Goal: Communication & Community: Answer question/provide support

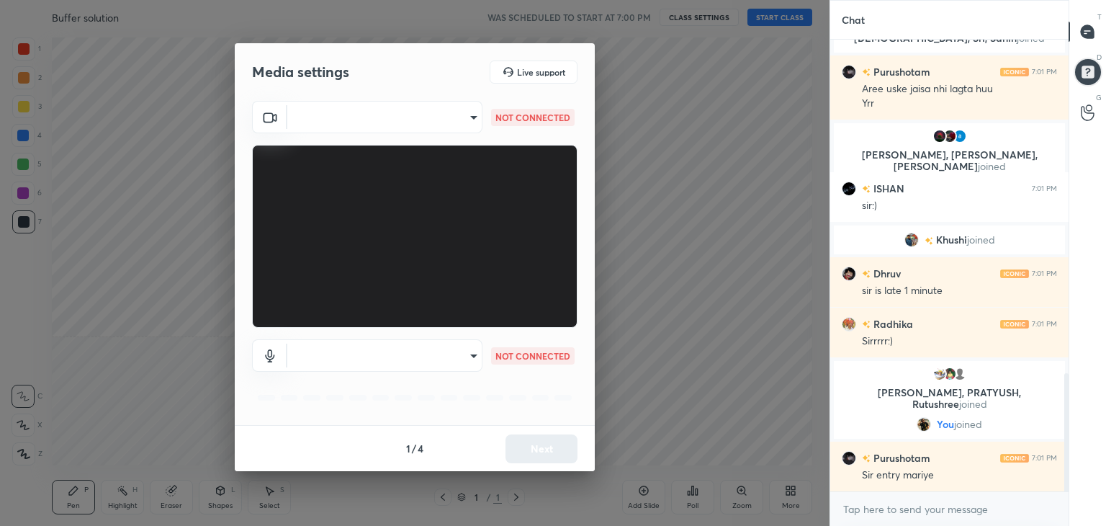
scroll to position [1309, 0]
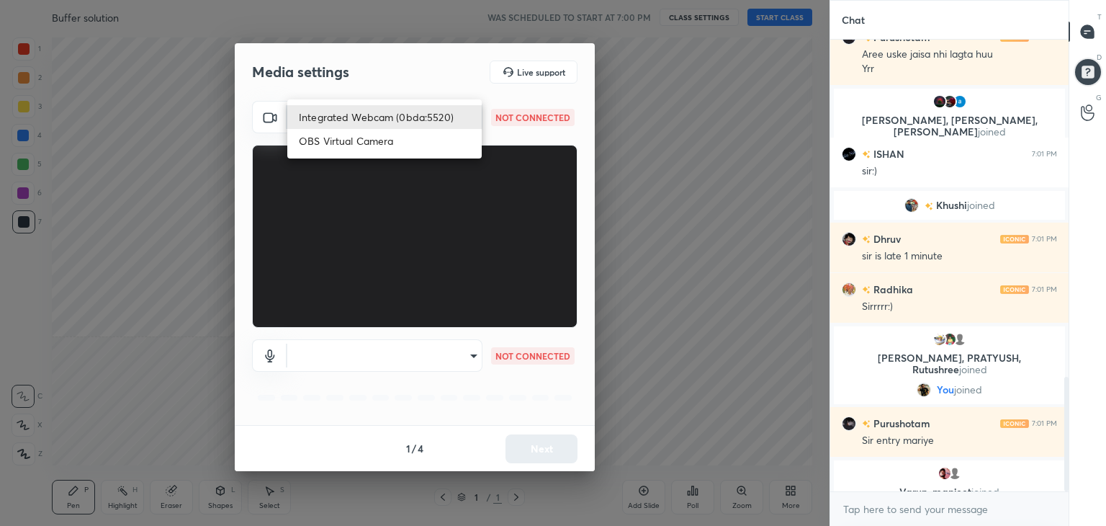
click at [464, 122] on body "1 2 3 4 5 6 7 C X Z C X Z E E Erase all H H Buffer solution WAS SCHEDULED TO ST…" at bounding box center [553, 263] width 1106 height 526
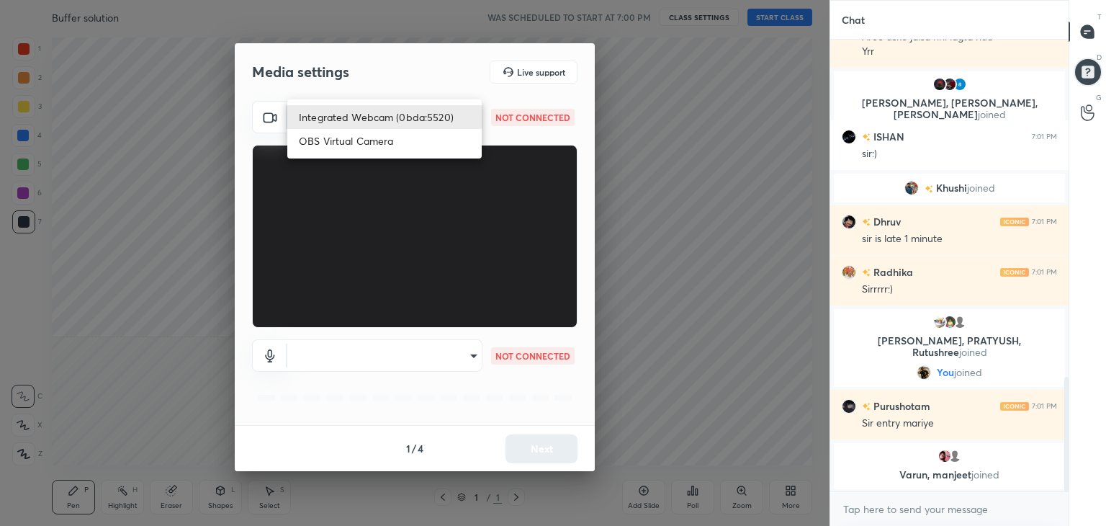
click at [377, 122] on li "Integrated Webcam (0bda:5520)" at bounding box center [384, 117] width 194 height 24
type input "f93a468ba56035ab7af5145ab20d27154163b702245cb42d3d40233d2d66e0f3"
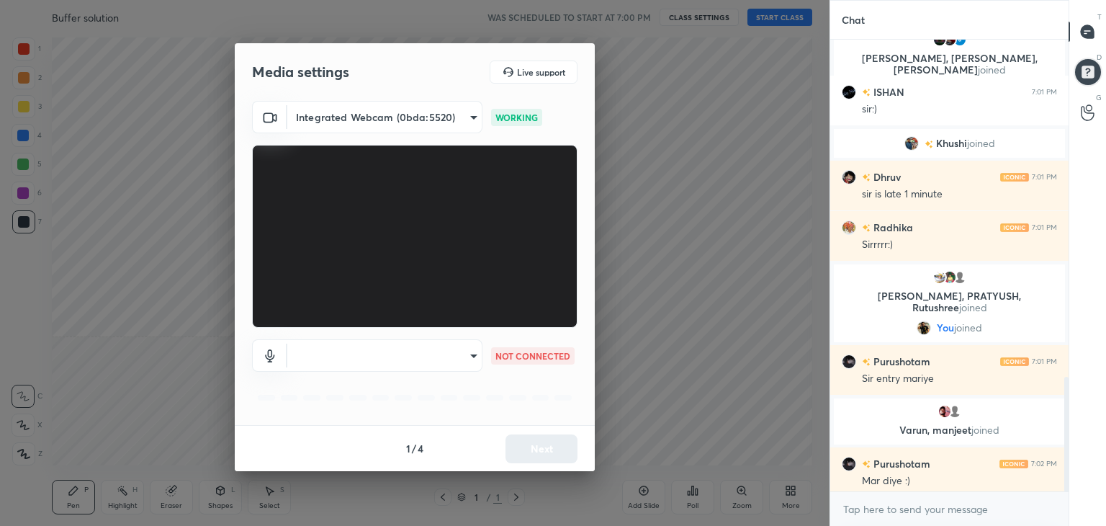
scroll to position [1332, 0]
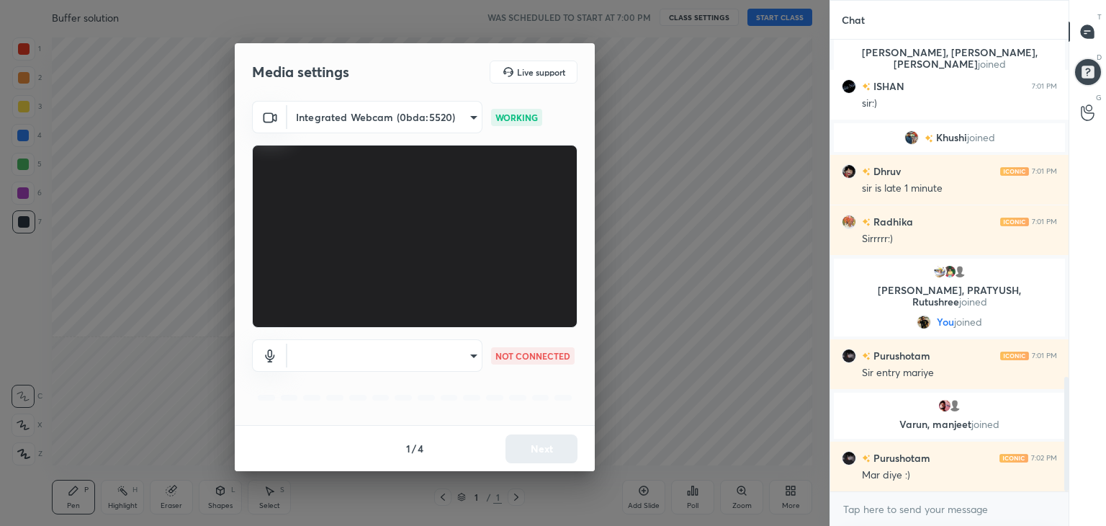
click at [446, 351] on body "1 2 3 4 5 6 7 C X Z C X Z E E Erase all H H Buffer solution WAS SCHEDULED TO ST…" at bounding box center [553, 263] width 1106 height 526
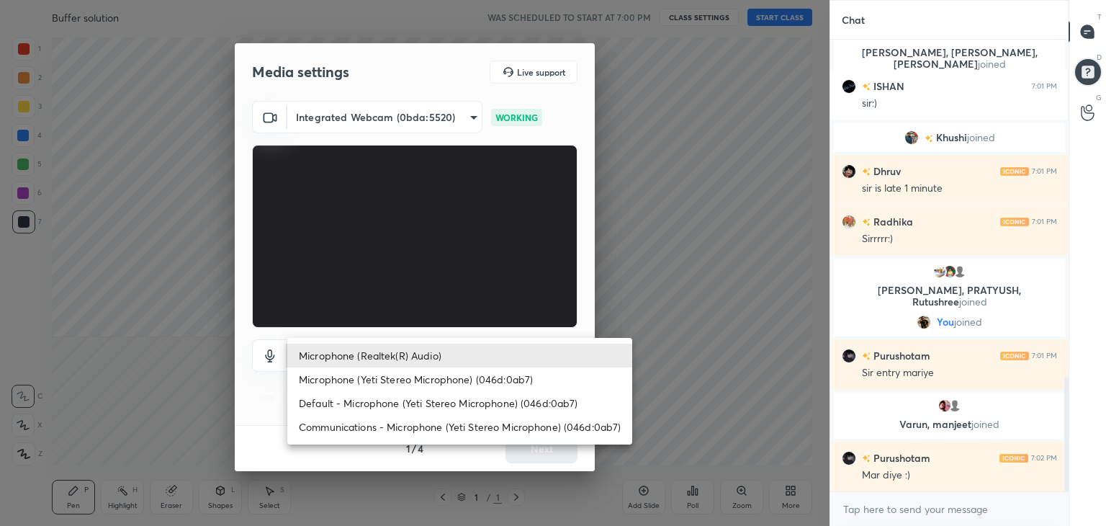
click at [391, 375] on li "Microphone (Yeti Stereo Microphone) (046d:0ab7)" at bounding box center [459, 379] width 345 height 24
type input "f86d50ffcc362424d8eba05f62a6057bd4be3137f281dffc4a0973d7dd7ed43e"
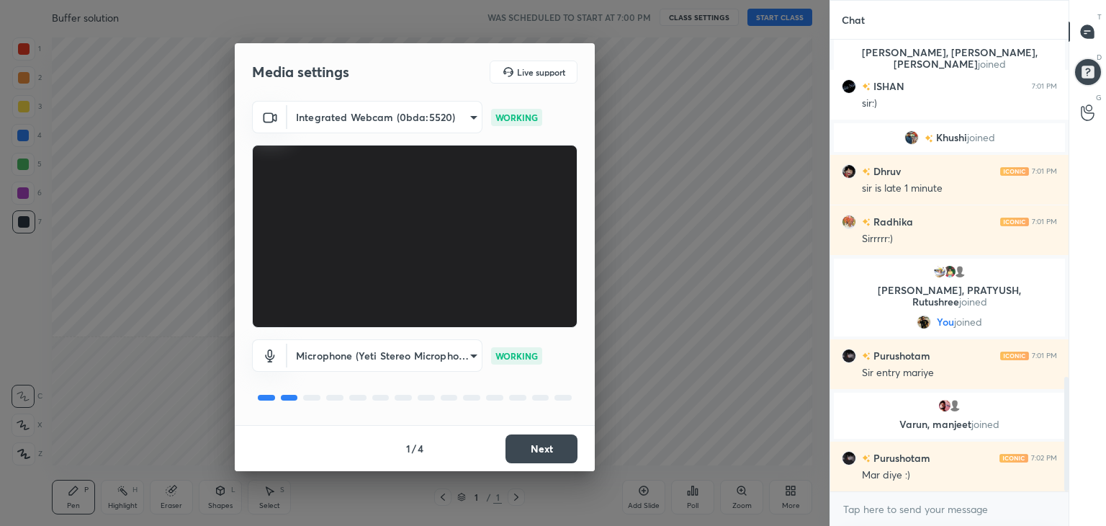
click at [557, 450] on button "Next" at bounding box center [542, 448] width 72 height 29
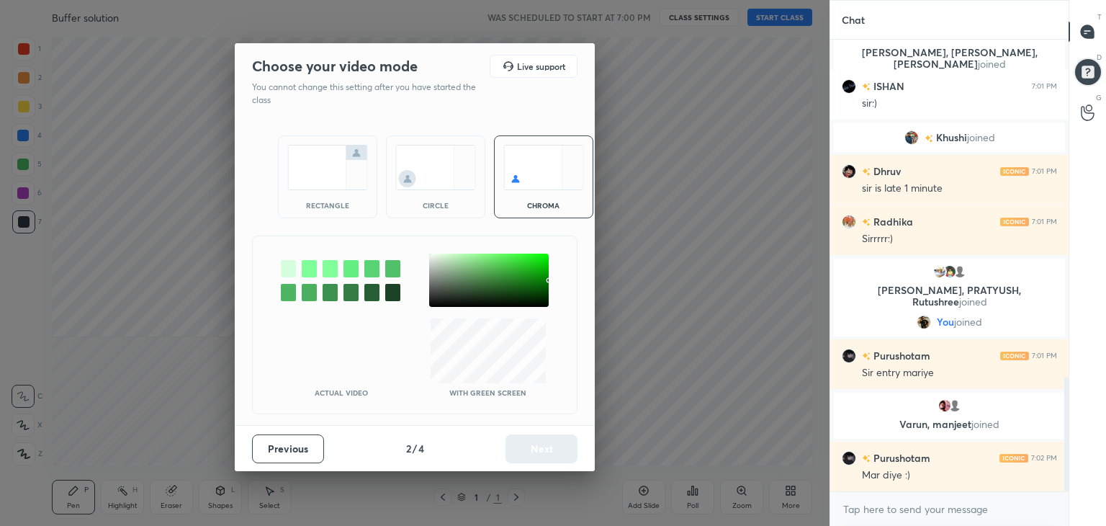
drag, startPoint x: 343, startPoint y: 197, endPoint x: 375, endPoint y: 240, distance: 54.0
click at [342, 197] on div "rectangle" at bounding box center [327, 176] width 99 height 83
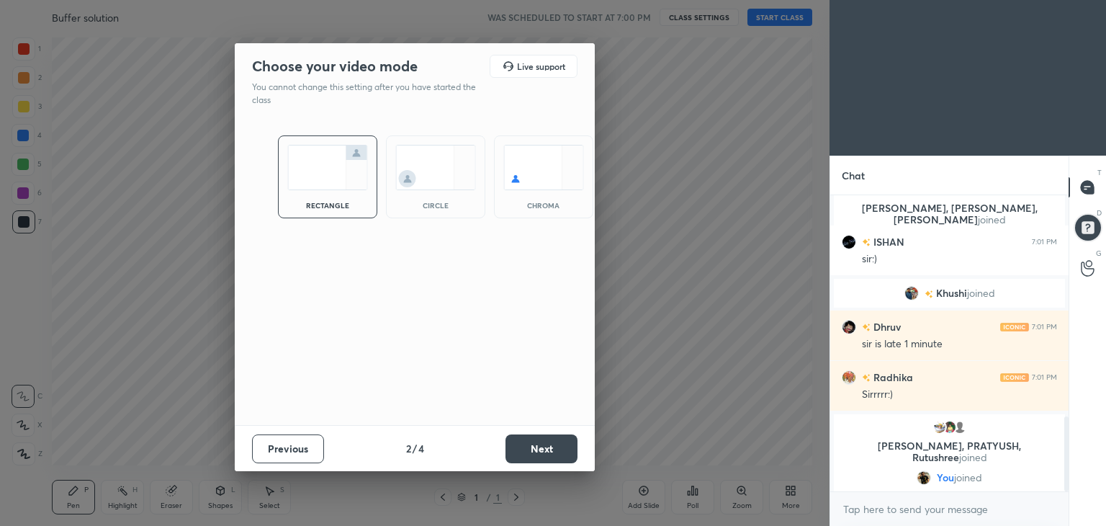
click at [558, 447] on button "Next" at bounding box center [542, 448] width 72 height 29
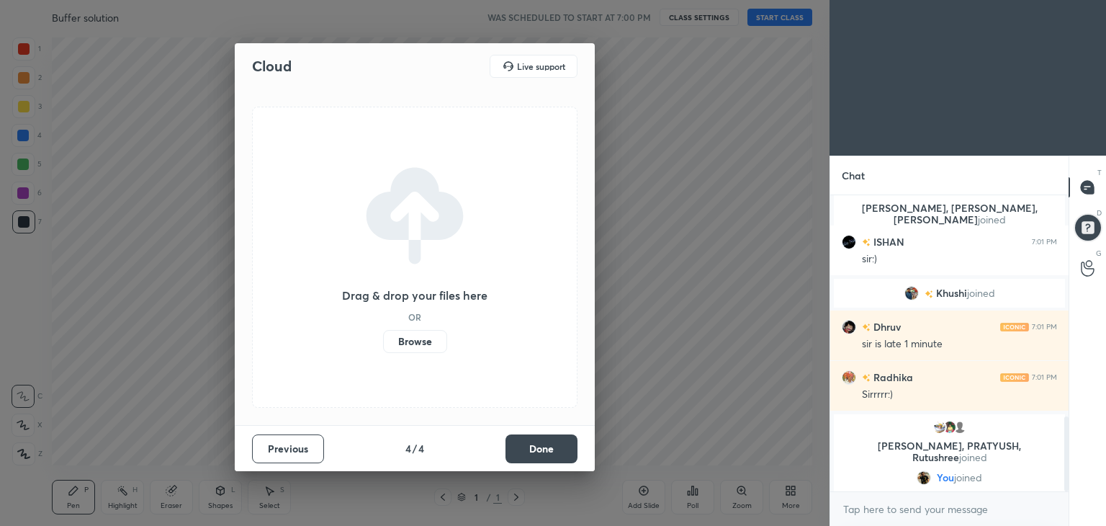
click at [560, 450] on button "Done" at bounding box center [542, 448] width 72 height 29
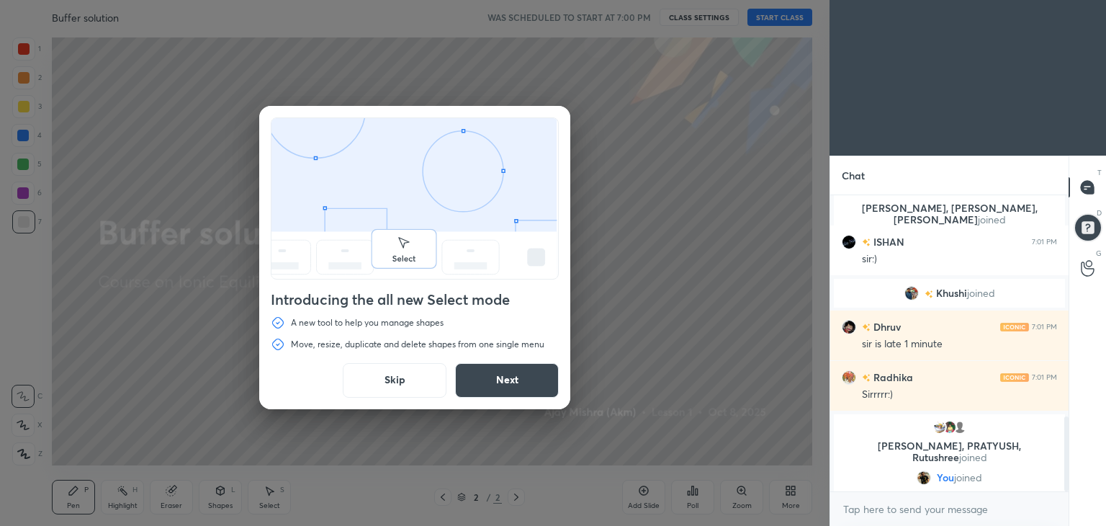
click at [395, 382] on button "Skip" at bounding box center [395, 380] width 104 height 35
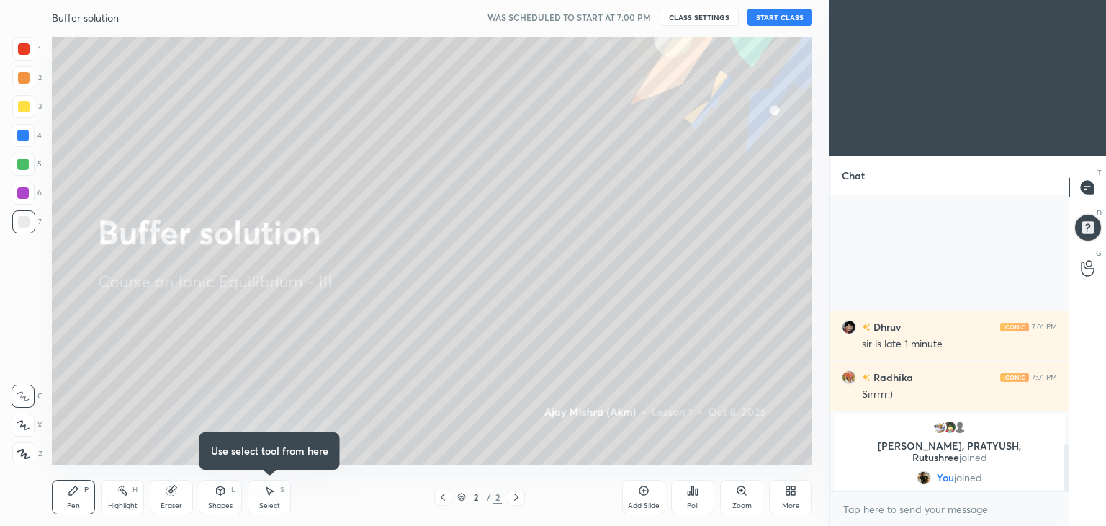
scroll to position [1538, 0]
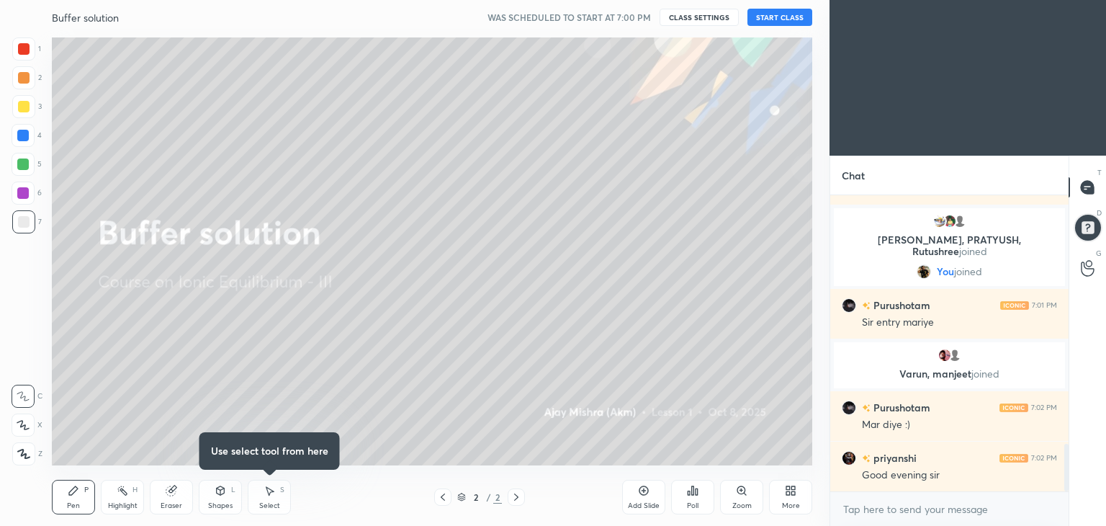
click at [771, 17] on button "START CLASS" at bounding box center [779, 17] width 65 height 17
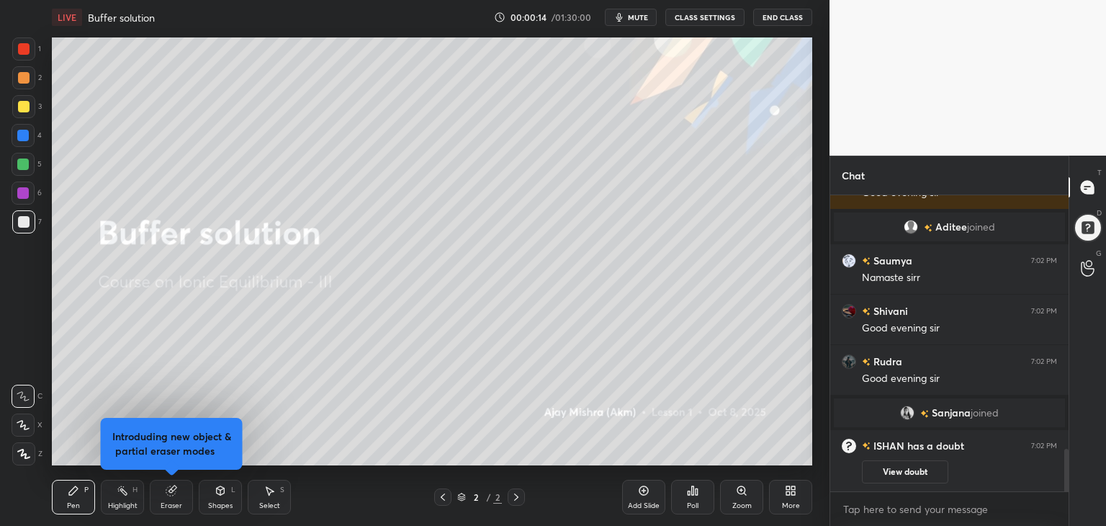
scroll to position [0, 0]
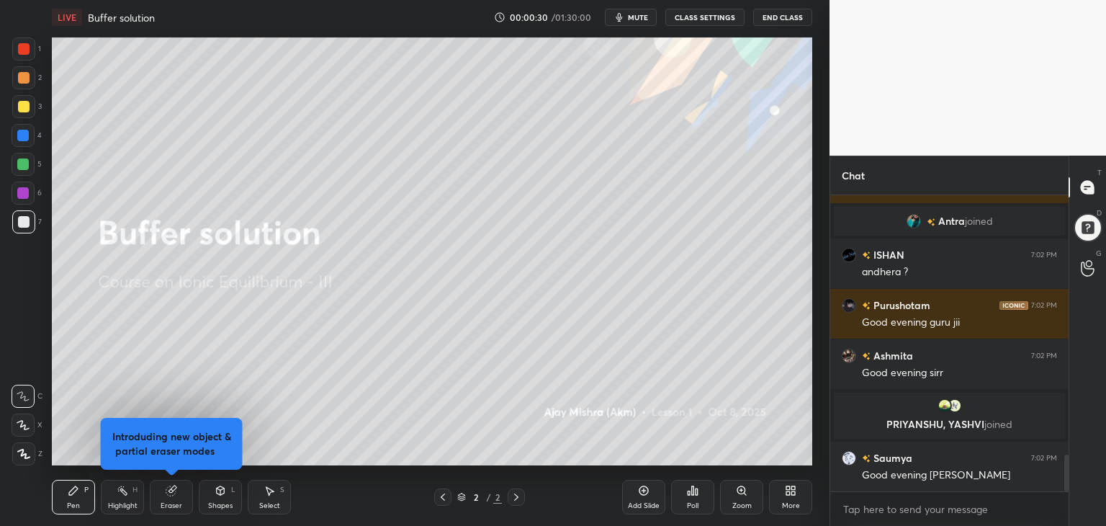
drag, startPoint x: 22, startPoint y: 453, endPoint x: 33, endPoint y: 433, distance: 22.2
click at [24, 449] on icon at bounding box center [23, 454] width 13 height 10
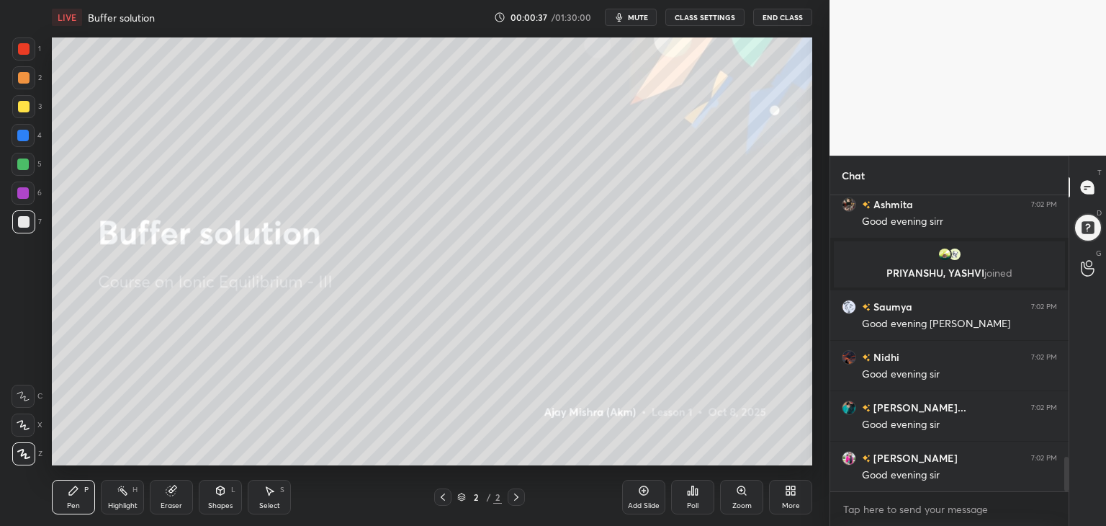
click at [794, 502] on div "More" at bounding box center [791, 505] width 18 height 7
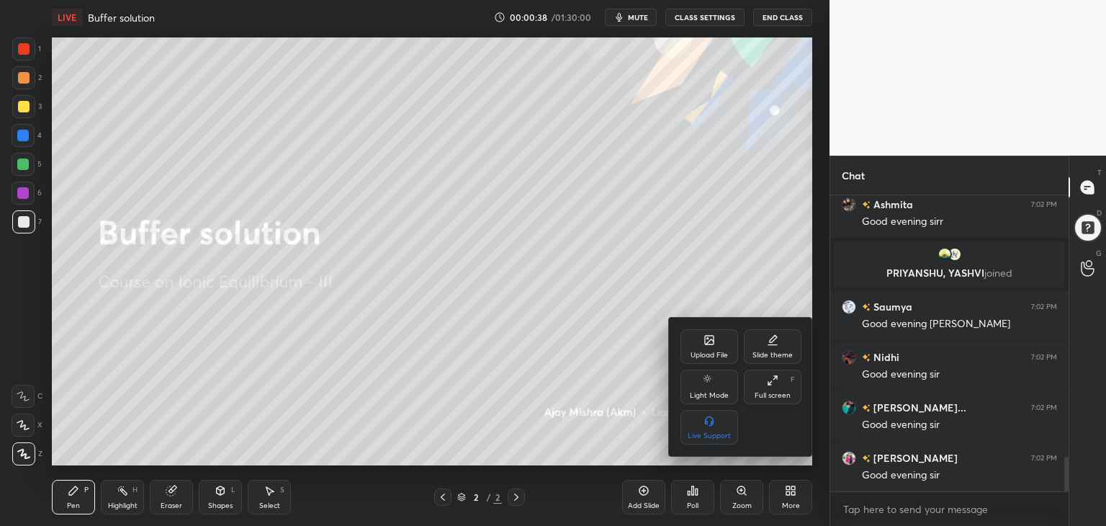
click at [709, 339] on icon at bounding box center [709, 340] width 9 height 9
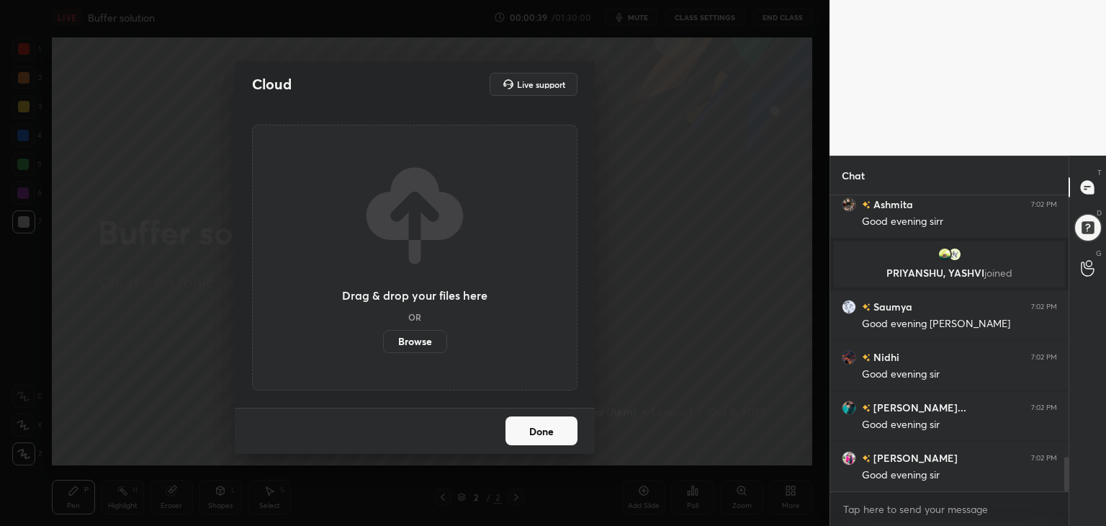
click at [411, 340] on label "Browse" at bounding box center [415, 341] width 64 height 23
click at [383, 340] on input "Browse" at bounding box center [383, 341] width 0 height 23
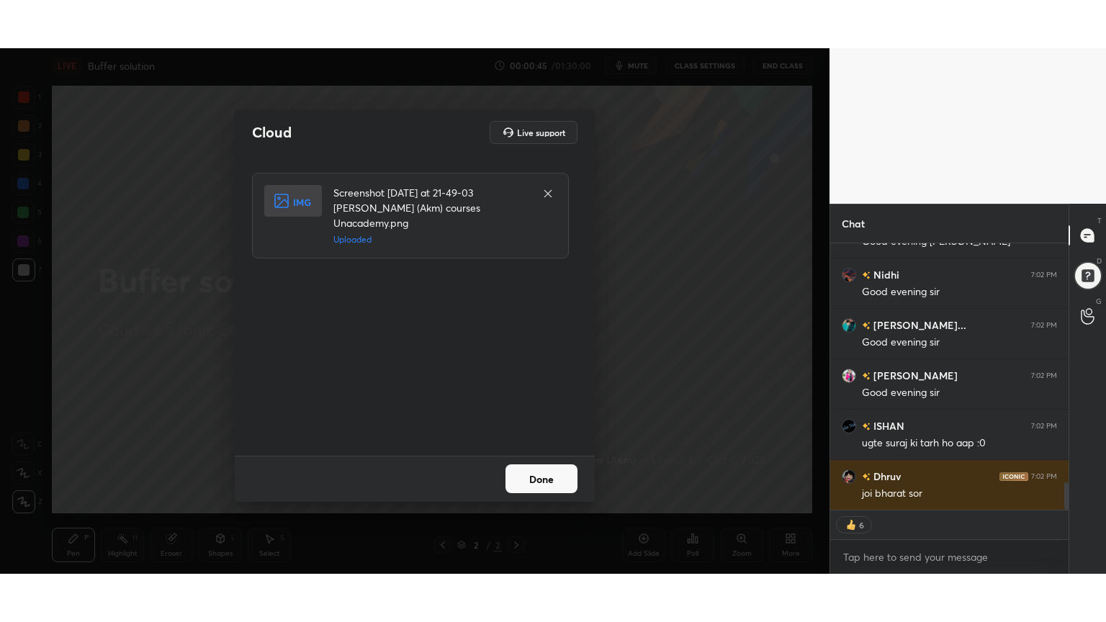
scroll to position [2414, 0]
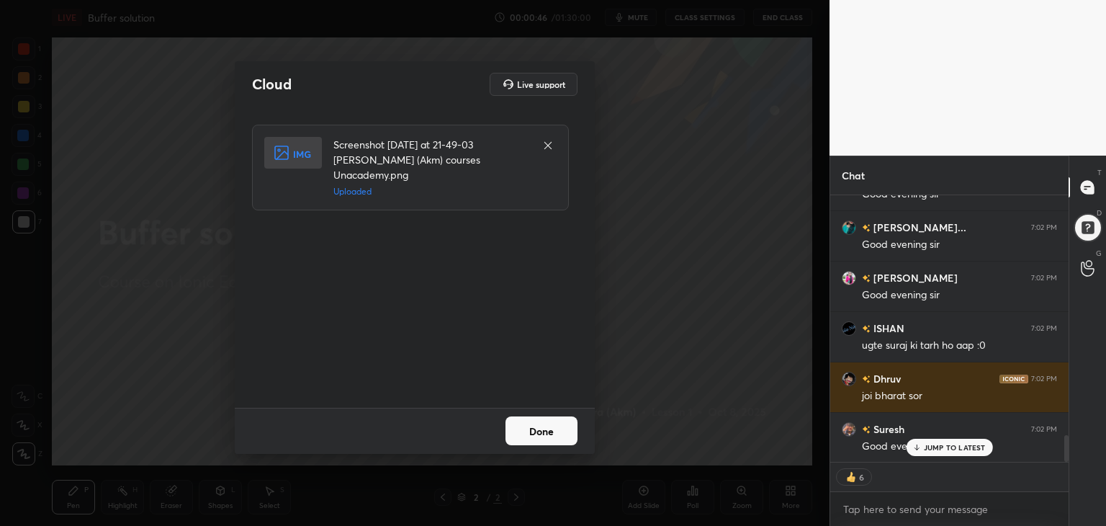
click at [550, 435] on button "Done" at bounding box center [542, 430] width 72 height 29
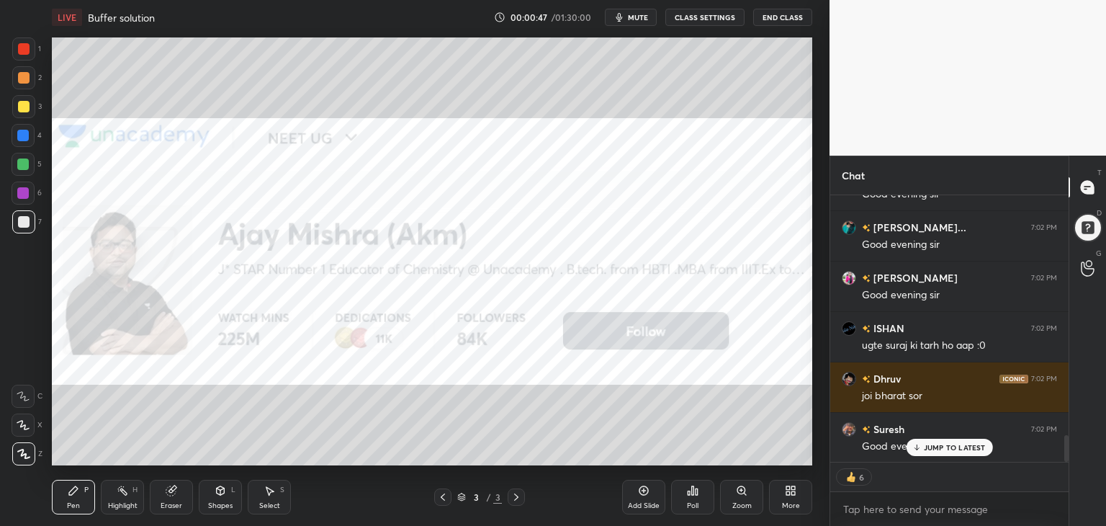
click at [795, 490] on icon at bounding box center [791, 491] width 12 height 12
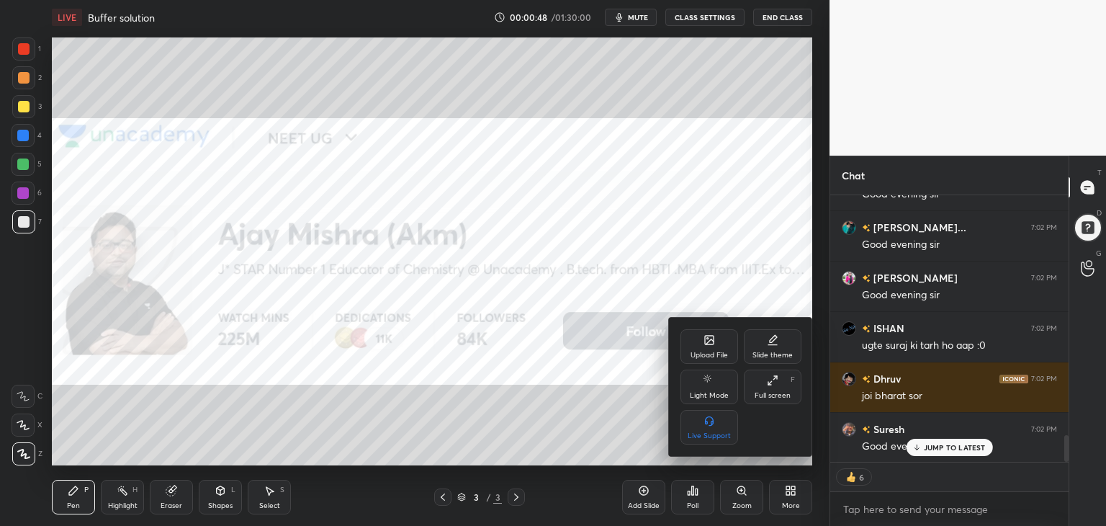
click at [773, 399] on div "Full screen" at bounding box center [773, 395] width 36 height 7
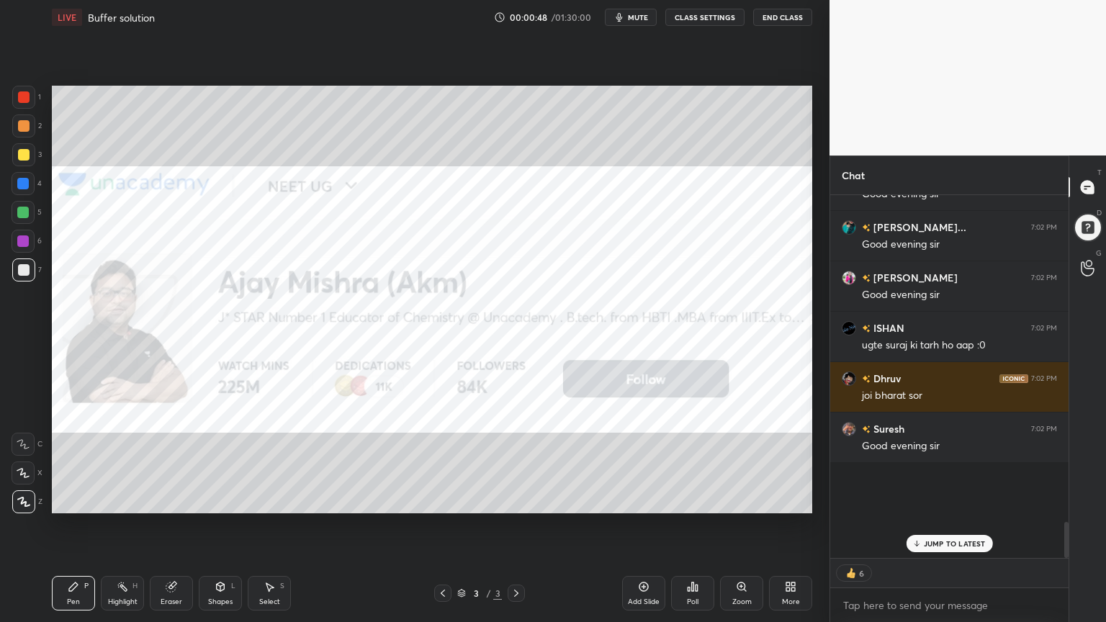
click at [412, 446] on div "Upload File Slide theme Light Mode Full screen F Live Support" at bounding box center [553, 311] width 1106 height 622
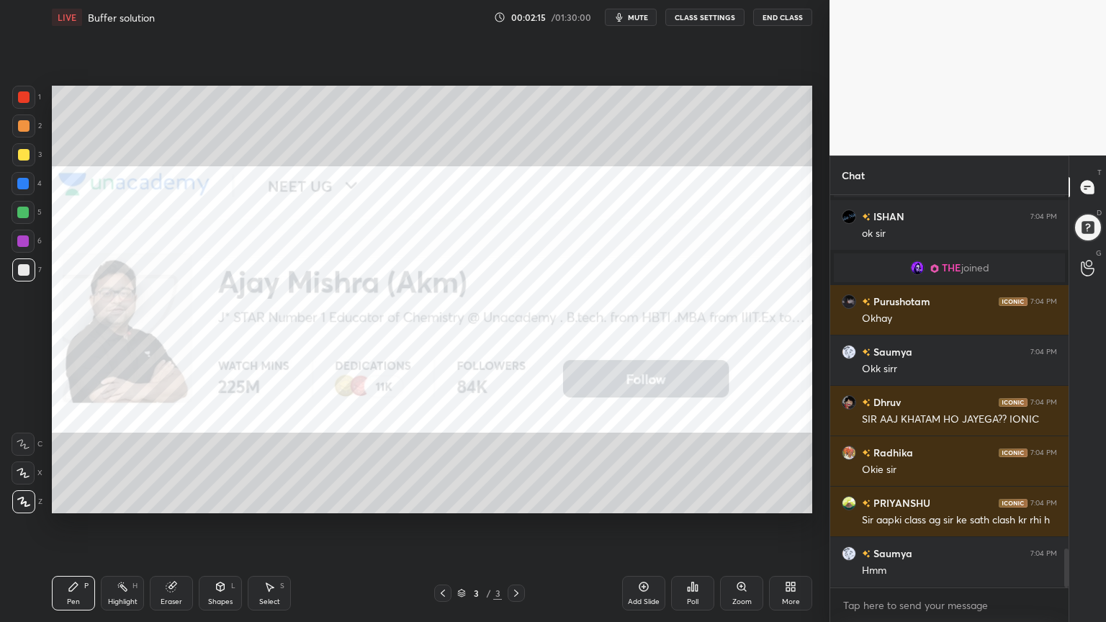
scroll to position [3626, 0]
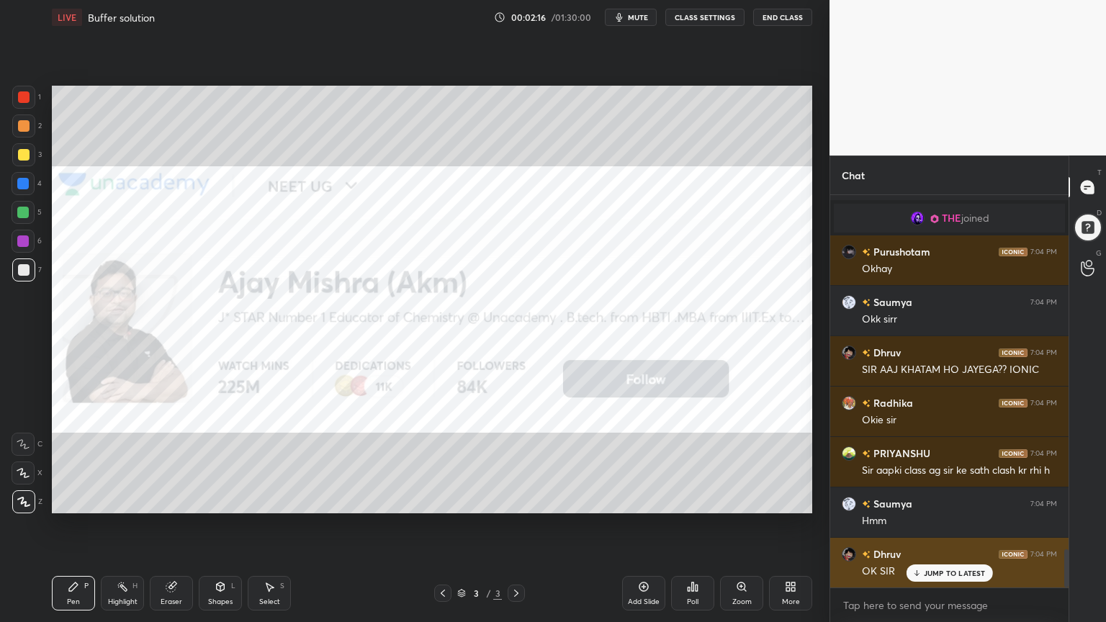
click at [949, 525] on p "JUMP TO LATEST" at bounding box center [955, 573] width 62 height 9
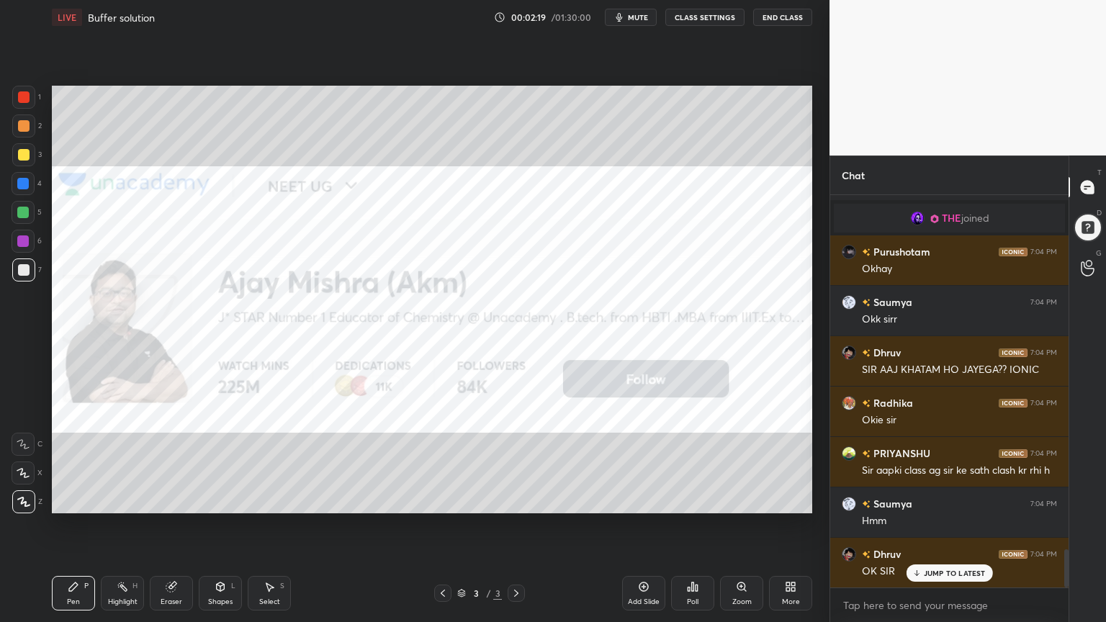
scroll to position [3661, 0]
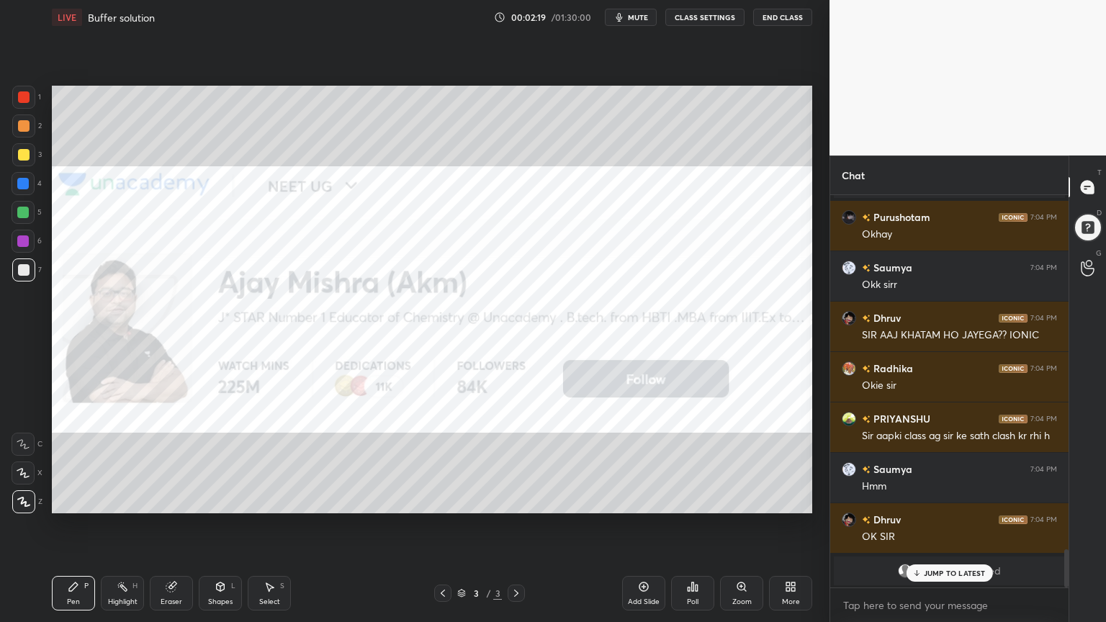
drag, startPoint x: 173, startPoint y: 592, endPoint x: 176, endPoint y: 518, distance: 74.2
click at [172, 525] on div "Eraser" at bounding box center [171, 593] width 43 height 35
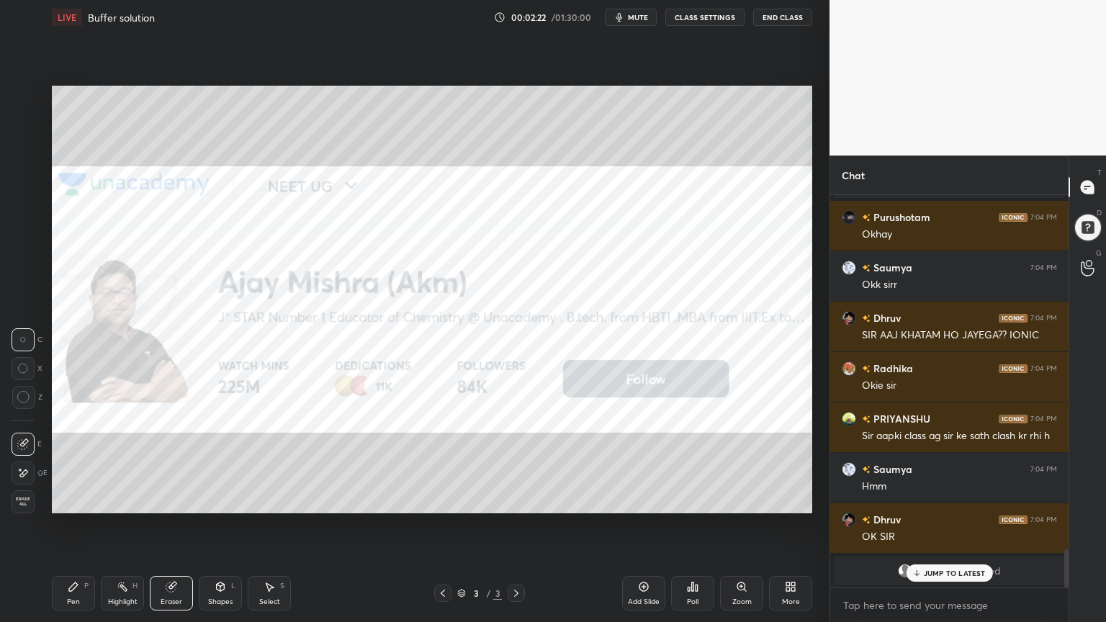
click at [980, 525] on p "JUMP TO LATEST" at bounding box center [955, 573] width 62 height 9
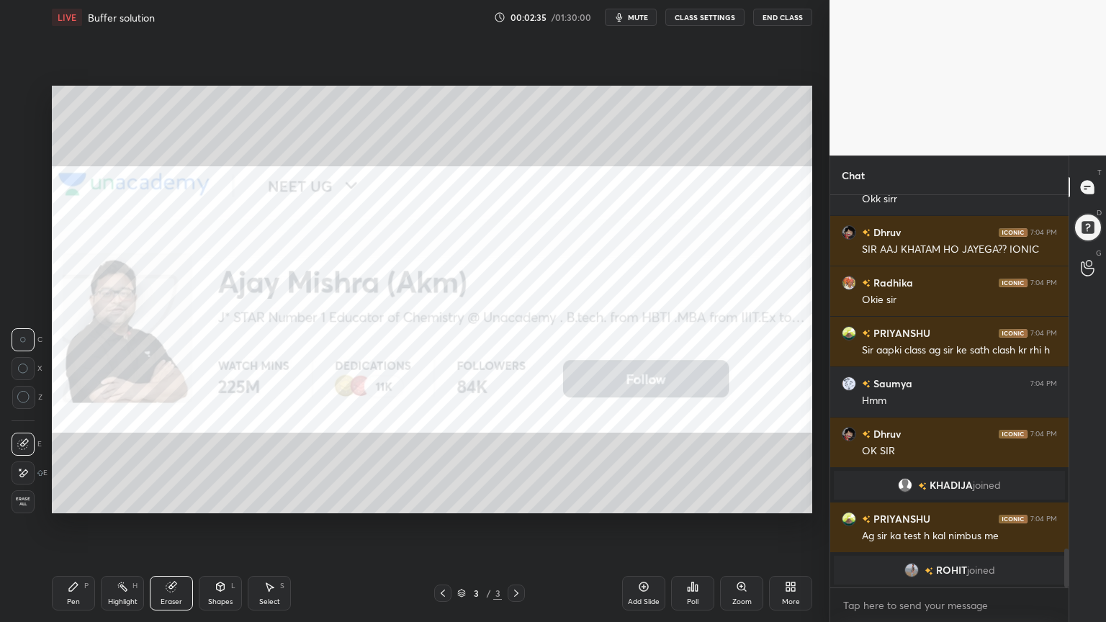
scroll to position [3638, 0]
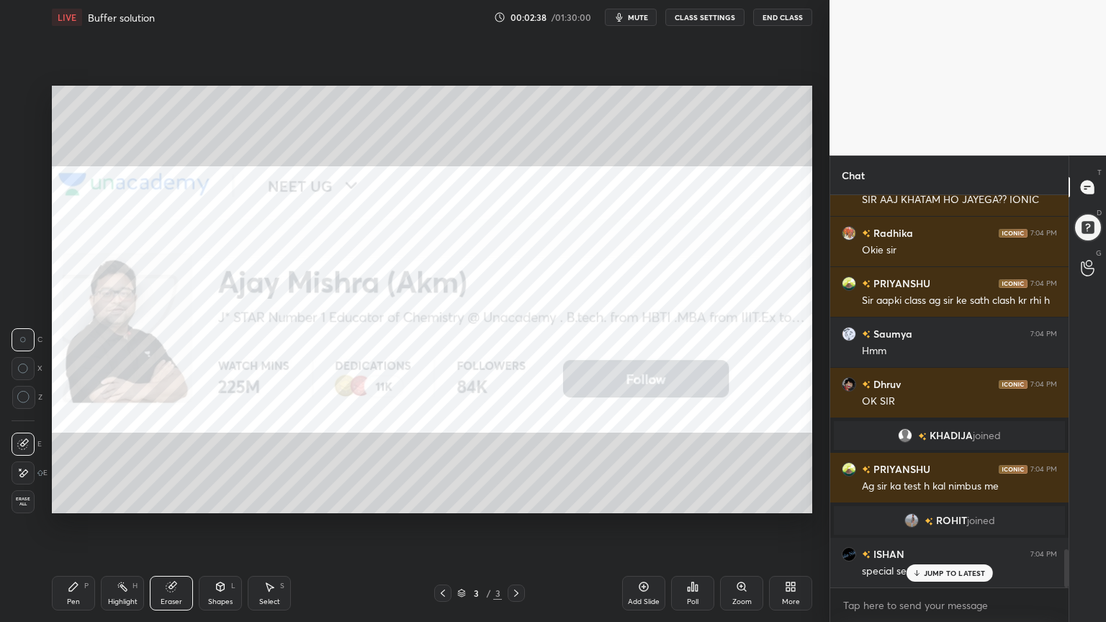
click at [948, 525] on p "JUMP TO LATEST" at bounding box center [955, 573] width 62 height 9
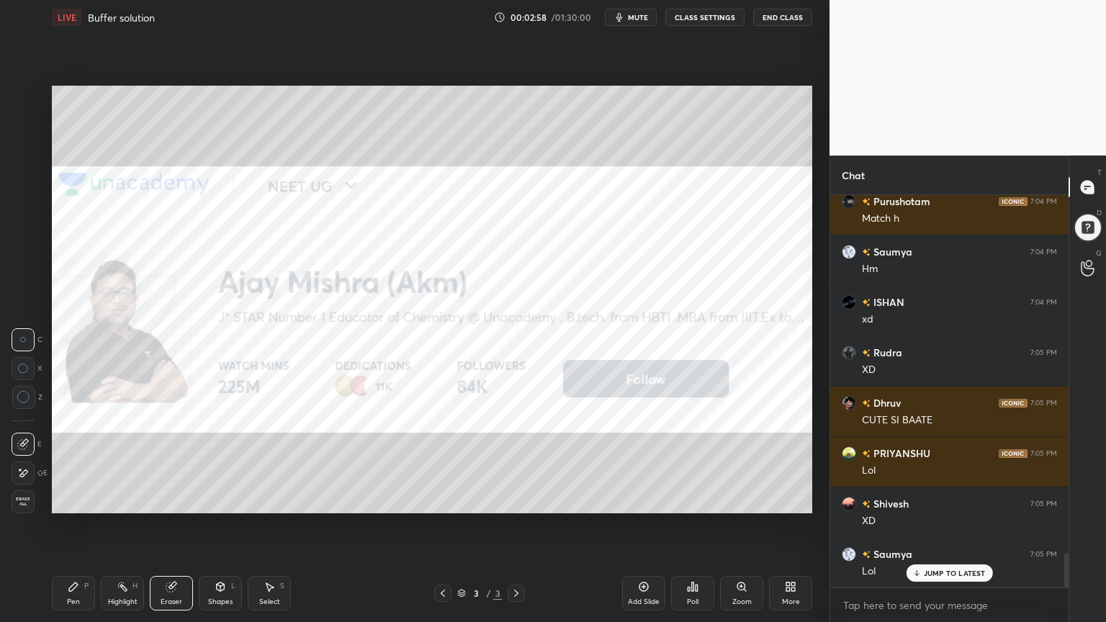
scroll to position [4156, 0]
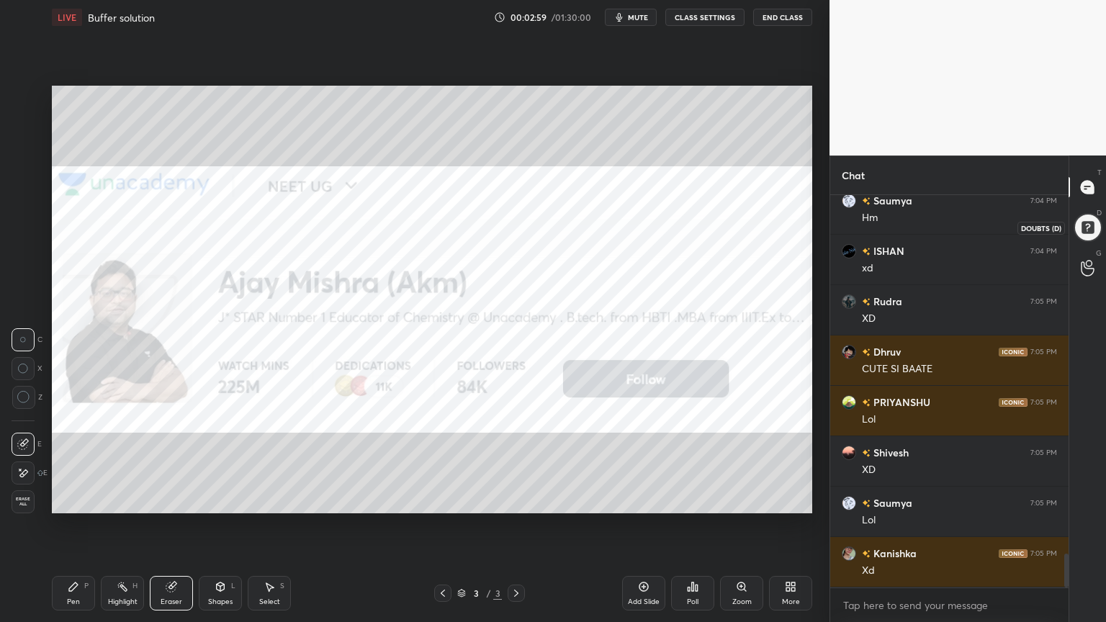
click at [1093, 226] on div at bounding box center [1087, 227] width 31 height 31
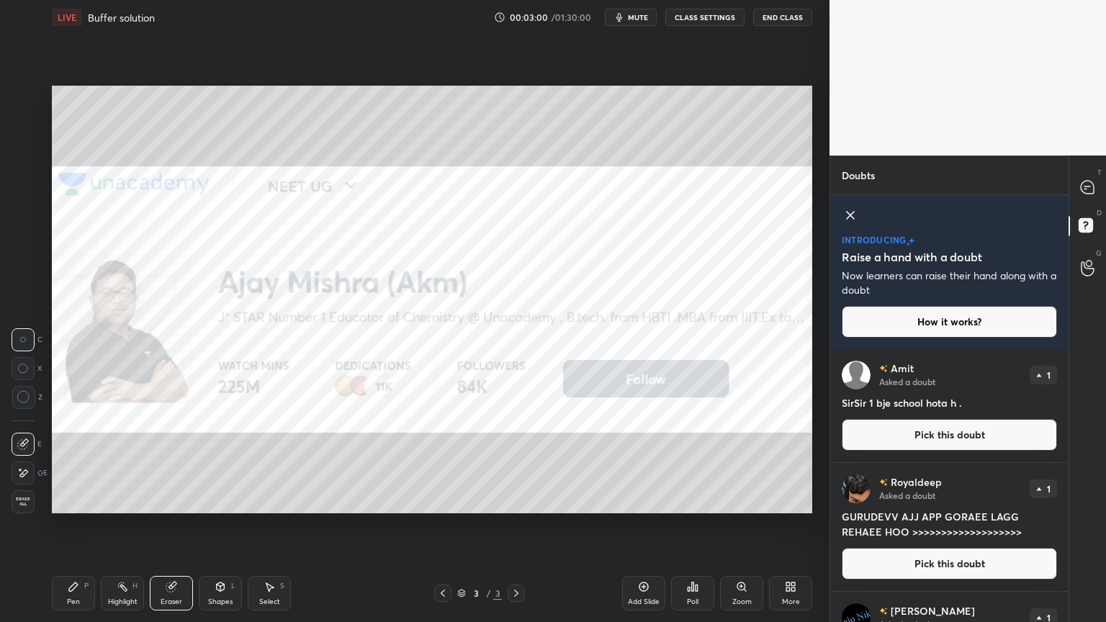
click at [927, 323] on button "How it works?" at bounding box center [949, 322] width 215 height 32
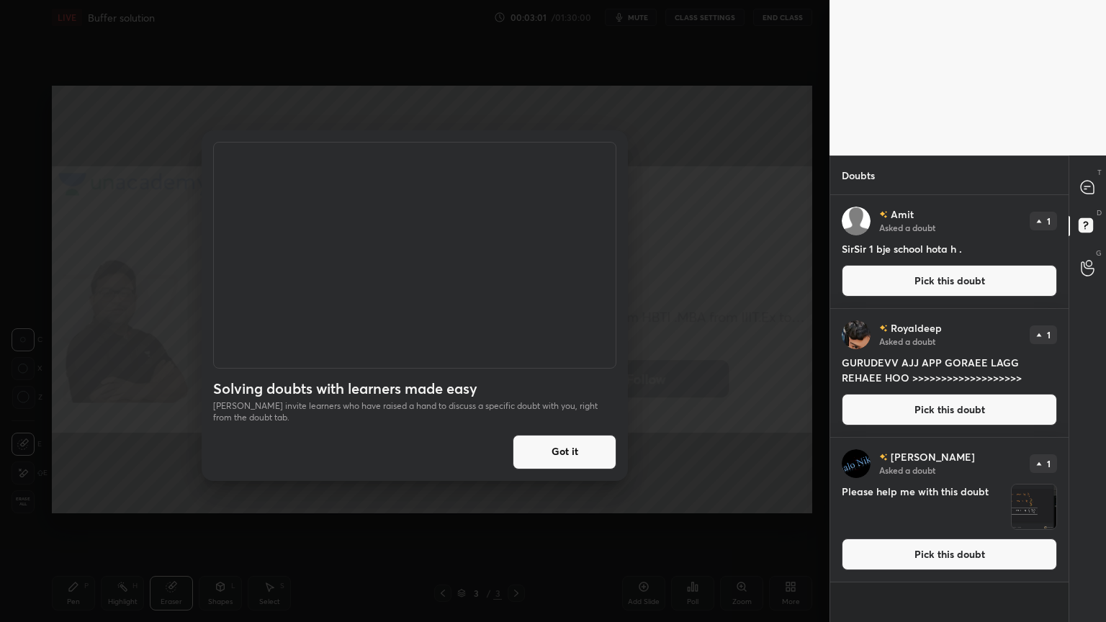
drag, startPoint x: 572, startPoint y: 452, endPoint x: 616, endPoint y: 441, distance: 45.4
click at [575, 452] on button "Got it" at bounding box center [565, 452] width 104 height 35
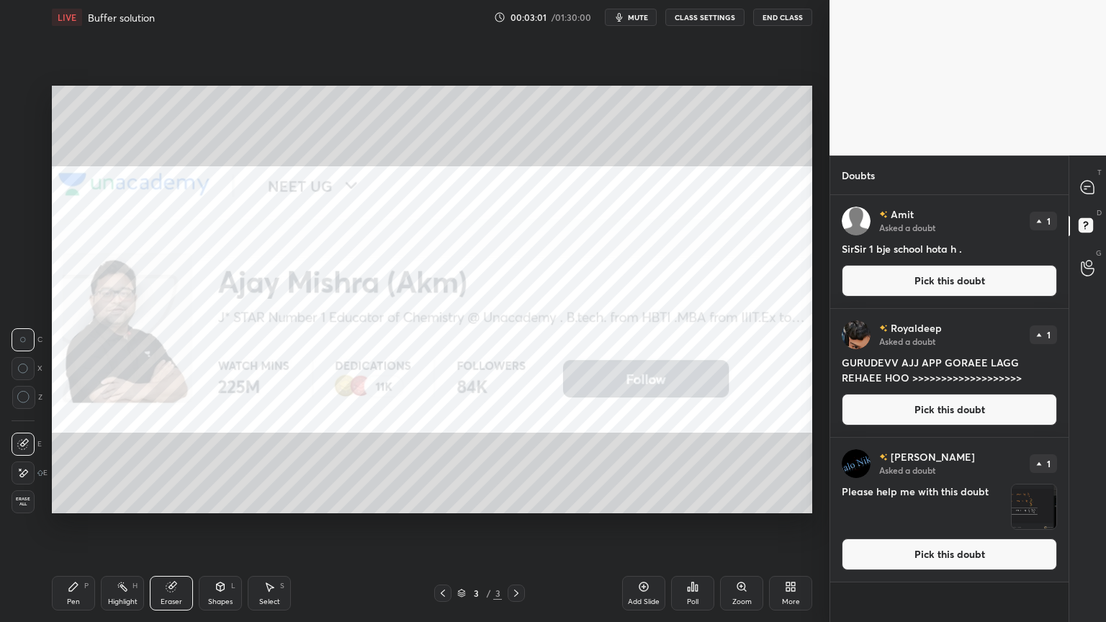
click at [932, 287] on button "Pick this doubt" at bounding box center [949, 281] width 215 height 32
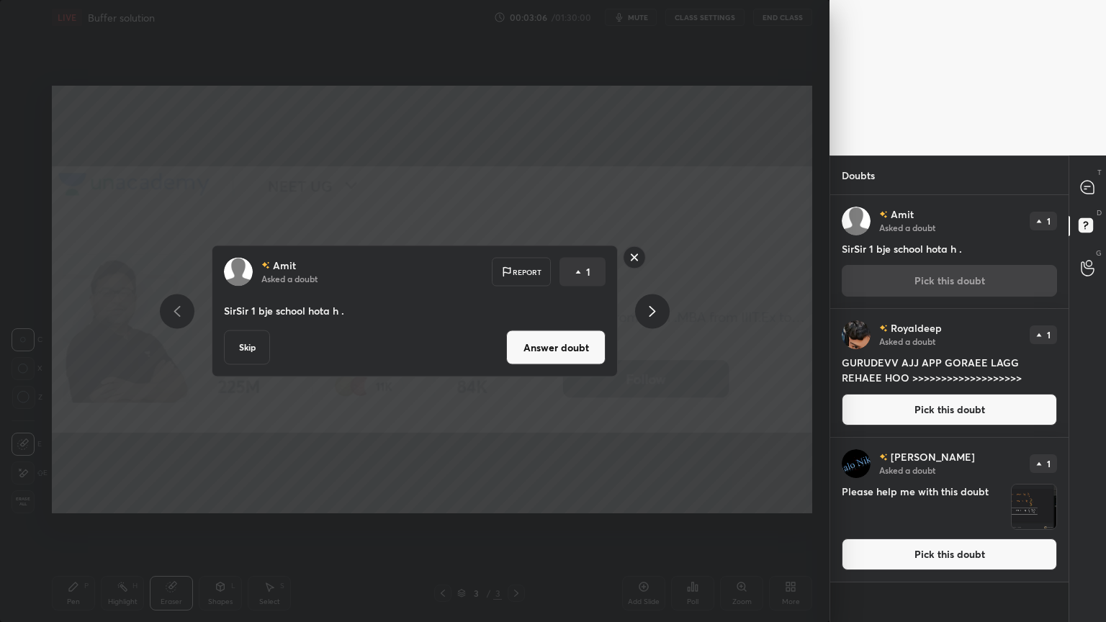
drag, startPoint x: 568, startPoint y: 346, endPoint x: 579, endPoint y: 341, distance: 11.9
click at [575, 345] on button "Answer doubt" at bounding box center [555, 348] width 99 height 35
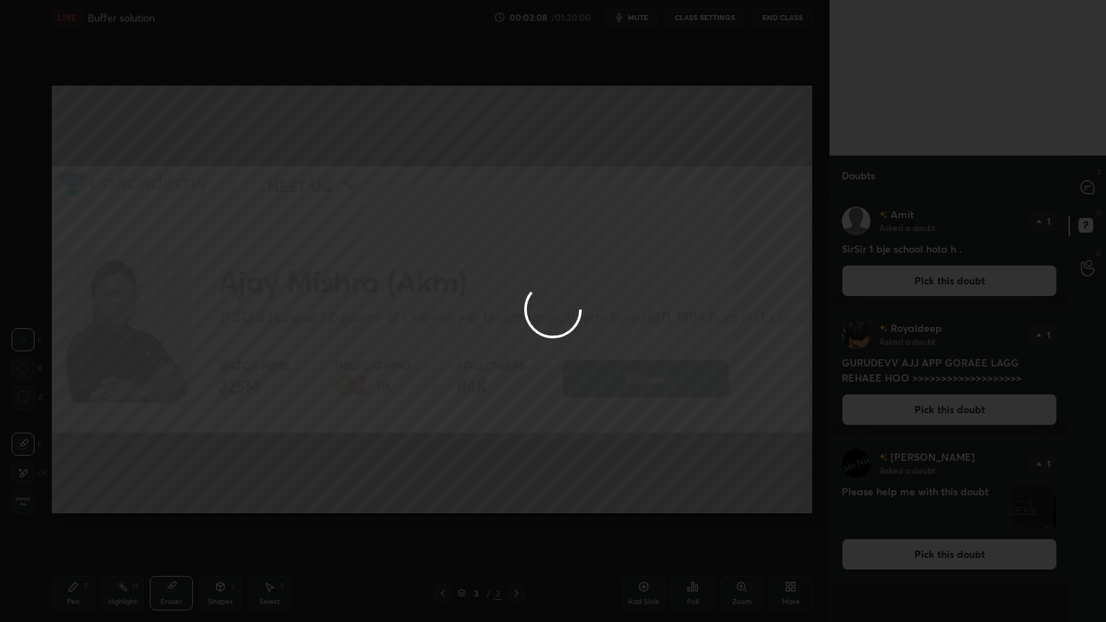
drag, startPoint x: 948, startPoint y: 279, endPoint x: 940, endPoint y: 271, distance: 11.2
click at [946, 277] on div at bounding box center [553, 311] width 1106 height 622
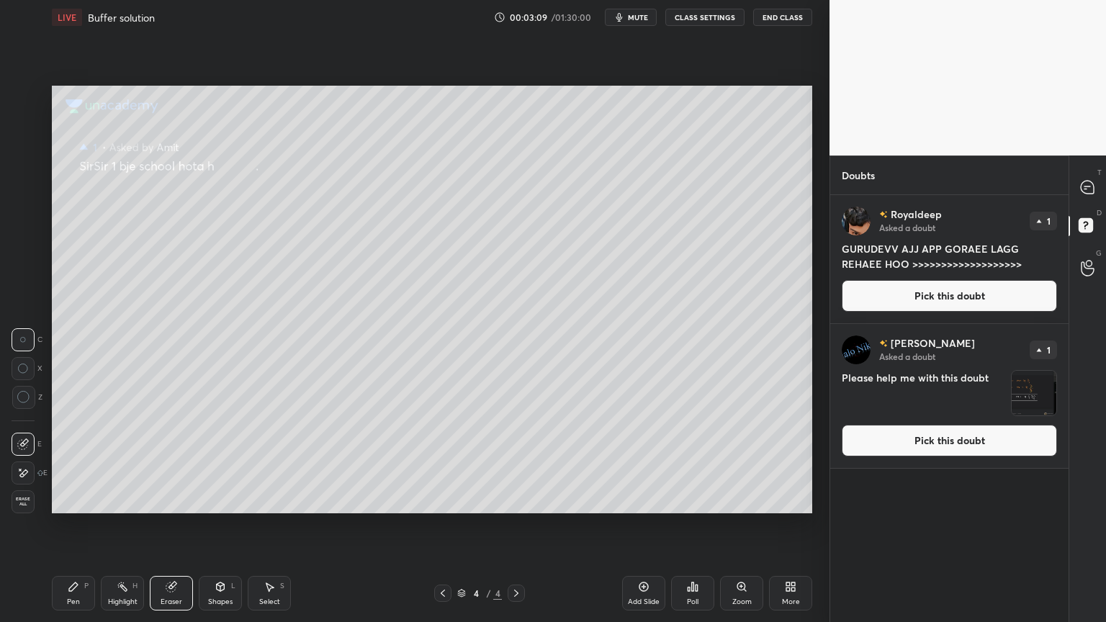
click at [950, 287] on button "Pick this doubt" at bounding box center [949, 296] width 215 height 32
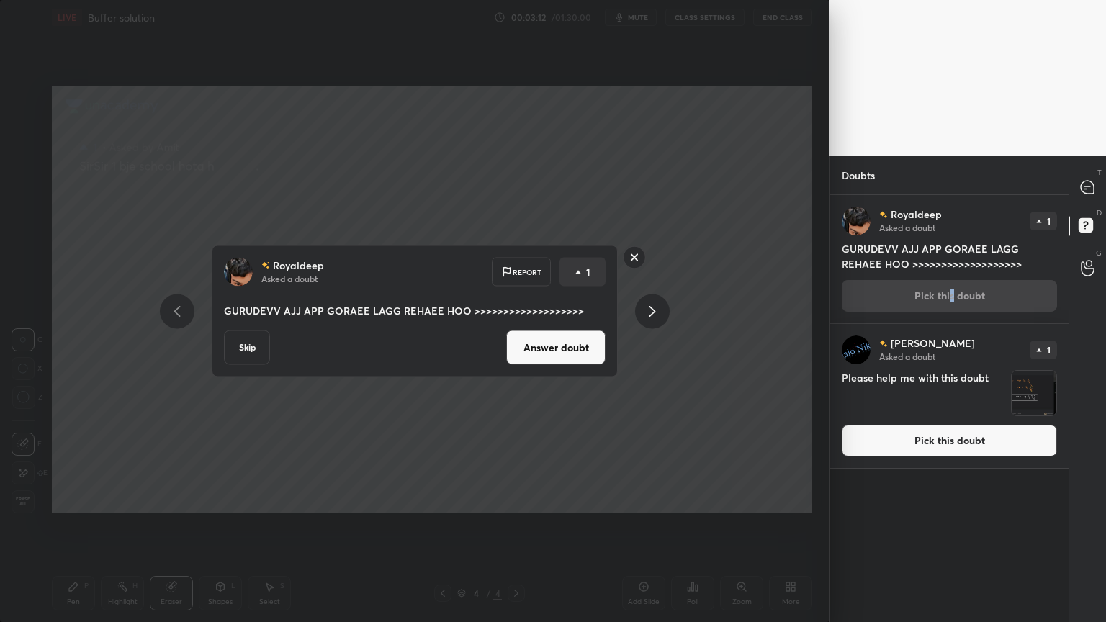
drag, startPoint x: 564, startPoint y: 359, endPoint x: 572, endPoint y: 355, distance: 8.7
click at [567, 358] on button "Answer doubt" at bounding box center [555, 348] width 99 height 35
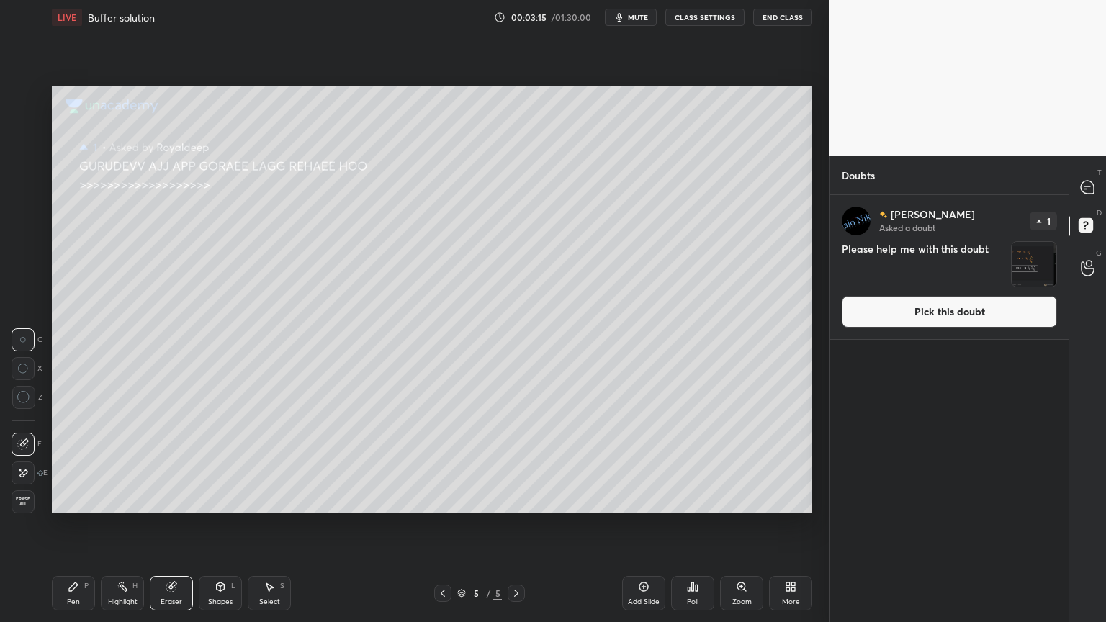
click at [961, 314] on button "Pick this doubt" at bounding box center [949, 312] width 215 height 32
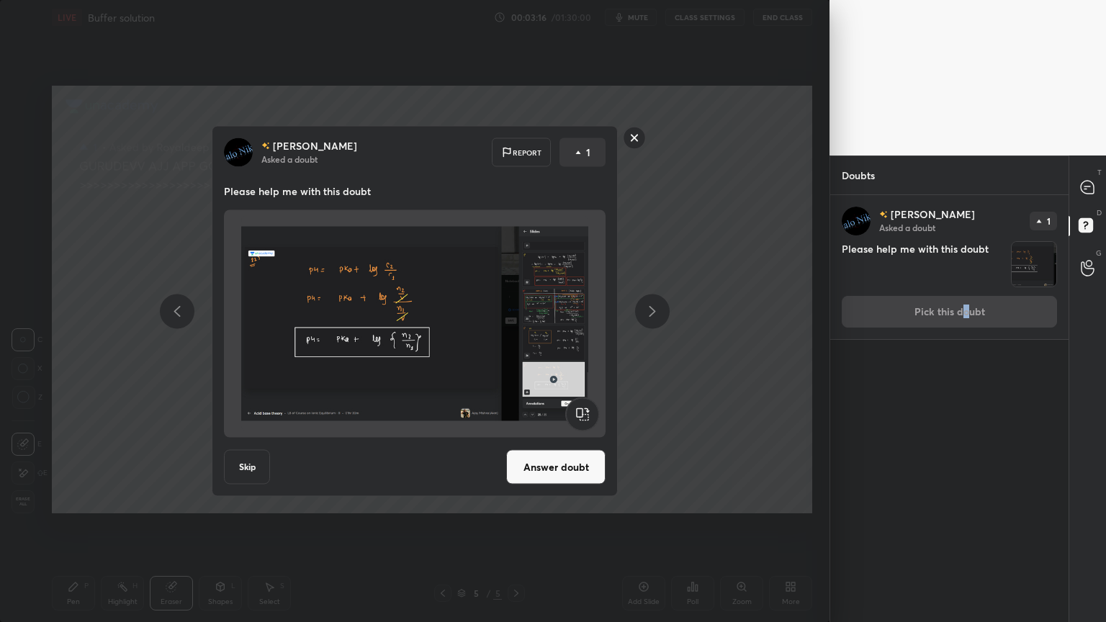
click at [143, 469] on div "[PERSON_NAME] Asked a doubt Report 1 Please help me with this doubt Skip Answer…" at bounding box center [415, 311] width 544 height 371
click at [559, 467] on button "Answer doubt" at bounding box center [555, 467] width 99 height 35
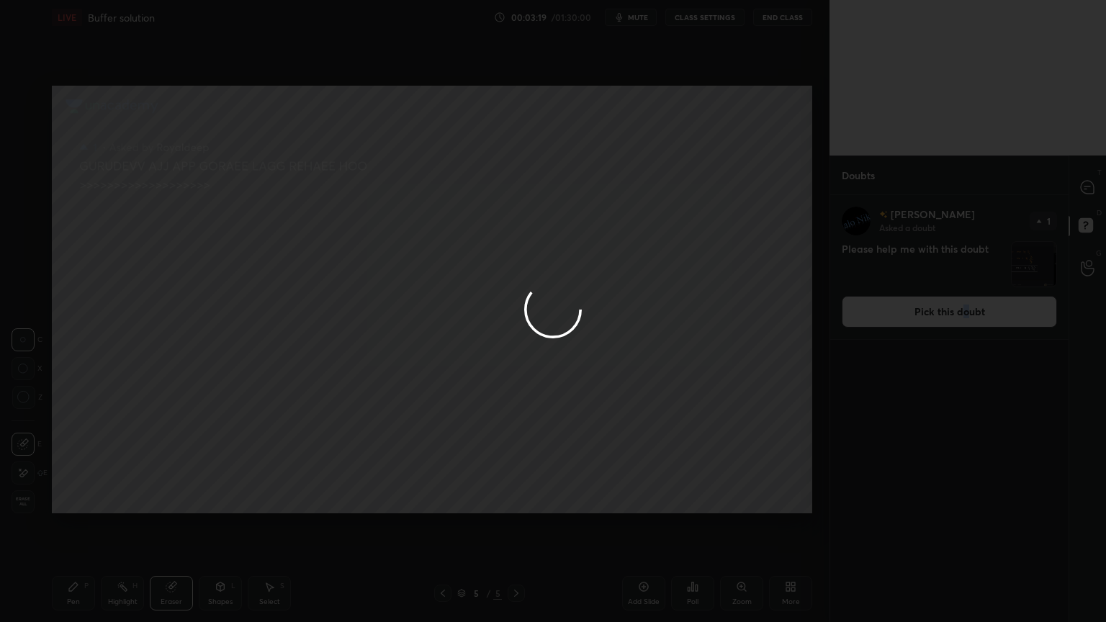
drag, startPoint x: 95, startPoint y: 197, endPoint x: 191, endPoint y: 195, distance: 95.8
click at [198, 196] on div at bounding box center [553, 311] width 1106 height 622
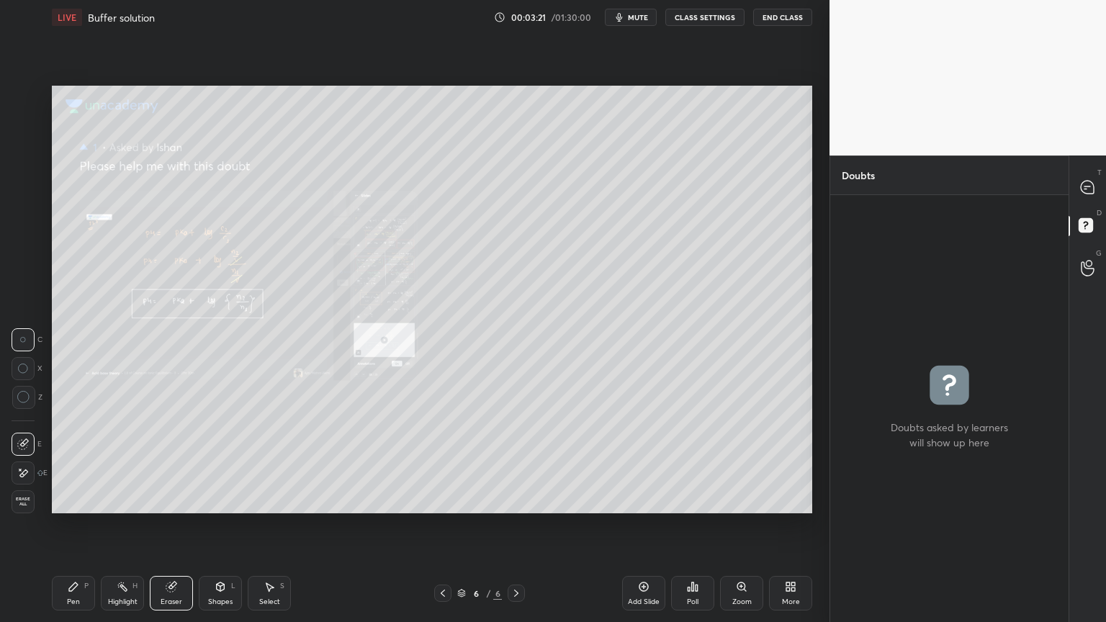
click at [442, 525] on icon at bounding box center [443, 594] width 12 height 12
click at [84, 525] on div "Pen P" at bounding box center [73, 593] width 43 height 35
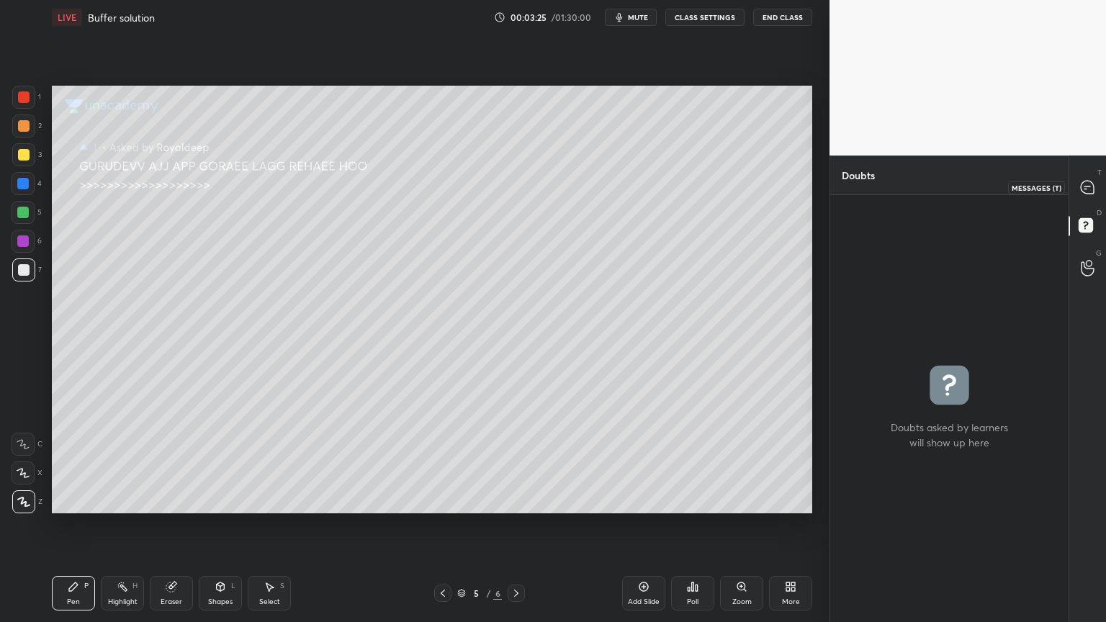
click at [1086, 194] on icon at bounding box center [1087, 187] width 15 height 15
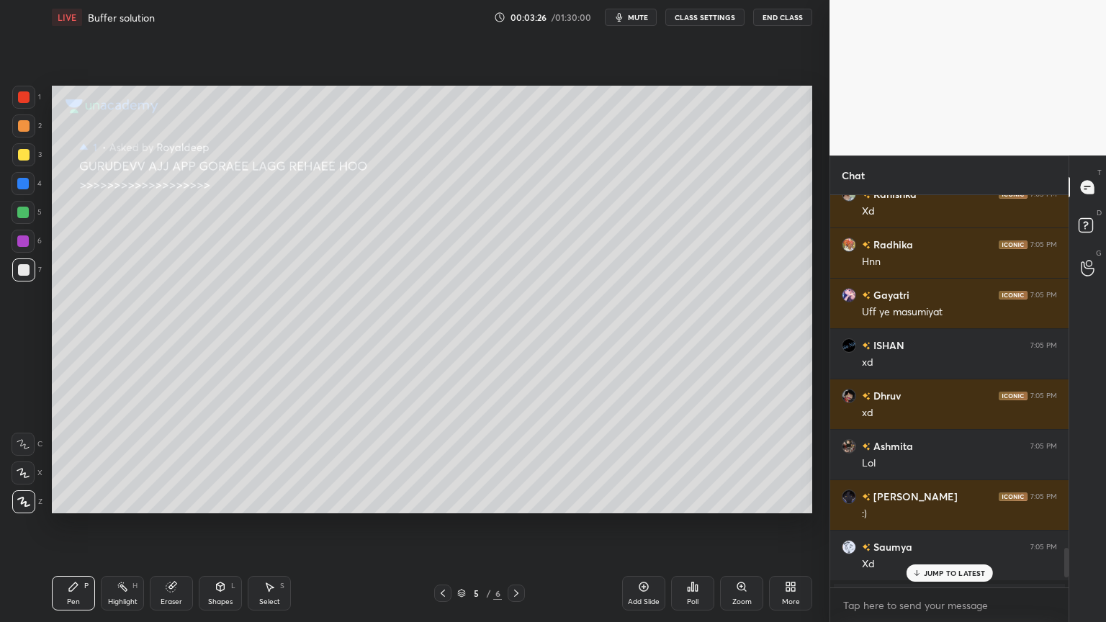
scroll to position [388, 234]
click at [959, 525] on p "3 NEW MESSAGES" at bounding box center [955, 573] width 66 height 9
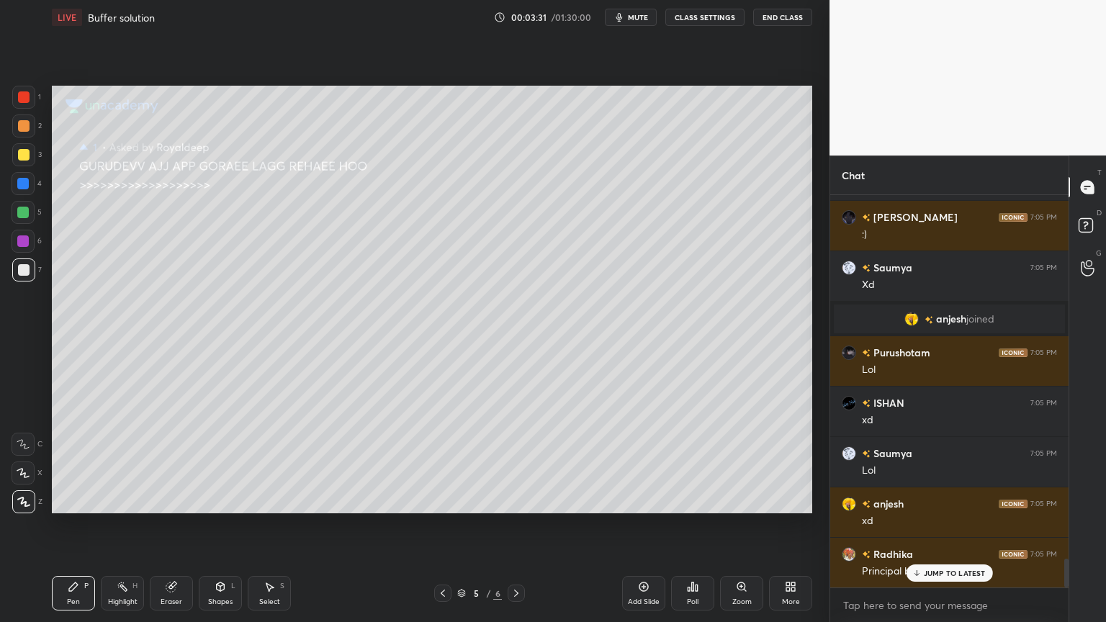
scroll to position [4945, 0]
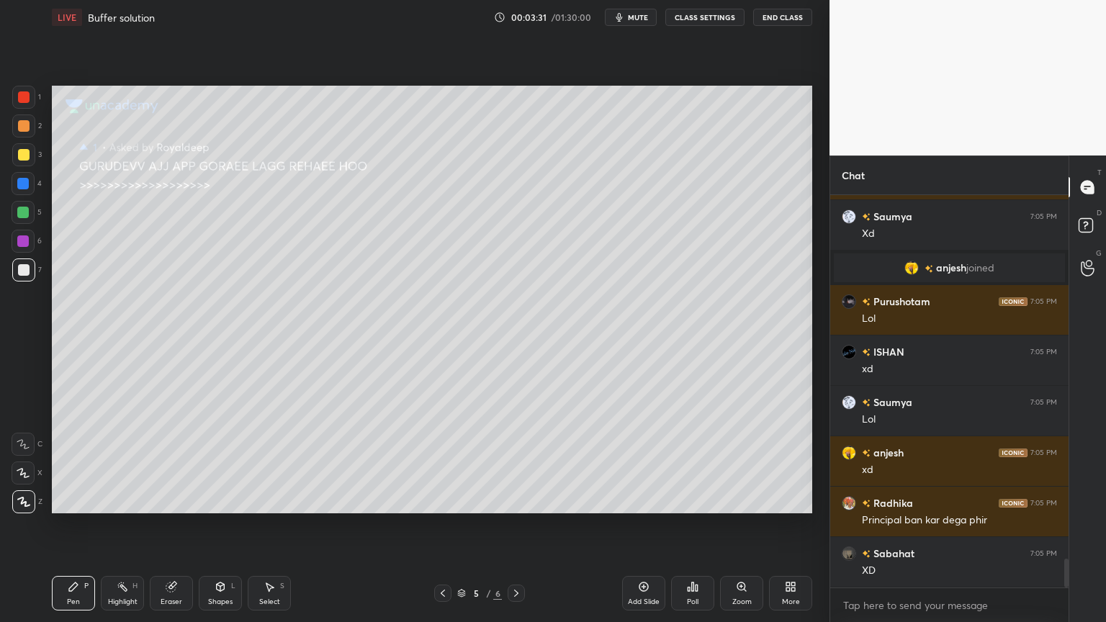
click at [444, 525] on icon at bounding box center [443, 594] width 12 height 12
click at [455, 525] on div "4 / 6" at bounding box center [479, 593] width 91 height 17
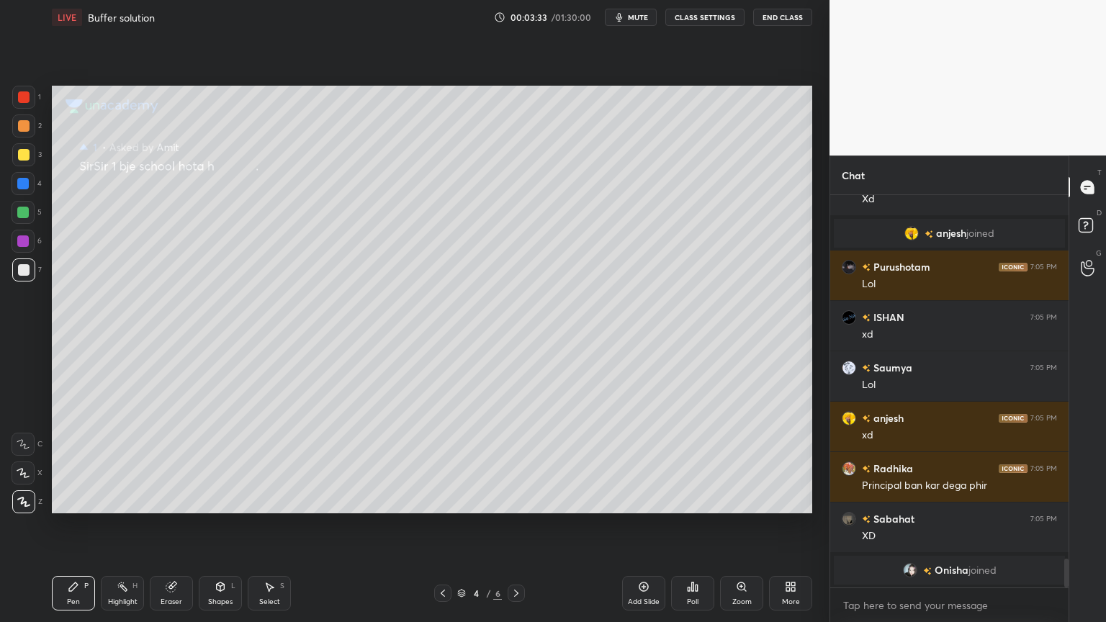
click at [438, 525] on icon at bounding box center [443, 594] width 12 height 12
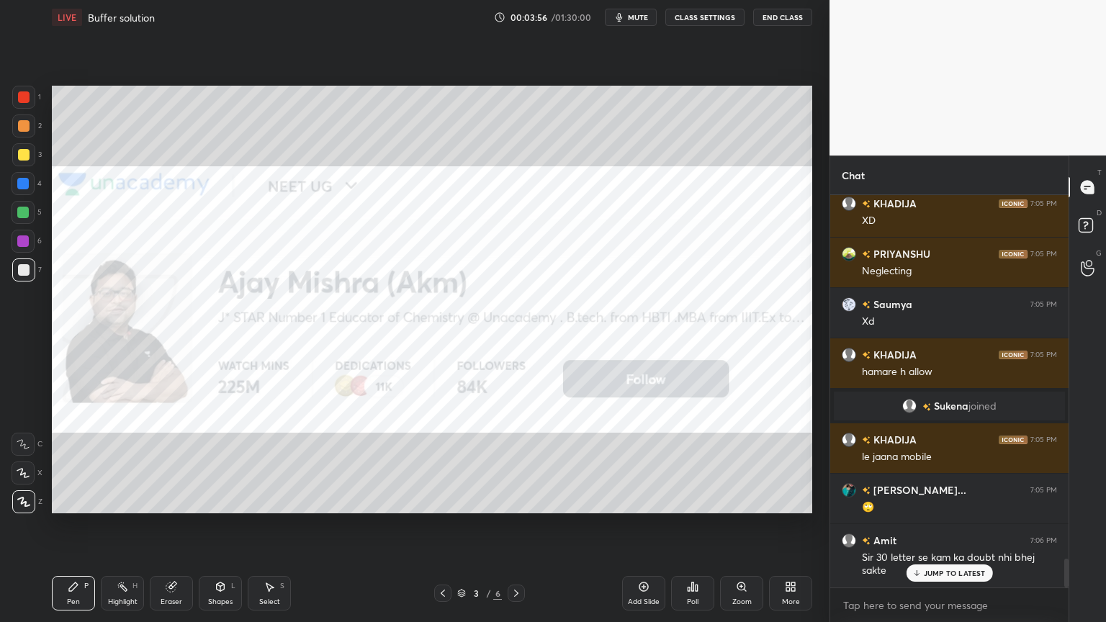
scroll to position [4899, 0]
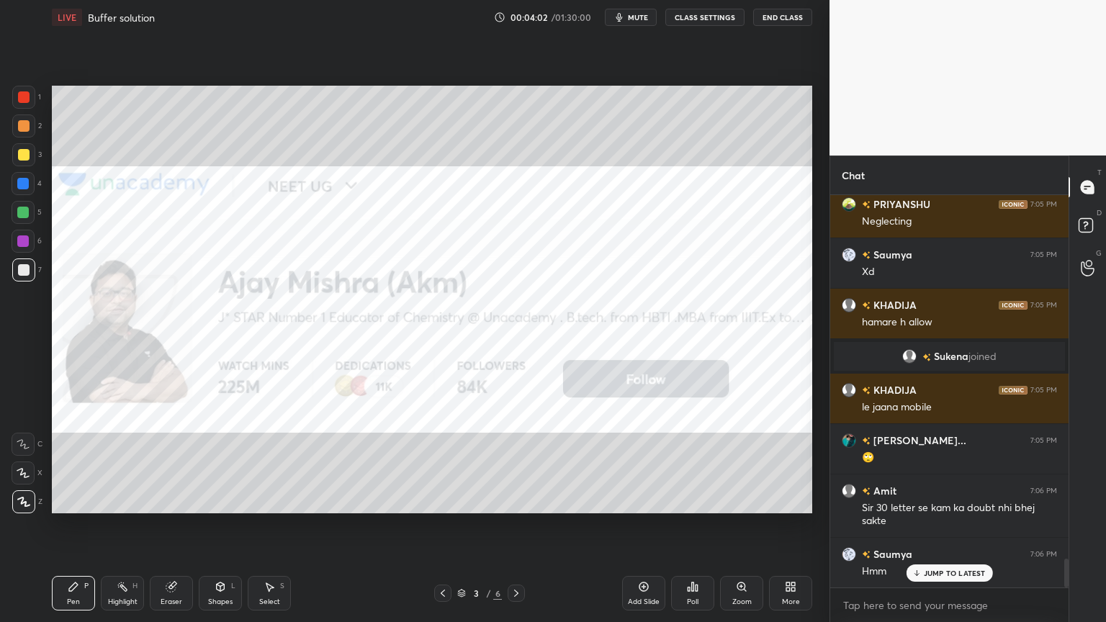
click at [519, 525] on icon at bounding box center [517, 594] width 12 height 12
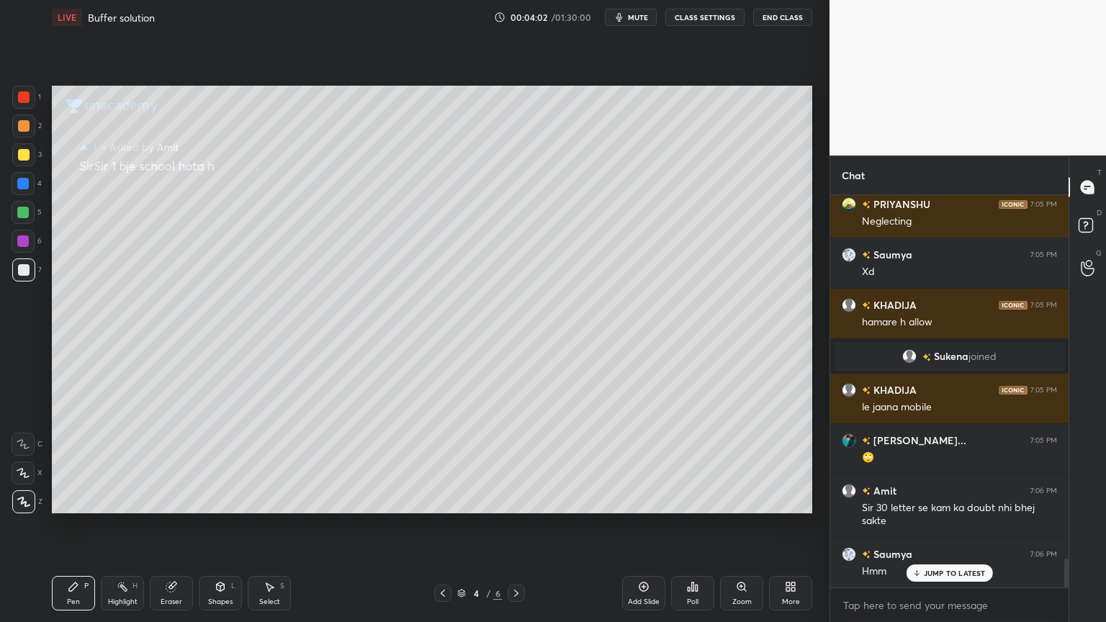
click at [517, 525] on icon at bounding box center [517, 594] width 12 height 12
click at [516, 525] on icon at bounding box center [517, 594] width 12 height 12
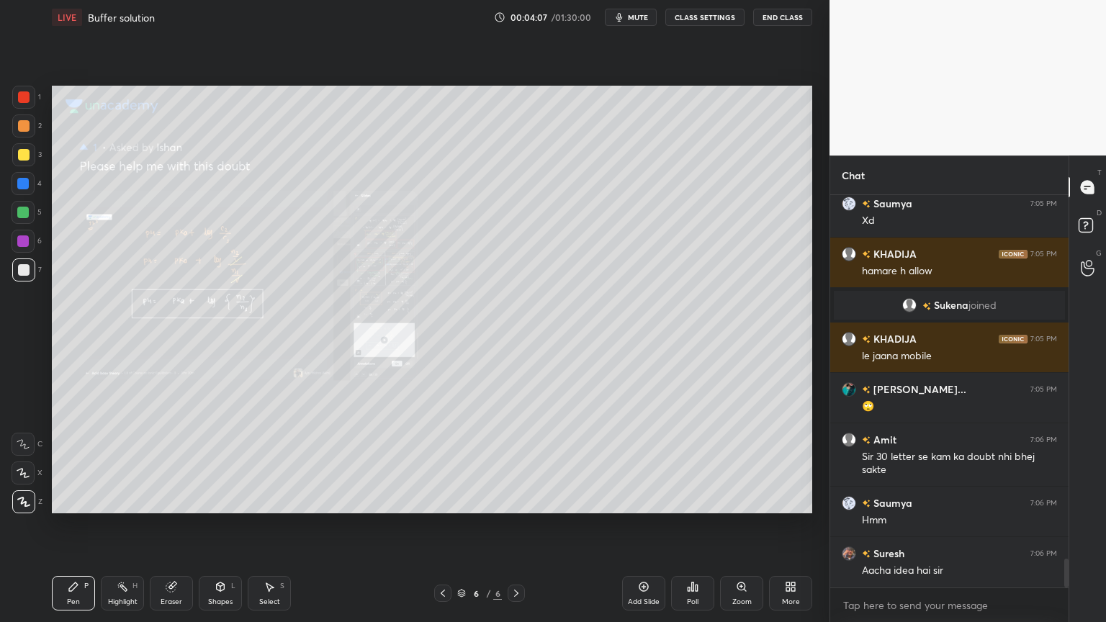
click at [445, 525] on icon at bounding box center [443, 594] width 12 height 12
click at [444, 525] on icon at bounding box center [443, 594] width 12 height 12
click at [445, 525] on icon at bounding box center [443, 594] width 12 height 12
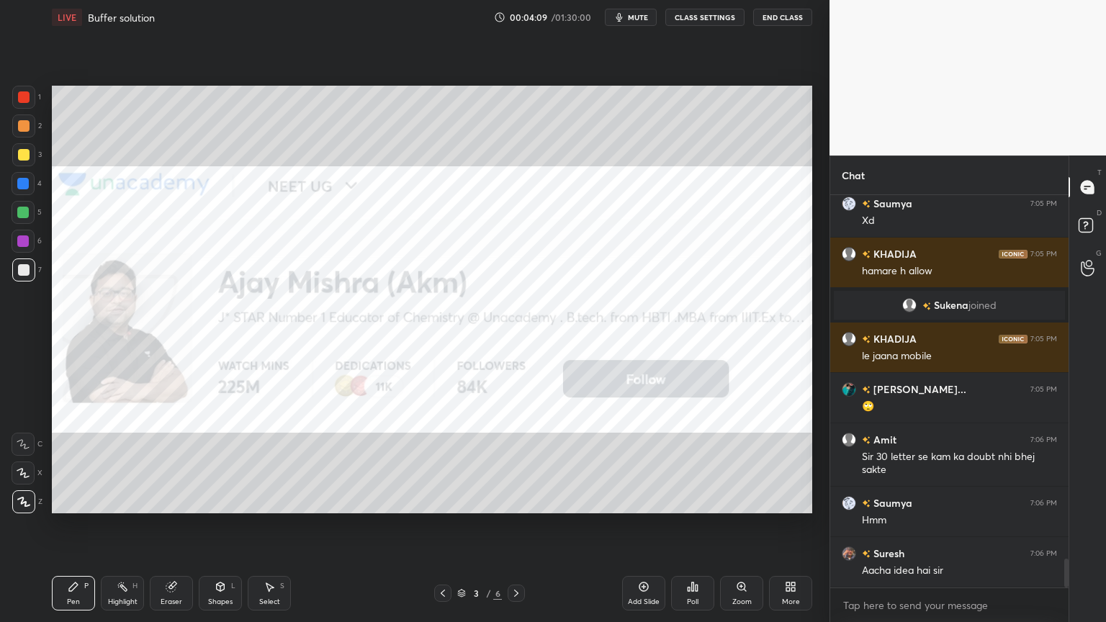
click at [647, 525] on div "Add Slide" at bounding box center [643, 593] width 43 height 35
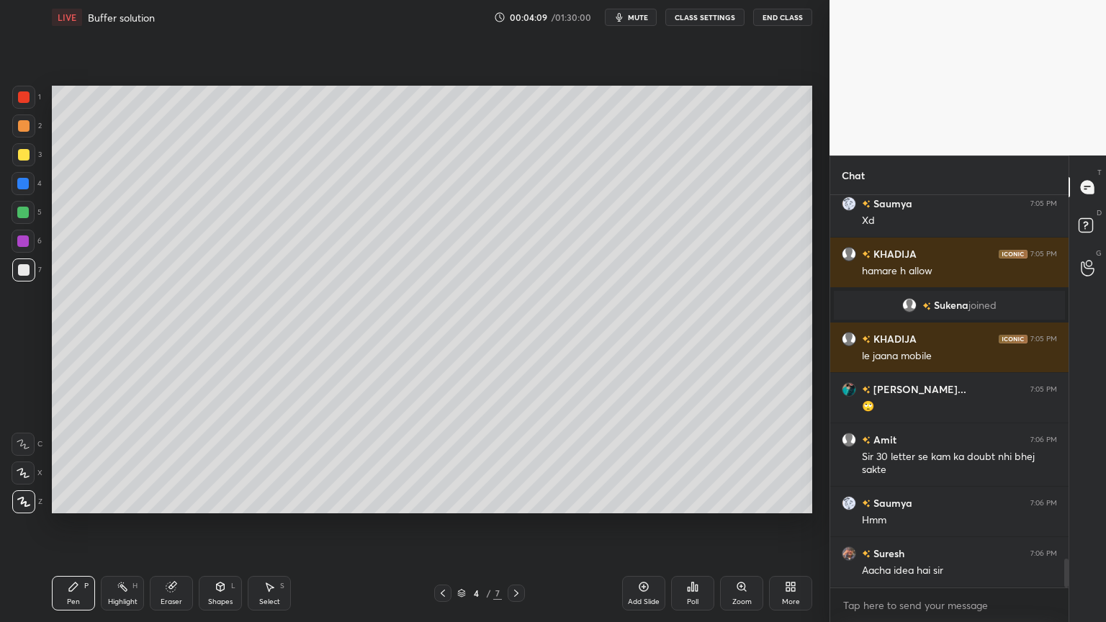
click at [88, 525] on div "Pen P" at bounding box center [73, 593] width 43 height 35
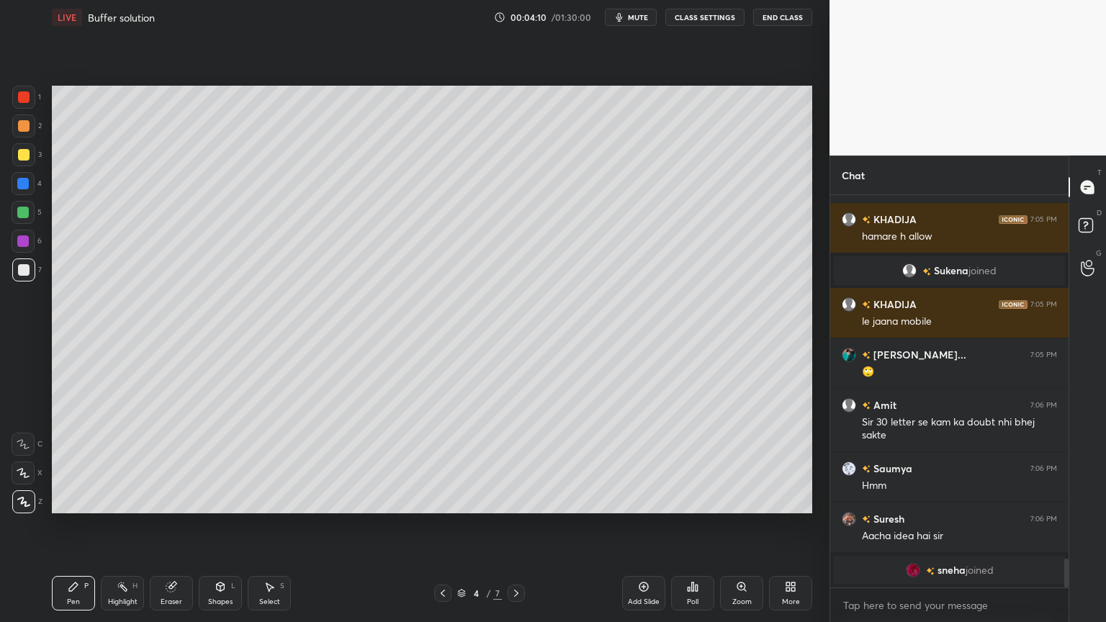
click at [23, 102] on div at bounding box center [24, 97] width 12 height 12
click at [19, 282] on div "7" at bounding box center [27, 273] width 30 height 29
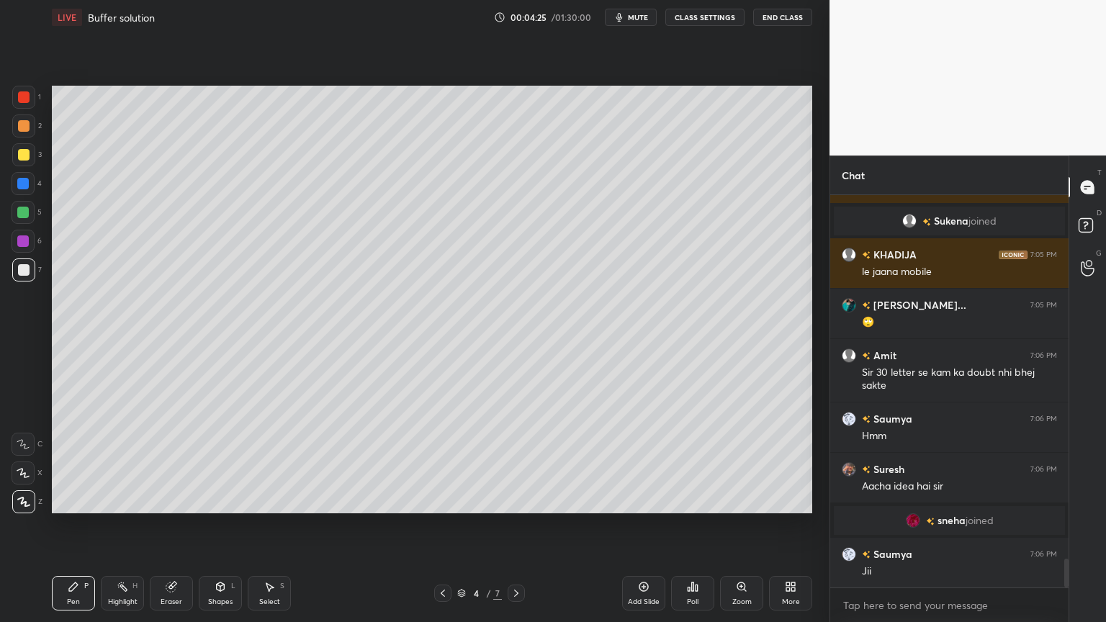
click at [513, 525] on icon at bounding box center [517, 594] width 12 height 12
click at [517, 525] on icon at bounding box center [517, 594] width 12 height 12
click at [516, 525] on icon at bounding box center [517, 594] width 12 height 12
click at [112, 525] on div "Highlight H" at bounding box center [122, 593] width 43 height 35
click at [446, 525] on icon at bounding box center [443, 594] width 12 height 12
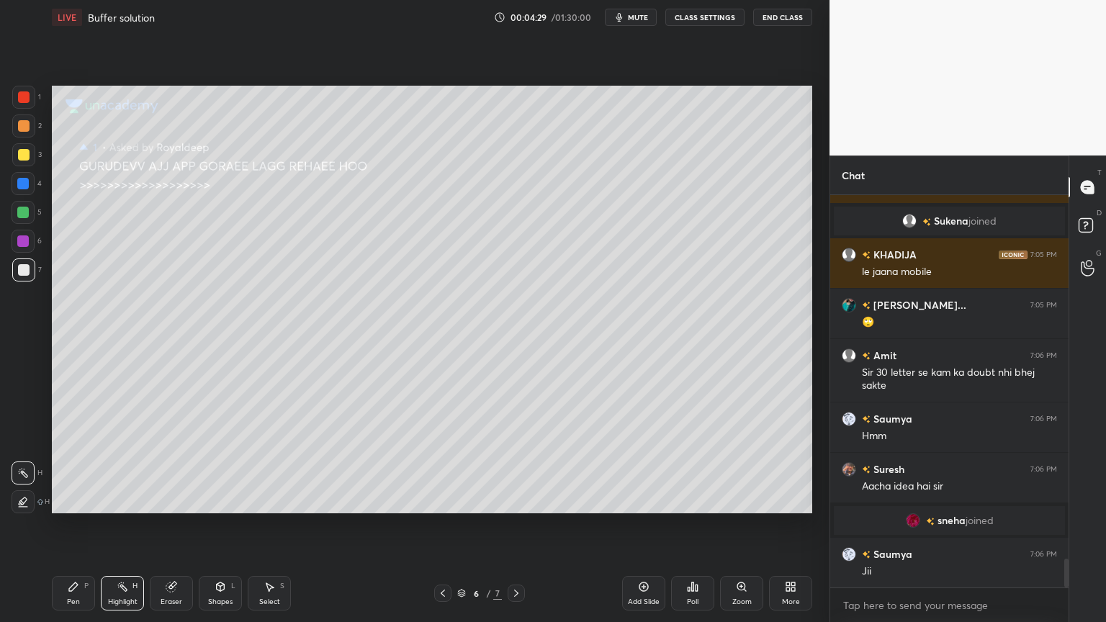
click at [443, 525] on icon at bounding box center [443, 594] width 12 height 12
click at [445, 525] on icon at bounding box center [443, 594] width 12 height 12
click at [72, 525] on div "Pen P" at bounding box center [73, 593] width 43 height 35
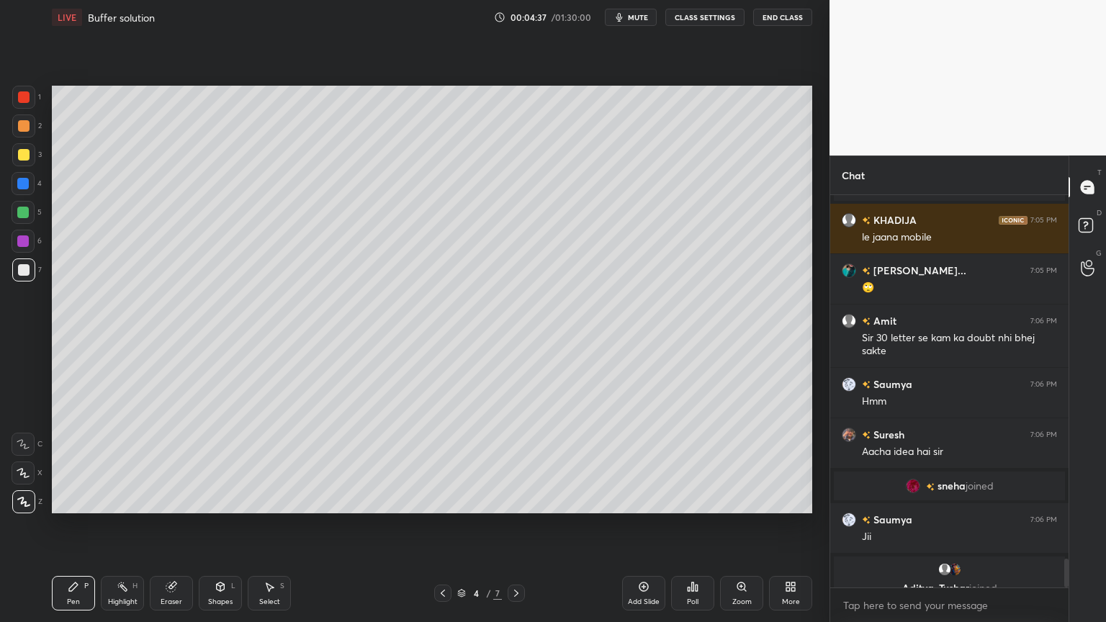
click at [230, 525] on div "Shapes L" at bounding box center [220, 593] width 43 height 35
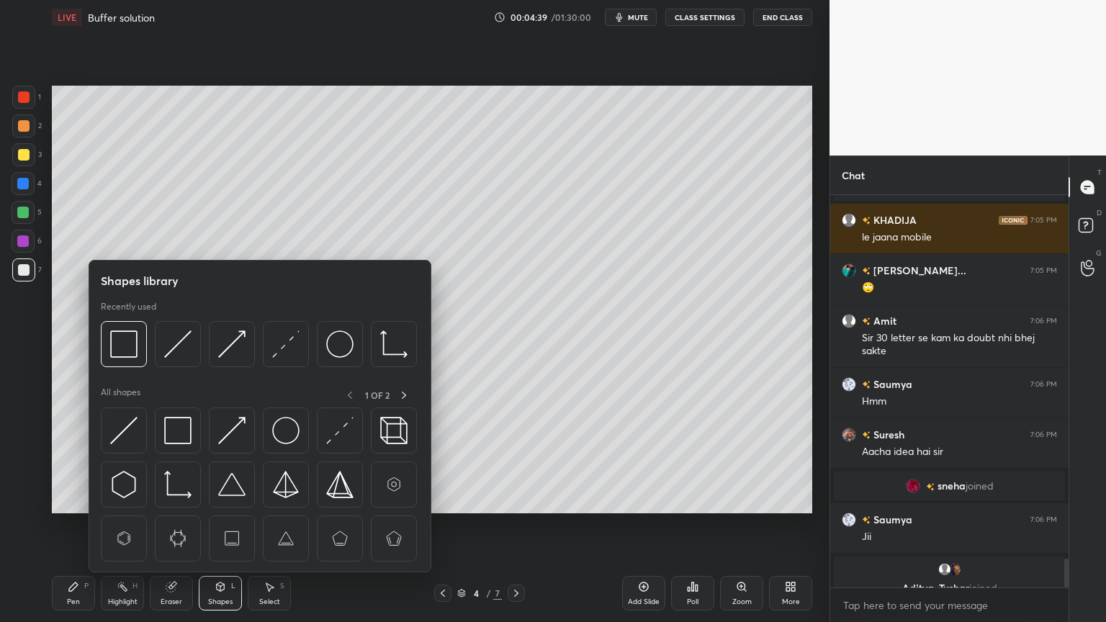
drag, startPoint x: 83, startPoint y: 601, endPoint x: 82, endPoint y: 559, distance: 41.8
click at [83, 525] on div "Pen P" at bounding box center [73, 593] width 43 height 35
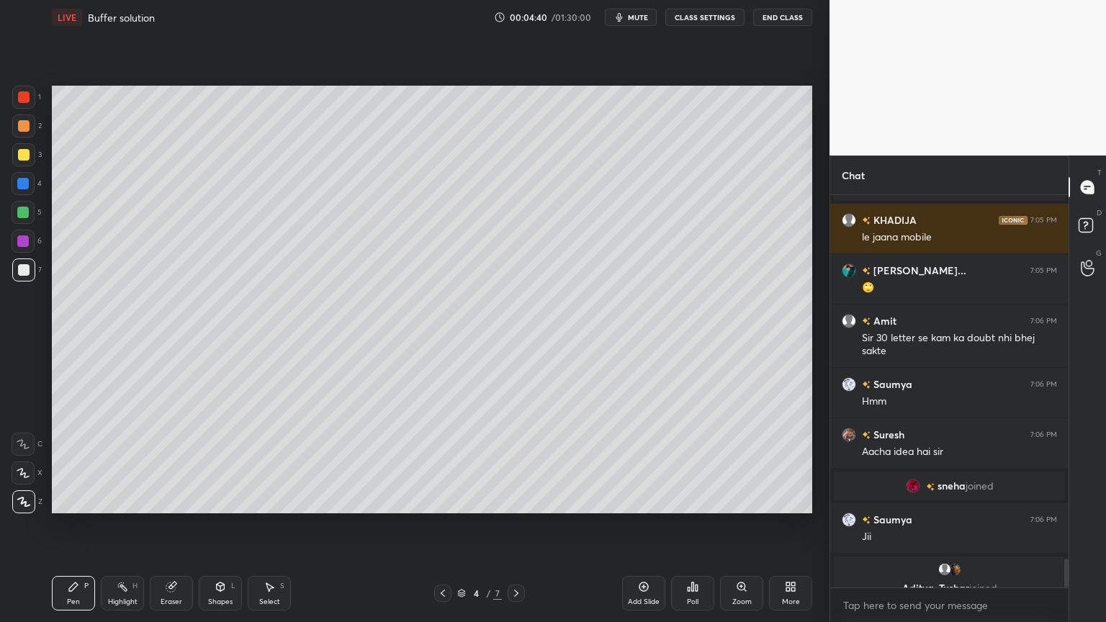
click at [21, 97] on div at bounding box center [24, 97] width 12 height 12
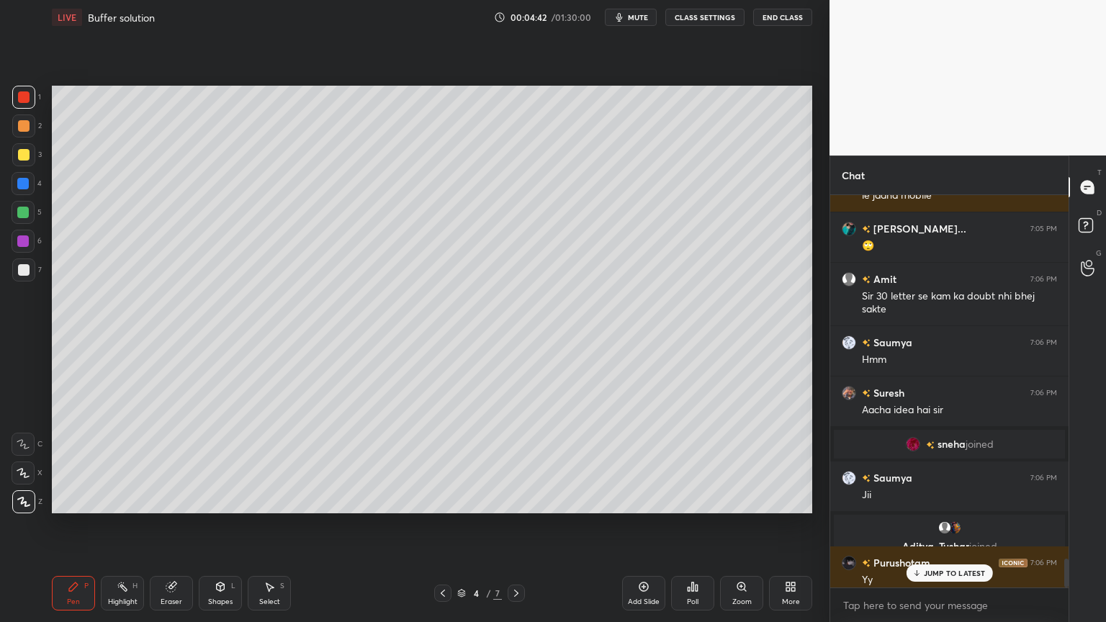
scroll to position [5006, 0]
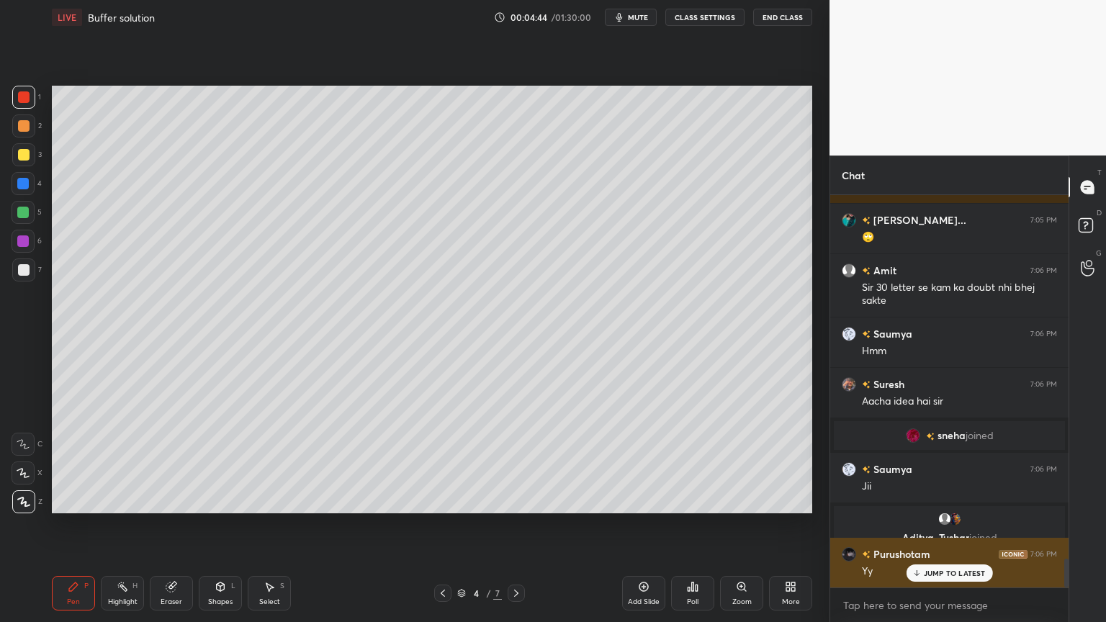
click at [953, 525] on p "JUMP TO LATEST" at bounding box center [955, 573] width 62 height 9
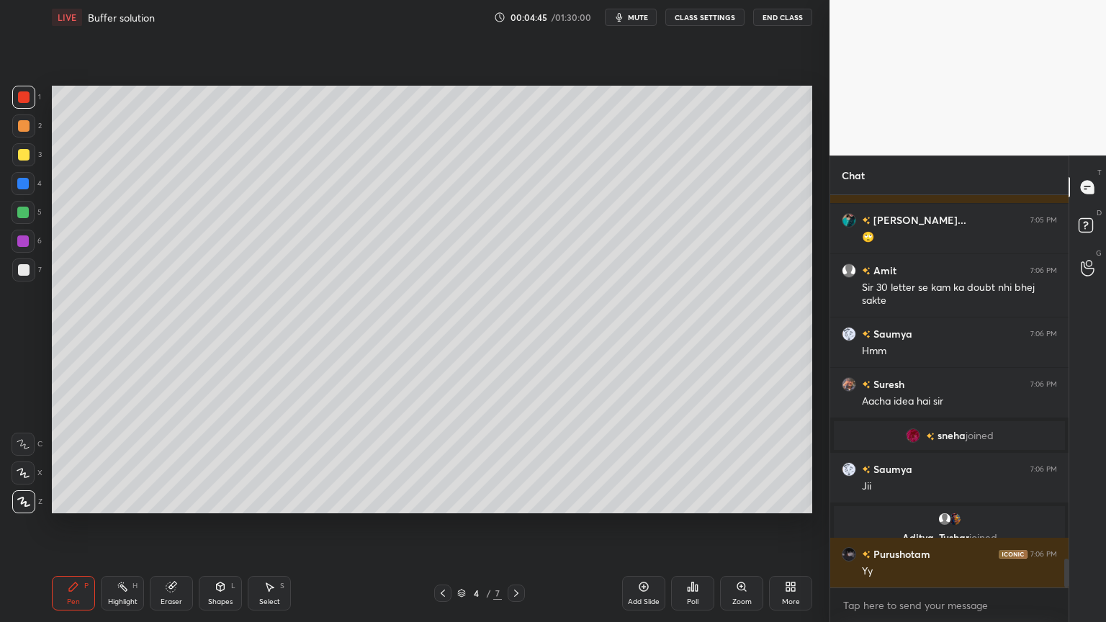
click at [86, 525] on div "Pen P" at bounding box center [73, 593] width 43 height 35
click at [22, 271] on div at bounding box center [24, 270] width 12 height 12
click at [229, 525] on div "Shapes L" at bounding box center [220, 593] width 43 height 35
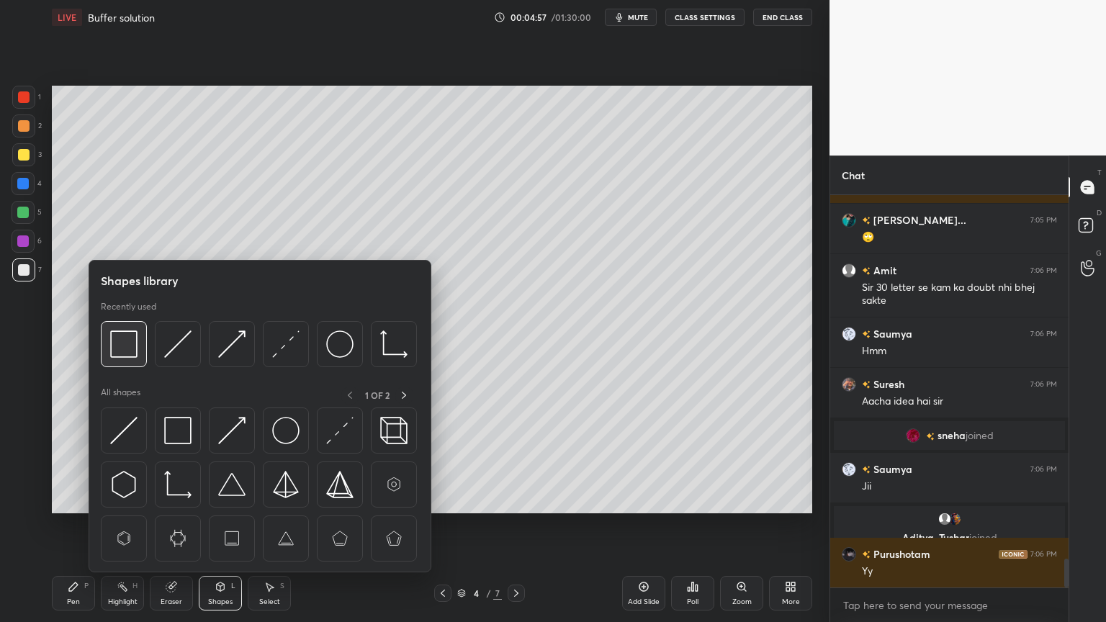
click at [132, 356] on img at bounding box center [123, 344] width 27 height 27
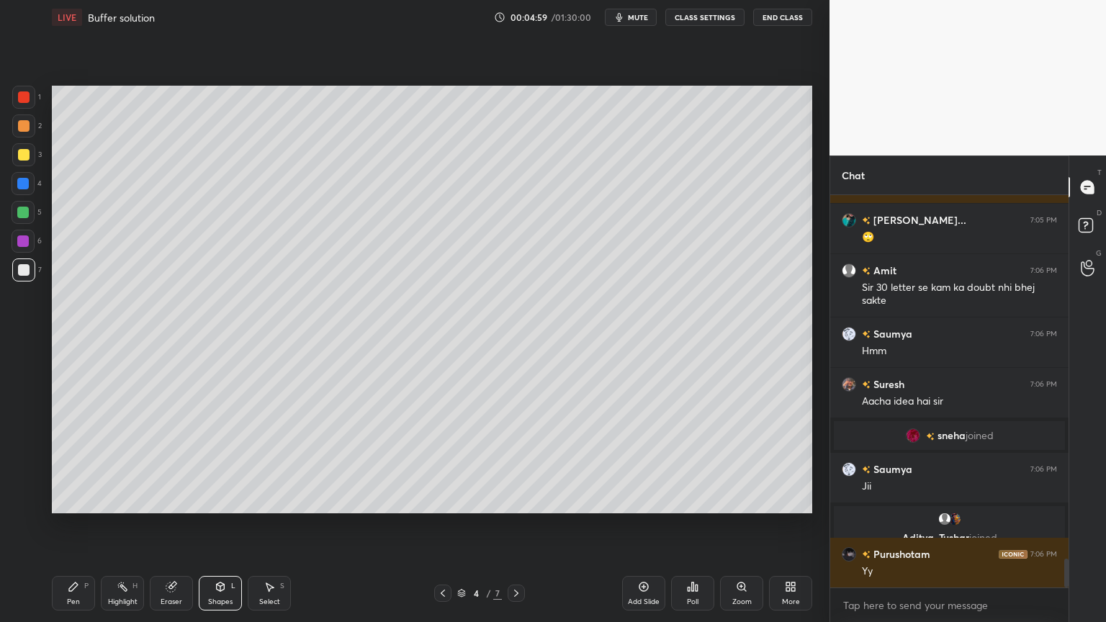
drag, startPoint x: 81, startPoint y: 598, endPoint x: 71, endPoint y: 518, distance: 79.9
click at [81, 525] on div "Pen P" at bounding box center [73, 593] width 43 height 35
click at [27, 158] on div at bounding box center [24, 155] width 12 height 12
click at [69, 525] on div "Pen P" at bounding box center [73, 593] width 43 height 35
click at [24, 98] on div at bounding box center [24, 97] width 12 height 12
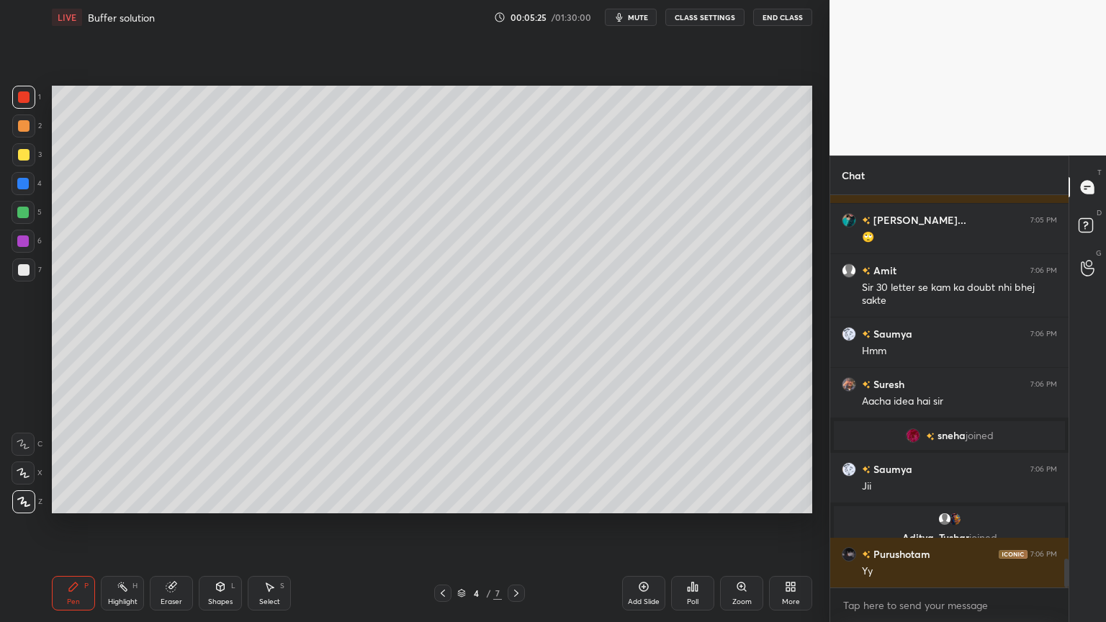
click at [23, 274] on div at bounding box center [24, 270] width 12 height 12
click at [213, 525] on div "Shapes" at bounding box center [220, 601] width 24 height 7
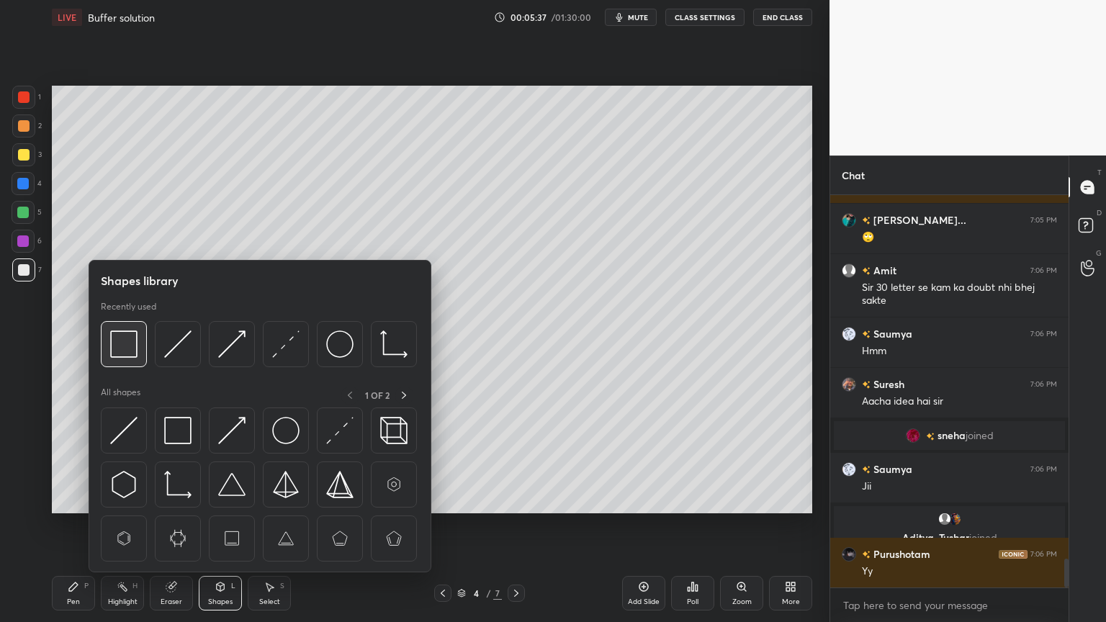
click at [118, 349] on img at bounding box center [123, 344] width 27 height 27
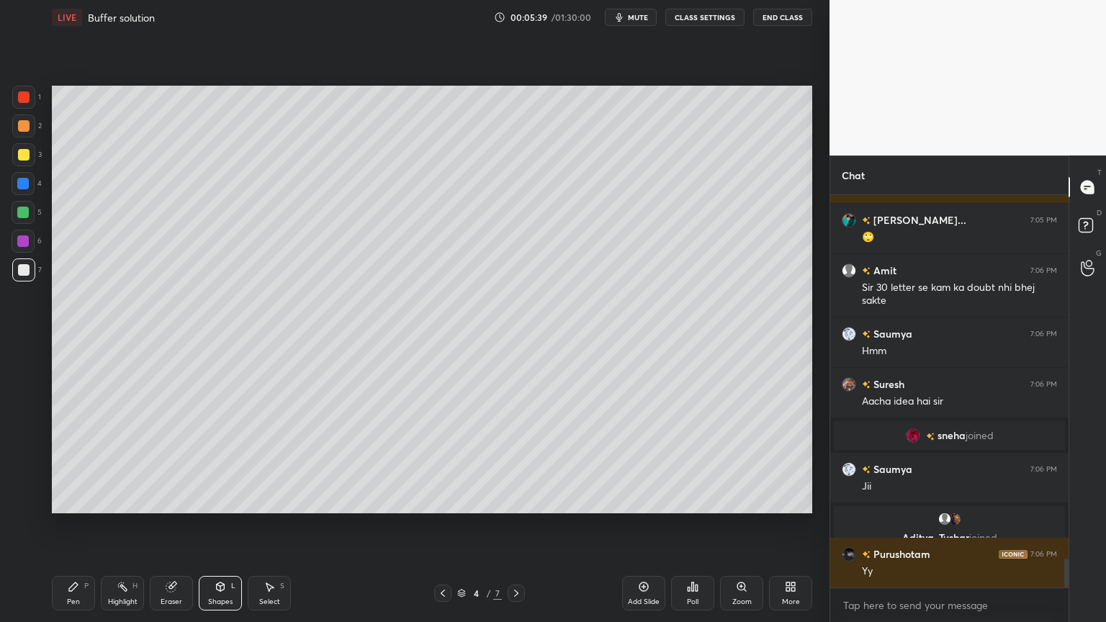
click at [120, 525] on div "Highlight H" at bounding box center [122, 593] width 43 height 35
click at [75, 525] on div "Pen" at bounding box center [73, 601] width 13 height 7
drag, startPoint x: 28, startPoint y: 158, endPoint x: 42, endPoint y: 199, distance: 43.3
click at [27, 162] on div at bounding box center [23, 154] width 23 height 23
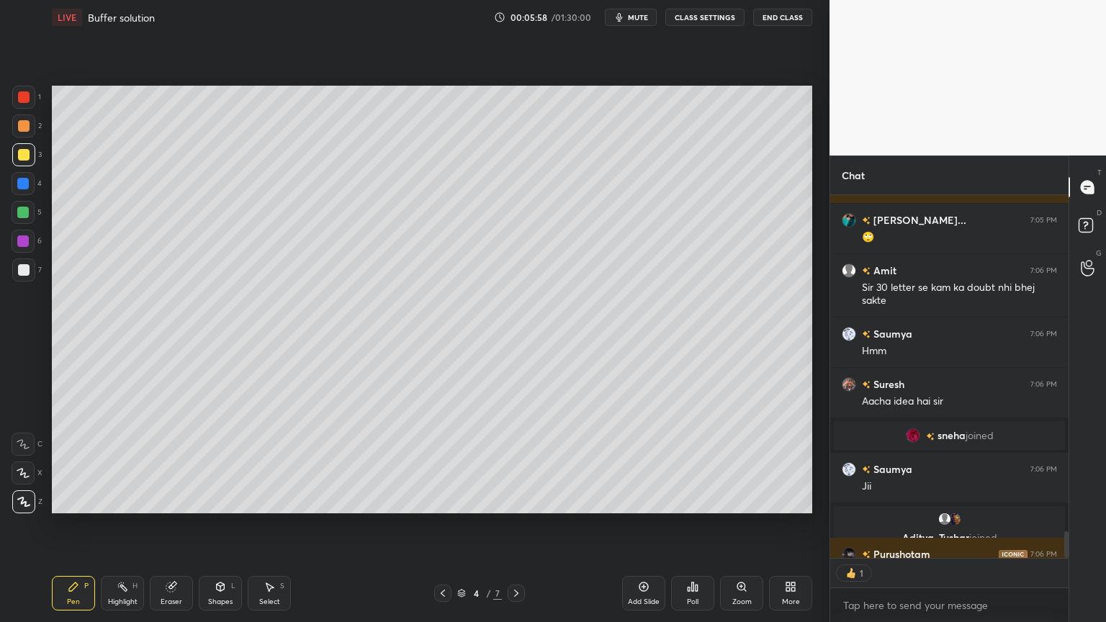
scroll to position [4, 4]
drag, startPoint x: 118, startPoint y: 597, endPoint x: 138, endPoint y: 543, distance: 57.6
click at [117, 525] on div "Highlight H" at bounding box center [122, 593] width 43 height 35
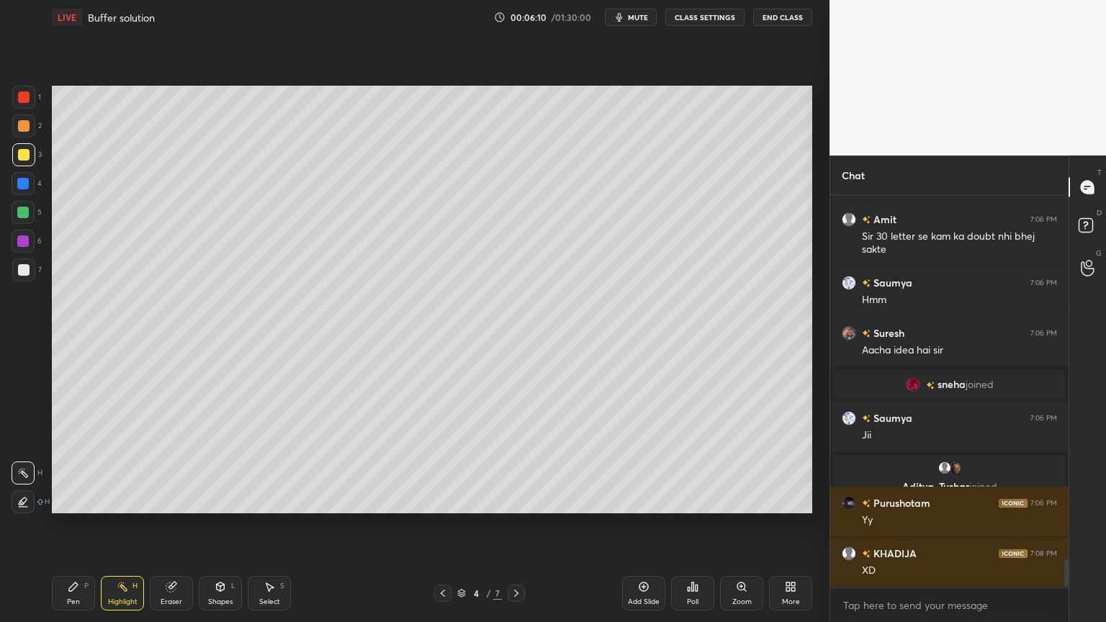
scroll to position [5108, 0]
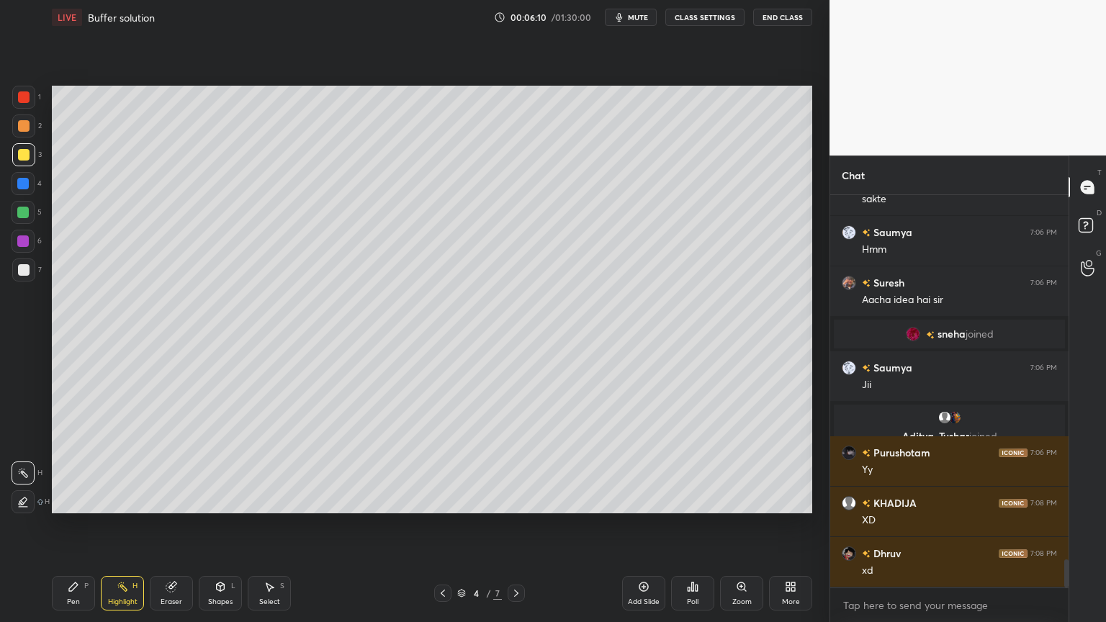
drag, startPoint x: 1064, startPoint y: 567, endPoint x: 1066, endPoint y: 576, distance: 9.5
click at [1067, 525] on div at bounding box center [1066, 574] width 4 height 28
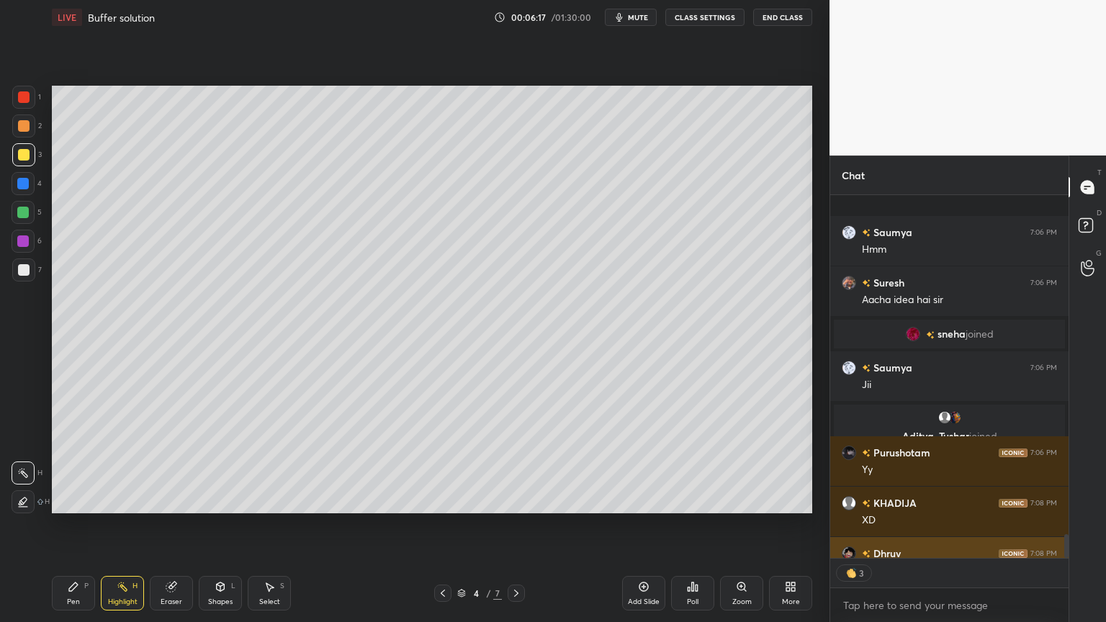
scroll to position [5188, 0]
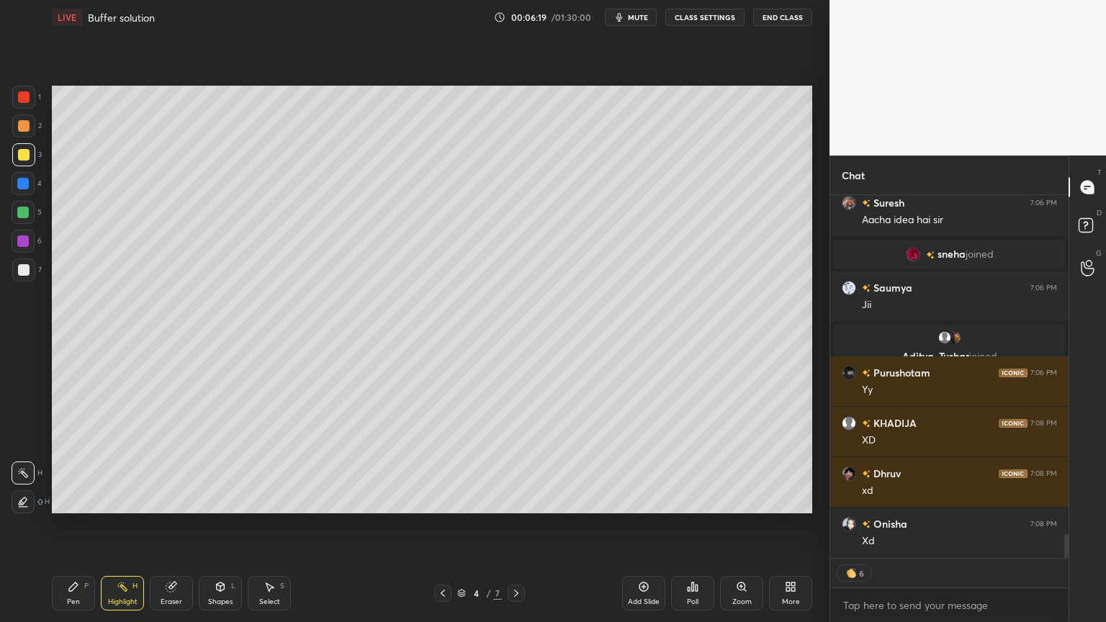
click at [640, 525] on div "Add Slide" at bounding box center [644, 601] width 32 height 7
click at [84, 525] on div "P" at bounding box center [86, 586] width 4 height 7
click at [26, 127] on div at bounding box center [24, 126] width 12 height 12
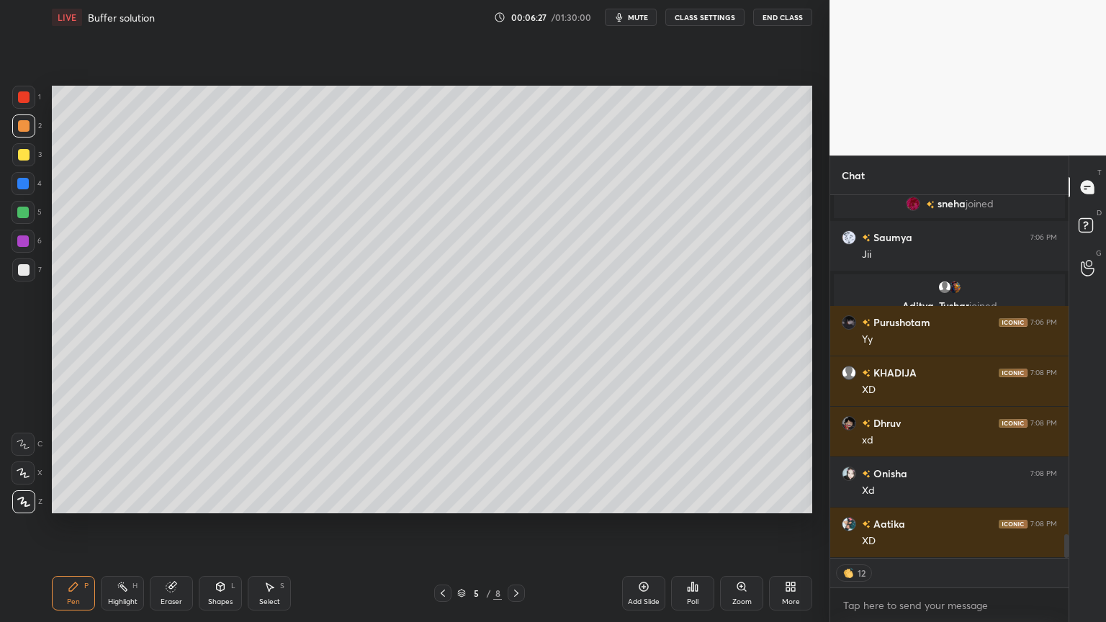
scroll to position [5288, 0]
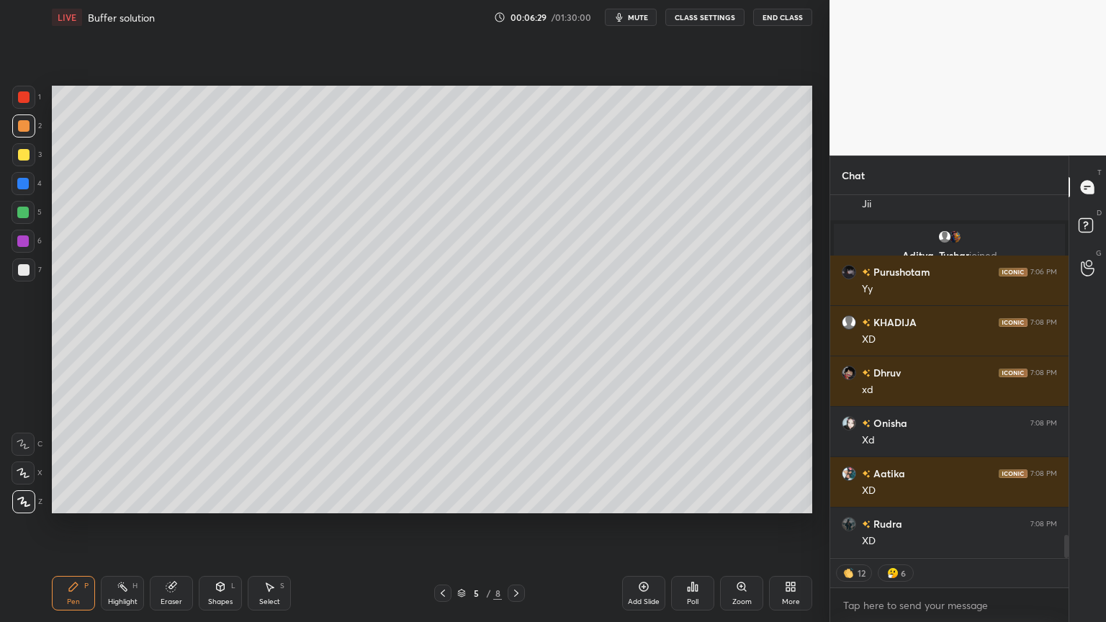
click at [446, 525] on icon at bounding box center [443, 594] width 12 height 12
click at [75, 525] on div "Pen P" at bounding box center [73, 593] width 43 height 35
click at [130, 525] on div "Highlight H" at bounding box center [122, 593] width 43 height 35
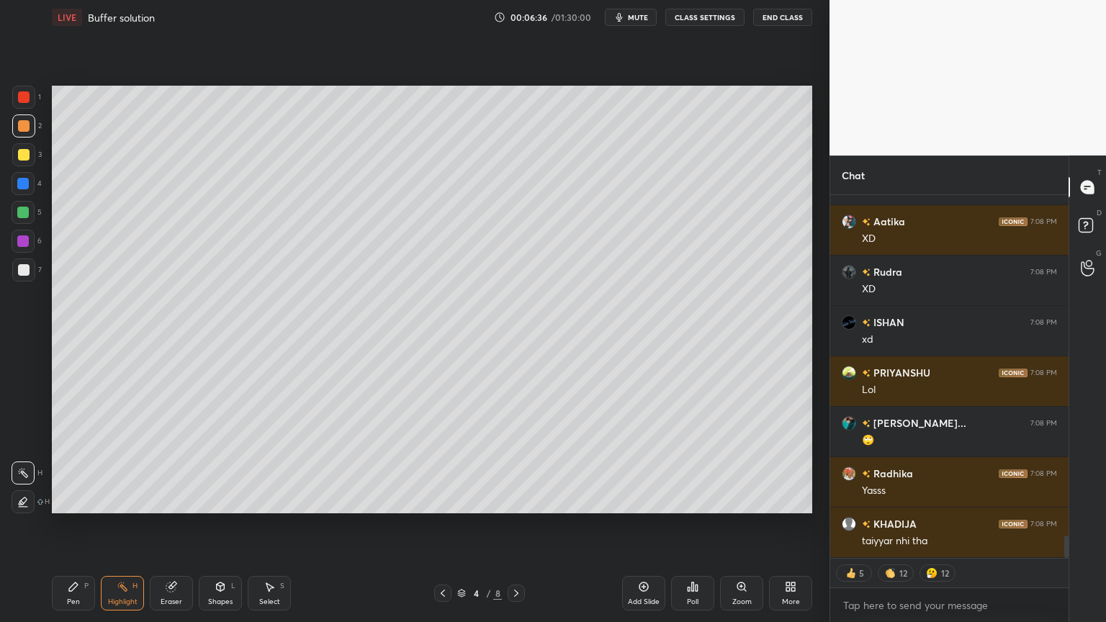
scroll to position [5591, 0]
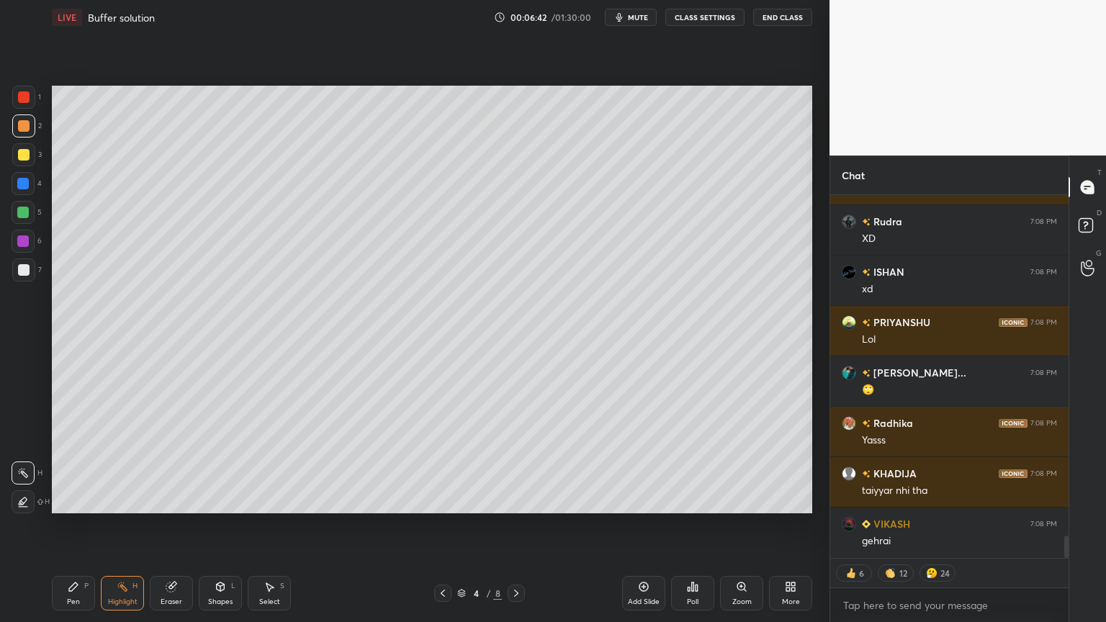
click at [515, 525] on icon at bounding box center [516, 593] width 4 height 7
click at [69, 525] on div "Pen P" at bounding box center [73, 593] width 43 height 35
click at [24, 126] on div at bounding box center [24, 126] width 12 height 12
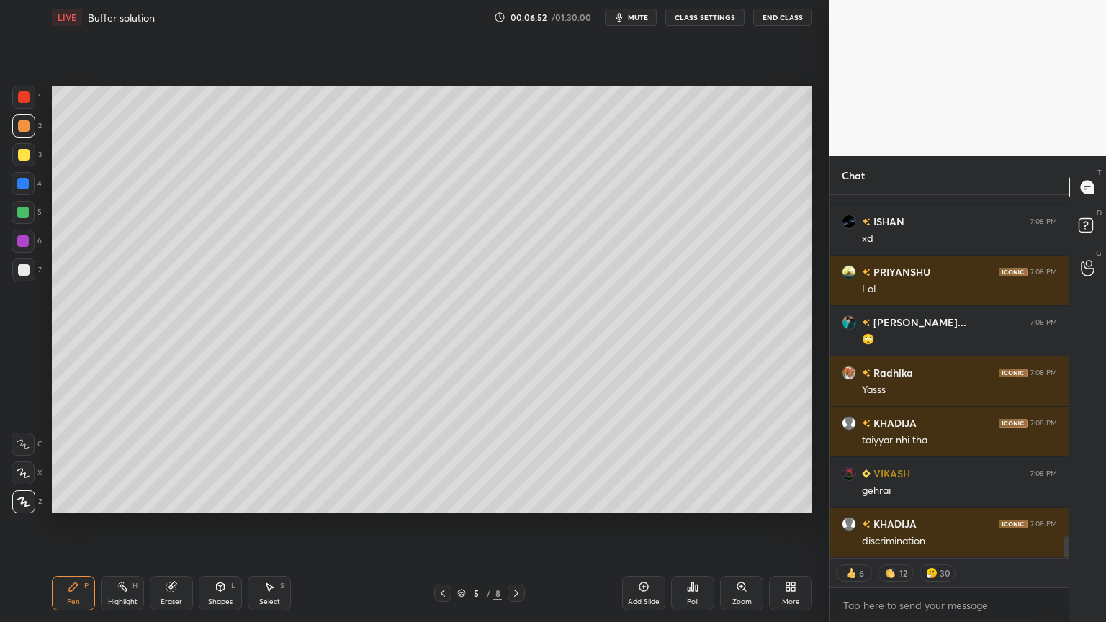
click at [216, 525] on div "Shapes L" at bounding box center [220, 593] width 43 height 35
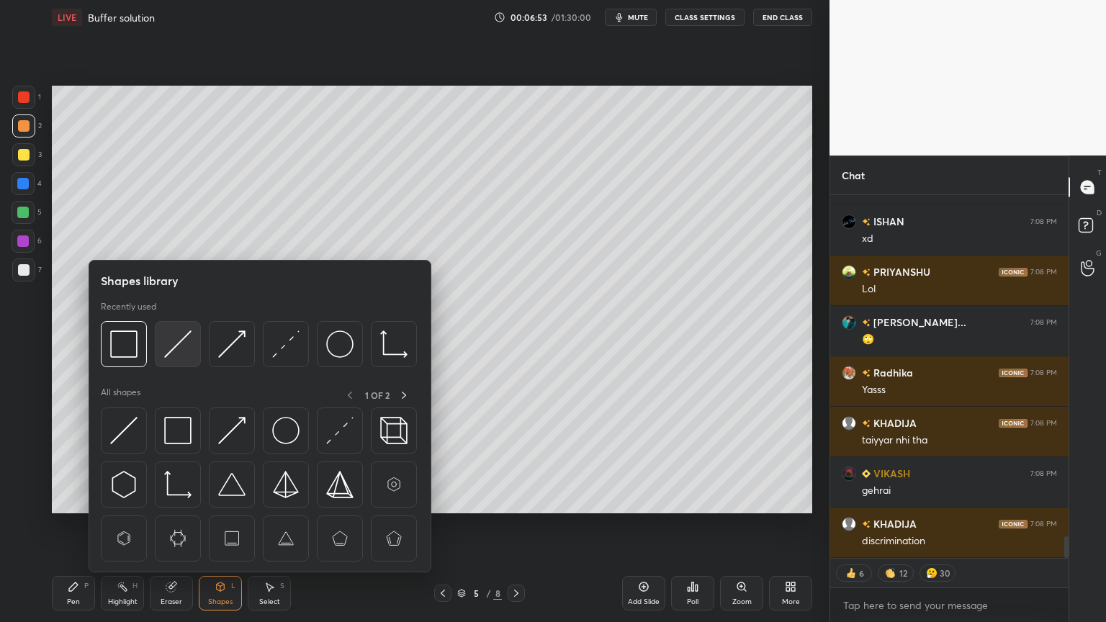
click at [174, 346] on img at bounding box center [177, 344] width 27 height 27
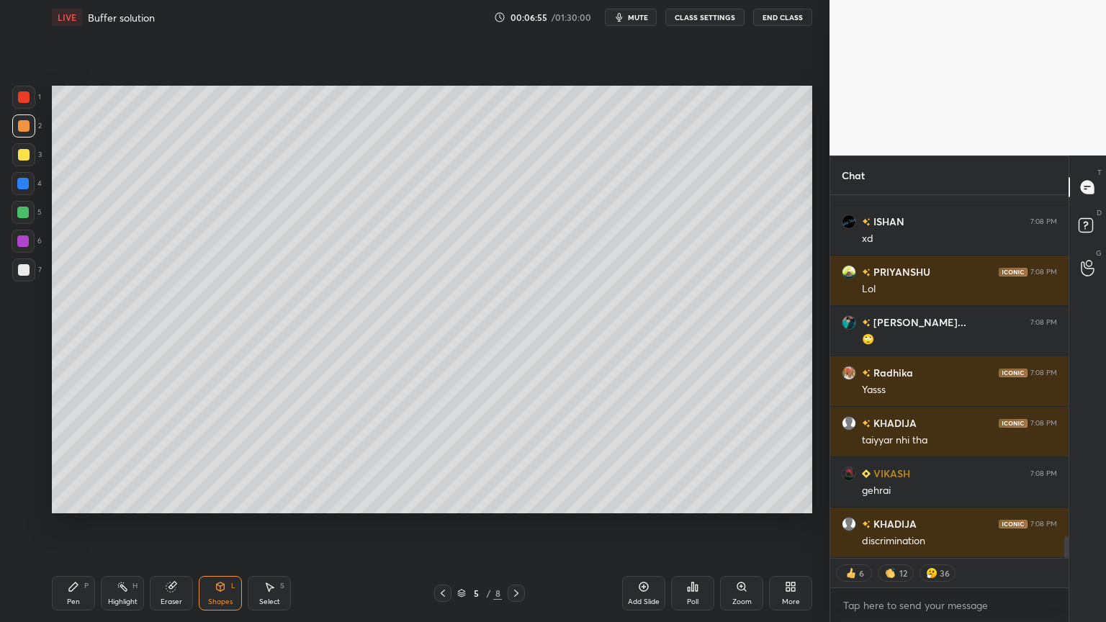
click at [78, 525] on div "Pen P" at bounding box center [73, 593] width 43 height 35
click at [26, 269] on div at bounding box center [24, 270] width 12 height 12
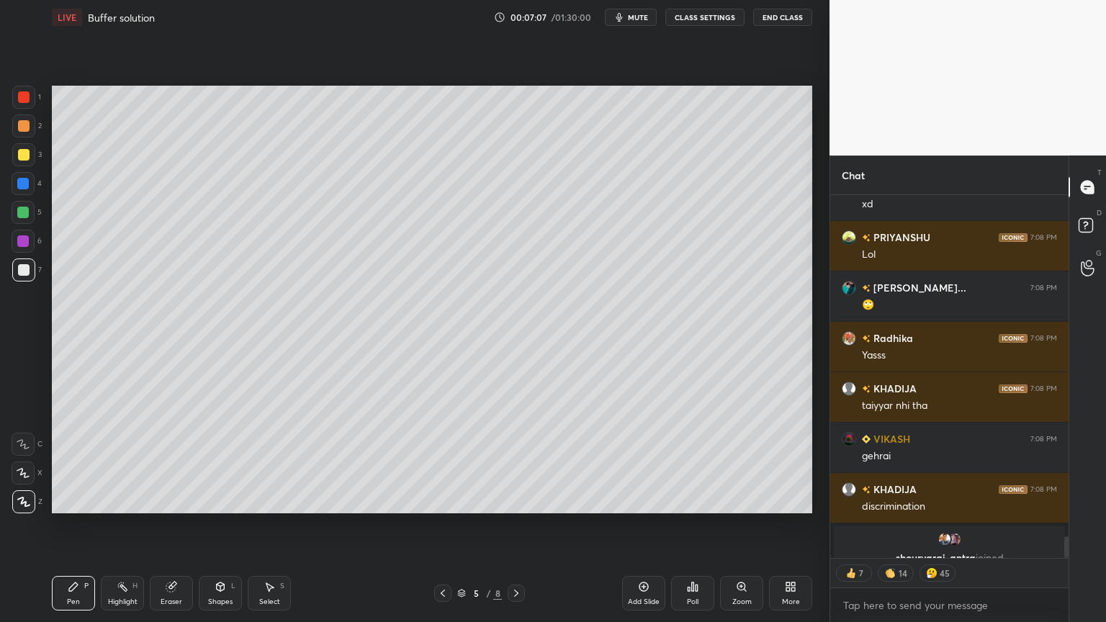
scroll to position [5710, 0]
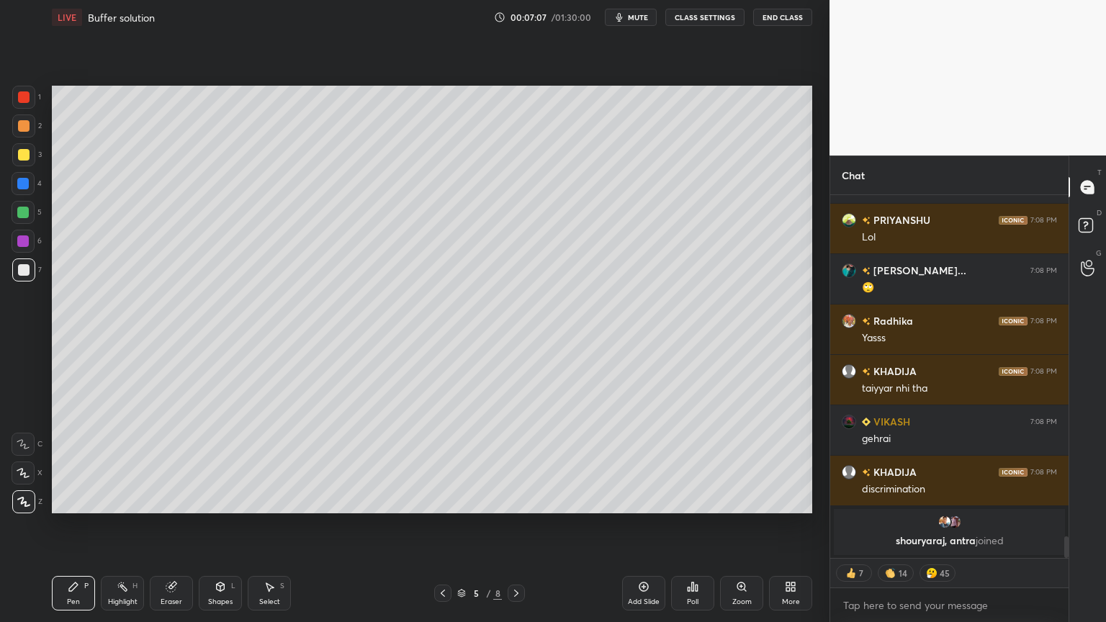
drag, startPoint x: 20, startPoint y: 156, endPoint x: 43, endPoint y: 174, distance: 29.2
click at [21, 153] on div at bounding box center [24, 155] width 12 height 12
drag, startPoint x: 217, startPoint y: 603, endPoint x: 220, endPoint y: 576, distance: 27.6
click at [217, 525] on div "Shapes" at bounding box center [220, 601] width 24 height 7
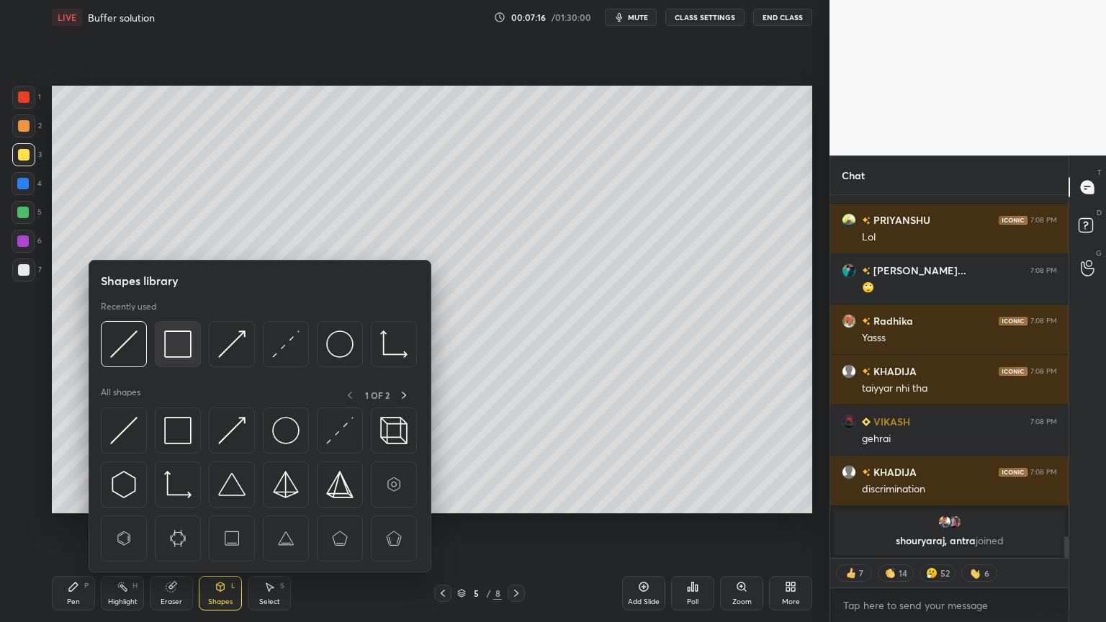
click at [185, 347] on img at bounding box center [177, 344] width 27 height 27
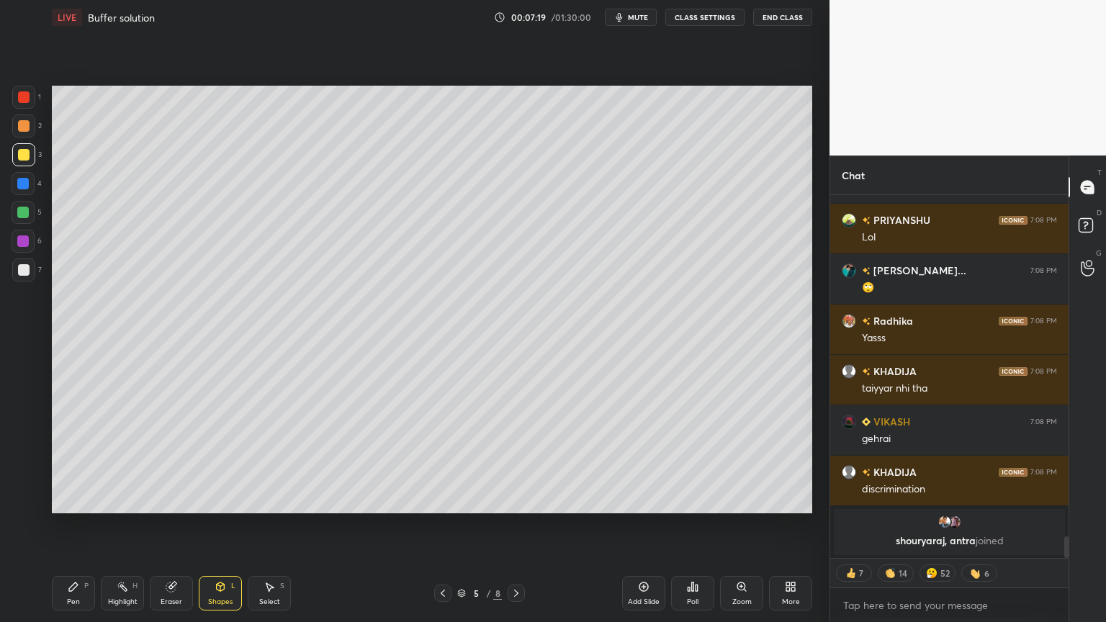
click at [122, 525] on div "Highlight" at bounding box center [123, 601] width 30 height 7
click at [71, 525] on div "Pen" at bounding box center [73, 601] width 13 height 7
click at [26, 181] on div at bounding box center [23, 184] width 12 height 12
click at [24, 267] on div at bounding box center [24, 270] width 12 height 12
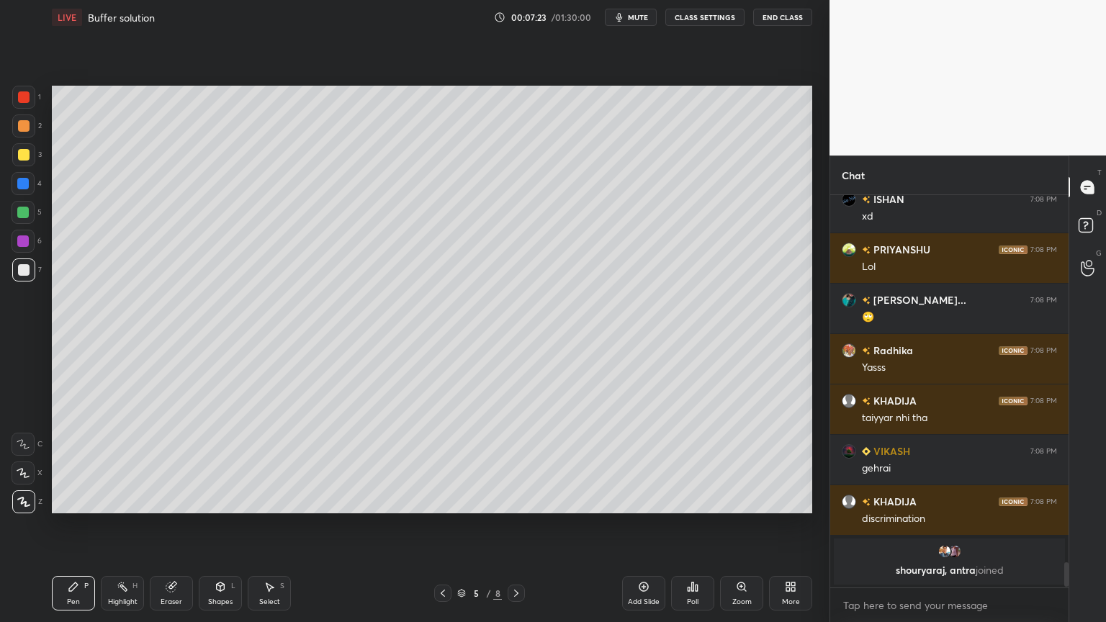
scroll to position [4, 4]
click at [442, 525] on icon at bounding box center [443, 594] width 12 height 12
drag, startPoint x: 132, startPoint y: 593, endPoint x: 135, endPoint y: 585, distance: 9.1
click at [132, 525] on div "Highlight H" at bounding box center [122, 593] width 43 height 35
click at [516, 525] on icon at bounding box center [517, 594] width 12 height 12
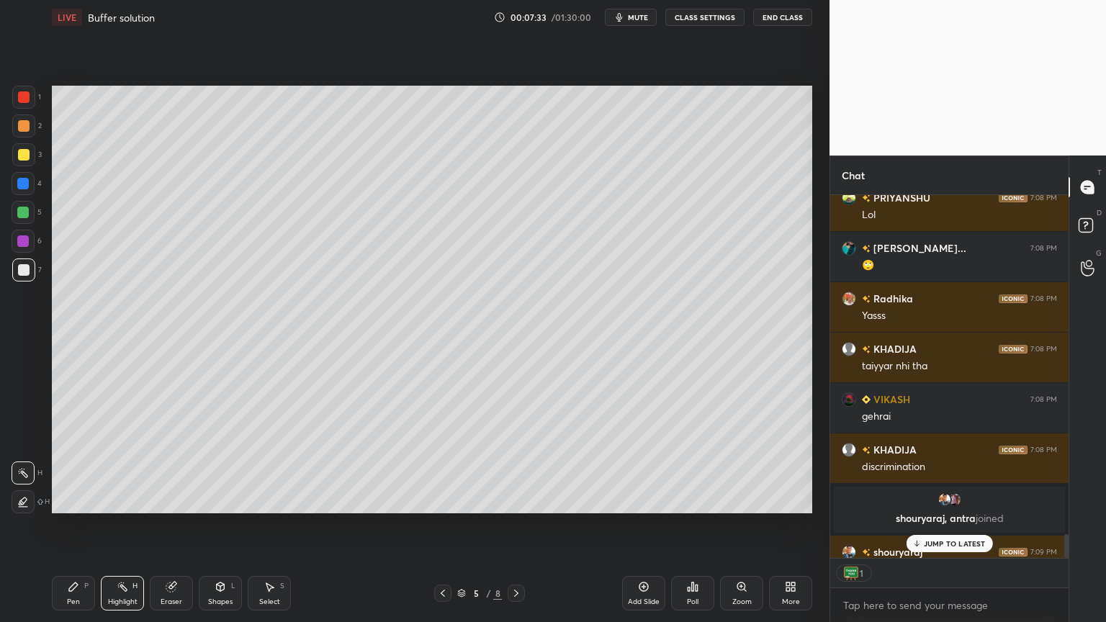
drag, startPoint x: 75, startPoint y: 598, endPoint x: 78, endPoint y: 547, distance: 51.2
click at [77, 525] on div "Pen P" at bounding box center [73, 593] width 43 height 35
click at [951, 525] on p "JUMP TO LATEST" at bounding box center [955, 543] width 62 height 9
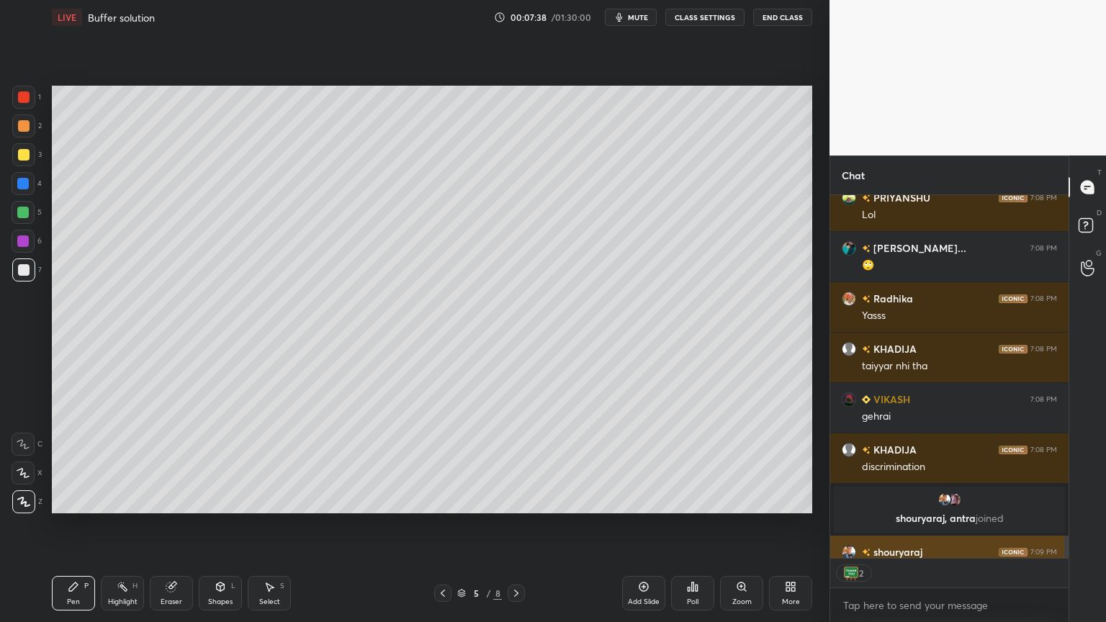
scroll to position [5550, 0]
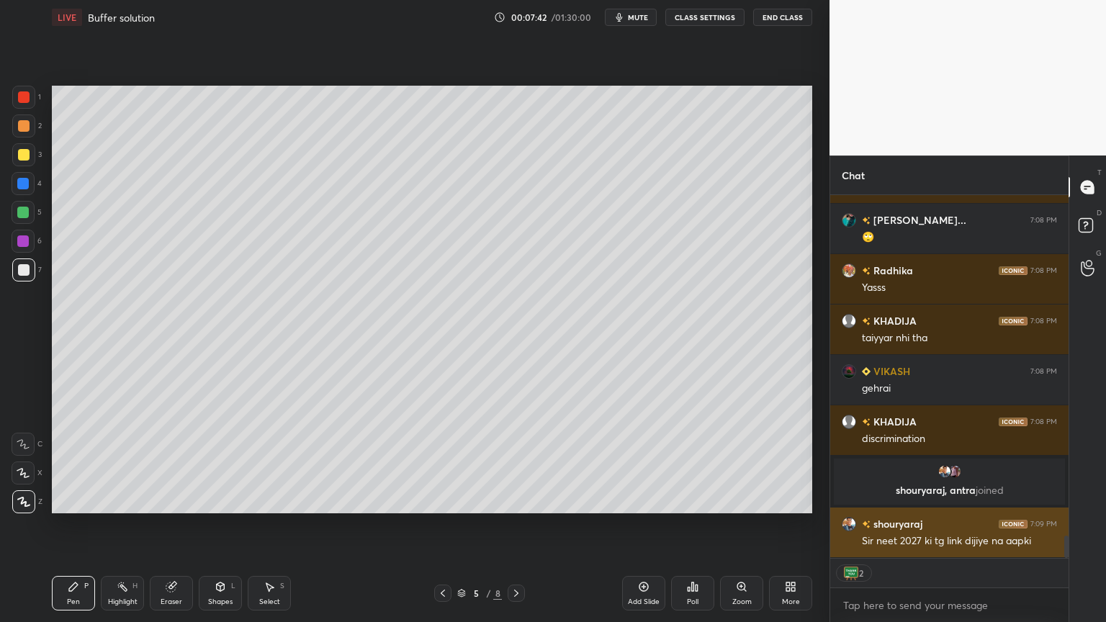
click at [849, 524] on img "grid" at bounding box center [849, 524] width 14 height 14
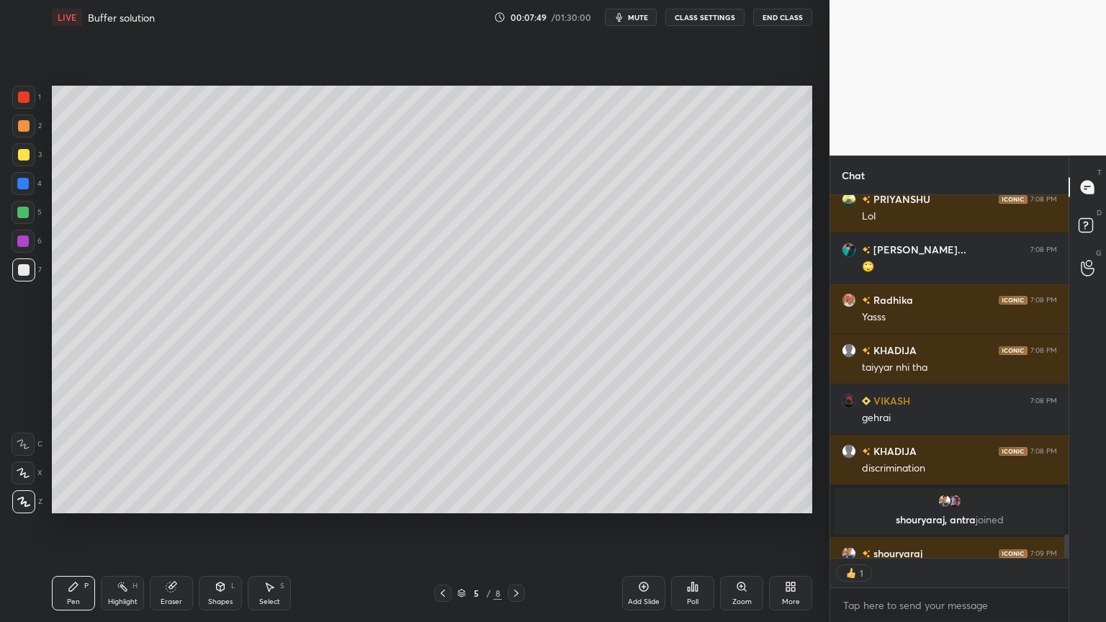
scroll to position [4, 4]
click at [74, 525] on div "Pen" at bounding box center [73, 601] width 13 height 7
click at [28, 269] on div at bounding box center [24, 270] width 12 height 12
drag, startPoint x: 132, startPoint y: 594, endPoint x: 138, endPoint y: 565, distance: 30.0
click at [129, 525] on div "Highlight H" at bounding box center [122, 593] width 43 height 35
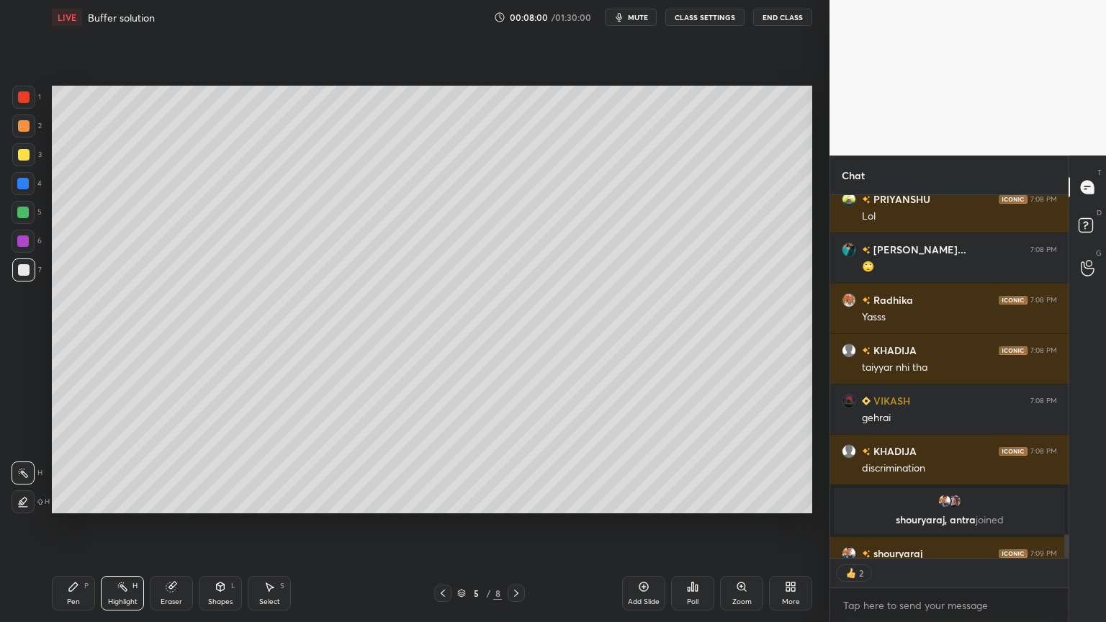
scroll to position [5521, 0]
drag, startPoint x: 66, startPoint y: 605, endPoint x: 66, endPoint y: 593, distance: 11.5
click at [68, 525] on div "Pen P" at bounding box center [73, 593] width 43 height 35
drag, startPoint x: 153, startPoint y: 599, endPoint x: 166, endPoint y: 598, distance: 13.0
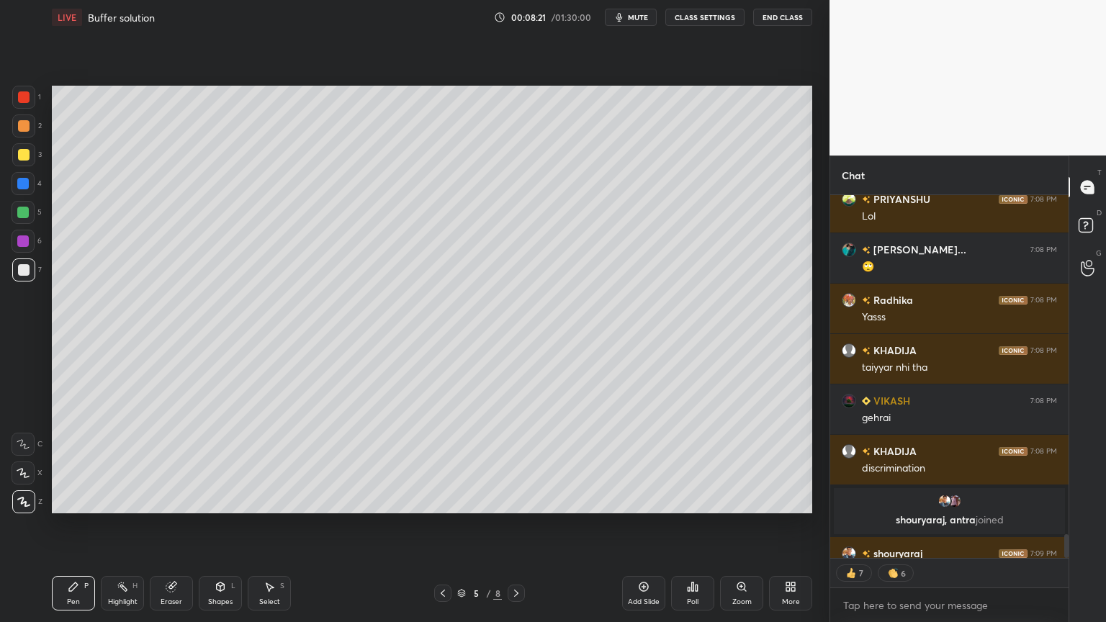
click at [156, 525] on div "Eraser" at bounding box center [171, 593] width 43 height 35
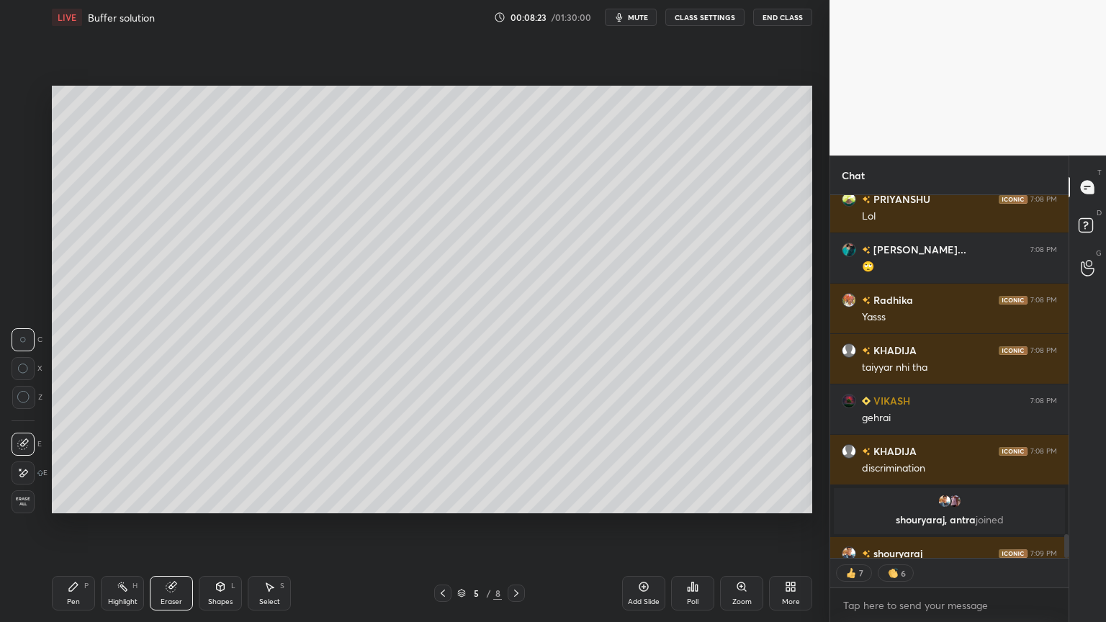
drag, startPoint x: 132, startPoint y: 593, endPoint x: 161, endPoint y: 576, distance: 33.6
click at [132, 525] on div "Highlight H" at bounding box center [122, 593] width 43 height 35
click at [81, 525] on div "Pen P" at bounding box center [73, 593] width 43 height 35
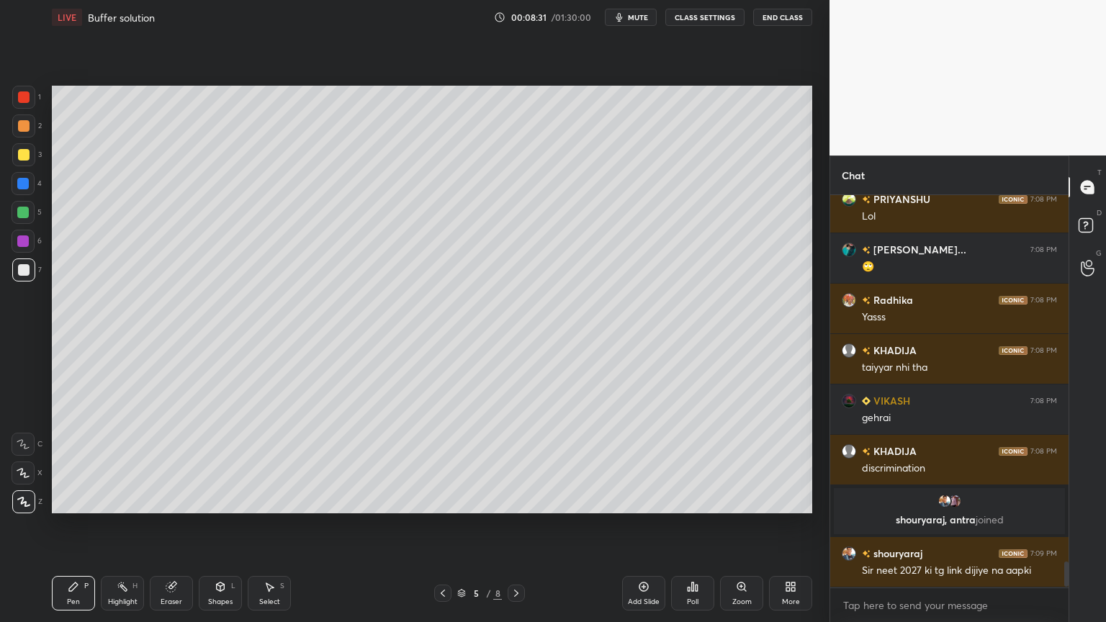
scroll to position [5521, 0]
click at [22, 187] on div at bounding box center [23, 184] width 12 height 12
click at [130, 525] on div "Highlight H" at bounding box center [122, 593] width 43 height 35
click at [72, 525] on div "Pen P" at bounding box center [73, 593] width 43 height 35
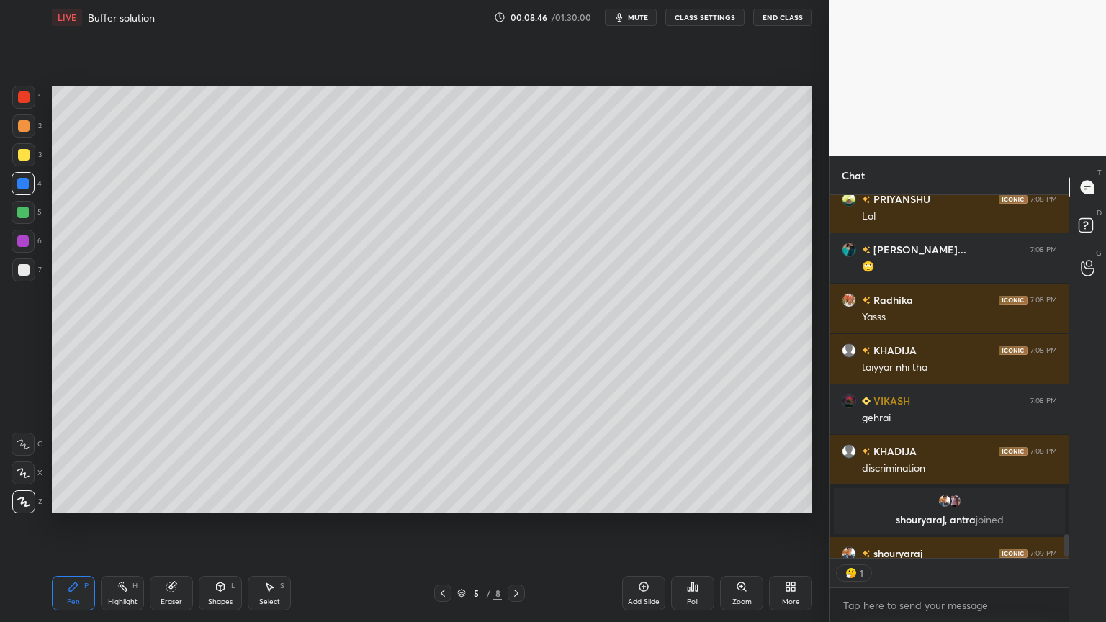
scroll to position [4, 4]
click at [30, 277] on div at bounding box center [23, 270] width 23 height 23
click at [121, 525] on div "Highlight H" at bounding box center [122, 593] width 43 height 35
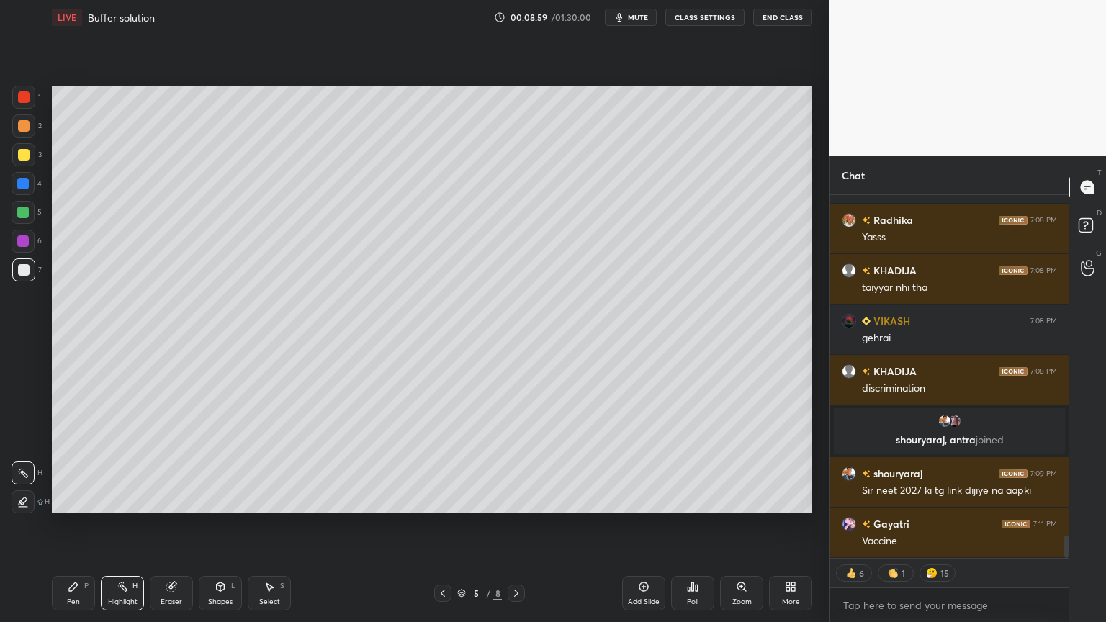
click at [698, 20] on button "CLASS SETTINGS" at bounding box center [704, 17] width 79 height 17
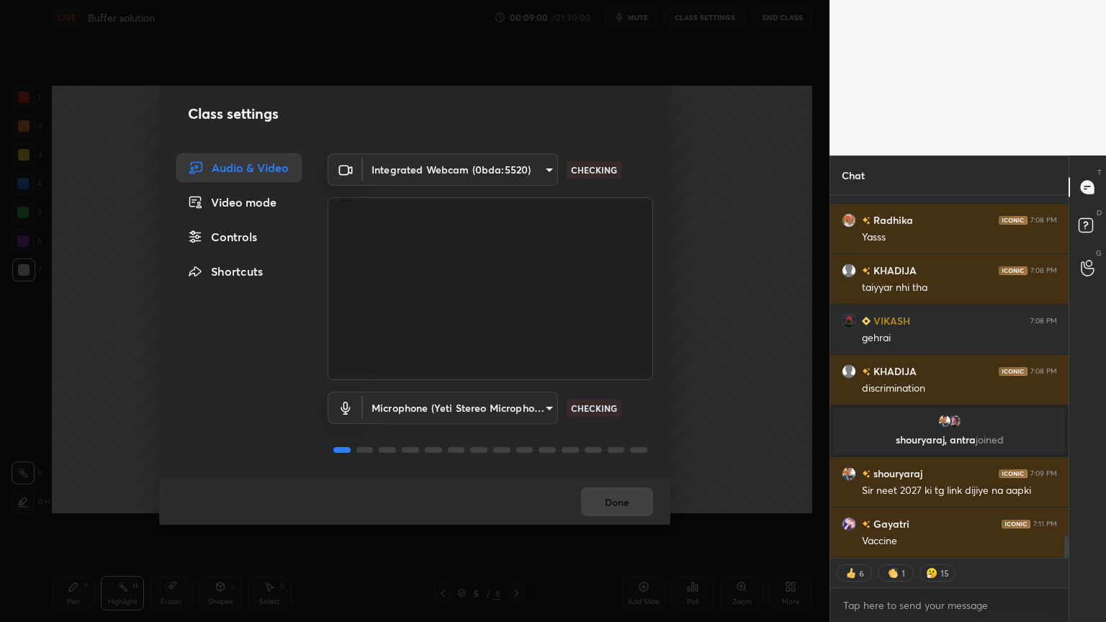
drag, startPoint x: 236, startPoint y: 237, endPoint x: 324, endPoint y: 300, distance: 107.9
click at [238, 240] on div "Controls" at bounding box center [238, 237] width 125 height 29
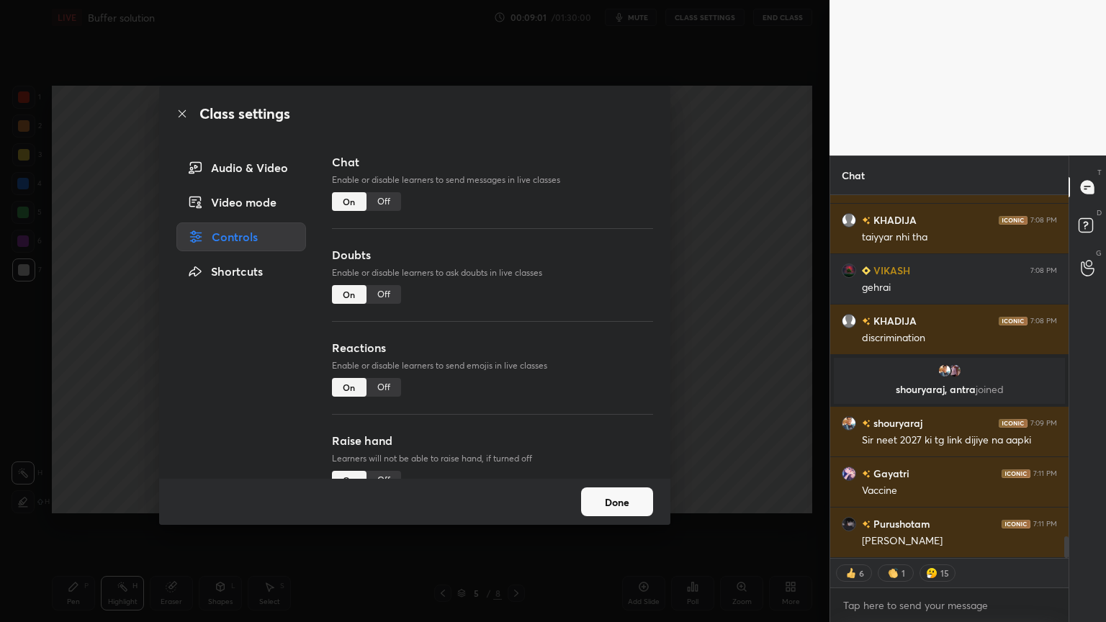
click at [388, 387] on div "Off" at bounding box center [384, 387] width 35 height 19
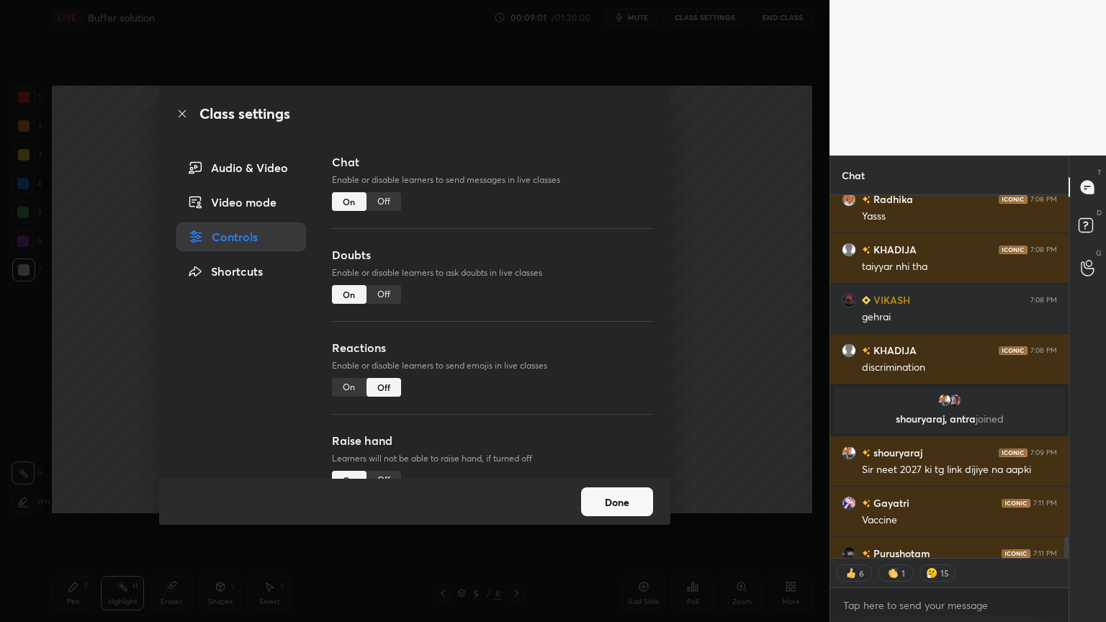
click at [726, 367] on div "Class settings Audio & Video Video mode Controls Shortcuts Chat Enable or disab…" at bounding box center [415, 311] width 830 height 622
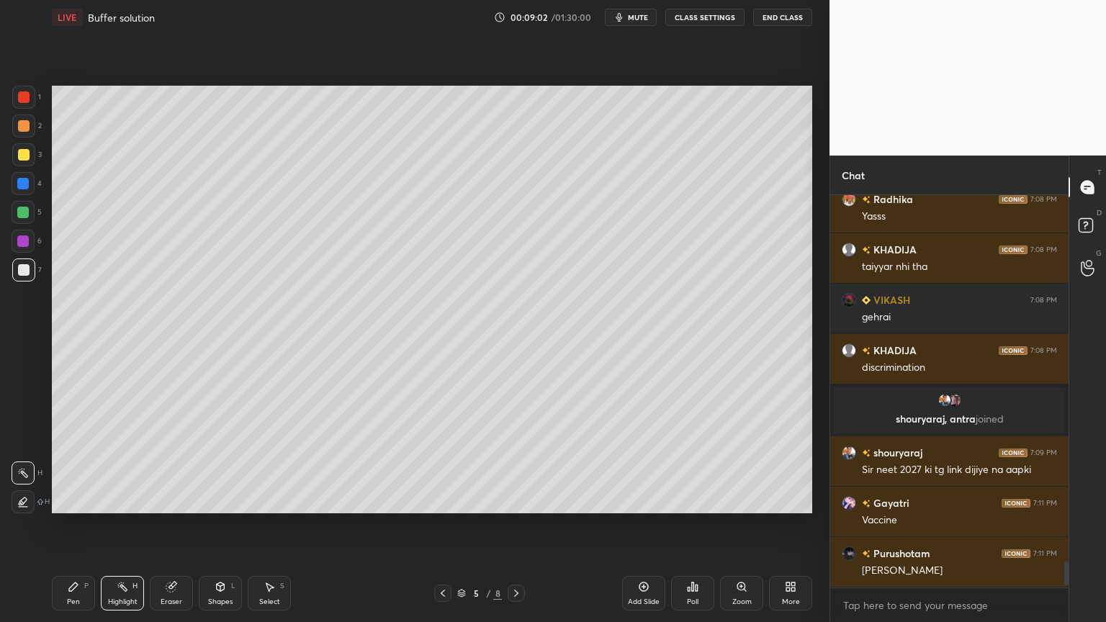
click at [700, 17] on button "CLASS SETTINGS" at bounding box center [704, 17] width 79 height 17
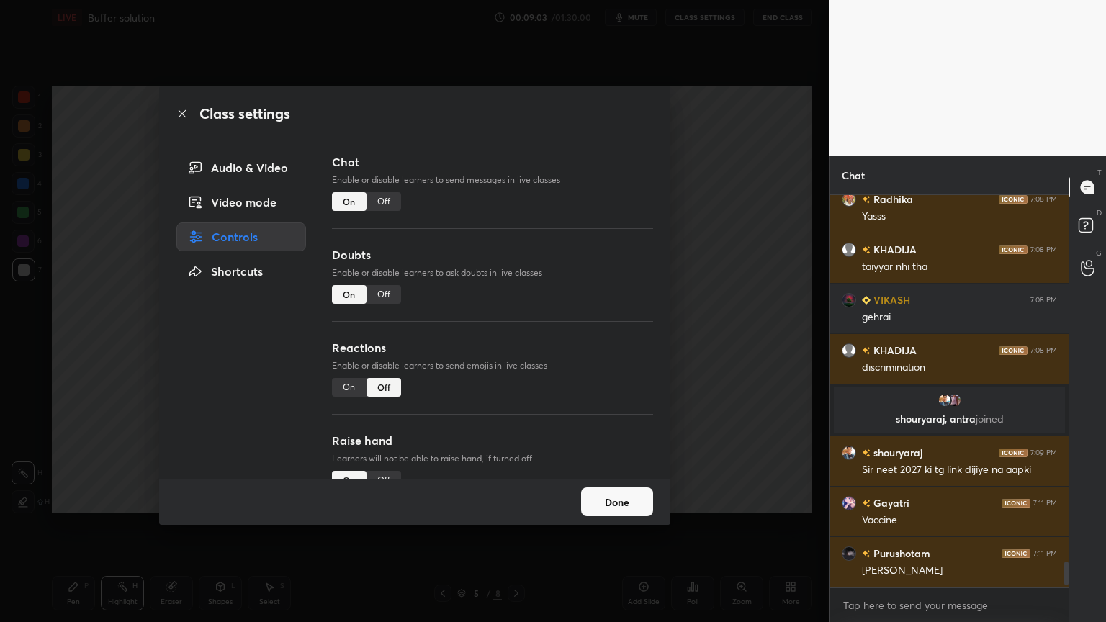
scroll to position [5671, 0]
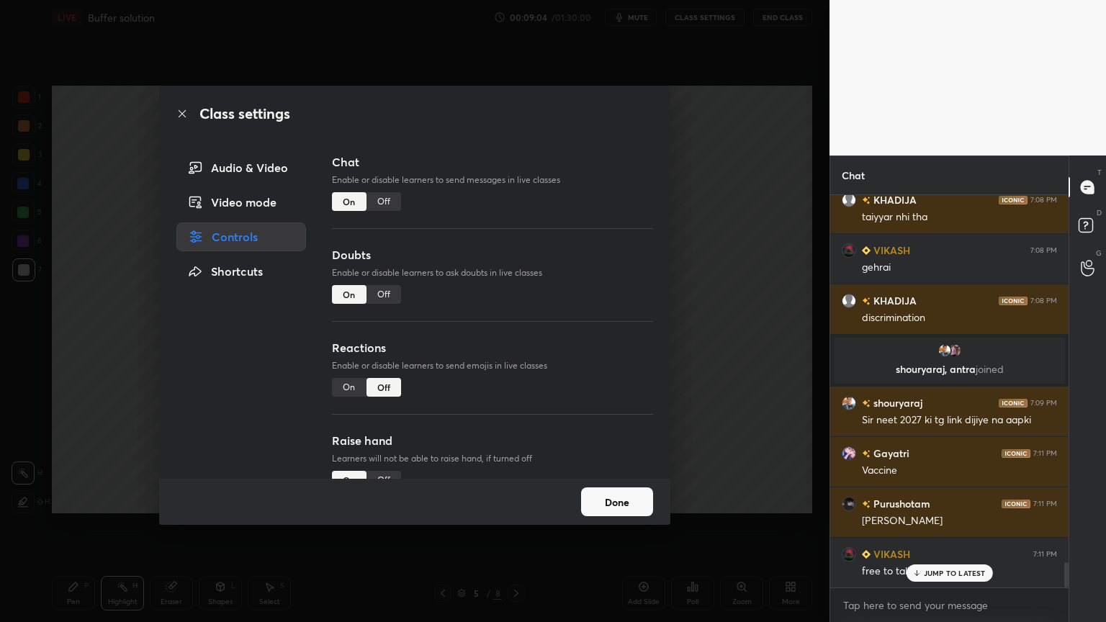
click at [380, 302] on div "Off" at bounding box center [384, 294] width 35 height 19
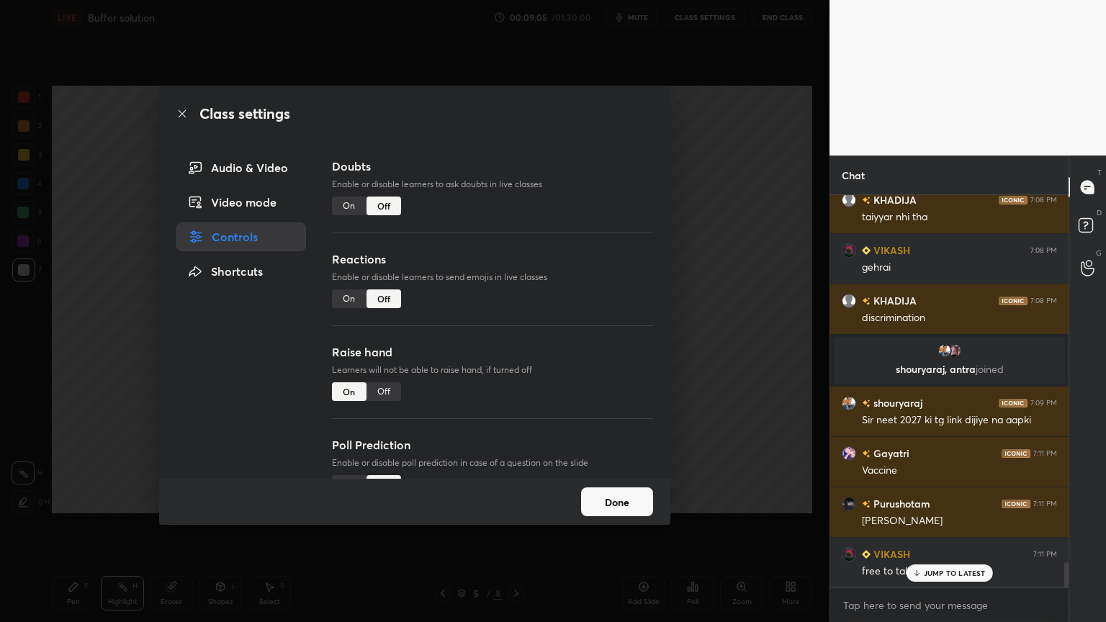
scroll to position [125, 0]
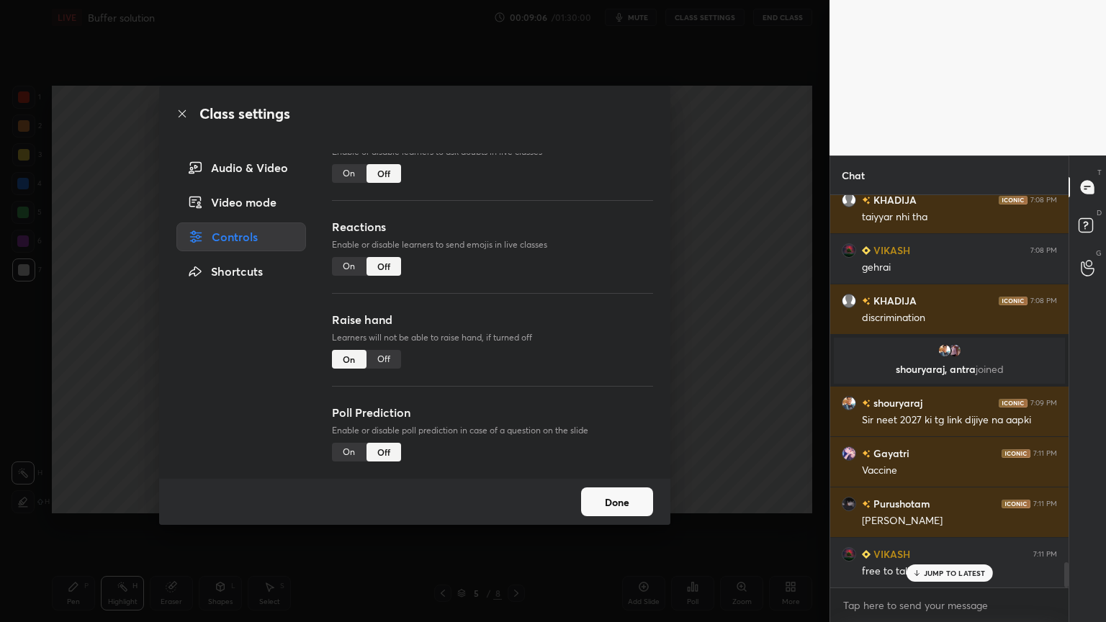
click at [392, 351] on div "Off" at bounding box center [384, 359] width 35 height 19
click at [773, 351] on div "Class settings Audio & Video Video mode Controls Shortcuts Chat Enable or disab…" at bounding box center [415, 311] width 830 height 622
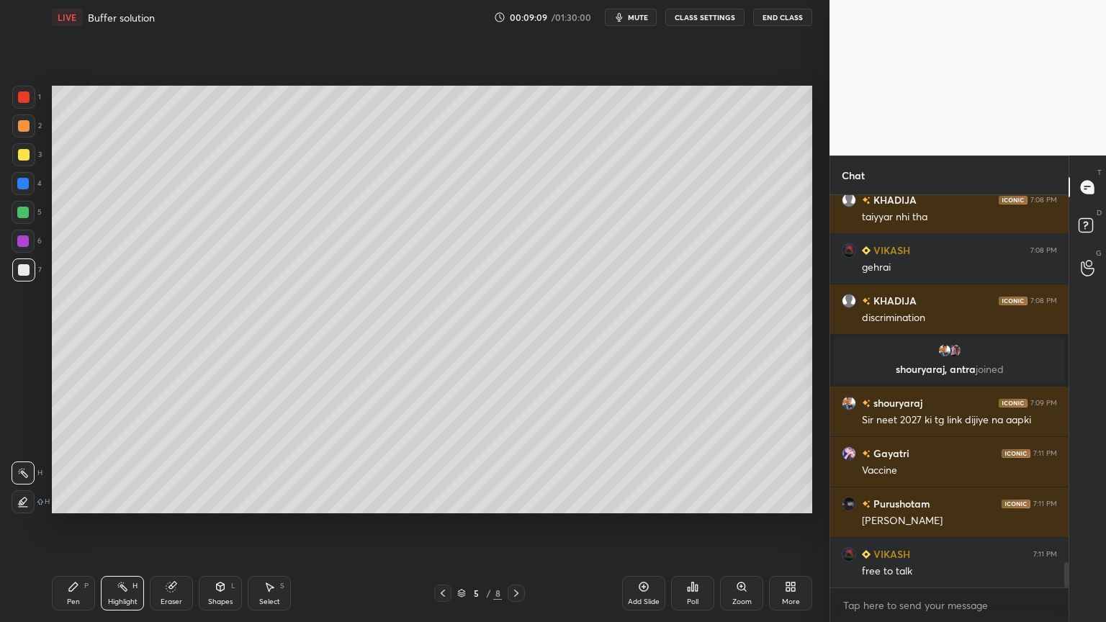
drag, startPoint x: 221, startPoint y: 595, endPoint x: 210, endPoint y: 579, distance: 19.2
click at [219, 525] on div "Shapes L" at bounding box center [220, 593] width 43 height 35
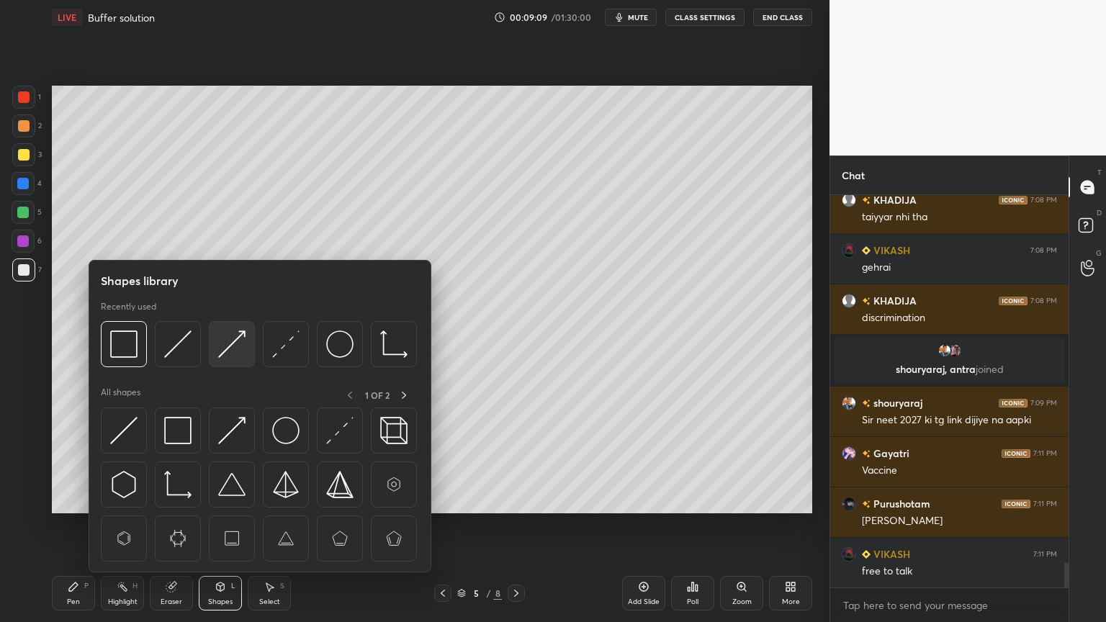
click at [228, 349] on img at bounding box center [231, 344] width 27 height 27
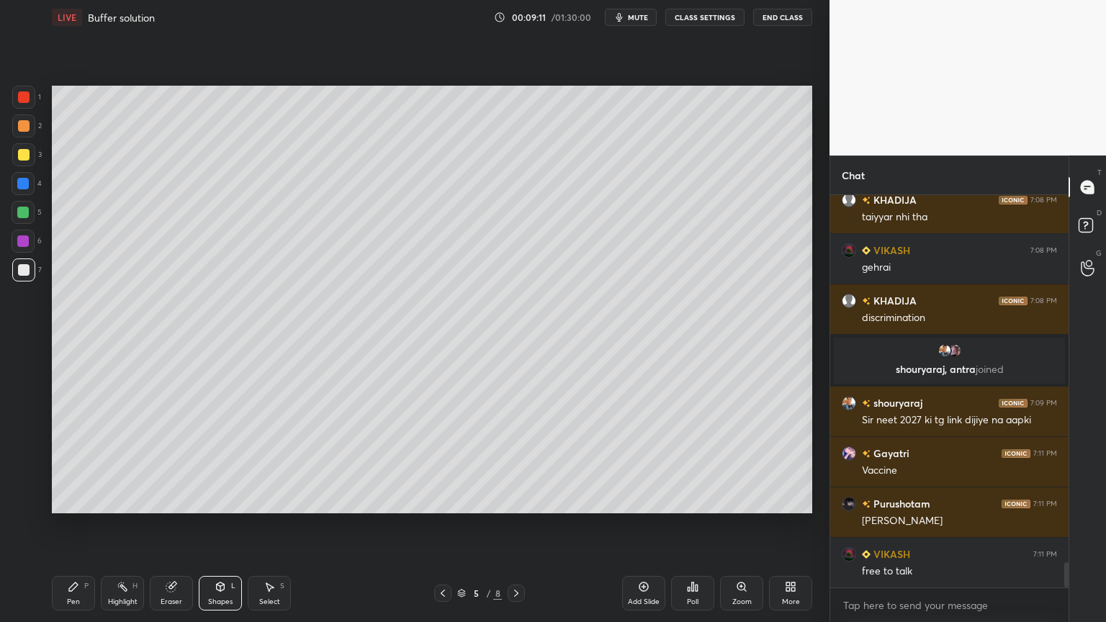
drag, startPoint x: 71, startPoint y: 596, endPoint x: 74, endPoint y: 571, distance: 25.5
click at [72, 525] on div "Pen P" at bounding box center [73, 593] width 43 height 35
click at [23, 130] on div at bounding box center [24, 126] width 12 height 12
drag, startPoint x: 121, startPoint y: 589, endPoint x: 118, endPoint y: 582, distance: 7.8
click at [118, 525] on icon at bounding box center [123, 587] width 12 height 12
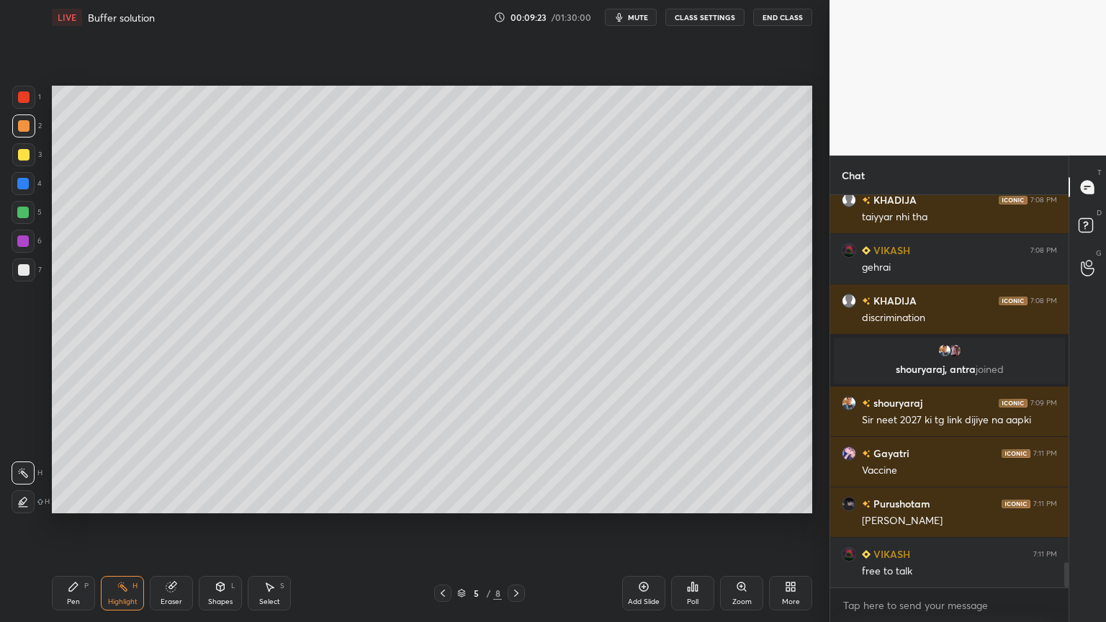
click at [76, 525] on div "Pen P" at bounding box center [73, 593] width 43 height 35
click at [116, 525] on div "Highlight H" at bounding box center [122, 593] width 43 height 35
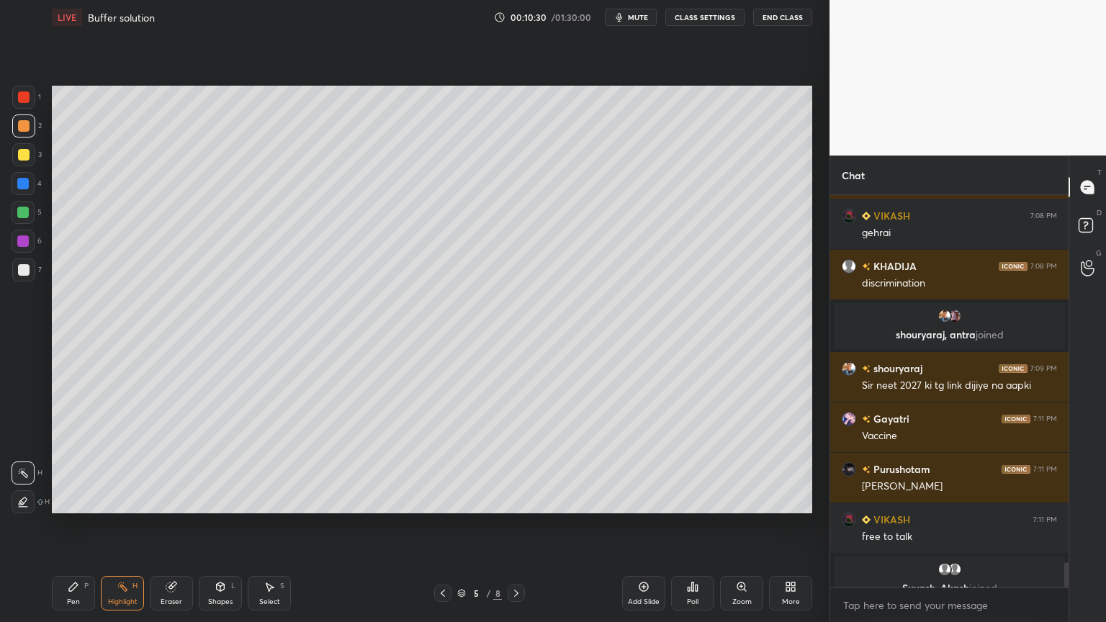
scroll to position [5714, 0]
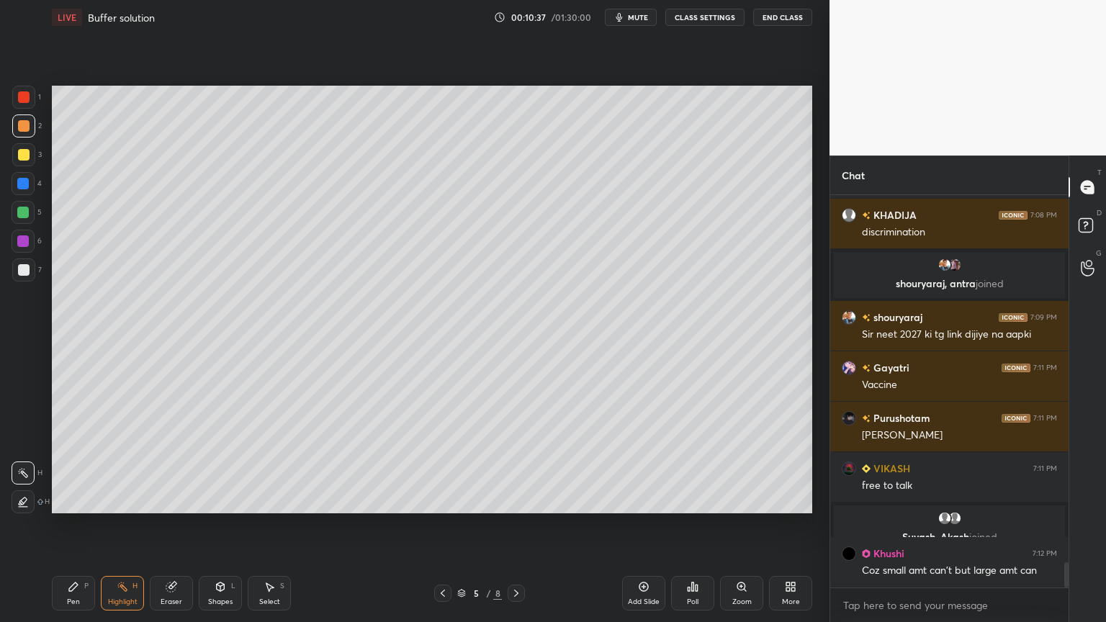
click at [631, 19] on span "mute" at bounding box center [638, 17] width 20 height 10
click at [634, 16] on span "unmute" at bounding box center [636, 17] width 31 height 10
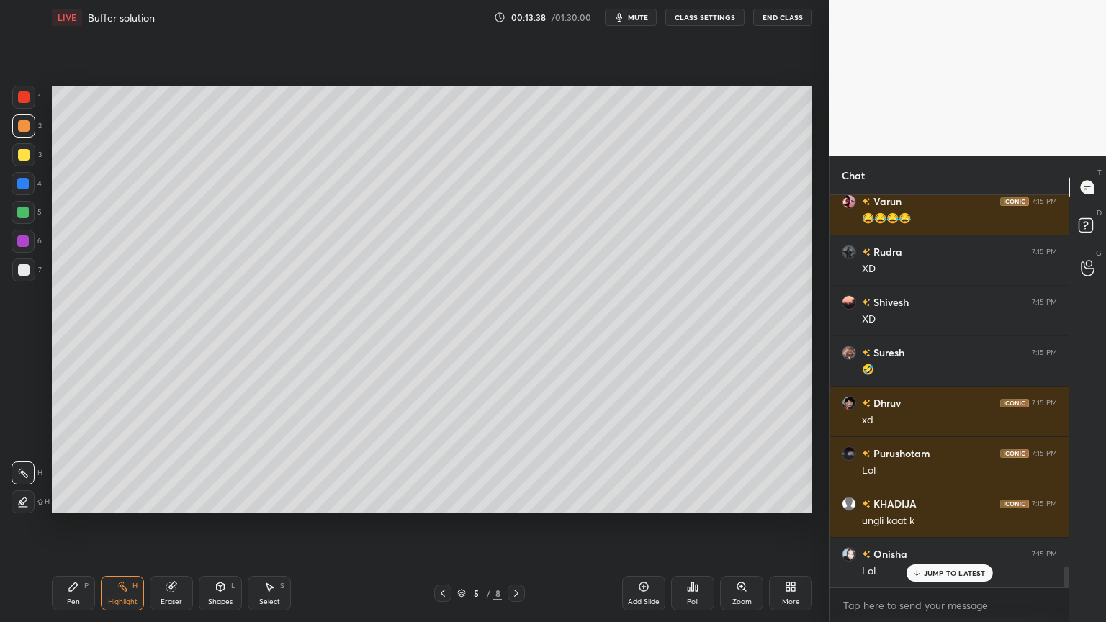
scroll to position [7017, 0]
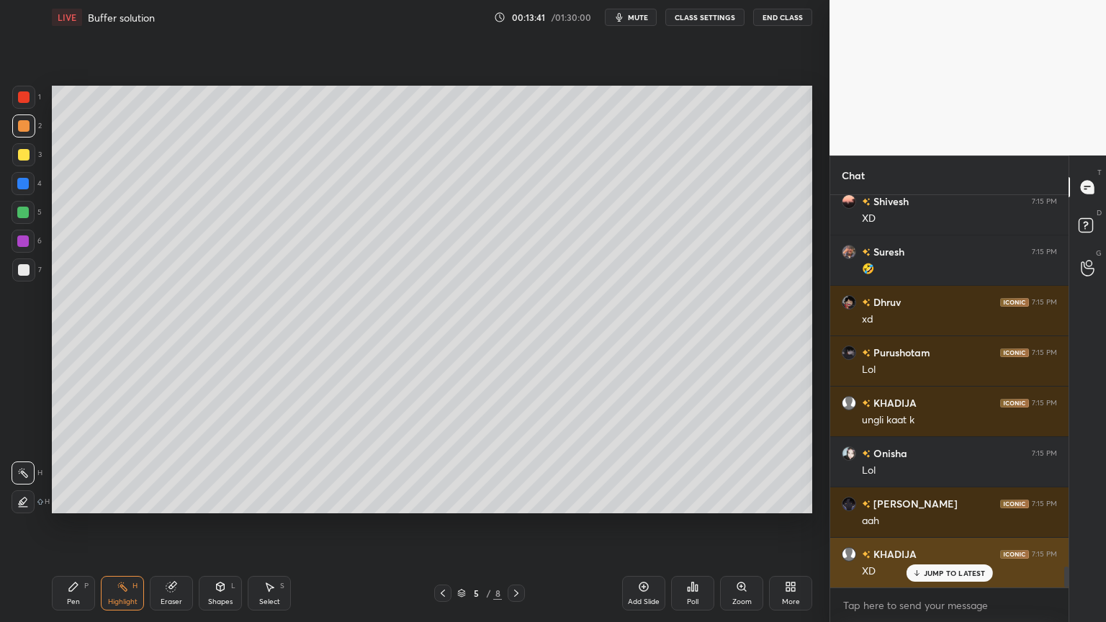
click at [944, 525] on p "JUMP TO LATEST" at bounding box center [955, 573] width 62 height 9
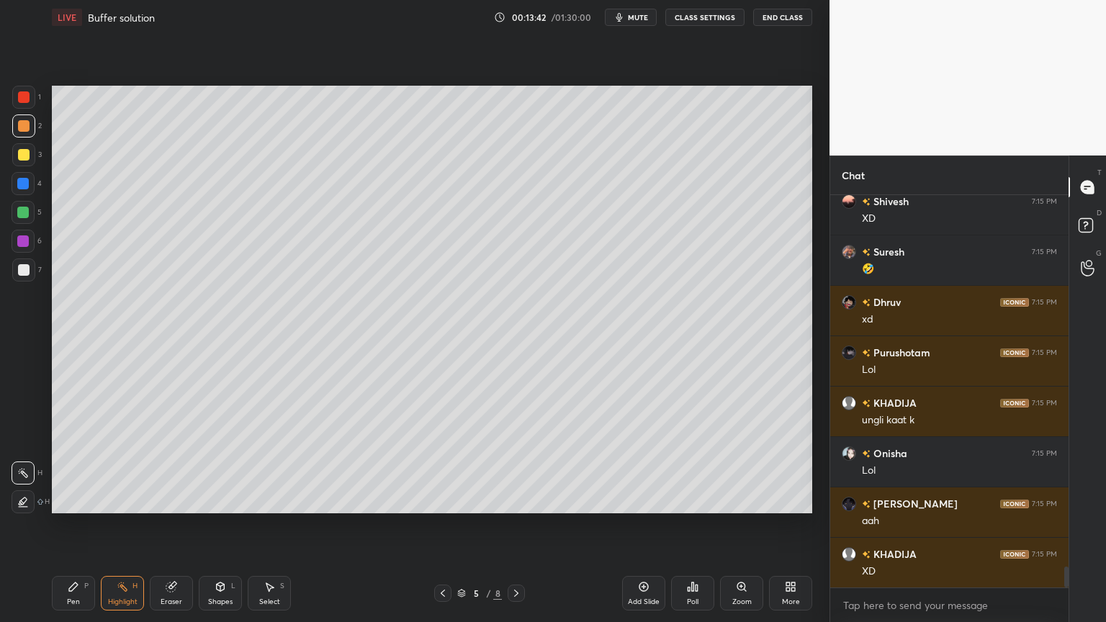
click at [66, 525] on div "Pen P" at bounding box center [73, 593] width 43 height 35
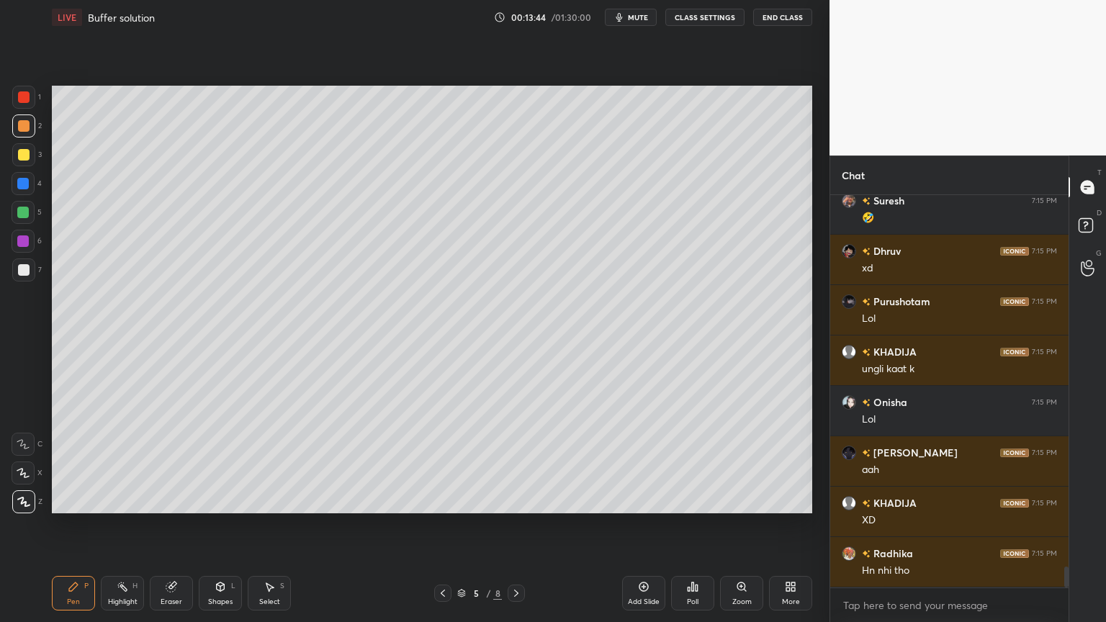
click at [123, 525] on div "Highlight H" at bounding box center [122, 593] width 43 height 35
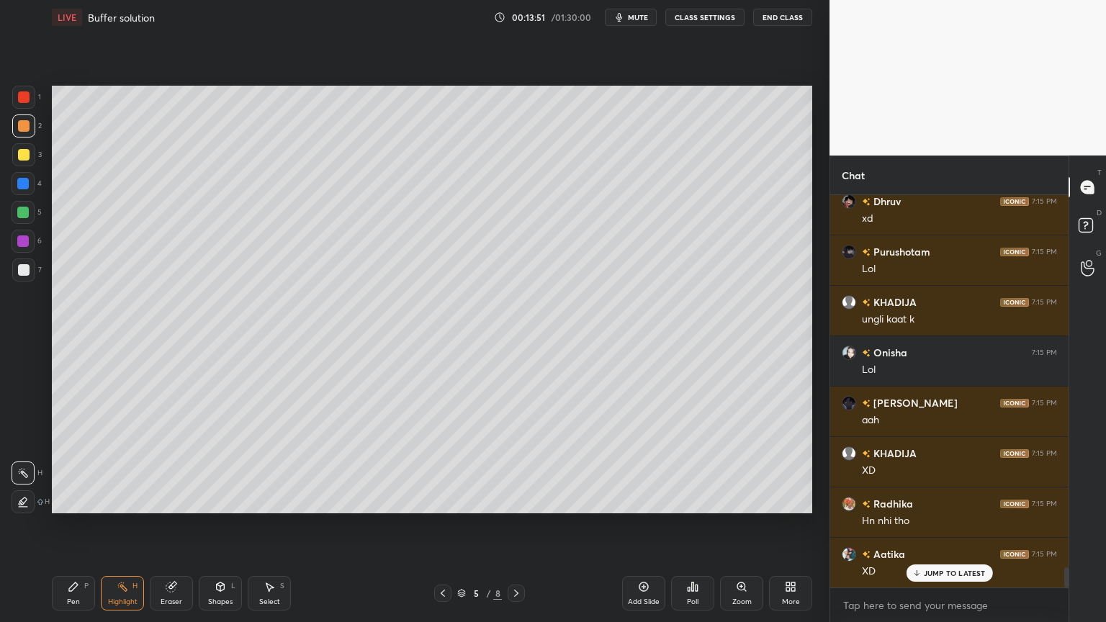
click at [226, 525] on div "Shapes L" at bounding box center [220, 593] width 43 height 35
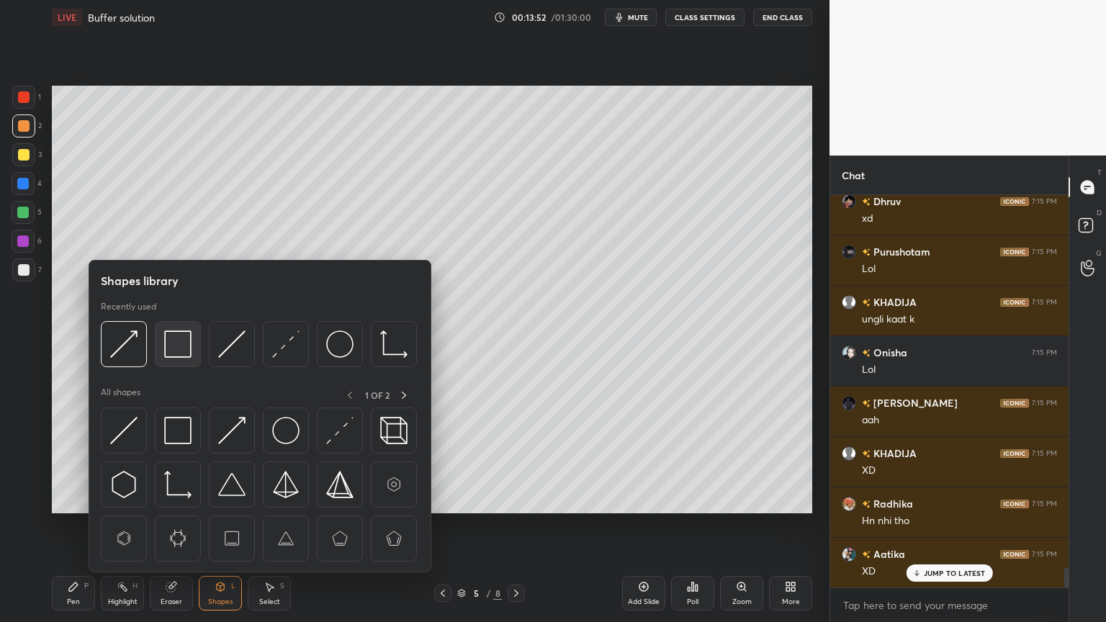
click at [181, 349] on img at bounding box center [177, 344] width 27 height 27
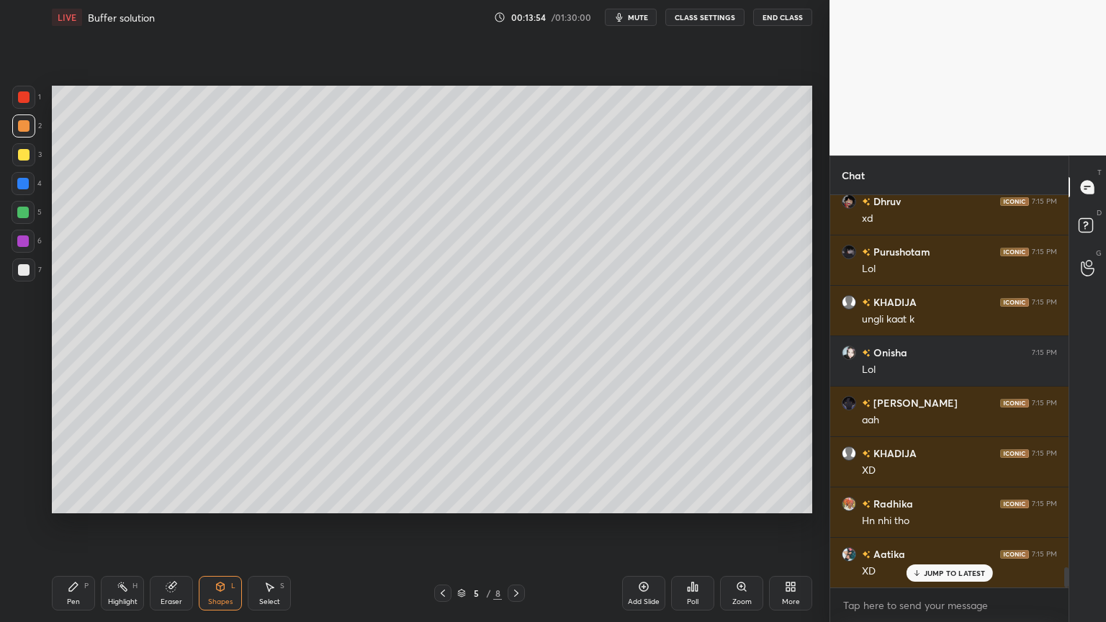
drag, startPoint x: 82, startPoint y: 596, endPoint x: 79, endPoint y: 581, distance: 15.4
click at [84, 525] on div "Pen P" at bounding box center [73, 593] width 43 height 35
click at [26, 282] on div "7" at bounding box center [27, 273] width 30 height 29
click at [9, 216] on div "1 2 3 4 5 6 7 C X Z C X Z E E Erase all H H" at bounding box center [23, 300] width 46 height 428
click at [25, 215] on div at bounding box center [23, 213] width 12 height 12
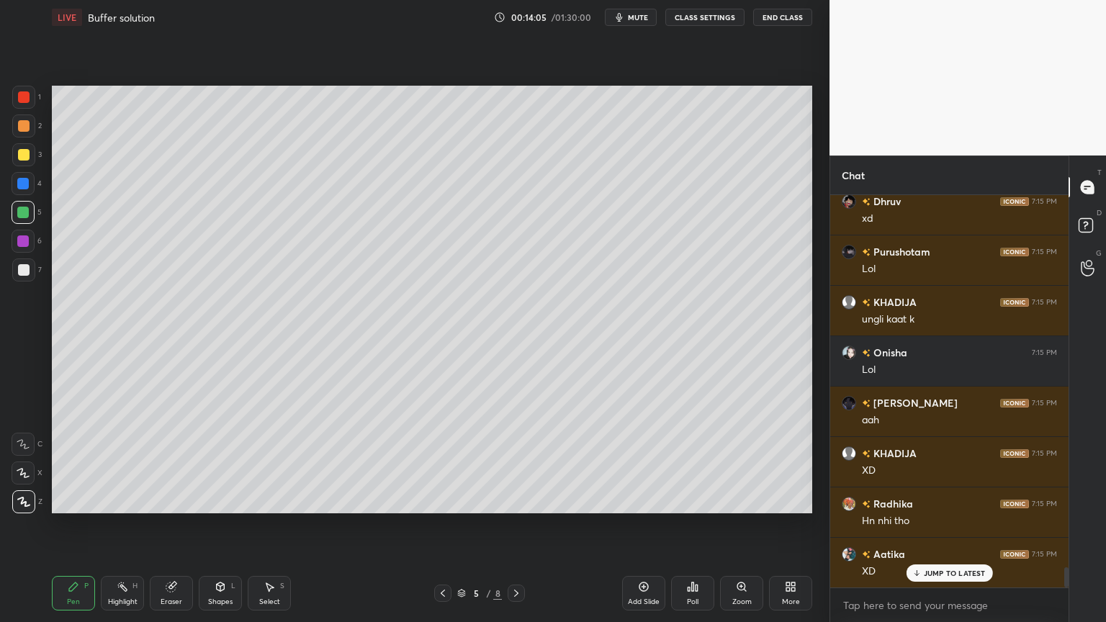
scroll to position [7152, 0]
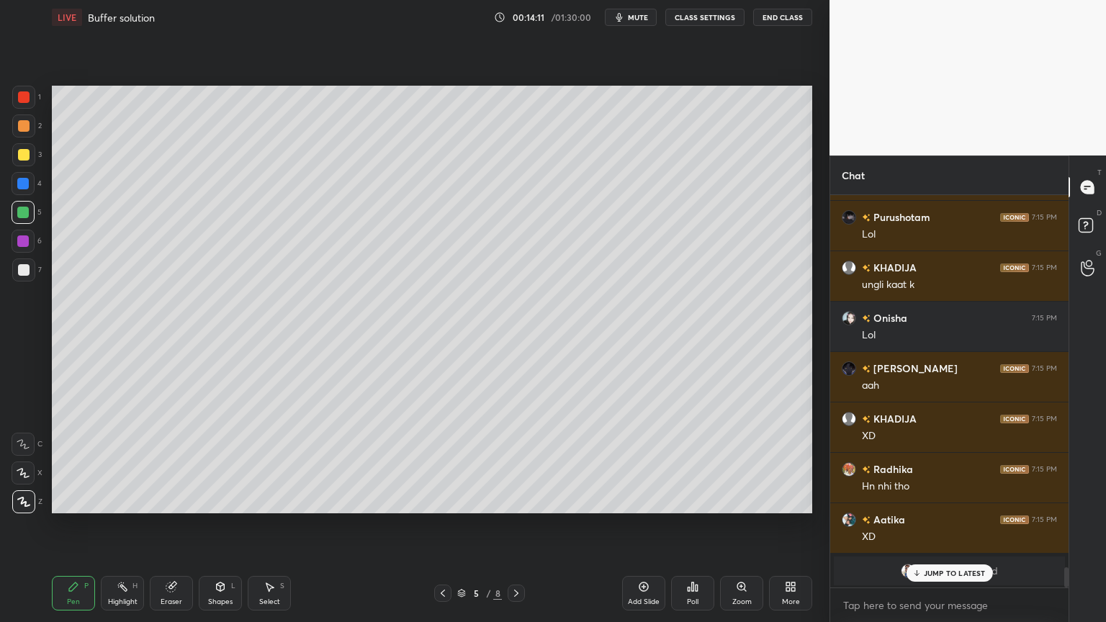
click at [63, 525] on div "Pen P" at bounding box center [73, 593] width 43 height 35
drag, startPoint x: 24, startPoint y: 159, endPoint x: 27, endPoint y: 173, distance: 14.0
click at [24, 163] on div at bounding box center [23, 154] width 23 height 23
click at [133, 525] on div "Highlight H" at bounding box center [122, 593] width 43 height 35
click at [84, 525] on div "Pen P" at bounding box center [73, 593] width 43 height 35
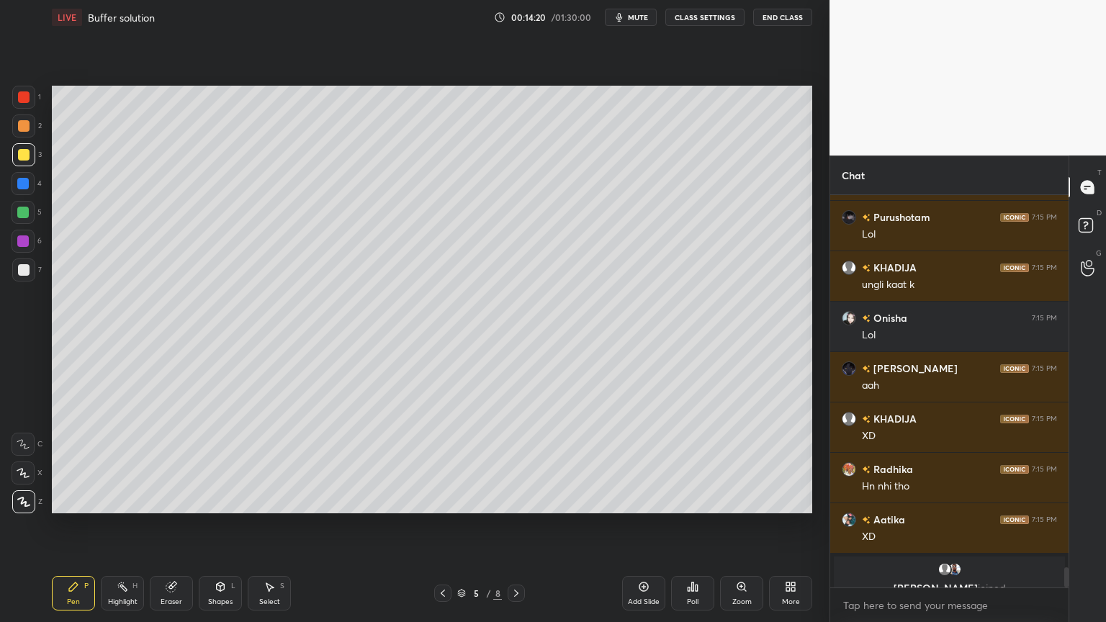
click at [135, 525] on div "Highlight H" at bounding box center [122, 593] width 43 height 35
click at [635, 525] on div "Add Slide" at bounding box center [644, 601] width 32 height 7
click at [79, 525] on div "Pen P" at bounding box center [73, 593] width 43 height 35
click at [27, 132] on div at bounding box center [23, 125] width 23 height 23
click at [234, 525] on div "Shapes L" at bounding box center [220, 593] width 43 height 35
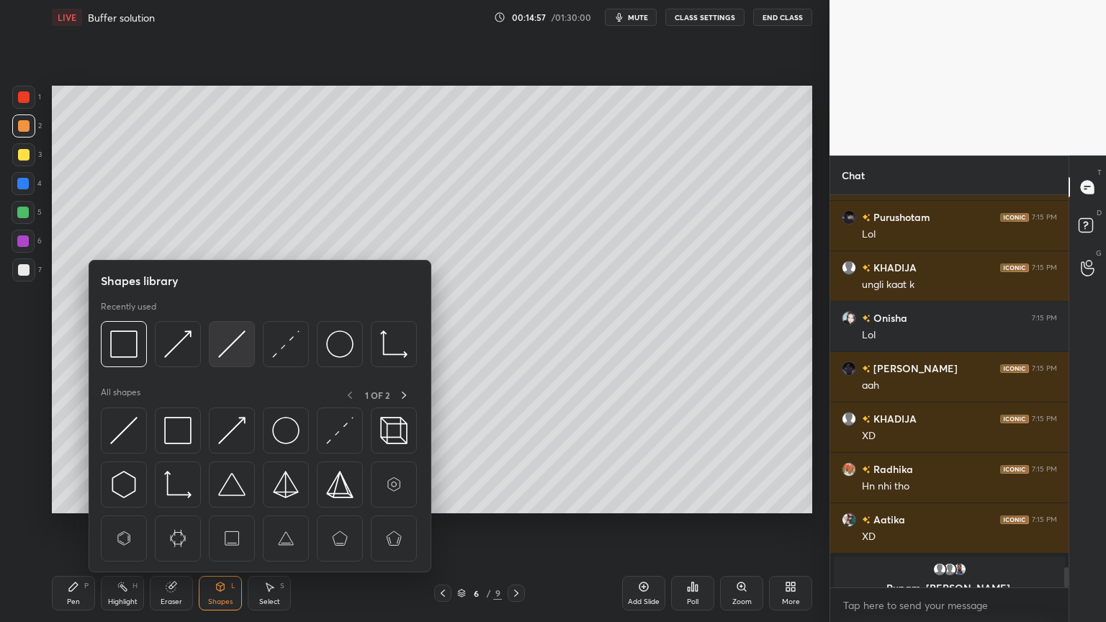
click at [243, 343] on img at bounding box center [231, 344] width 27 height 27
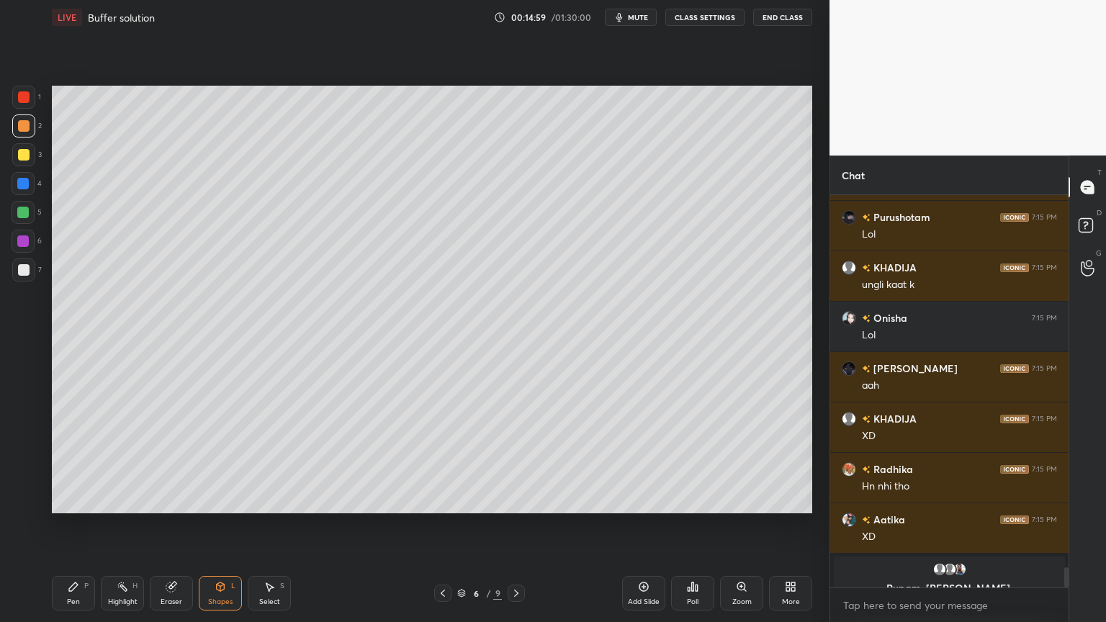
click at [23, 271] on div at bounding box center [24, 270] width 12 height 12
click at [72, 525] on div "Pen" at bounding box center [73, 601] width 13 height 7
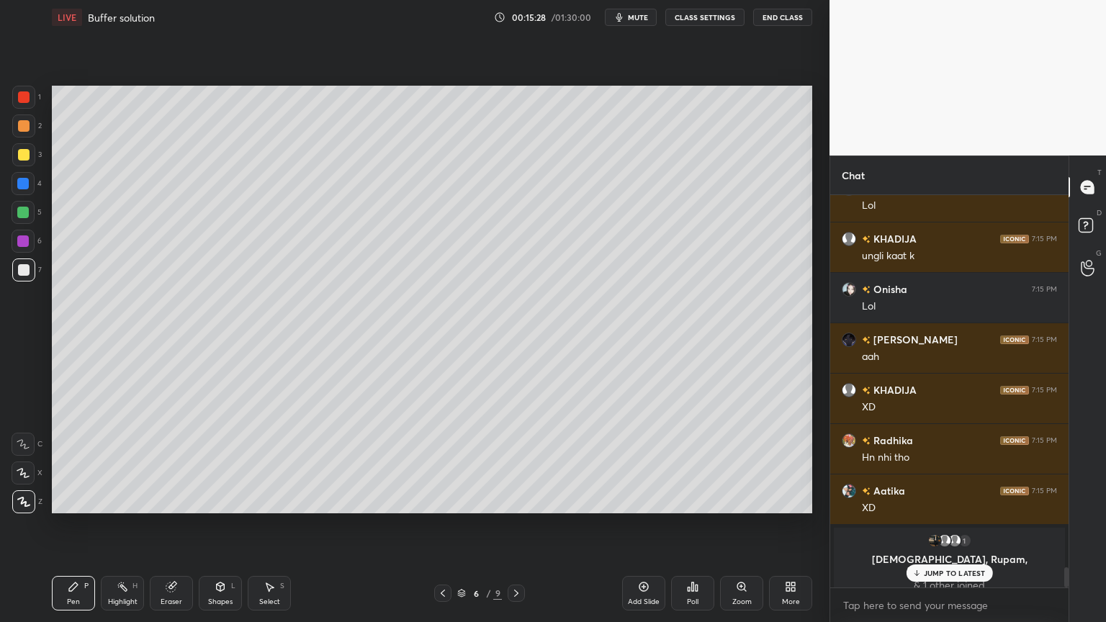
click at [441, 525] on icon at bounding box center [443, 594] width 12 height 12
click at [130, 525] on div "Highlight" at bounding box center [123, 601] width 30 height 7
drag, startPoint x: 518, startPoint y: 589, endPoint x: 464, endPoint y: 573, distance: 56.3
click at [518, 525] on icon at bounding box center [517, 594] width 12 height 12
click at [83, 525] on div "Pen P" at bounding box center [73, 593] width 43 height 35
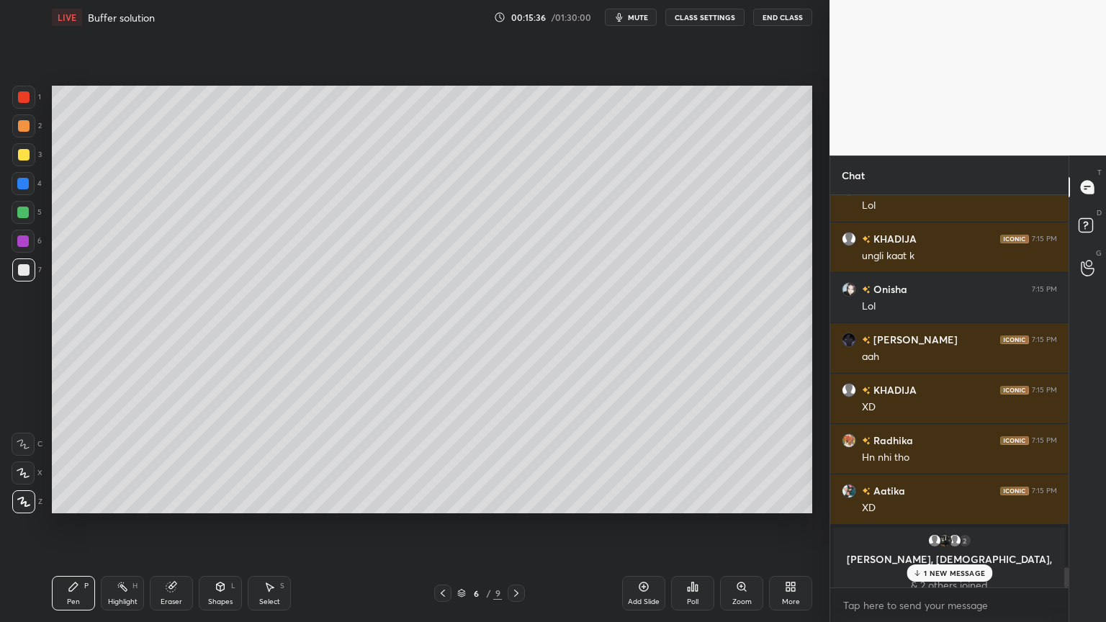
click at [209, 525] on div "Shapes" at bounding box center [220, 601] width 24 height 7
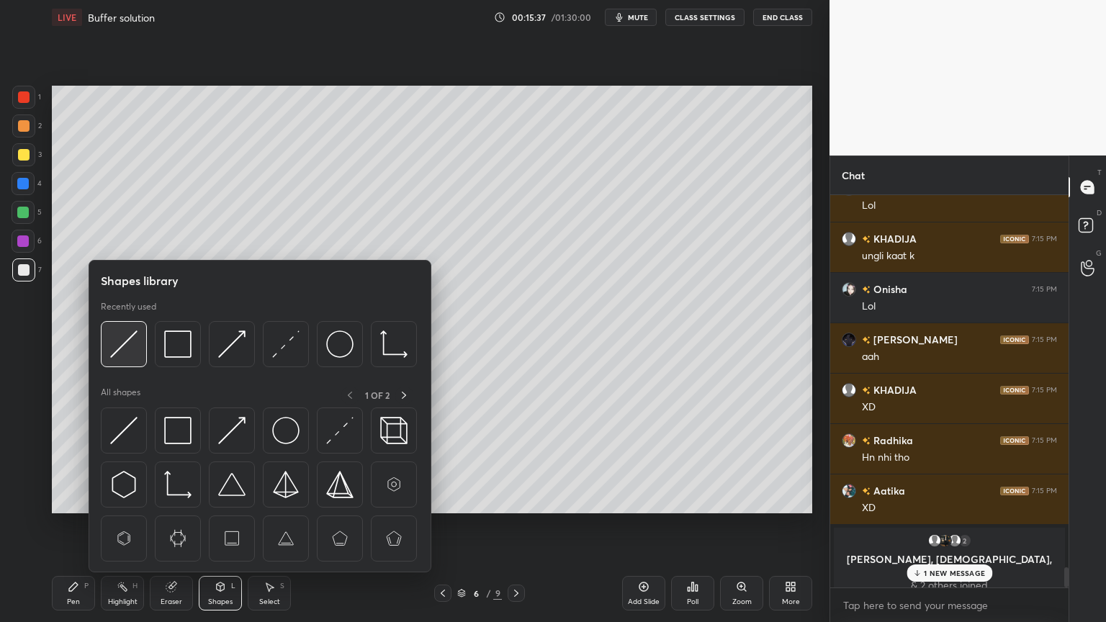
click at [126, 346] on img at bounding box center [123, 344] width 27 height 27
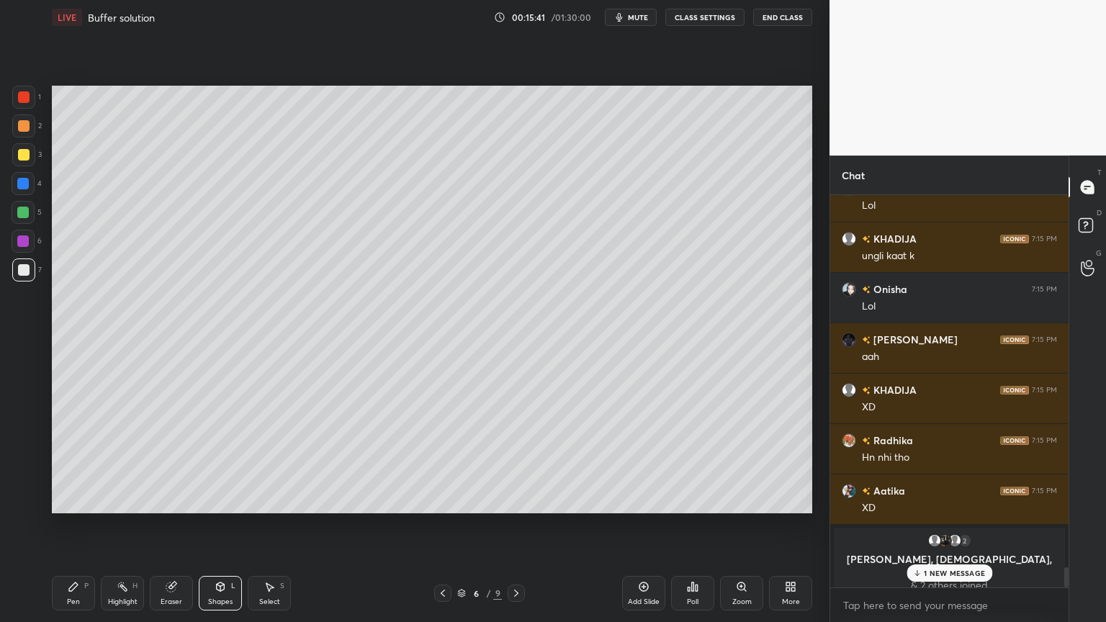
click at [127, 525] on div "Highlight" at bounding box center [123, 601] width 30 height 7
drag, startPoint x: 217, startPoint y: 589, endPoint x: 213, endPoint y: 581, distance: 8.7
click at [216, 525] on div "Shapes L" at bounding box center [220, 593] width 43 height 35
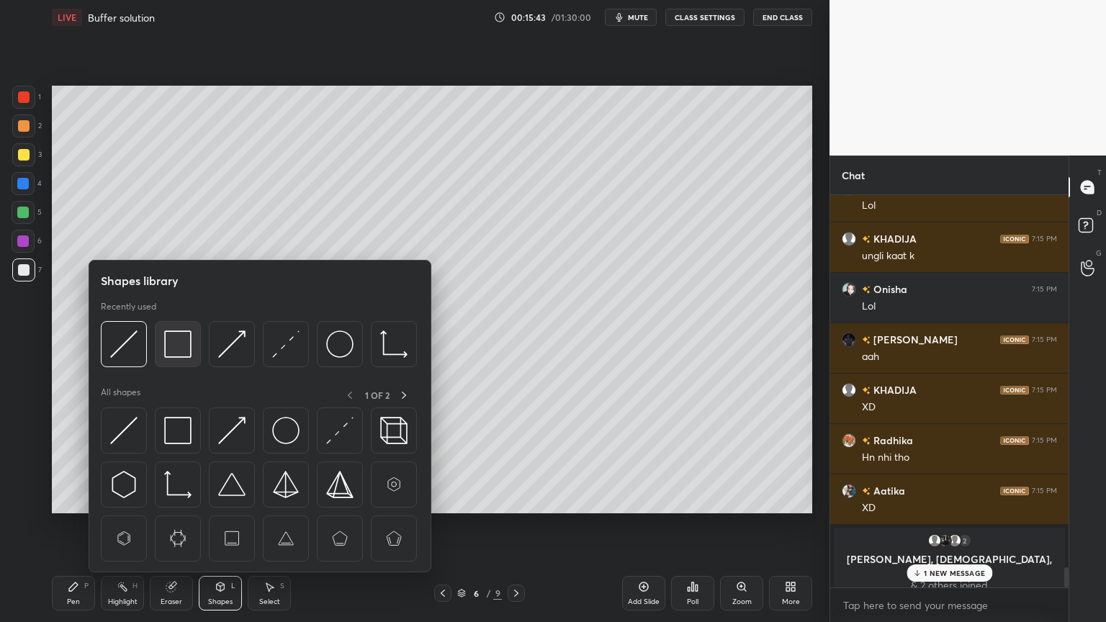
click at [169, 348] on img at bounding box center [177, 344] width 27 height 27
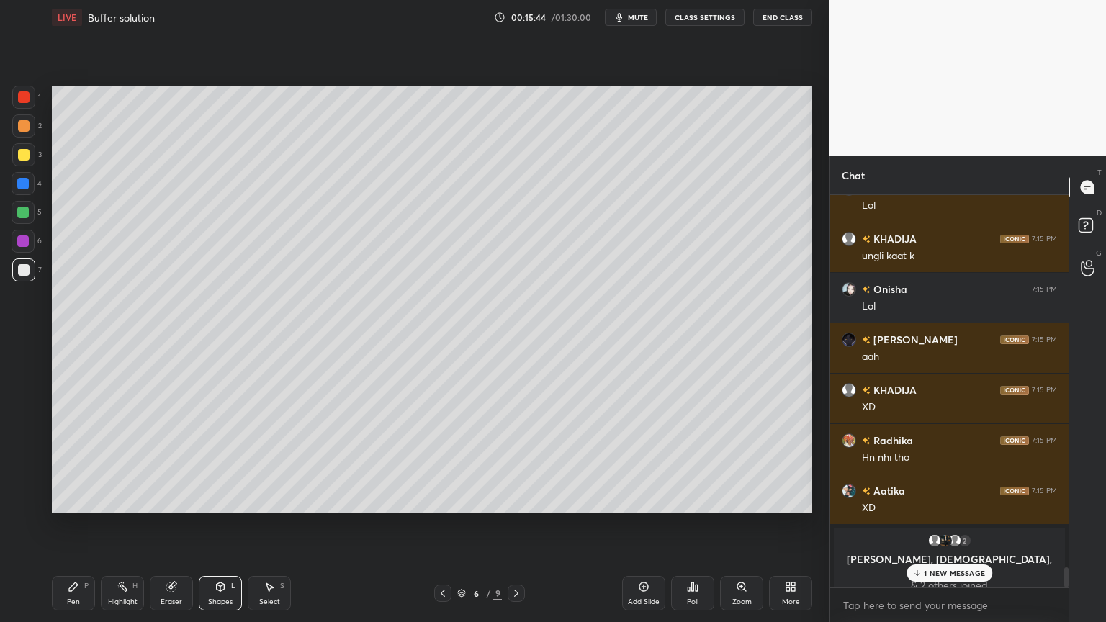
click at [23, 157] on div at bounding box center [24, 155] width 12 height 12
click at [115, 525] on div "Highlight" at bounding box center [123, 601] width 30 height 7
click at [444, 525] on icon at bounding box center [443, 594] width 12 height 12
drag, startPoint x: 121, startPoint y: 591, endPoint x: 207, endPoint y: 513, distance: 116.3
click at [129, 525] on div "Highlight H" at bounding box center [122, 593] width 43 height 35
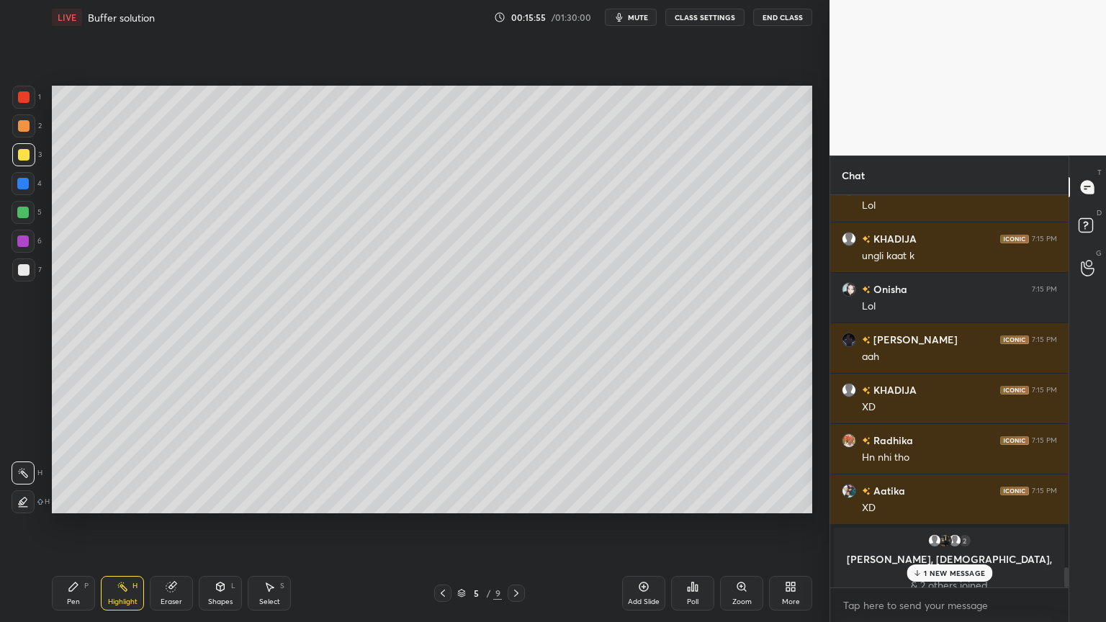
click at [516, 525] on icon at bounding box center [517, 594] width 12 height 12
drag, startPoint x: 115, startPoint y: 602, endPoint x: 160, endPoint y: 530, distance: 84.7
click at [112, 525] on div "Highlight" at bounding box center [123, 601] width 30 height 7
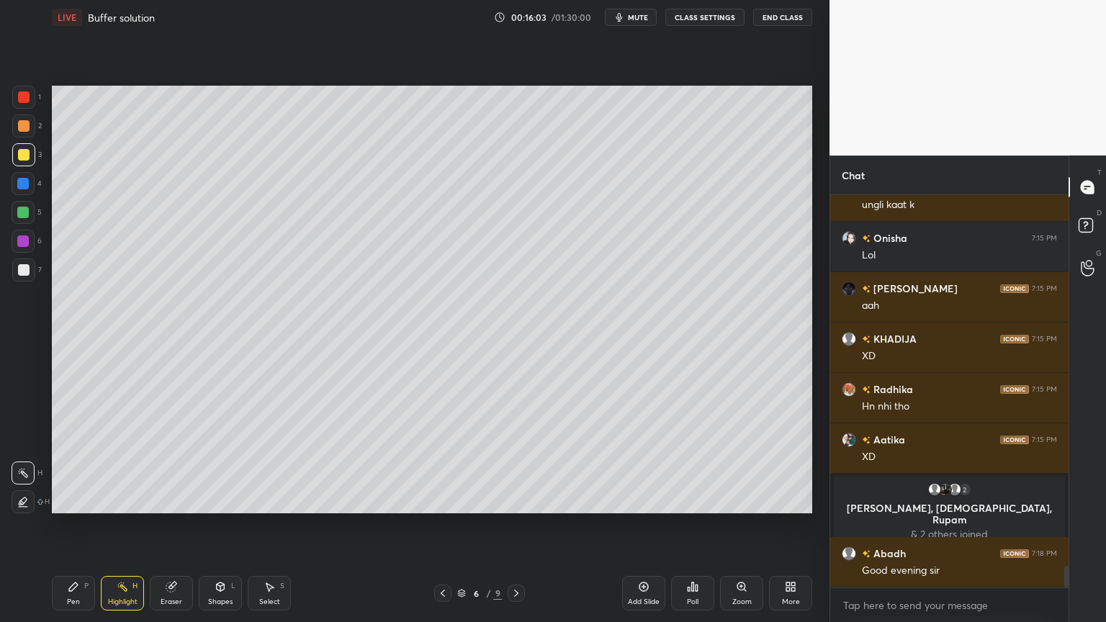
click at [228, 525] on div "Shapes" at bounding box center [220, 601] width 24 height 7
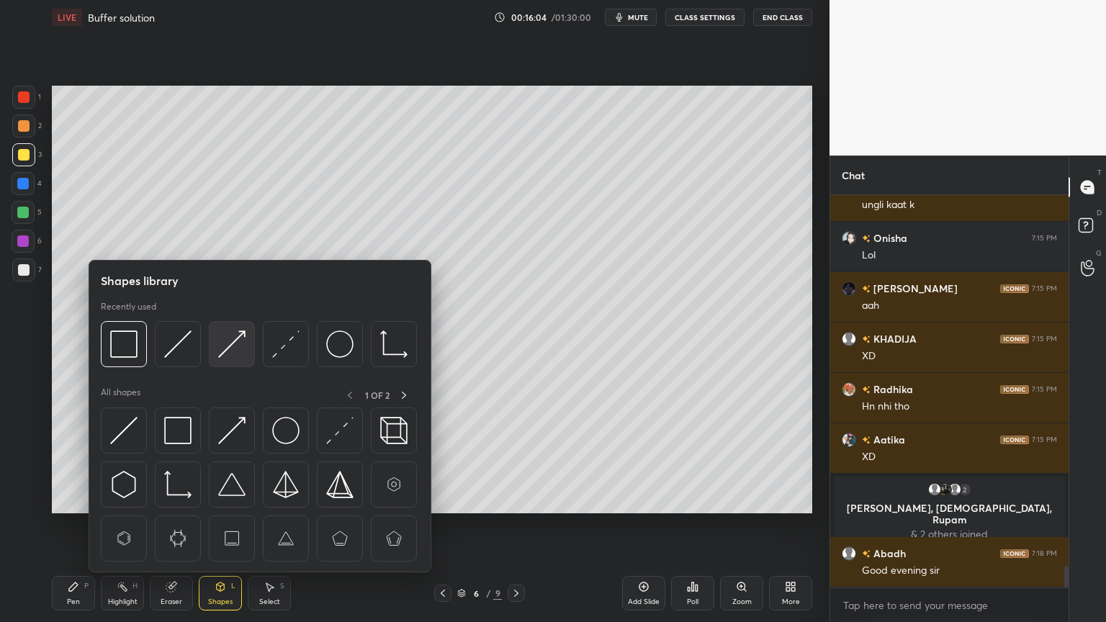
click at [235, 347] on img at bounding box center [231, 344] width 27 height 27
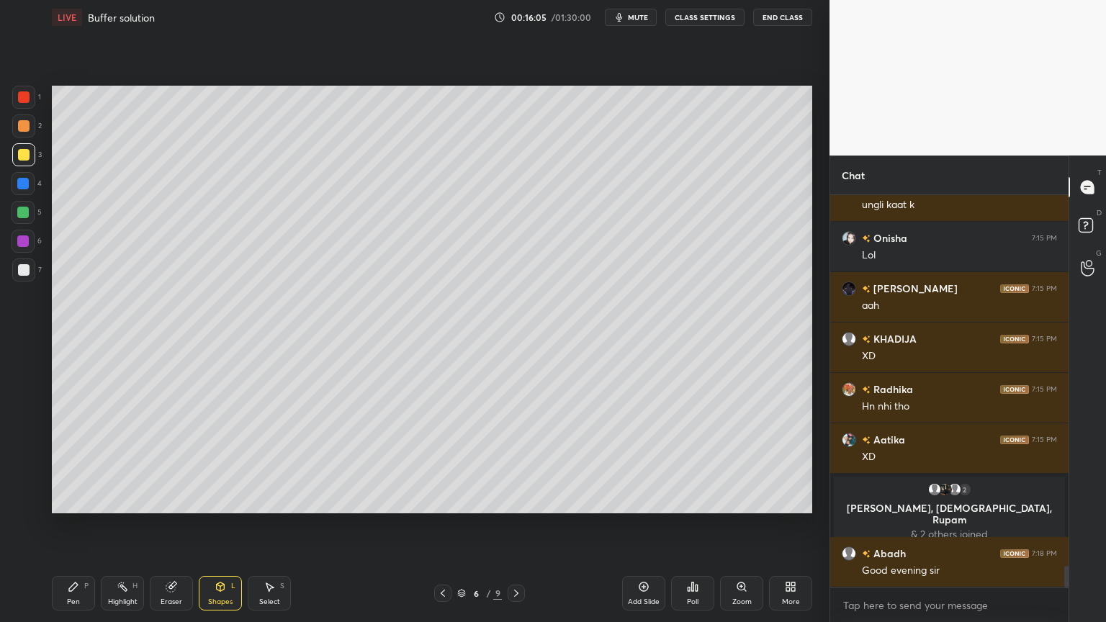
drag, startPoint x: 24, startPoint y: 184, endPoint x: 48, endPoint y: 184, distance: 23.8
click at [24, 186] on div at bounding box center [23, 184] width 12 height 12
drag, startPoint x: 132, startPoint y: 593, endPoint x: 181, endPoint y: 516, distance: 91.3
click at [136, 525] on div "Highlight H" at bounding box center [122, 593] width 43 height 35
click at [210, 525] on div "Shapes L" at bounding box center [220, 593] width 43 height 35
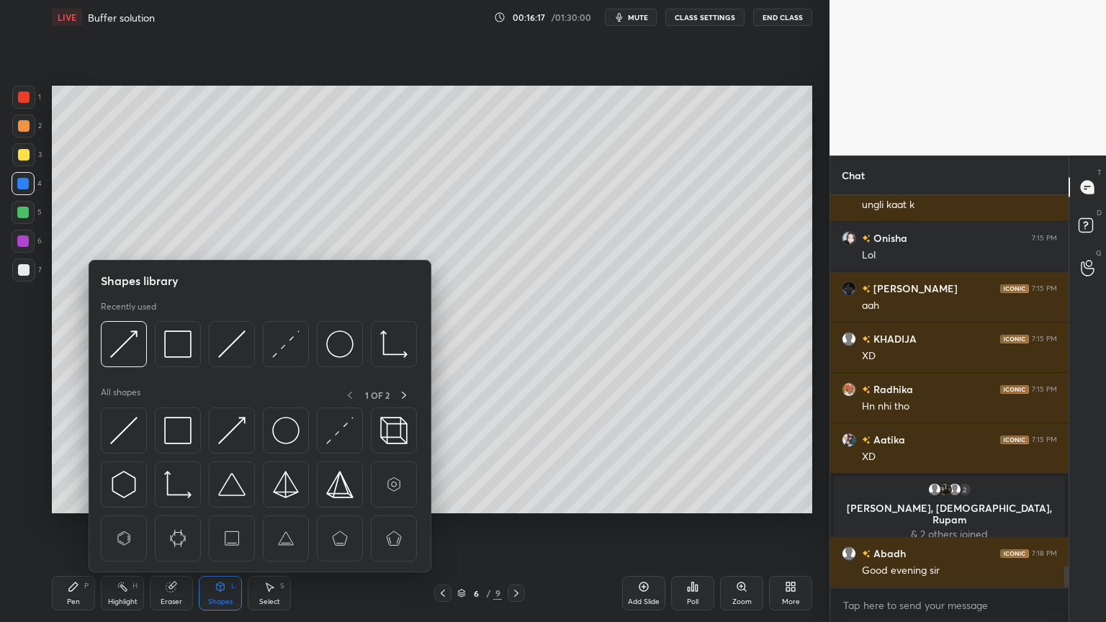
click at [216, 525] on div "Shapes L" at bounding box center [220, 593] width 43 height 35
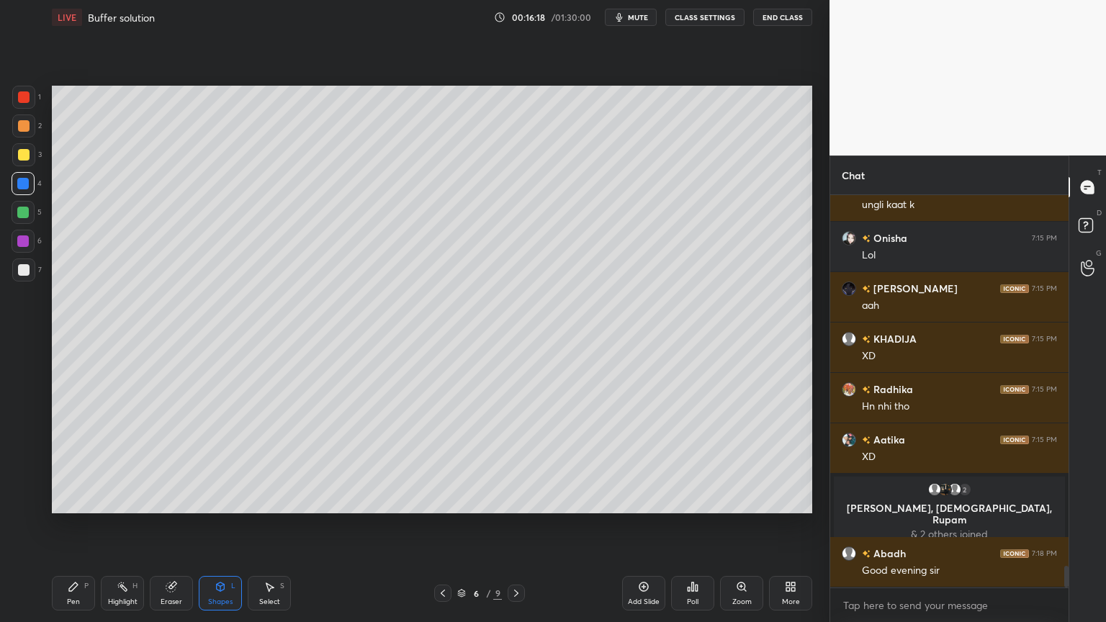
click at [219, 525] on icon at bounding box center [221, 587] width 12 height 12
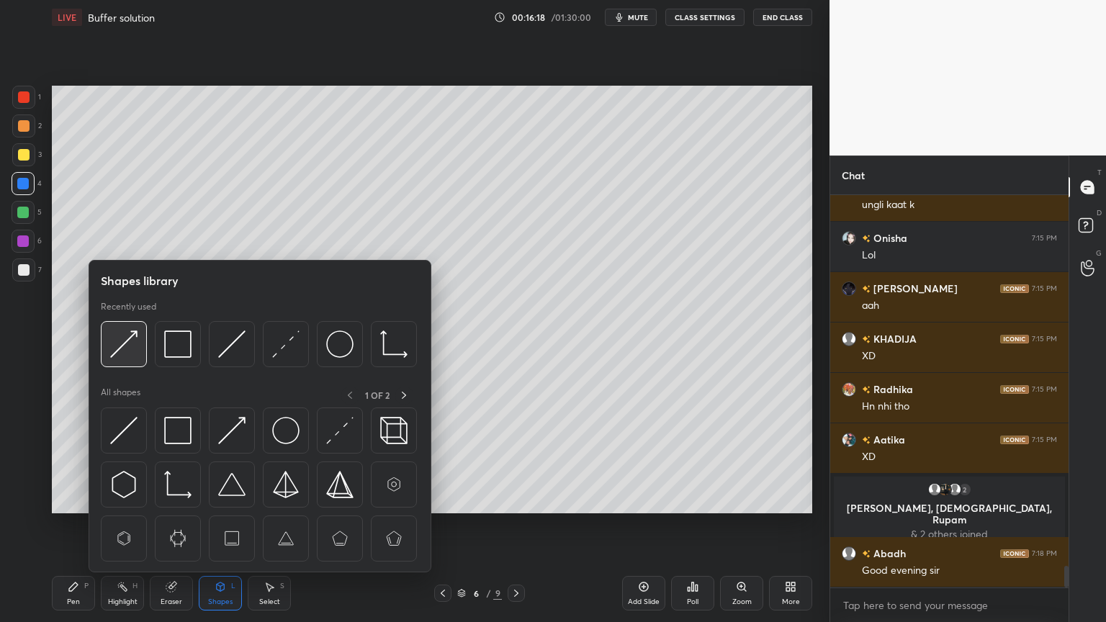
click at [133, 350] on img at bounding box center [123, 344] width 27 height 27
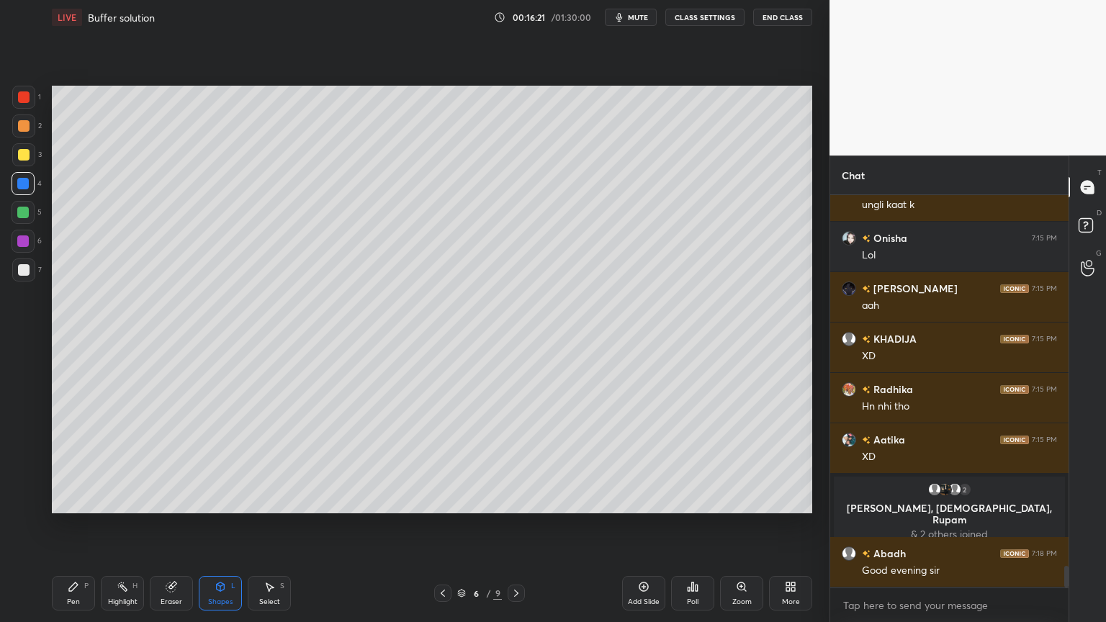
click at [126, 525] on div "Highlight H" at bounding box center [122, 593] width 43 height 35
click at [67, 525] on div "Pen" at bounding box center [73, 601] width 13 height 7
click at [217, 525] on div "Shapes L" at bounding box center [220, 593] width 43 height 35
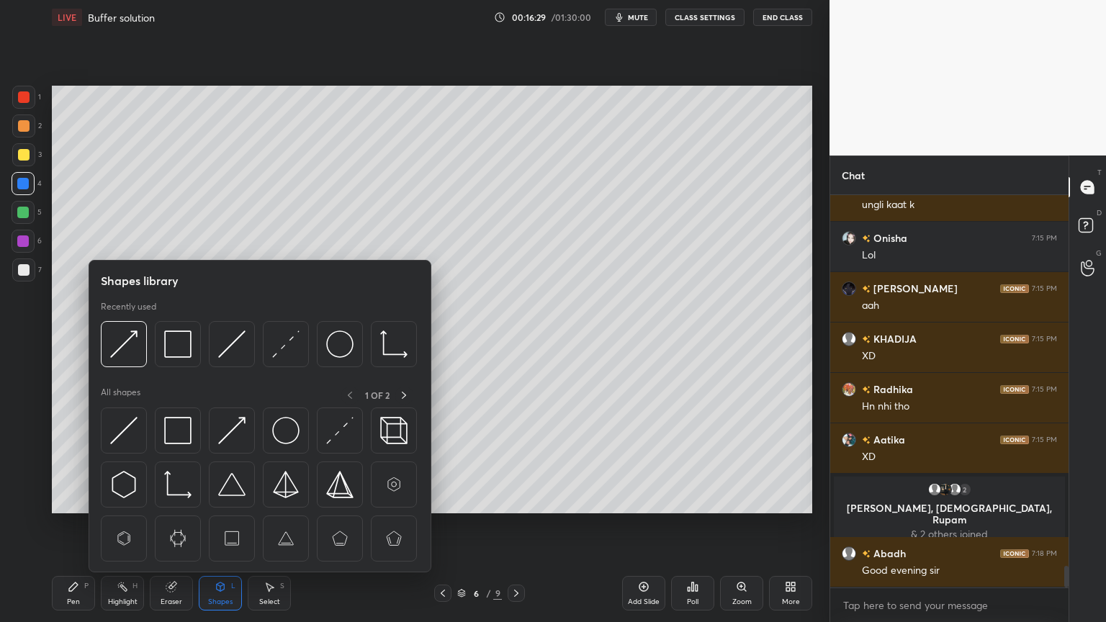
click at [125, 525] on div "Highlight" at bounding box center [123, 601] width 30 height 7
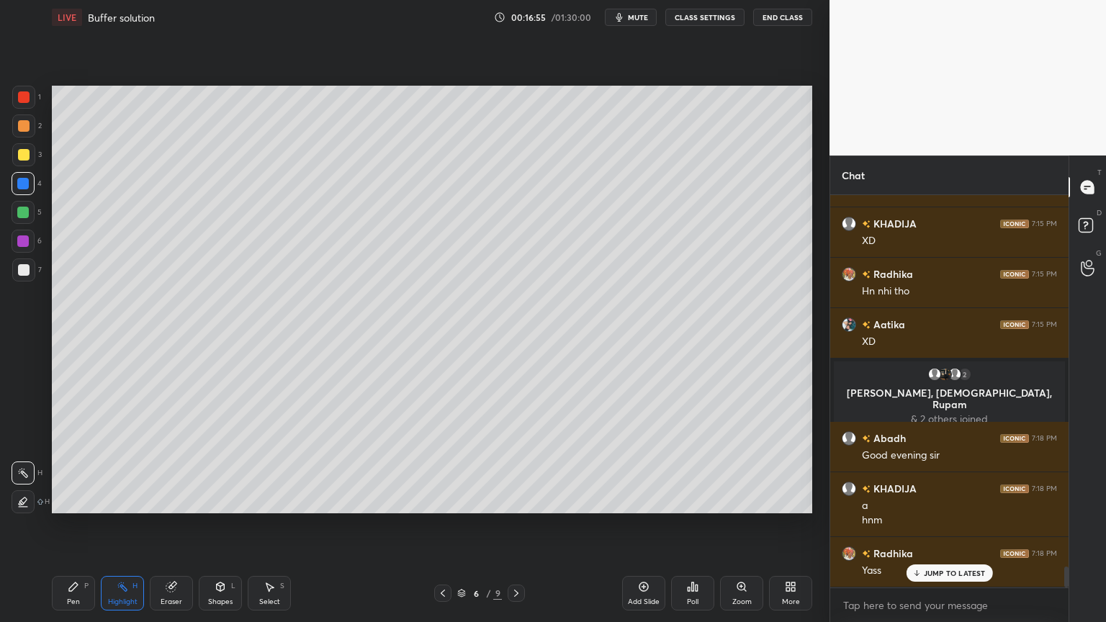
scroll to position [7008, 0]
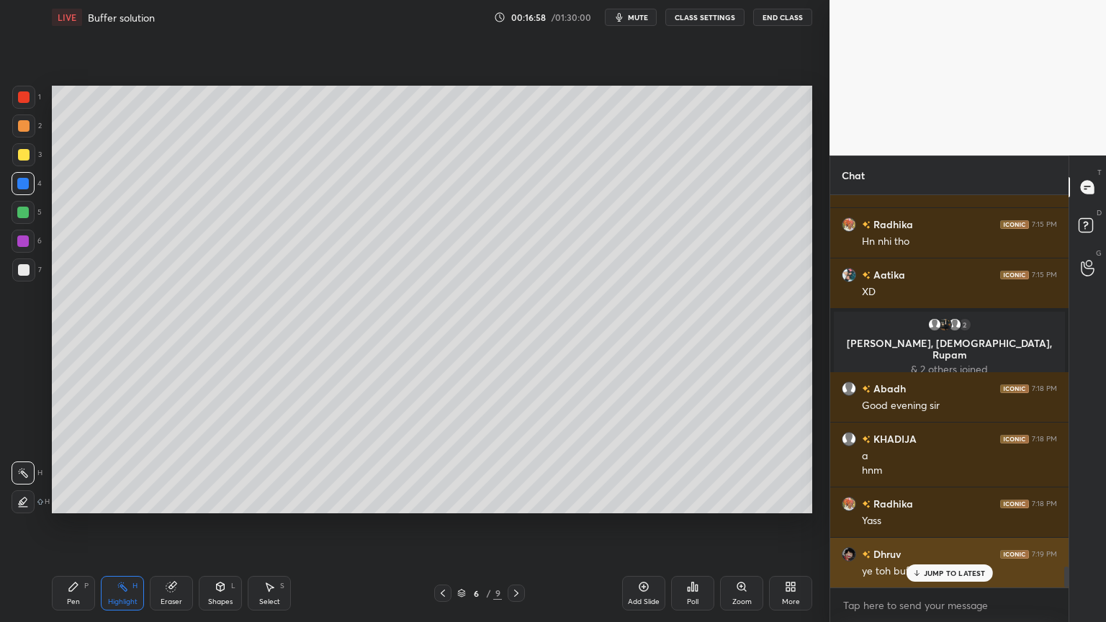
click at [951, 525] on p "JUMP TO LATEST" at bounding box center [955, 573] width 62 height 9
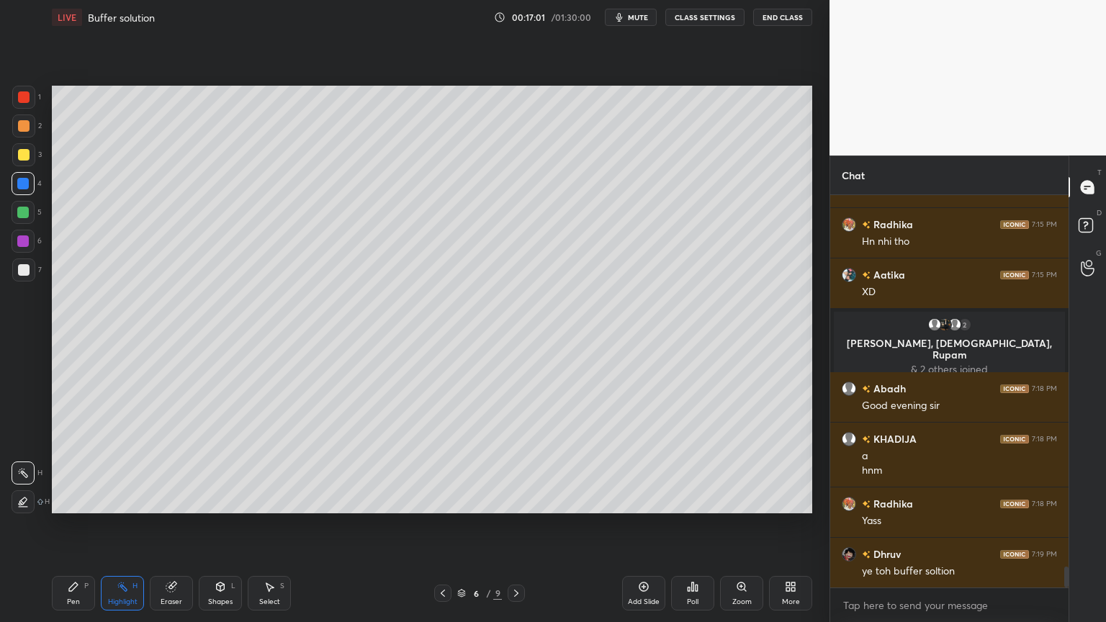
drag, startPoint x: 74, startPoint y: 593, endPoint x: 90, endPoint y: 521, distance: 73.7
click at [78, 525] on div "Pen P" at bounding box center [73, 593] width 43 height 35
click at [21, 274] on div at bounding box center [24, 270] width 12 height 12
click at [447, 525] on icon at bounding box center [443, 594] width 12 height 12
click at [124, 525] on div "Highlight" at bounding box center [123, 601] width 30 height 7
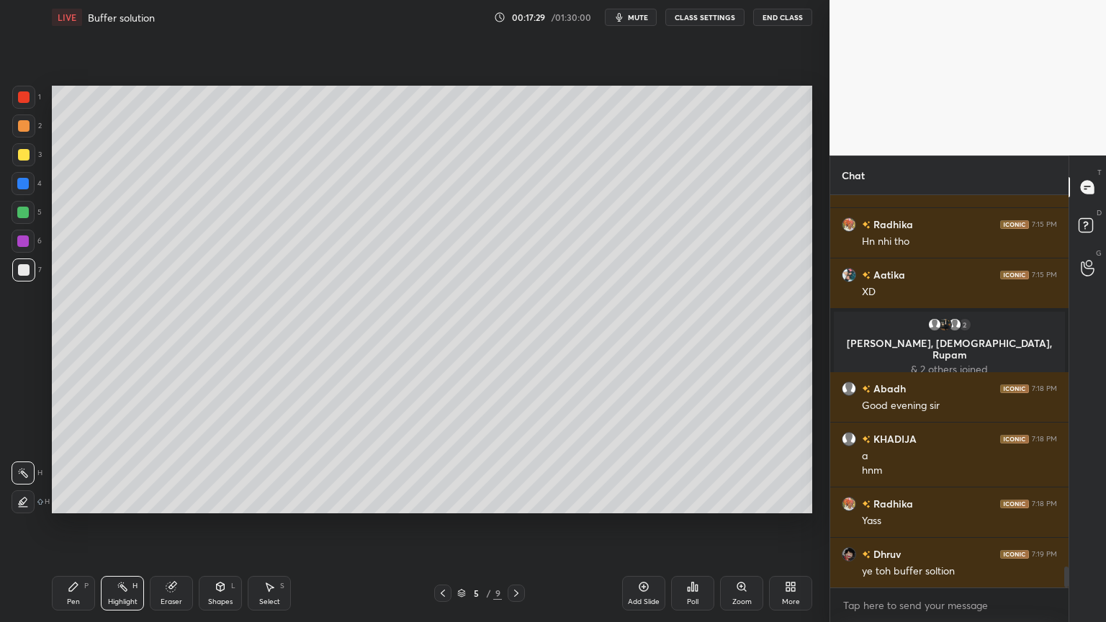
click at [510, 525] on div at bounding box center [516, 593] width 17 height 17
drag, startPoint x: 134, startPoint y: 601, endPoint x: 274, endPoint y: 520, distance: 161.3
click at [136, 525] on div "Highlight H" at bounding box center [122, 593] width 43 height 35
drag, startPoint x: 69, startPoint y: 590, endPoint x: 154, endPoint y: 522, distance: 109.1
click at [72, 525] on icon at bounding box center [73, 587] width 9 height 9
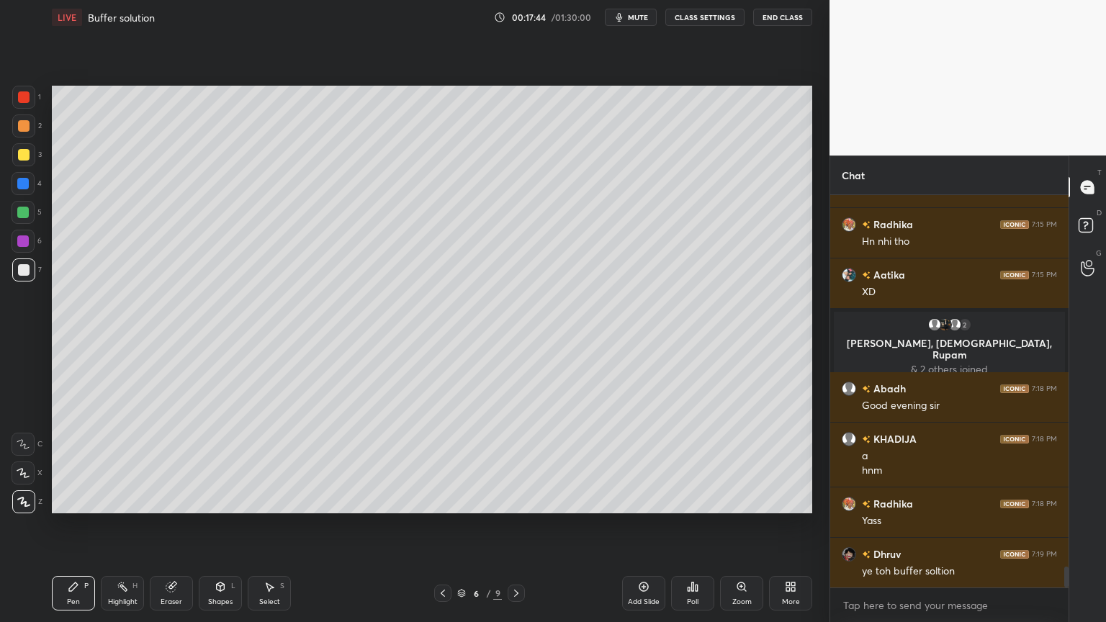
click at [118, 525] on div "Highlight H" at bounding box center [122, 593] width 43 height 35
click at [217, 525] on div "Shapes L" at bounding box center [220, 593] width 43 height 35
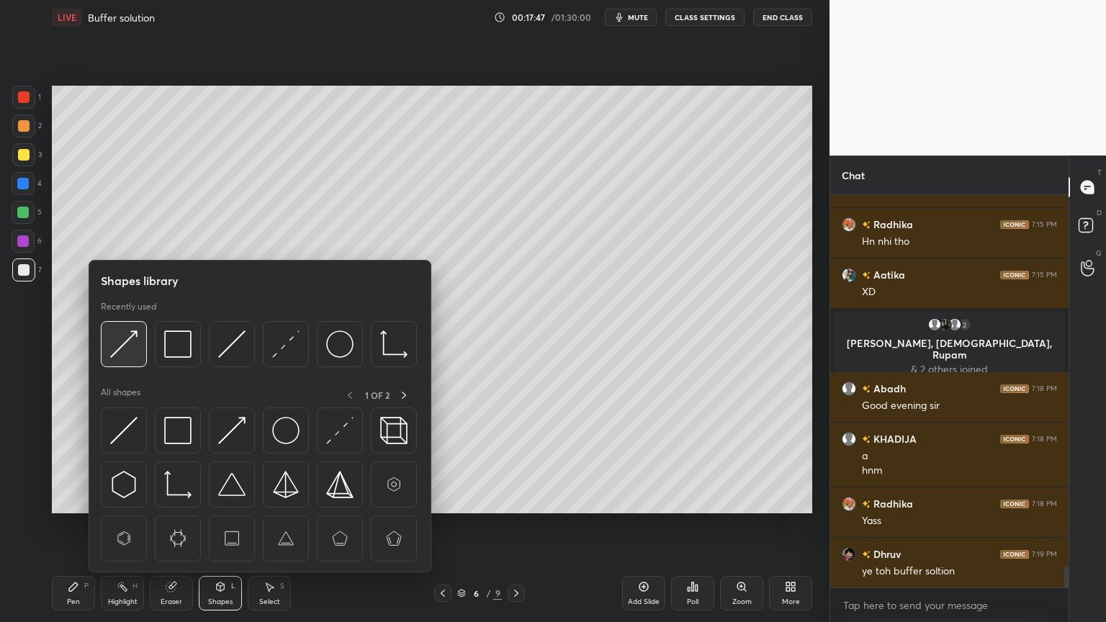
click at [125, 343] on img at bounding box center [123, 344] width 27 height 27
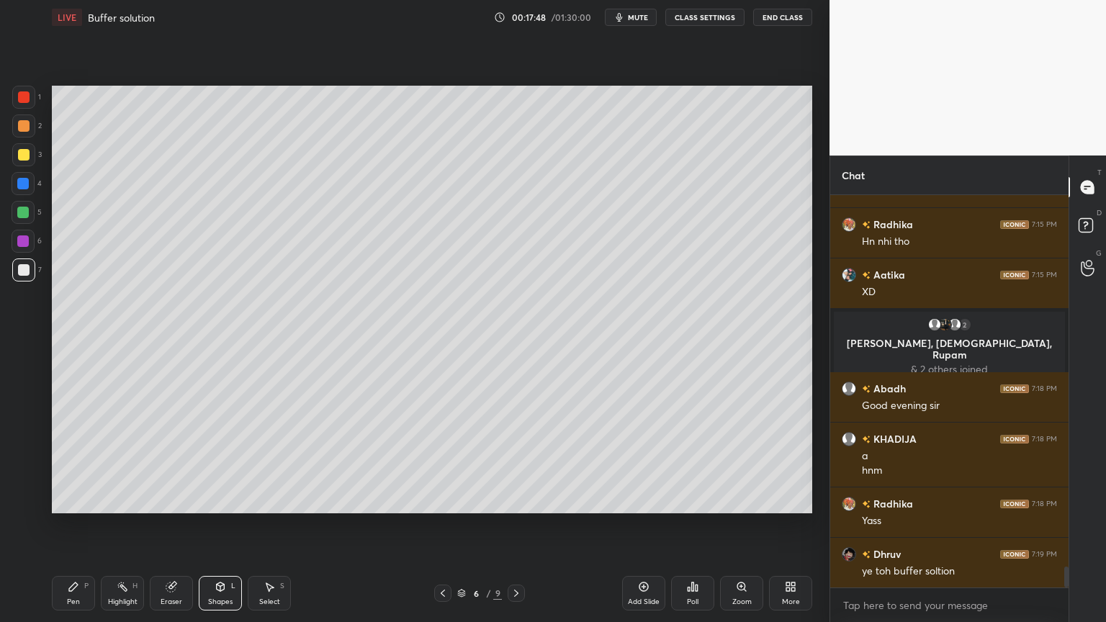
click at [27, 186] on div at bounding box center [23, 184] width 12 height 12
click at [22, 211] on div at bounding box center [23, 213] width 12 height 12
click at [132, 525] on div "Highlight H" at bounding box center [122, 593] width 43 height 35
drag, startPoint x: 66, startPoint y: 595, endPoint x: 68, endPoint y: 532, distance: 62.7
click at [66, 525] on div "Pen P" at bounding box center [73, 593] width 43 height 35
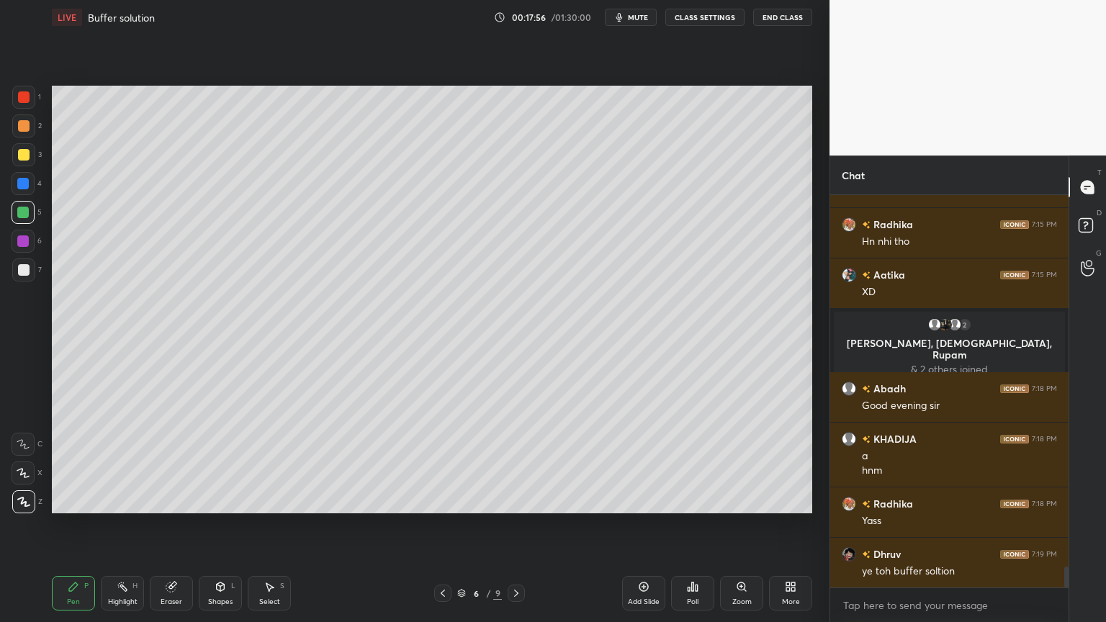
click at [27, 274] on div at bounding box center [24, 270] width 12 height 12
click at [124, 525] on div "Highlight" at bounding box center [123, 601] width 30 height 7
click at [219, 525] on div "Shapes" at bounding box center [220, 601] width 24 height 7
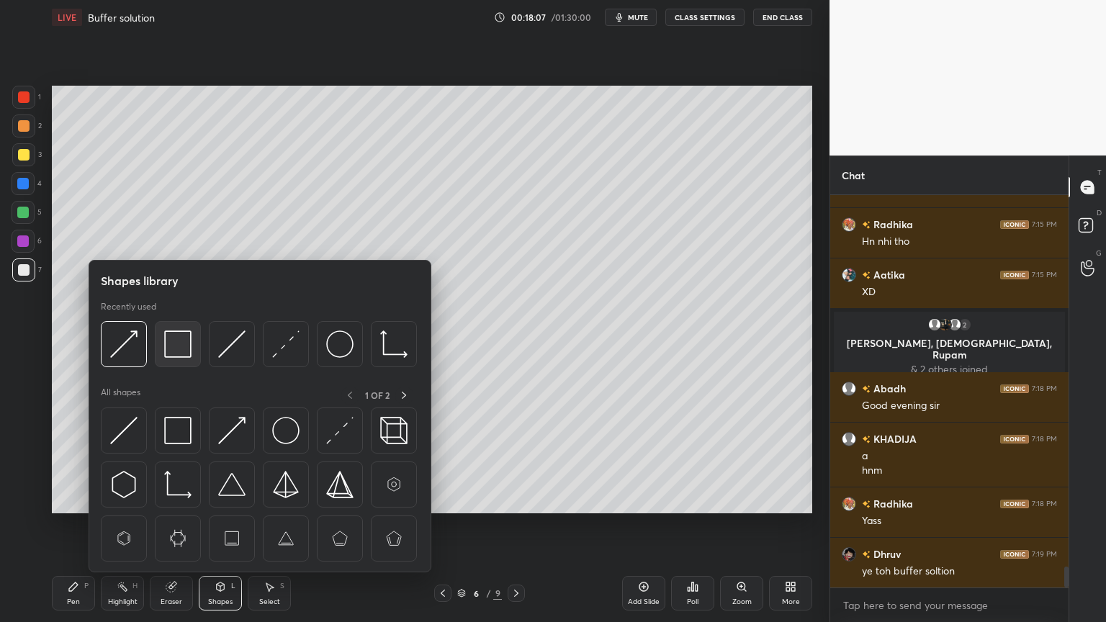
click at [171, 341] on img at bounding box center [177, 344] width 27 height 27
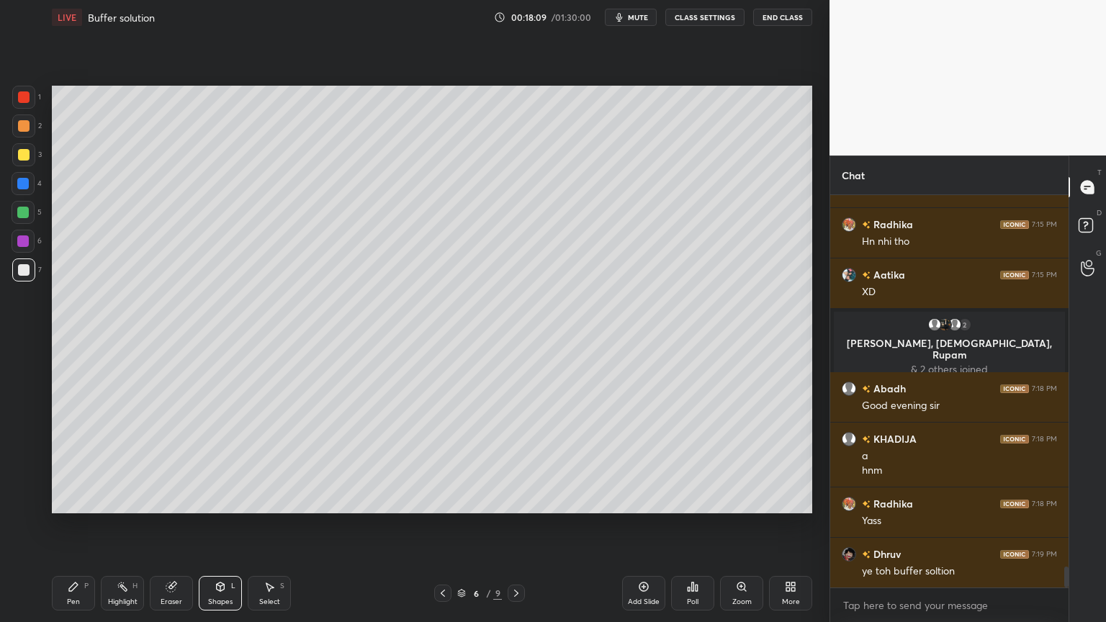
drag, startPoint x: 124, startPoint y: 596, endPoint x: 145, endPoint y: 556, distance: 45.7
click at [127, 525] on div "Highlight H" at bounding box center [122, 593] width 43 height 35
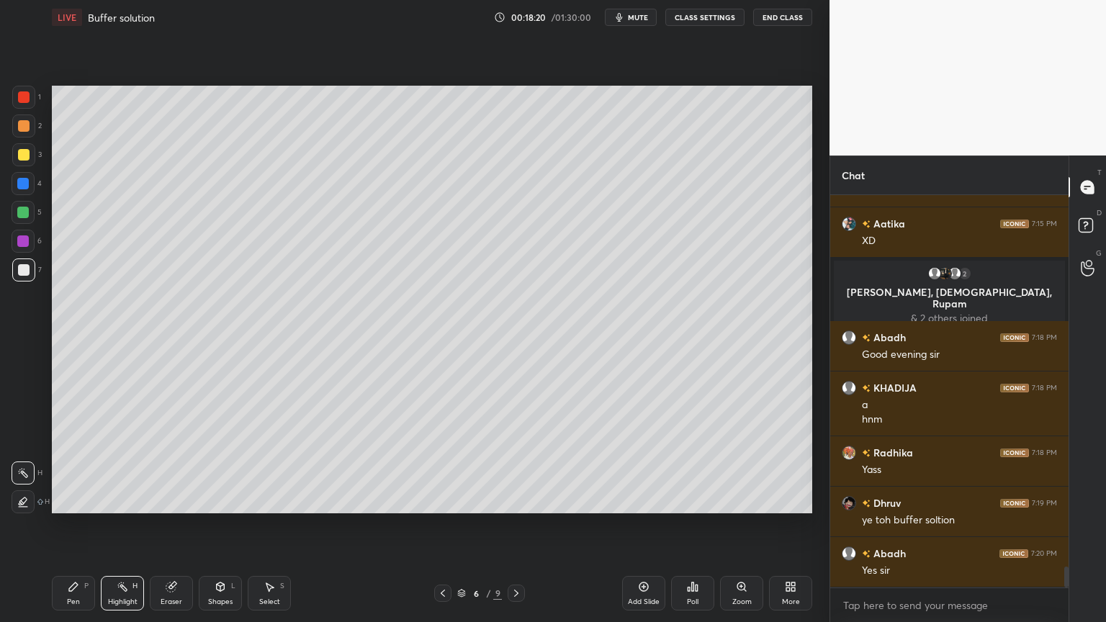
scroll to position [7109, 0]
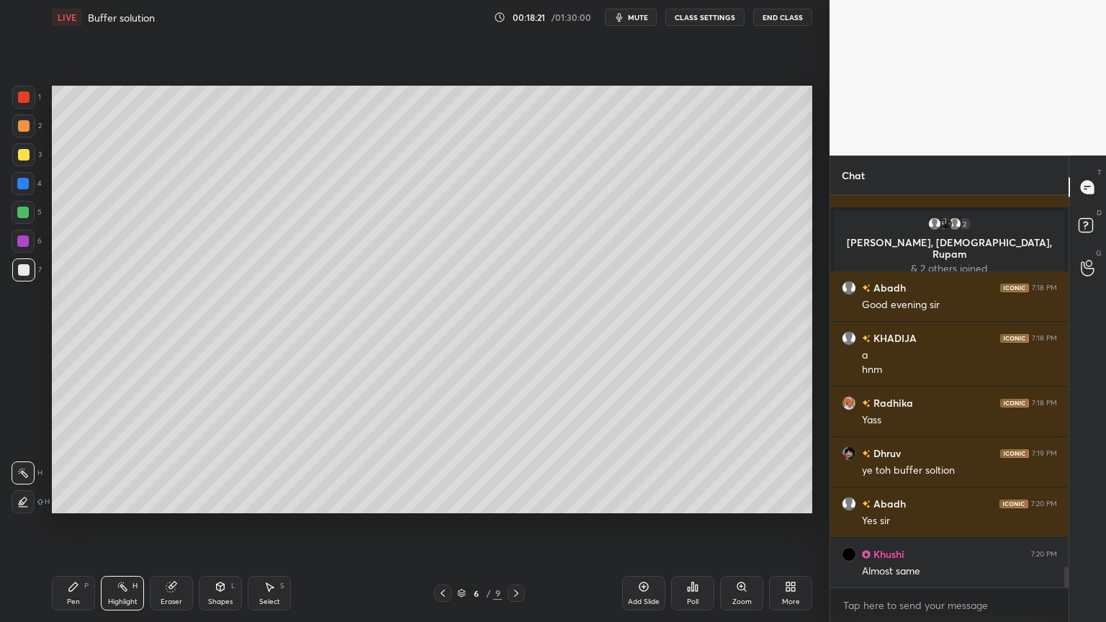
click at [71, 525] on div "Pen P" at bounding box center [73, 593] width 43 height 35
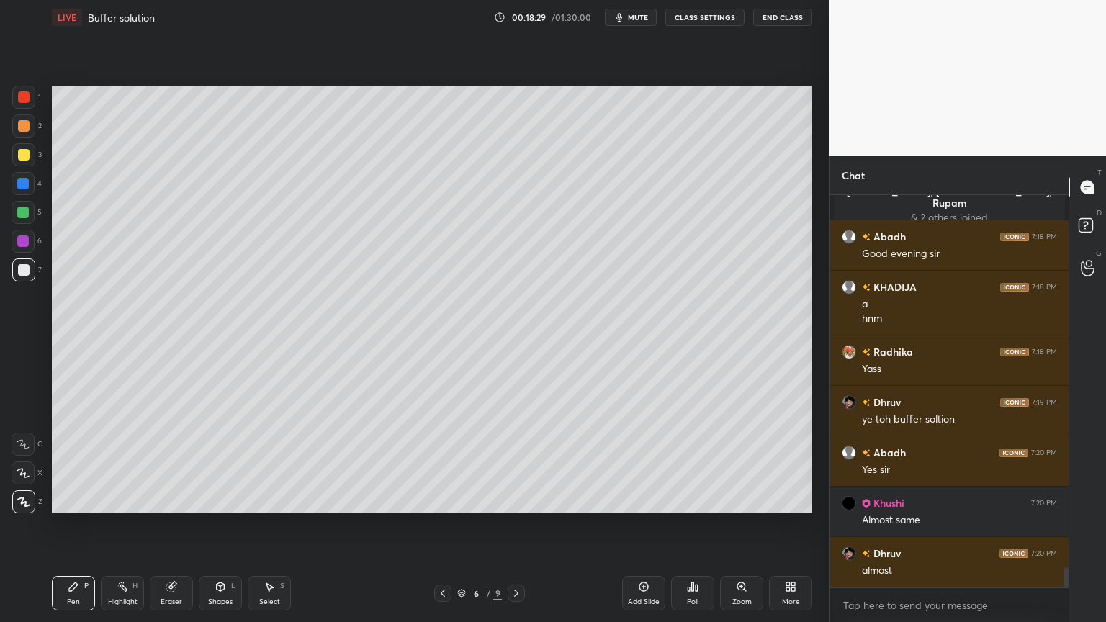
drag, startPoint x: 205, startPoint y: 593, endPoint x: 210, endPoint y: 575, distance: 18.0
click at [205, 525] on div "Shapes L" at bounding box center [220, 593] width 43 height 35
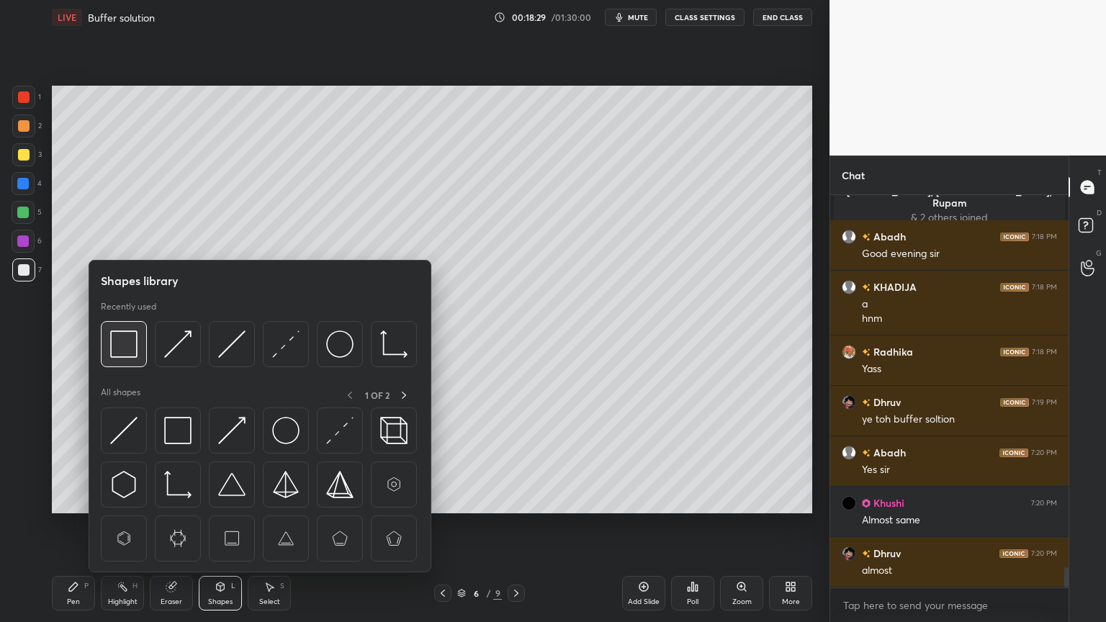
click at [123, 346] on img at bounding box center [123, 344] width 27 height 27
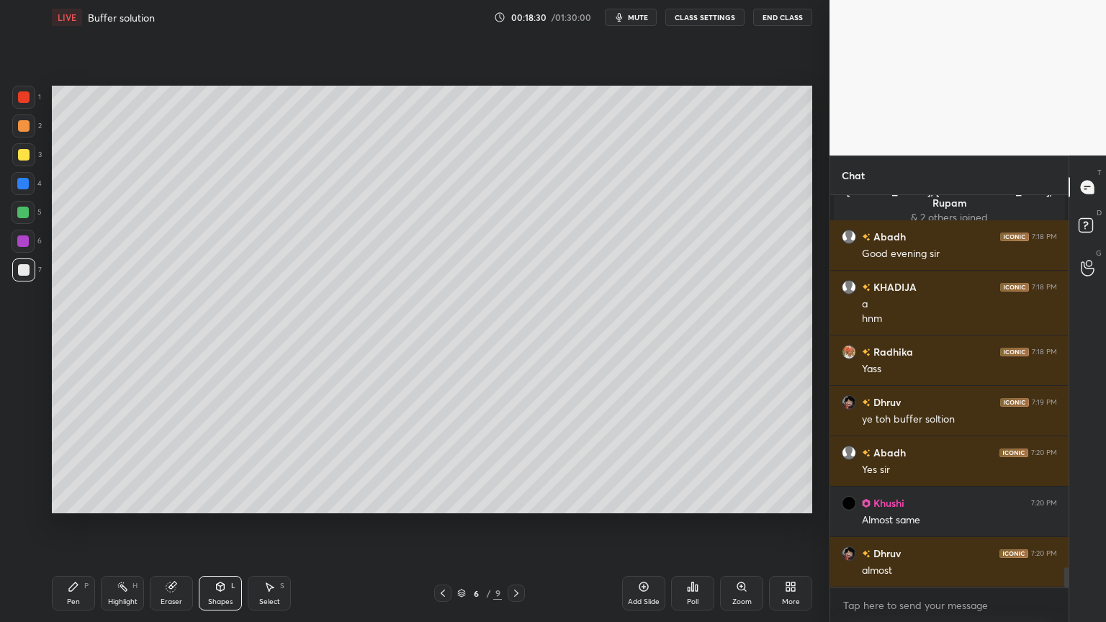
click at [23, 188] on div at bounding box center [23, 184] width 12 height 12
click at [77, 525] on div "Pen" at bounding box center [73, 601] width 13 height 7
drag, startPoint x: 132, startPoint y: 588, endPoint x: 130, endPoint y: 527, distance: 60.5
click at [131, 525] on div "Highlight H" at bounding box center [122, 593] width 43 height 35
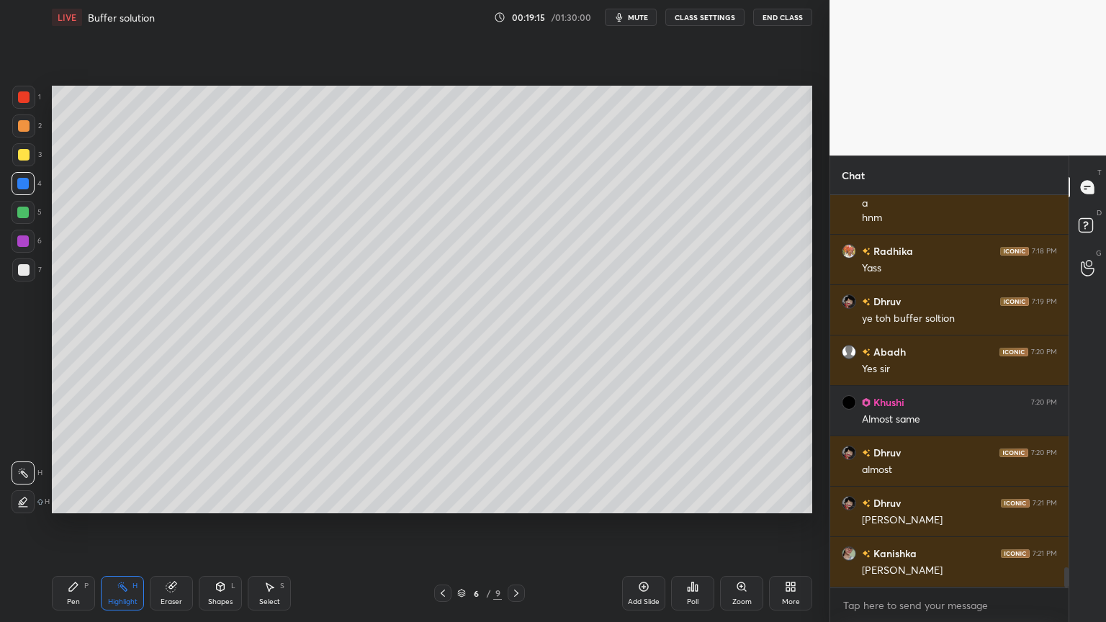
scroll to position [7310, 0]
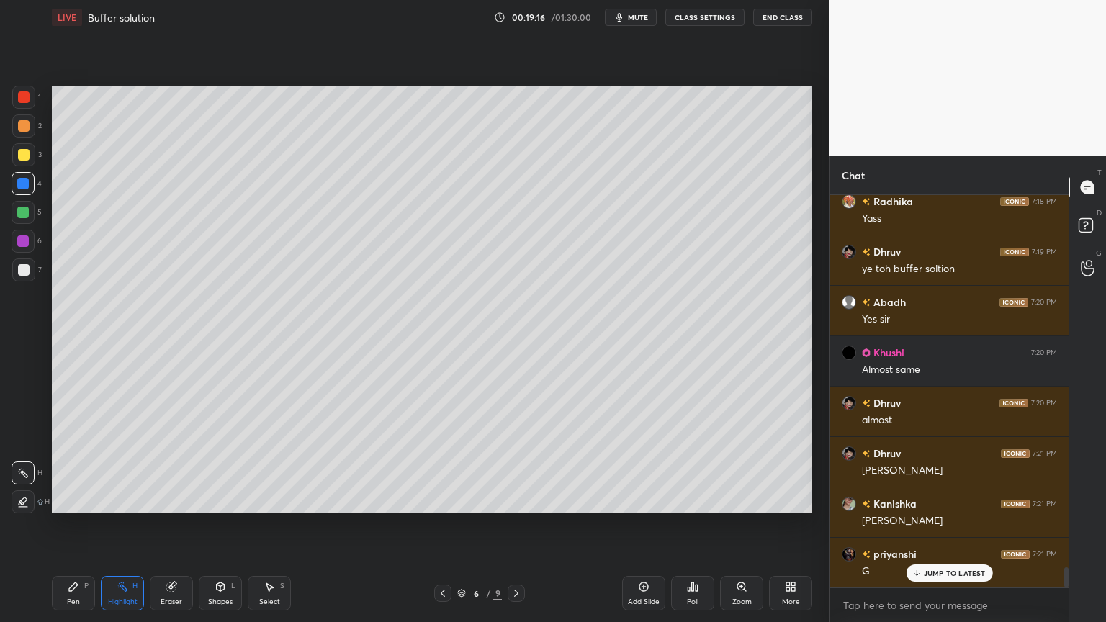
click at [132, 525] on div "Highlight H" at bounding box center [122, 593] width 43 height 35
drag, startPoint x: 20, startPoint y: 158, endPoint x: 18, endPoint y: 169, distance: 11.0
click at [21, 161] on div at bounding box center [23, 154] width 23 height 23
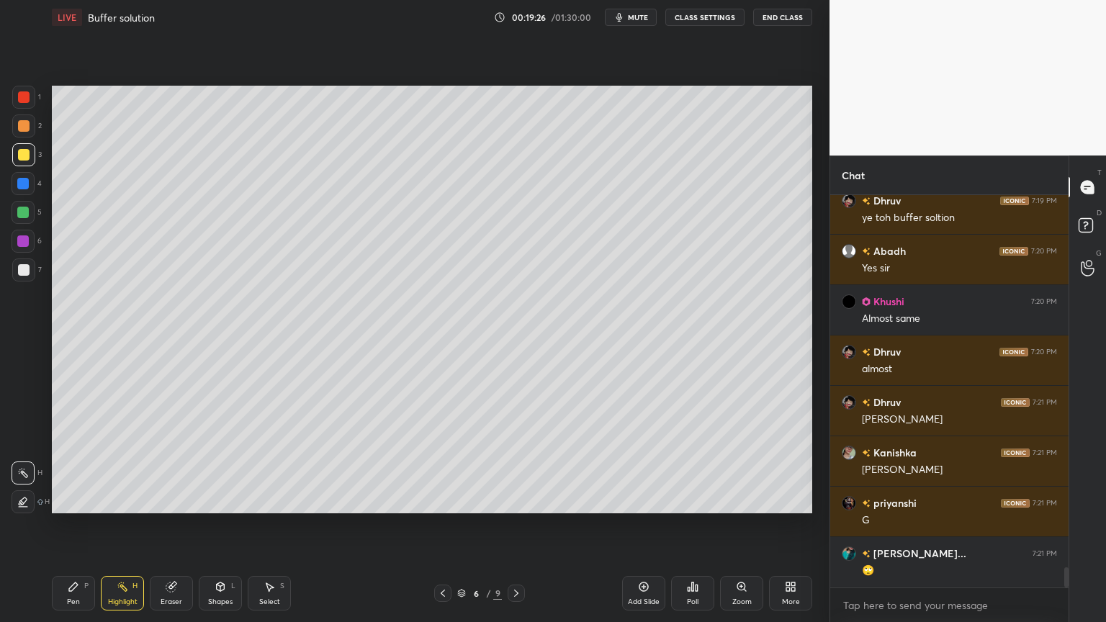
click at [636, 525] on div "Add Slide" at bounding box center [643, 593] width 43 height 35
click at [54, 525] on div "Pen P" at bounding box center [73, 593] width 43 height 35
click at [75, 525] on div "Pen P" at bounding box center [73, 593] width 43 height 35
click at [27, 124] on div at bounding box center [23, 125] width 23 height 23
click at [223, 525] on div "Shapes L" at bounding box center [220, 593] width 43 height 35
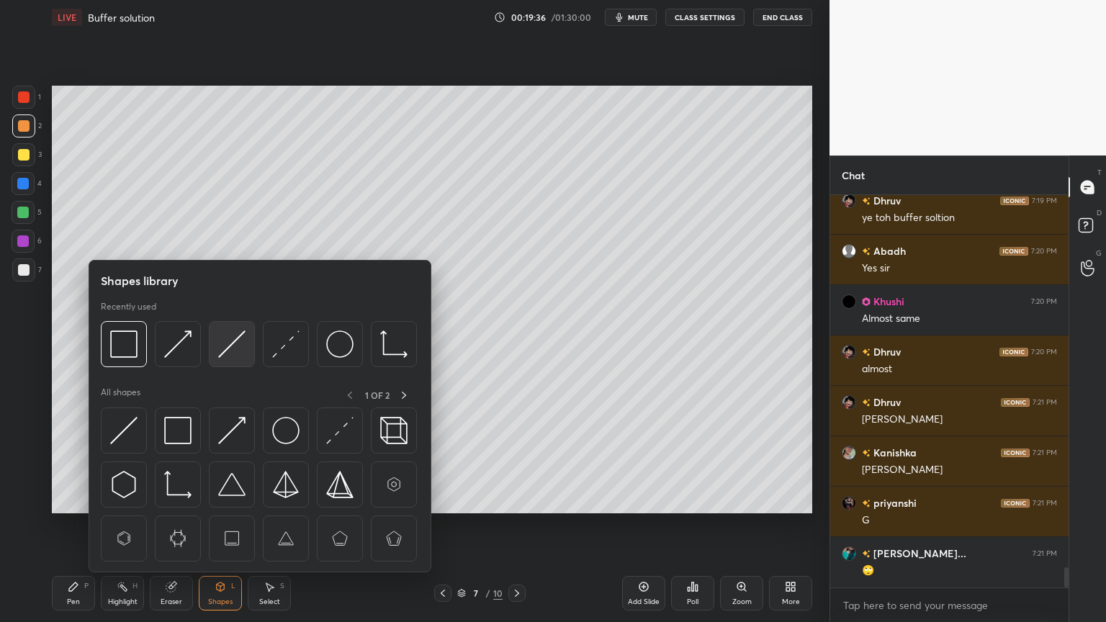
click at [230, 343] on img at bounding box center [231, 344] width 27 height 27
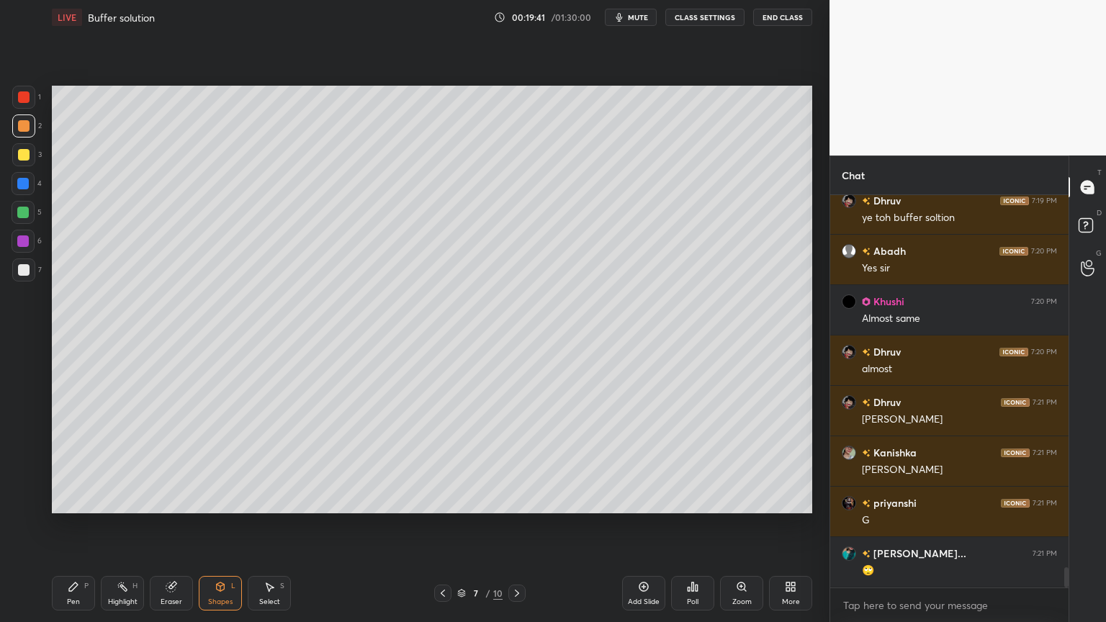
drag, startPoint x: 78, startPoint y: 594, endPoint x: 107, endPoint y: 536, distance: 64.4
click at [84, 525] on div "Pen P" at bounding box center [73, 593] width 43 height 35
click at [32, 277] on div at bounding box center [23, 270] width 23 height 23
click at [223, 525] on div "Shapes L" at bounding box center [220, 593] width 43 height 35
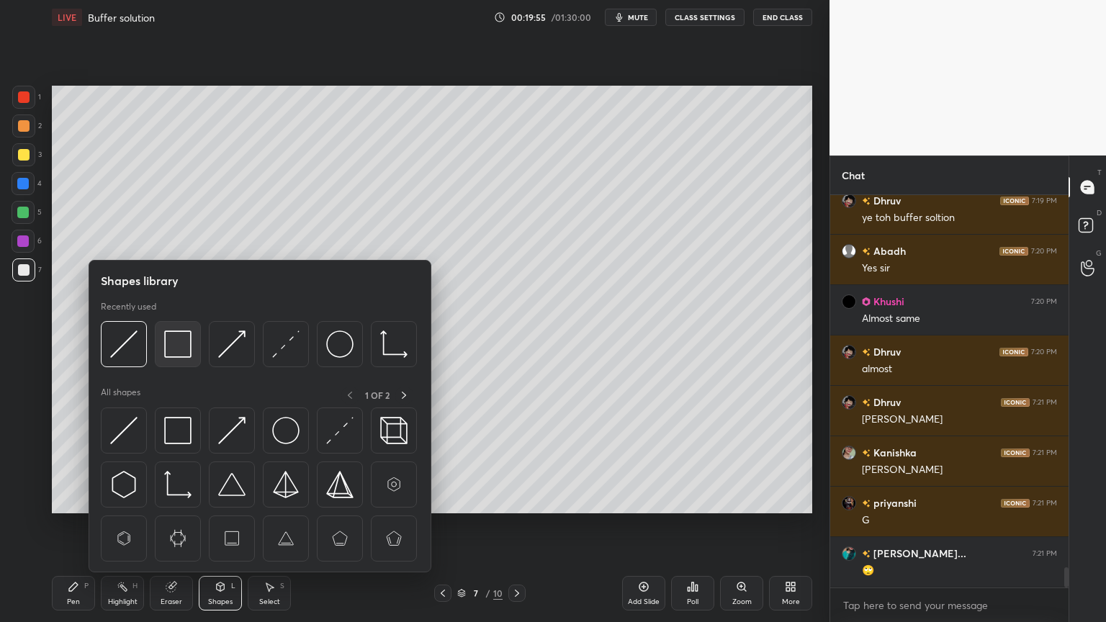
click at [180, 345] on img at bounding box center [177, 344] width 27 height 27
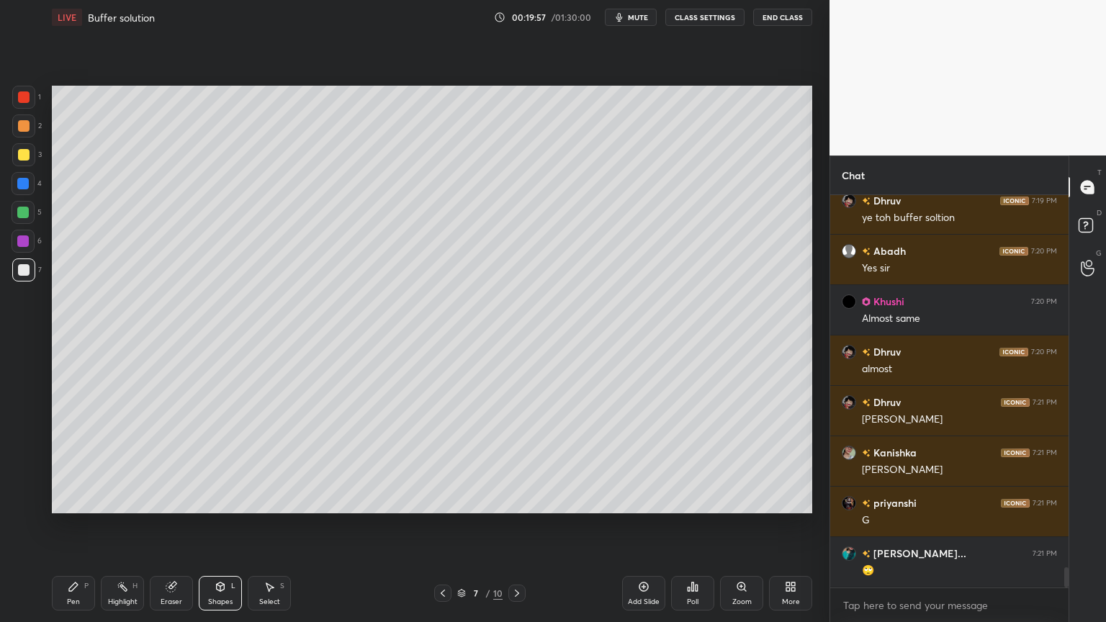
drag, startPoint x: 91, startPoint y: 601, endPoint x: 84, endPoint y: 584, distance: 18.5
click at [90, 525] on div "Pen P" at bounding box center [73, 593] width 43 height 35
click at [28, 104] on div at bounding box center [23, 97] width 23 height 23
click at [22, 276] on div at bounding box center [23, 270] width 23 height 23
click at [223, 525] on div "Shapes L" at bounding box center [220, 593] width 43 height 35
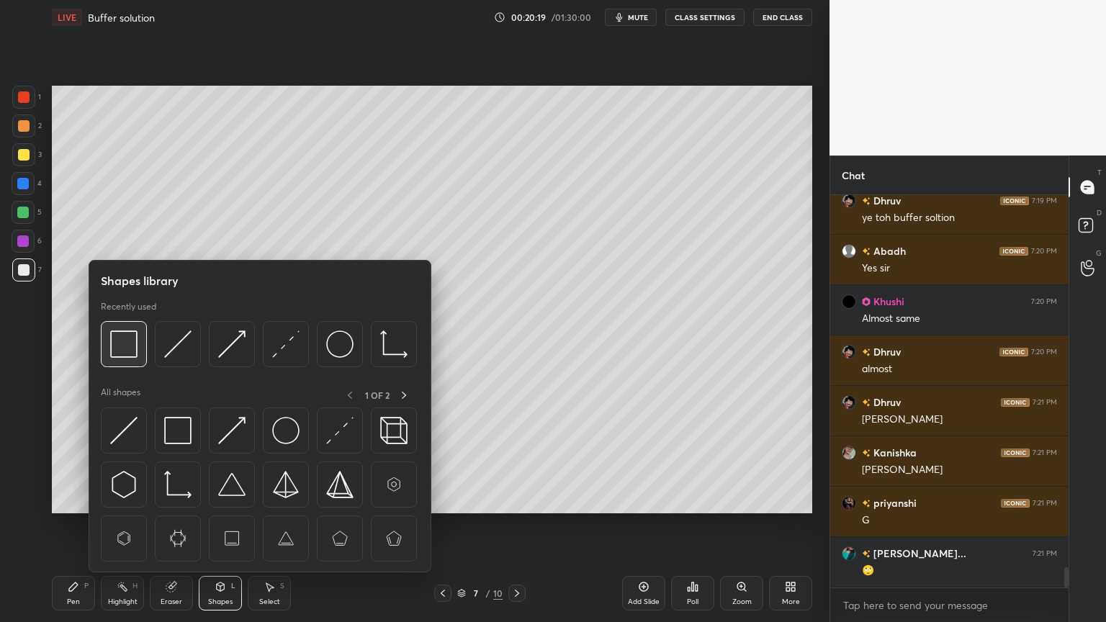
click at [132, 353] on img at bounding box center [123, 344] width 27 height 27
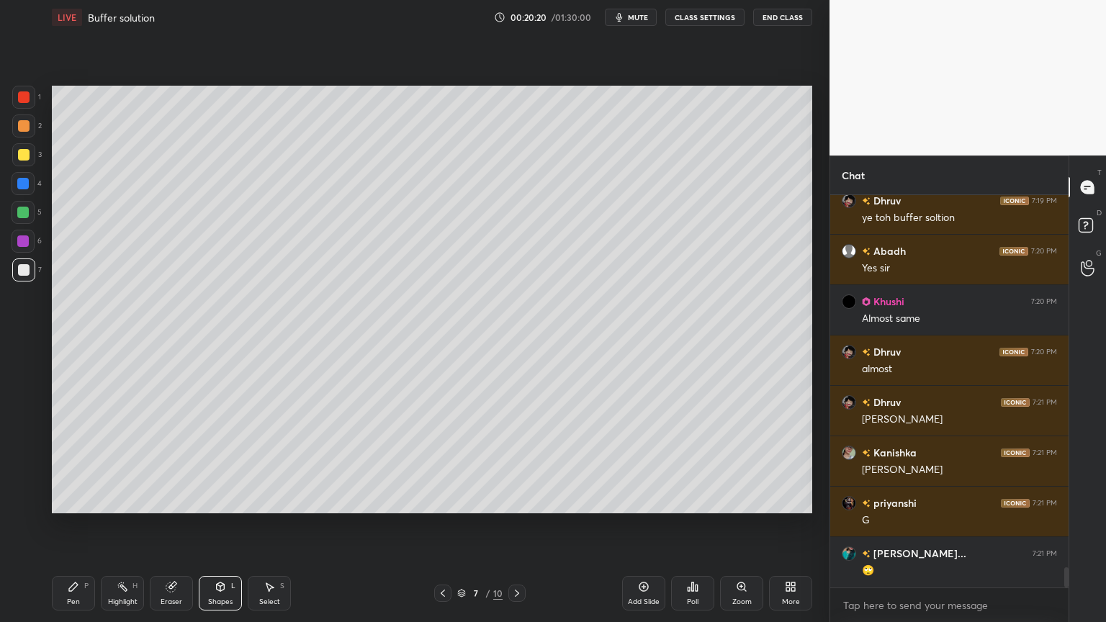
click at [71, 525] on div "Pen" at bounding box center [73, 601] width 13 height 7
drag, startPoint x: 20, startPoint y: 151, endPoint x: 35, endPoint y: 150, distance: 14.5
click at [22, 150] on div at bounding box center [24, 155] width 12 height 12
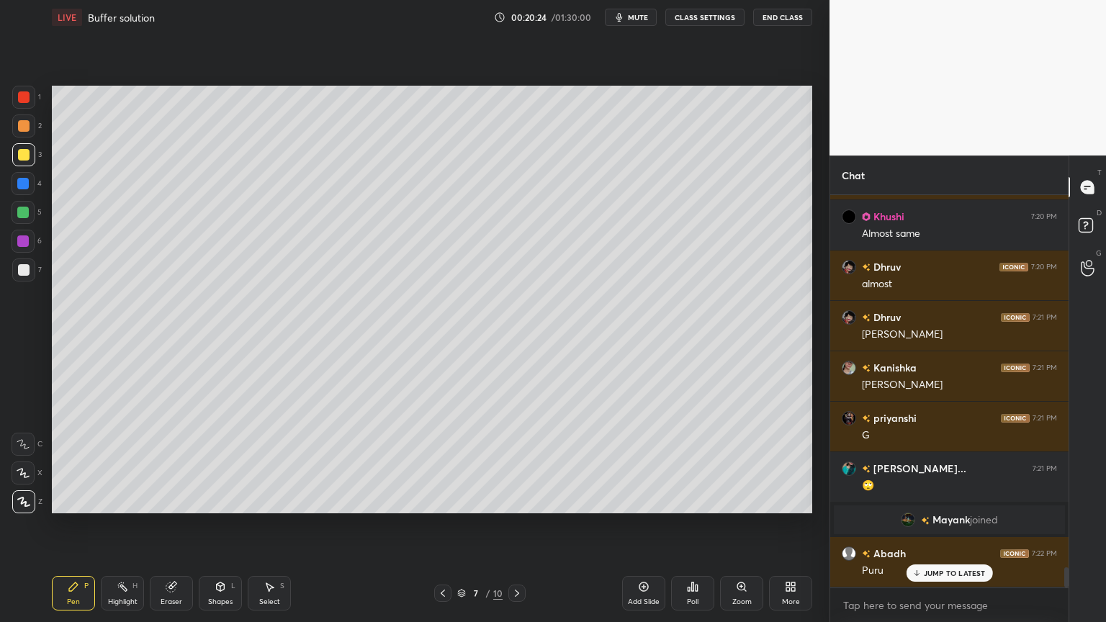
scroll to position [7316, 0]
click at [124, 525] on icon at bounding box center [123, 587] width 12 height 12
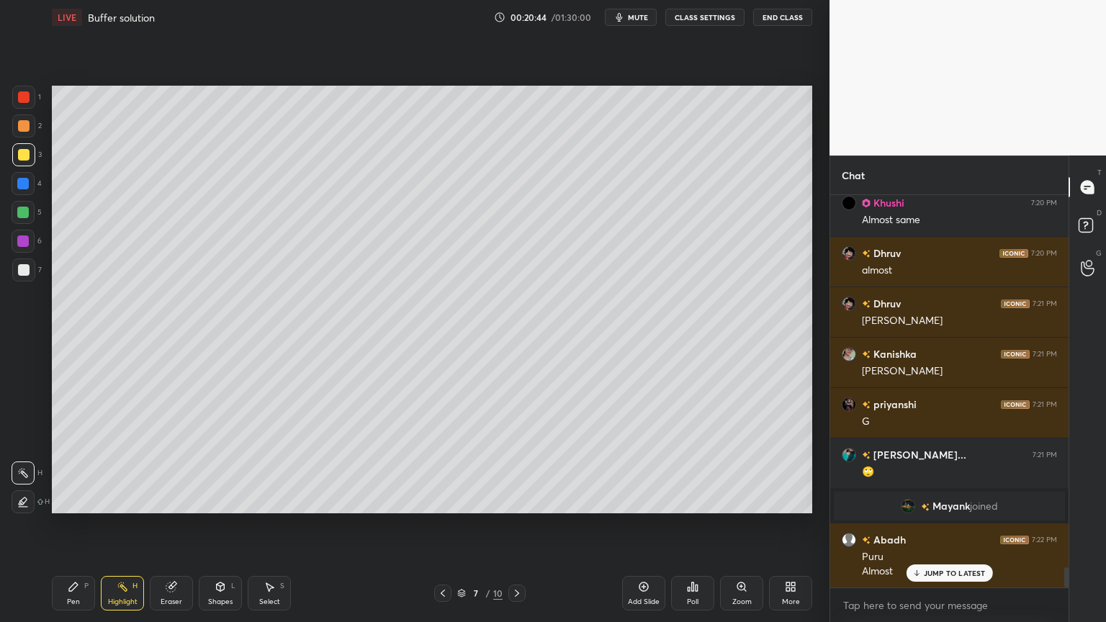
click at [81, 525] on div "Pen P" at bounding box center [73, 593] width 43 height 35
click at [29, 125] on div at bounding box center [23, 125] width 23 height 23
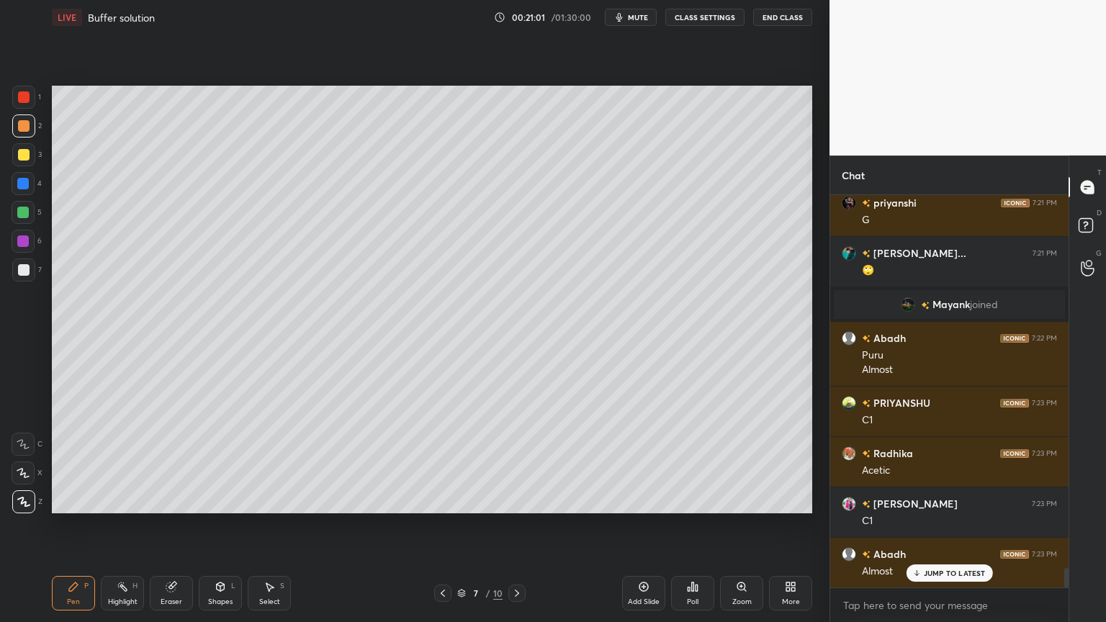
scroll to position [7583, 0]
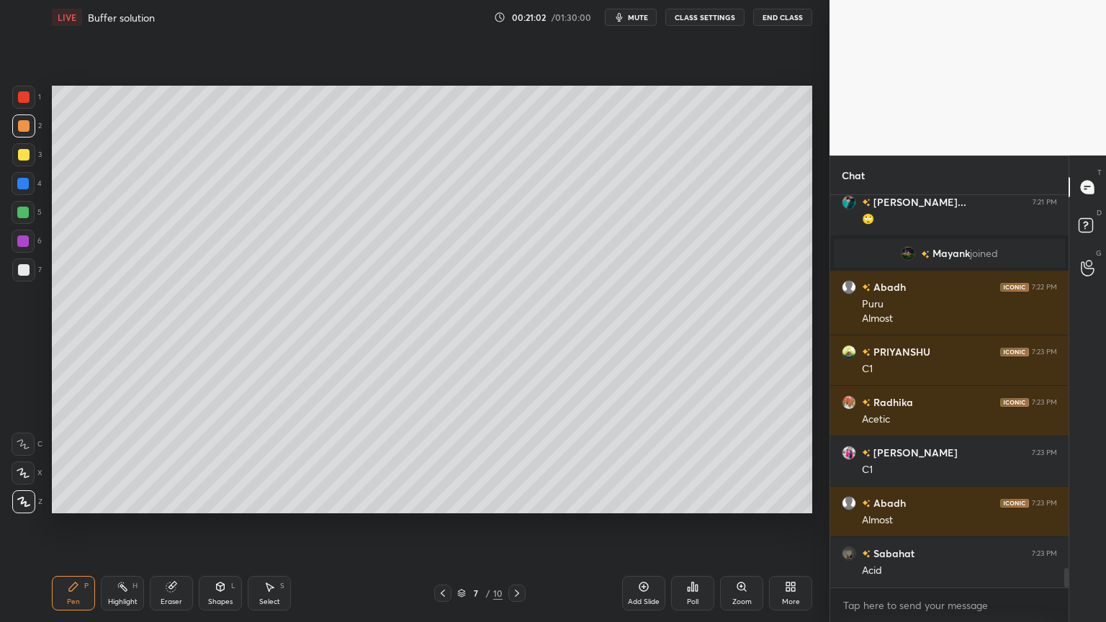
click at [124, 525] on div "Highlight H" at bounding box center [122, 593] width 43 height 35
click at [64, 525] on div "Pen P" at bounding box center [73, 593] width 43 height 35
drag, startPoint x: 26, startPoint y: 264, endPoint x: 45, endPoint y: 282, distance: 26.5
click at [22, 266] on div at bounding box center [24, 270] width 12 height 12
drag, startPoint x: 130, startPoint y: 590, endPoint x: 153, endPoint y: 521, distance: 72.6
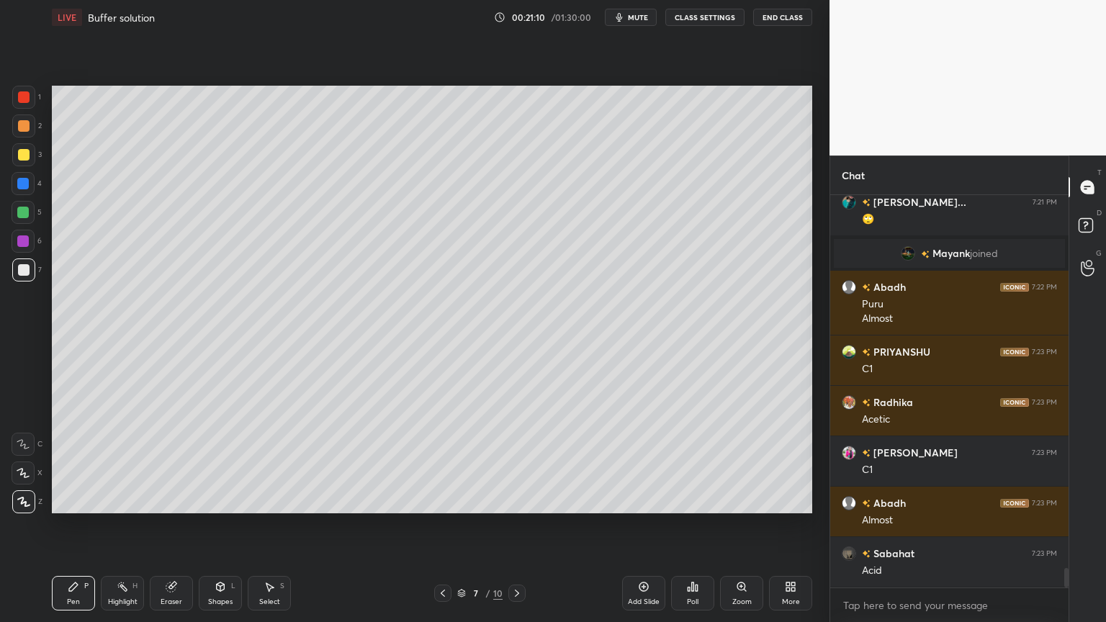
click at [132, 525] on div "Highlight H" at bounding box center [122, 593] width 43 height 35
click at [75, 525] on icon at bounding box center [74, 587] width 12 height 12
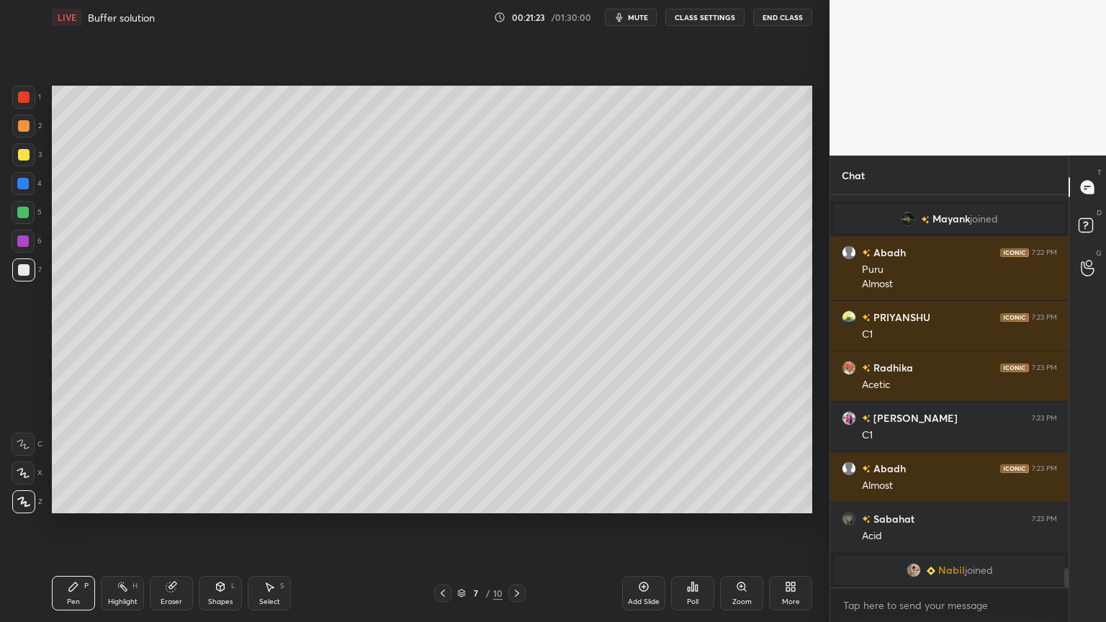
click at [138, 525] on div "Highlight H" at bounding box center [122, 593] width 43 height 35
click at [82, 525] on div "Pen P" at bounding box center [73, 593] width 43 height 35
click at [17, 100] on div at bounding box center [23, 97] width 23 height 23
click at [71, 525] on div "Pen P" at bounding box center [73, 593] width 43 height 35
click at [23, 276] on div at bounding box center [23, 270] width 23 height 23
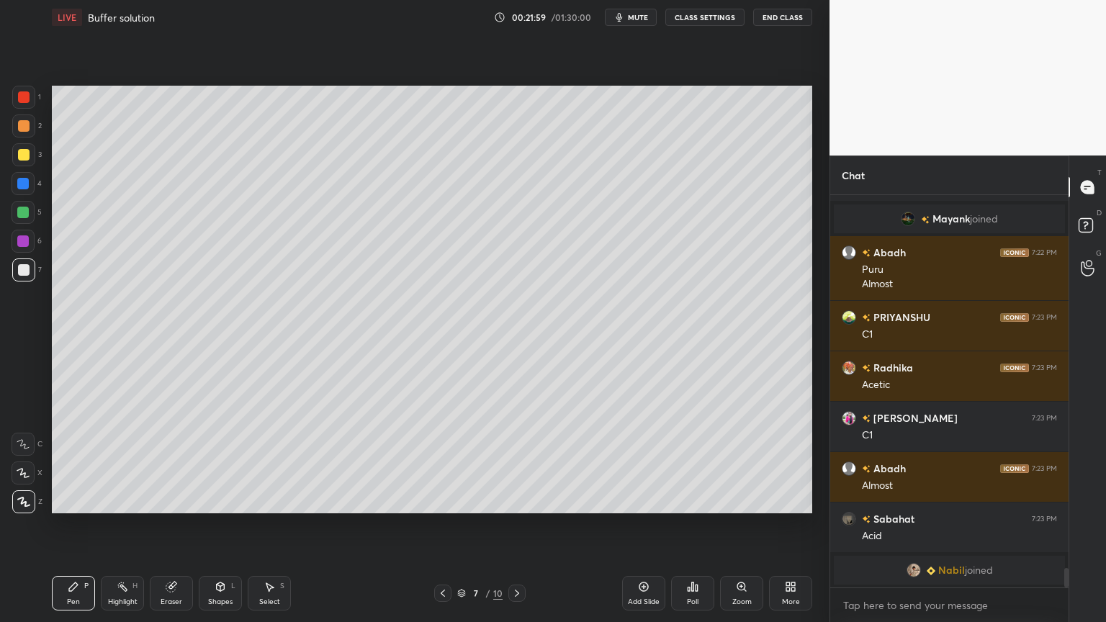
click at [634, 525] on div "Add Slide" at bounding box center [643, 593] width 43 height 35
click at [65, 525] on div "Pen P" at bounding box center [73, 593] width 43 height 35
click at [29, 138] on div "2" at bounding box center [27, 128] width 30 height 29
click at [229, 525] on div "Shapes L" at bounding box center [220, 593] width 43 height 35
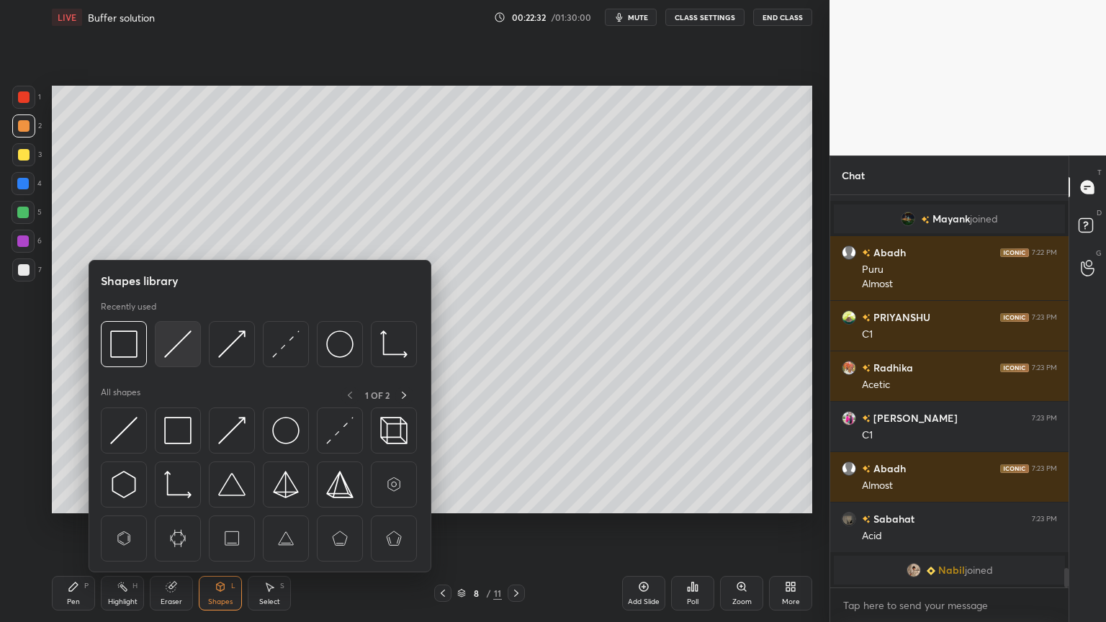
click at [173, 343] on img at bounding box center [177, 344] width 27 height 27
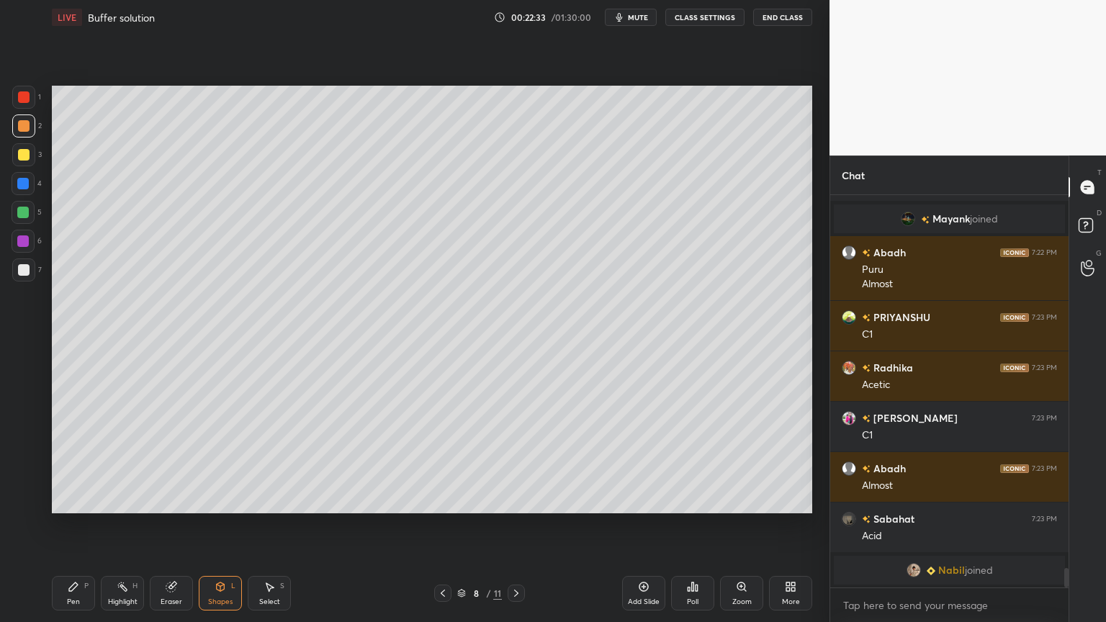
click at [25, 269] on div at bounding box center [24, 270] width 12 height 12
drag, startPoint x: 62, startPoint y: 597, endPoint x: 92, endPoint y: 565, distance: 43.8
click at [62, 525] on div "Pen P" at bounding box center [73, 593] width 43 height 35
click at [441, 525] on icon at bounding box center [443, 594] width 12 height 12
click at [121, 525] on div "Highlight H" at bounding box center [122, 593] width 43 height 35
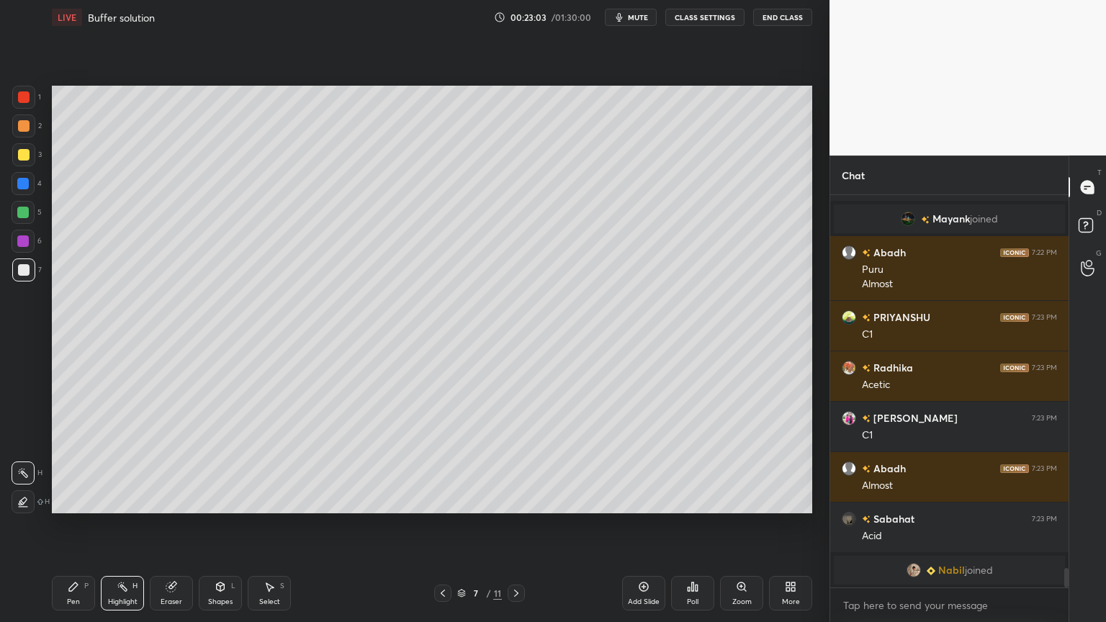
click at [516, 525] on icon at bounding box center [516, 593] width 4 height 7
drag, startPoint x: 81, startPoint y: 590, endPoint x: 159, endPoint y: 530, distance: 98.1
click at [82, 525] on div "Pen P" at bounding box center [73, 593] width 43 height 35
click at [230, 525] on div "Shapes L" at bounding box center [220, 593] width 43 height 35
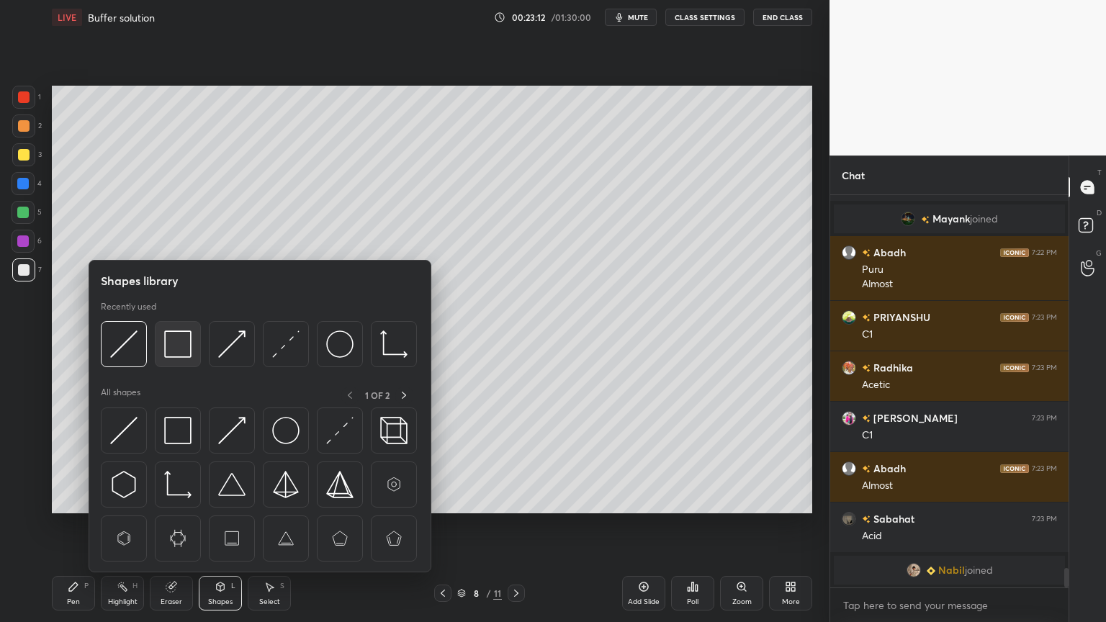
click at [177, 349] on img at bounding box center [177, 344] width 27 height 27
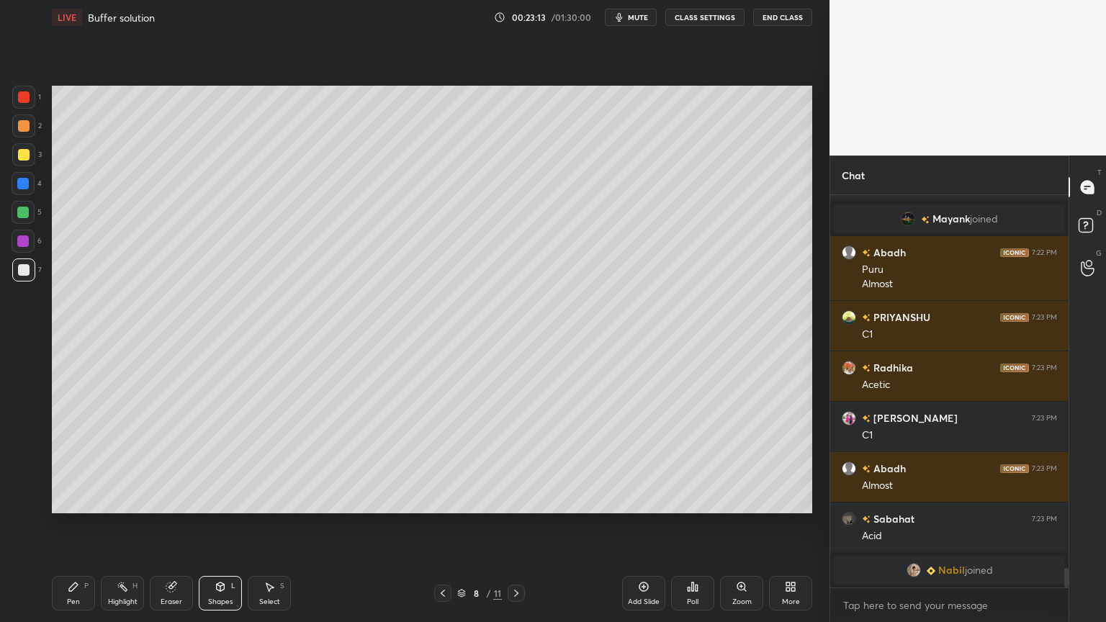
click at [29, 184] on div at bounding box center [23, 184] width 12 height 12
click at [219, 525] on div "Shapes L" at bounding box center [220, 593] width 43 height 35
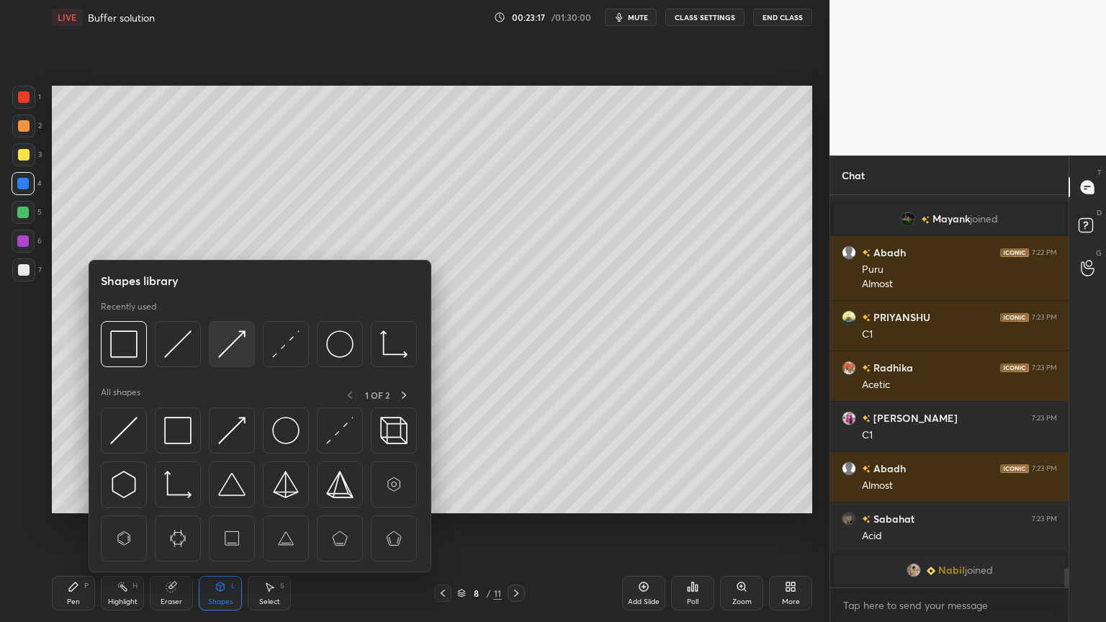
click at [228, 344] on img at bounding box center [231, 344] width 27 height 27
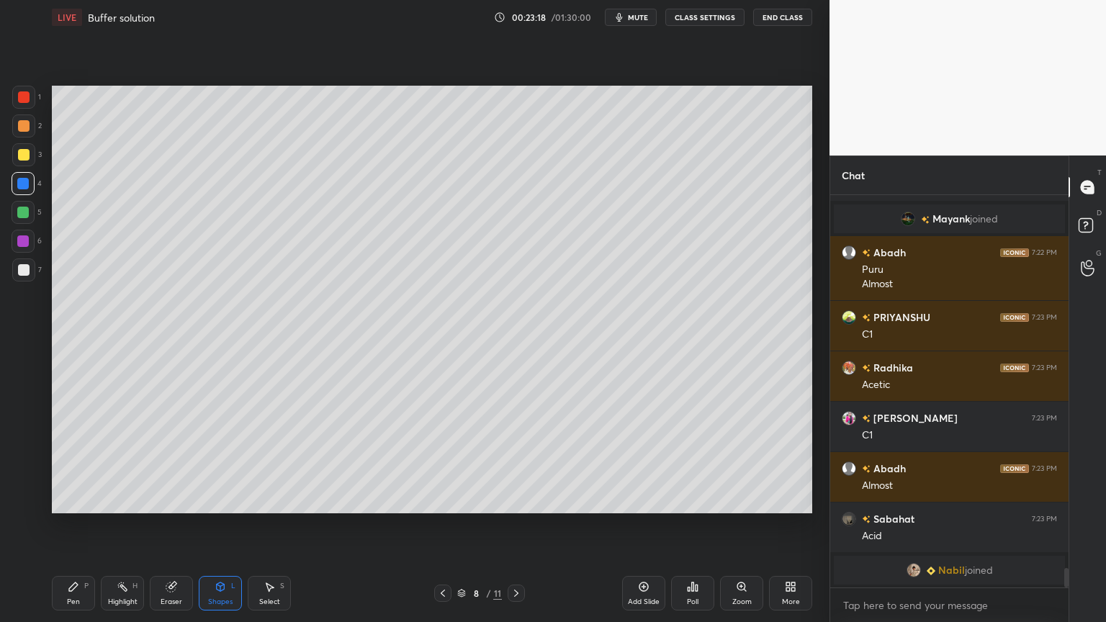
click at [216, 525] on div "Shapes L" at bounding box center [220, 593] width 43 height 35
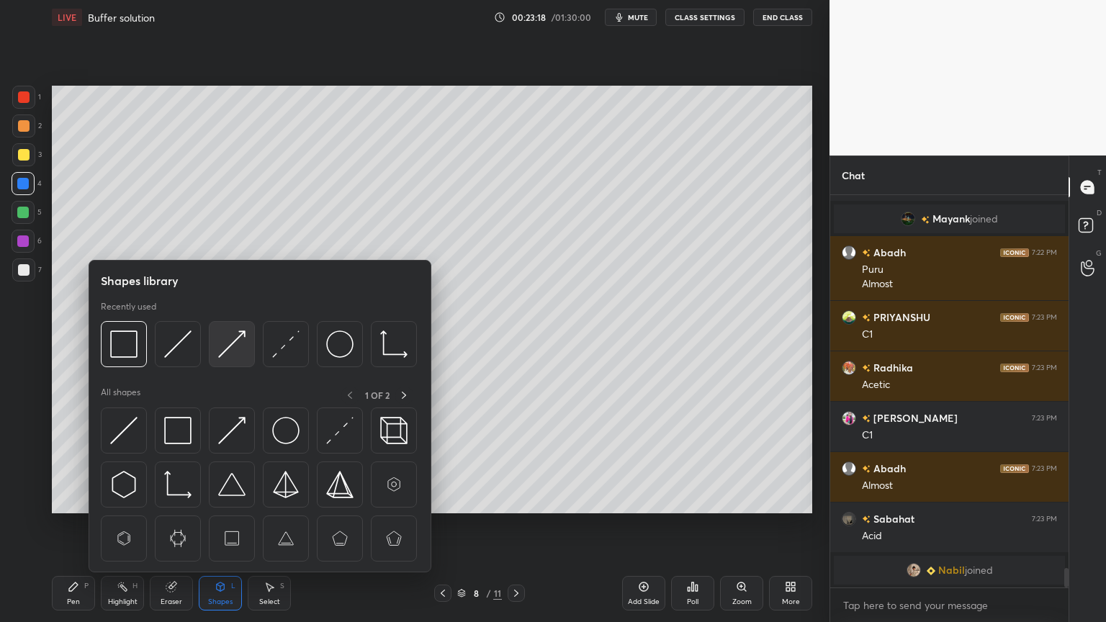
click at [230, 340] on img at bounding box center [231, 344] width 27 height 27
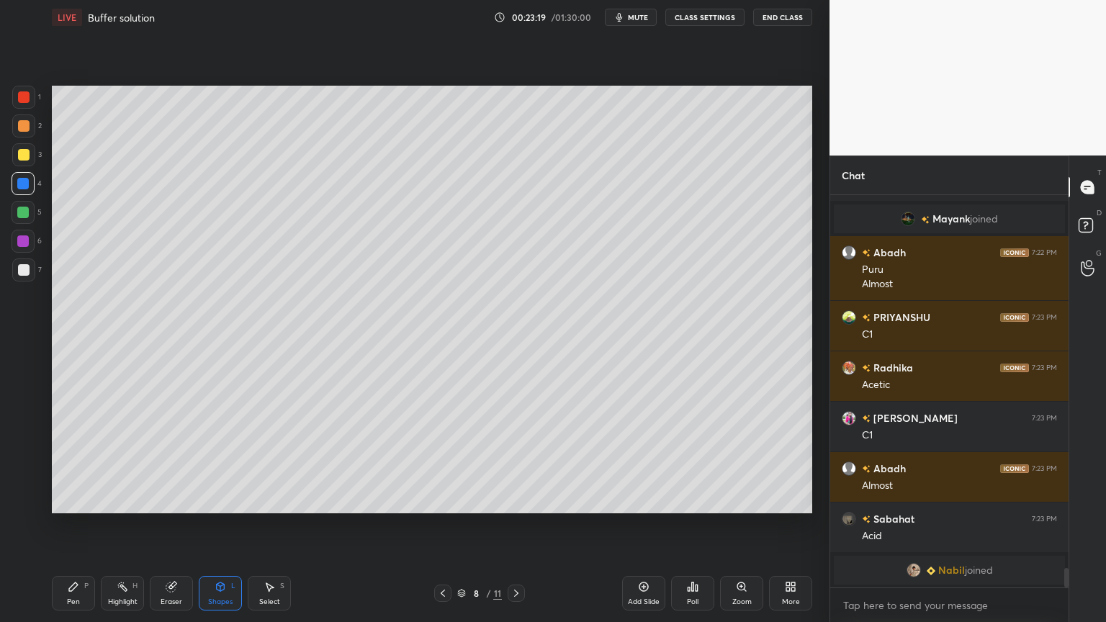
drag, startPoint x: 13, startPoint y: 89, endPoint x: 21, endPoint y: 91, distance: 8.2
click at [18, 91] on div at bounding box center [23, 97] width 23 height 23
click at [120, 525] on div "Highlight" at bounding box center [123, 601] width 30 height 7
click at [230, 525] on div "Shapes L" at bounding box center [220, 593] width 43 height 35
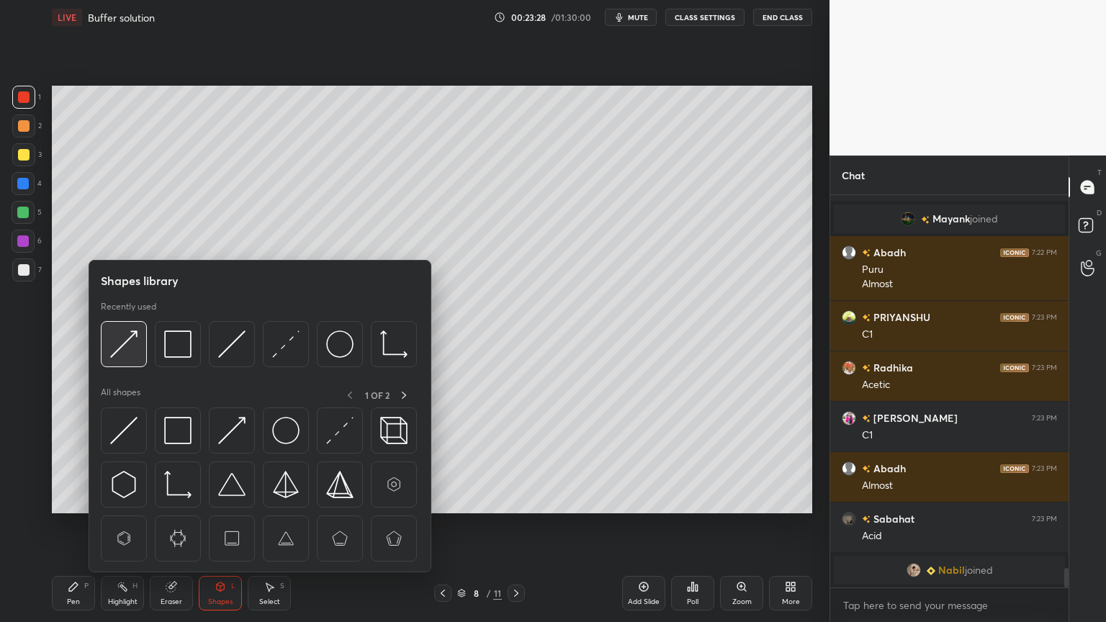
click at [131, 341] on img at bounding box center [123, 344] width 27 height 27
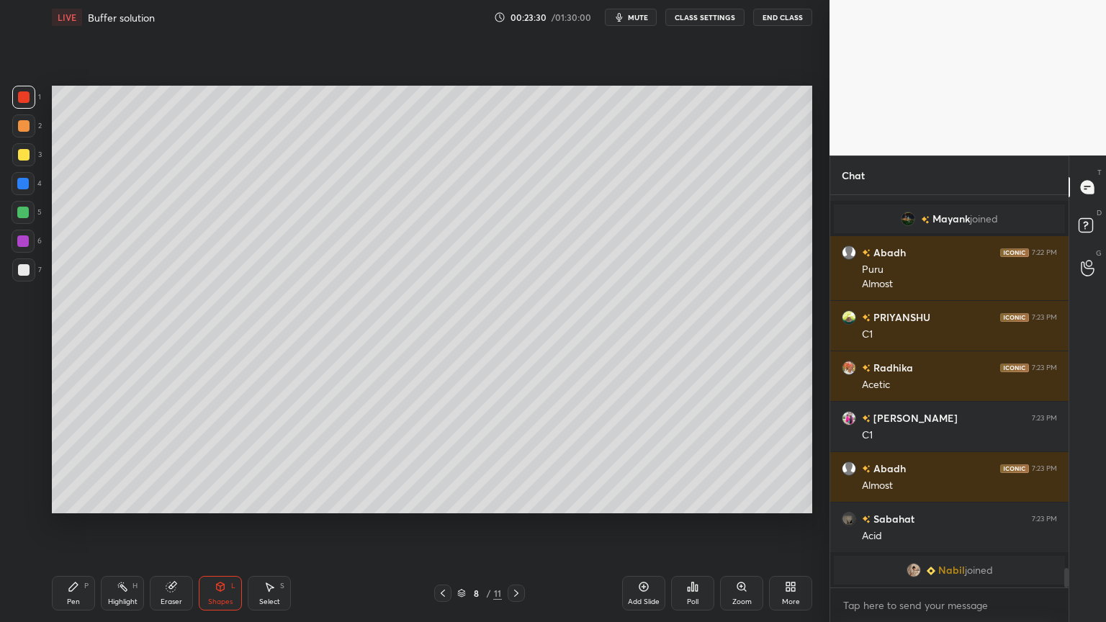
click at [87, 525] on div "Pen P" at bounding box center [73, 593] width 43 height 35
click at [23, 265] on div at bounding box center [24, 270] width 12 height 12
drag, startPoint x: 111, startPoint y: 599, endPoint x: 126, endPoint y: 525, distance: 75.7
click at [112, 525] on div "Highlight H" at bounding box center [122, 593] width 43 height 35
drag, startPoint x: 74, startPoint y: 600, endPoint x: 126, endPoint y: 522, distance: 93.5
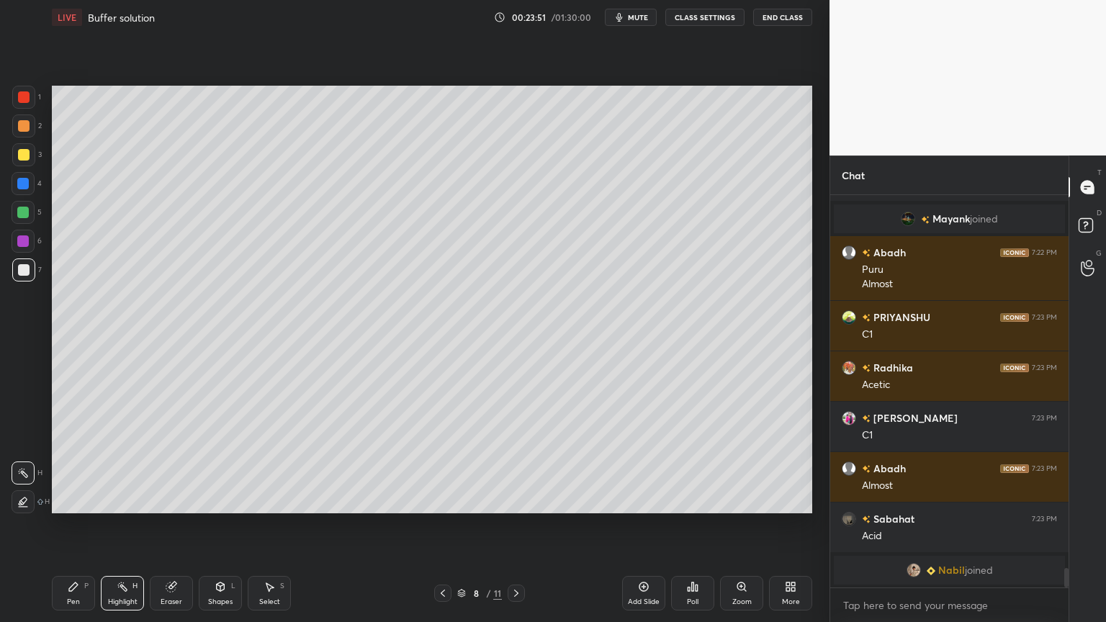
click at [74, 525] on div "Pen P" at bounding box center [73, 593] width 43 height 35
drag, startPoint x: 32, startPoint y: 274, endPoint x: 45, endPoint y: 277, distance: 12.6
click at [35, 274] on div "7" at bounding box center [27, 270] width 30 height 23
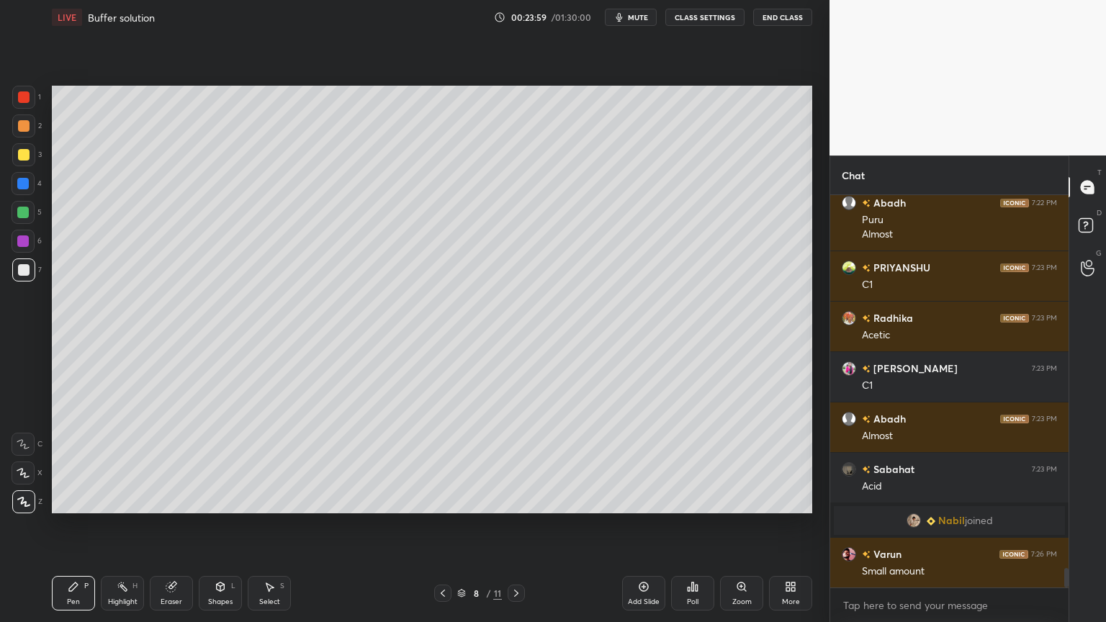
drag, startPoint x: 121, startPoint y: 598, endPoint x: 124, endPoint y: 590, distance: 7.8
click at [122, 525] on div "Highlight H" at bounding box center [122, 593] width 43 height 35
click at [230, 525] on div "Shapes L" at bounding box center [220, 593] width 43 height 35
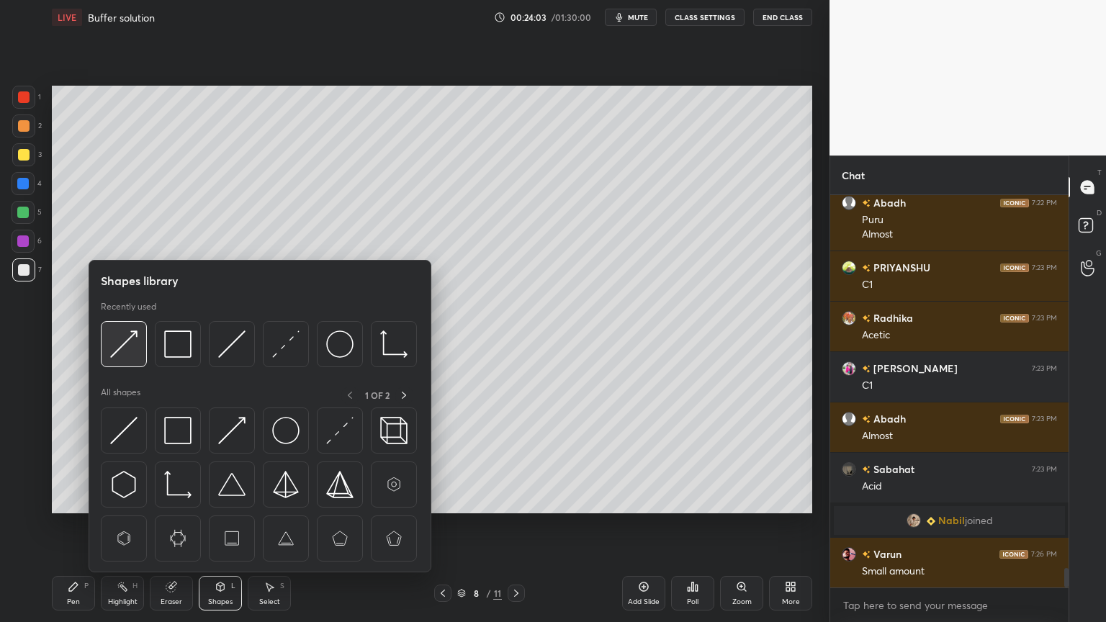
click at [121, 341] on img at bounding box center [123, 344] width 27 height 27
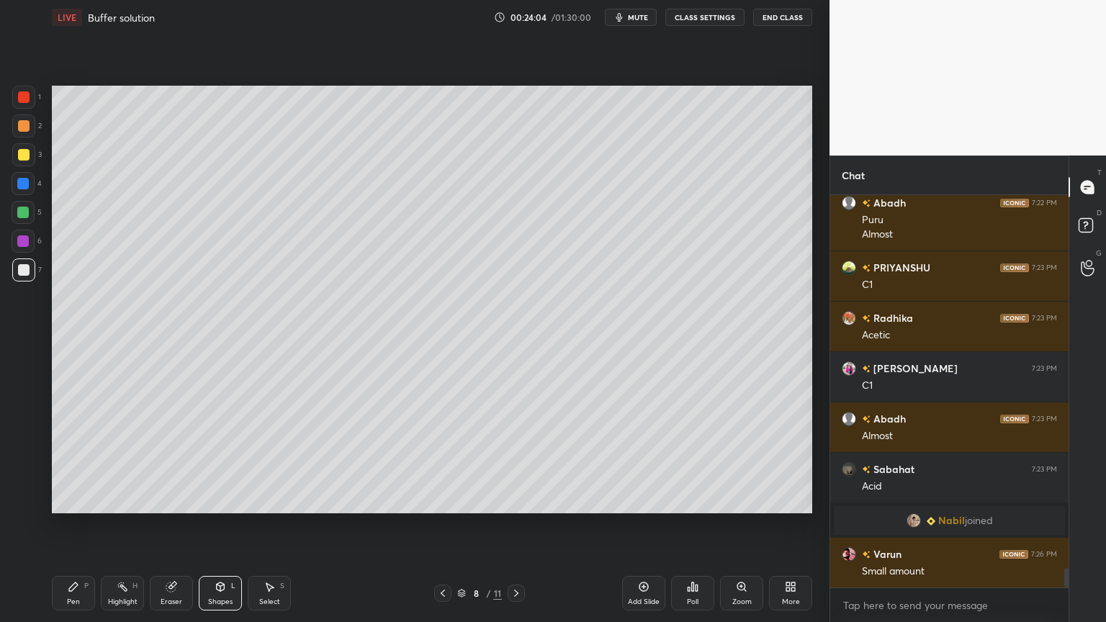
click at [23, 101] on div at bounding box center [24, 97] width 12 height 12
click at [65, 525] on div "Pen P" at bounding box center [73, 593] width 43 height 35
click at [21, 271] on div at bounding box center [24, 270] width 12 height 12
click at [230, 525] on div "Shapes" at bounding box center [220, 601] width 24 height 7
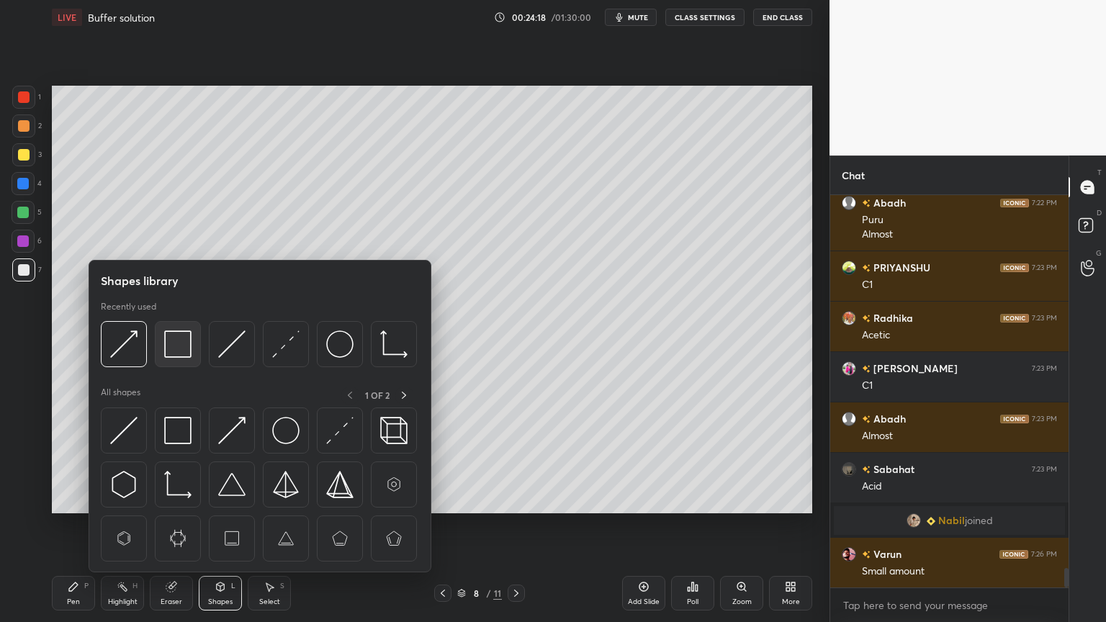
click at [176, 346] on img at bounding box center [177, 344] width 27 height 27
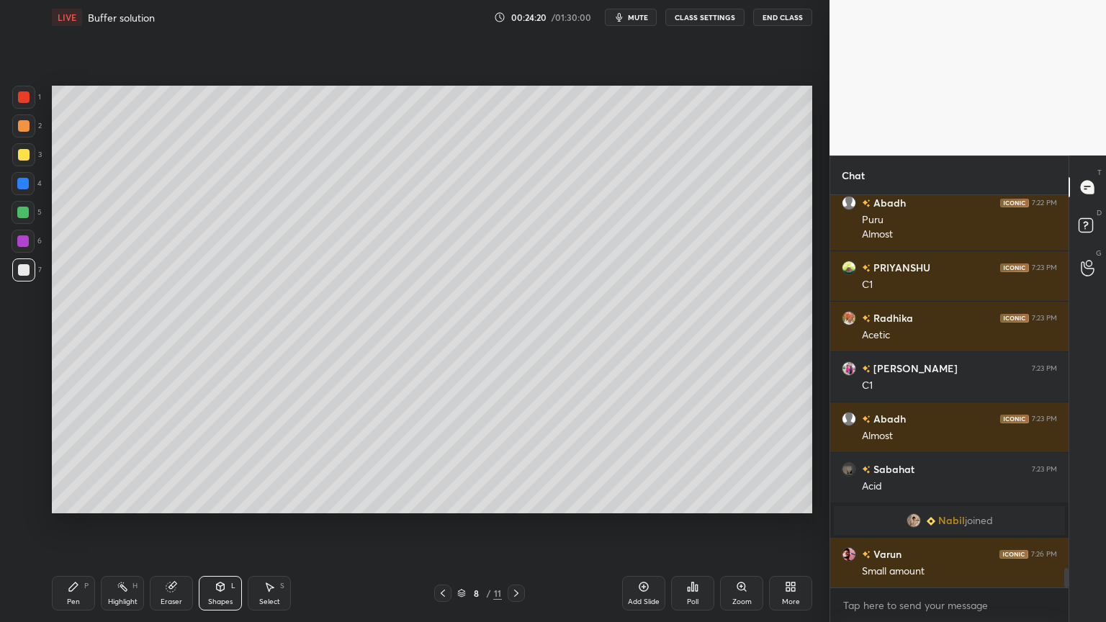
click at [85, 525] on div "Pen P" at bounding box center [73, 593] width 43 height 35
click at [112, 525] on div "Highlight H" at bounding box center [122, 593] width 43 height 35
drag, startPoint x: 68, startPoint y: 598, endPoint x: 71, endPoint y: 590, distance: 8.4
click at [68, 525] on div "Pen P" at bounding box center [73, 593] width 43 height 35
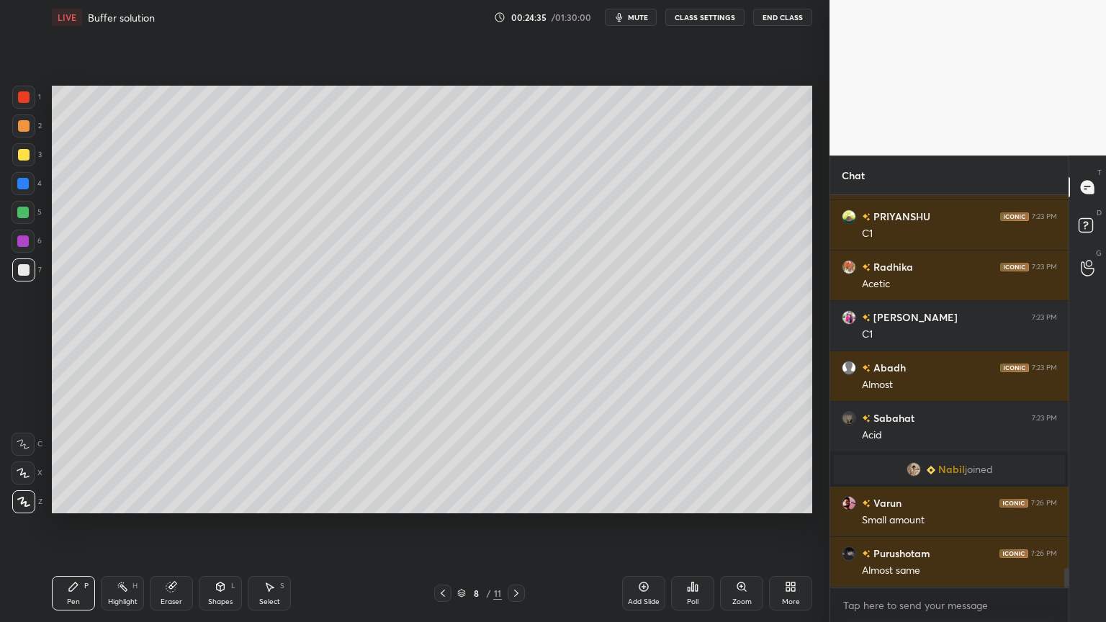
click at [230, 525] on div "Shapes L" at bounding box center [220, 593] width 43 height 35
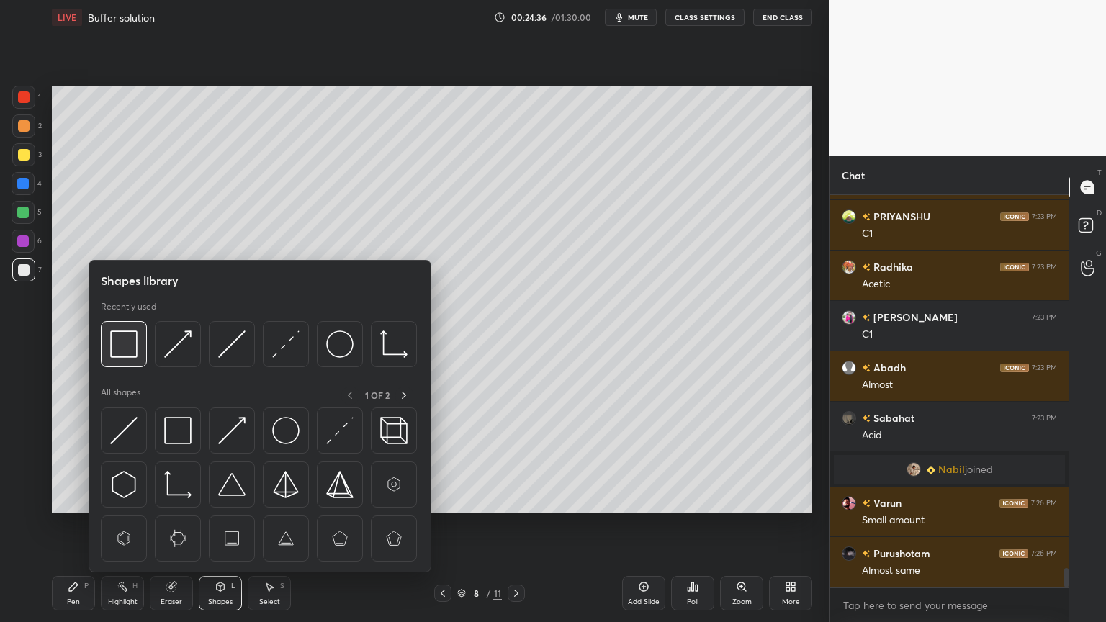
click at [134, 357] on div at bounding box center [124, 344] width 46 height 46
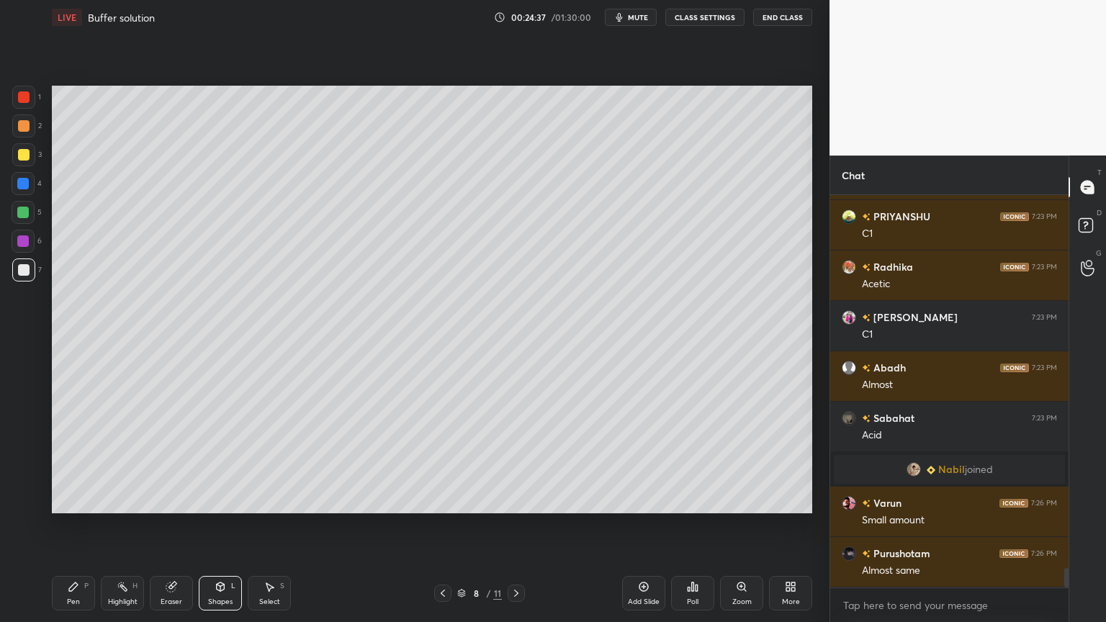
click at [84, 525] on div "Pen P" at bounding box center [73, 593] width 43 height 35
click at [27, 189] on div at bounding box center [23, 183] width 23 height 23
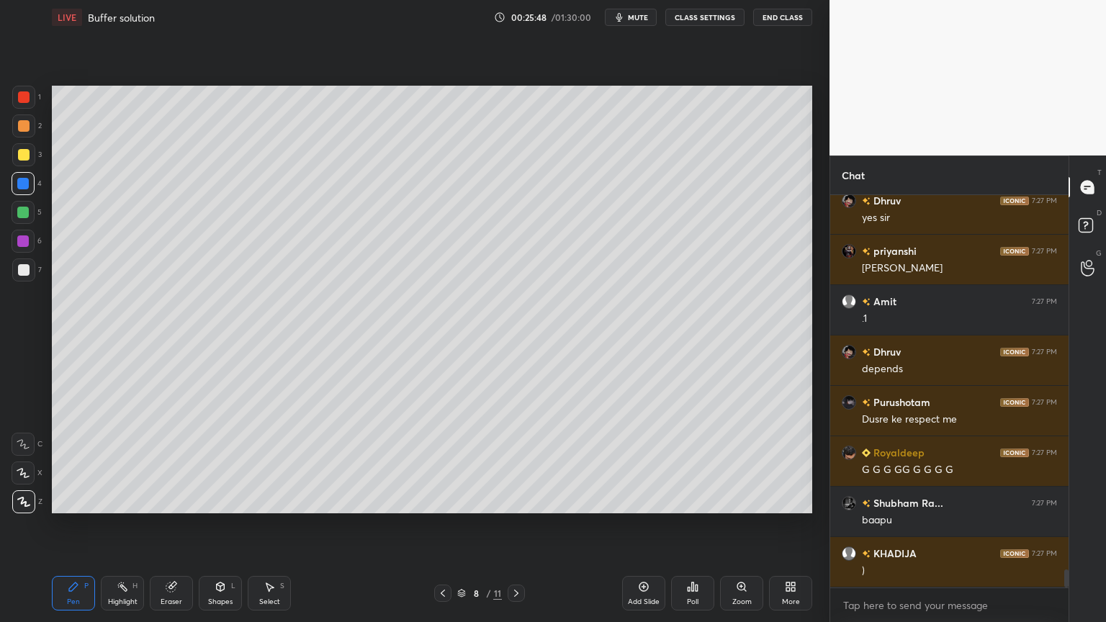
scroll to position [8085, 0]
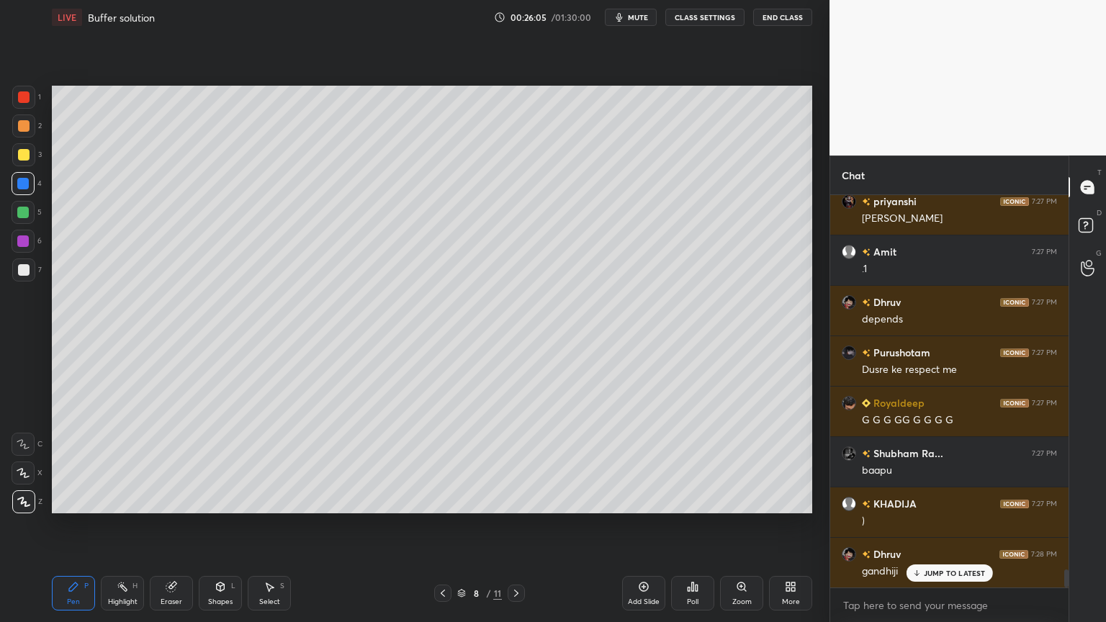
drag, startPoint x: 642, startPoint y: 601, endPoint x: 631, endPoint y: 604, distance: 11.9
click at [639, 525] on div "Add Slide" at bounding box center [644, 601] width 32 height 7
click at [78, 525] on div "Pen P" at bounding box center [73, 593] width 43 height 35
drag, startPoint x: 23, startPoint y: 127, endPoint x: 49, endPoint y: 132, distance: 26.4
click at [20, 130] on div at bounding box center [24, 126] width 12 height 12
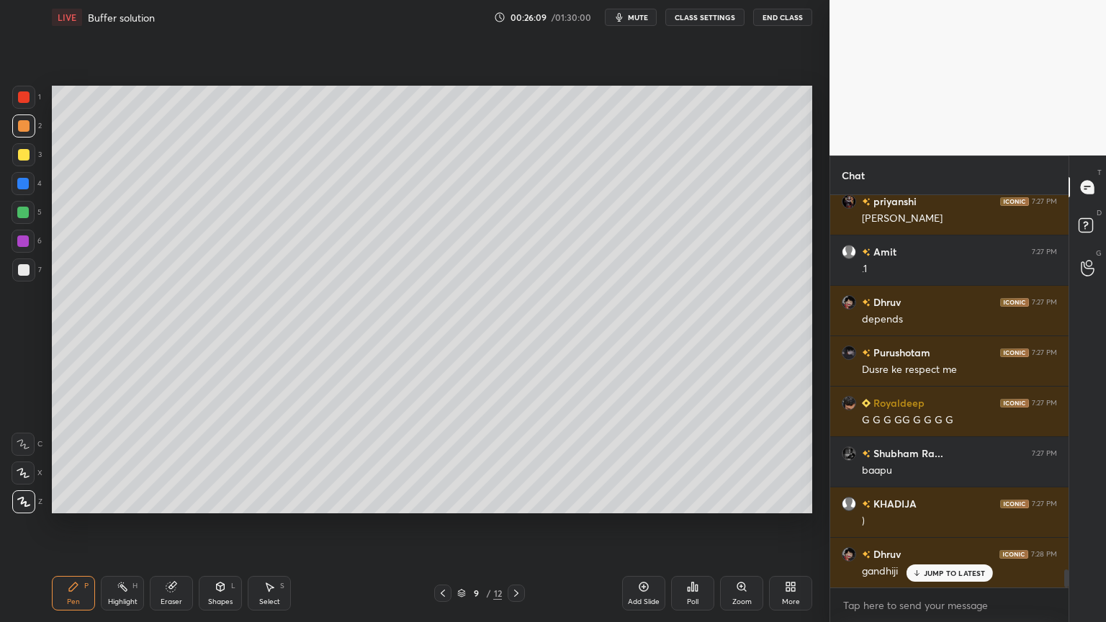
drag, startPoint x: 77, startPoint y: 602, endPoint x: 81, endPoint y: 588, distance: 15.0
click at [79, 525] on div "Pen P" at bounding box center [73, 593] width 43 height 35
click at [28, 101] on div at bounding box center [24, 97] width 12 height 12
click at [16, 263] on div at bounding box center [23, 270] width 23 height 23
click at [218, 525] on div "Shapes L" at bounding box center [220, 593] width 43 height 35
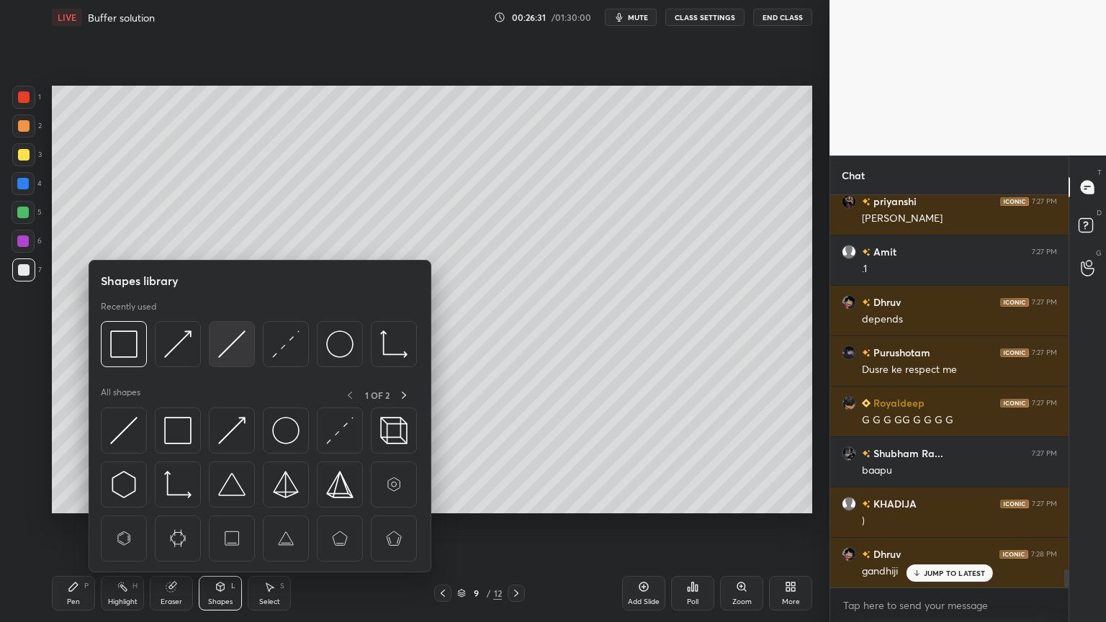
click at [242, 347] on img at bounding box center [231, 344] width 27 height 27
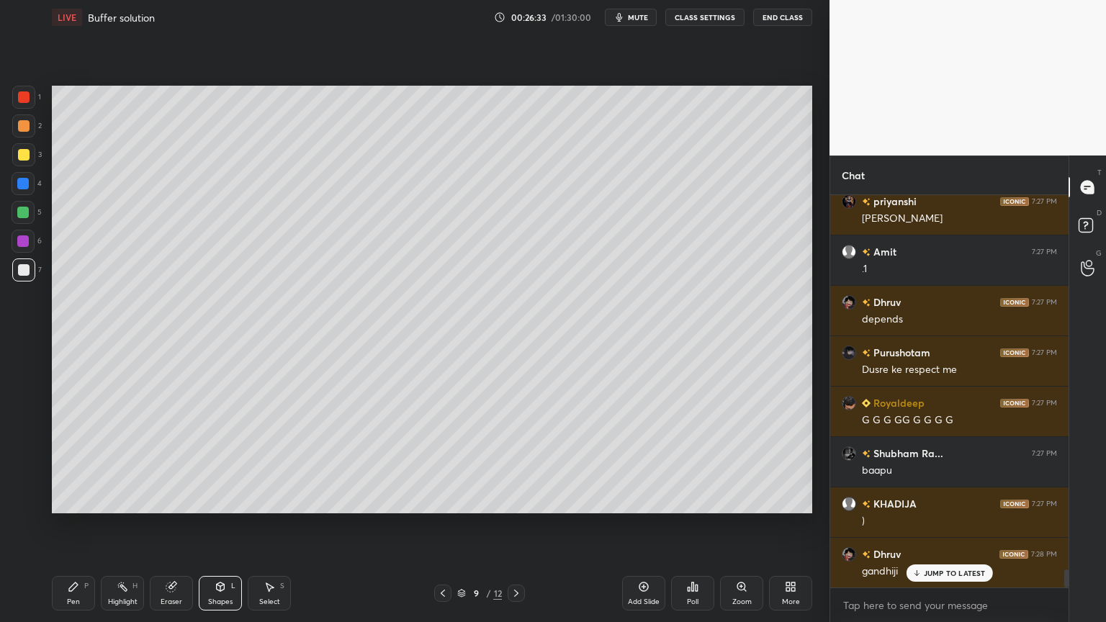
click at [72, 525] on div "Pen P" at bounding box center [73, 593] width 43 height 35
click at [209, 525] on div "Shapes L" at bounding box center [220, 593] width 43 height 35
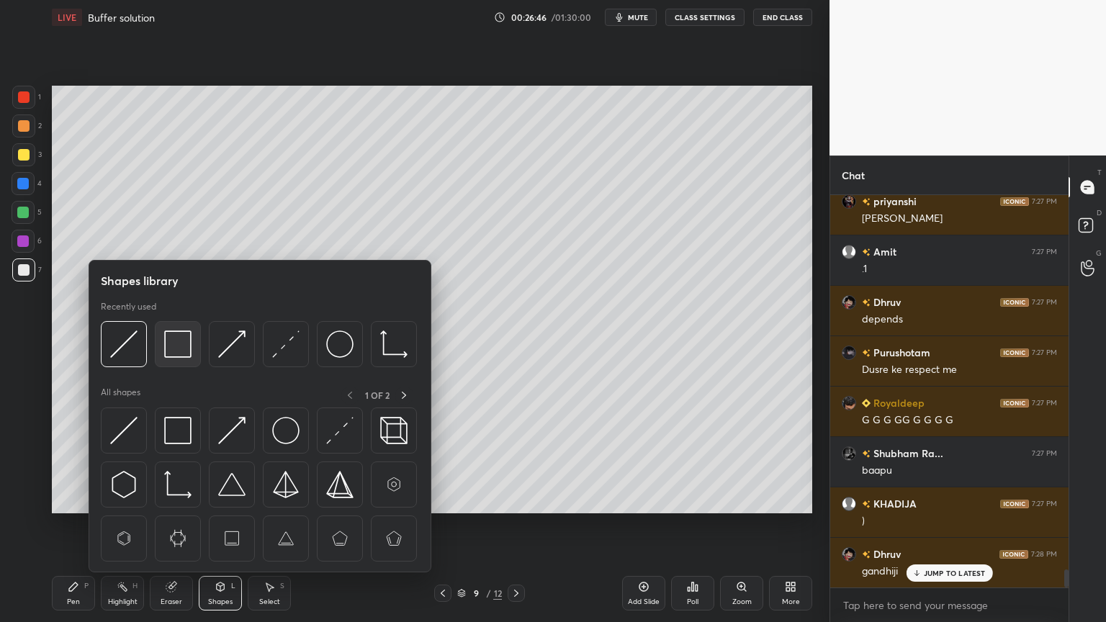
click at [183, 343] on img at bounding box center [177, 344] width 27 height 27
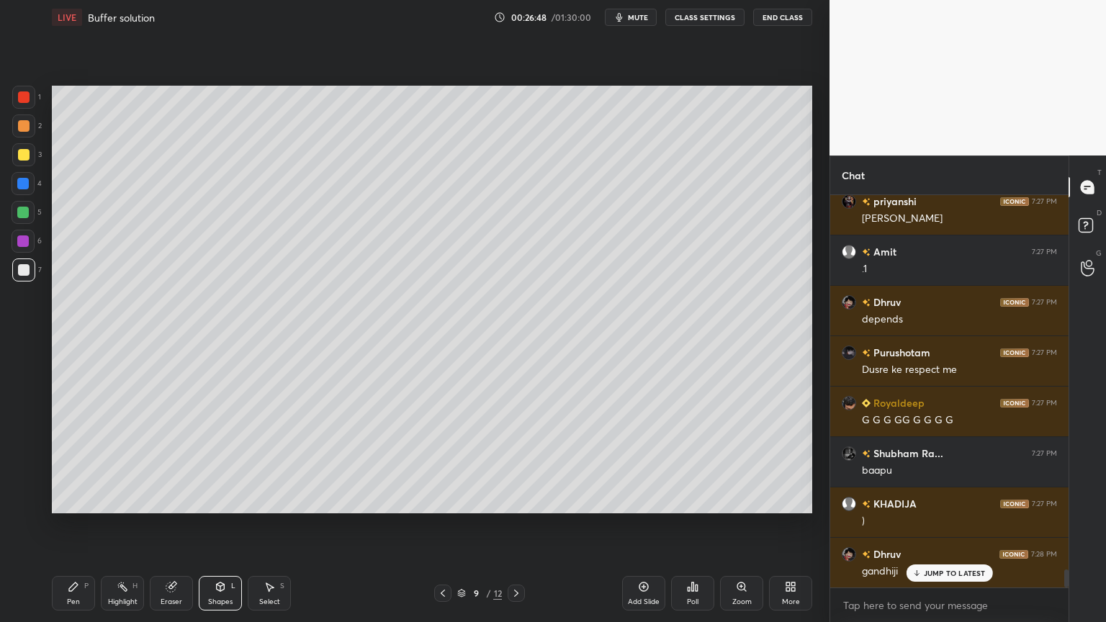
click at [115, 525] on div "Highlight H" at bounding box center [122, 593] width 43 height 35
click at [88, 525] on div "Pen P" at bounding box center [73, 593] width 43 height 35
click at [123, 525] on div "Highlight H" at bounding box center [122, 593] width 43 height 35
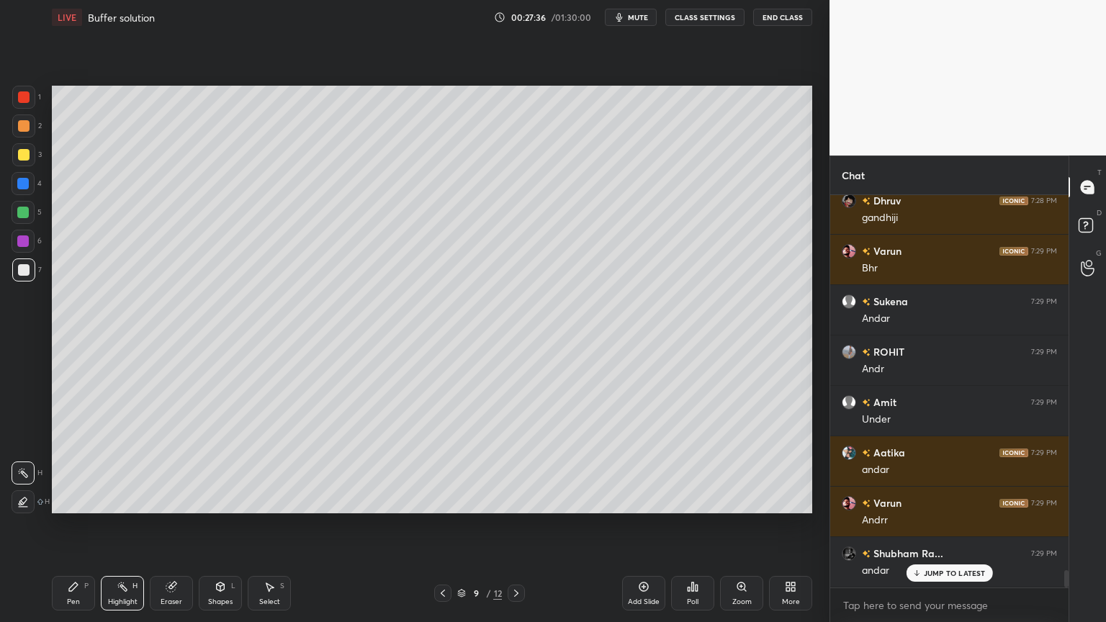
scroll to position [8488, 0]
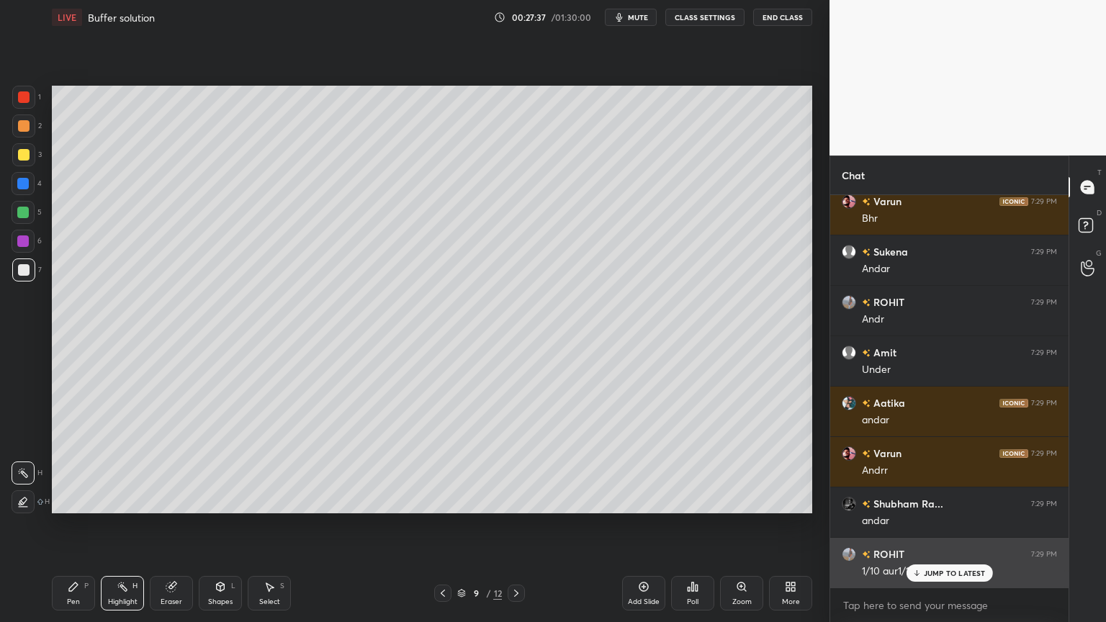
drag, startPoint x: 939, startPoint y: 576, endPoint x: 926, endPoint y: 570, distance: 14.5
click at [938, 525] on p "JUMP TO LATEST" at bounding box center [955, 573] width 62 height 9
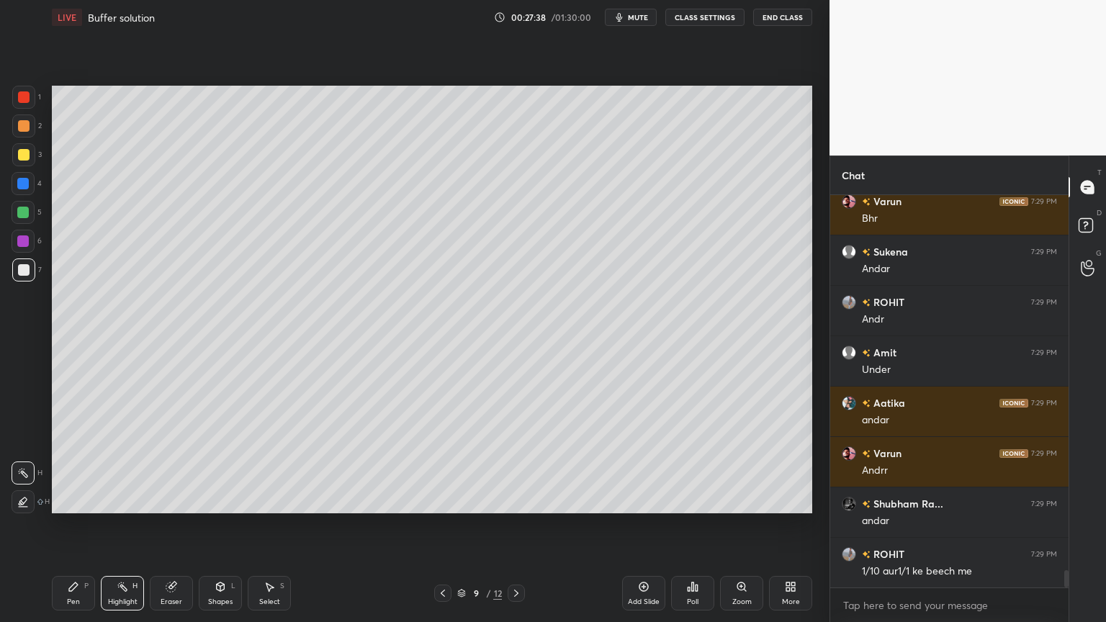
scroll to position [8540, 0]
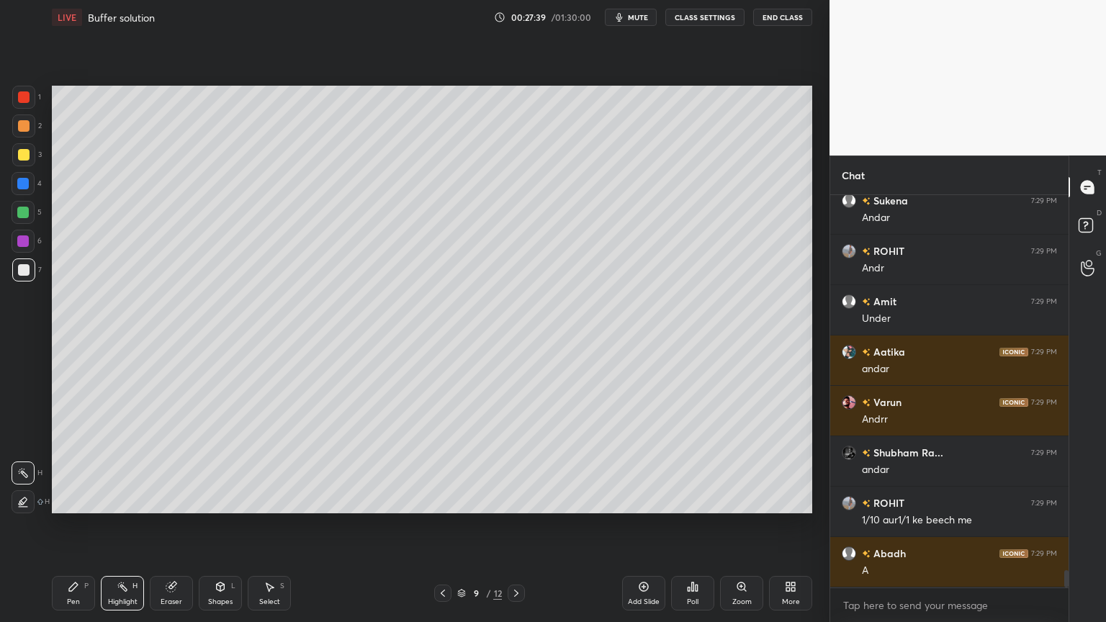
click at [121, 525] on div "Highlight H" at bounding box center [122, 593] width 43 height 35
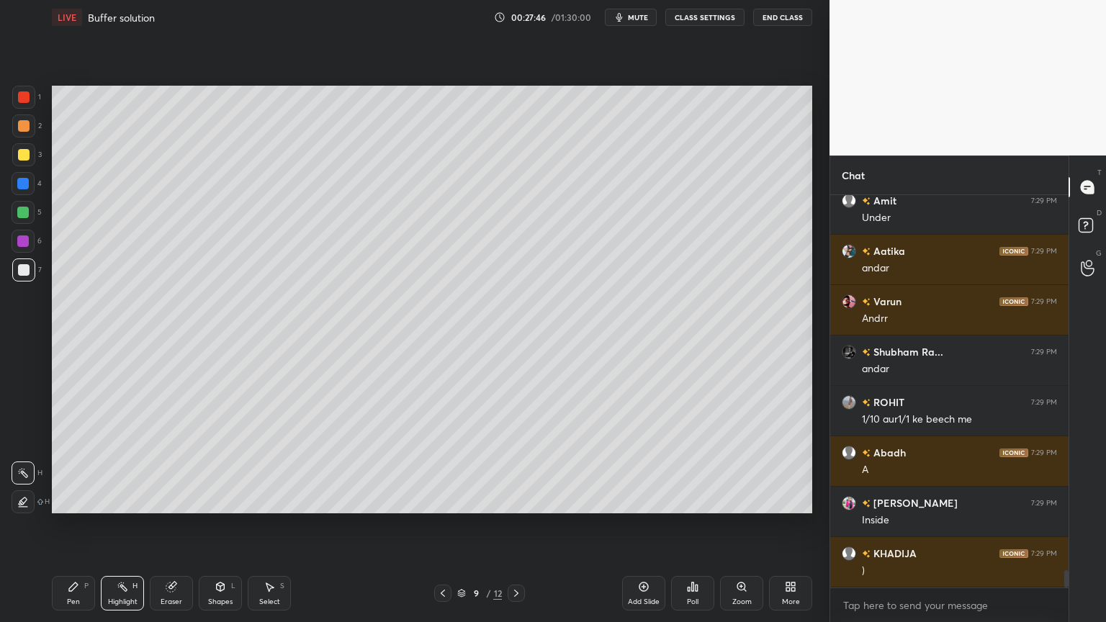
scroll to position [8690, 0]
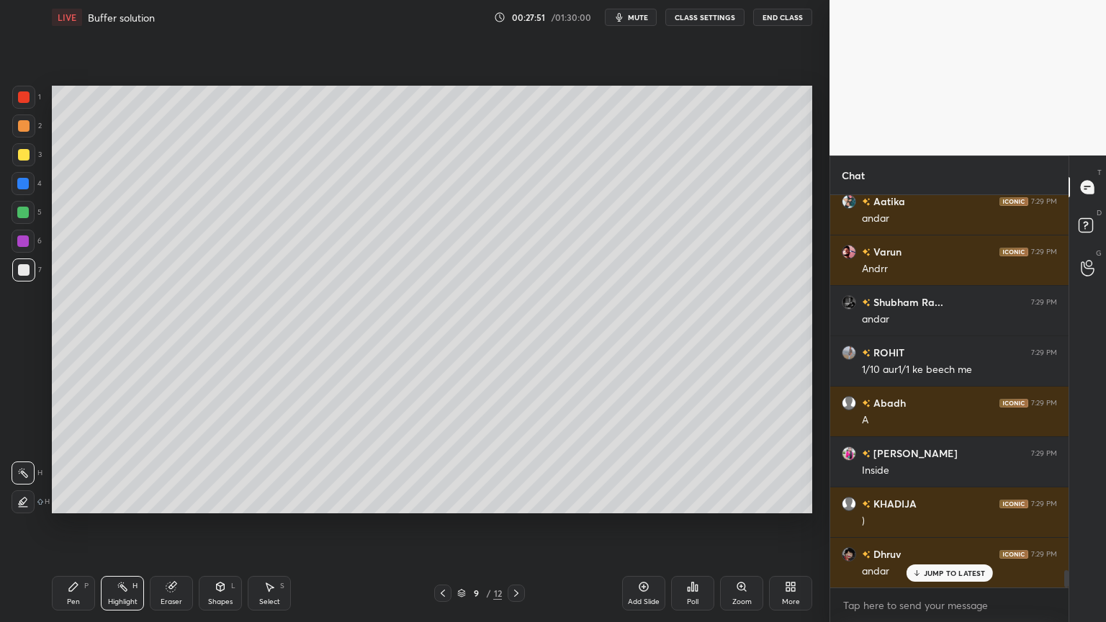
drag, startPoint x: 73, startPoint y: 600, endPoint x: 150, endPoint y: 530, distance: 104.0
click at [73, 525] on div "Pen" at bounding box center [73, 601] width 13 height 7
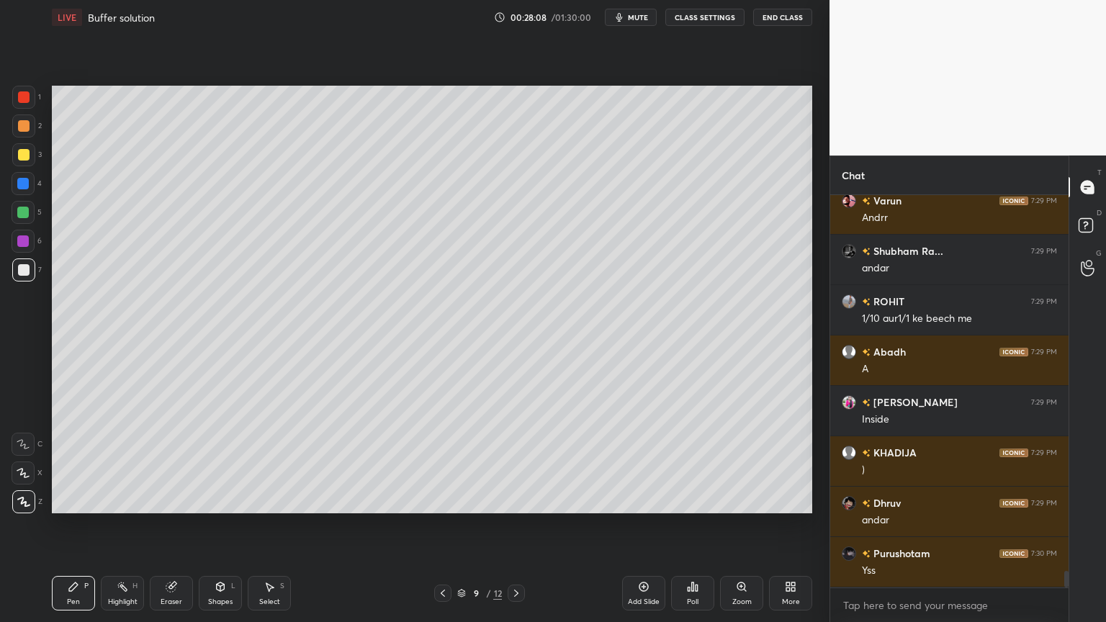
click at [219, 525] on div "Shapes" at bounding box center [220, 601] width 24 height 7
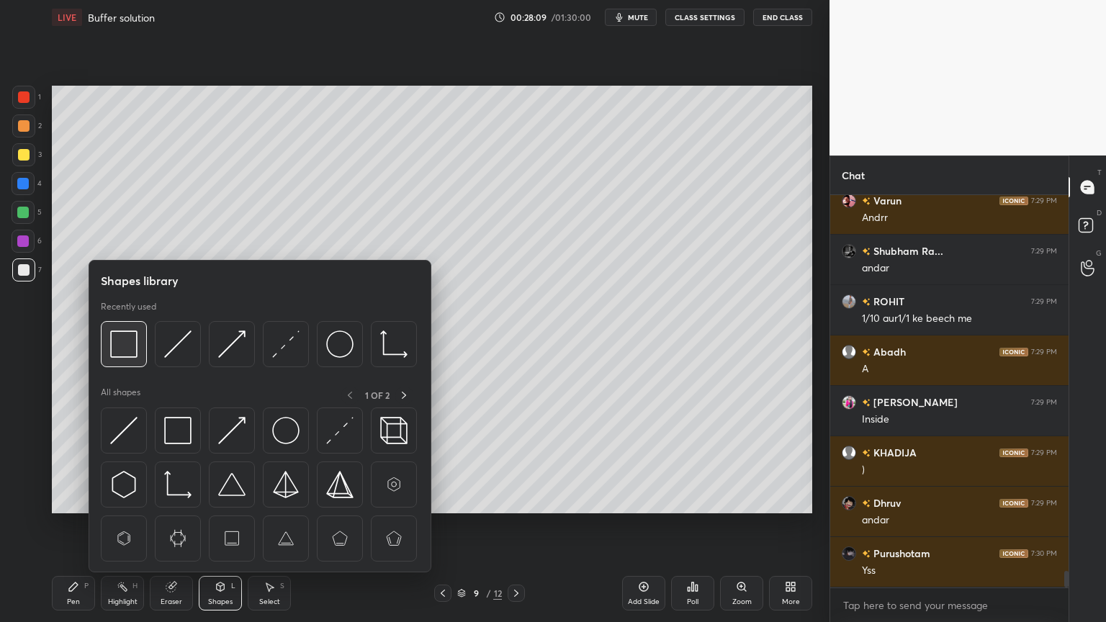
click at [125, 349] on img at bounding box center [123, 344] width 27 height 27
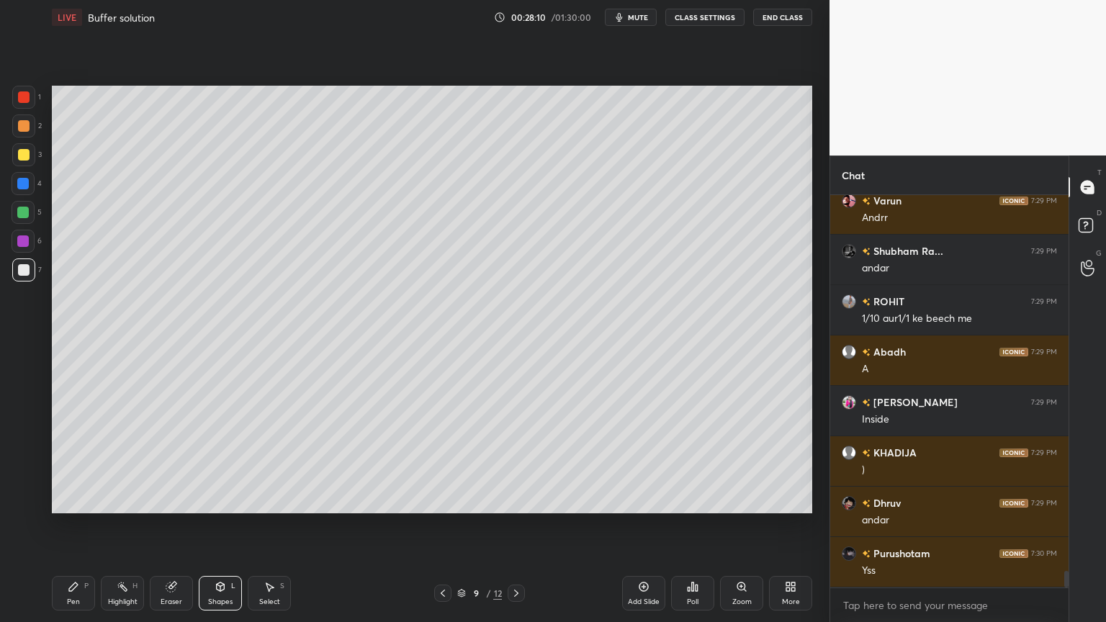
click at [23, 101] on div at bounding box center [24, 97] width 12 height 12
click at [217, 525] on div "Shapes" at bounding box center [220, 601] width 24 height 7
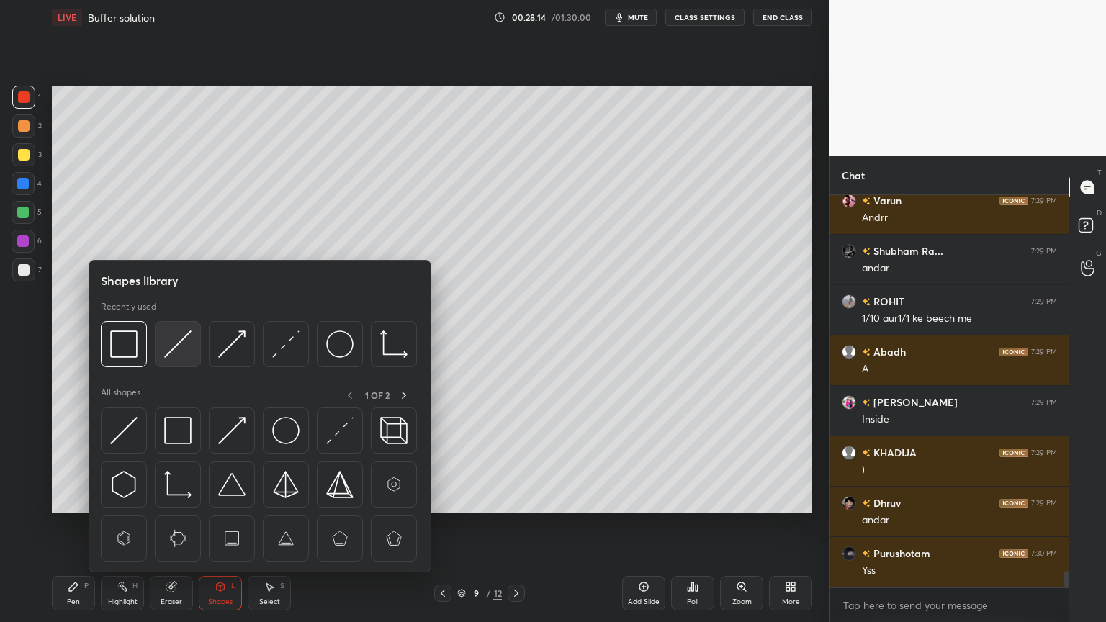
click at [173, 352] on img at bounding box center [177, 344] width 27 height 27
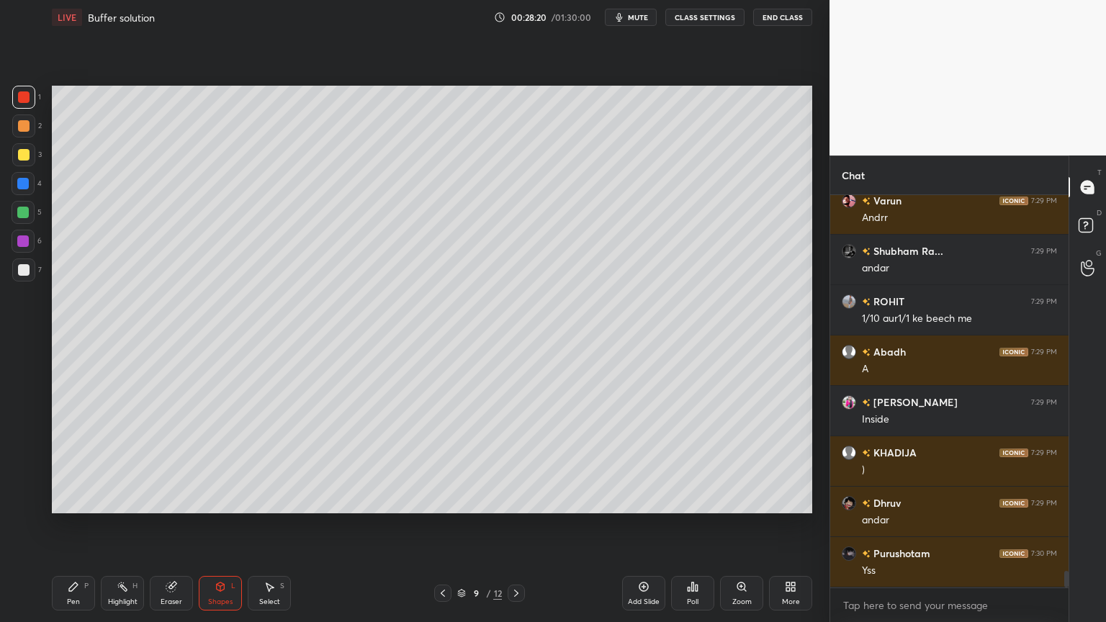
click at [128, 525] on div "Highlight" at bounding box center [123, 601] width 30 height 7
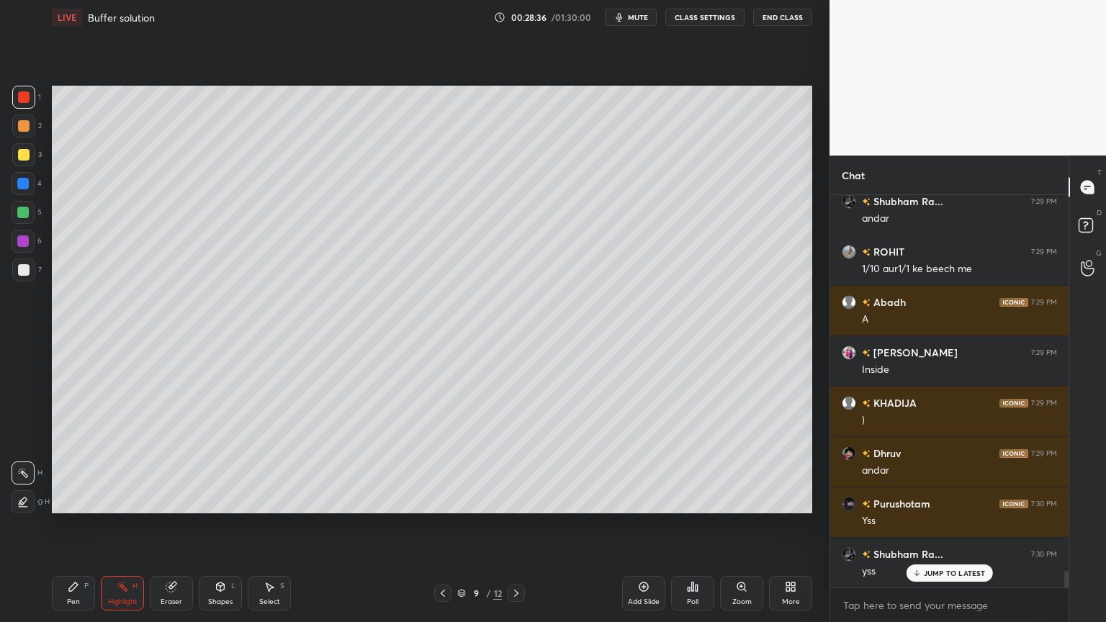
scroll to position [8842, 0]
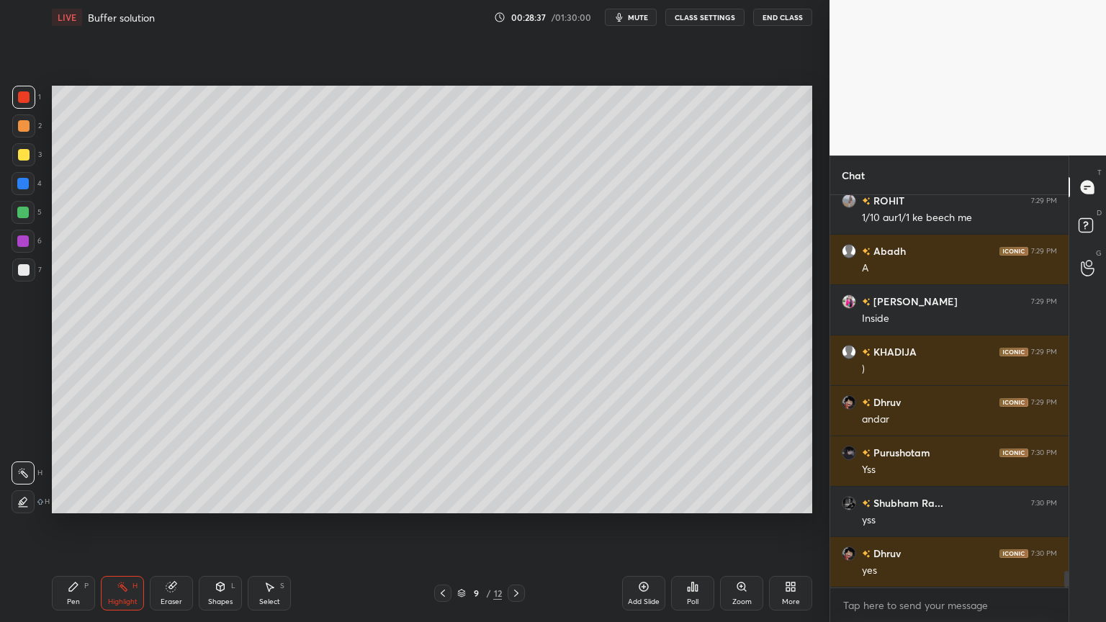
click at [439, 525] on icon at bounding box center [443, 594] width 12 height 12
click at [446, 525] on icon at bounding box center [443, 594] width 12 height 12
click at [438, 525] on icon at bounding box center [443, 594] width 12 height 12
click at [513, 525] on icon at bounding box center [517, 594] width 12 height 12
click at [508, 525] on div at bounding box center [516, 593] width 17 height 17
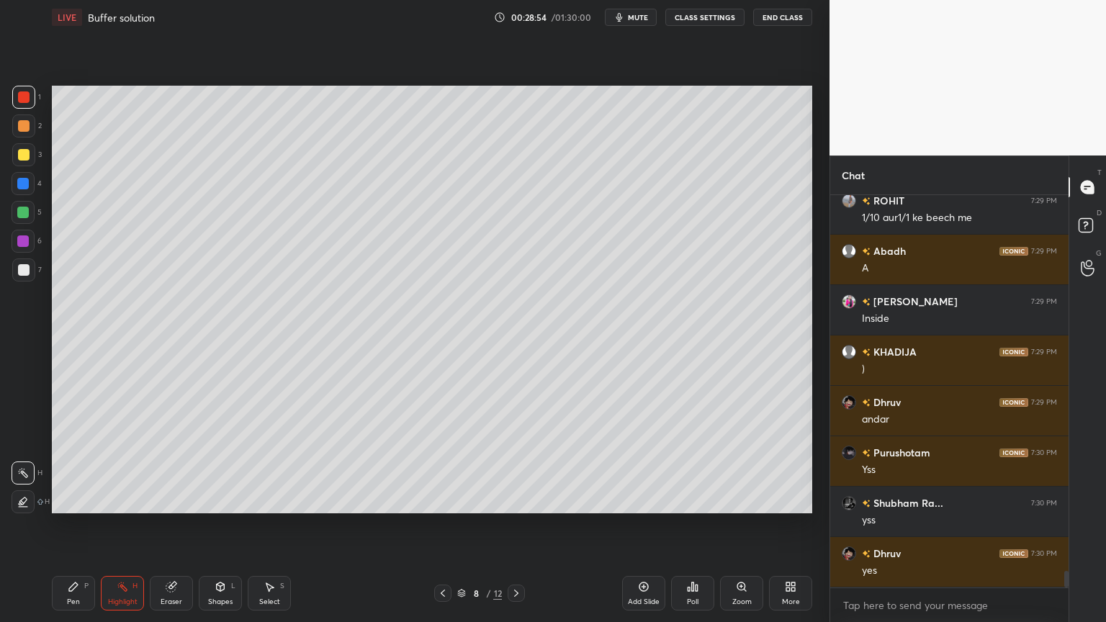
click at [506, 525] on div "8 / 12" at bounding box center [479, 593] width 91 height 17
click at [513, 525] on icon at bounding box center [517, 594] width 12 height 12
click at [443, 525] on icon at bounding box center [443, 594] width 12 height 12
click at [441, 525] on icon at bounding box center [443, 594] width 12 height 12
click at [518, 525] on icon at bounding box center [517, 594] width 12 height 12
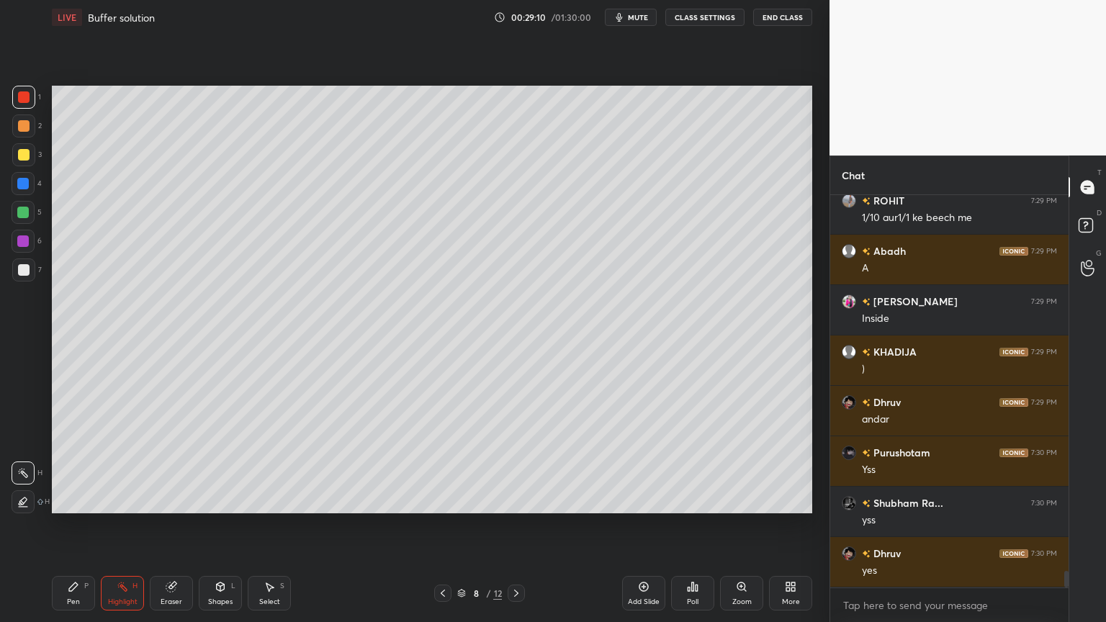
click at [133, 525] on div "Highlight H" at bounding box center [122, 593] width 43 height 35
click at [444, 525] on icon at bounding box center [443, 594] width 12 height 12
click at [439, 525] on icon at bounding box center [443, 594] width 12 height 12
click at [517, 525] on icon at bounding box center [516, 593] width 4 height 7
click at [513, 525] on icon at bounding box center [517, 594] width 12 height 12
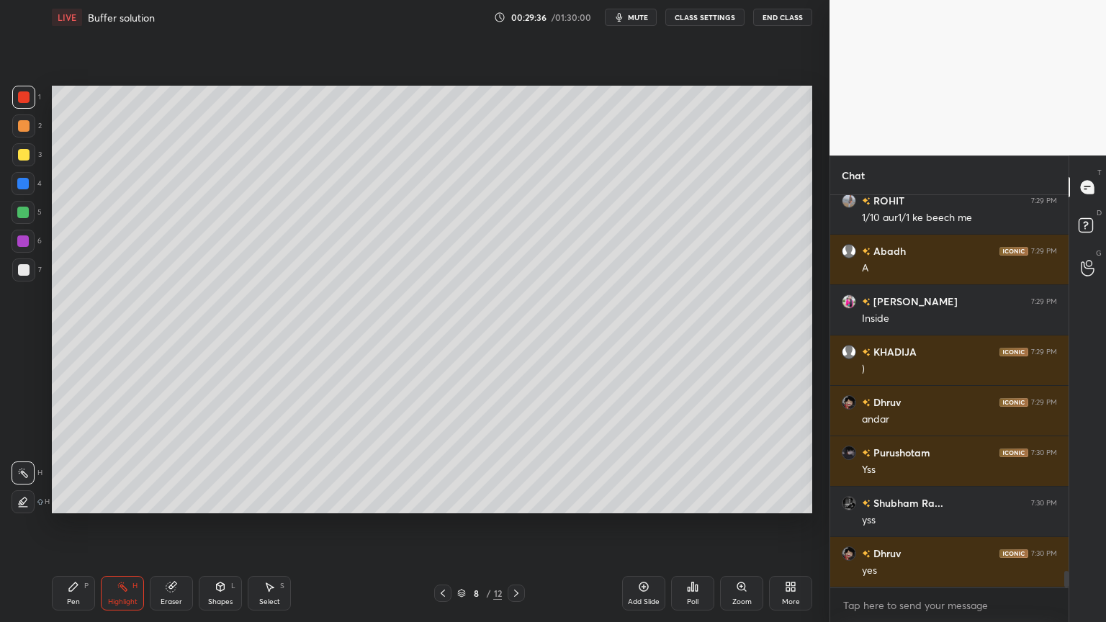
click at [513, 525] on icon at bounding box center [517, 594] width 12 height 12
drag, startPoint x: 72, startPoint y: 595, endPoint x: 70, endPoint y: 530, distance: 64.8
click at [71, 525] on div "Pen P" at bounding box center [73, 593] width 43 height 35
click at [24, 183] on div at bounding box center [23, 184] width 12 height 12
click at [71, 525] on icon at bounding box center [73, 587] width 9 height 9
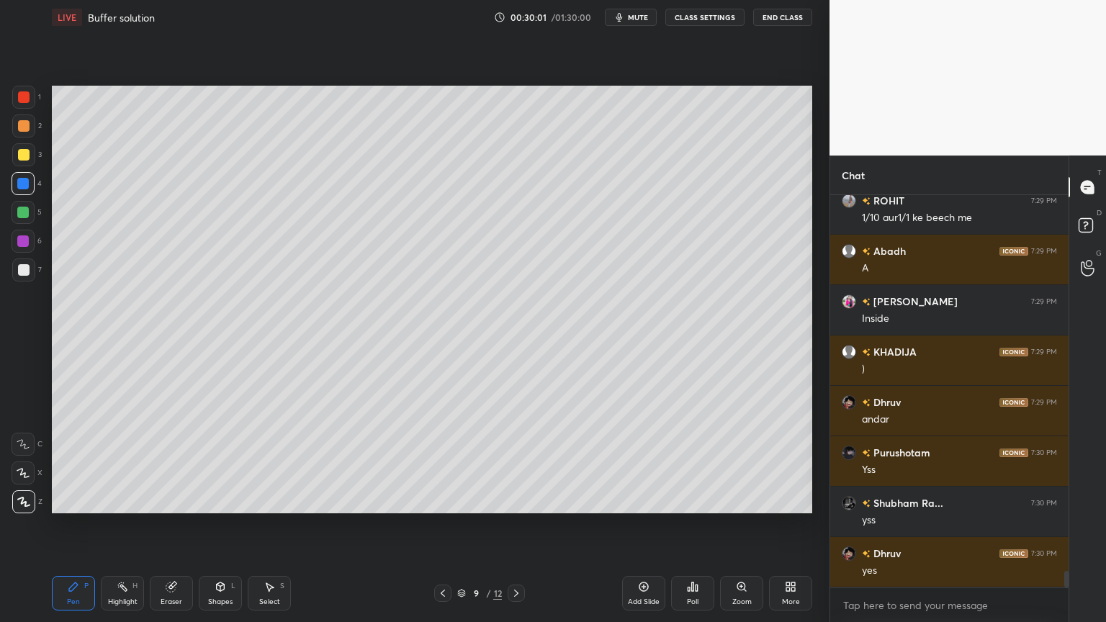
click at [32, 279] on div at bounding box center [23, 270] width 23 height 23
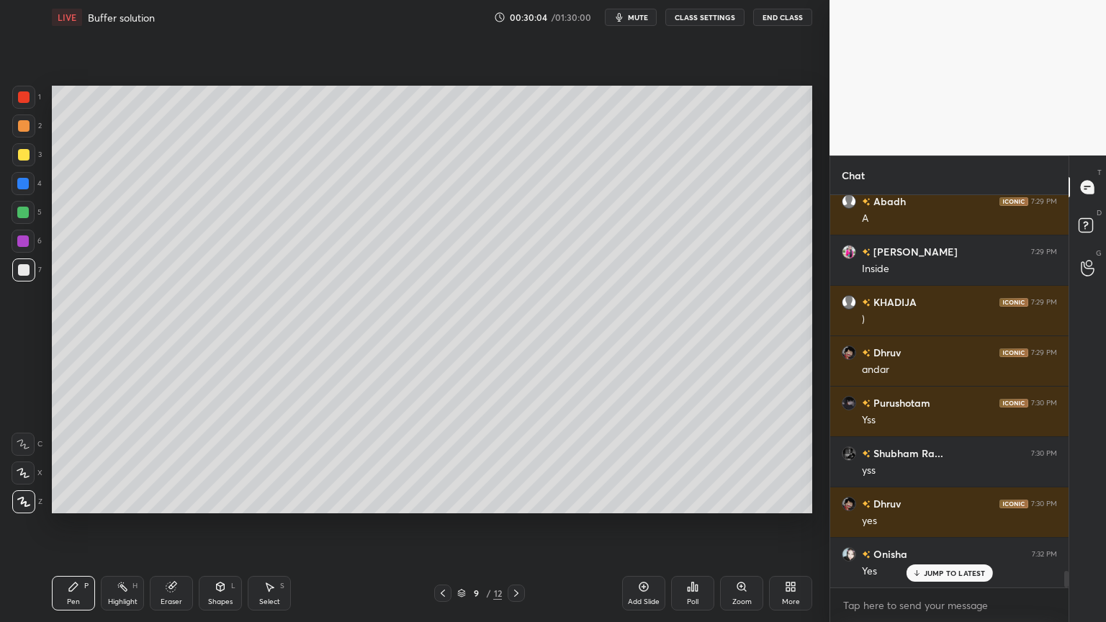
click at [118, 525] on div "Highlight H" at bounding box center [122, 593] width 43 height 35
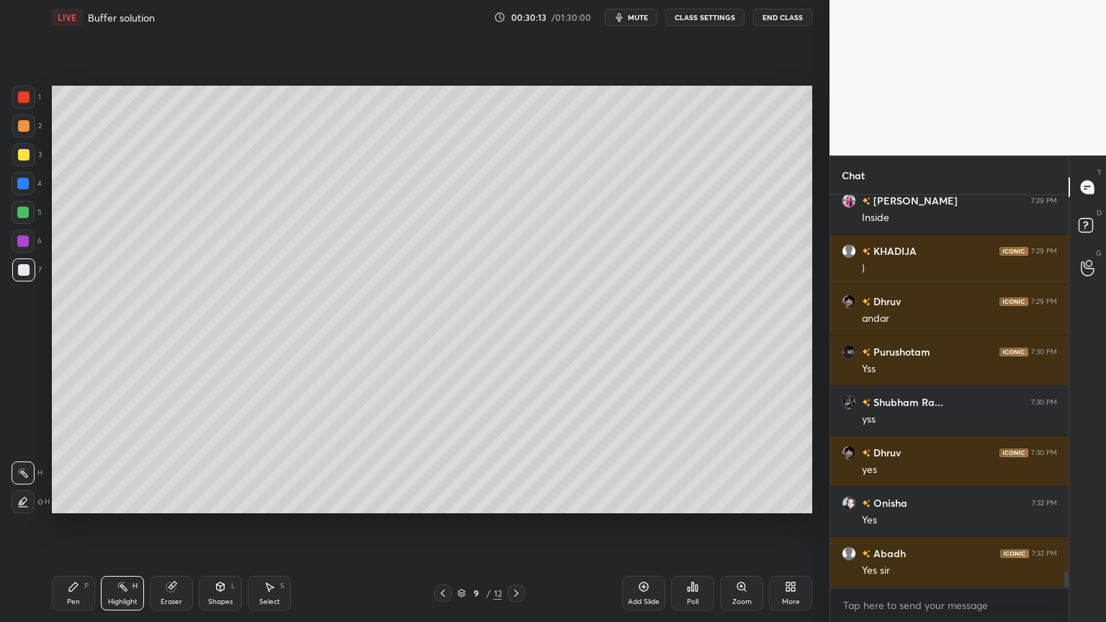
drag, startPoint x: 636, startPoint y: 590, endPoint x: 624, endPoint y: 588, distance: 12.6
click at [634, 525] on div "Add Slide" at bounding box center [643, 593] width 43 height 35
click at [62, 525] on div "Pen P" at bounding box center [73, 593] width 43 height 35
click at [83, 525] on div "Pen P" at bounding box center [73, 593] width 43 height 35
click at [24, 128] on div at bounding box center [24, 126] width 12 height 12
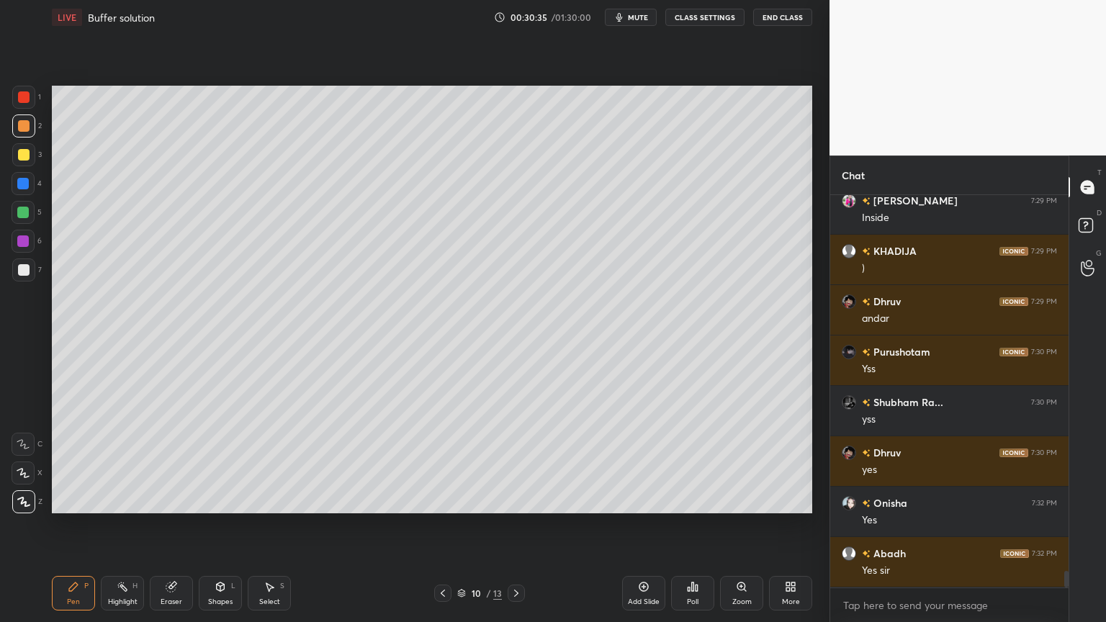
click at [215, 525] on div "Shapes L" at bounding box center [220, 593] width 43 height 35
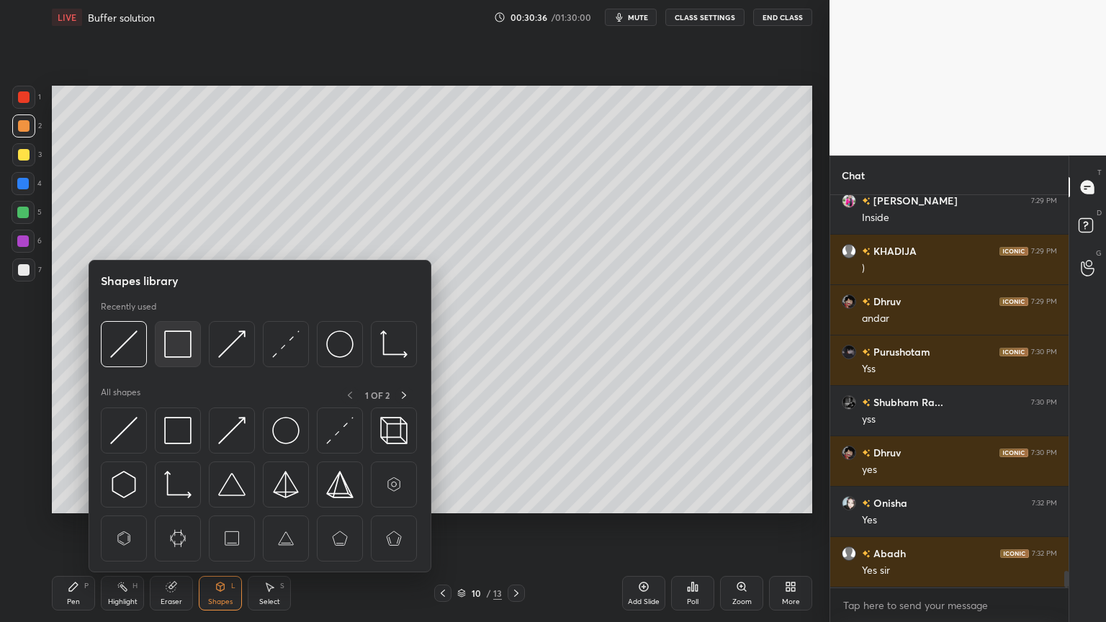
click at [175, 349] on img at bounding box center [177, 344] width 27 height 27
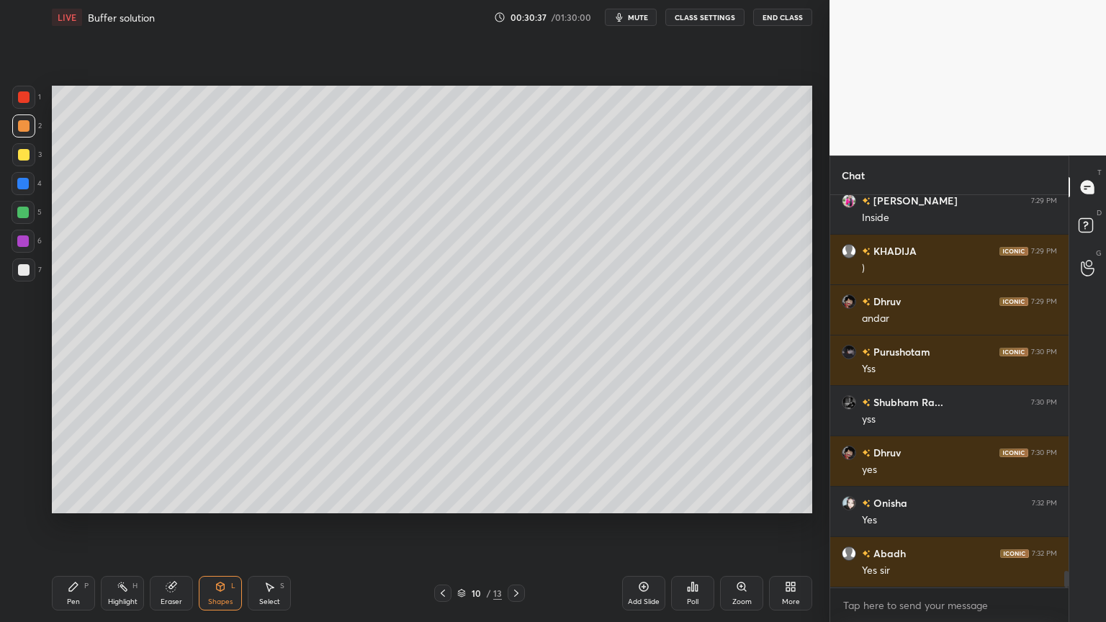
click at [208, 525] on div "Shapes" at bounding box center [220, 601] width 24 height 7
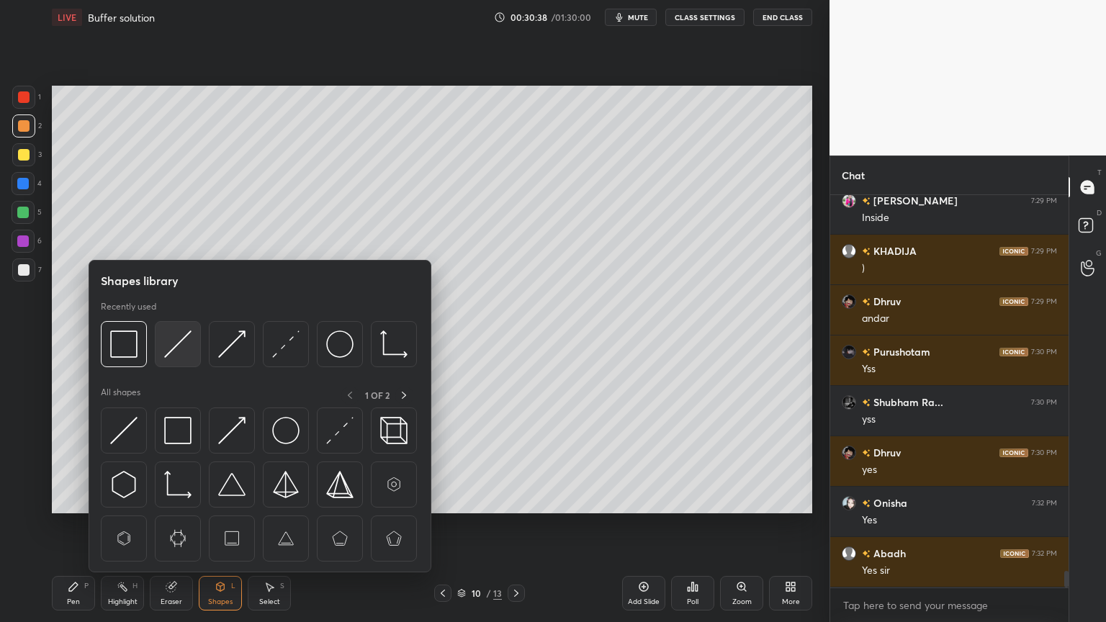
click at [170, 346] on img at bounding box center [177, 344] width 27 height 27
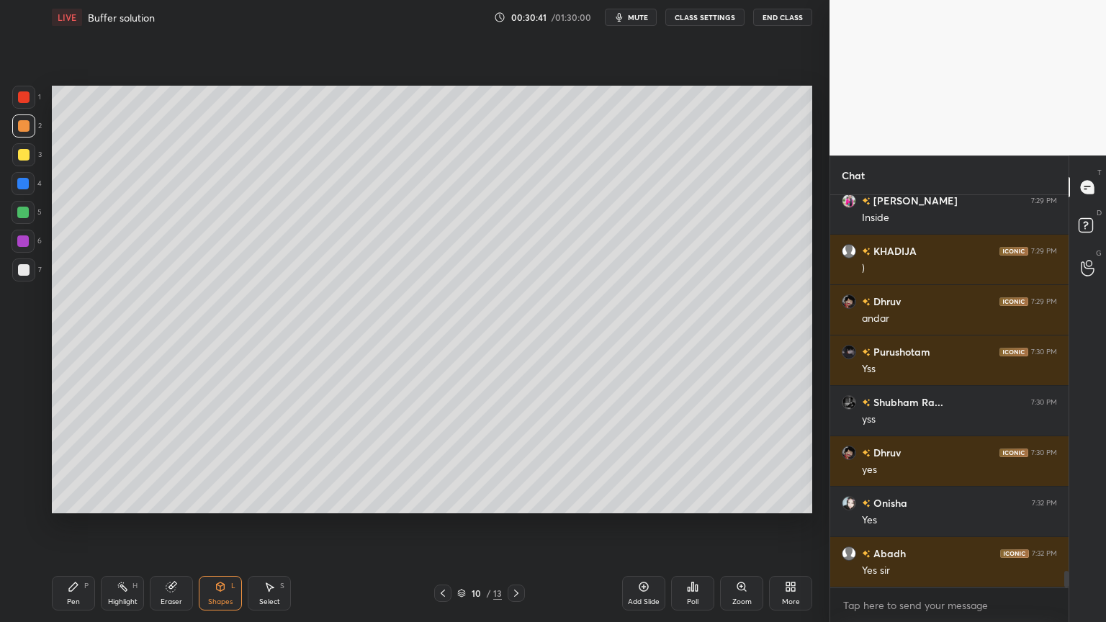
click at [59, 525] on div "Pen P" at bounding box center [73, 593] width 43 height 35
click at [225, 525] on icon at bounding box center [221, 587] width 12 height 12
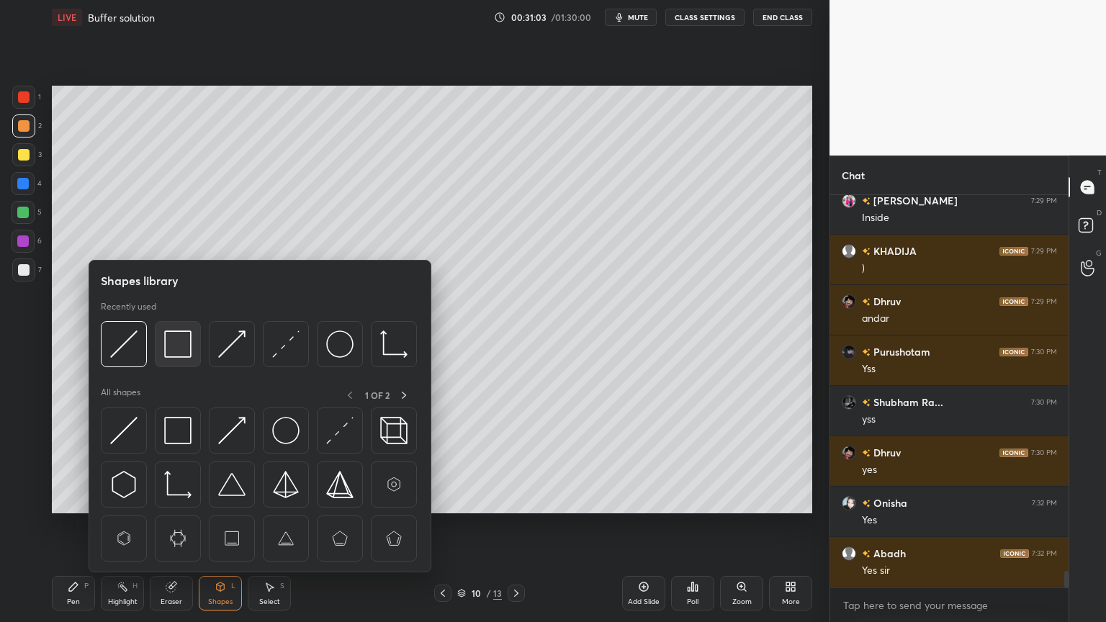
click at [169, 352] on img at bounding box center [177, 344] width 27 height 27
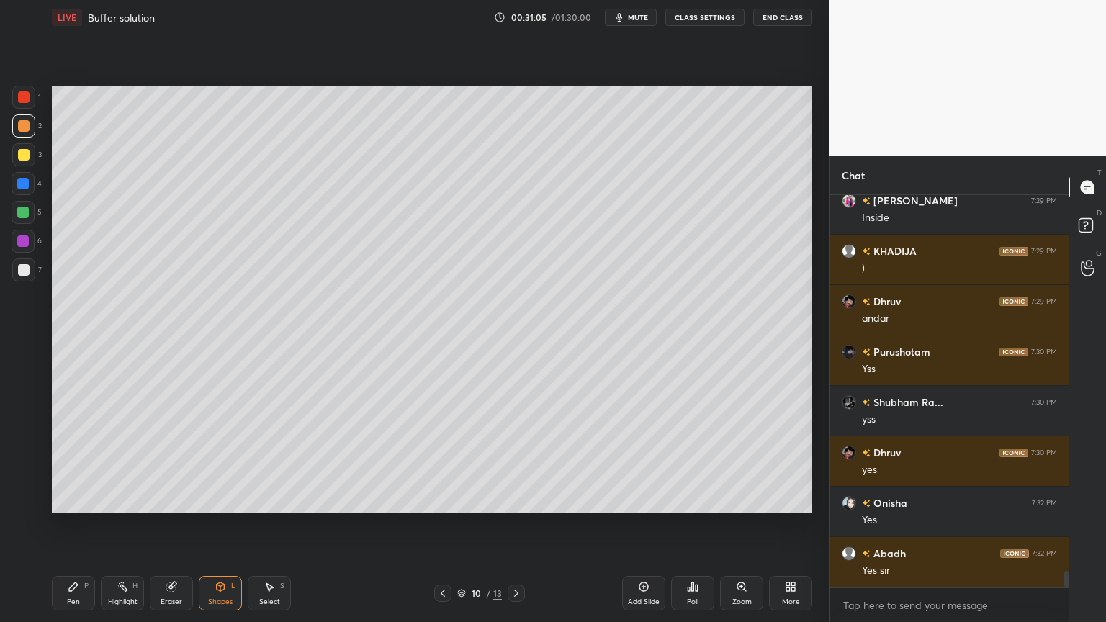
drag, startPoint x: 143, startPoint y: 584, endPoint x: 176, endPoint y: 530, distance: 63.7
click at [145, 525] on div "Pen P Highlight H Eraser Shapes L Select S" at bounding box center [194, 593] width 285 height 35
click at [127, 525] on div "Highlight H" at bounding box center [122, 593] width 43 height 35
click at [442, 525] on icon at bounding box center [443, 594] width 12 height 12
click at [60, 525] on div "Pen P" at bounding box center [73, 593] width 43 height 35
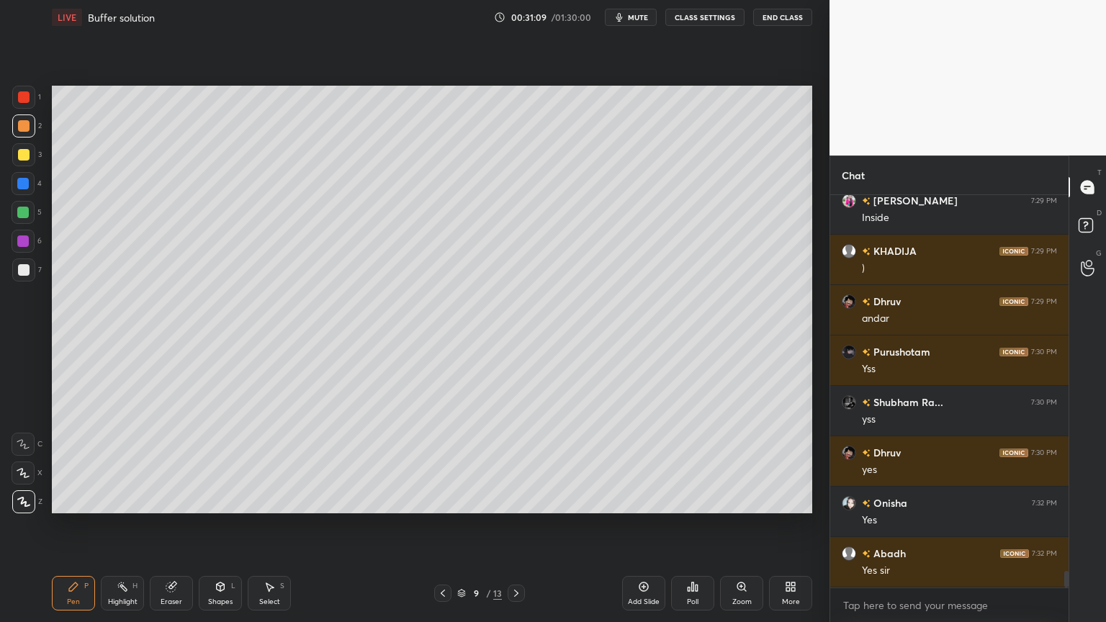
click at [14, 270] on div at bounding box center [23, 270] width 23 height 23
click at [206, 525] on div "Shapes L" at bounding box center [220, 593] width 43 height 35
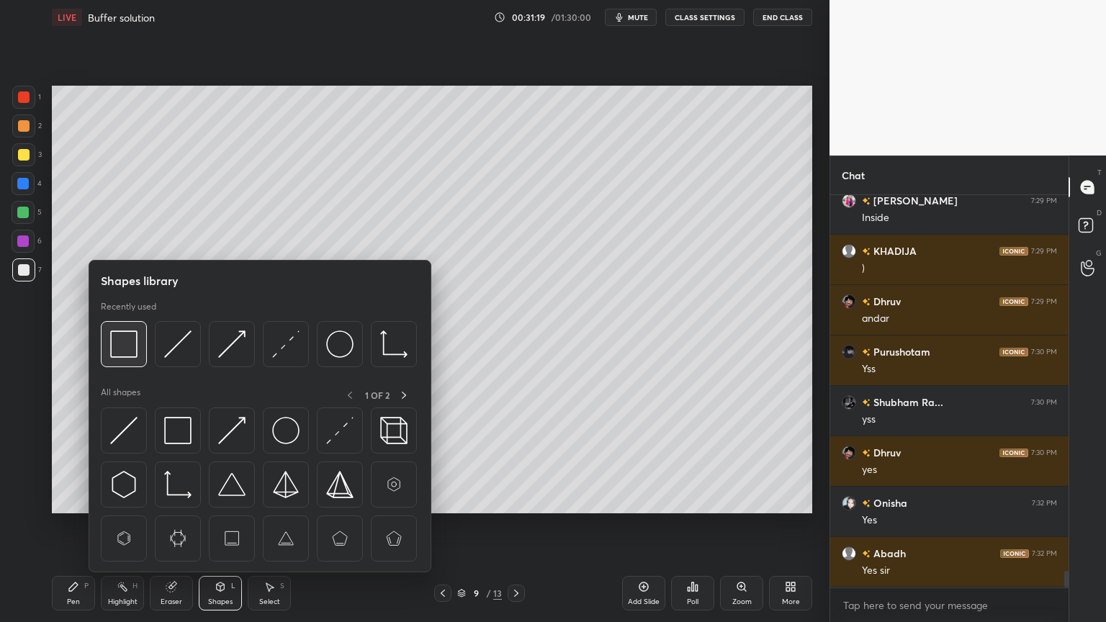
click at [137, 349] on img at bounding box center [123, 344] width 27 height 27
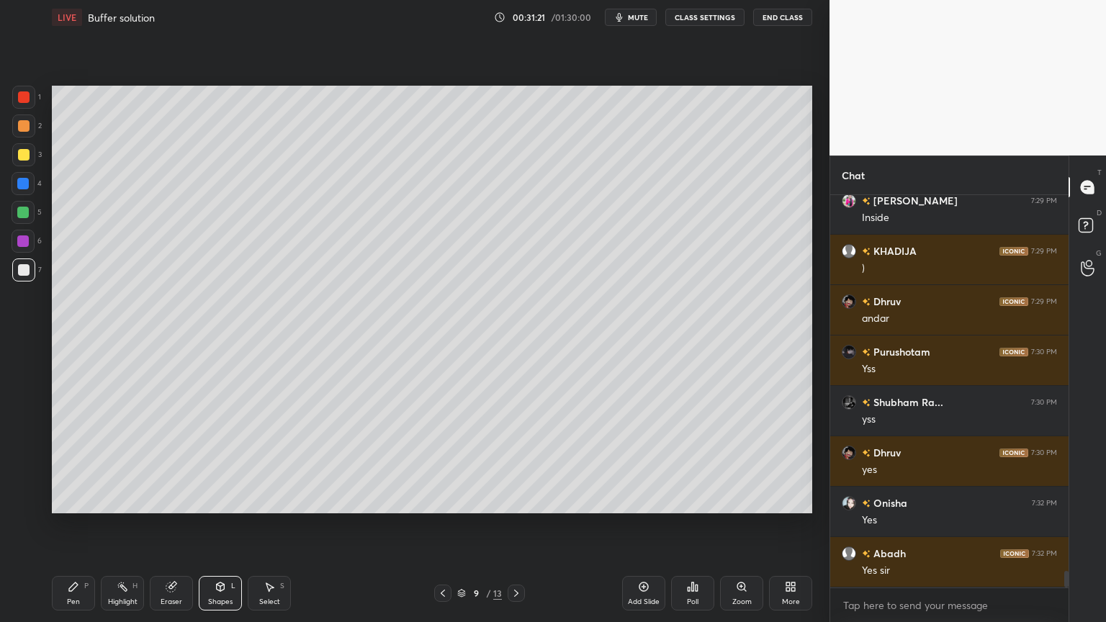
click at [213, 525] on div "Shapes" at bounding box center [220, 601] width 24 height 7
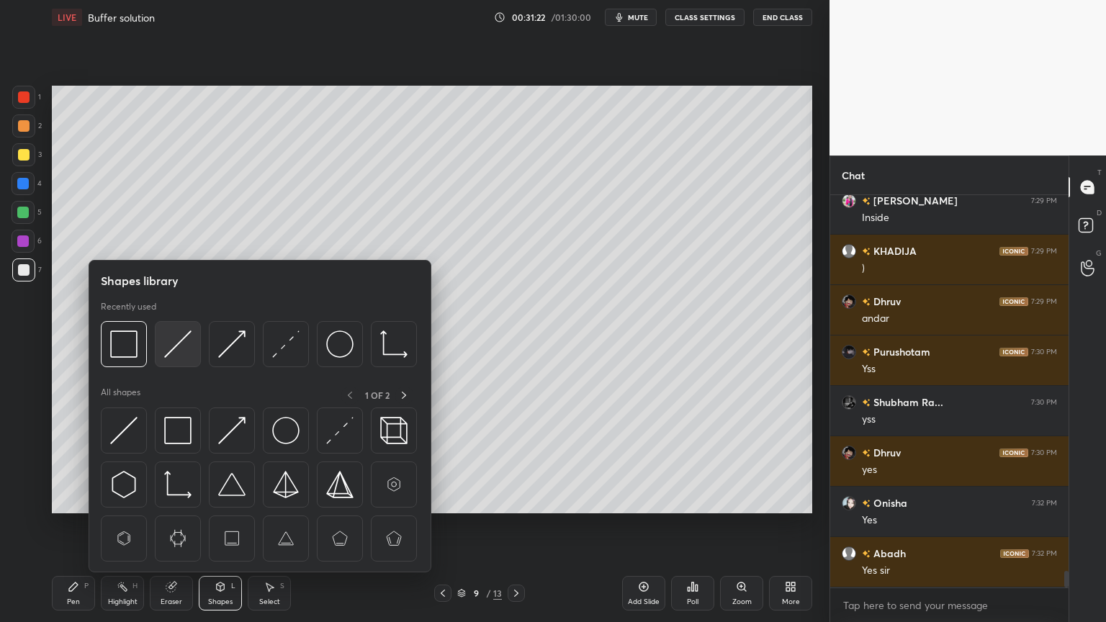
click at [181, 346] on img at bounding box center [177, 344] width 27 height 27
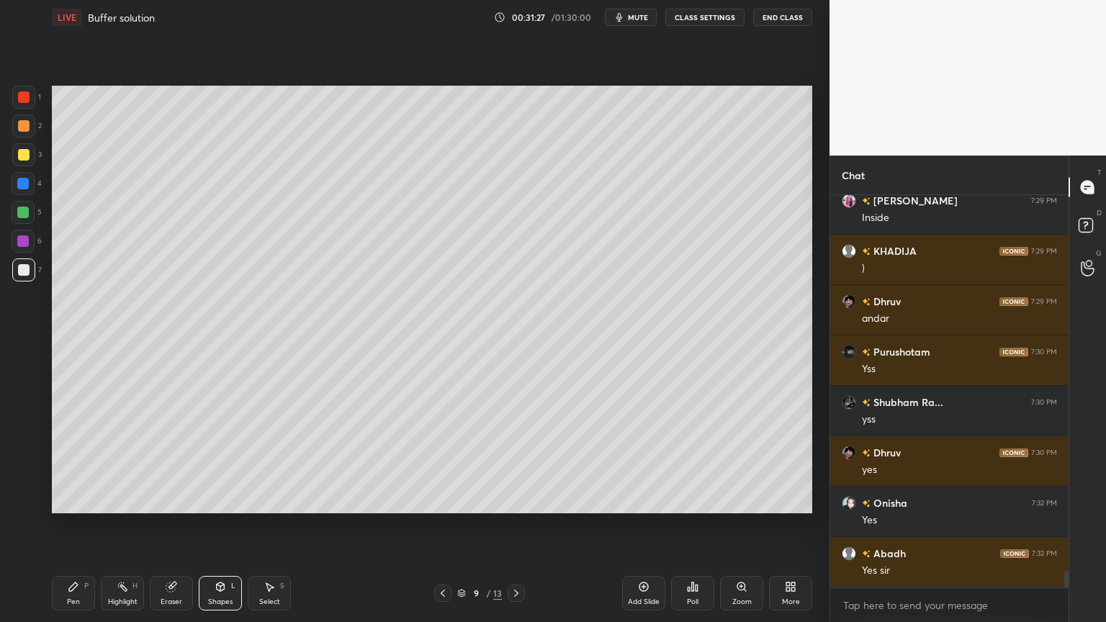
click at [112, 525] on div "Highlight H" at bounding box center [122, 593] width 43 height 35
click at [81, 525] on div "Pen P" at bounding box center [73, 593] width 43 height 35
click at [76, 525] on div "Pen" at bounding box center [73, 601] width 13 height 7
click at [212, 525] on div "Shapes" at bounding box center [220, 601] width 24 height 7
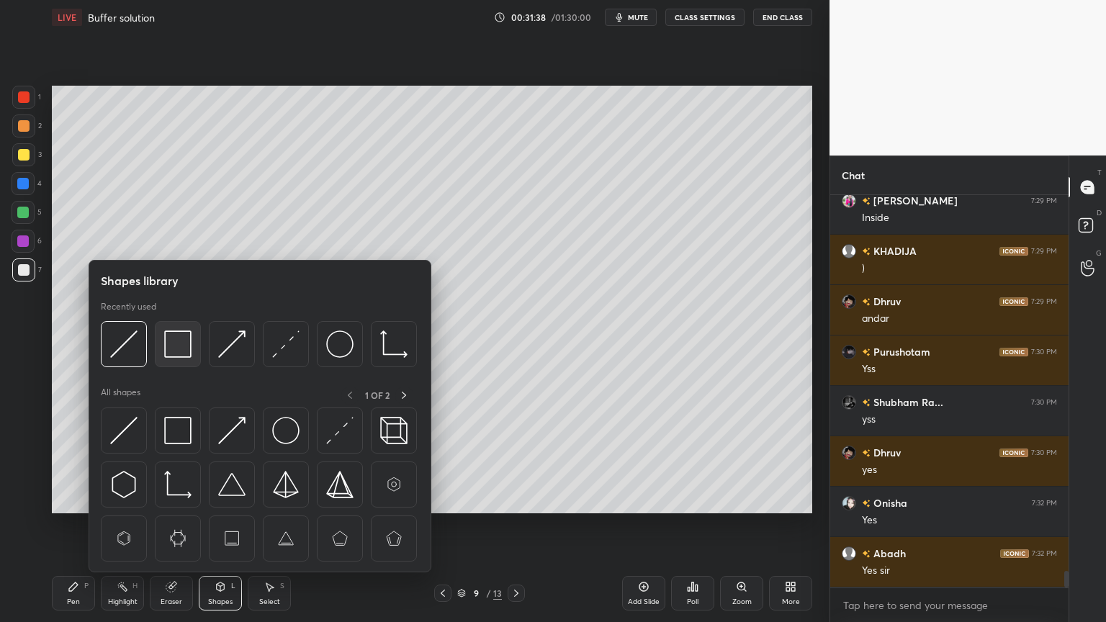
click at [176, 351] on img at bounding box center [177, 344] width 27 height 27
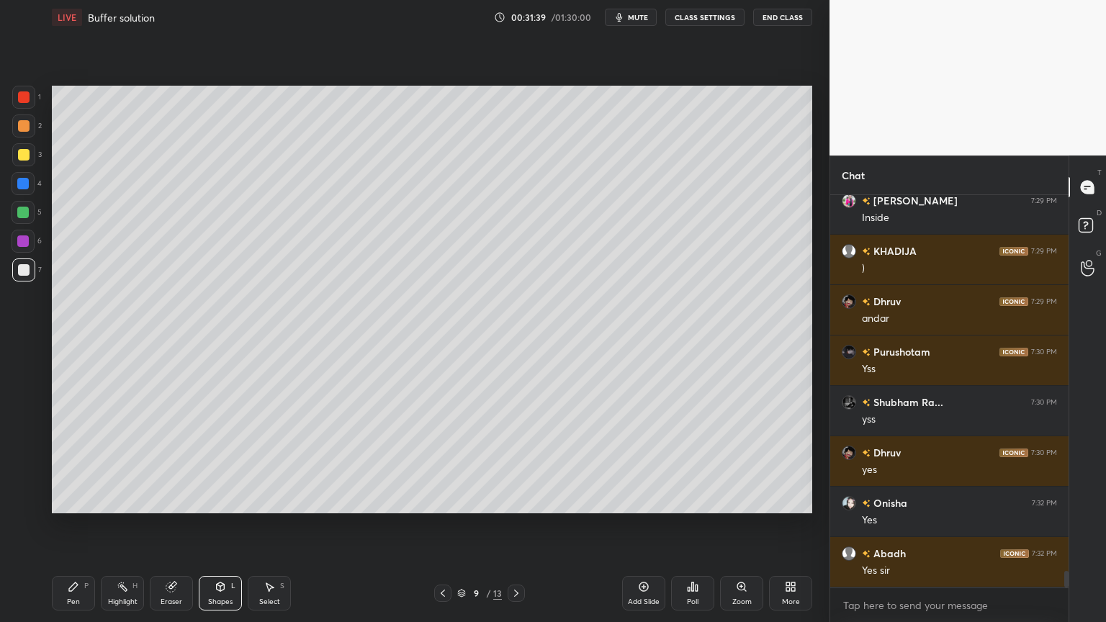
click at [26, 187] on div at bounding box center [23, 184] width 12 height 12
click at [121, 525] on div "Highlight" at bounding box center [123, 601] width 30 height 7
click at [518, 525] on icon at bounding box center [517, 594] width 12 height 12
drag, startPoint x: 447, startPoint y: 591, endPoint x: 415, endPoint y: 596, distance: 32.8
click at [443, 525] on icon at bounding box center [443, 594] width 12 height 12
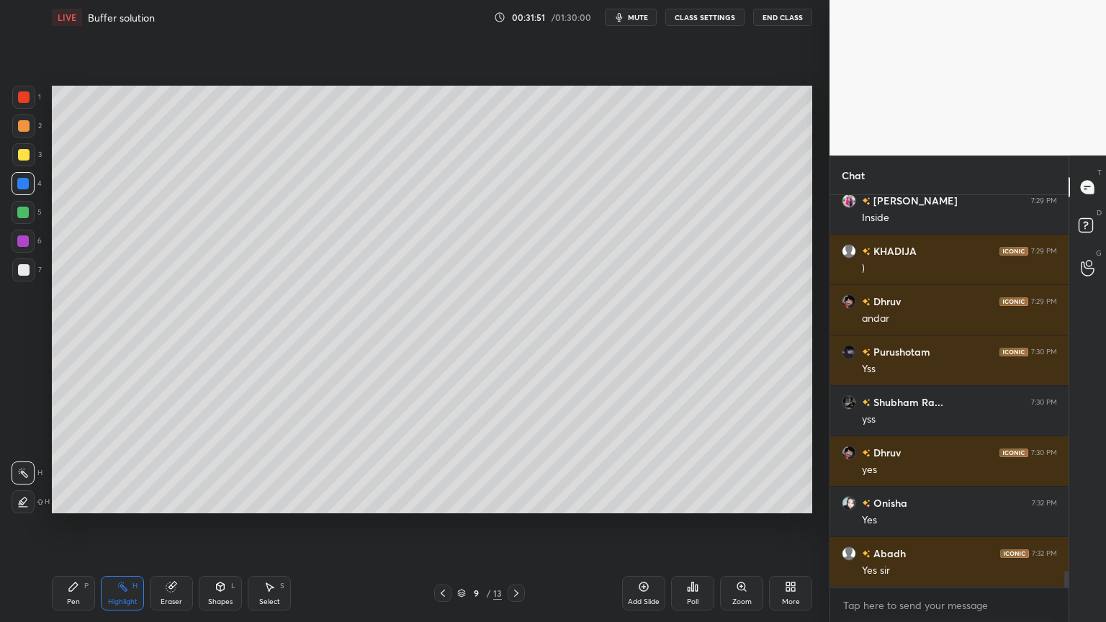
click at [66, 525] on div "Pen P" at bounding box center [73, 593] width 43 height 35
click at [143, 525] on div "Pen P Highlight H Eraser Shapes L Select S" at bounding box center [194, 593] width 285 height 35
click at [122, 525] on div "Highlight" at bounding box center [123, 601] width 30 height 7
click at [437, 525] on icon at bounding box center [443, 594] width 12 height 12
click at [513, 525] on icon at bounding box center [517, 594] width 12 height 12
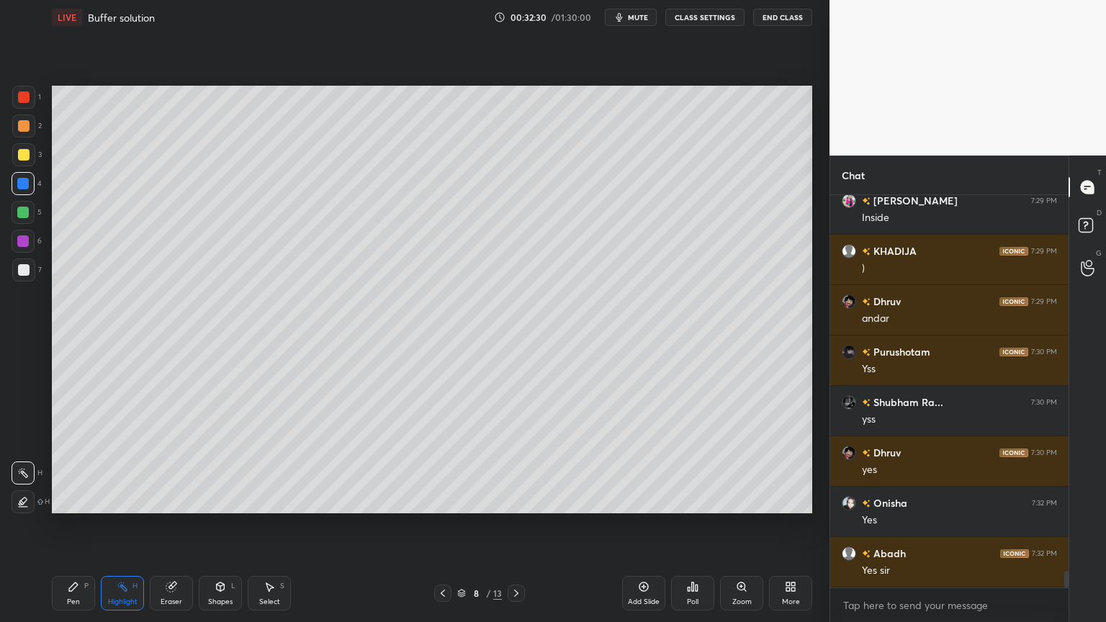
click at [510, 525] on div at bounding box center [516, 593] width 17 height 17
click at [516, 525] on icon at bounding box center [517, 594] width 12 height 12
click at [446, 525] on icon at bounding box center [443, 594] width 12 height 12
click at [518, 525] on icon at bounding box center [517, 594] width 12 height 12
click at [444, 525] on icon at bounding box center [443, 593] width 4 height 7
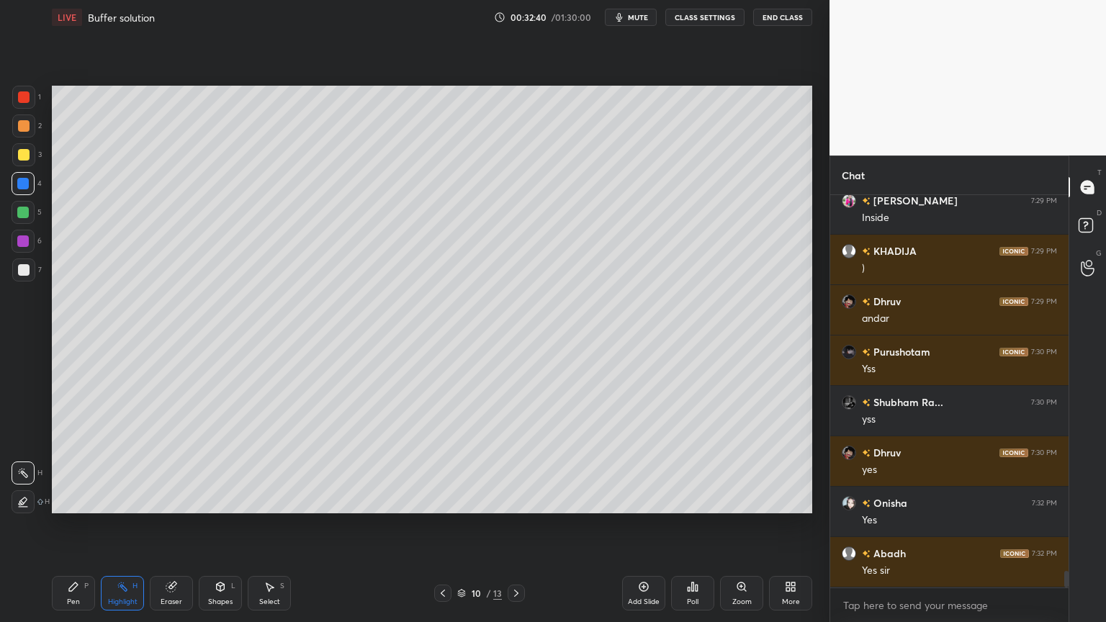
drag, startPoint x: 641, startPoint y: 593, endPoint x: 630, endPoint y: 596, distance: 11.4
click at [634, 525] on div "Add Slide" at bounding box center [643, 593] width 43 height 35
click at [74, 525] on div "Pen P" at bounding box center [73, 593] width 43 height 35
drag, startPoint x: 32, startPoint y: 271, endPoint x: 46, endPoint y: 251, distance: 24.8
click at [29, 271] on div at bounding box center [23, 270] width 23 height 23
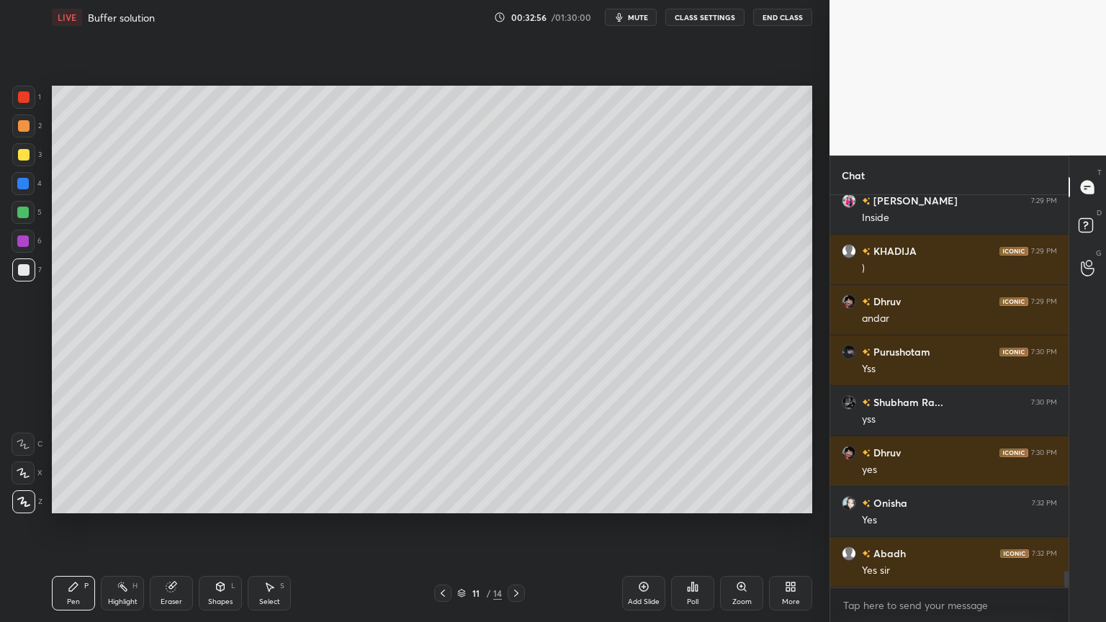
click at [89, 525] on div "Pen P" at bounding box center [73, 593] width 43 height 35
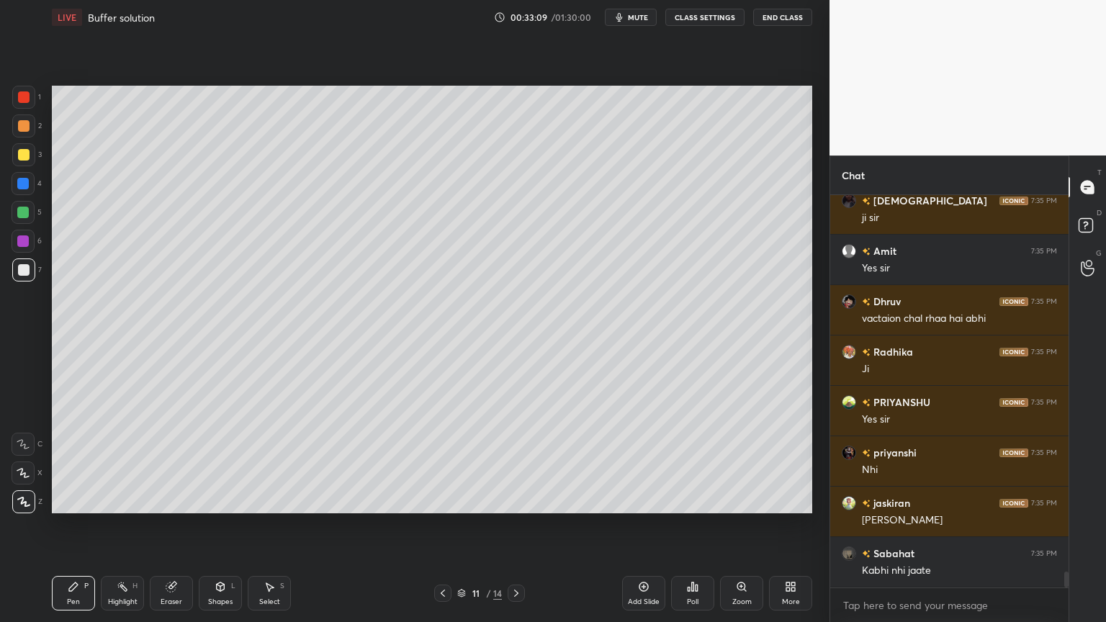
scroll to position [9597, 0]
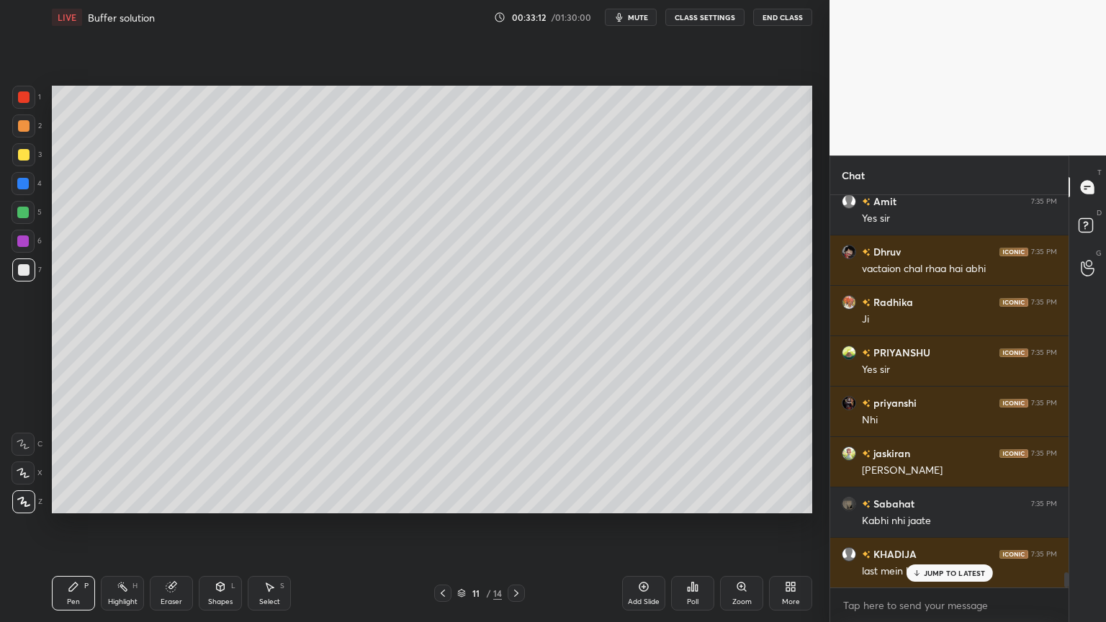
click at [949, 525] on p "JUMP TO LATEST" at bounding box center [955, 573] width 62 height 9
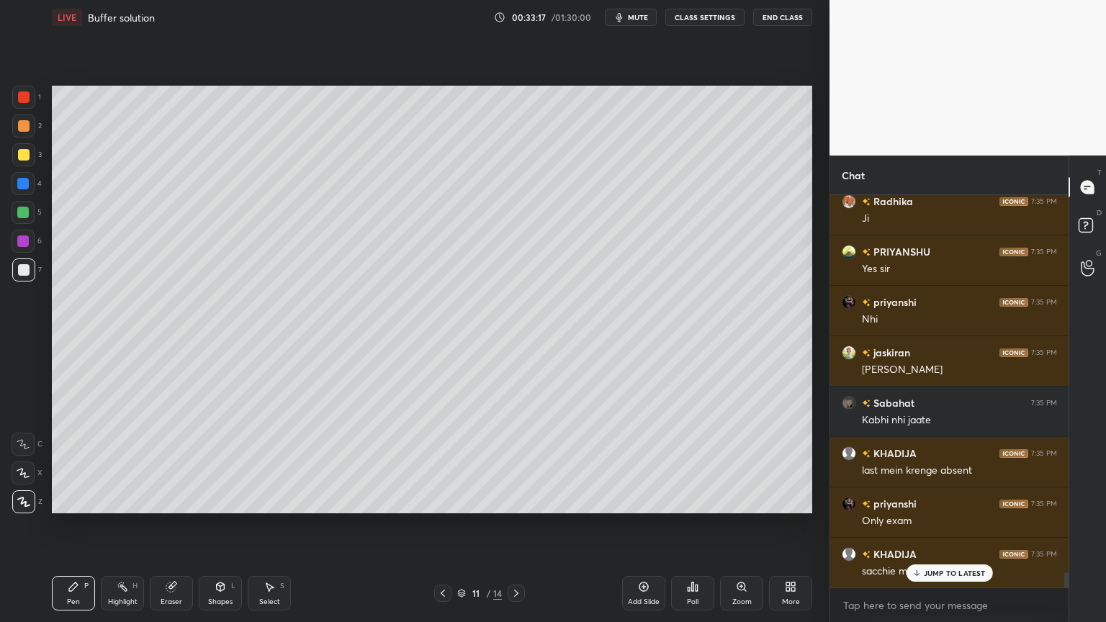
scroll to position [9713, 0]
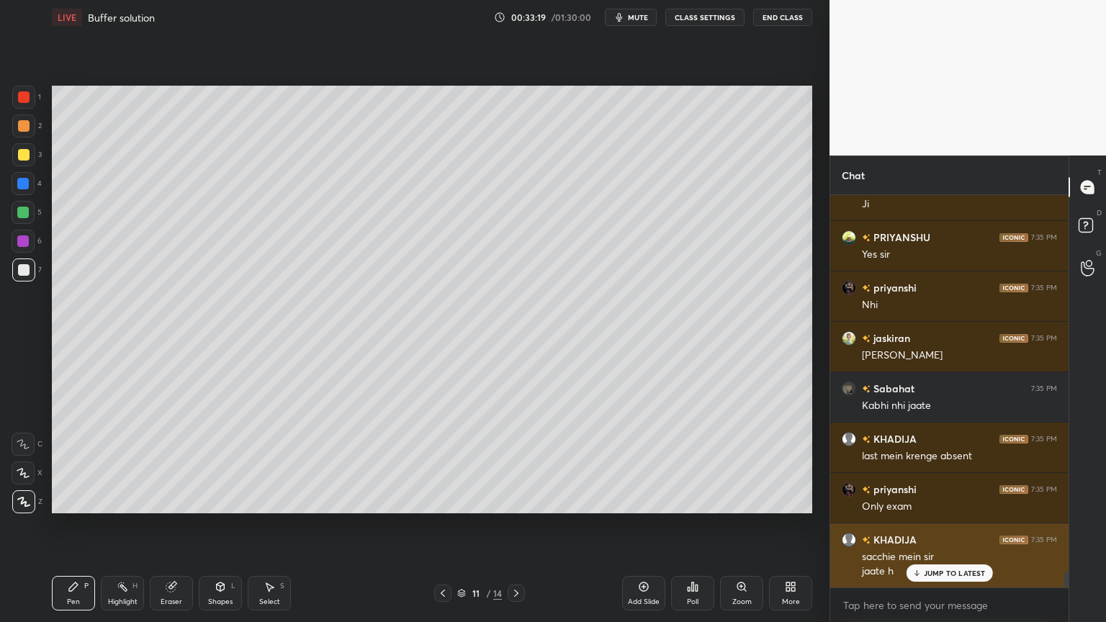
drag, startPoint x: 945, startPoint y: 575, endPoint x: 938, endPoint y: 570, distance: 9.8
click at [945, 525] on p "JUMP TO LATEST" at bounding box center [955, 573] width 62 height 9
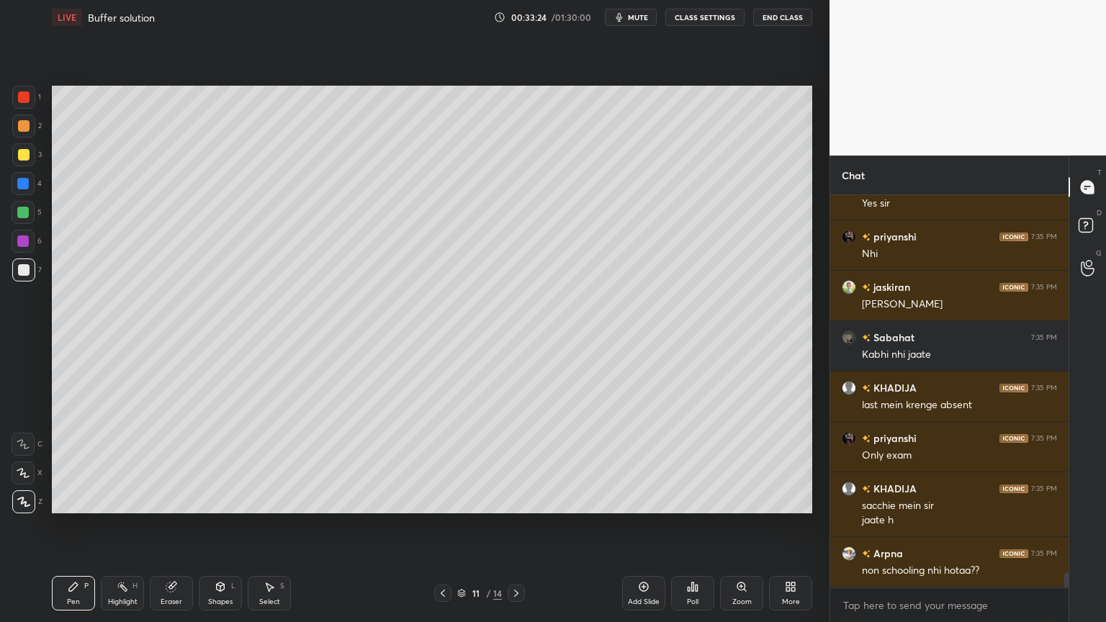
click at [117, 525] on div "Highlight H" at bounding box center [122, 593] width 43 height 35
drag, startPoint x: 107, startPoint y: 585, endPoint x: 84, endPoint y: 593, distance: 24.4
click at [105, 525] on div "Highlight H" at bounding box center [122, 593] width 43 height 35
click at [78, 525] on div "Pen P" at bounding box center [73, 593] width 43 height 35
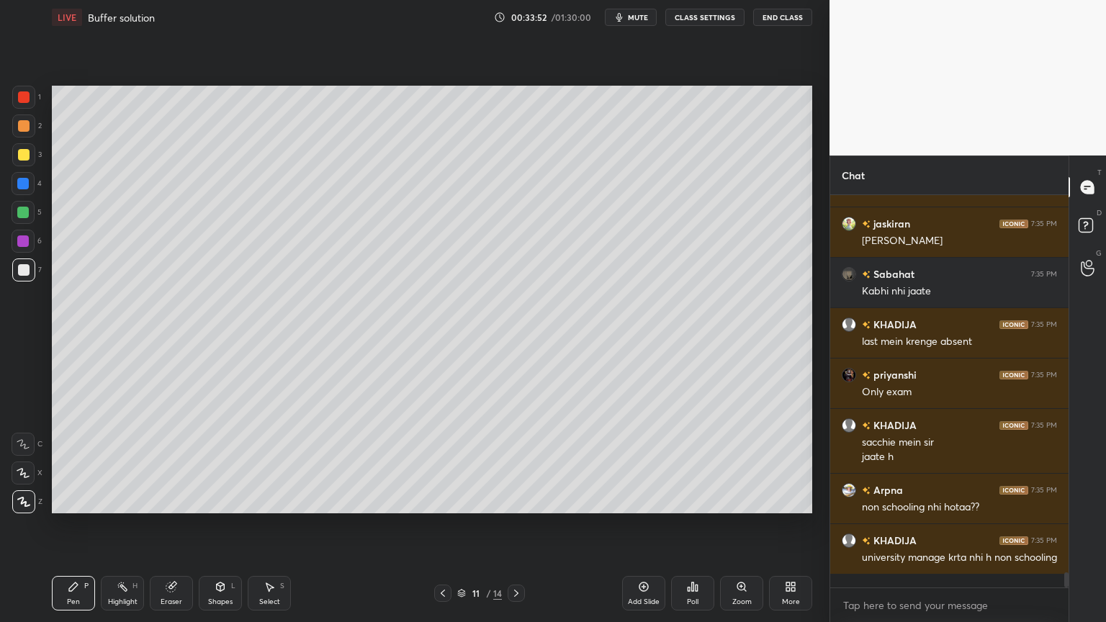
click at [85, 525] on div "Pen P" at bounding box center [73, 593] width 43 height 35
click at [126, 525] on div "Highlight H" at bounding box center [122, 593] width 43 height 35
click at [642, 525] on div "Add Slide" at bounding box center [643, 593] width 43 height 35
click at [63, 525] on div "Pen P" at bounding box center [73, 593] width 43 height 35
click at [440, 525] on icon at bounding box center [443, 594] width 12 height 12
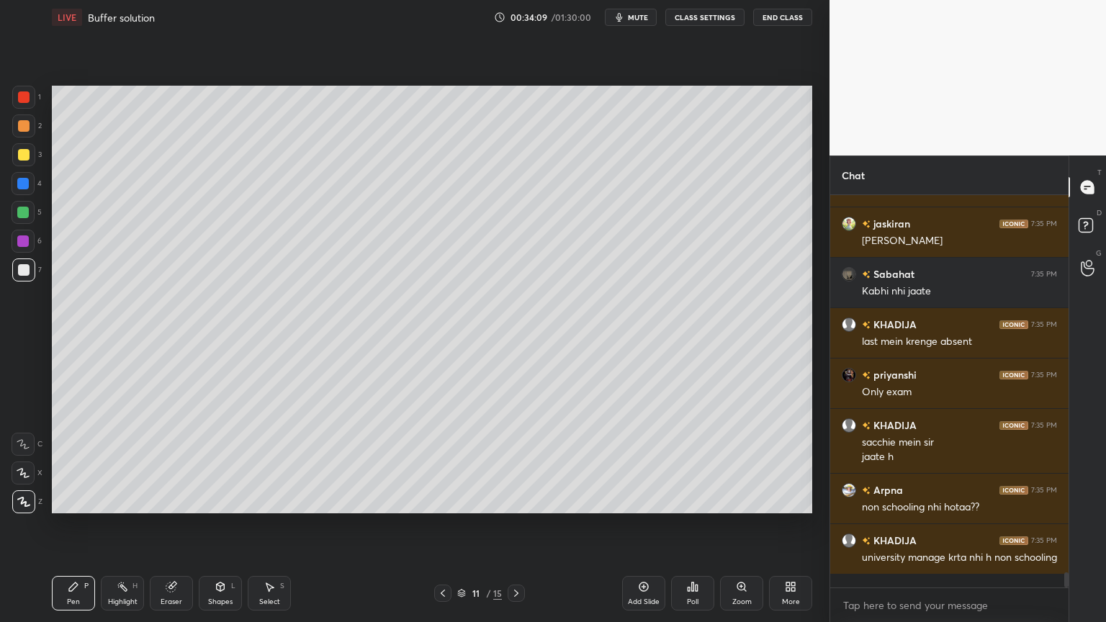
click at [115, 525] on div "Highlight H" at bounding box center [122, 593] width 43 height 35
drag, startPoint x: 439, startPoint y: 590, endPoint x: 493, endPoint y: 529, distance: 81.6
click at [441, 525] on div at bounding box center [442, 593] width 17 height 17
click at [516, 525] on icon at bounding box center [516, 593] width 4 height 7
click at [446, 525] on icon at bounding box center [443, 594] width 12 height 12
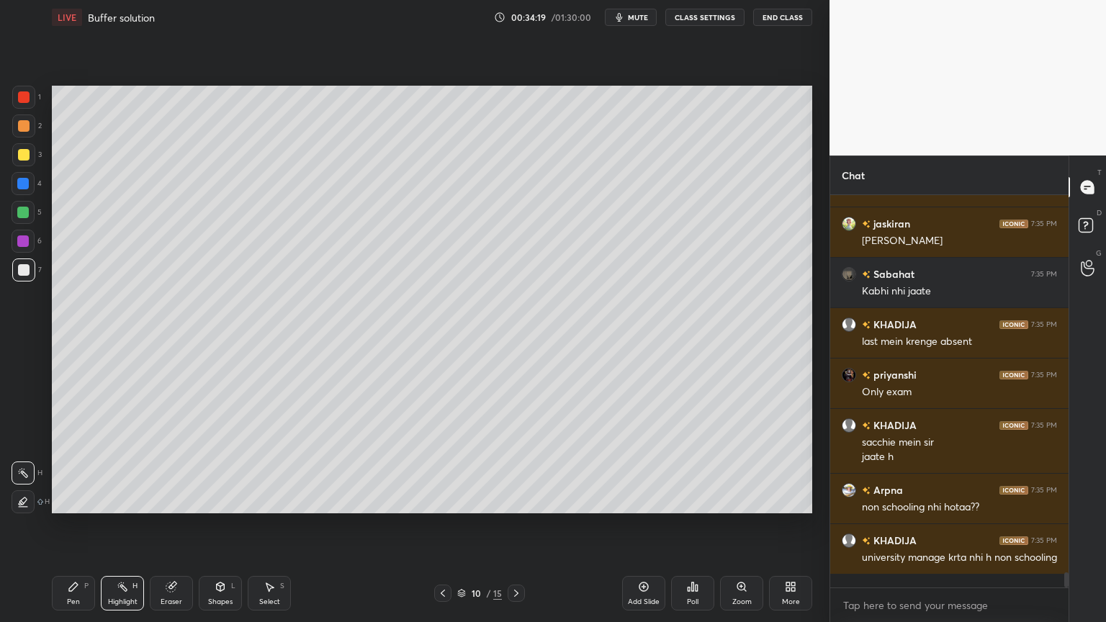
click at [438, 525] on icon at bounding box center [443, 594] width 12 height 12
click at [521, 525] on icon at bounding box center [517, 594] width 12 height 12
click at [518, 525] on icon at bounding box center [516, 593] width 4 height 7
click at [514, 525] on div at bounding box center [516, 593] width 17 height 17
drag, startPoint x: 75, startPoint y: 596, endPoint x: 78, endPoint y: 578, distance: 18.2
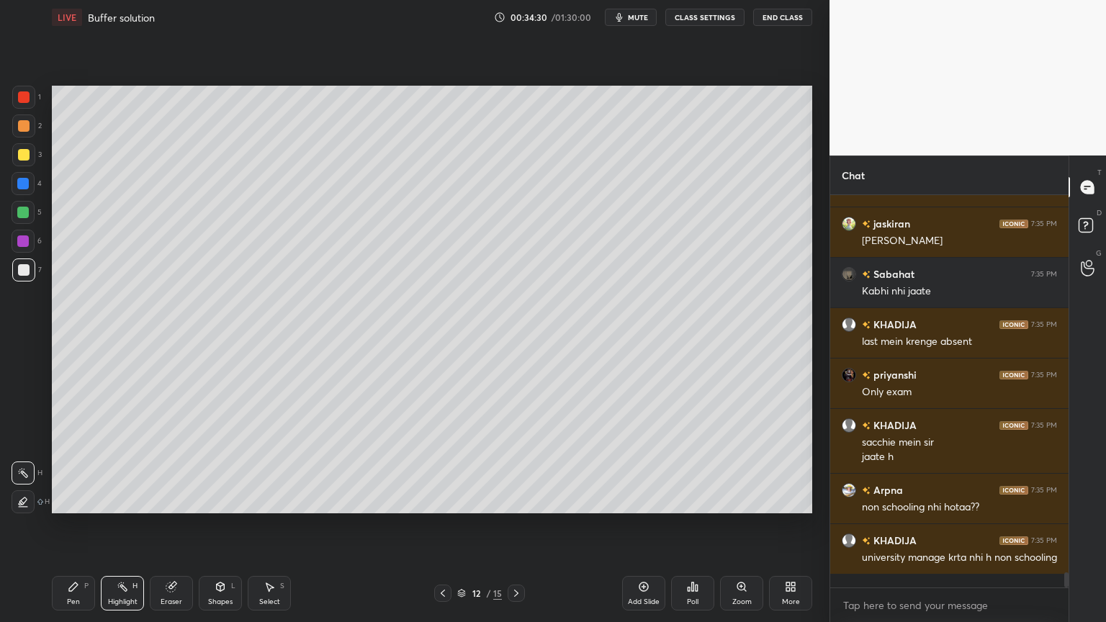
click at [73, 525] on div "Pen P" at bounding box center [73, 593] width 43 height 35
click at [24, 99] on div at bounding box center [24, 97] width 12 height 12
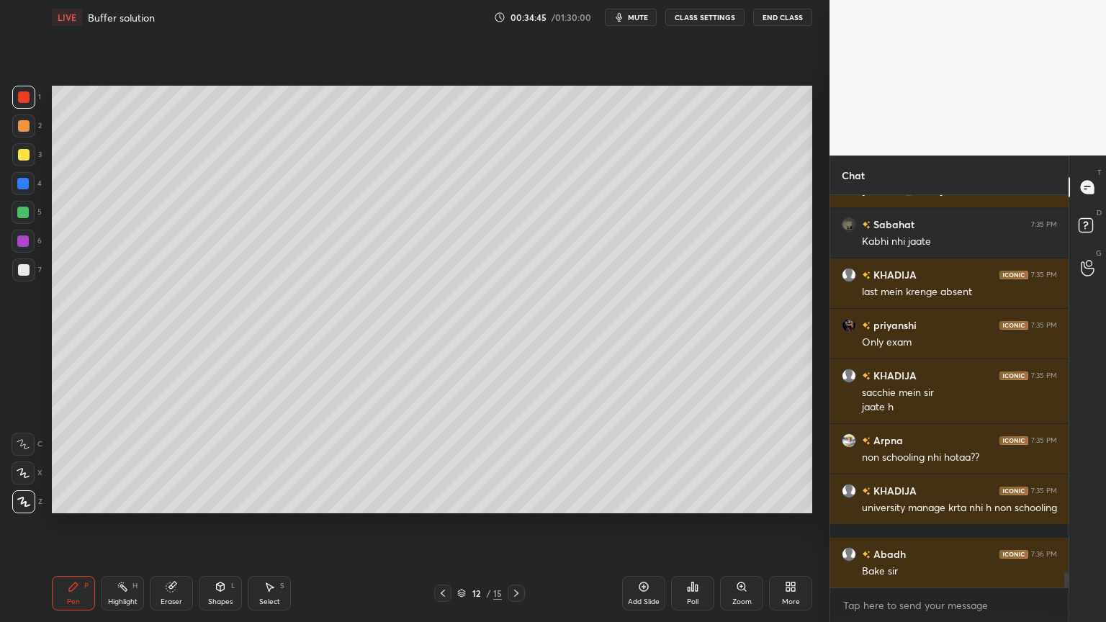
drag, startPoint x: 220, startPoint y: 594, endPoint x: 208, endPoint y: 575, distance: 23.0
click at [216, 525] on div "Shapes L" at bounding box center [220, 593] width 43 height 35
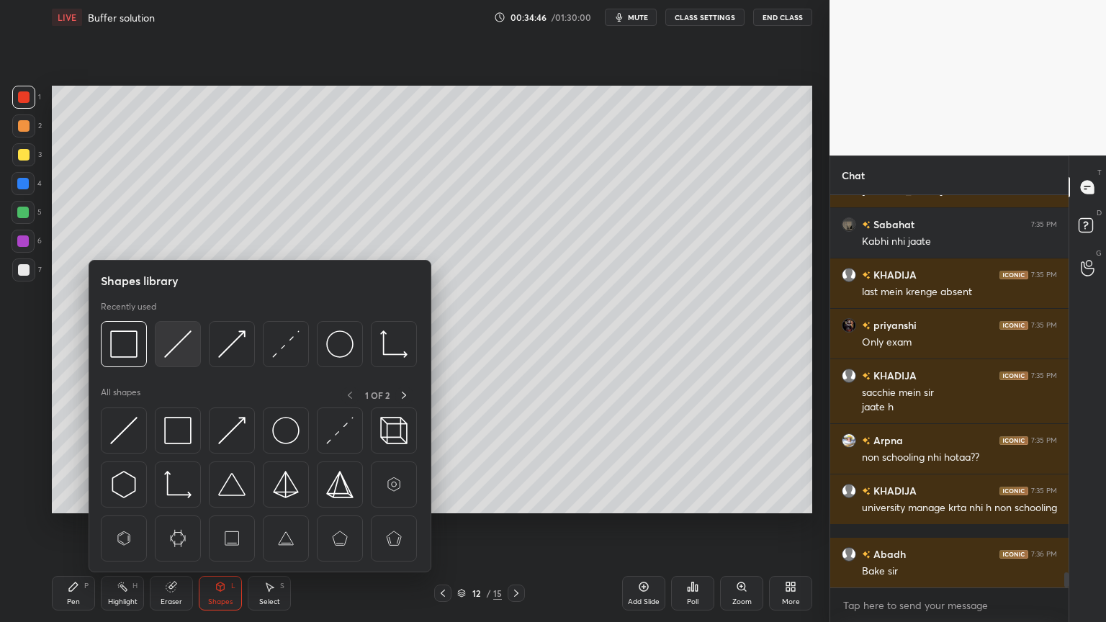
click at [176, 349] on img at bounding box center [177, 344] width 27 height 27
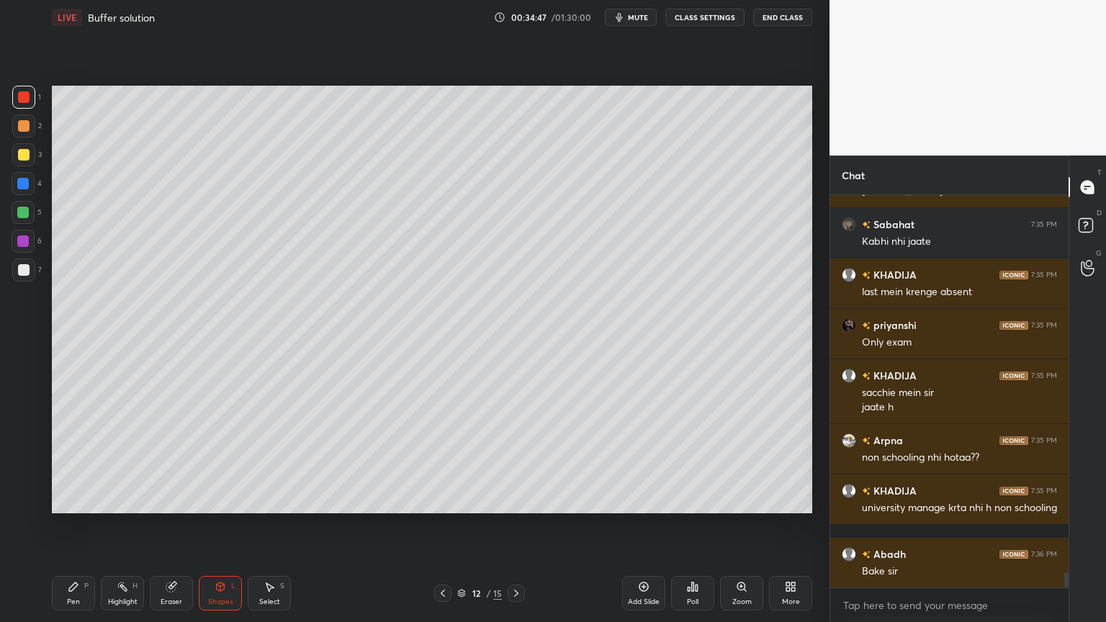
click at [23, 274] on div at bounding box center [24, 270] width 12 height 12
click at [85, 525] on div "Pen P" at bounding box center [73, 593] width 43 height 35
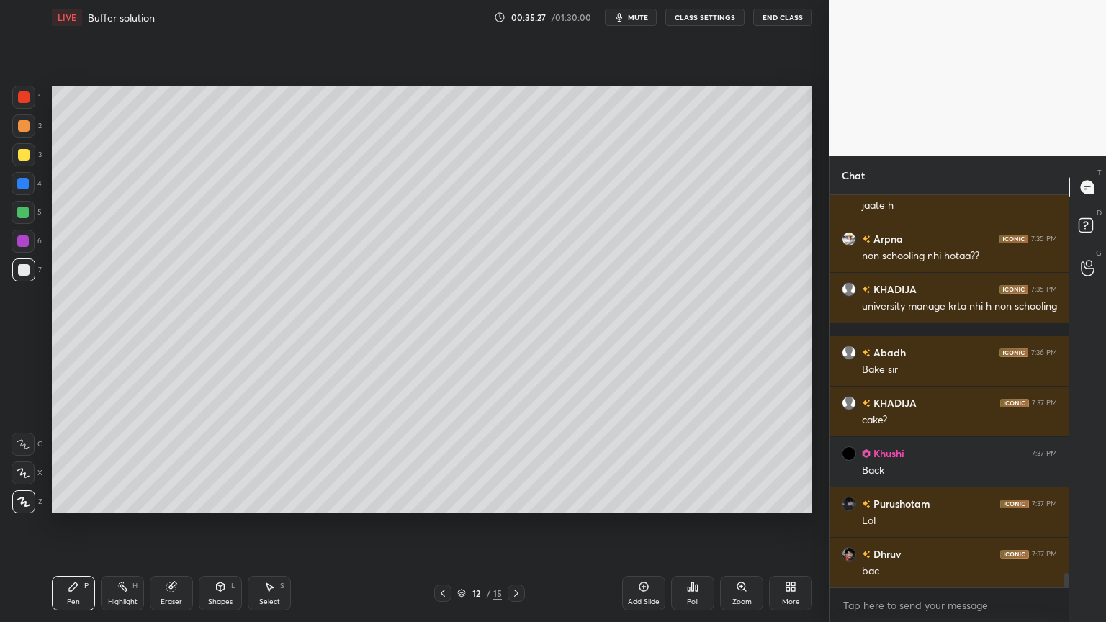
scroll to position [10129, 0]
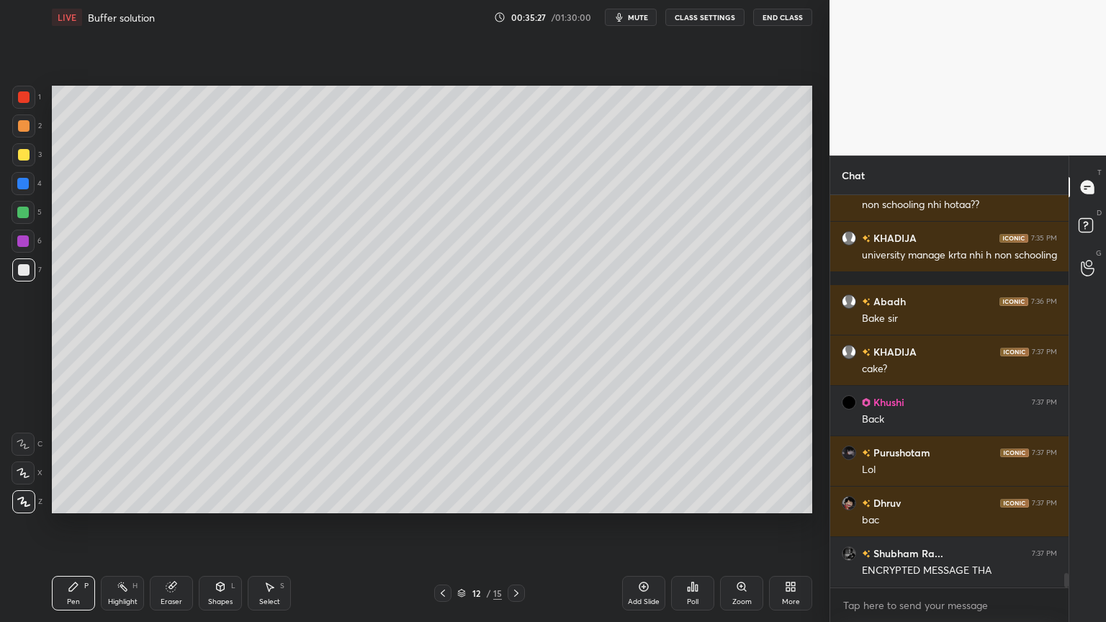
drag, startPoint x: 442, startPoint y: 593, endPoint x: 446, endPoint y: 573, distance: 20.6
click at [444, 525] on icon at bounding box center [443, 594] width 12 height 12
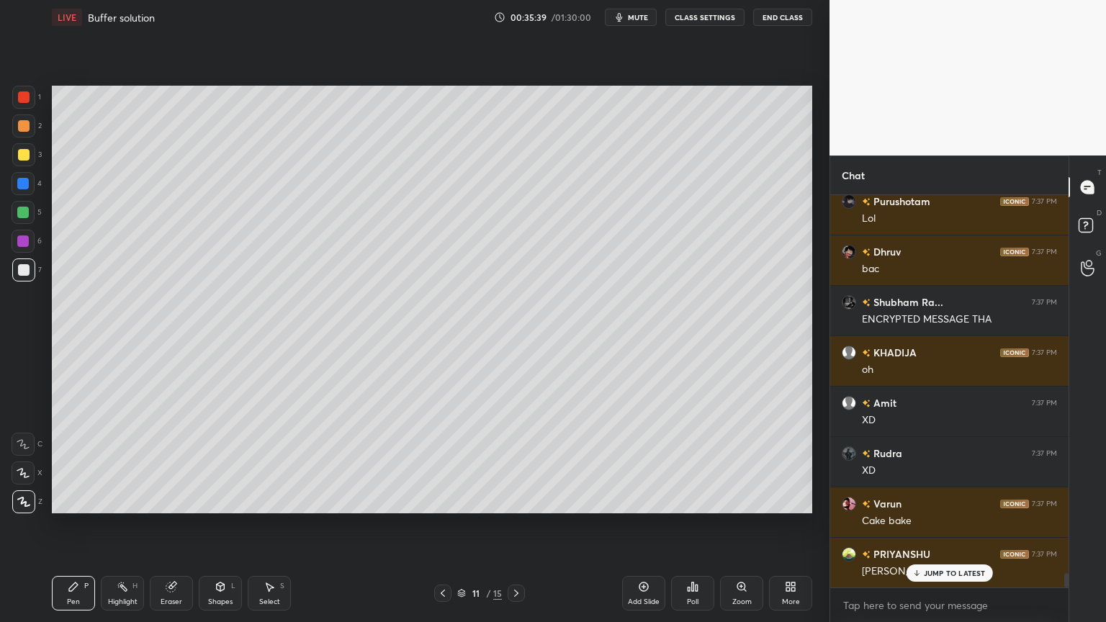
scroll to position [10432, 0]
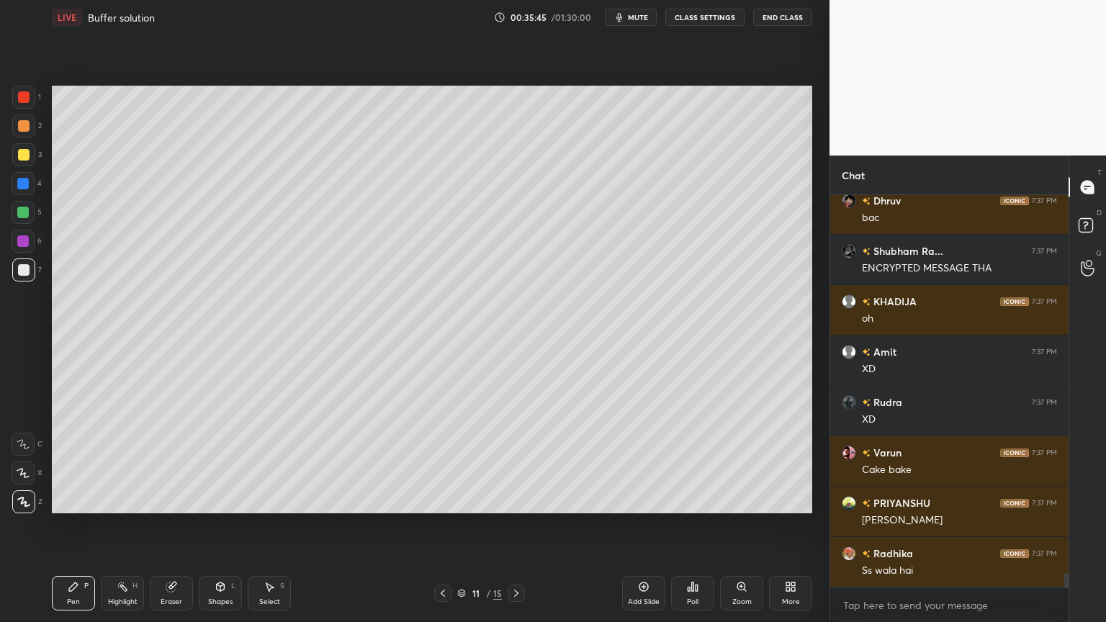
click at [514, 525] on icon at bounding box center [517, 594] width 12 height 12
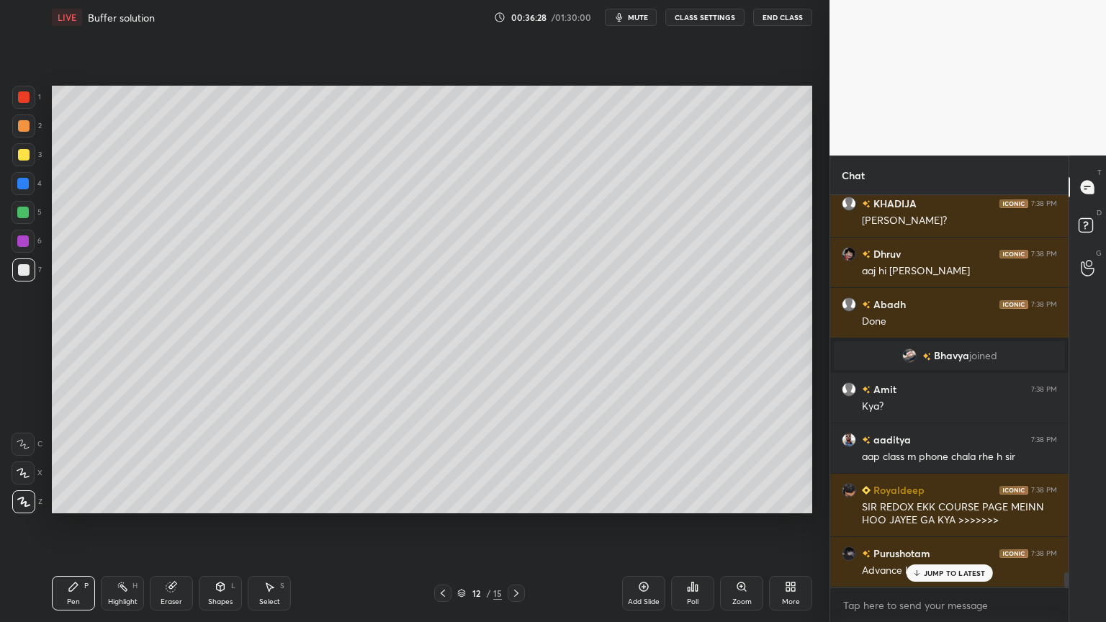
scroll to position [10029, 0]
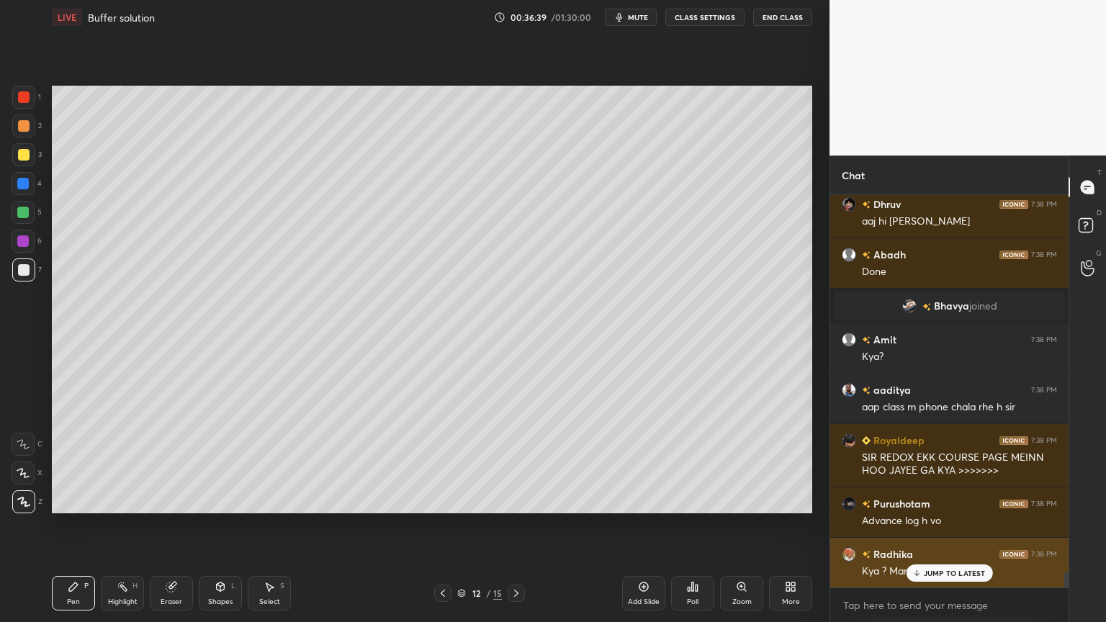
drag, startPoint x: 965, startPoint y: 573, endPoint x: 957, endPoint y: 573, distance: 7.9
click at [966, 525] on p "JUMP TO LATEST" at bounding box center [955, 573] width 62 height 9
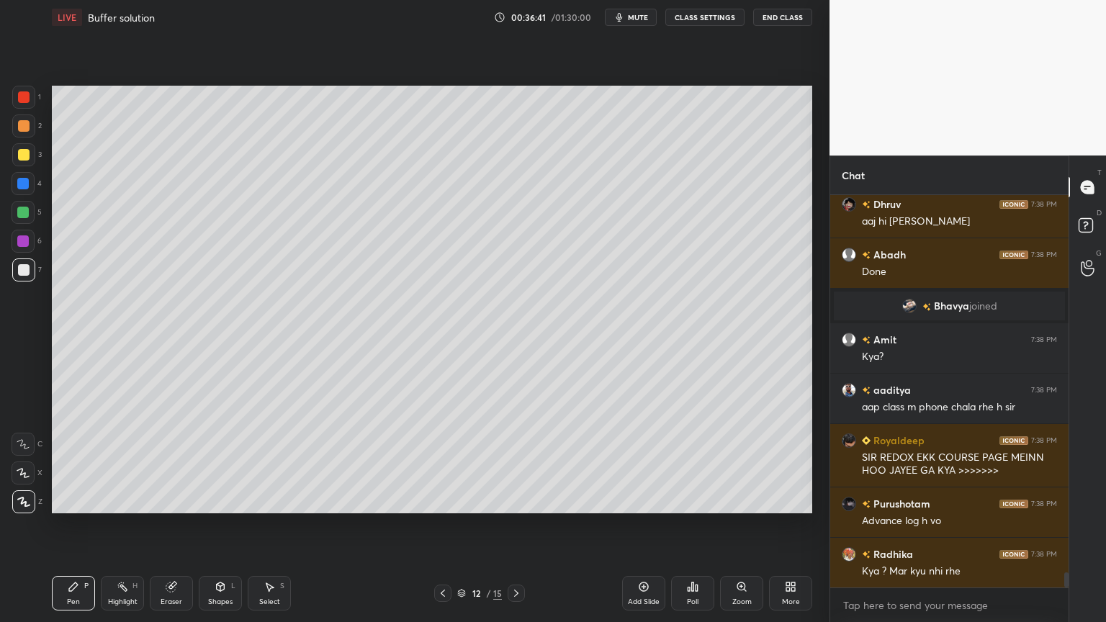
click at [84, 525] on div "Pen P" at bounding box center [73, 593] width 43 height 35
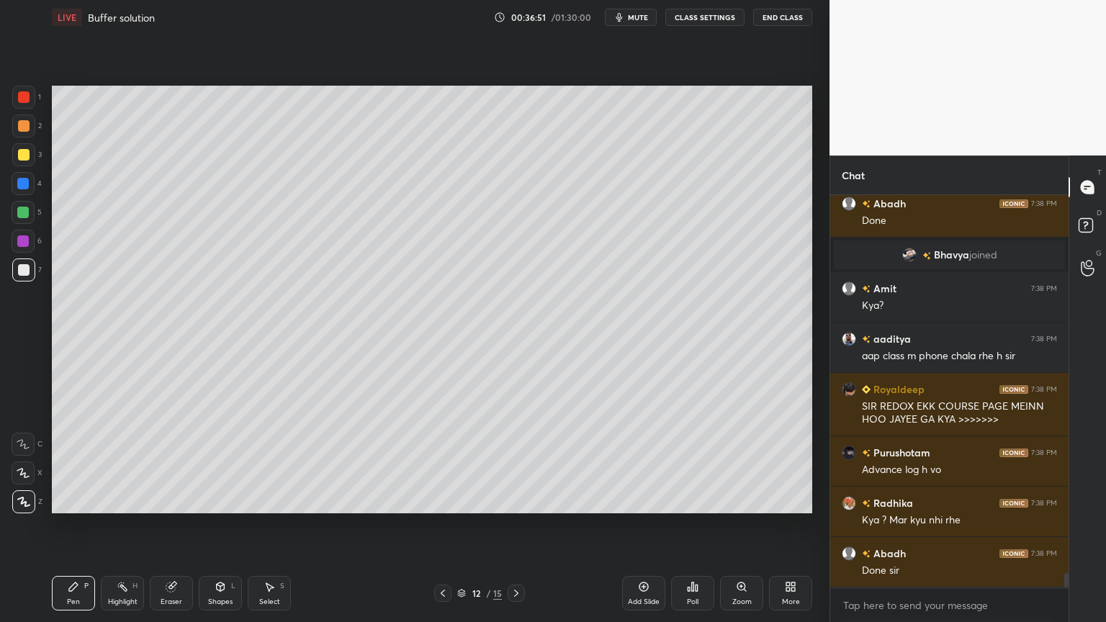
scroll to position [10130, 0]
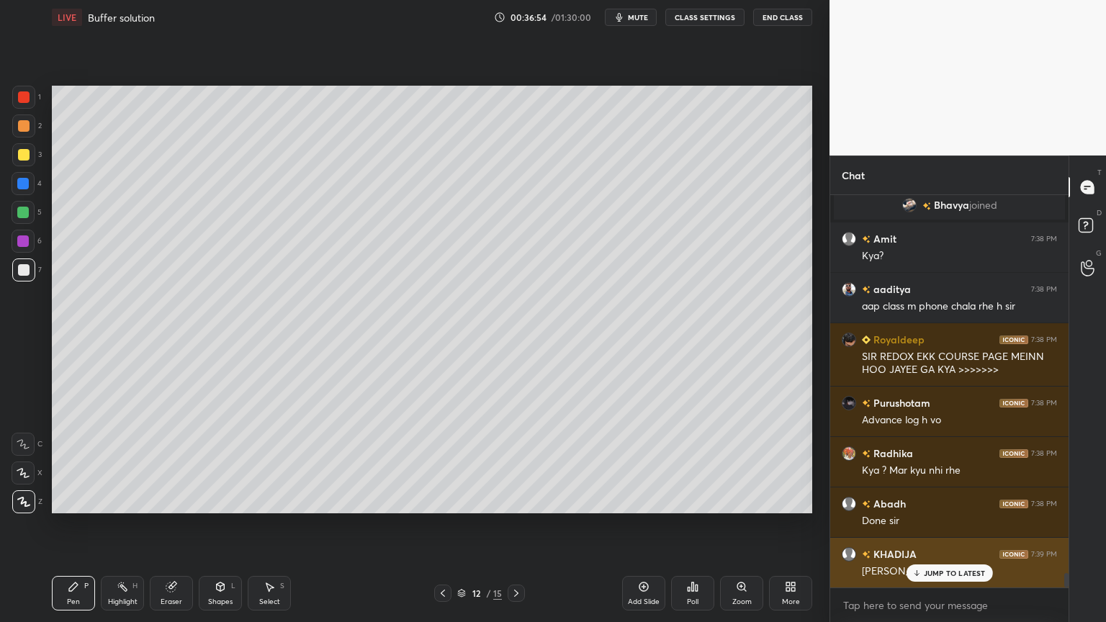
drag, startPoint x: 941, startPoint y: 572, endPoint x: 923, endPoint y: 544, distance: 33.4
click at [938, 525] on p "JUMP TO LATEST" at bounding box center [955, 573] width 62 height 9
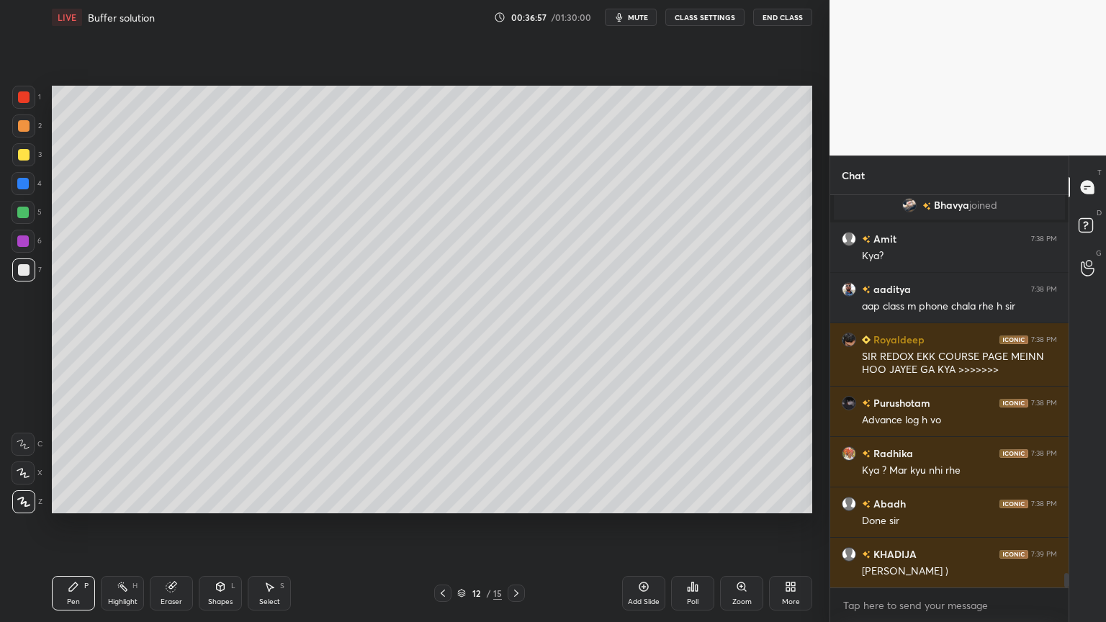
click at [222, 525] on icon at bounding box center [221, 587] width 12 height 12
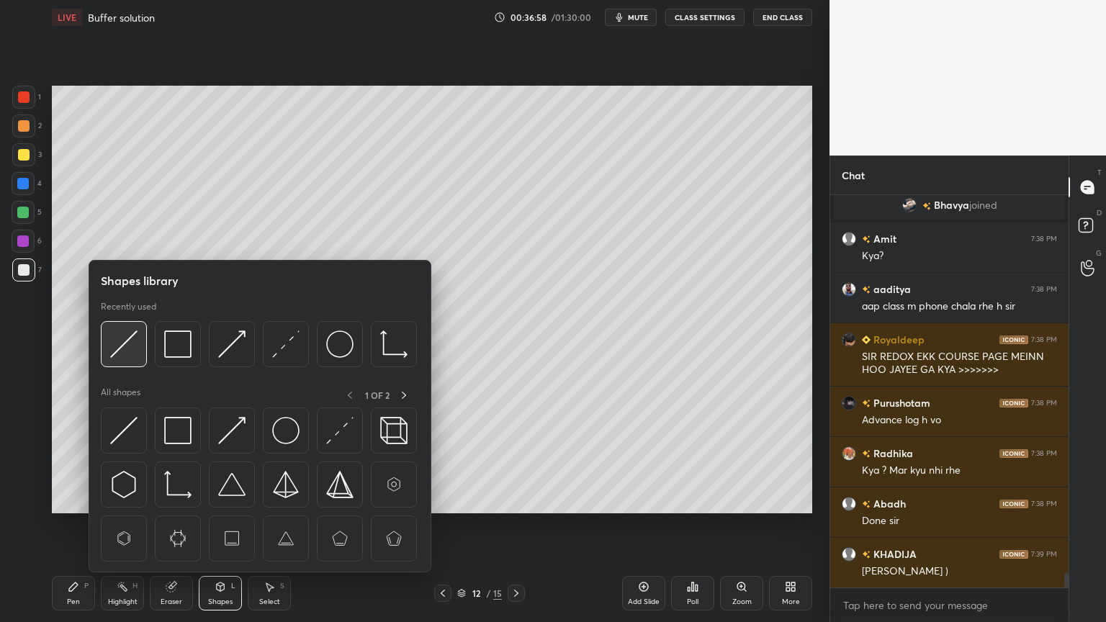
click at [116, 346] on img at bounding box center [123, 344] width 27 height 27
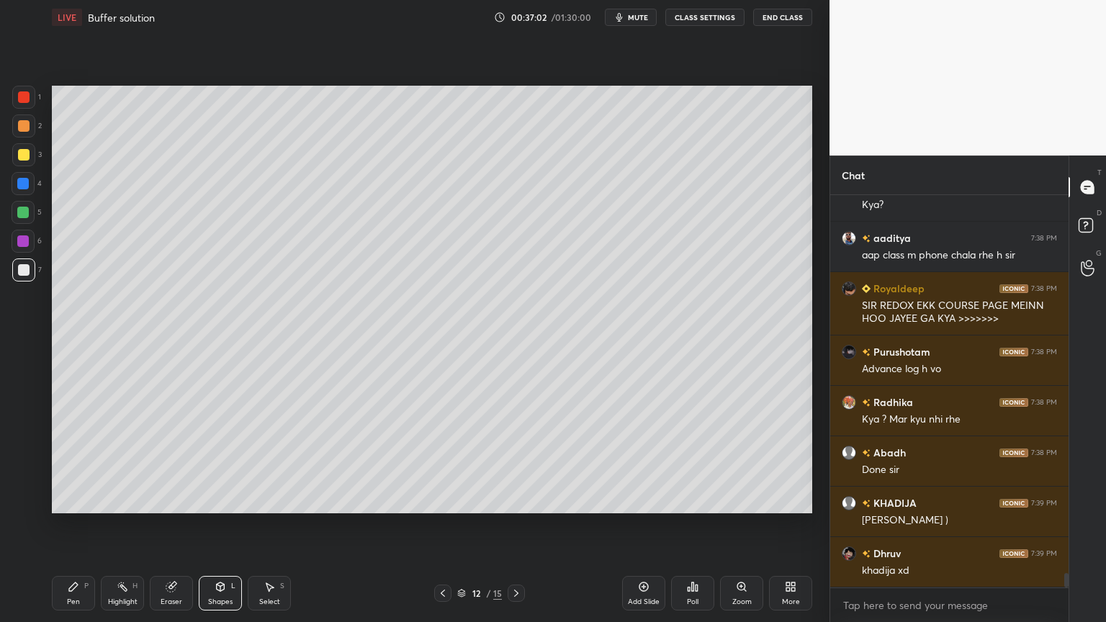
scroll to position [10231, 0]
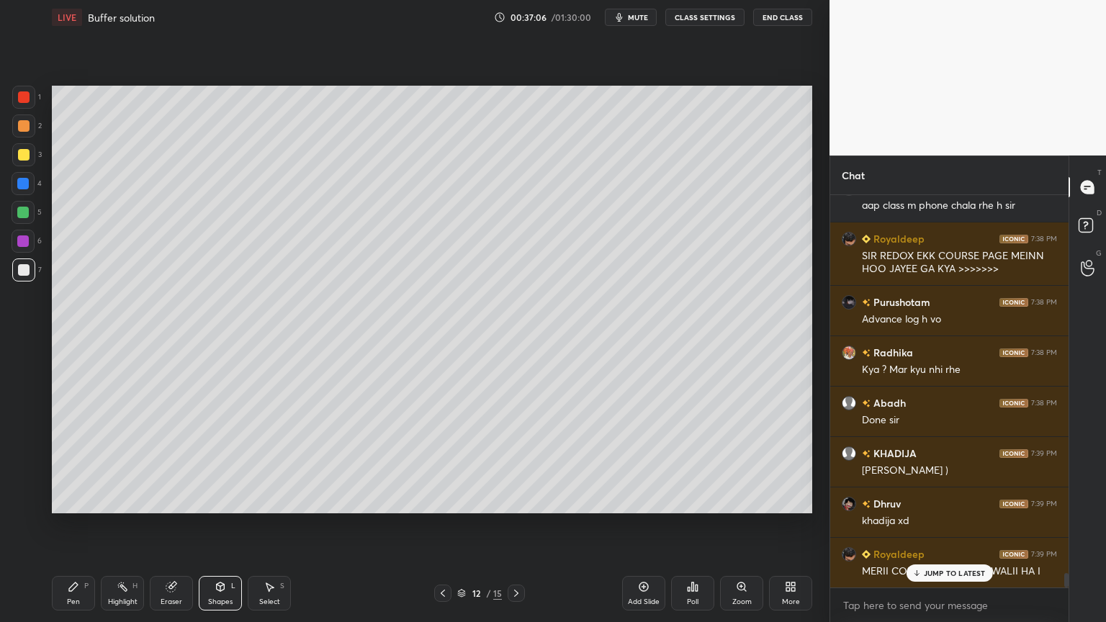
drag, startPoint x: 62, startPoint y: 601, endPoint x: 74, endPoint y: 560, distance: 43.5
click at [63, 525] on div "Pen P" at bounding box center [73, 593] width 43 height 35
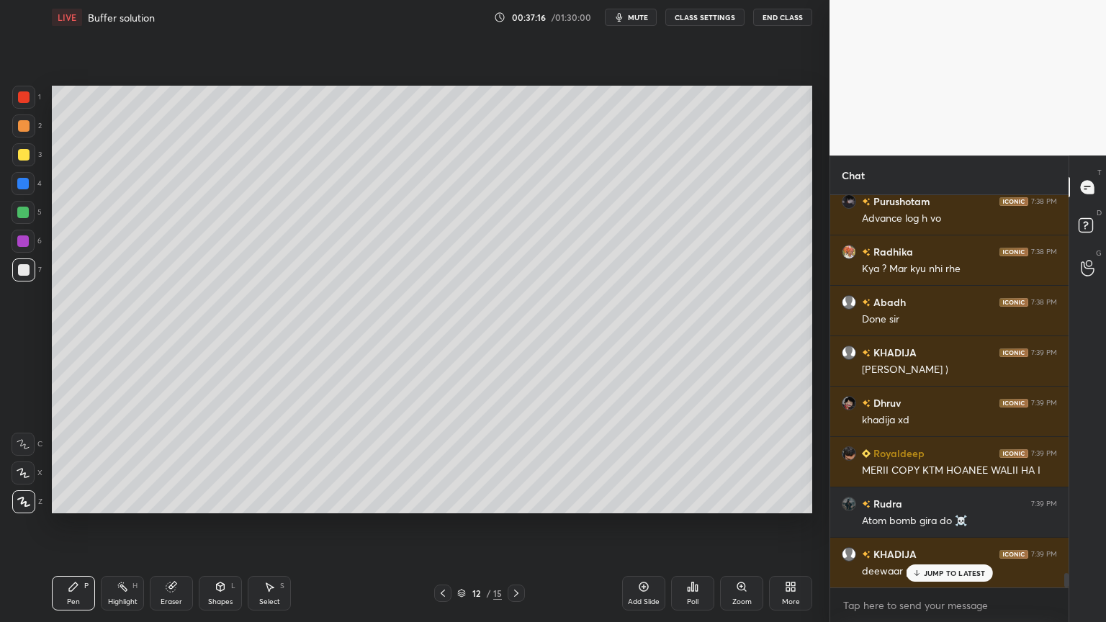
scroll to position [10383, 0]
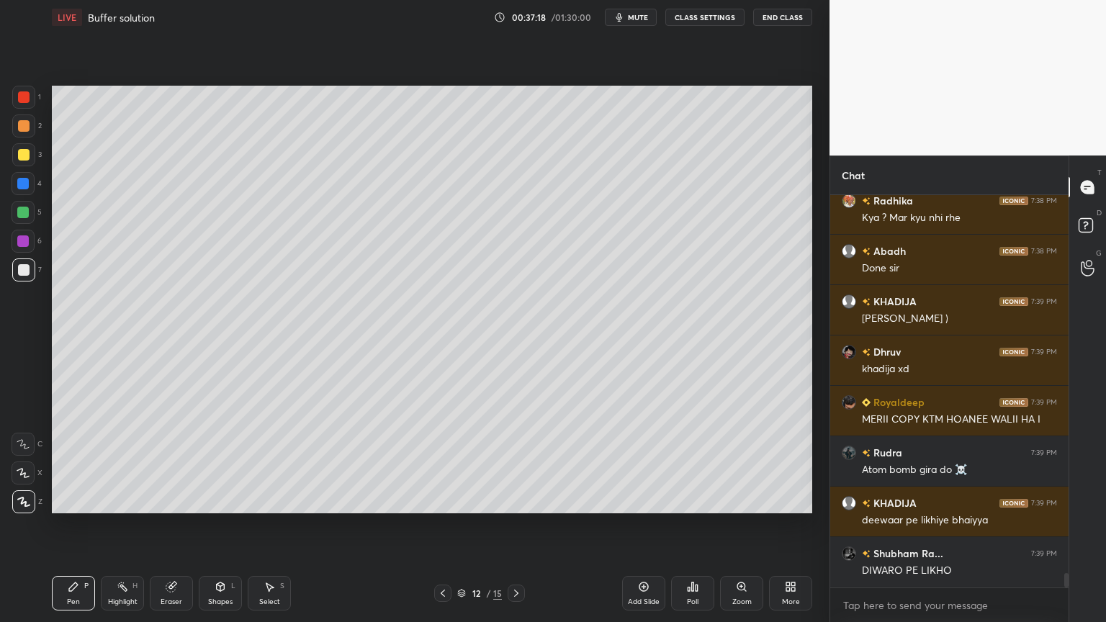
drag, startPoint x: 118, startPoint y: 596, endPoint x: 124, endPoint y: 575, distance: 21.0
click at [120, 525] on div "Highlight H" at bounding box center [122, 593] width 43 height 35
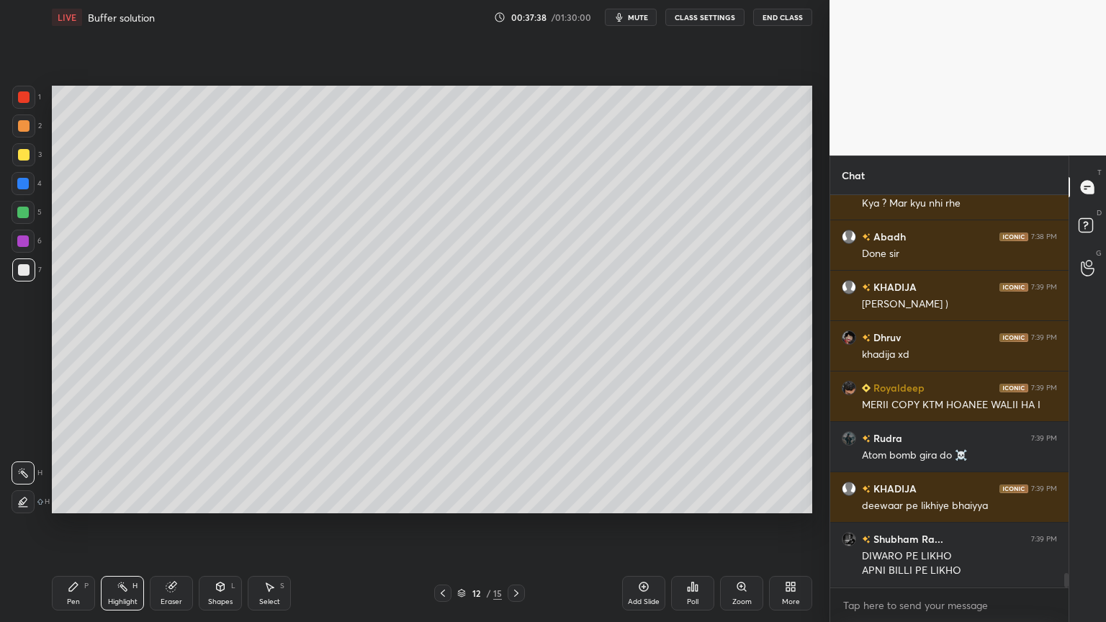
scroll to position [10412, 0]
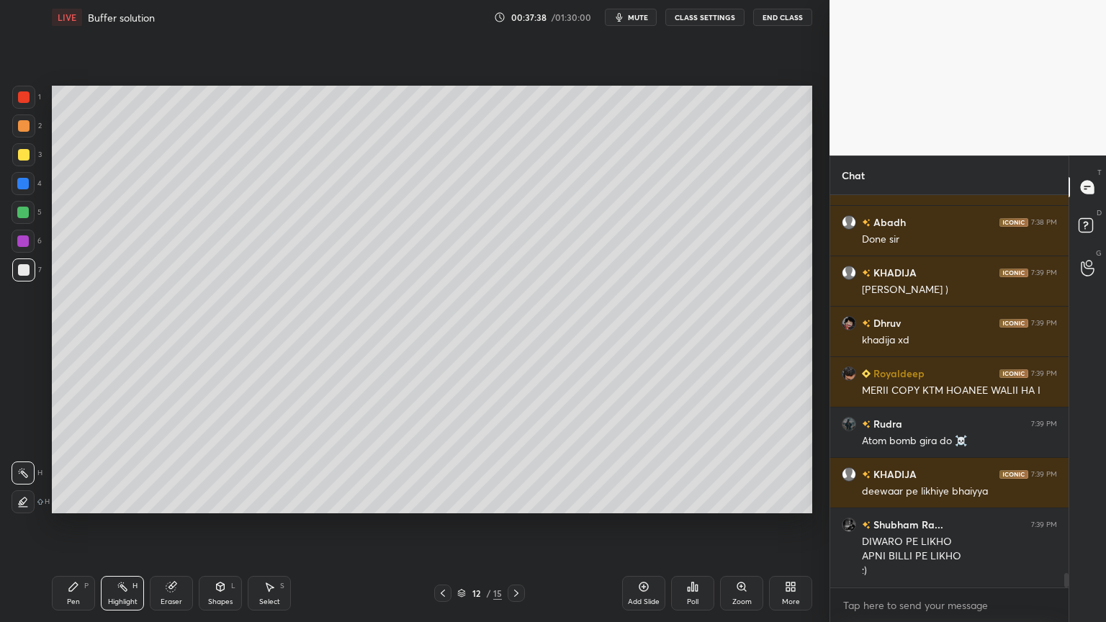
drag, startPoint x: 135, startPoint y: 608, endPoint x: 161, endPoint y: 539, distance: 73.8
click at [132, 525] on div "Highlight H" at bounding box center [122, 593] width 43 height 35
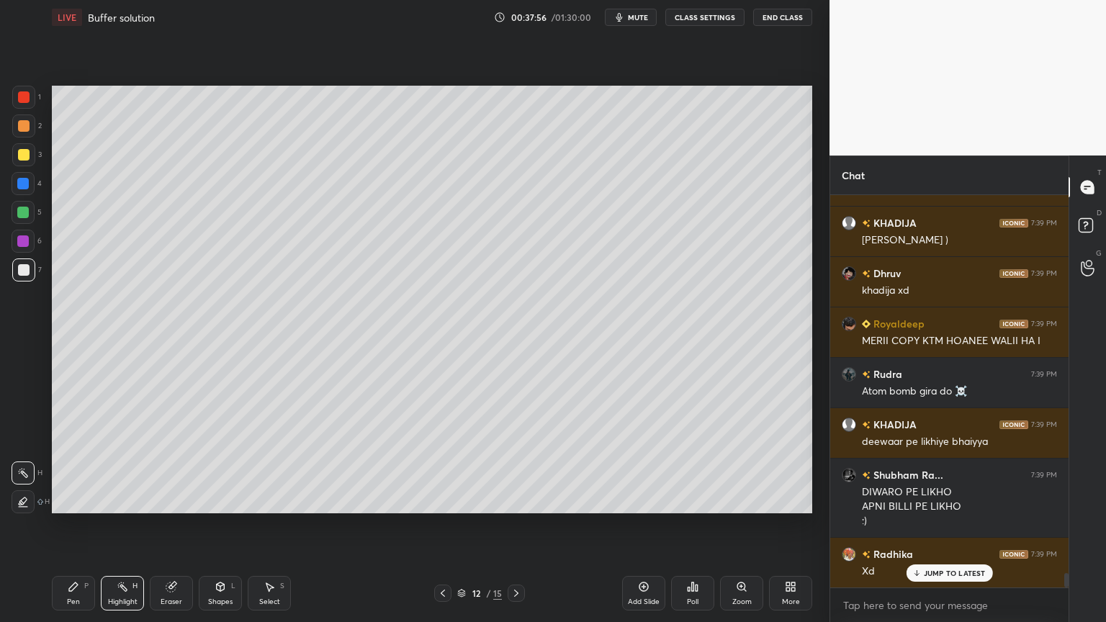
scroll to position [10496, 0]
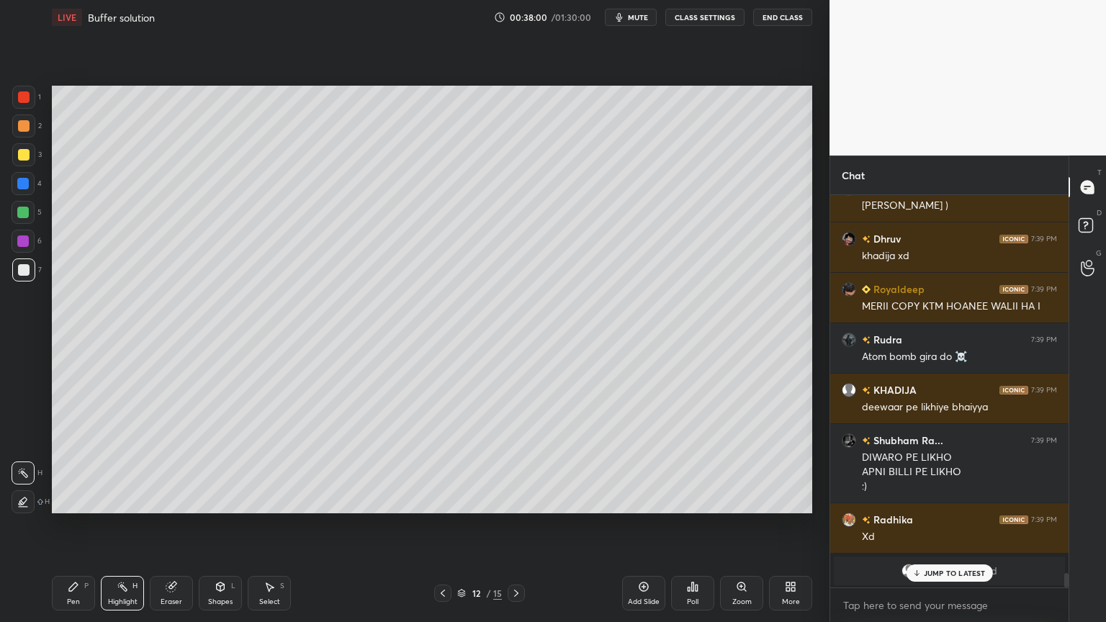
click at [220, 525] on div "Shapes L" at bounding box center [220, 593] width 43 height 35
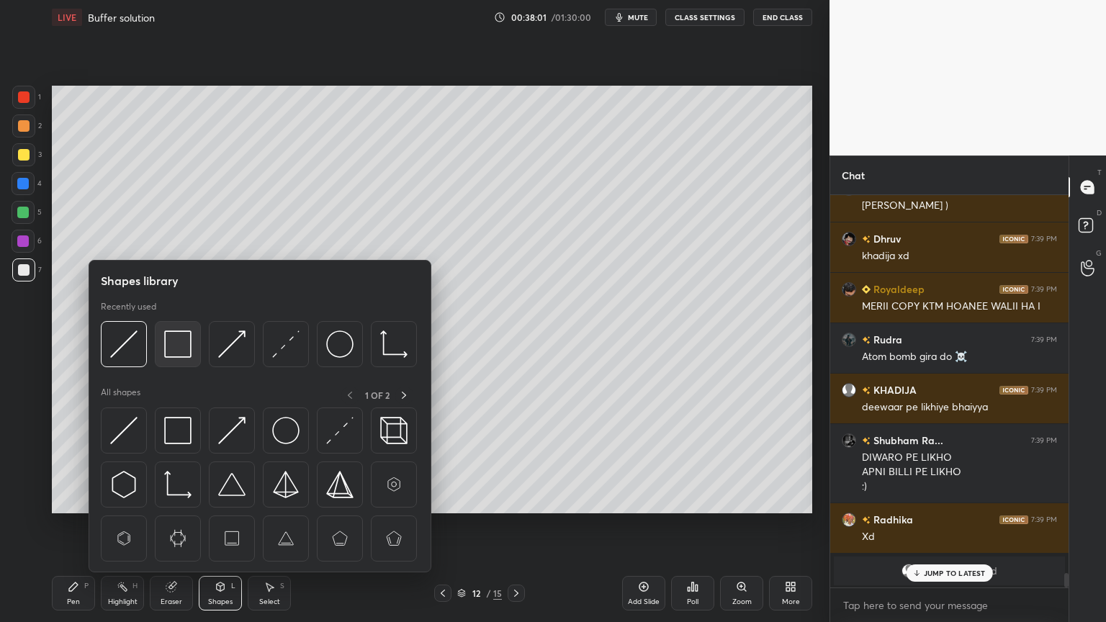
click at [178, 356] on img at bounding box center [177, 344] width 27 height 27
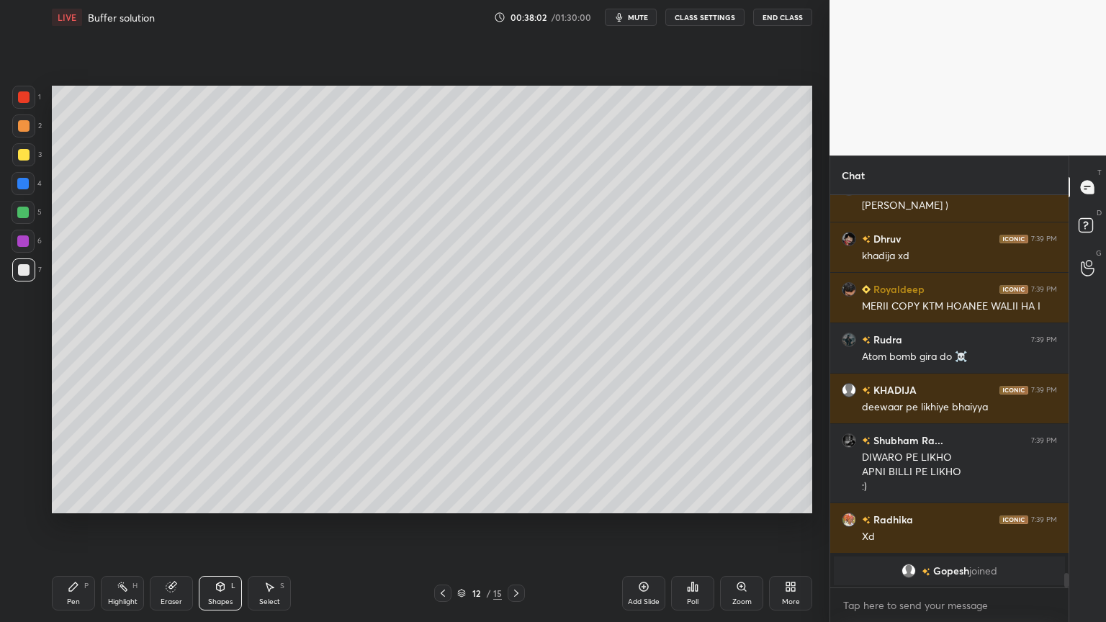
scroll to position [10547, 0]
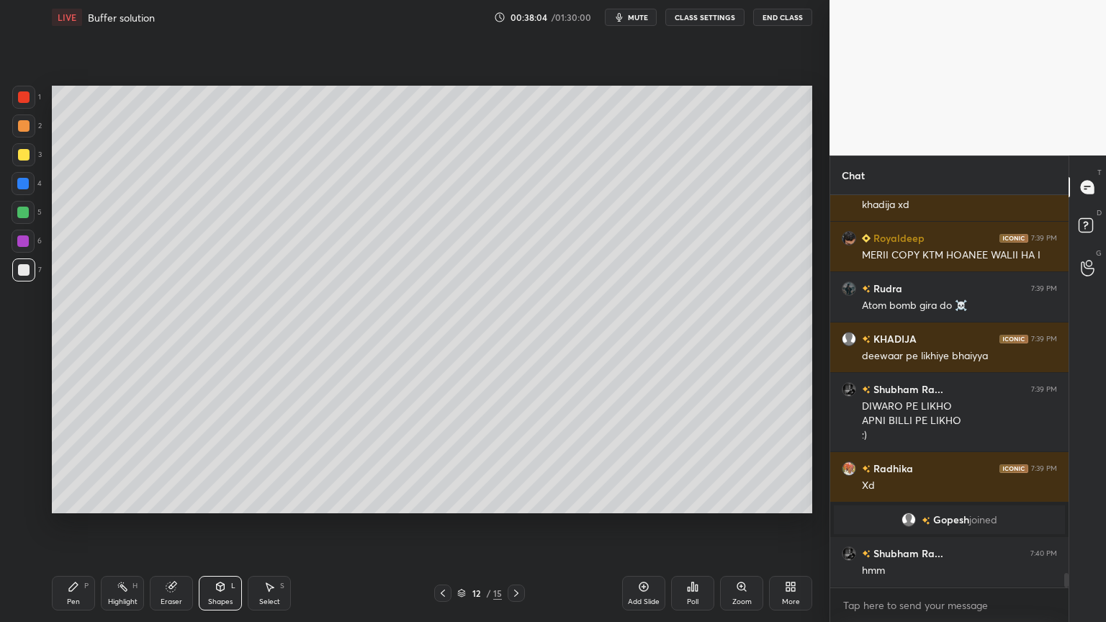
drag, startPoint x: 73, startPoint y: 601, endPoint x: 74, endPoint y: 586, distance: 14.5
click at [73, 525] on div "Pen" at bounding box center [73, 601] width 13 height 7
drag, startPoint x: 121, startPoint y: 599, endPoint x: 138, endPoint y: 521, distance: 79.7
click at [125, 525] on div "Highlight H" at bounding box center [122, 593] width 43 height 35
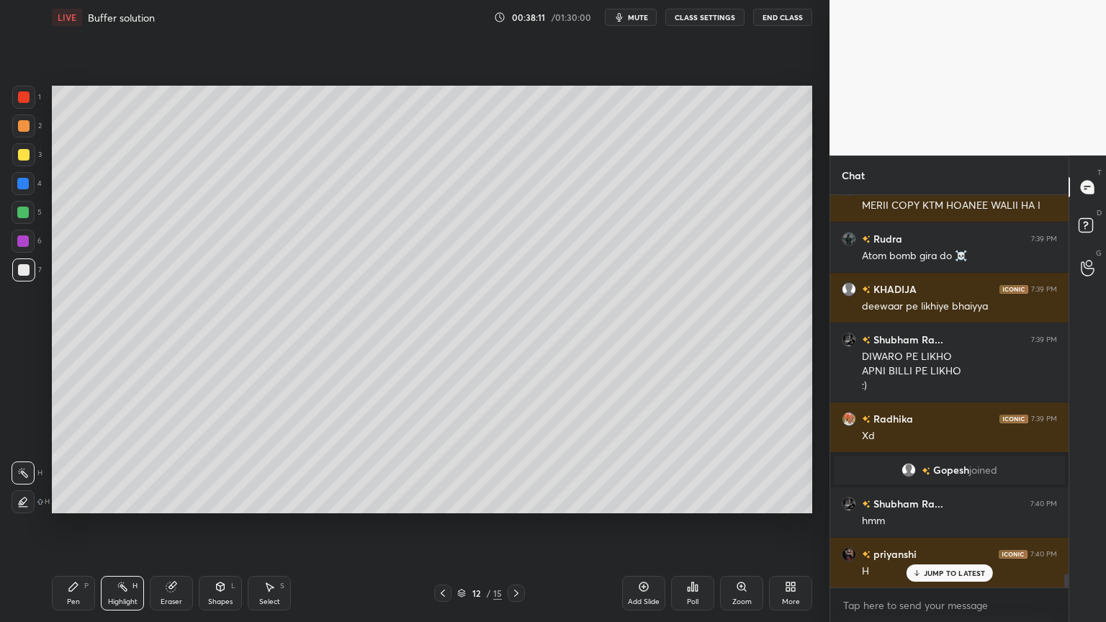
click at [71, 525] on div "Pen P" at bounding box center [73, 593] width 43 height 35
click at [29, 162] on div at bounding box center [23, 154] width 23 height 23
drag, startPoint x: 132, startPoint y: 597, endPoint x: 138, endPoint y: 534, distance: 63.6
click at [132, 525] on div "Highlight H" at bounding box center [122, 593] width 43 height 35
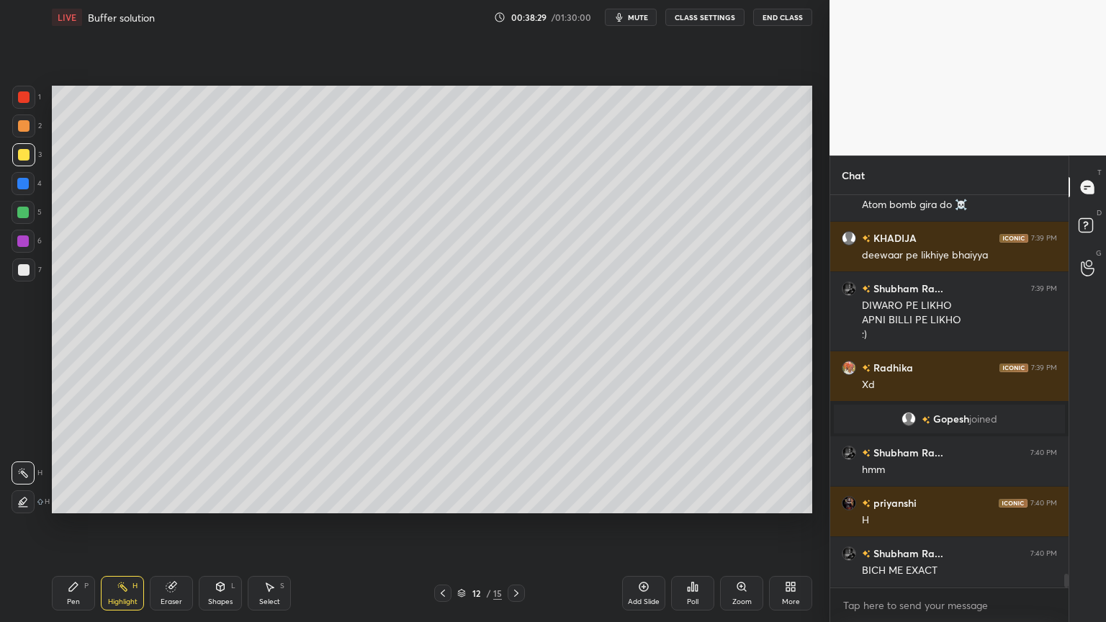
scroll to position [10698, 0]
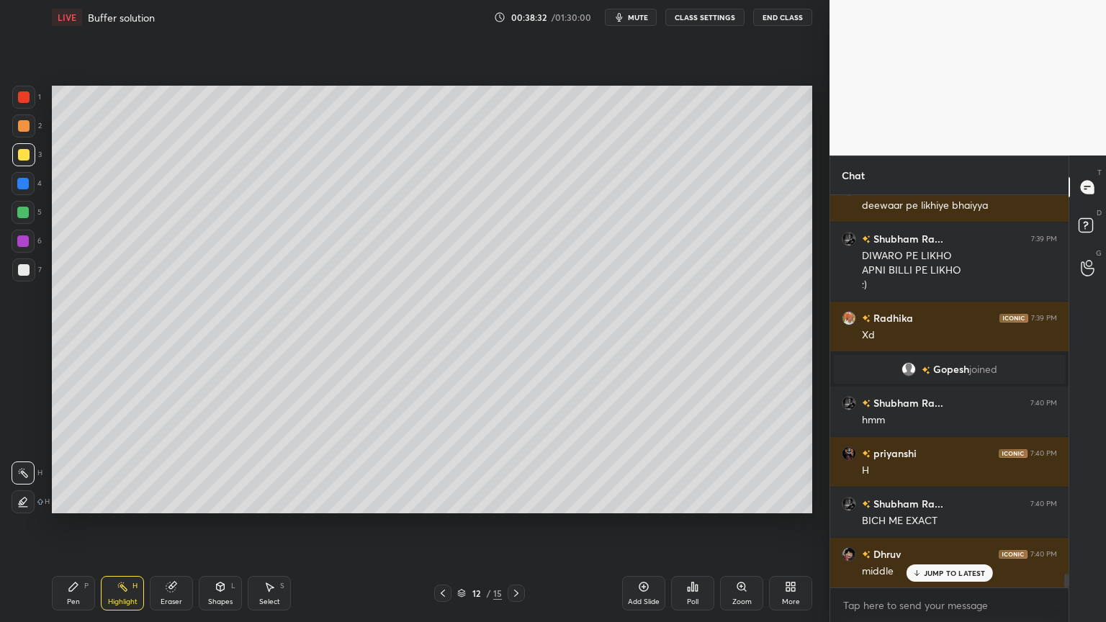
drag, startPoint x: 73, startPoint y: 592, endPoint x: 102, endPoint y: 536, distance: 63.5
click at [76, 525] on div "Pen P" at bounding box center [73, 593] width 43 height 35
click at [18, 194] on div at bounding box center [23, 183] width 23 height 23
drag, startPoint x: 125, startPoint y: 597, endPoint x: 147, endPoint y: 524, distance: 76.8
click at [125, 525] on div "Highlight H" at bounding box center [122, 593] width 43 height 35
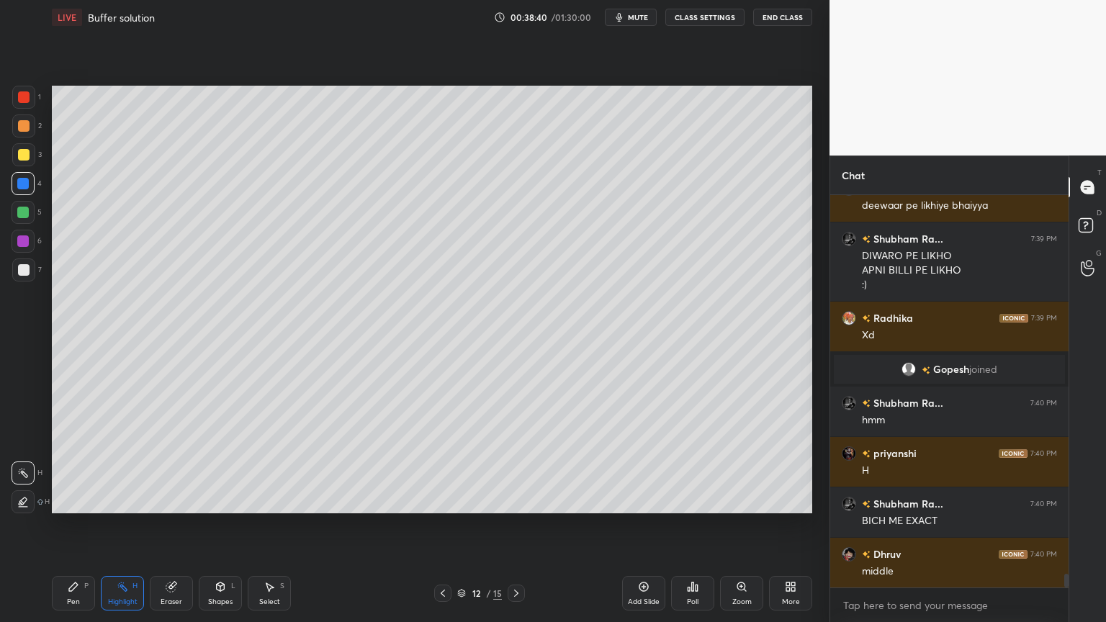
scroll to position [10749, 0]
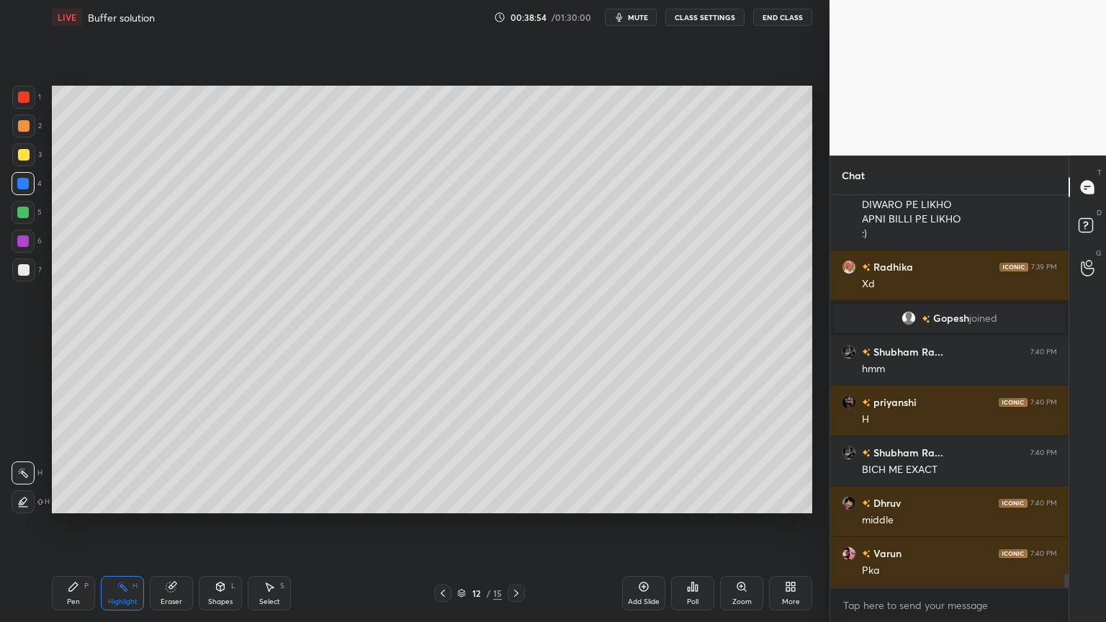
click at [75, 525] on div "Pen P" at bounding box center [73, 593] width 43 height 35
click at [23, 281] on div at bounding box center [23, 270] width 23 height 23
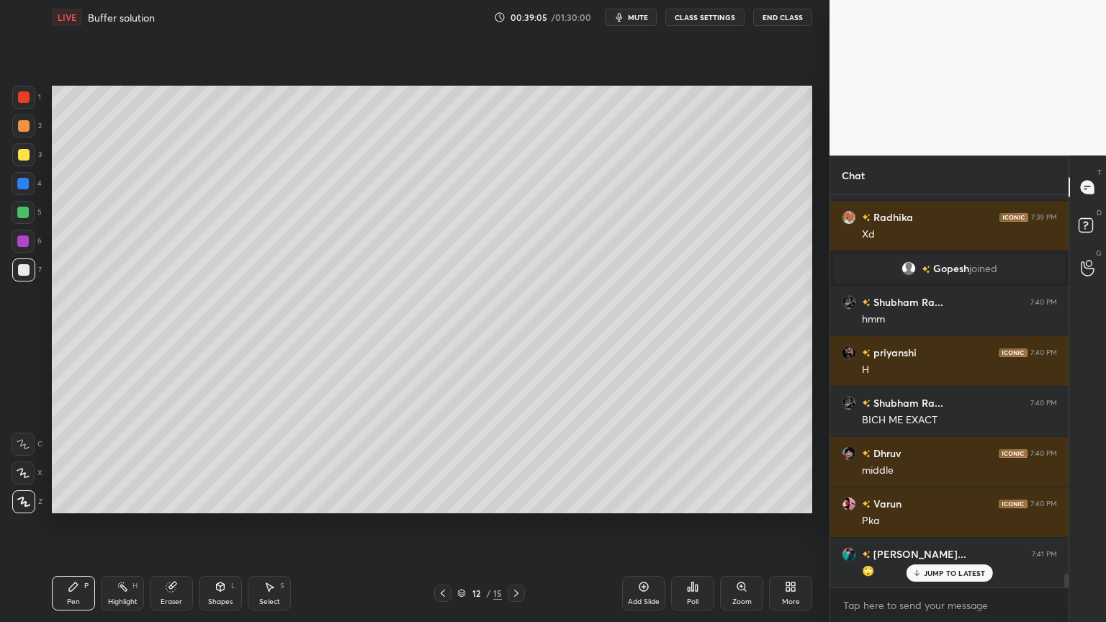
click at [24, 156] on div at bounding box center [24, 155] width 12 height 12
drag, startPoint x: 218, startPoint y: 596, endPoint x: 214, endPoint y: 576, distance: 20.6
click at [217, 525] on div "Shapes L" at bounding box center [220, 593] width 43 height 35
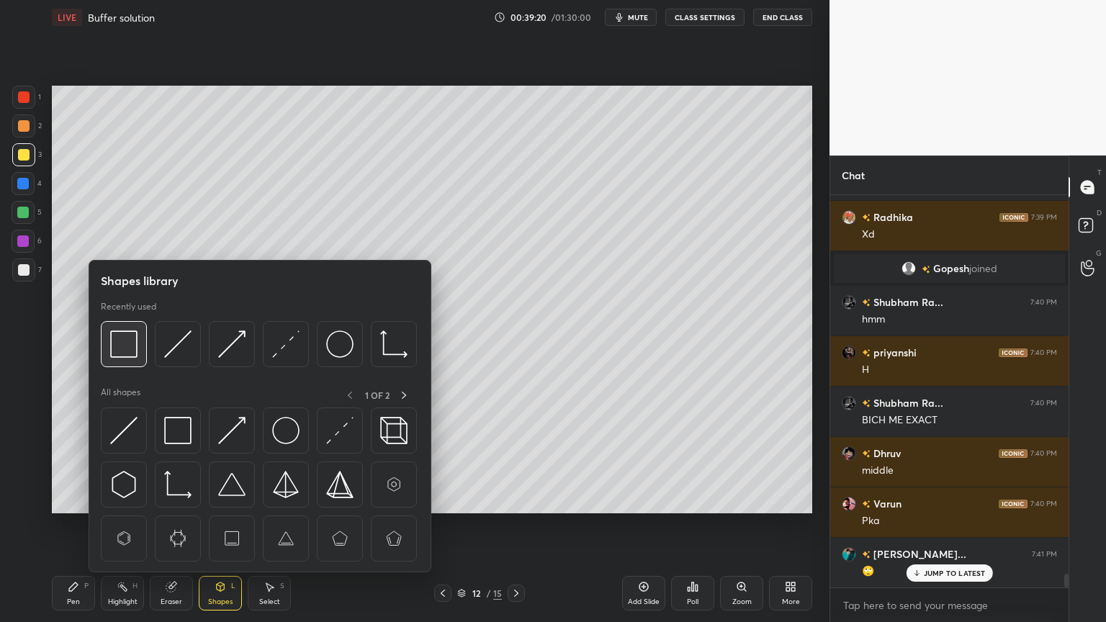
click at [130, 356] on img at bounding box center [123, 344] width 27 height 27
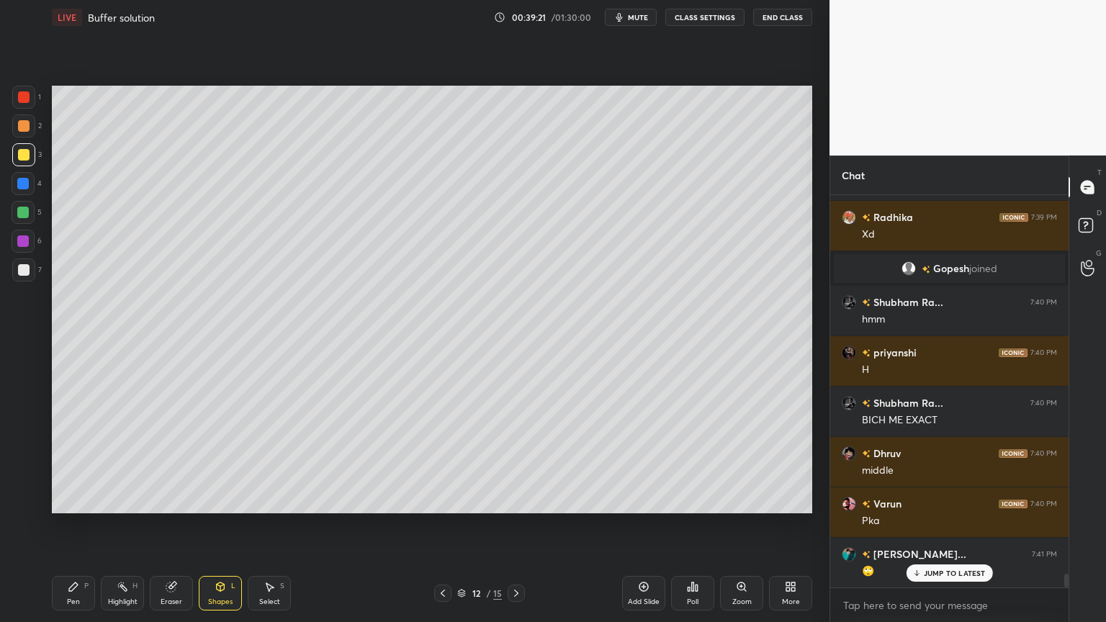
click at [24, 269] on div at bounding box center [24, 270] width 12 height 12
drag, startPoint x: 112, startPoint y: 594, endPoint x: 138, endPoint y: 578, distance: 30.2
click at [111, 525] on div "Highlight H" at bounding box center [122, 593] width 43 height 35
click at [0, 392] on div "1 2 3 4 5 6 7 C X Z C X Z E E Erase all H H LIVE Buffer solution 00:39:31 / 01:…" at bounding box center [409, 311] width 818 height 622
click at [187, 92] on div "1 2 3 4 5 6 7 C X Z C X Z E E Erase all H H LIVE Buffer solution 00:39:31 / 01:…" at bounding box center [409, 311] width 818 height 622
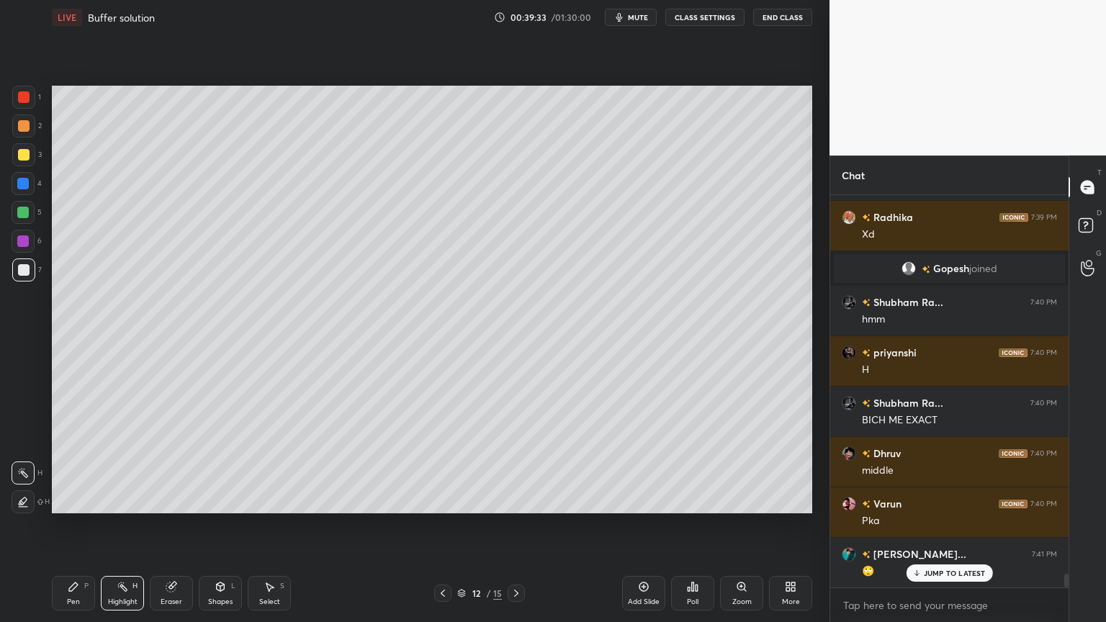
click at [634, 525] on div "Add Slide" at bounding box center [644, 601] width 32 height 7
click at [69, 525] on div "Pen P" at bounding box center [73, 593] width 43 height 35
click at [21, 120] on div at bounding box center [24, 126] width 12 height 12
click at [440, 525] on icon at bounding box center [443, 594] width 12 height 12
click at [118, 525] on div "Highlight" at bounding box center [123, 601] width 30 height 7
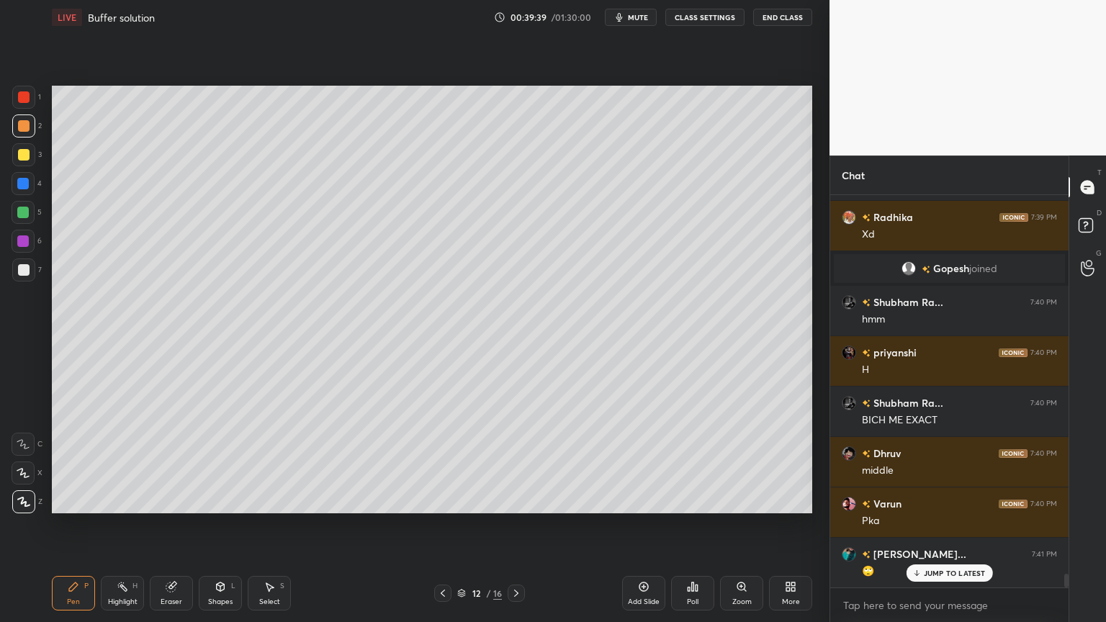
click at [128, 525] on div "Highlight H" at bounding box center [122, 593] width 43 height 35
click at [521, 525] on icon at bounding box center [517, 594] width 12 height 12
click at [81, 525] on div "Pen P" at bounding box center [73, 593] width 43 height 35
click at [21, 270] on div at bounding box center [24, 270] width 12 height 12
click at [218, 525] on div "Shapes" at bounding box center [220, 601] width 24 height 7
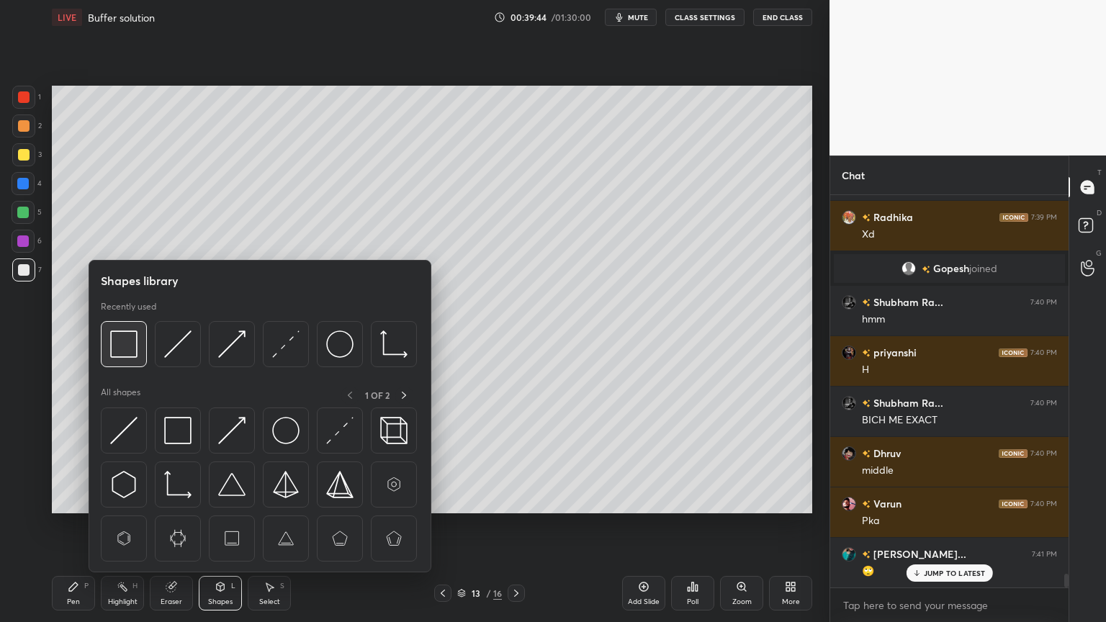
click at [117, 338] on img at bounding box center [123, 344] width 27 height 27
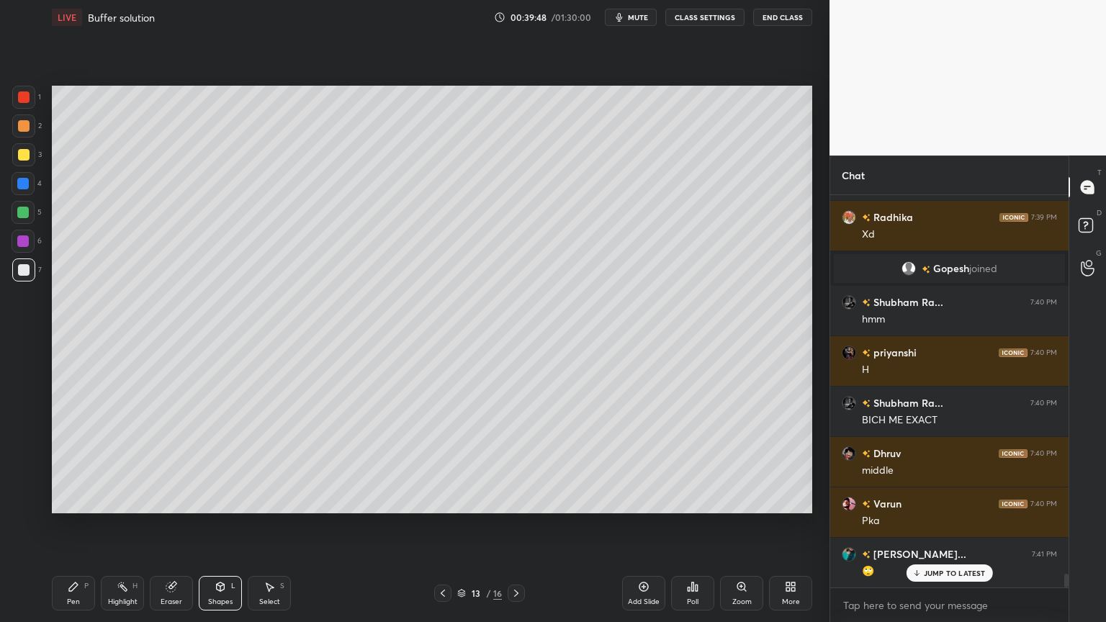
click at [77, 525] on div "Pen P" at bounding box center [73, 593] width 43 height 35
click at [26, 130] on div at bounding box center [24, 126] width 12 height 12
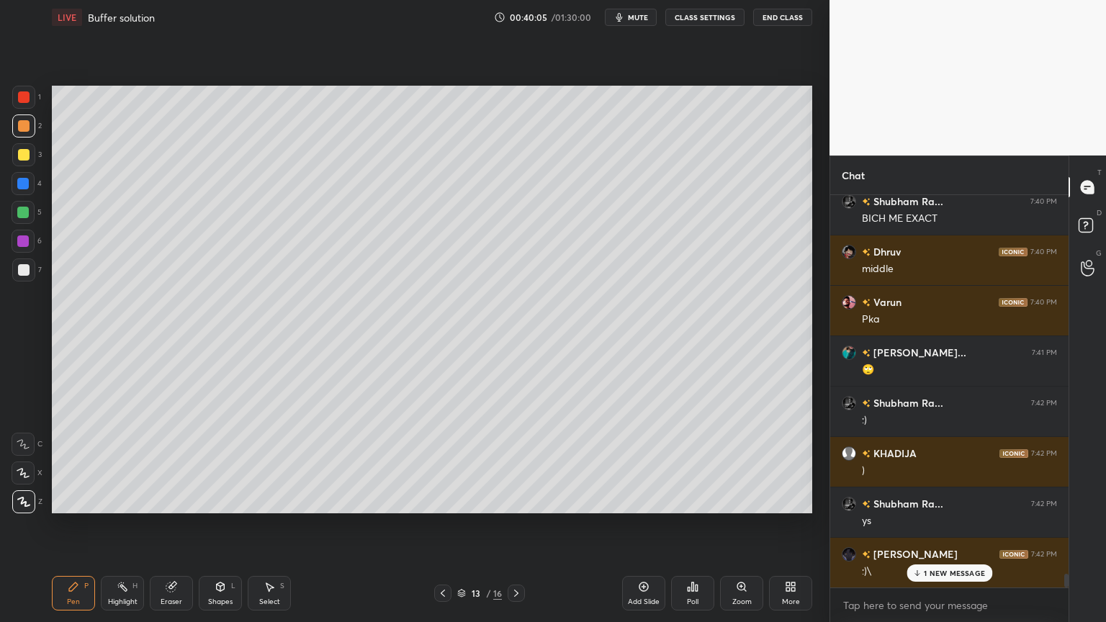
scroll to position [11051, 0]
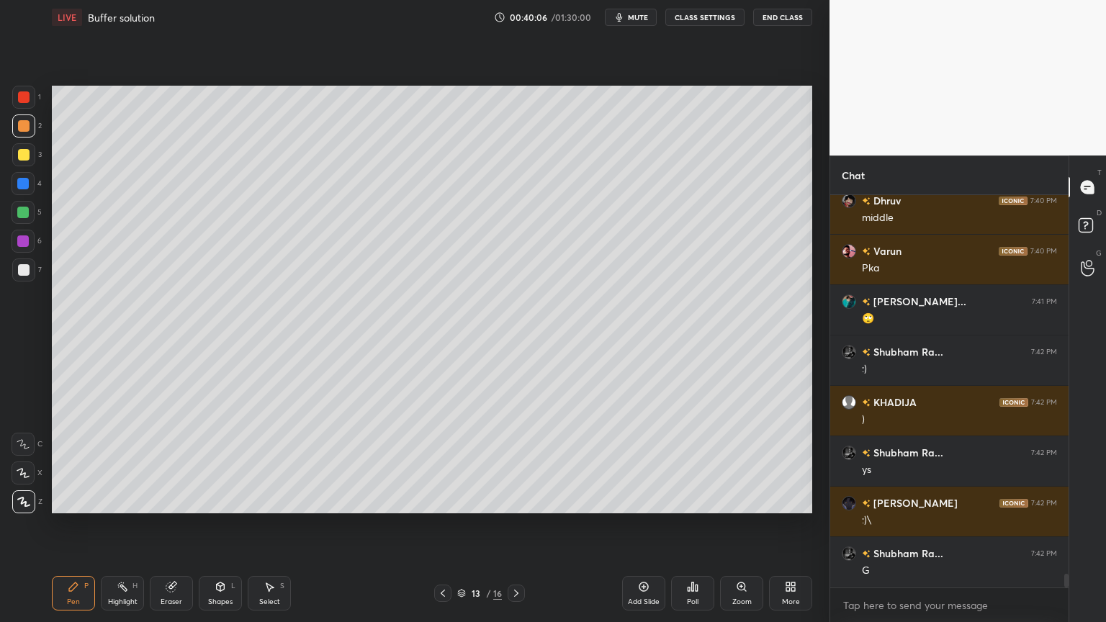
click at [63, 525] on div "Pen P" at bounding box center [73, 593] width 43 height 35
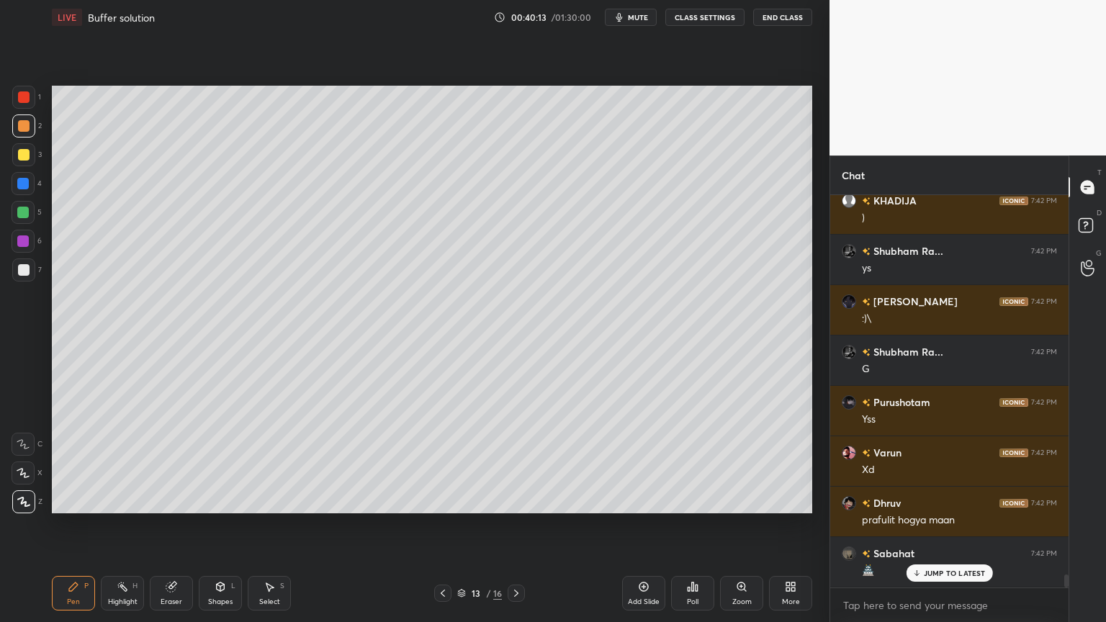
scroll to position [11302, 0]
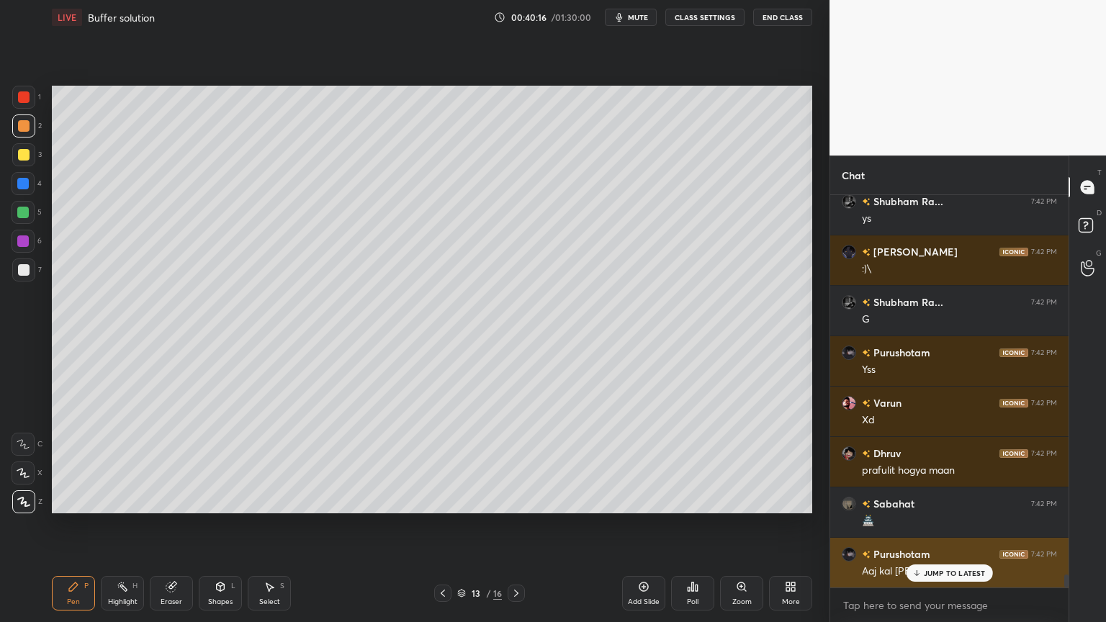
click at [966, 525] on p "JUMP TO LATEST" at bounding box center [955, 573] width 62 height 9
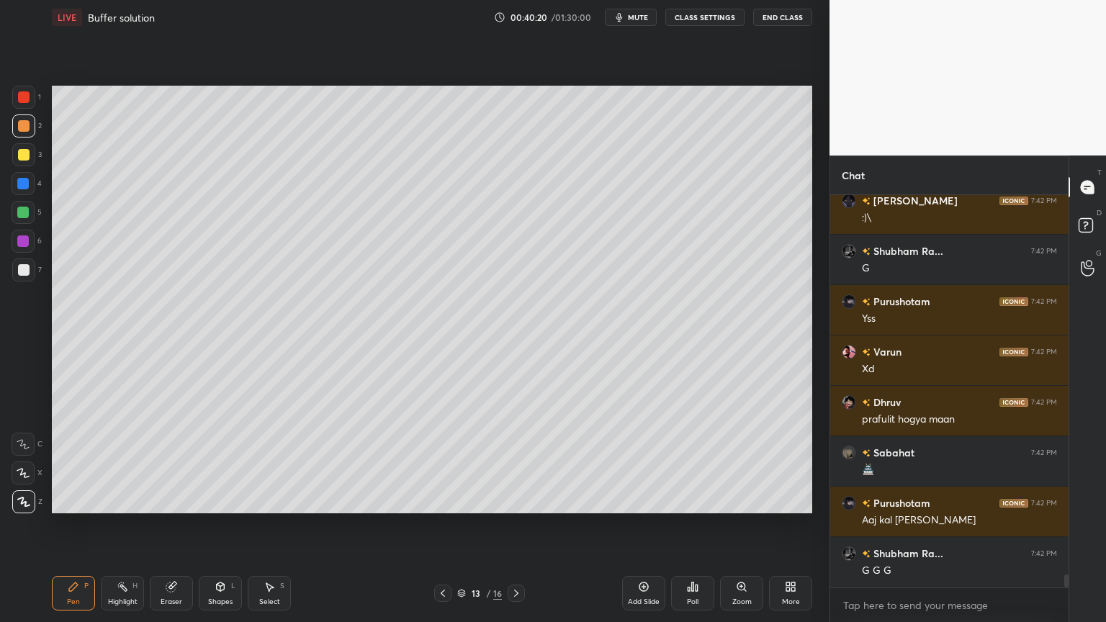
scroll to position [11403, 0]
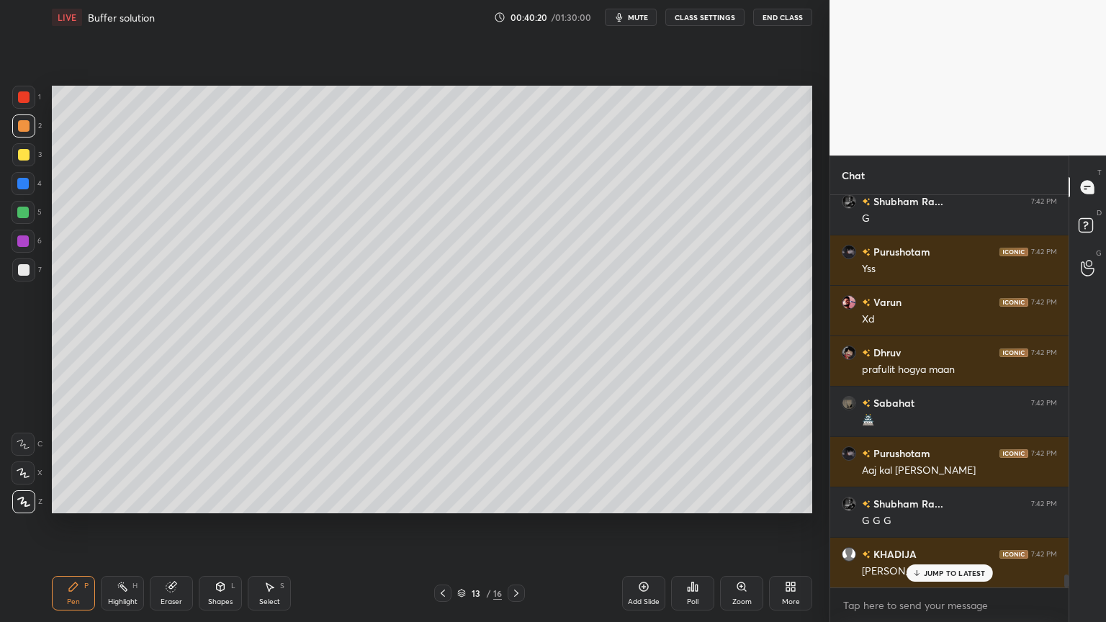
drag, startPoint x: 75, startPoint y: 593, endPoint x: 73, endPoint y: 575, distance: 18.1
click at [77, 525] on div "Pen P" at bounding box center [73, 593] width 43 height 35
click at [28, 150] on div at bounding box center [24, 155] width 12 height 12
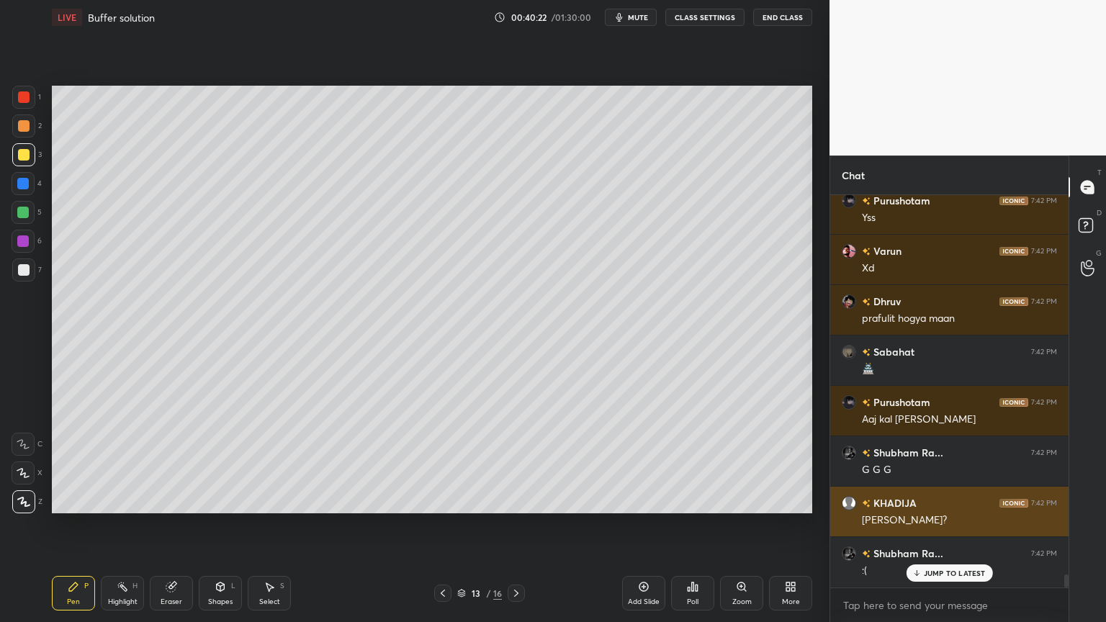
scroll to position [11504, 0]
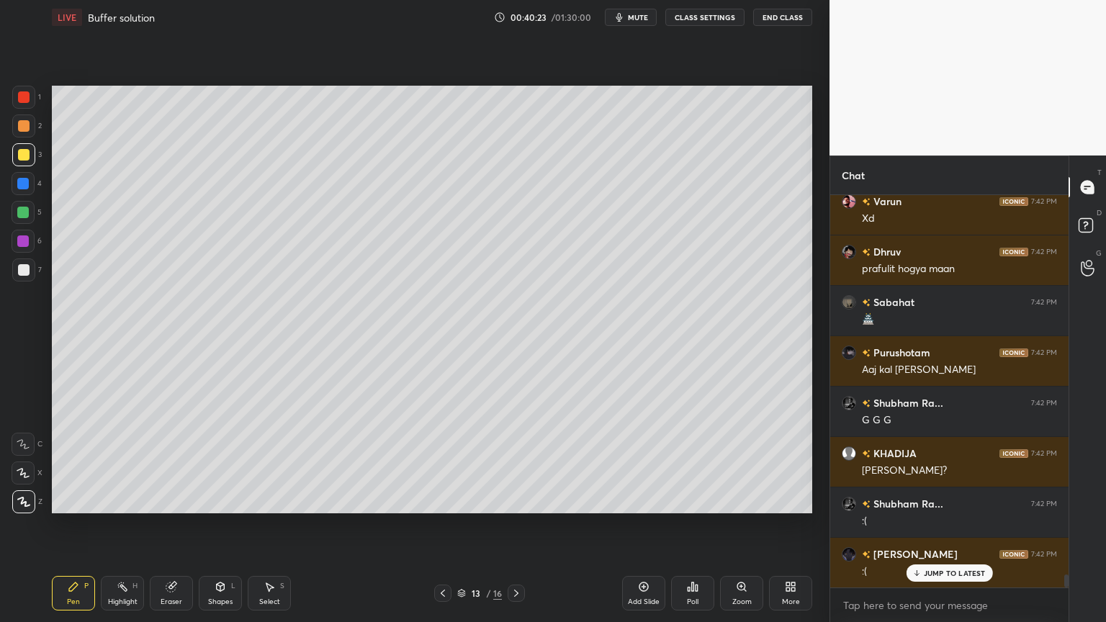
click at [19, 273] on div at bounding box center [24, 270] width 12 height 12
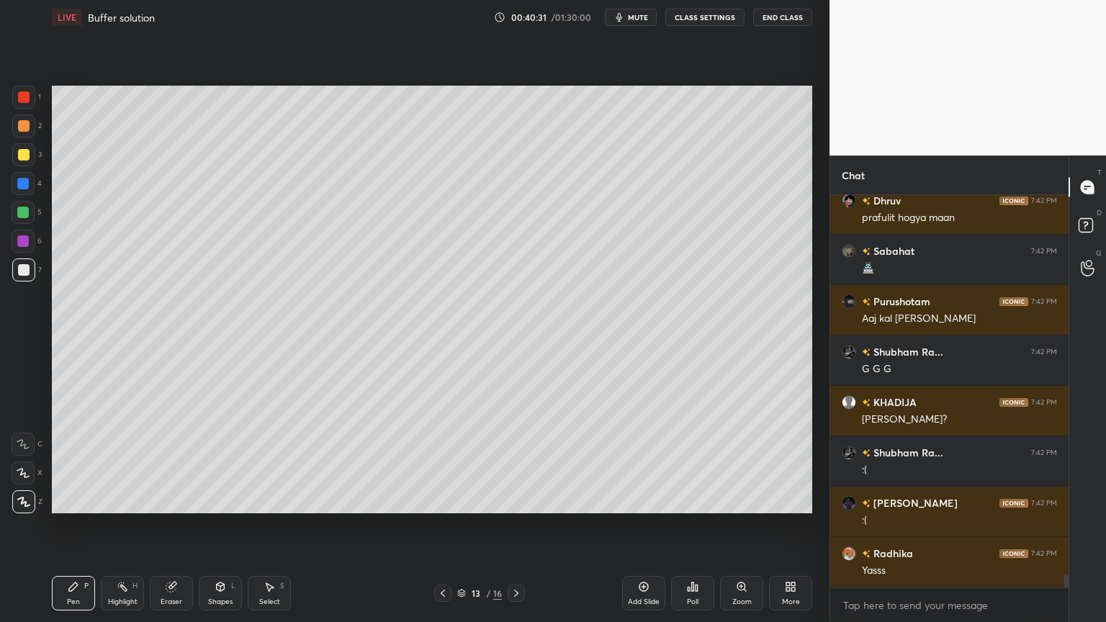
click at [115, 525] on div "Highlight" at bounding box center [123, 601] width 30 height 7
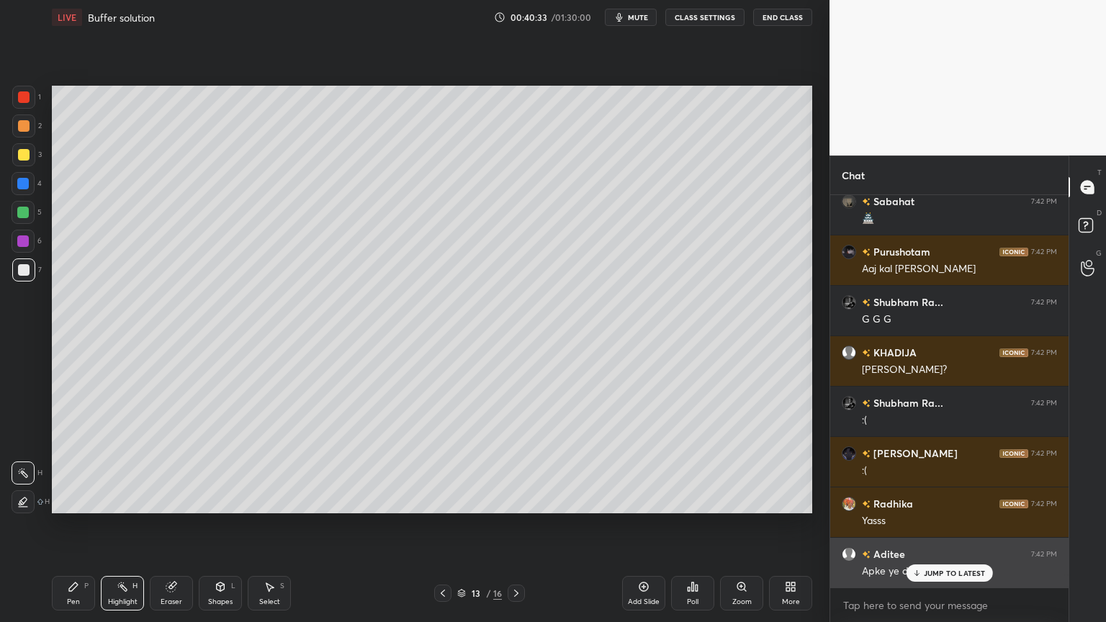
click at [949, 525] on div "JUMP TO LATEST" at bounding box center [949, 573] width 86 height 17
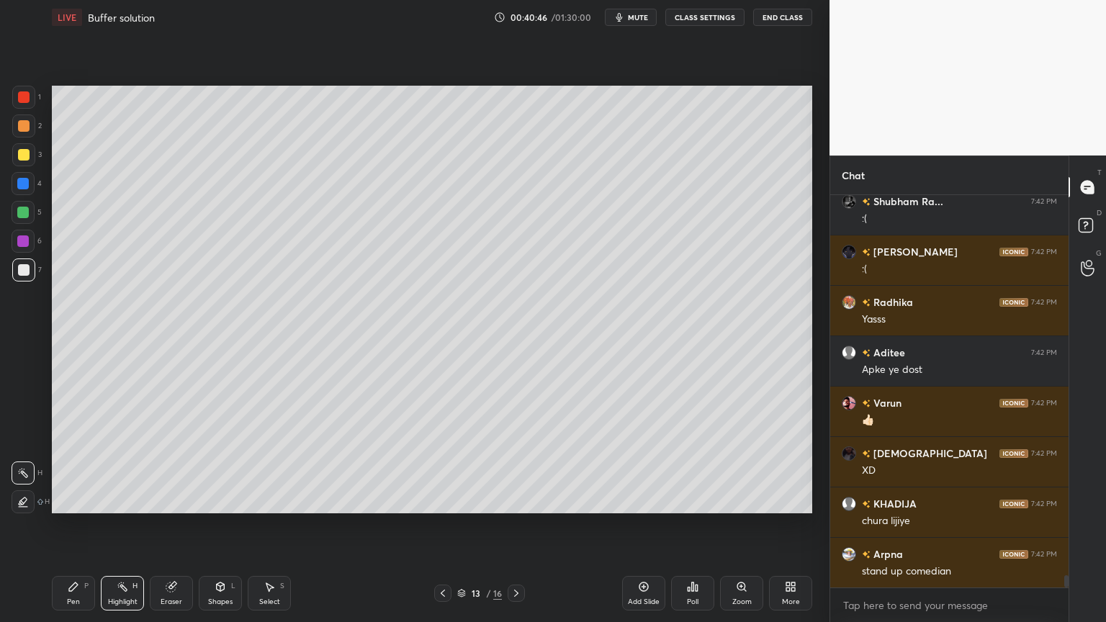
scroll to position [11858, 0]
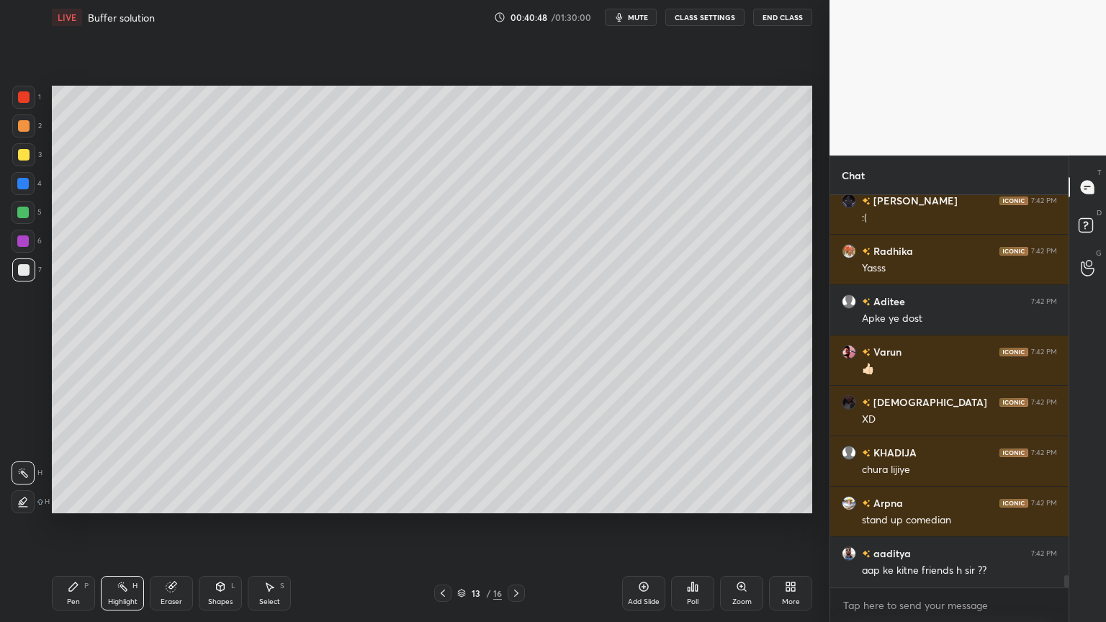
click at [84, 525] on div "Pen P" at bounding box center [73, 593] width 43 height 35
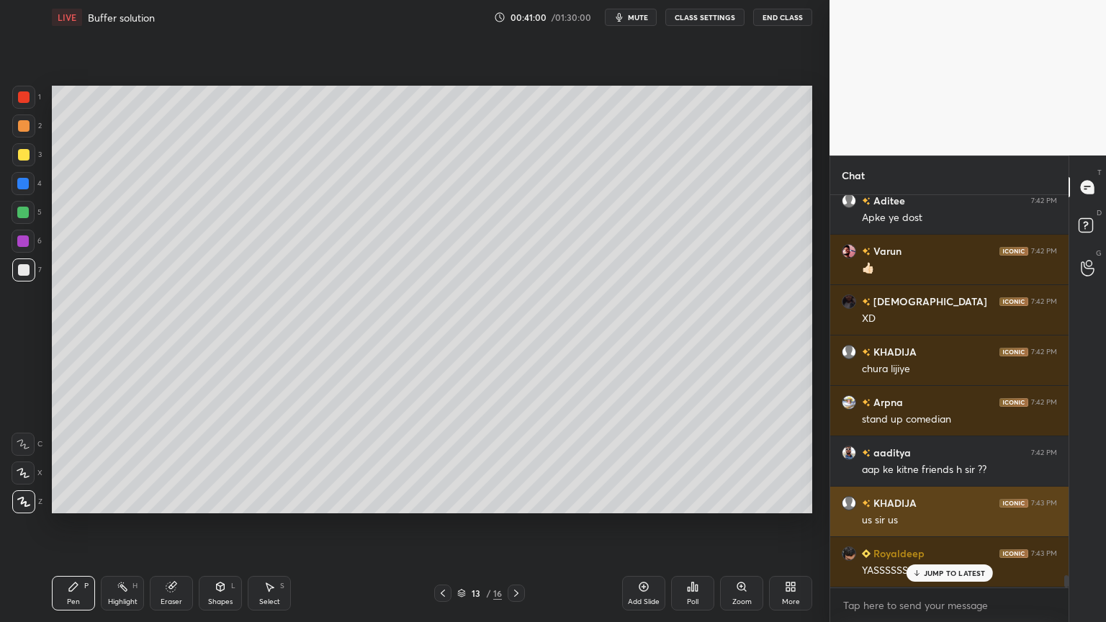
scroll to position [12008, 0]
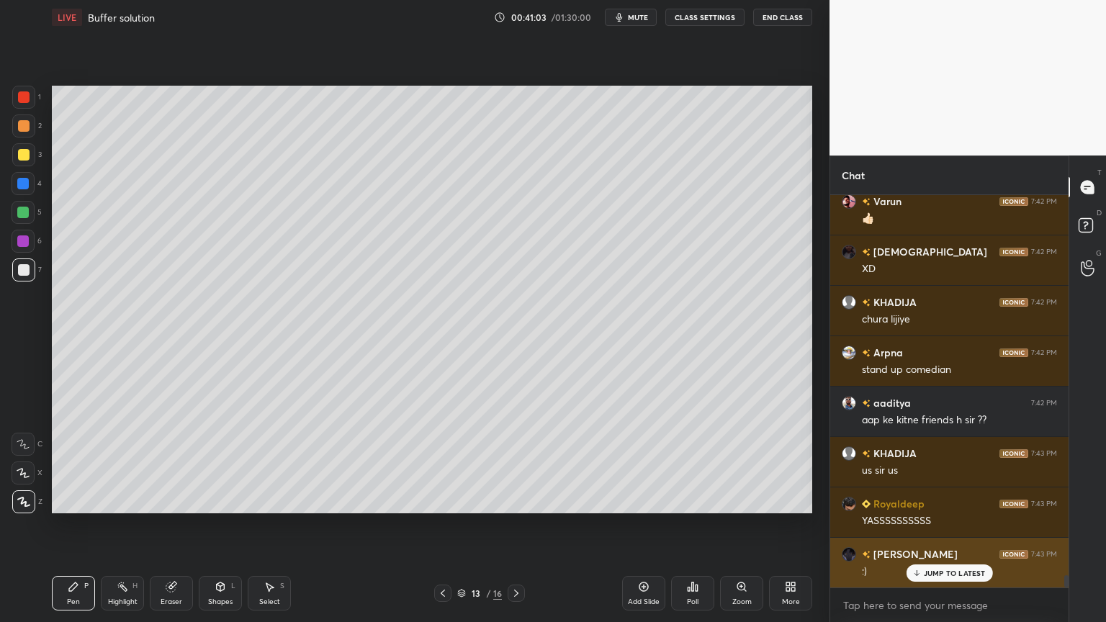
click at [951, 525] on p "JUMP TO LATEST" at bounding box center [955, 573] width 62 height 9
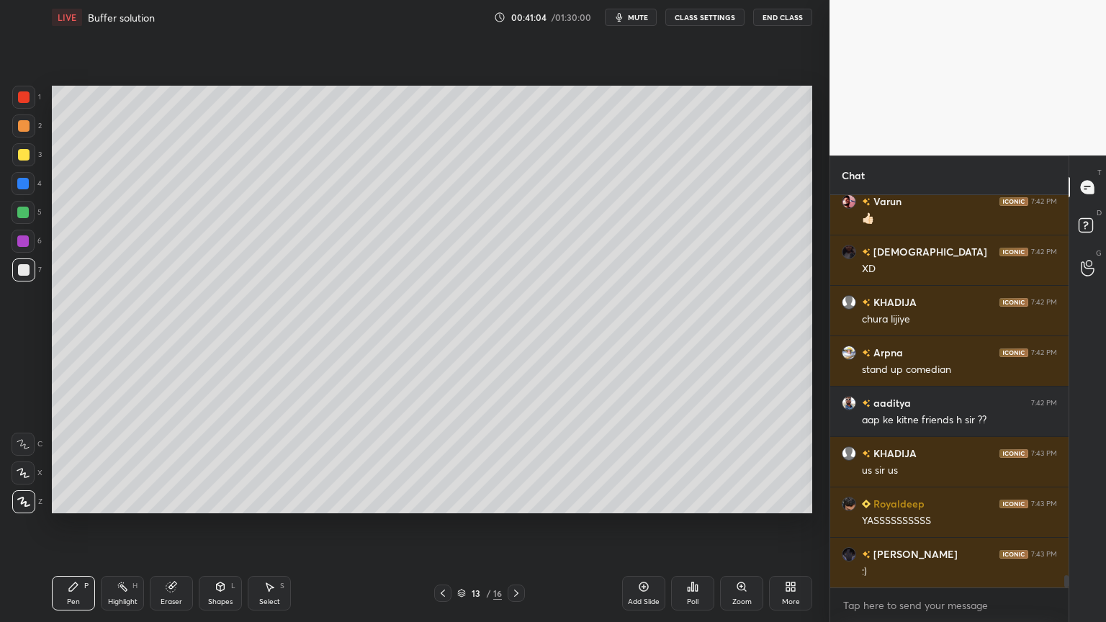
scroll to position [12059, 0]
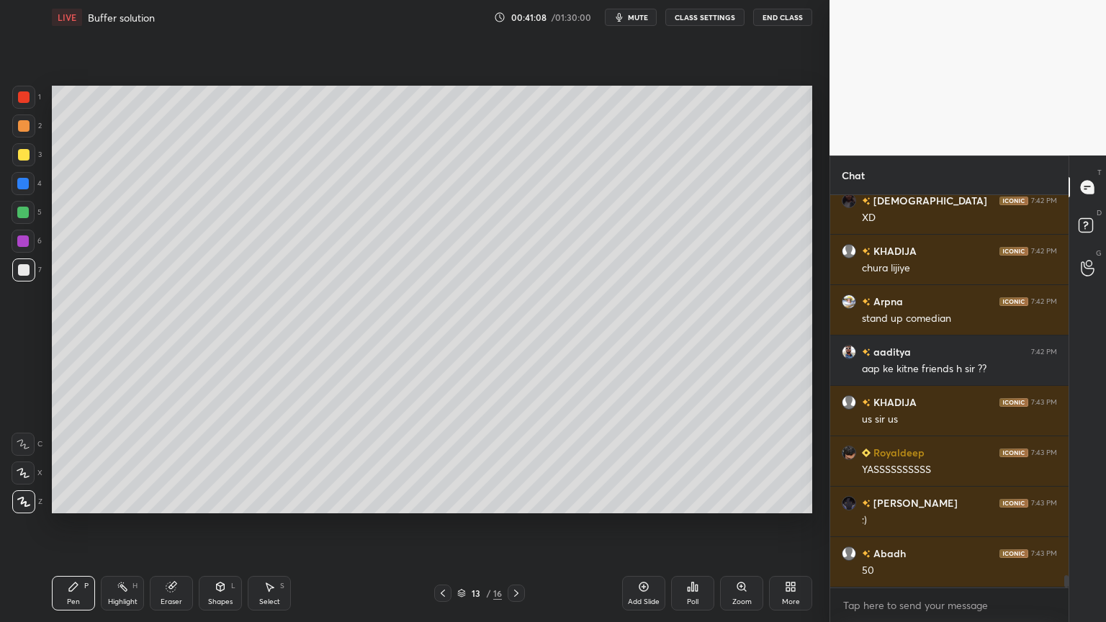
click at [126, 525] on rect at bounding box center [123, 588] width 7 height 7
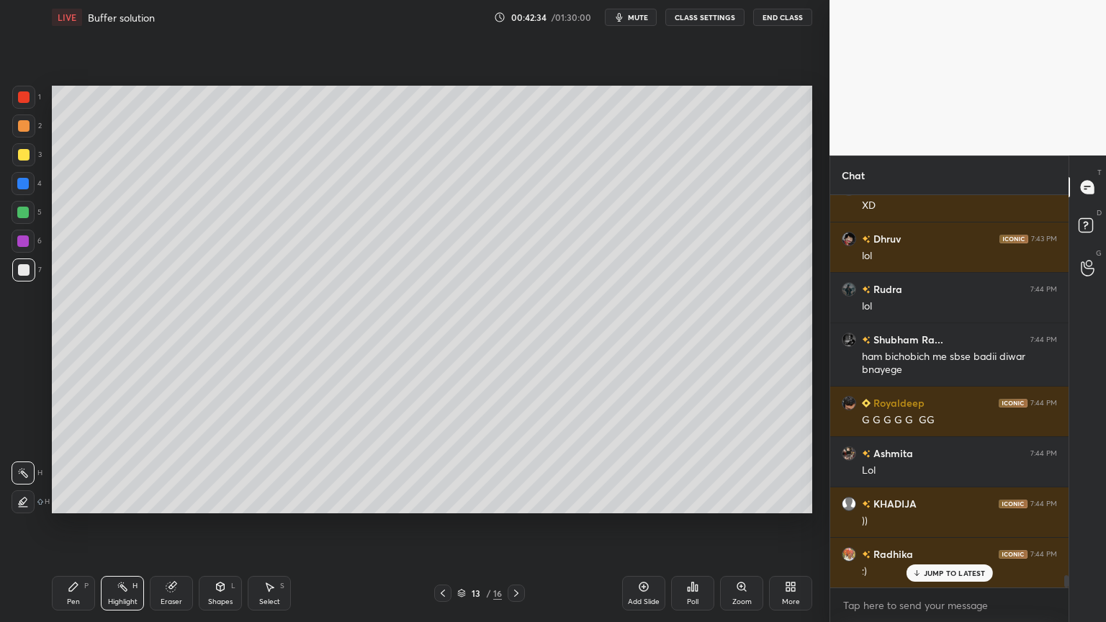
scroll to position [12589, 0]
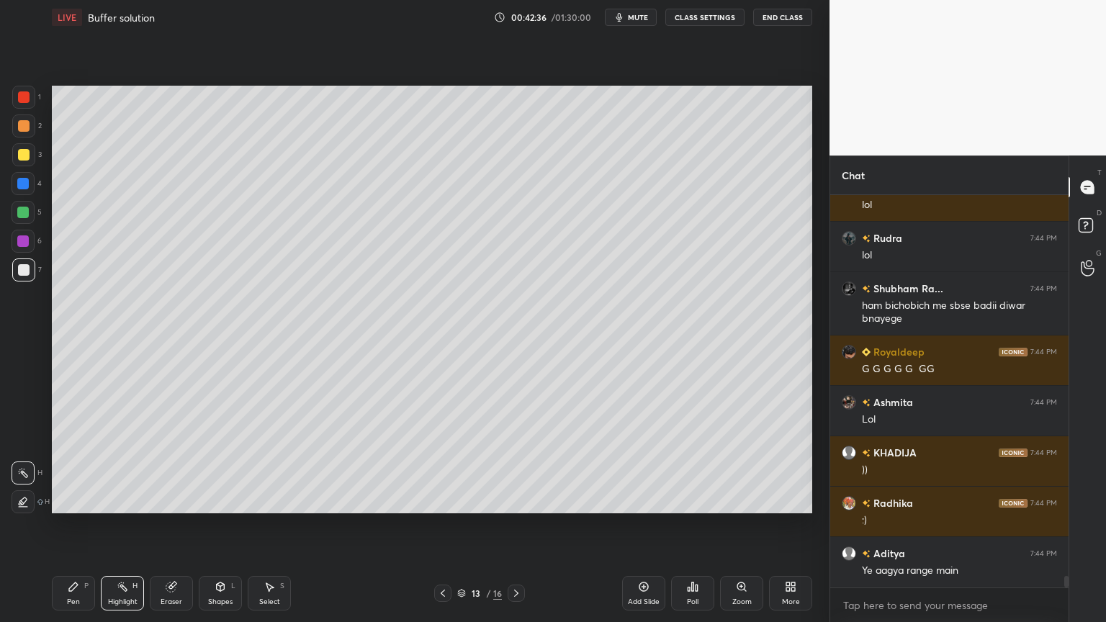
click at [67, 525] on div "Pen" at bounding box center [73, 601] width 13 height 7
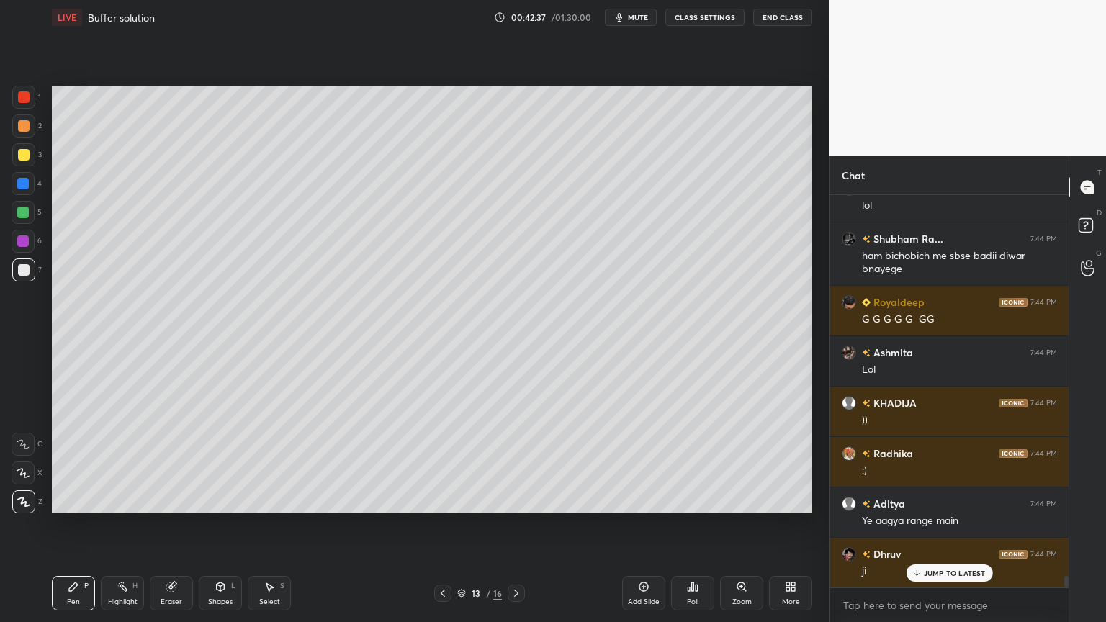
click at [23, 126] on div at bounding box center [24, 126] width 12 height 12
click at [31, 273] on div at bounding box center [23, 270] width 23 height 23
drag, startPoint x: 103, startPoint y: 604, endPoint x: 114, endPoint y: 595, distance: 14.8
click at [104, 525] on div "Highlight H" at bounding box center [122, 593] width 43 height 35
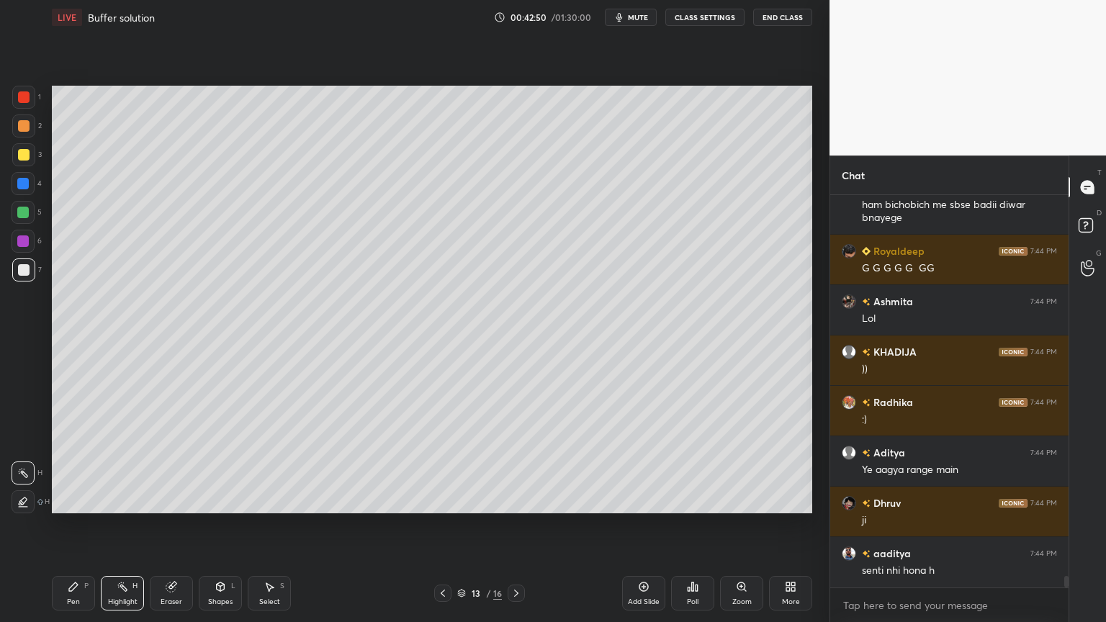
click at [75, 525] on div "Pen" at bounding box center [73, 601] width 13 height 7
click at [127, 525] on div "Highlight H" at bounding box center [122, 593] width 43 height 35
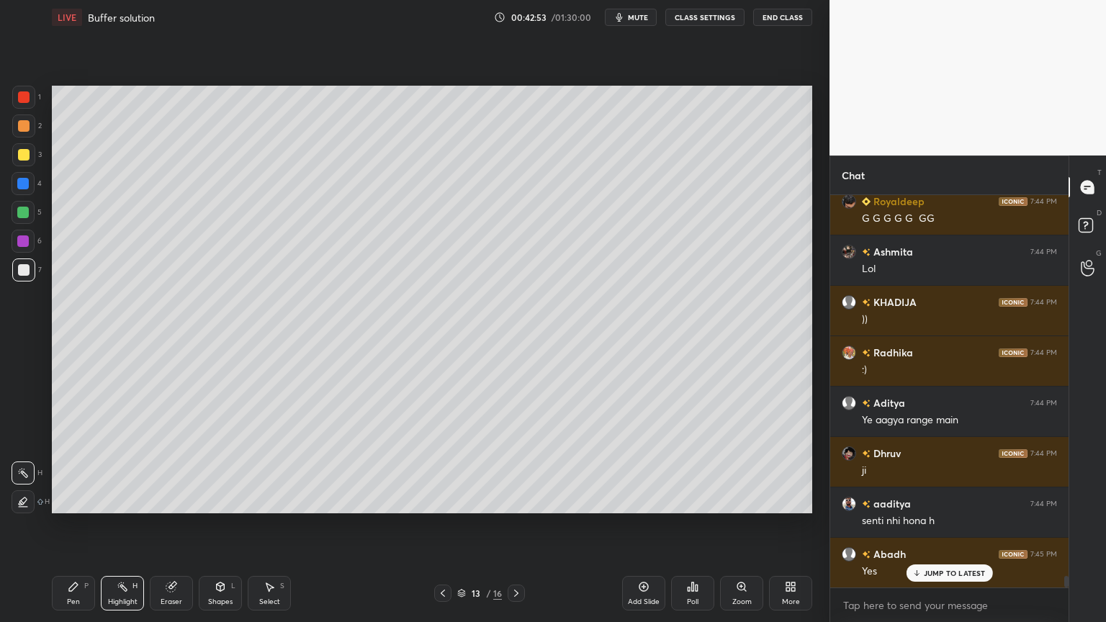
drag, startPoint x: 216, startPoint y: 598, endPoint x: 205, endPoint y: 579, distance: 22.0
click at [213, 525] on div "Shapes" at bounding box center [220, 601] width 24 height 7
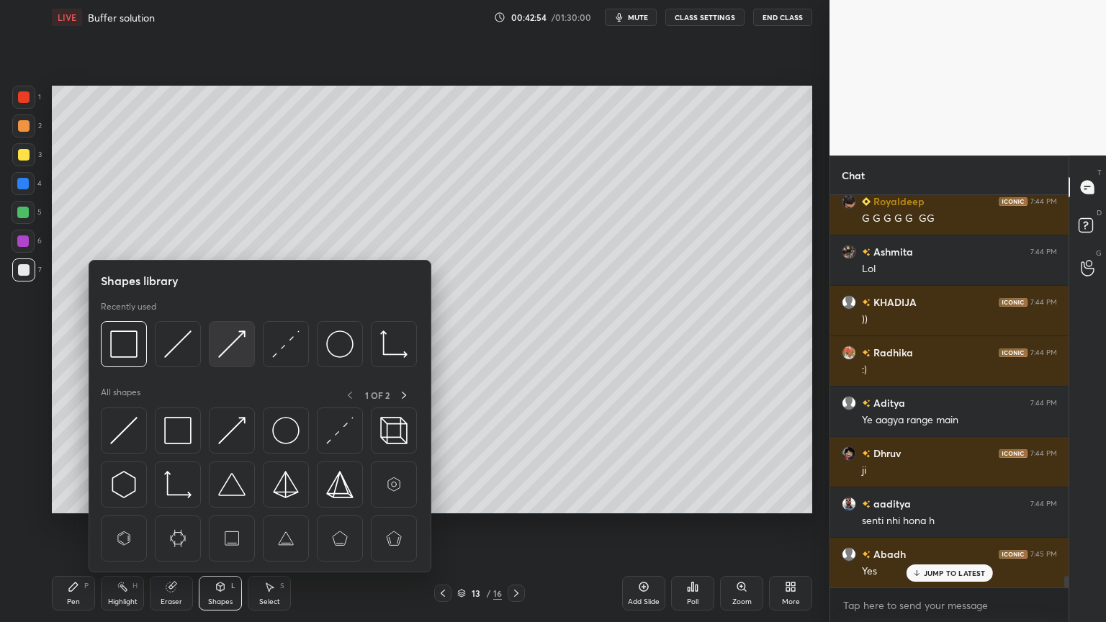
click at [234, 348] on img at bounding box center [231, 344] width 27 height 27
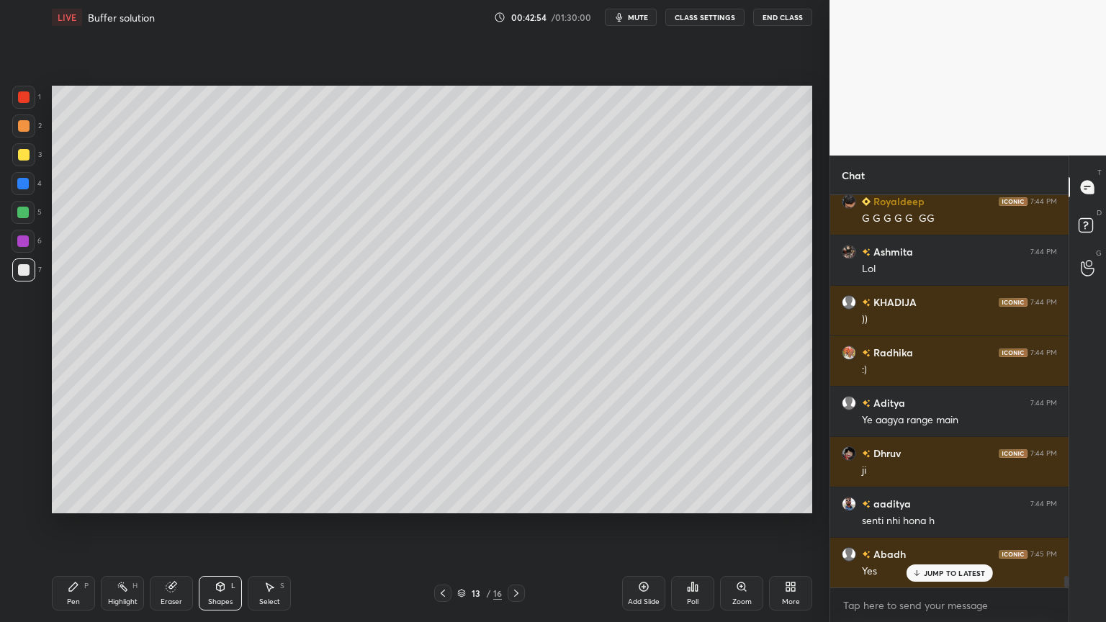
drag, startPoint x: 29, startPoint y: 104, endPoint x: 22, endPoint y: 123, distance: 20.7
click at [27, 107] on div at bounding box center [23, 97] width 23 height 23
click at [78, 525] on div "Pen P" at bounding box center [73, 593] width 43 height 35
click at [118, 525] on div "Highlight" at bounding box center [123, 601] width 30 height 7
click at [71, 525] on icon at bounding box center [74, 587] width 12 height 12
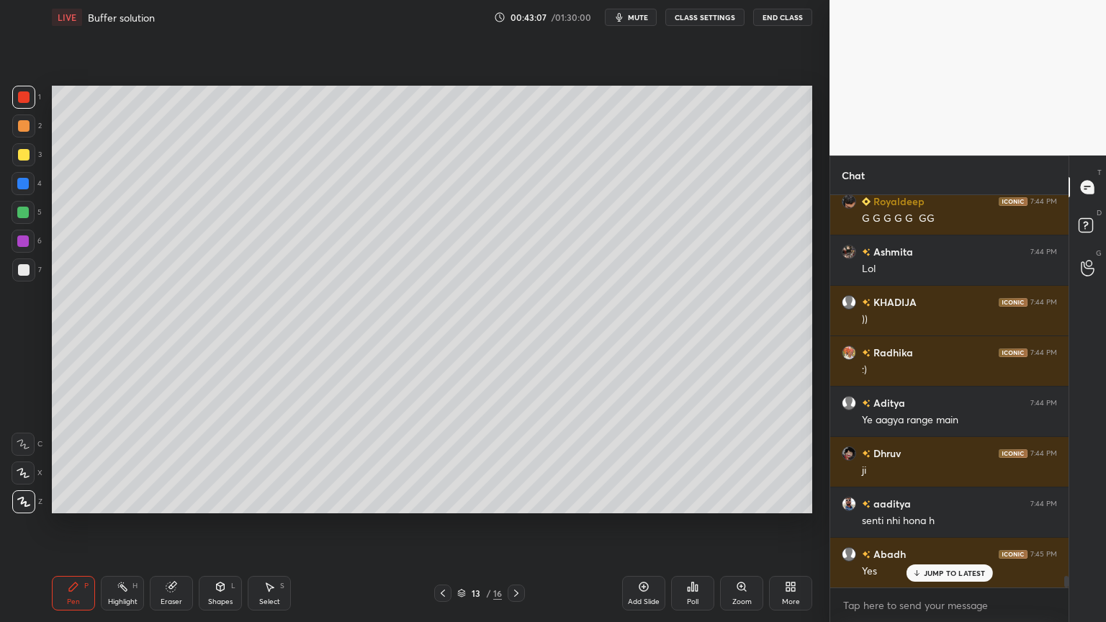
click at [24, 165] on div at bounding box center [23, 154] width 23 height 23
click at [117, 525] on icon at bounding box center [123, 587] width 12 height 12
click at [81, 525] on div "Pen P" at bounding box center [73, 593] width 43 height 35
click at [29, 101] on div at bounding box center [23, 97] width 23 height 23
drag, startPoint x: 109, startPoint y: 598, endPoint x: 150, endPoint y: 530, distance: 79.8
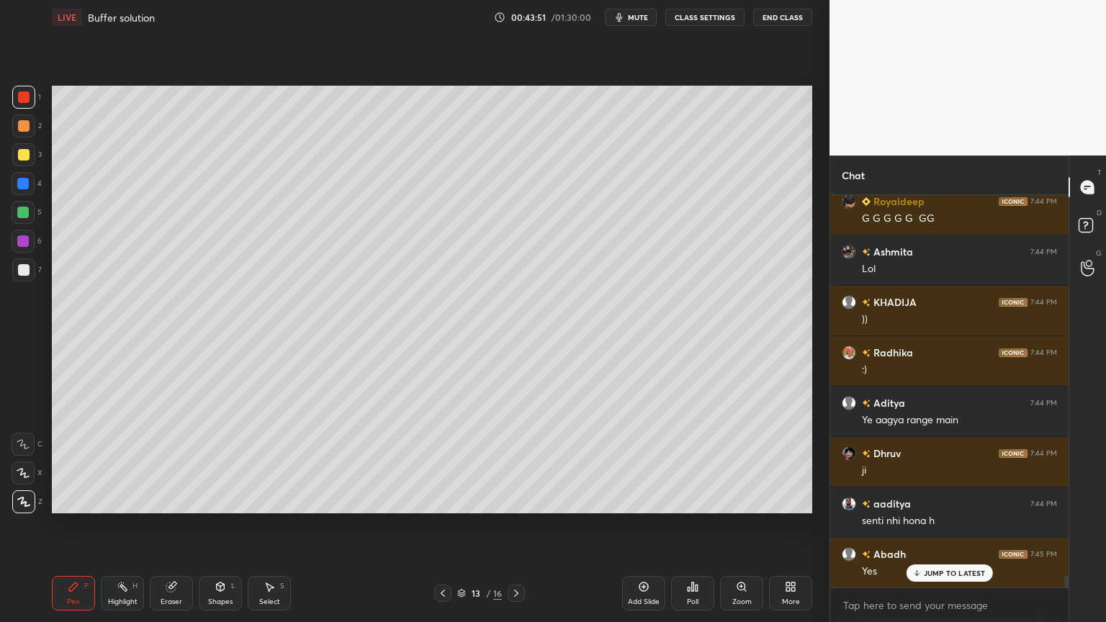
click at [109, 525] on div "Highlight H" at bounding box center [122, 593] width 43 height 35
drag, startPoint x: 75, startPoint y: 580, endPoint x: 97, endPoint y: 530, distance: 55.1
click at [76, 525] on icon at bounding box center [74, 587] width 12 height 12
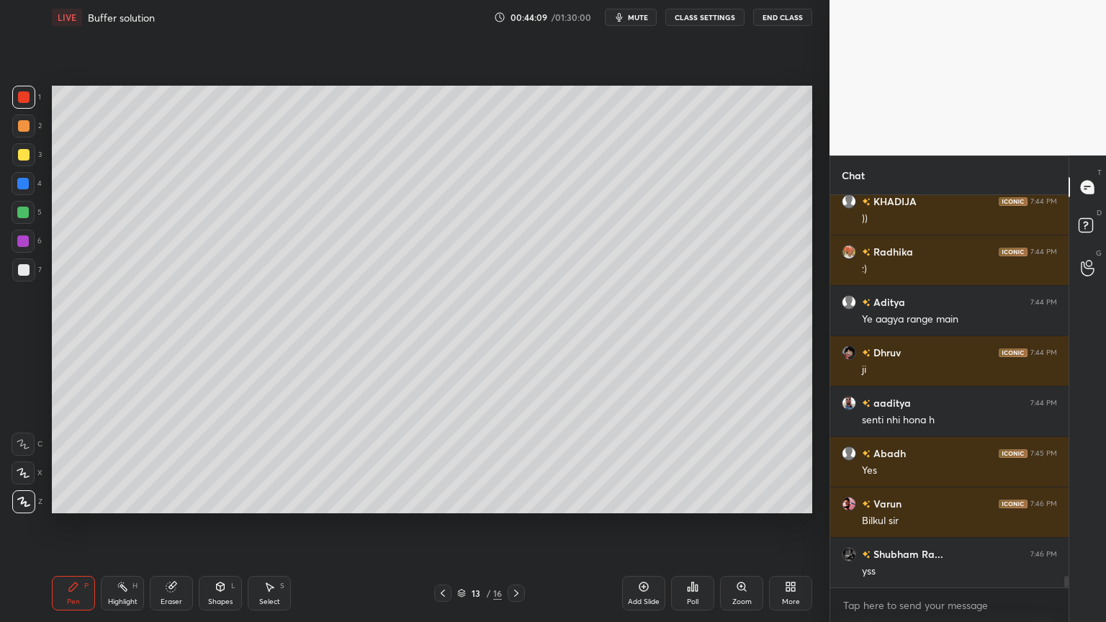
scroll to position [12892, 0]
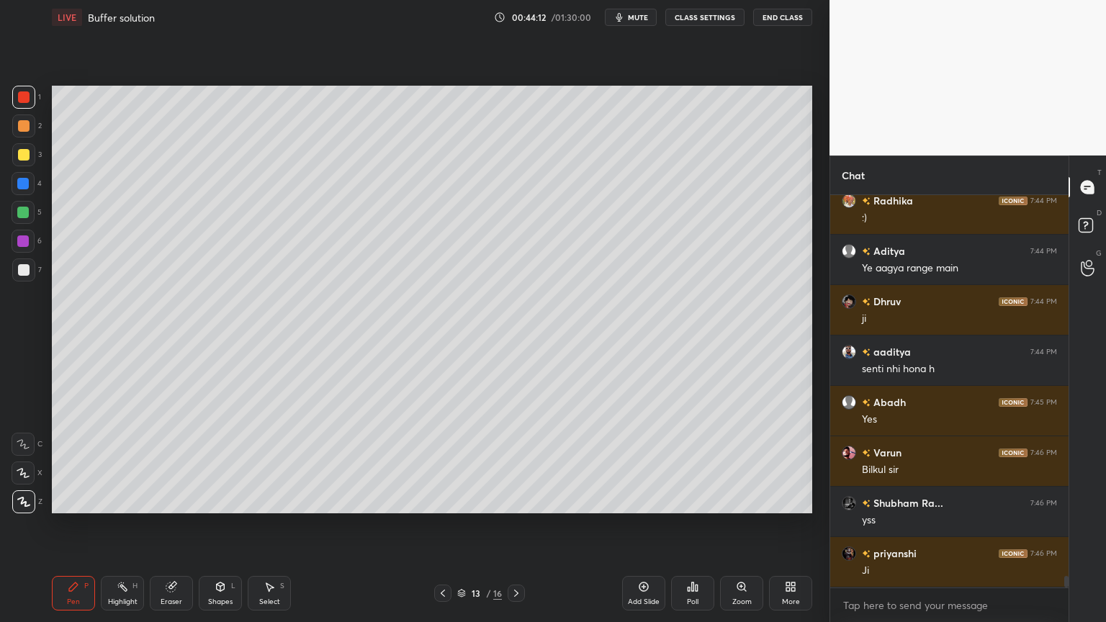
drag, startPoint x: 123, startPoint y: 605, endPoint x: 164, endPoint y: 560, distance: 61.2
click at [121, 525] on div "Highlight" at bounding box center [123, 601] width 30 height 7
click at [444, 525] on icon at bounding box center [443, 593] width 4 height 7
click at [517, 525] on icon at bounding box center [517, 594] width 12 height 12
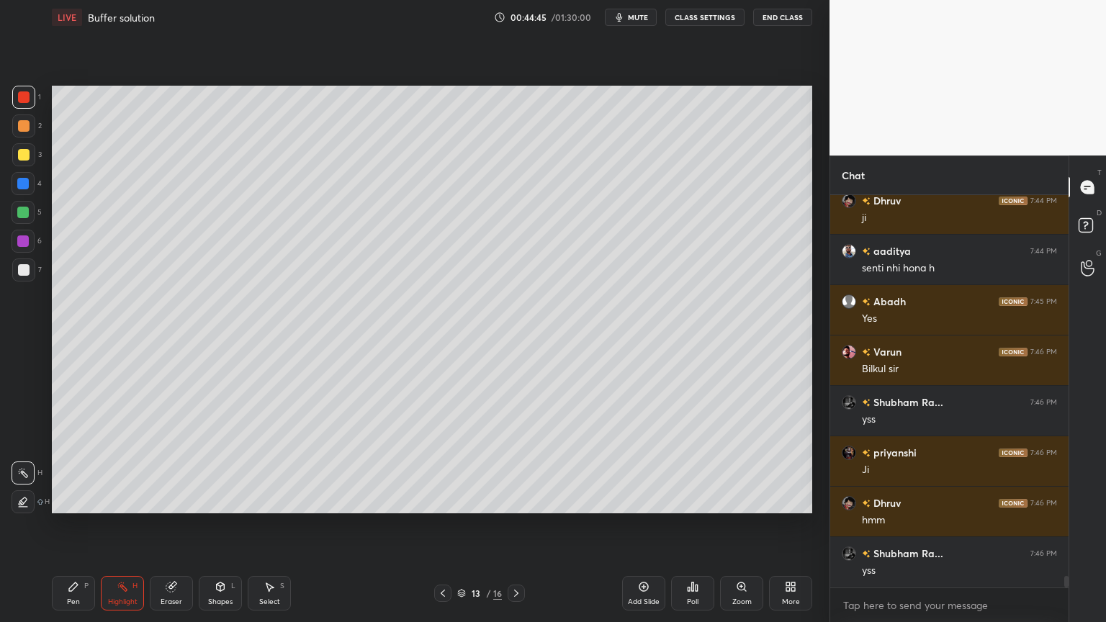
scroll to position [13042, 0]
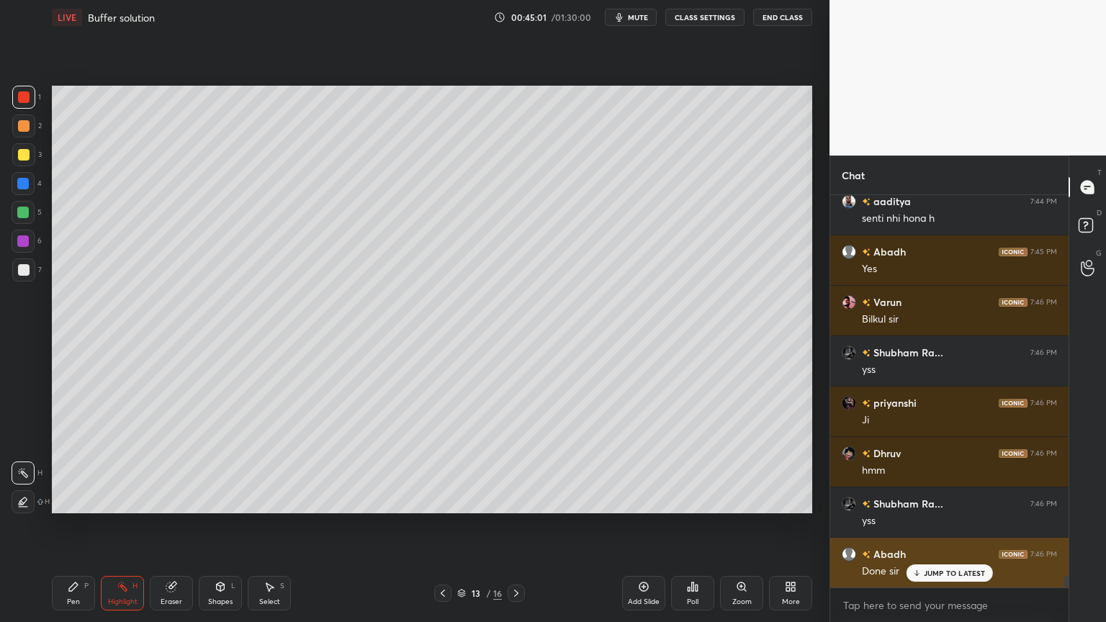
click at [965, 525] on p "JUMP TO LATEST" at bounding box center [955, 573] width 62 height 9
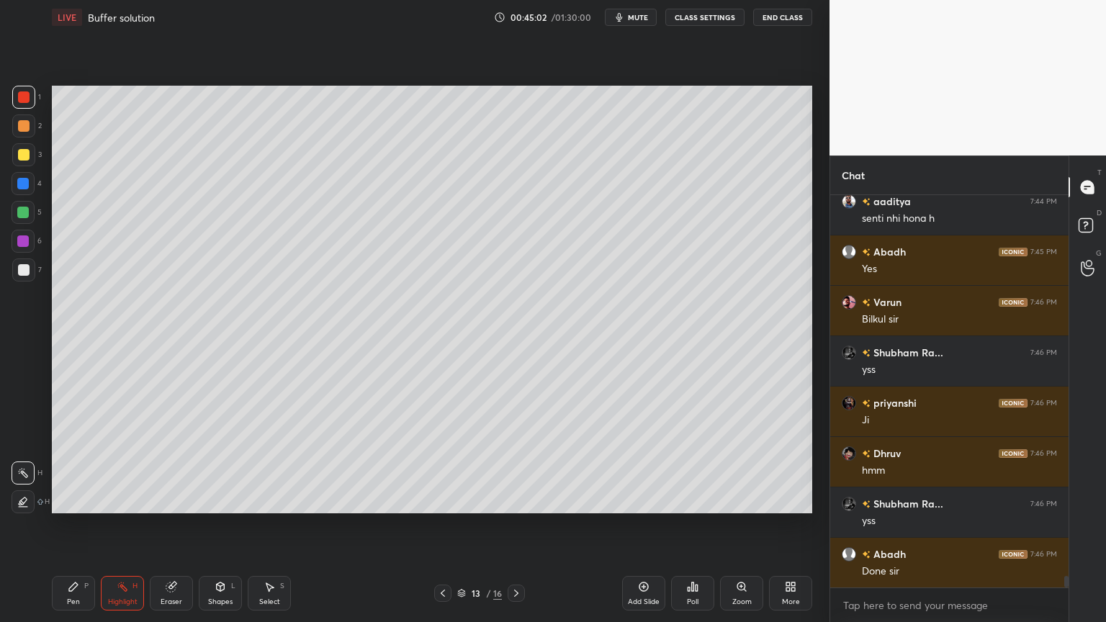
drag, startPoint x: 642, startPoint y: 593, endPoint x: 360, endPoint y: 567, distance: 283.5
click at [638, 525] on div "Add Slide" at bounding box center [643, 593] width 43 height 35
click at [76, 525] on div "Pen" at bounding box center [73, 601] width 13 height 7
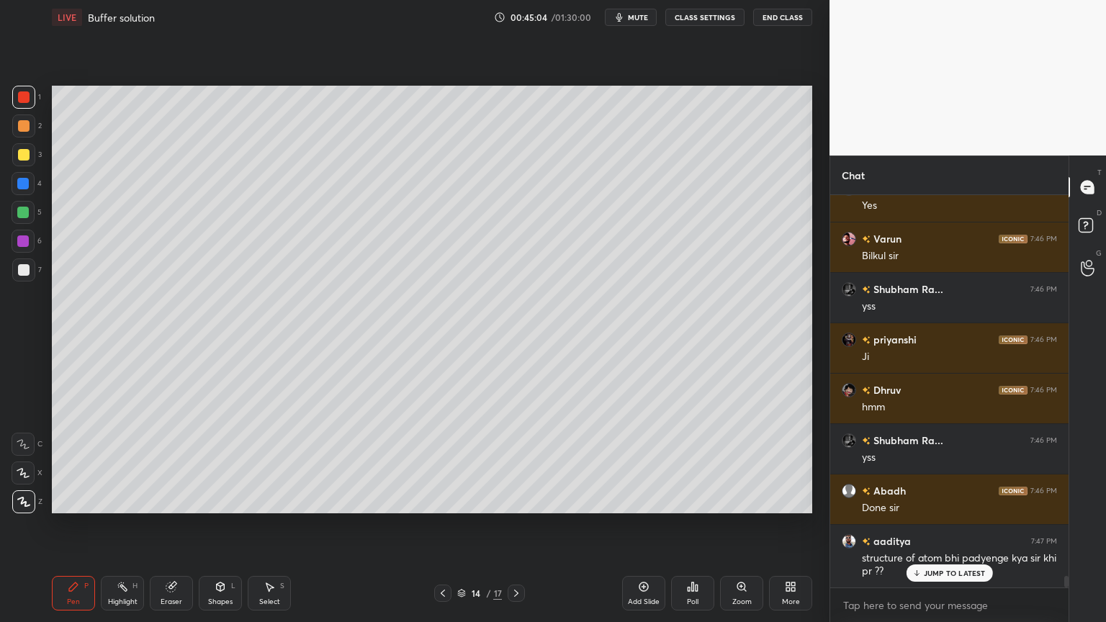
click at [21, 125] on div at bounding box center [24, 126] width 12 height 12
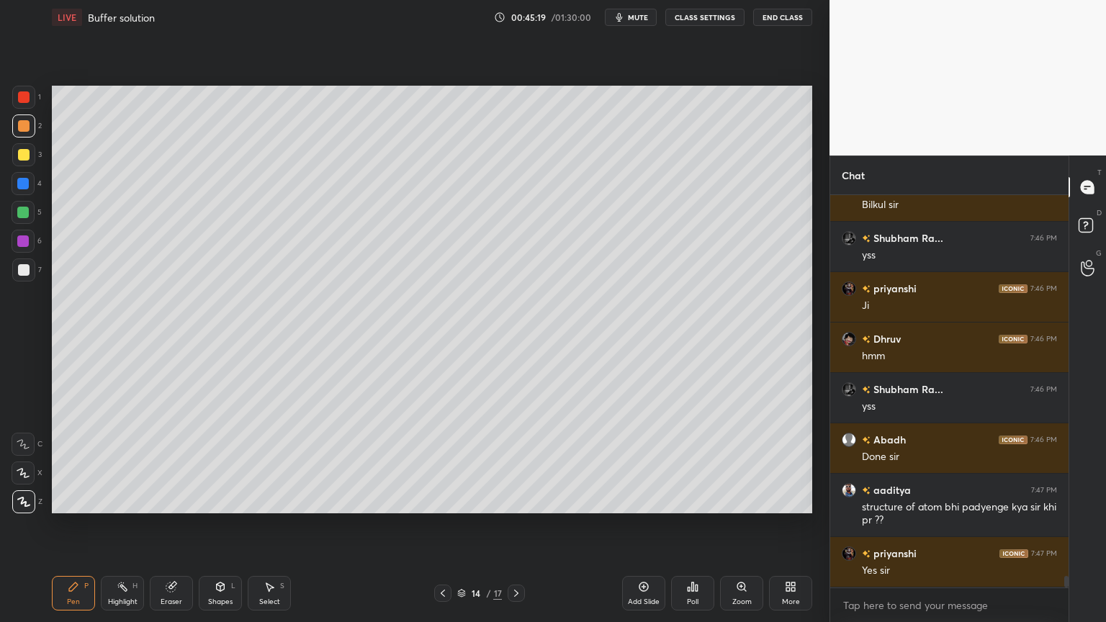
drag, startPoint x: 127, startPoint y: 590, endPoint x: 187, endPoint y: 527, distance: 87.1
click at [132, 525] on div "Highlight H" at bounding box center [122, 593] width 43 height 35
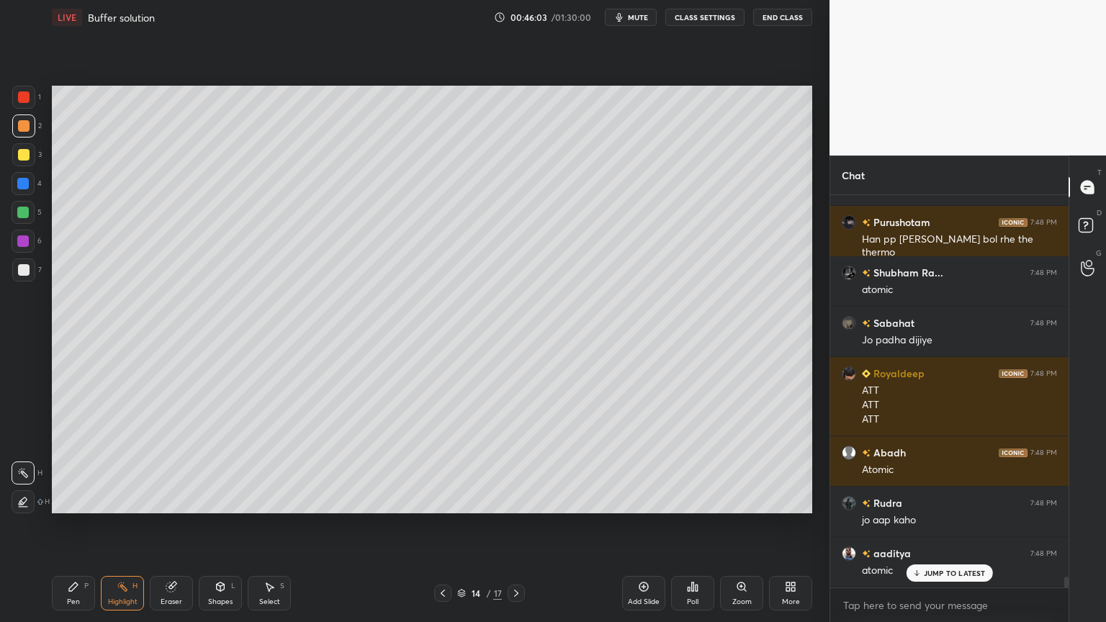
scroll to position [13431, 0]
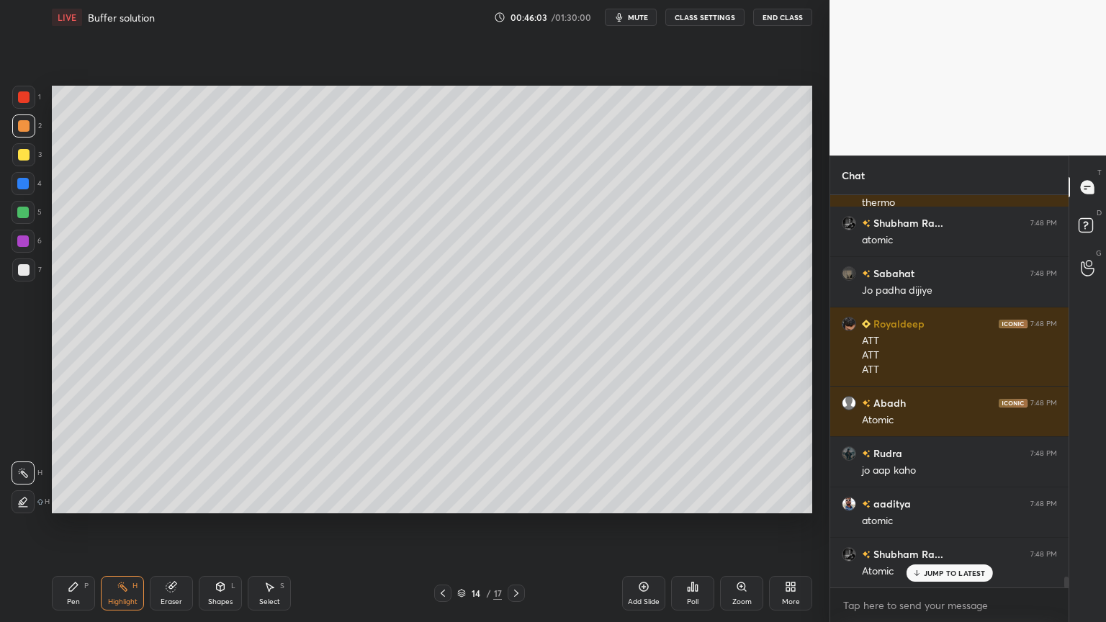
click at [691, 525] on div "Poll" at bounding box center [692, 593] width 43 height 35
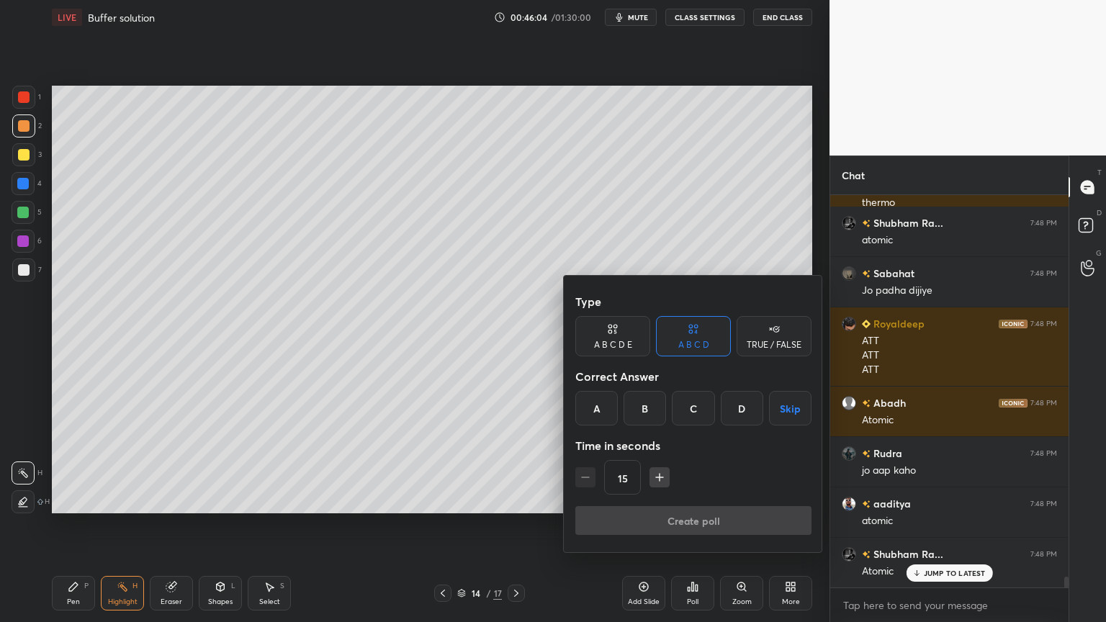
scroll to position [13532, 0]
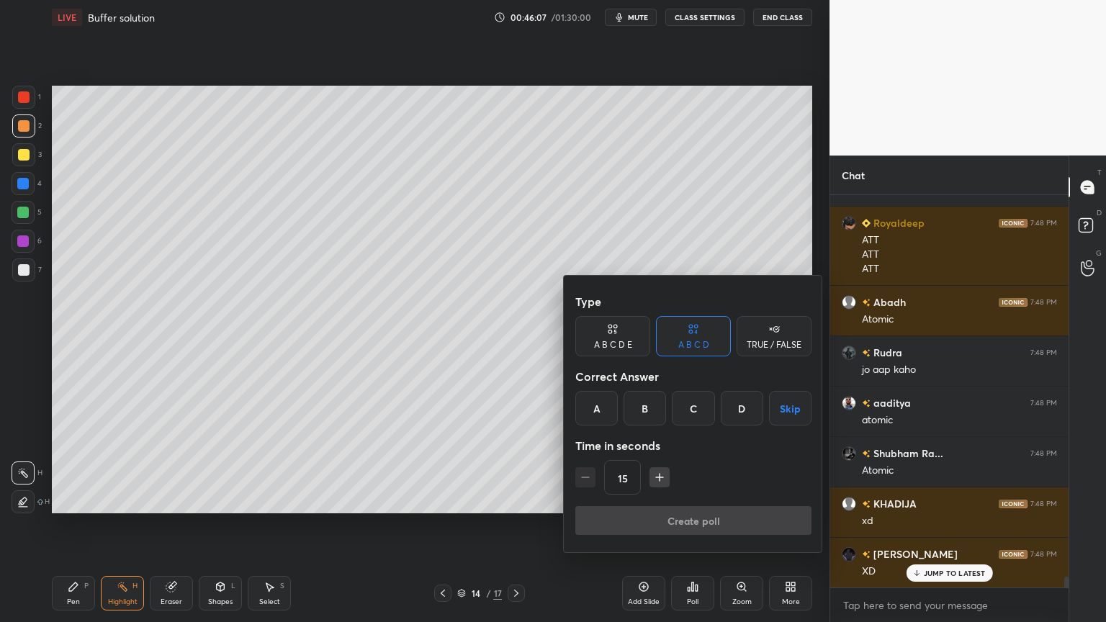
click at [75, 525] on div at bounding box center [553, 311] width 1106 height 622
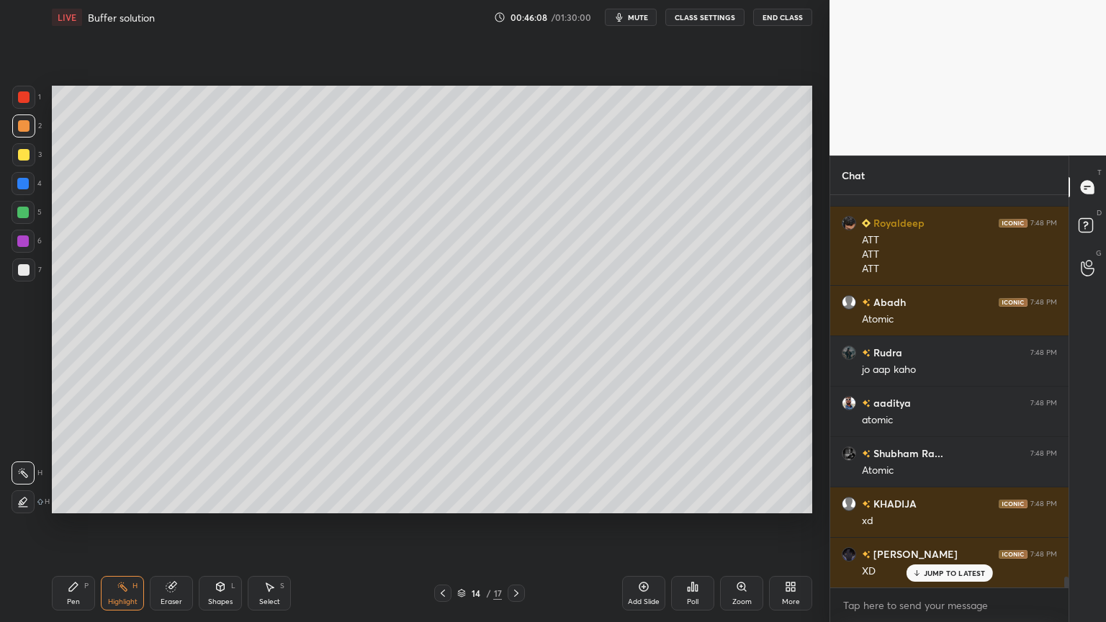
click at [92, 525] on div "Pen P" at bounding box center [73, 593] width 43 height 35
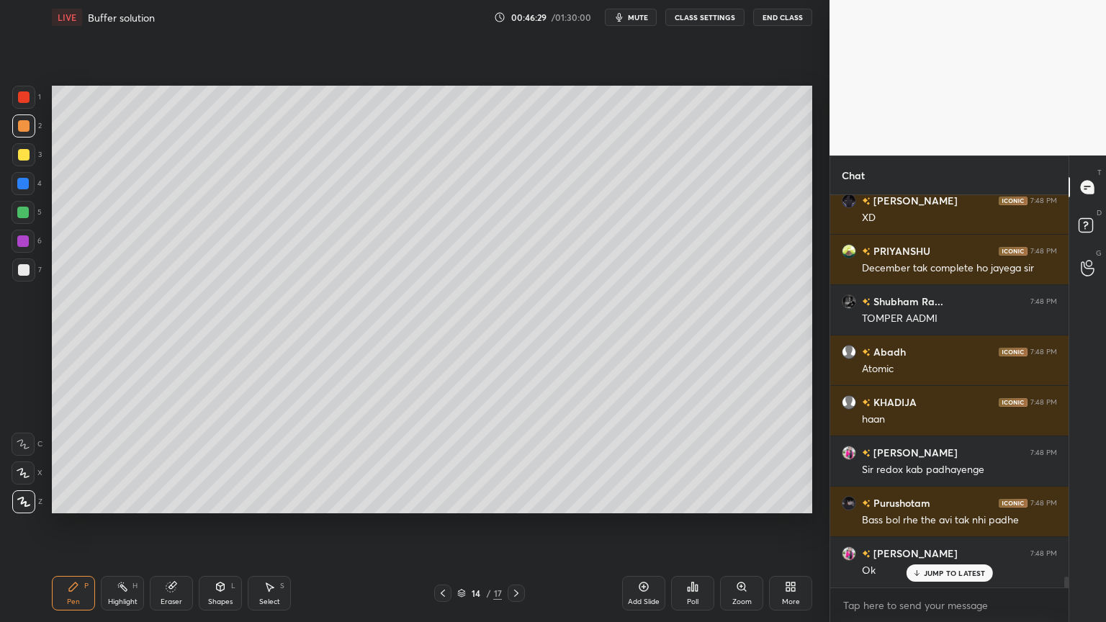
scroll to position [13935, 0]
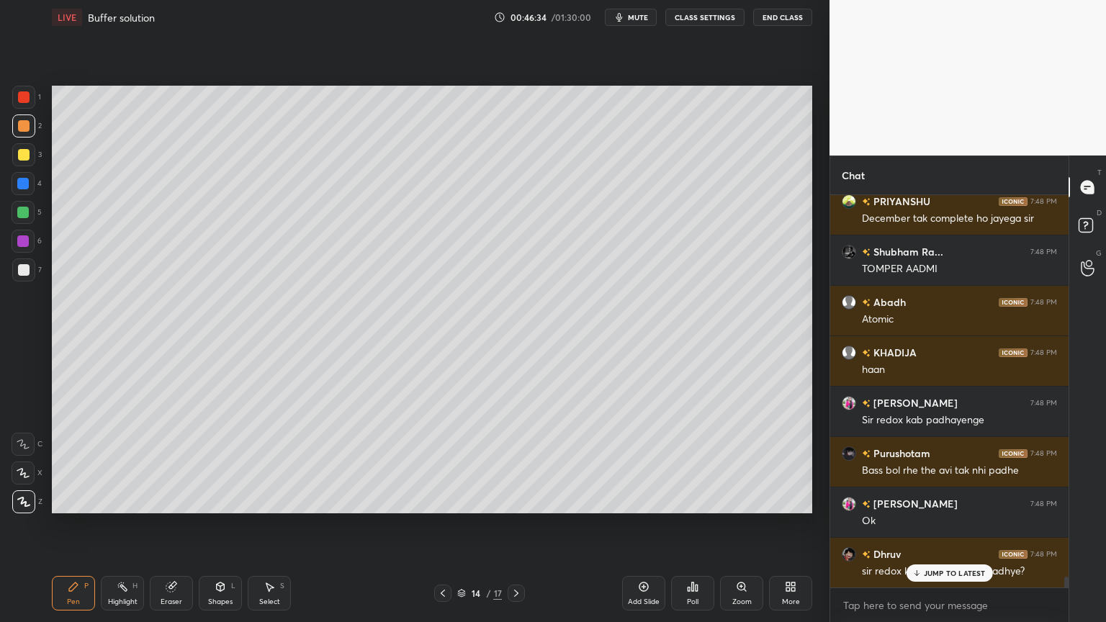
drag, startPoint x: 127, startPoint y: 599, endPoint x: 205, endPoint y: 518, distance: 112.0
click at [134, 525] on div "Highlight H" at bounding box center [122, 593] width 43 height 35
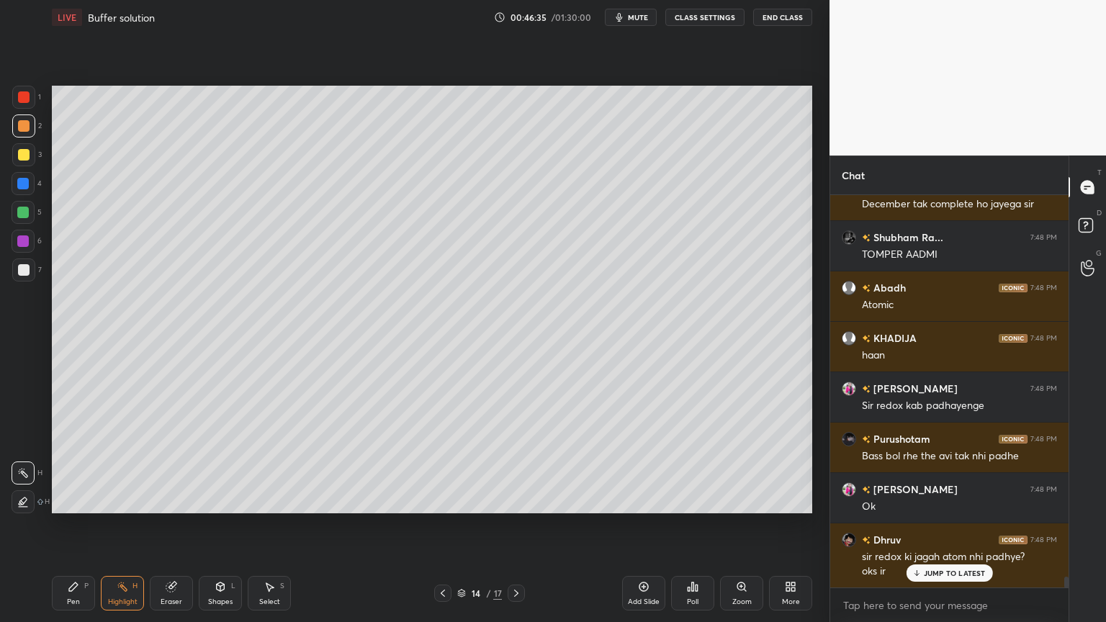
drag, startPoint x: 29, startPoint y: 271, endPoint x: 49, endPoint y: 367, distance: 97.2
click at [29, 268] on div at bounding box center [23, 270] width 23 height 23
click at [75, 525] on div "Pen P" at bounding box center [73, 593] width 43 height 35
click at [26, 271] on div at bounding box center [24, 270] width 12 height 12
click at [692, 525] on div "Poll" at bounding box center [692, 593] width 43 height 35
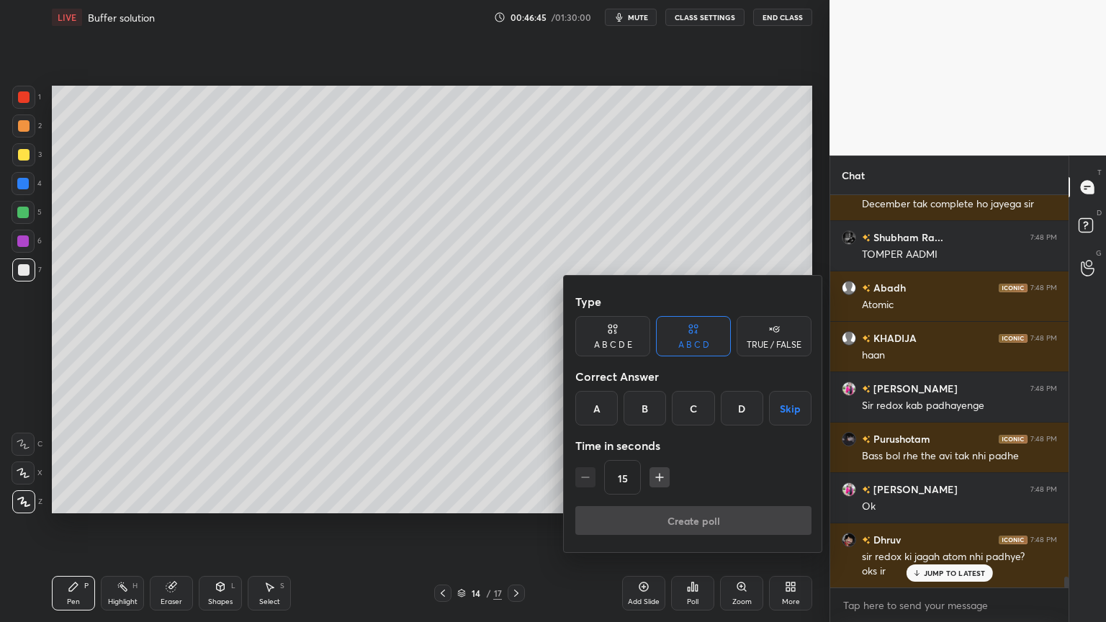
click at [793, 411] on button "Skip" at bounding box center [790, 408] width 42 height 35
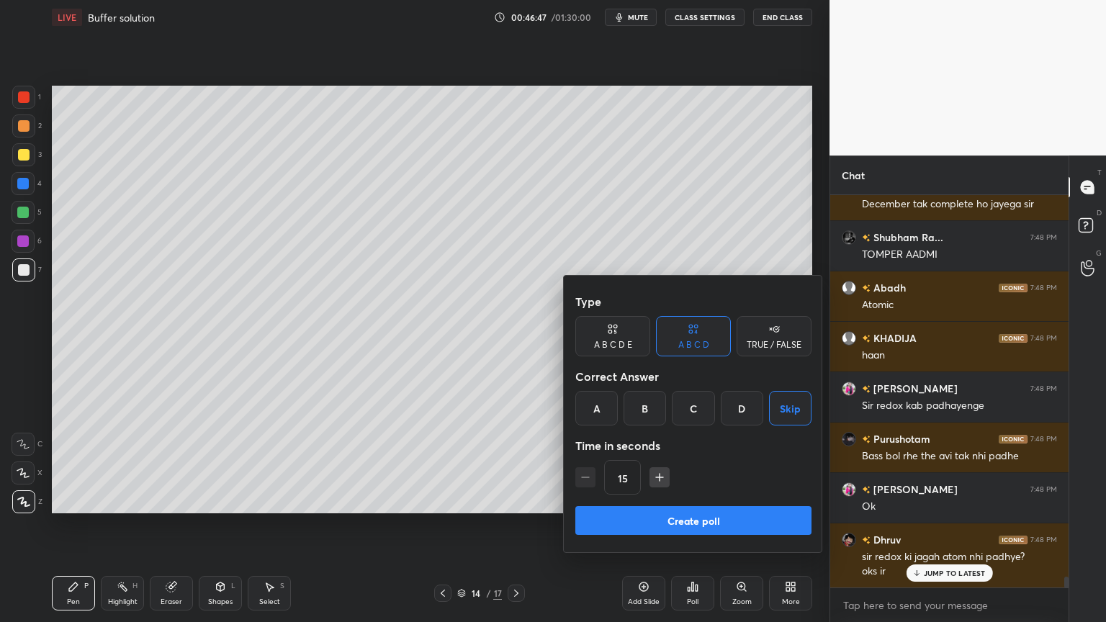
click at [708, 521] on button "Create poll" at bounding box center [693, 520] width 236 height 29
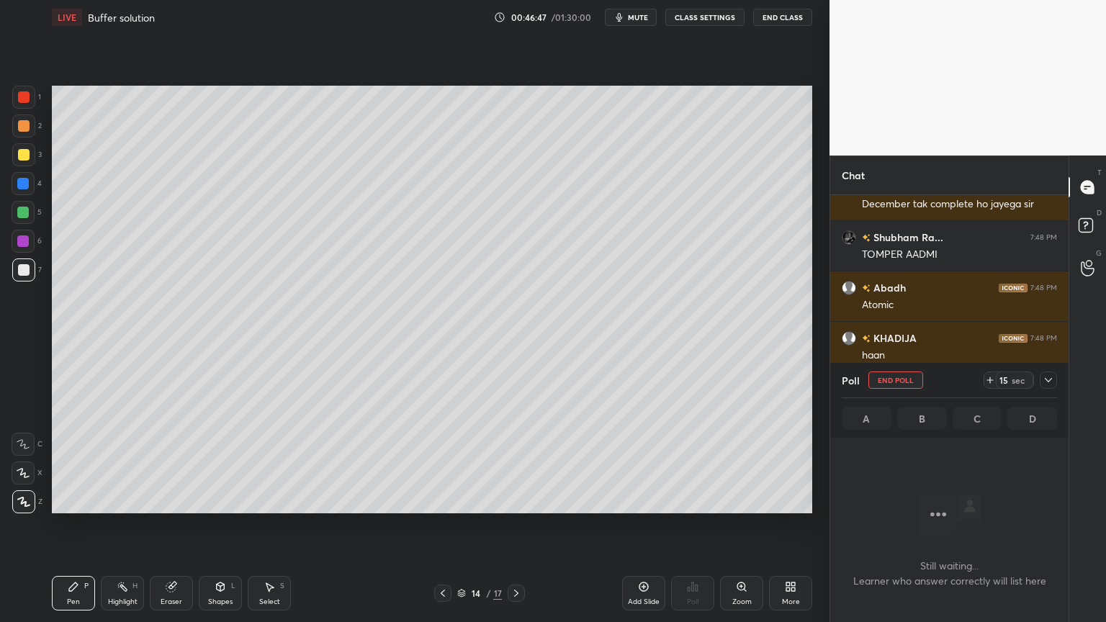
scroll to position [348, 234]
click at [1052, 377] on icon at bounding box center [1049, 380] width 12 height 12
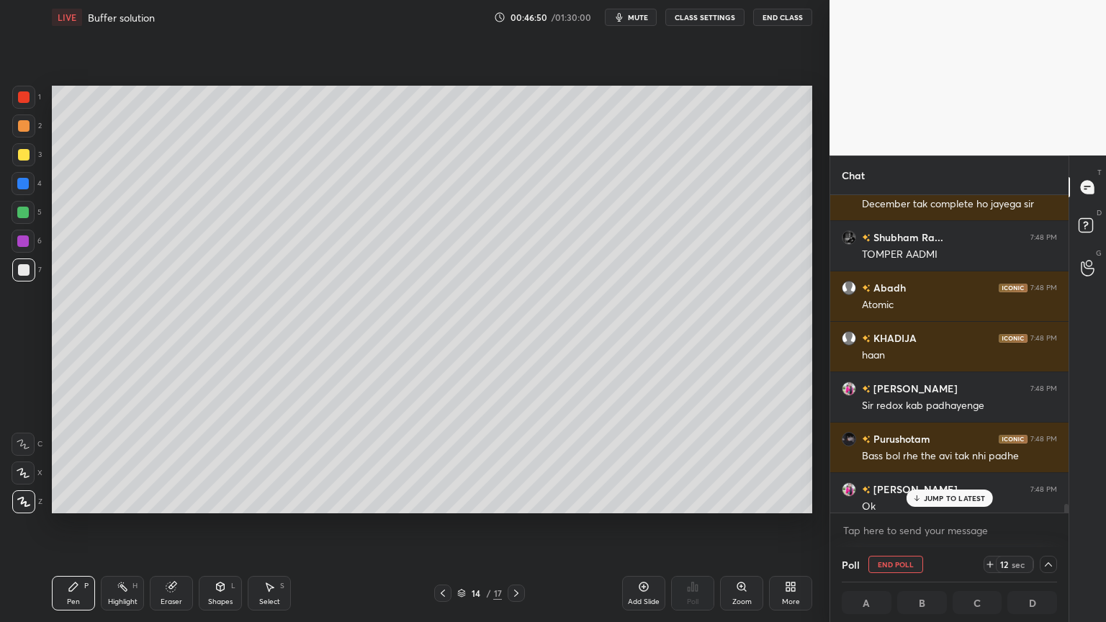
drag, startPoint x: 951, startPoint y: 498, endPoint x: 938, endPoint y: 495, distance: 13.1
click at [948, 498] on p "JUMP TO LATEST" at bounding box center [955, 498] width 62 height 9
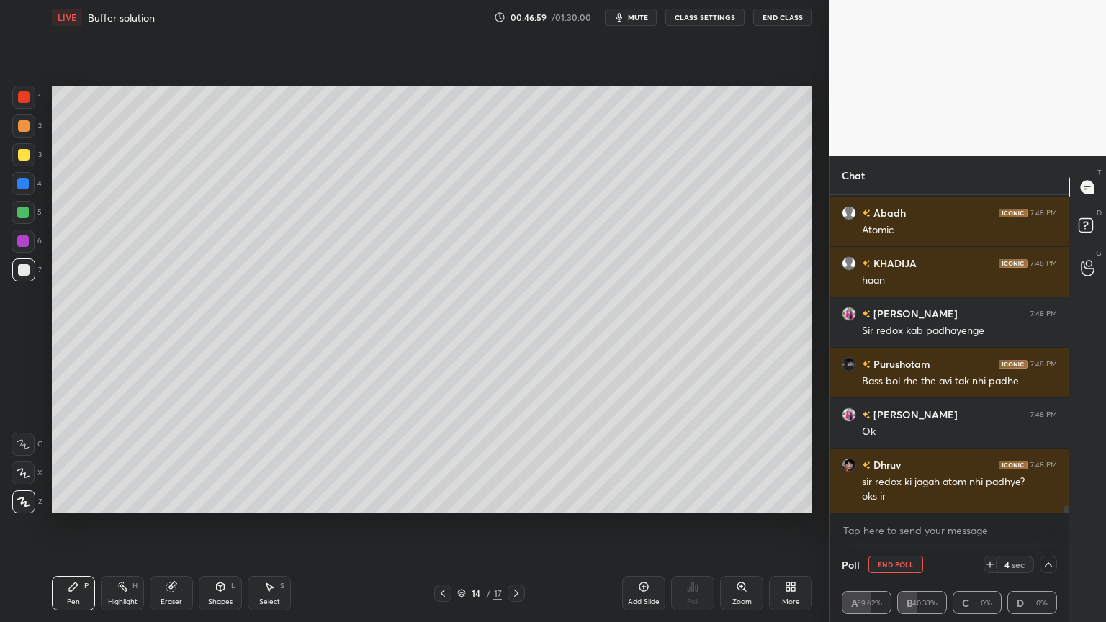
drag, startPoint x: 124, startPoint y: 593, endPoint x: 122, endPoint y: 514, distance: 78.5
click at [122, 525] on div "Highlight H" at bounding box center [122, 593] width 43 height 35
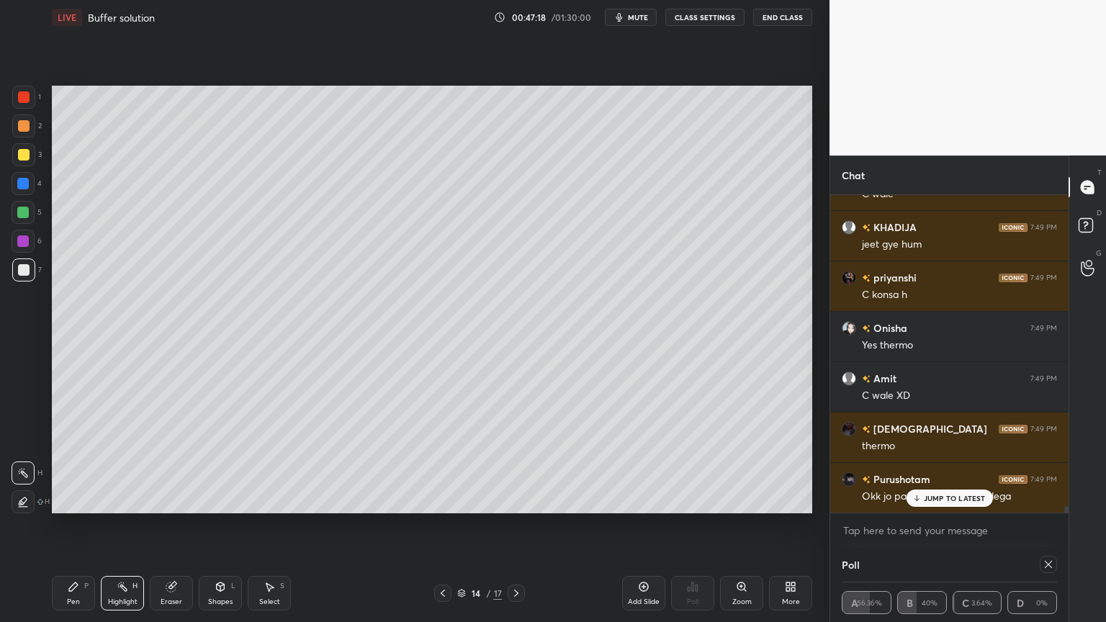
scroll to position [14629, 0]
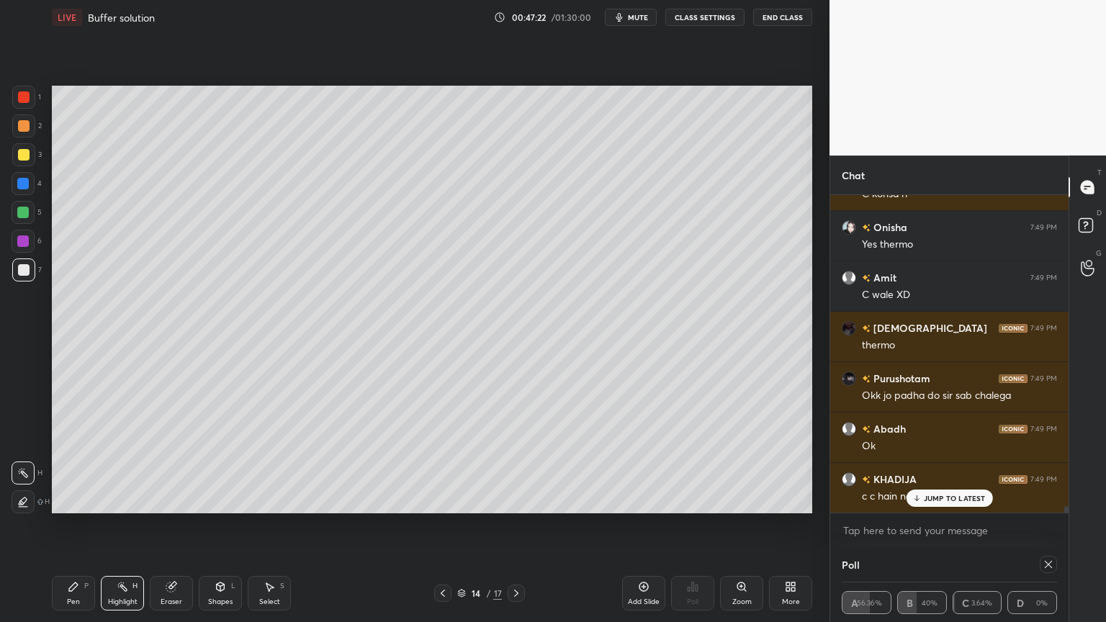
drag, startPoint x: 940, startPoint y: 549, endPoint x: 942, endPoint y: 541, distance: 8.8
click at [938, 525] on div "Chat KHADIJA 7:48 PM haan Shaloni 7:48 PM Sir redox kab padhayenge Purushotam 7…" at bounding box center [949, 389] width 239 height 467
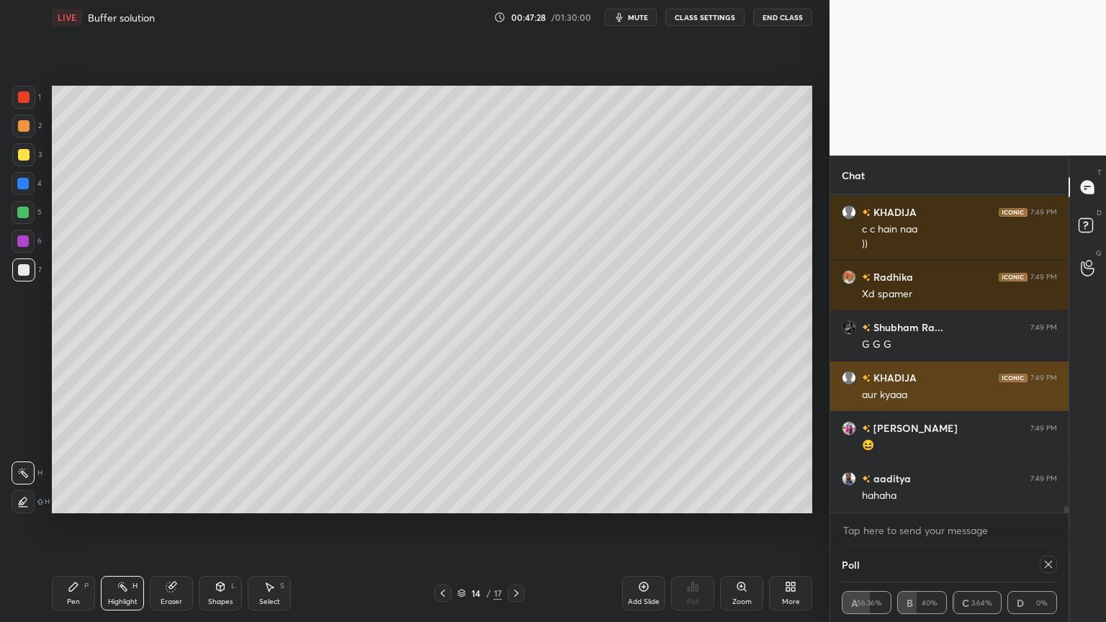
scroll to position [14946, 0]
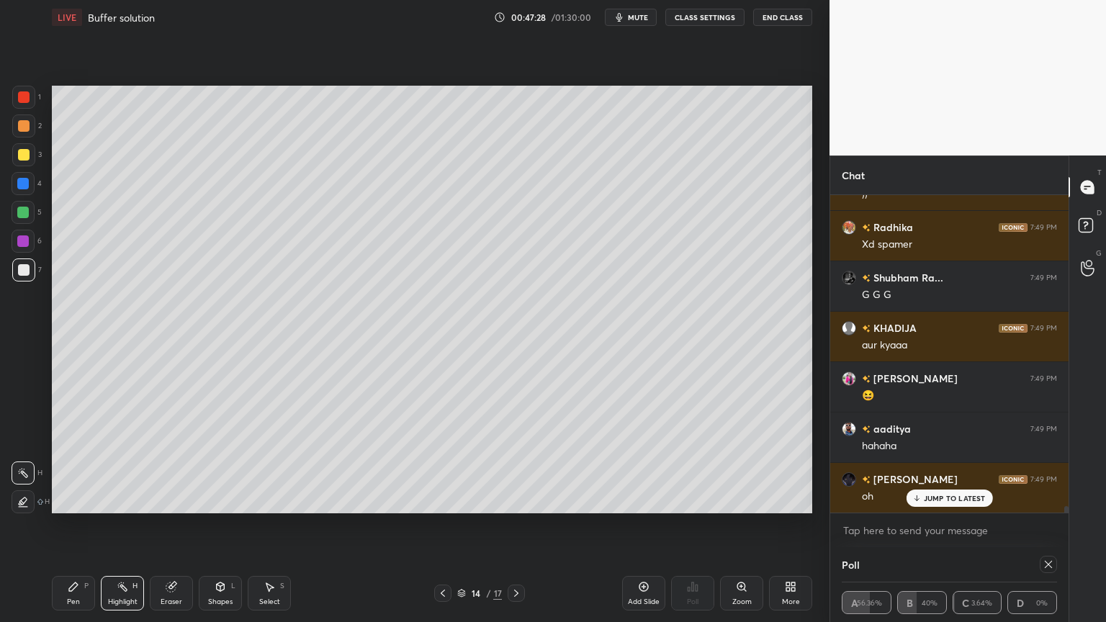
drag, startPoint x: 66, startPoint y: 597, endPoint x: 90, endPoint y: 582, distance: 28.2
click at [68, 525] on div "Pen P" at bounding box center [73, 593] width 43 height 35
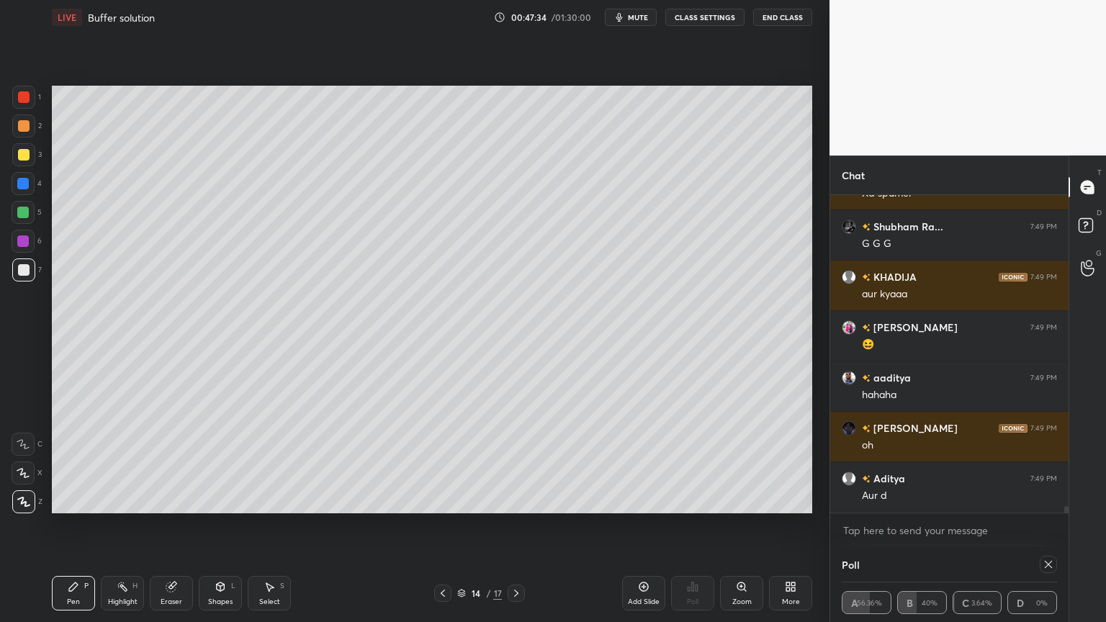
drag, startPoint x: 1048, startPoint y: 562, endPoint x: 1027, endPoint y: 535, distance: 34.4
click at [1048, 525] on icon at bounding box center [1049, 565] width 12 height 12
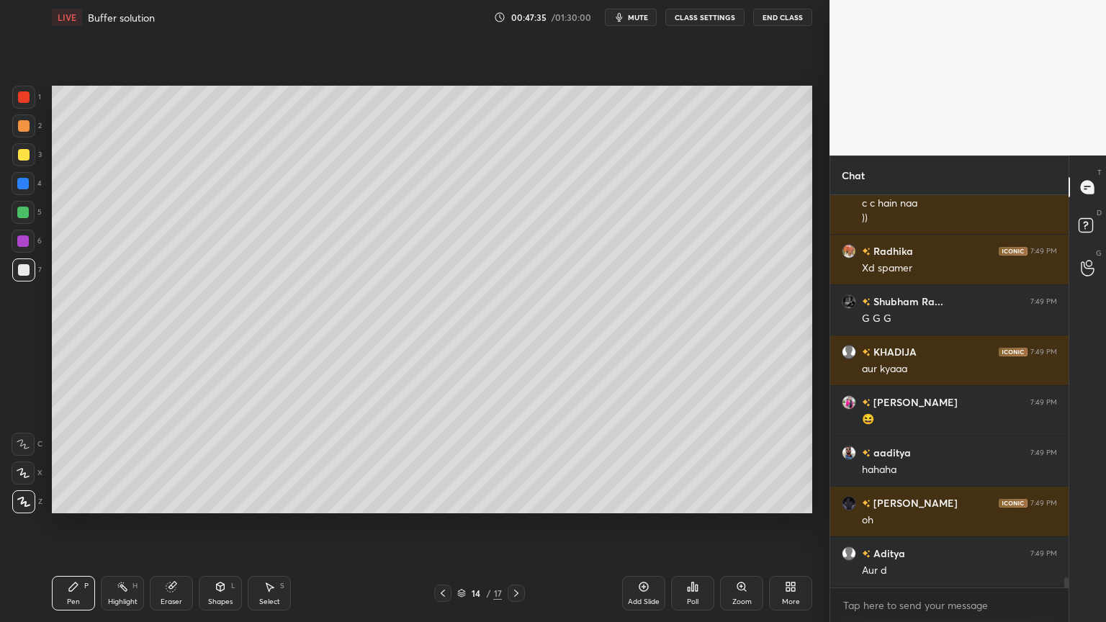
click at [190, 525] on div "Pen P Highlight H Eraser Shapes L Select S" at bounding box center [194, 593] width 285 height 35
drag, startPoint x: 176, startPoint y: 593, endPoint x: 256, endPoint y: 529, distance: 102.4
click at [178, 525] on div "Eraser" at bounding box center [171, 593] width 43 height 35
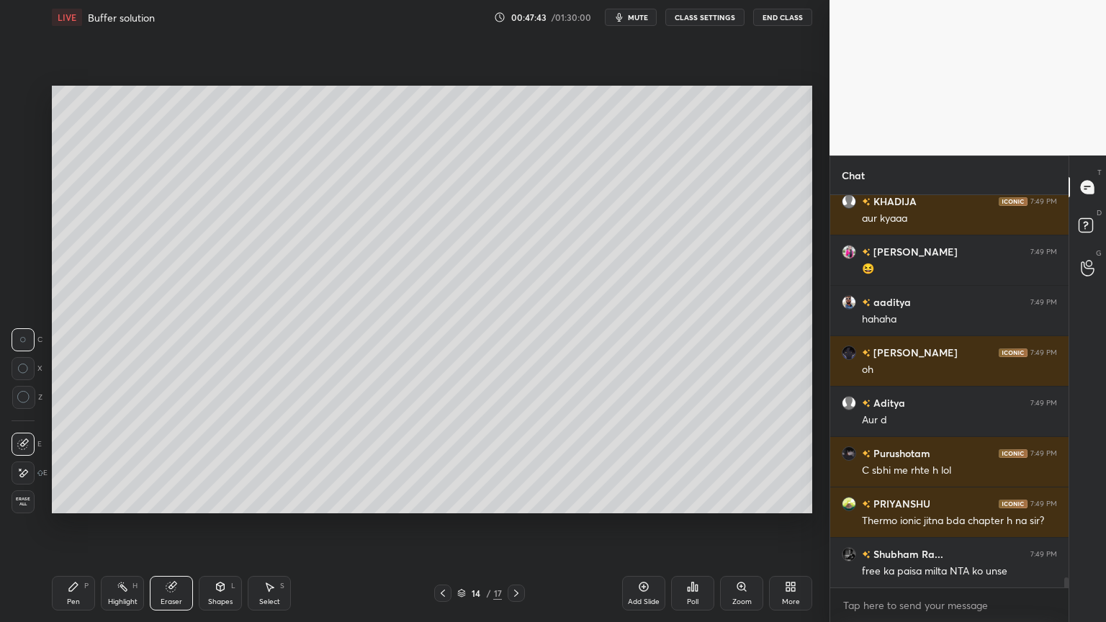
drag, startPoint x: 70, startPoint y: 602, endPoint x: 86, endPoint y: 603, distance: 15.9
click at [72, 525] on div "Pen" at bounding box center [73, 601] width 13 height 7
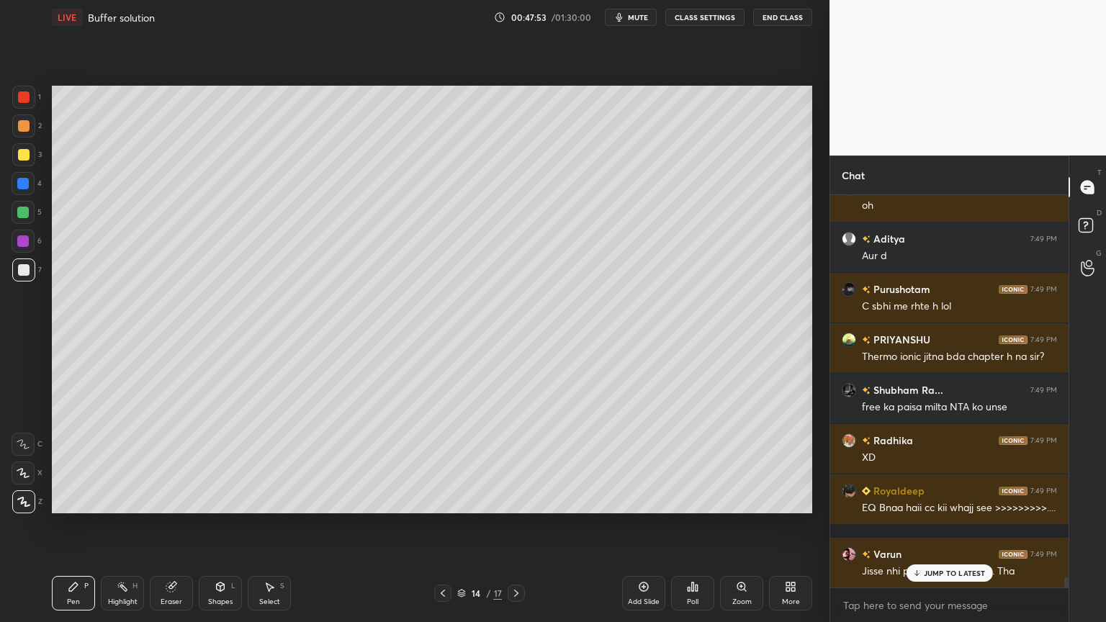
click at [78, 525] on div "Pen" at bounding box center [73, 601] width 13 height 7
click at [439, 525] on icon at bounding box center [443, 594] width 12 height 12
click at [516, 525] on icon at bounding box center [517, 594] width 12 height 12
click at [40, 525] on div "1 2 3 4 5 6 7 C X Z C X Z E E Erase all H H LIVE Buffer solution 00:47:56 / 01:…" at bounding box center [409, 311] width 818 height 622
click at [19, 127] on div at bounding box center [24, 126] width 12 height 12
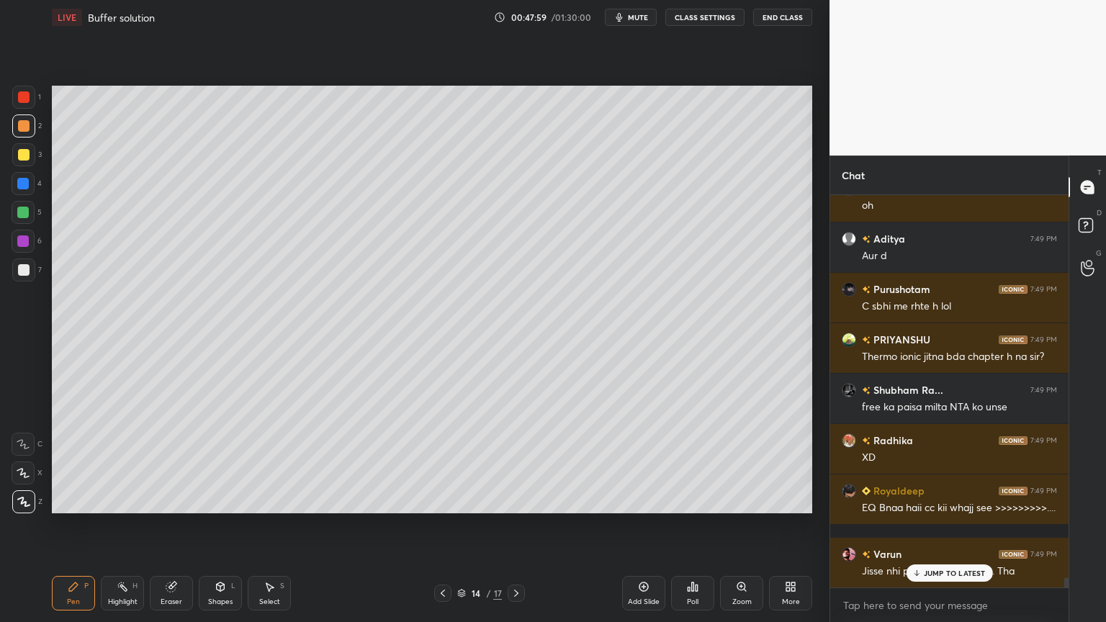
click at [29, 127] on div at bounding box center [24, 126] width 12 height 12
drag, startPoint x: 219, startPoint y: 596, endPoint x: 224, endPoint y: 575, distance: 22.2
click at [218, 525] on div "Shapes L" at bounding box center [220, 593] width 43 height 35
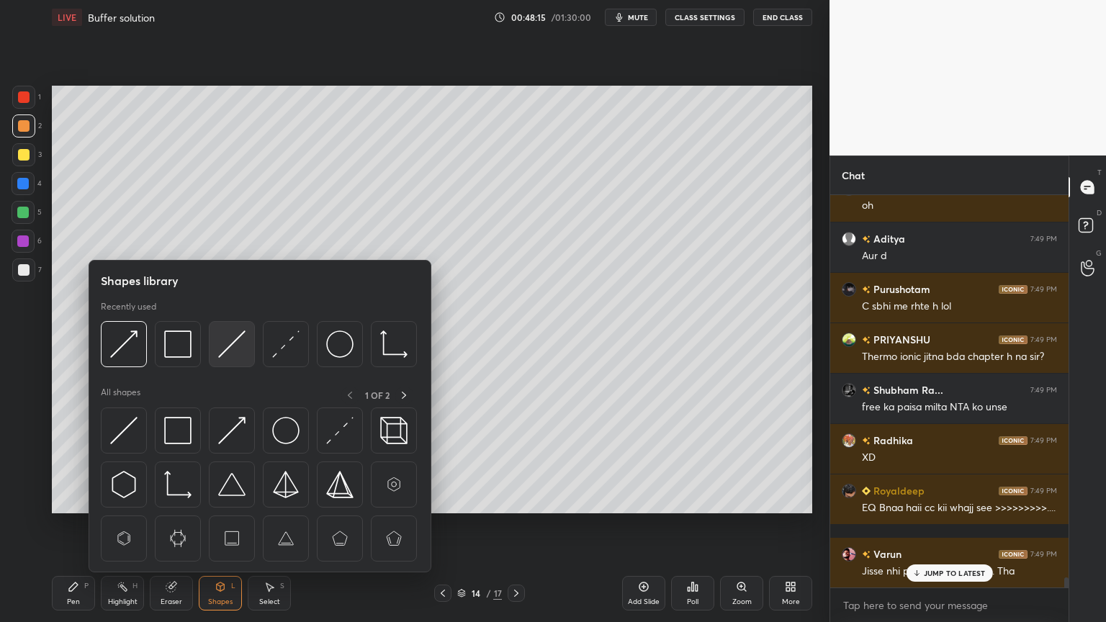
click at [235, 347] on img at bounding box center [231, 344] width 27 height 27
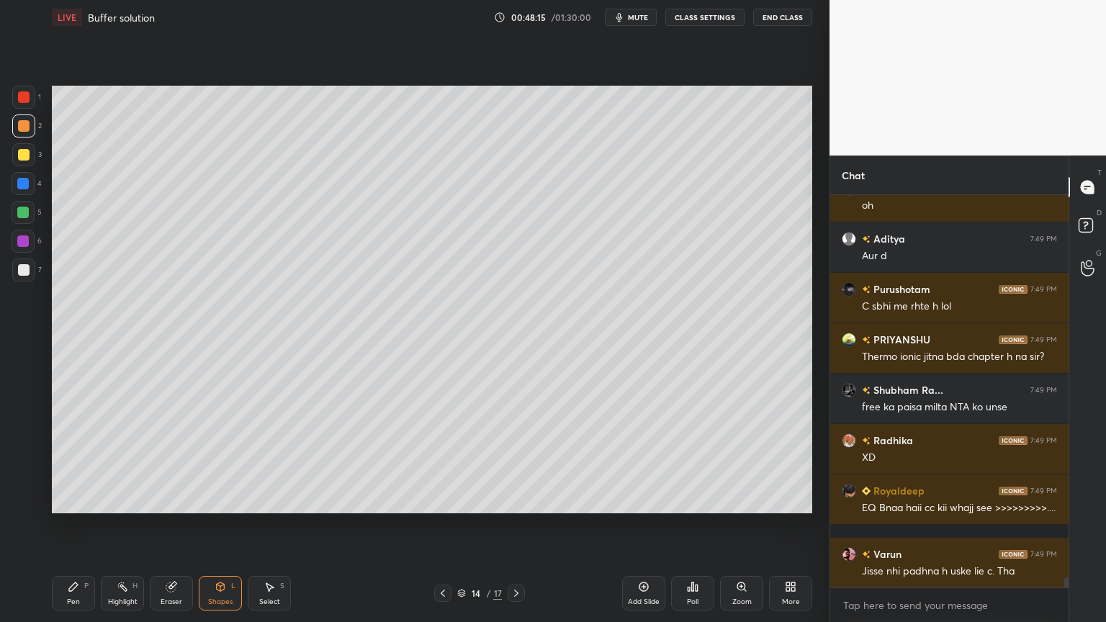
scroll to position [15288, 0]
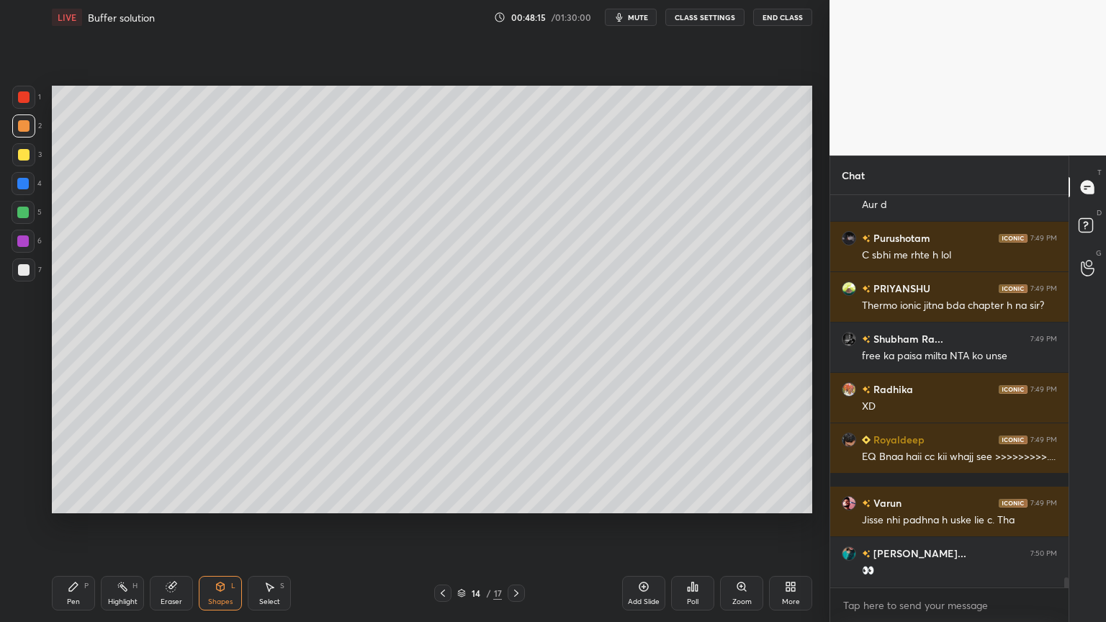
click at [30, 274] on div at bounding box center [23, 270] width 23 height 23
click at [124, 525] on div "Highlight H" at bounding box center [122, 593] width 43 height 35
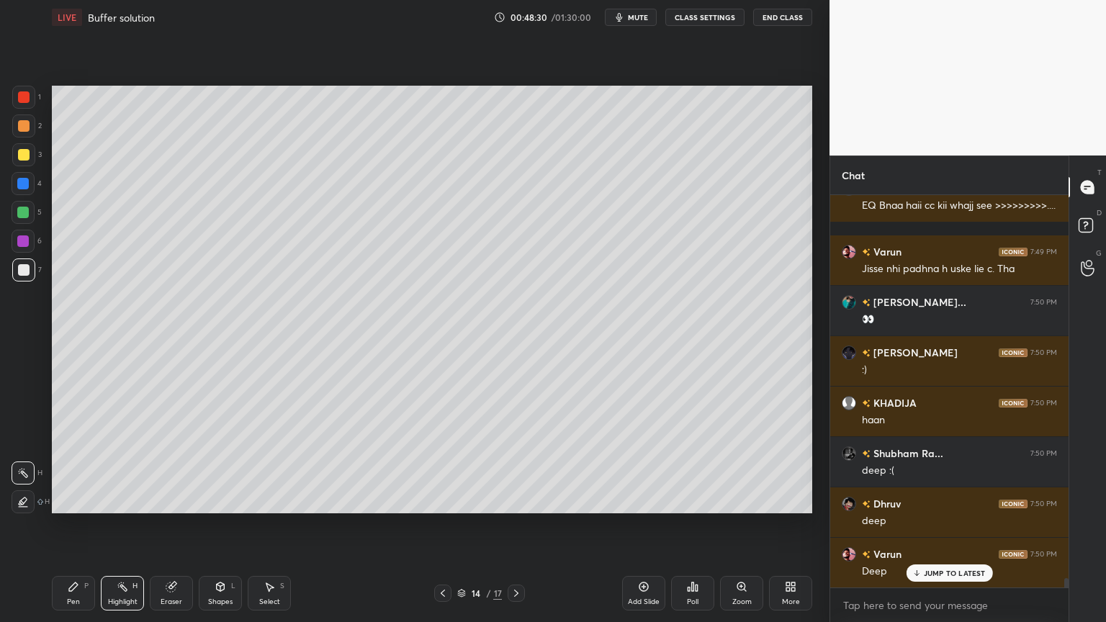
scroll to position [15591, 0]
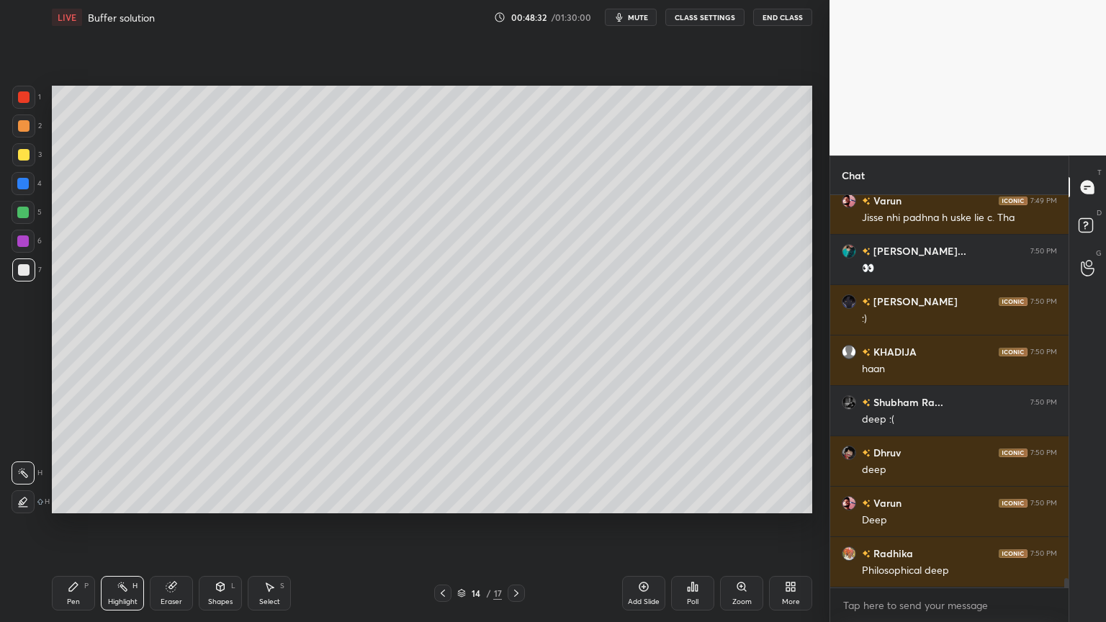
click at [82, 525] on div "Pen P" at bounding box center [73, 593] width 43 height 35
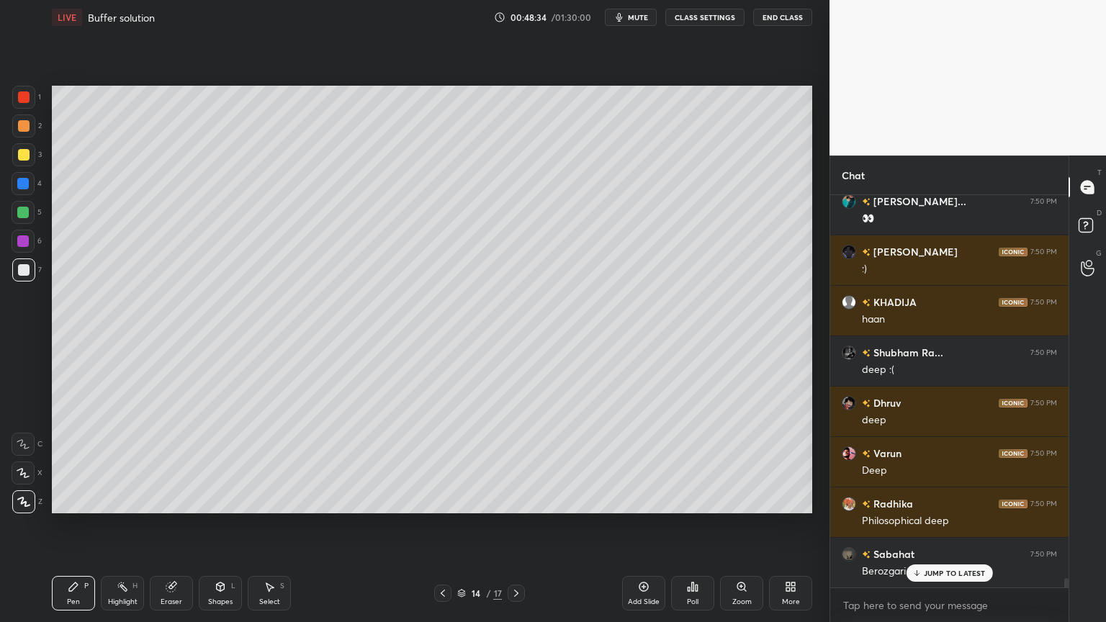
click at [78, 525] on div "Pen P" at bounding box center [73, 593] width 43 height 35
click at [24, 153] on div at bounding box center [24, 155] width 12 height 12
click at [24, 191] on div at bounding box center [23, 183] width 23 height 23
click at [25, 127] on div at bounding box center [24, 126] width 12 height 12
click at [32, 277] on div at bounding box center [23, 270] width 23 height 23
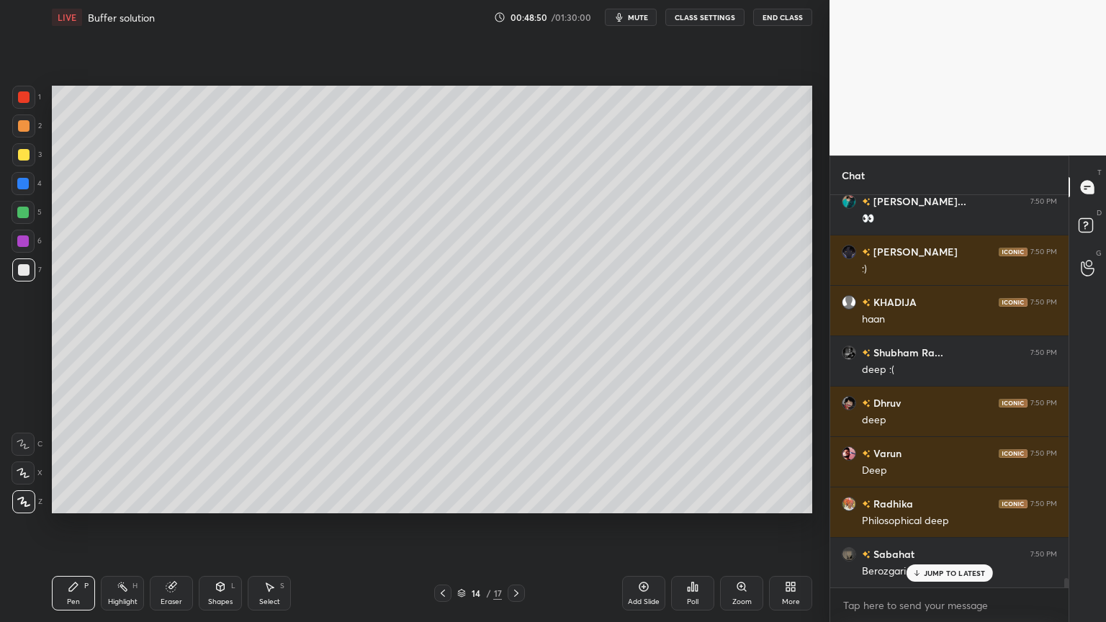
click at [132, 525] on div "Highlight" at bounding box center [123, 601] width 30 height 7
click at [69, 525] on div "Pen P" at bounding box center [73, 593] width 43 height 35
click at [24, 158] on div at bounding box center [24, 155] width 12 height 12
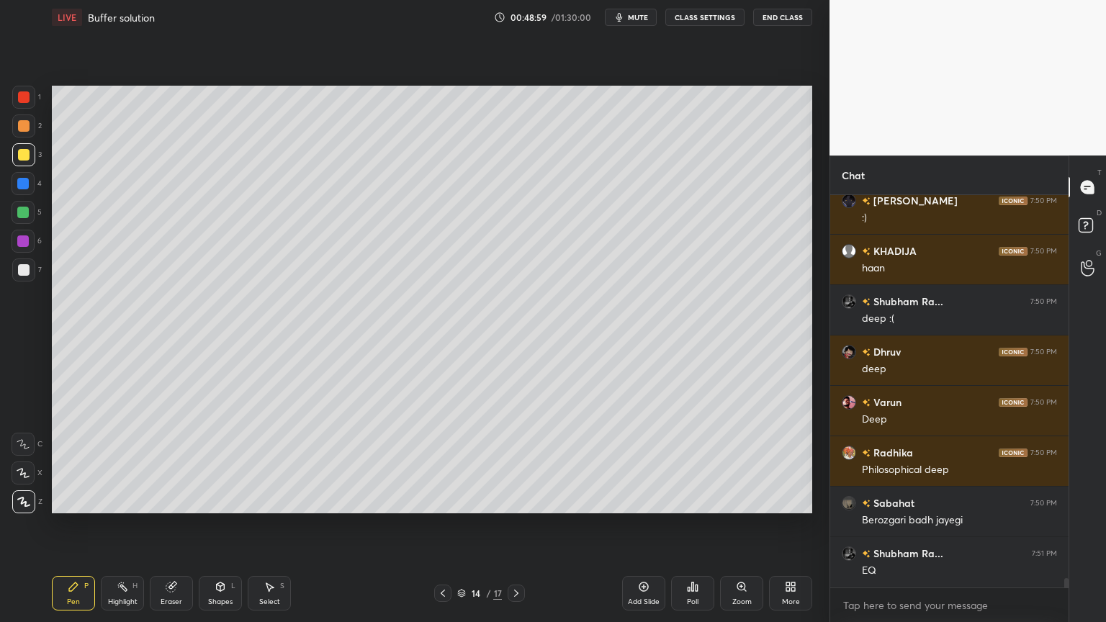
scroll to position [15726, 0]
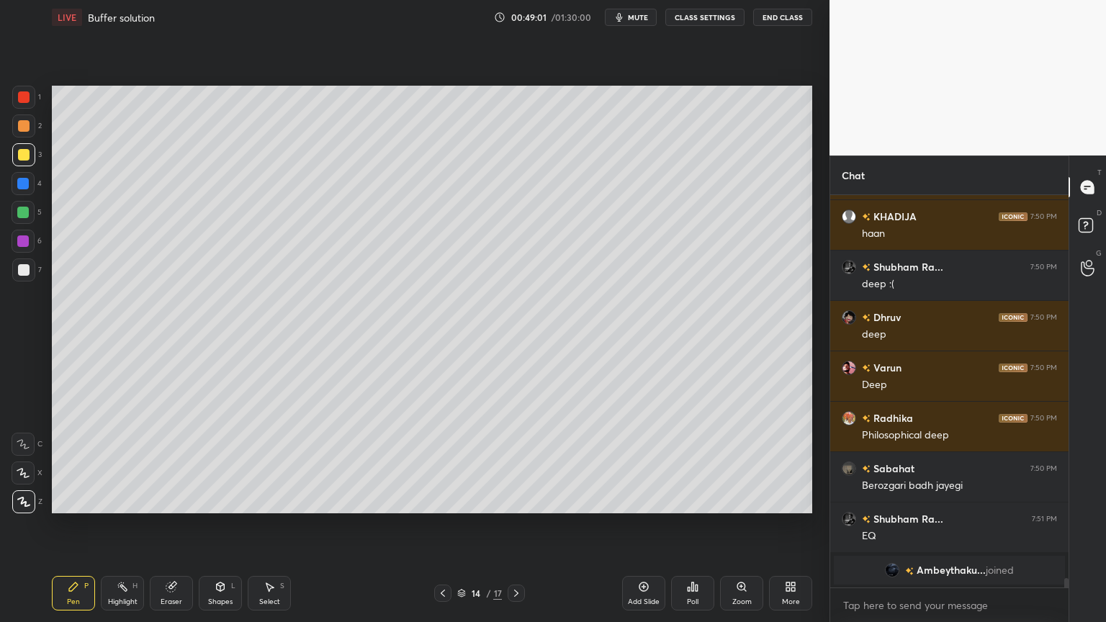
click at [127, 525] on div "Highlight H" at bounding box center [122, 593] width 43 height 35
click at [71, 525] on div "Pen P" at bounding box center [73, 593] width 43 height 35
click at [24, 269] on div at bounding box center [24, 270] width 12 height 12
drag, startPoint x: 125, startPoint y: 591, endPoint x: 156, endPoint y: 529, distance: 69.9
click at [124, 525] on rect at bounding box center [123, 588] width 7 height 7
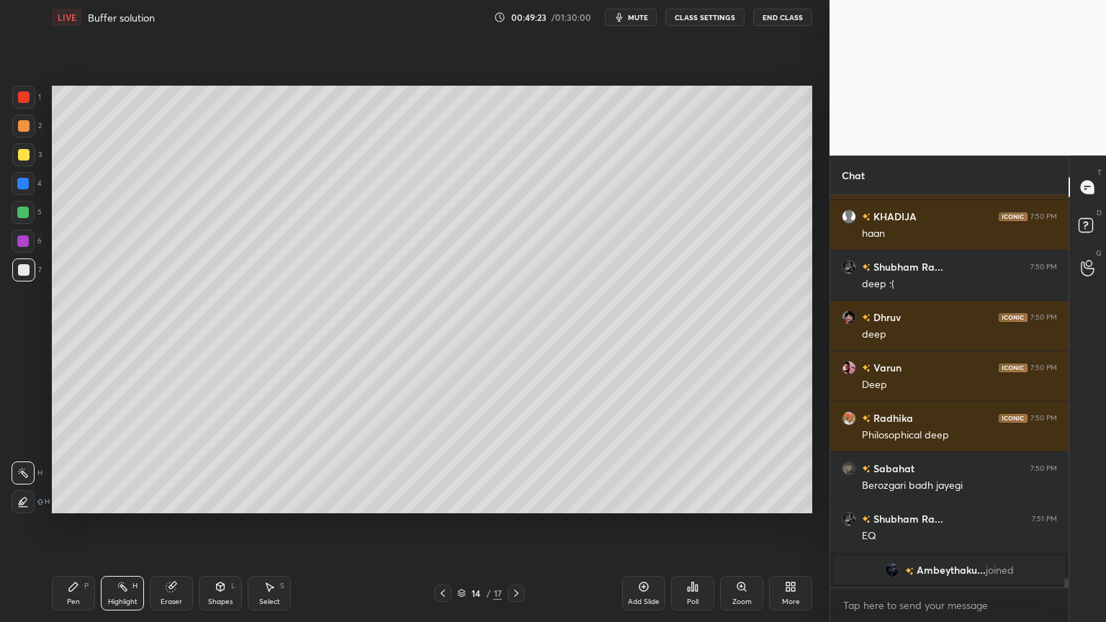
click at [75, 525] on icon at bounding box center [74, 587] width 12 height 12
drag, startPoint x: 210, startPoint y: 588, endPoint x: 207, endPoint y: 575, distance: 12.6
click at [210, 525] on div "Shapes L" at bounding box center [220, 593] width 43 height 35
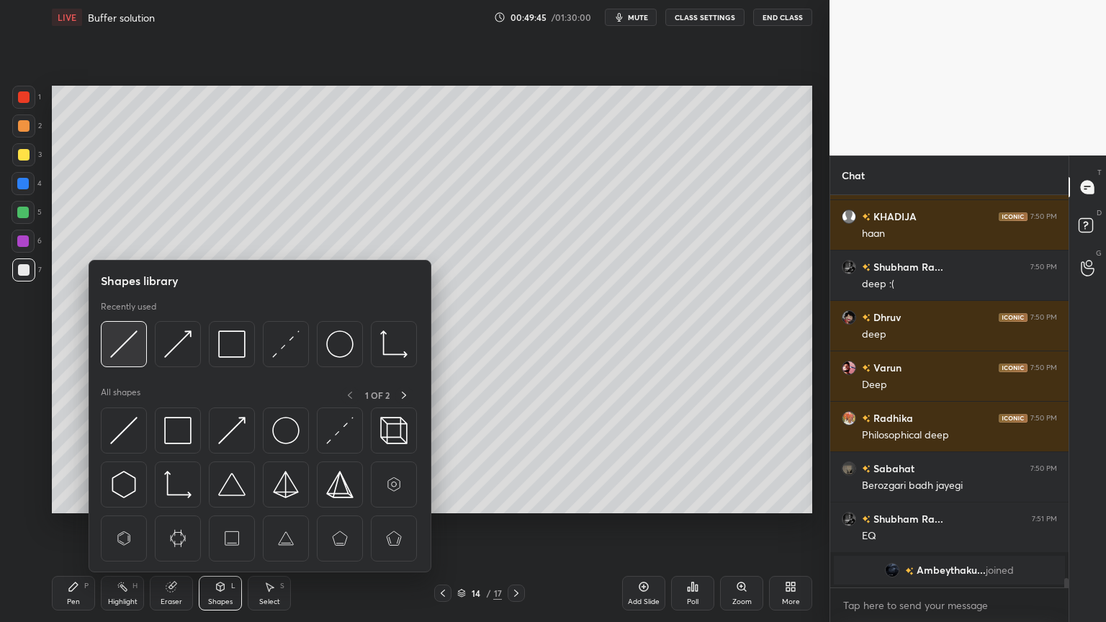
click at [124, 351] on img at bounding box center [123, 344] width 27 height 27
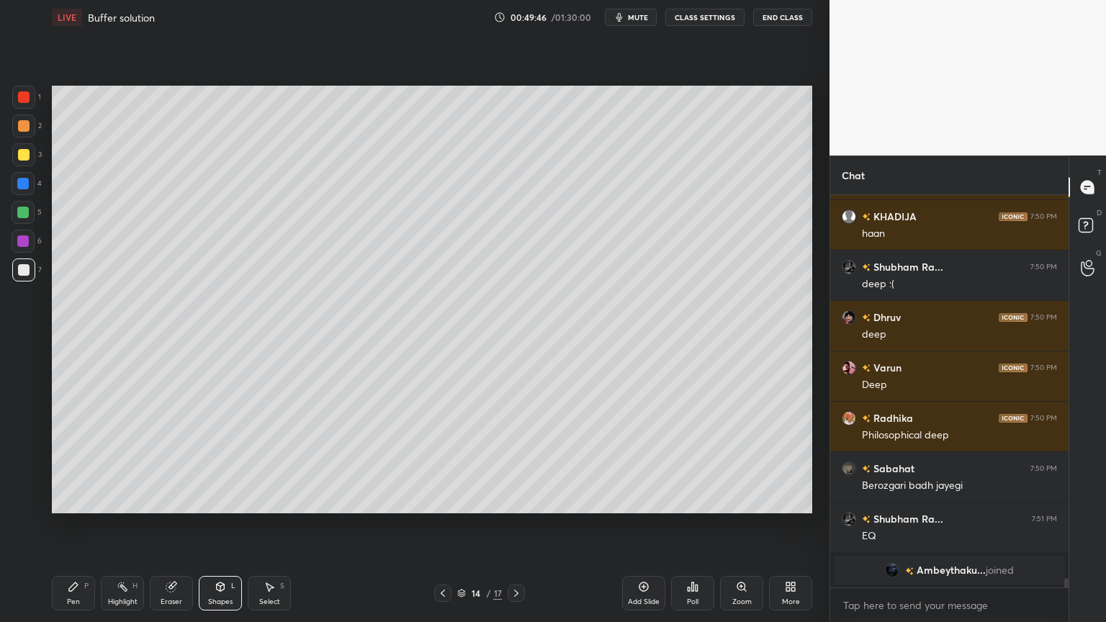
click at [69, 525] on icon at bounding box center [73, 587] width 9 height 9
click at [63, 525] on div "Pen P" at bounding box center [73, 593] width 43 height 35
click at [22, 157] on div at bounding box center [24, 155] width 12 height 12
click at [214, 525] on div "Shapes" at bounding box center [220, 601] width 24 height 7
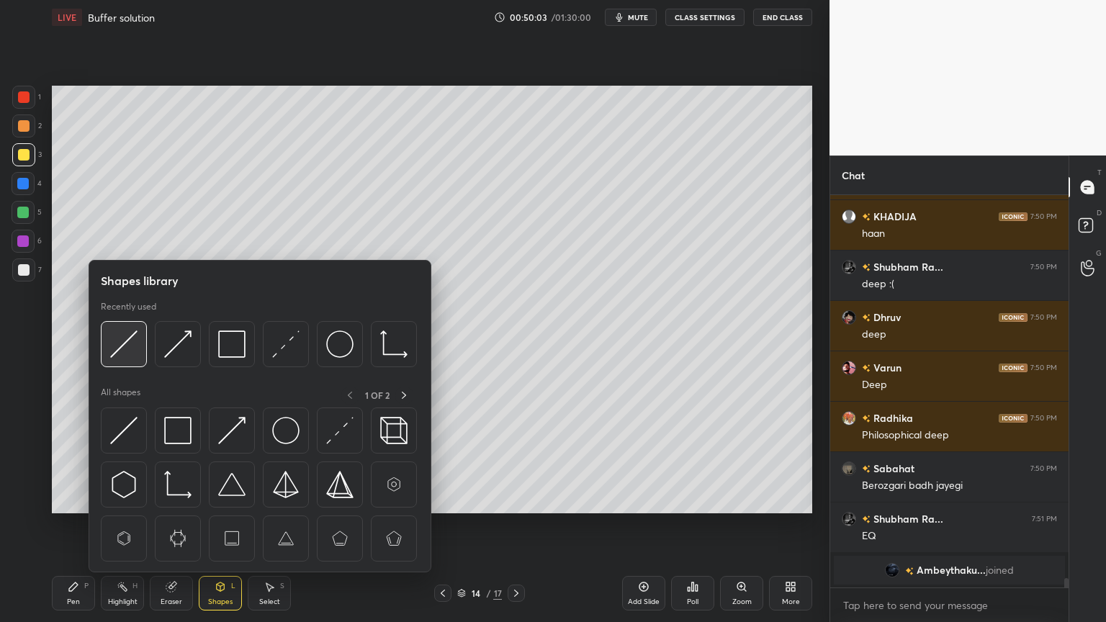
click at [127, 352] on img at bounding box center [123, 344] width 27 height 27
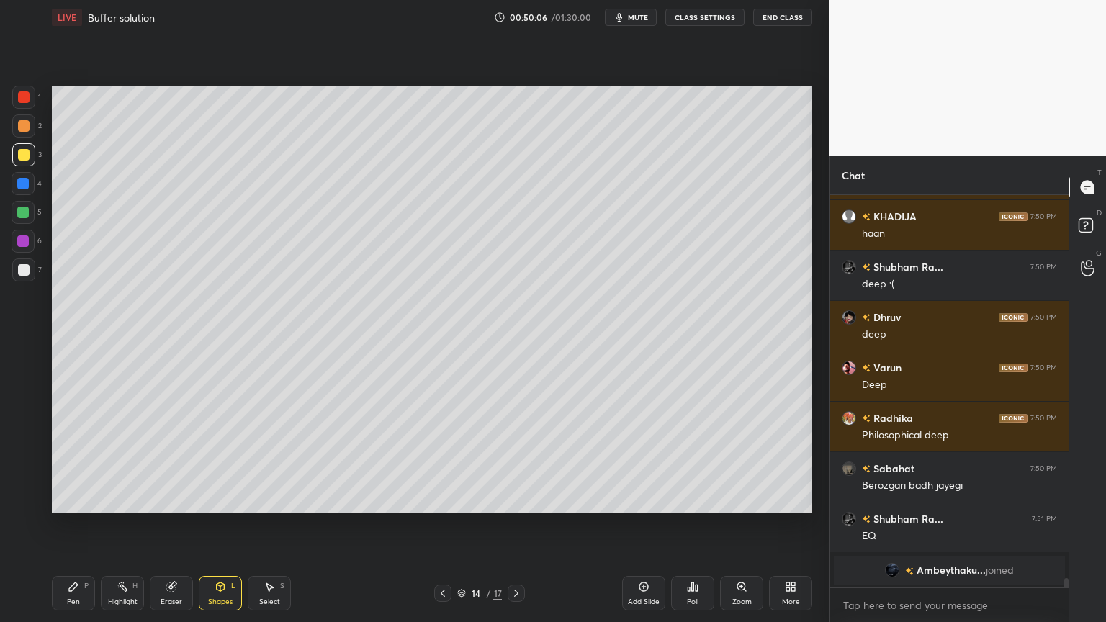
click at [68, 525] on div "Pen P" at bounding box center [73, 593] width 43 height 35
click at [22, 264] on div at bounding box center [24, 270] width 12 height 12
click at [219, 525] on div "Shapes" at bounding box center [220, 601] width 24 height 7
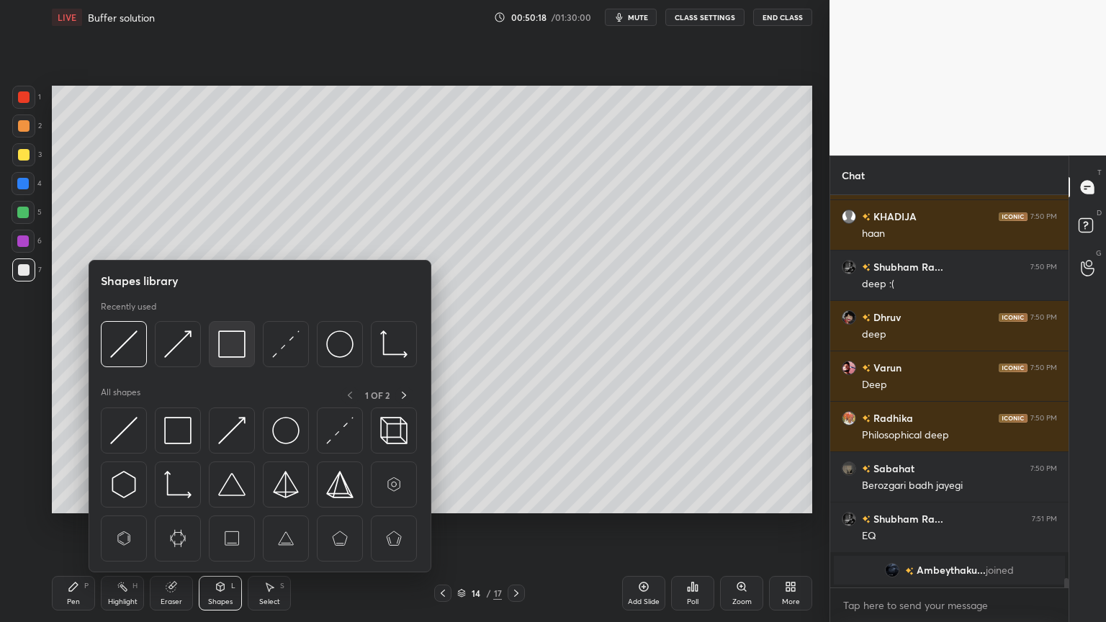
click at [225, 349] on img at bounding box center [231, 344] width 27 height 27
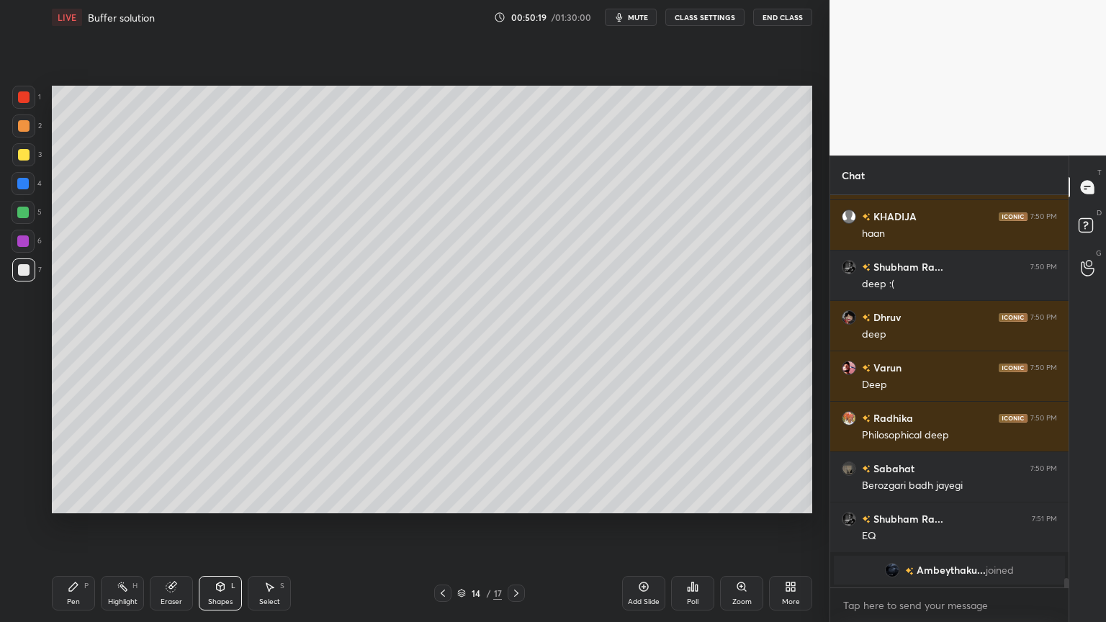
click at [22, 97] on div at bounding box center [24, 97] width 12 height 12
click at [112, 525] on div "Highlight H" at bounding box center [122, 593] width 43 height 35
drag, startPoint x: 84, startPoint y: 590, endPoint x: 104, endPoint y: 567, distance: 30.7
click at [84, 525] on div "Pen P" at bounding box center [73, 593] width 43 height 35
click at [24, 271] on div at bounding box center [24, 270] width 12 height 12
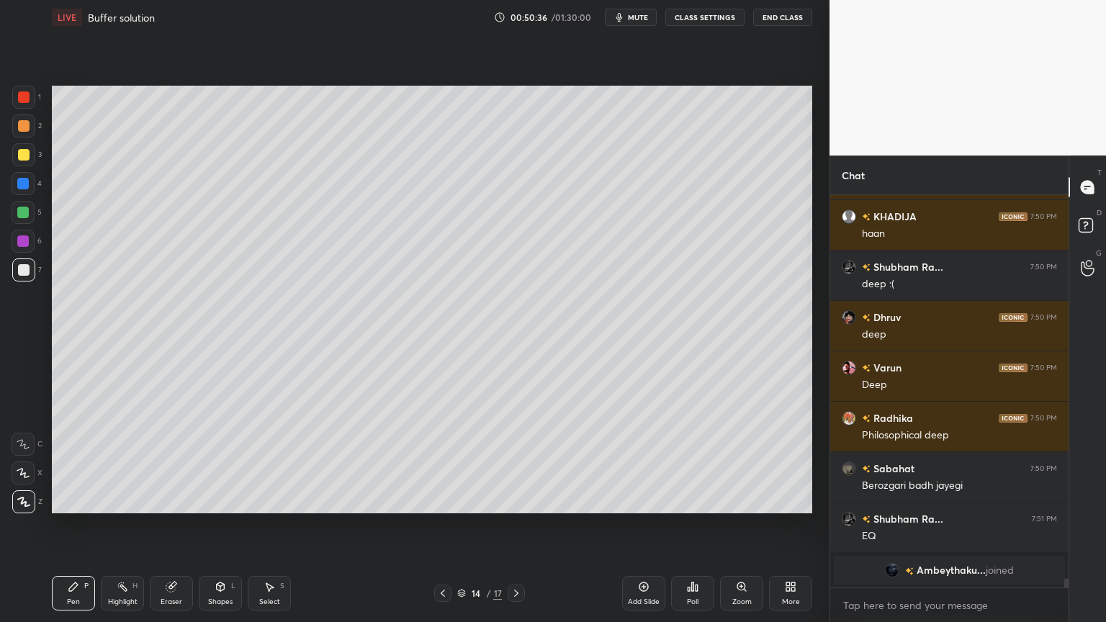
click at [124, 525] on div "Highlight H" at bounding box center [122, 593] width 43 height 35
drag, startPoint x: 225, startPoint y: 598, endPoint x: 239, endPoint y: 572, distance: 29.7
click at [223, 525] on div "Shapes L" at bounding box center [220, 593] width 43 height 35
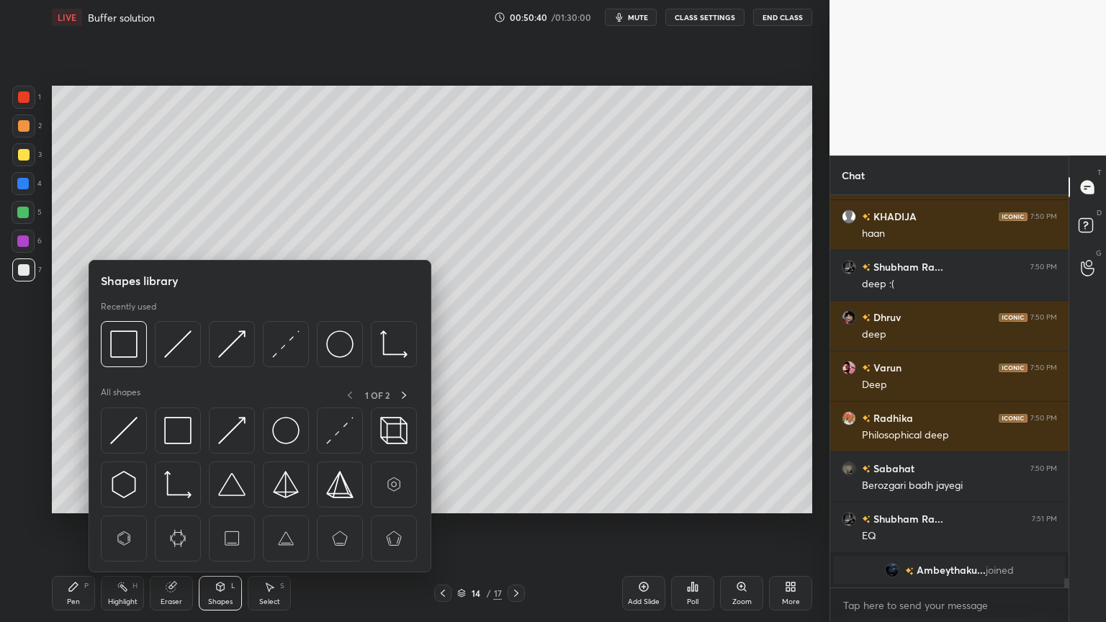
click at [75, 525] on icon at bounding box center [74, 587] width 12 height 12
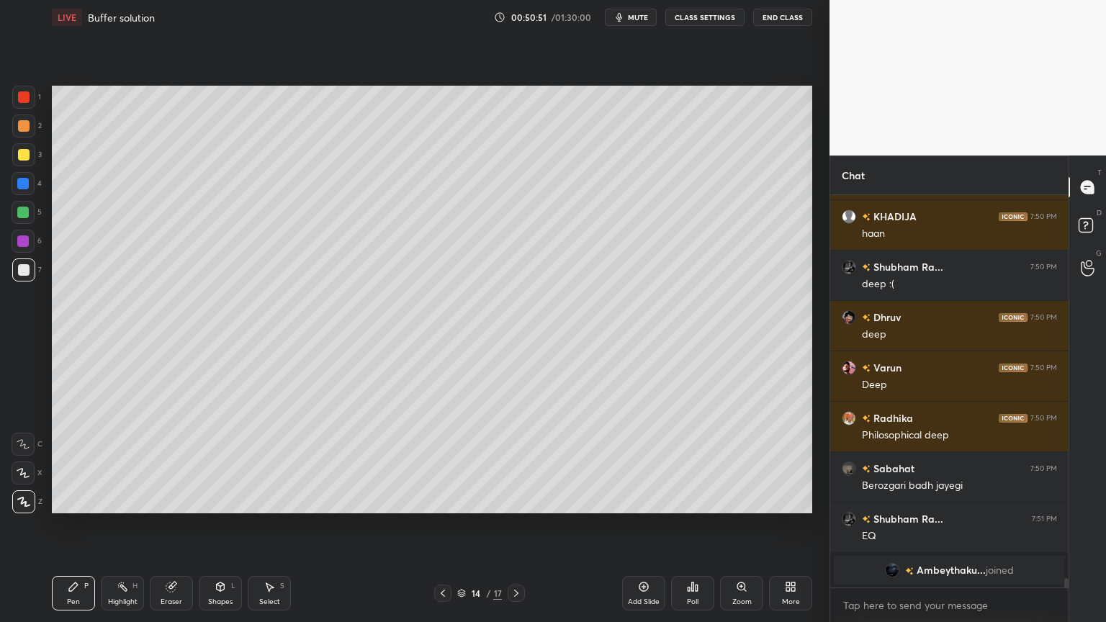
click at [238, 525] on div "Shapes L" at bounding box center [220, 593] width 43 height 35
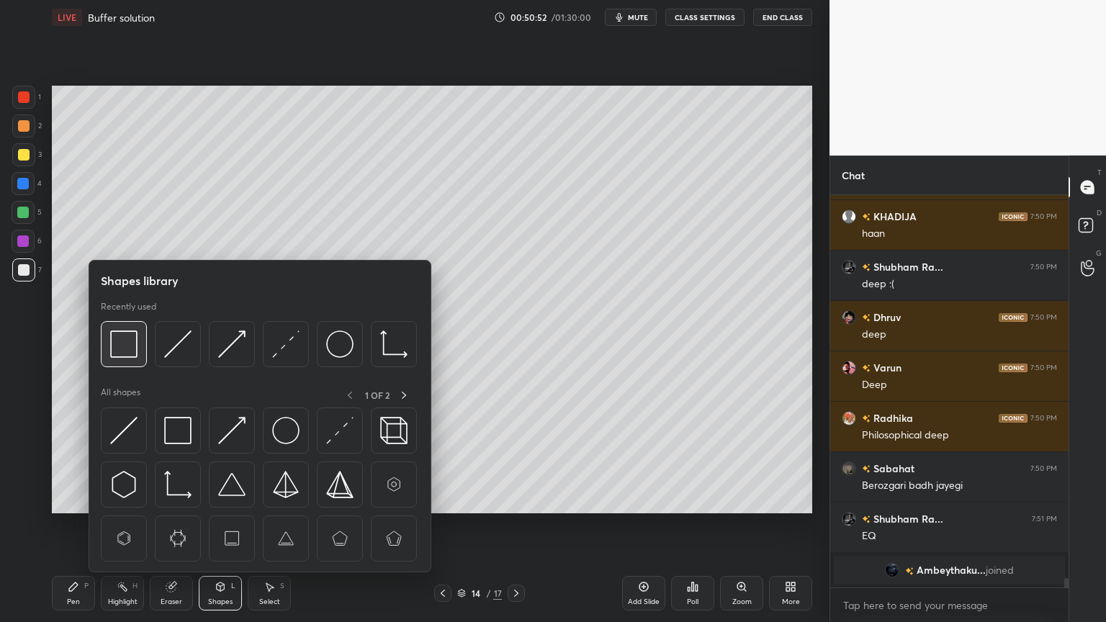
click at [121, 346] on img at bounding box center [123, 344] width 27 height 27
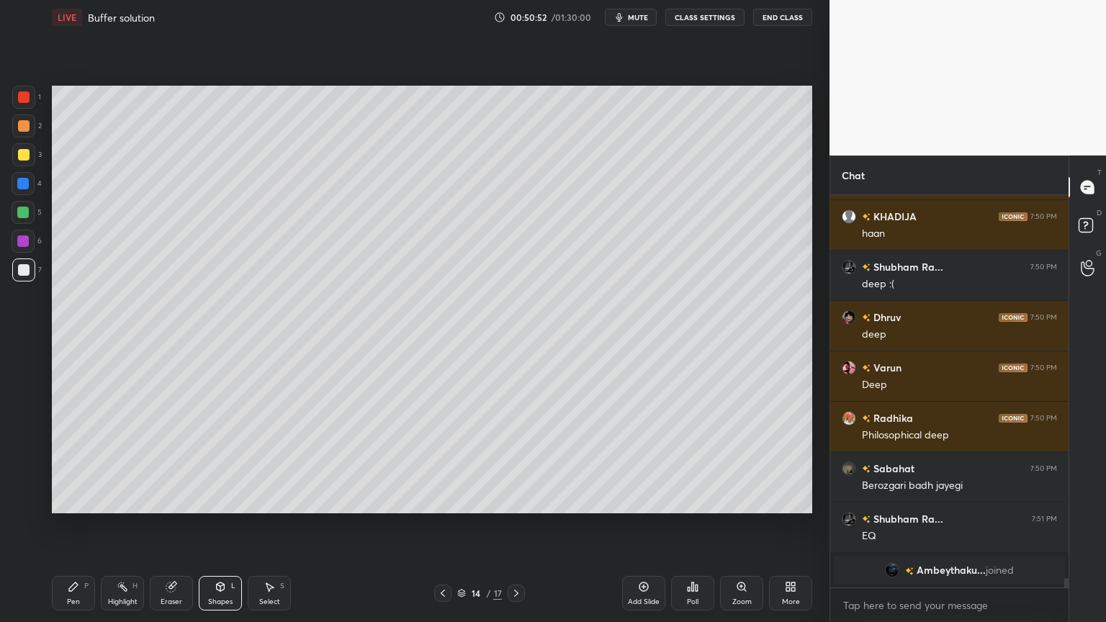
click at [19, 96] on div at bounding box center [24, 97] width 12 height 12
click at [253, 525] on div "Select S" at bounding box center [269, 593] width 43 height 35
click at [217, 525] on div "Shapes" at bounding box center [220, 601] width 24 height 7
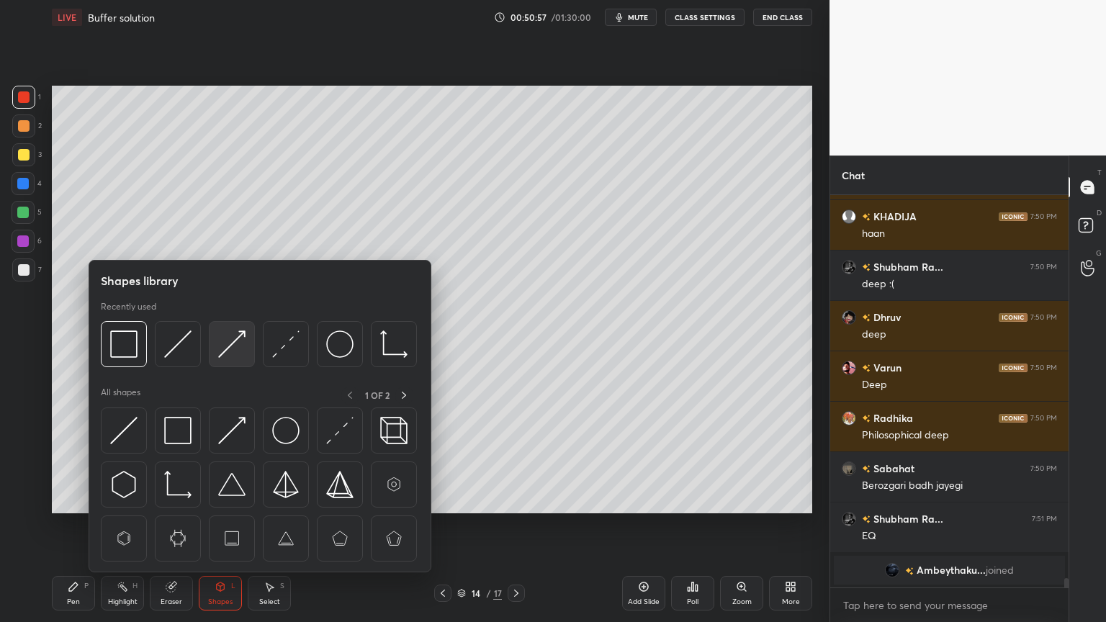
click at [241, 347] on img at bounding box center [231, 344] width 27 height 27
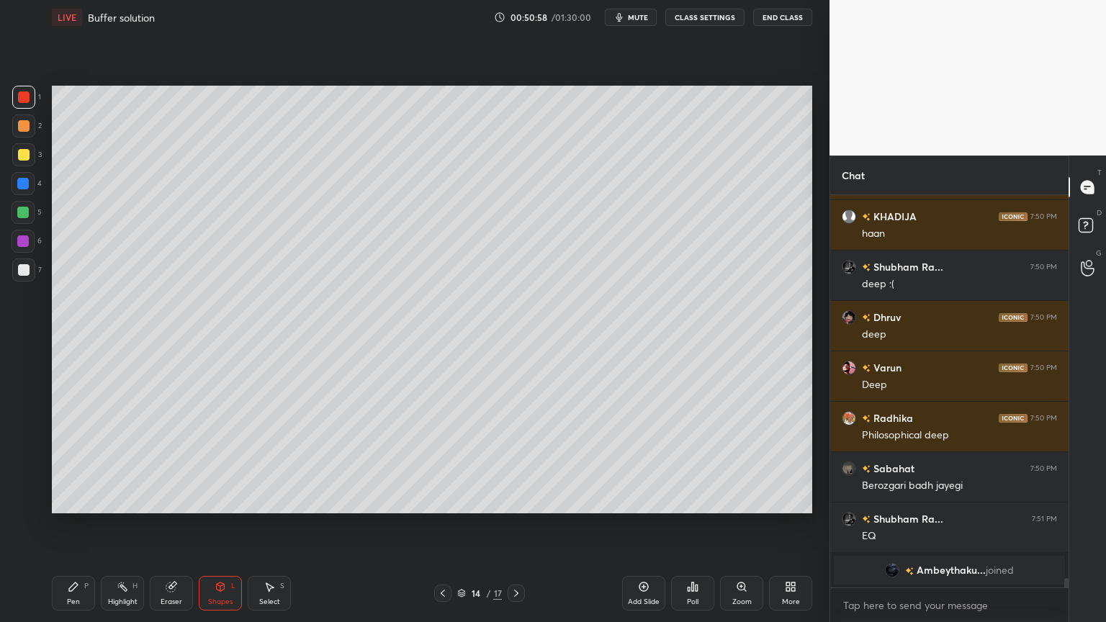
click at [22, 157] on div at bounding box center [24, 155] width 12 height 12
drag, startPoint x: 81, startPoint y: 590, endPoint x: 127, endPoint y: 546, distance: 63.6
click at [88, 525] on div "Pen P" at bounding box center [73, 593] width 43 height 35
drag, startPoint x: 126, startPoint y: 593, endPoint x: 125, endPoint y: 547, distance: 46.1
click at [122, 525] on div "Highlight H" at bounding box center [122, 593] width 43 height 35
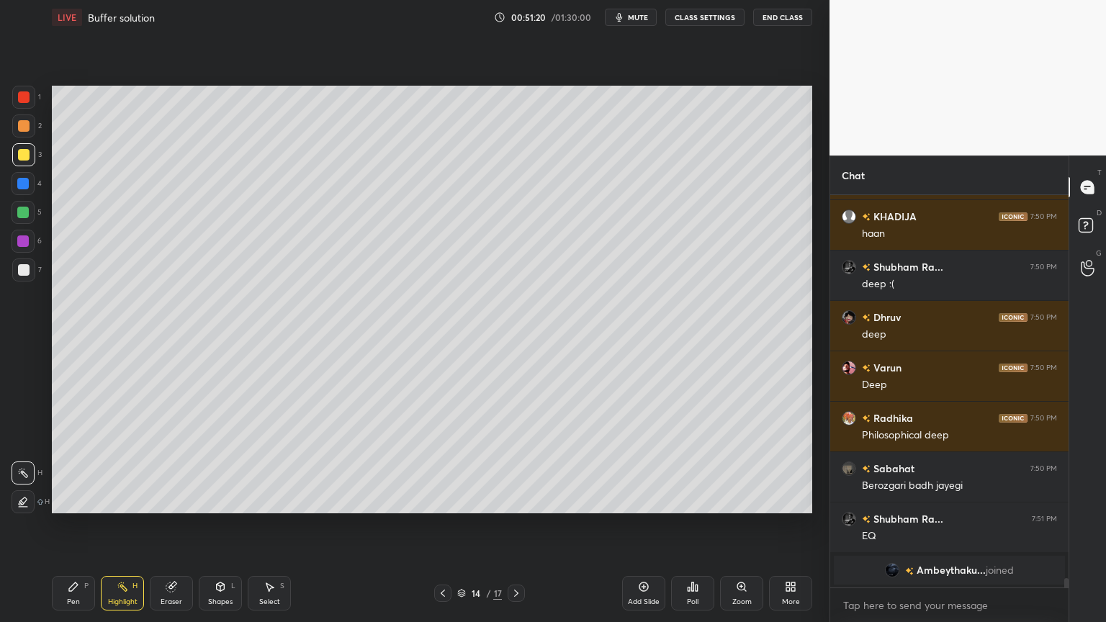
click at [55, 525] on div "Pen P" at bounding box center [73, 593] width 43 height 35
drag, startPoint x: 120, startPoint y: 593, endPoint x: 127, endPoint y: 583, distance: 11.8
click at [122, 525] on div "Highlight H" at bounding box center [122, 593] width 43 height 35
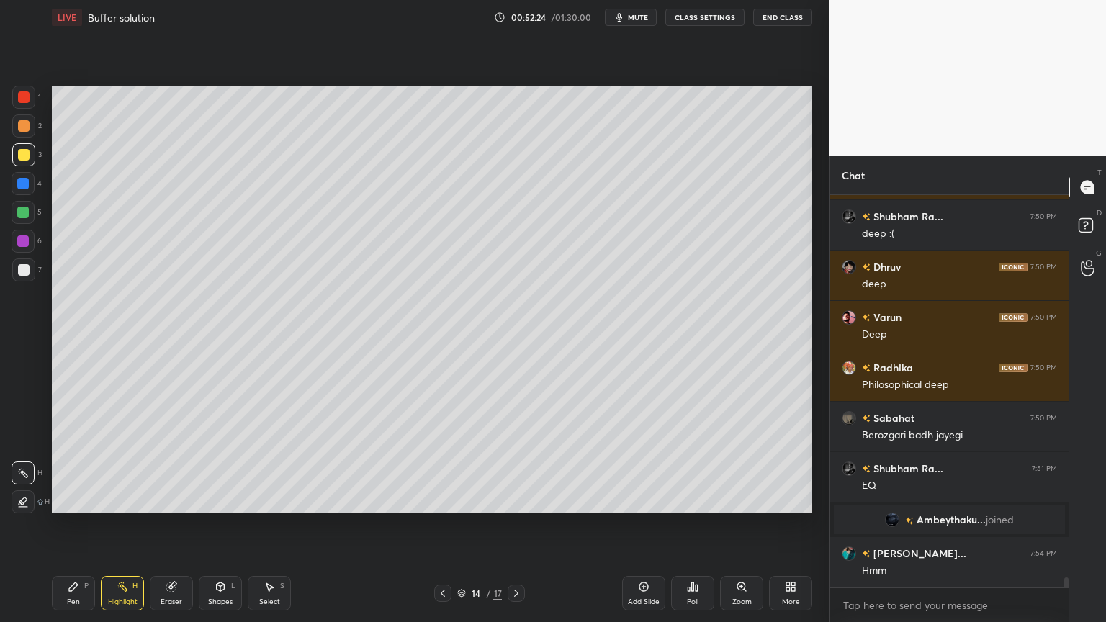
drag, startPoint x: 642, startPoint y: 594, endPoint x: 539, endPoint y: 593, distance: 103.7
click at [634, 525] on div "Add Slide" at bounding box center [643, 593] width 43 height 35
drag, startPoint x: 77, startPoint y: 595, endPoint x: 84, endPoint y: 533, distance: 62.3
click at [79, 525] on div "Pen P" at bounding box center [73, 593] width 43 height 35
drag, startPoint x: 23, startPoint y: 101, endPoint x: 22, endPoint y: 109, distance: 8.0
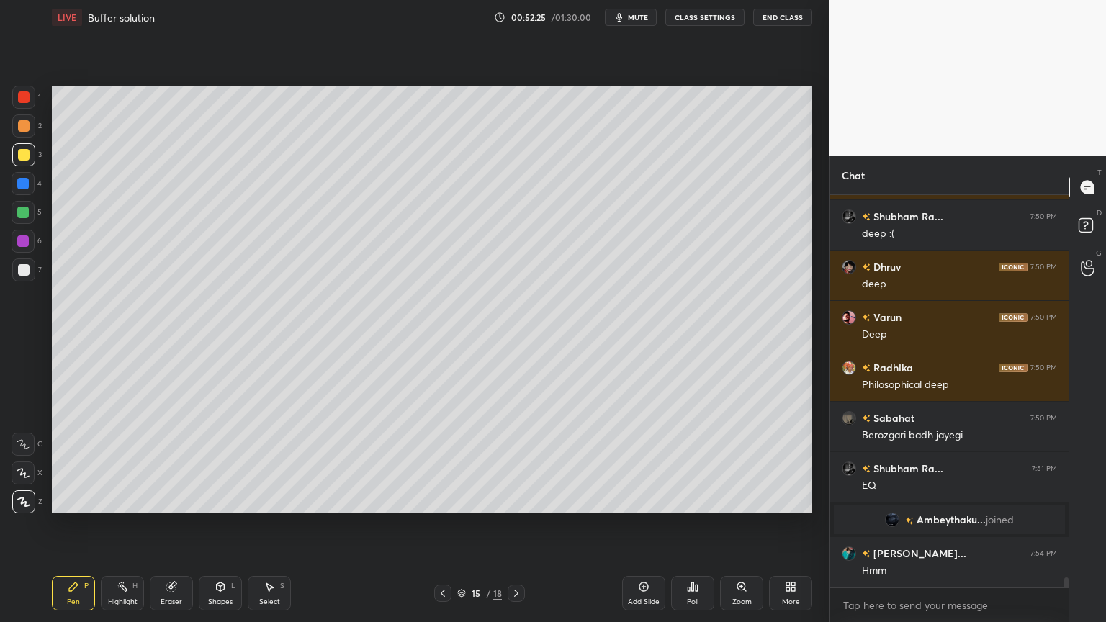
click at [22, 106] on div at bounding box center [23, 97] width 23 height 23
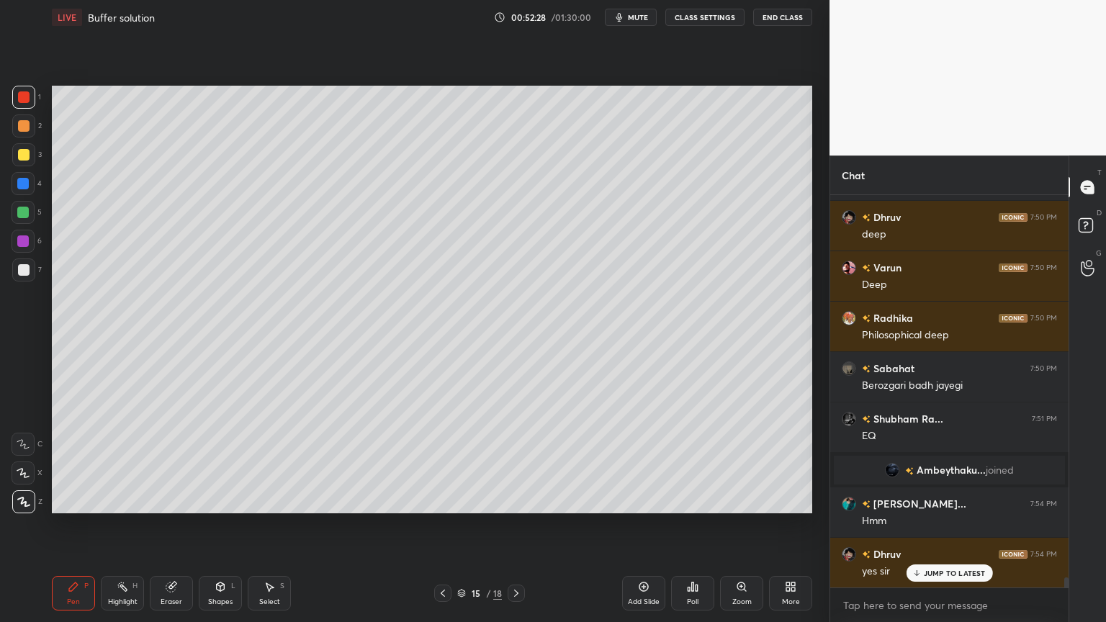
click at [27, 126] on div at bounding box center [24, 126] width 12 height 12
click at [24, 268] on div at bounding box center [24, 270] width 12 height 12
drag, startPoint x: 176, startPoint y: 599, endPoint x: 184, endPoint y: 530, distance: 69.7
click at [176, 525] on div "Eraser" at bounding box center [171, 593] width 43 height 35
click at [81, 525] on div "Pen P" at bounding box center [73, 593] width 43 height 35
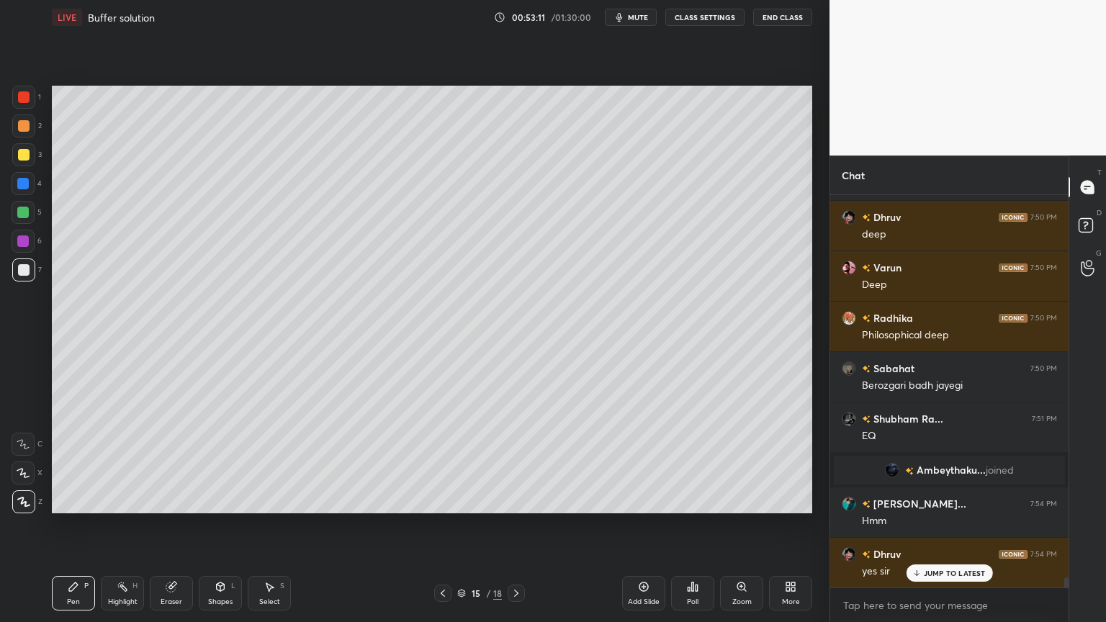
click at [441, 525] on icon at bounding box center [443, 594] width 12 height 12
click at [138, 525] on div "Highlight H" at bounding box center [122, 593] width 43 height 35
click at [518, 525] on icon at bounding box center [517, 594] width 12 height 12
click at [84, 525] on div "Pen P" at bounding box center [73, 593] width 43 height 35
drag, startPoint x: 213, startPoint y: 594, endPoint x: 206, endPoint y: 579, distance: 16.7
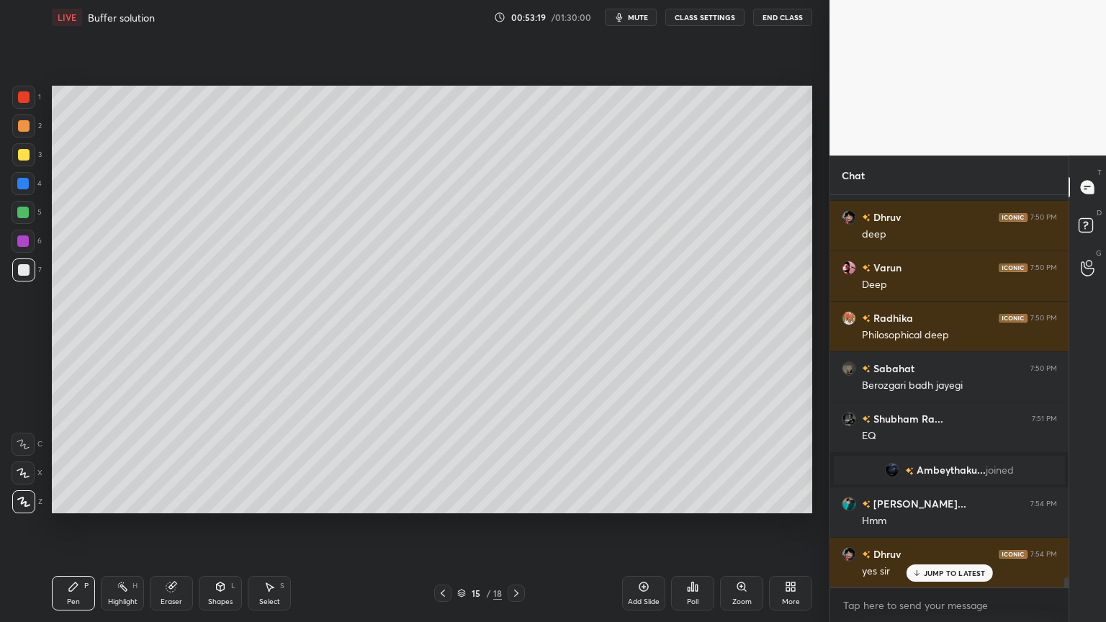
click at [213, 525] on div "Shapes L" at bounding box center [220, 593] width 43 height 35
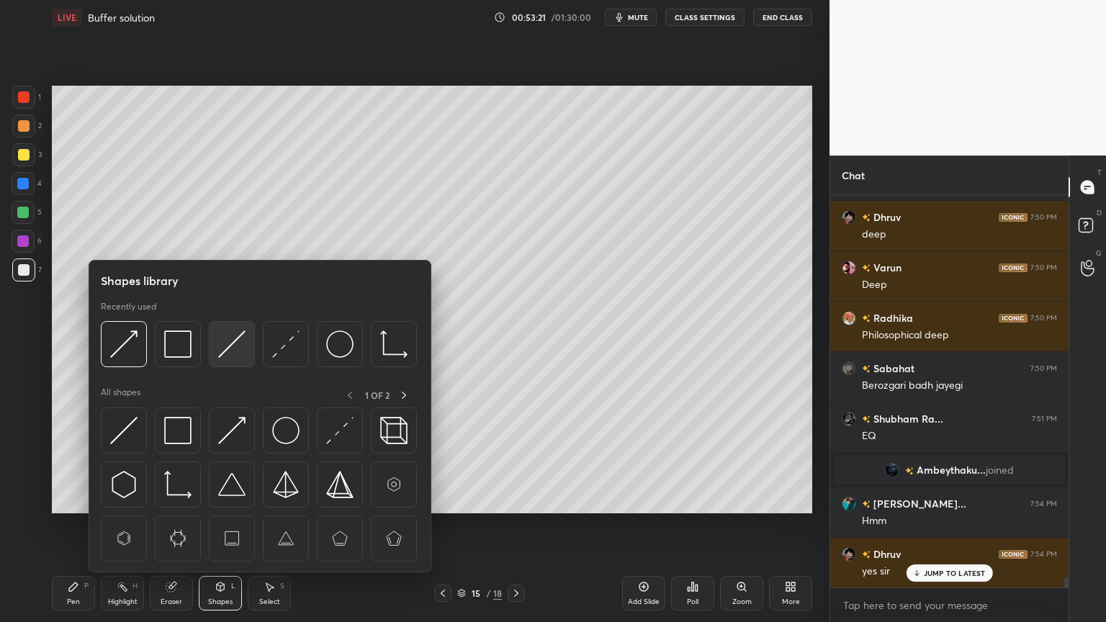
click at [233, 363] on div at bounding box center [232, 344] width 46 height 46
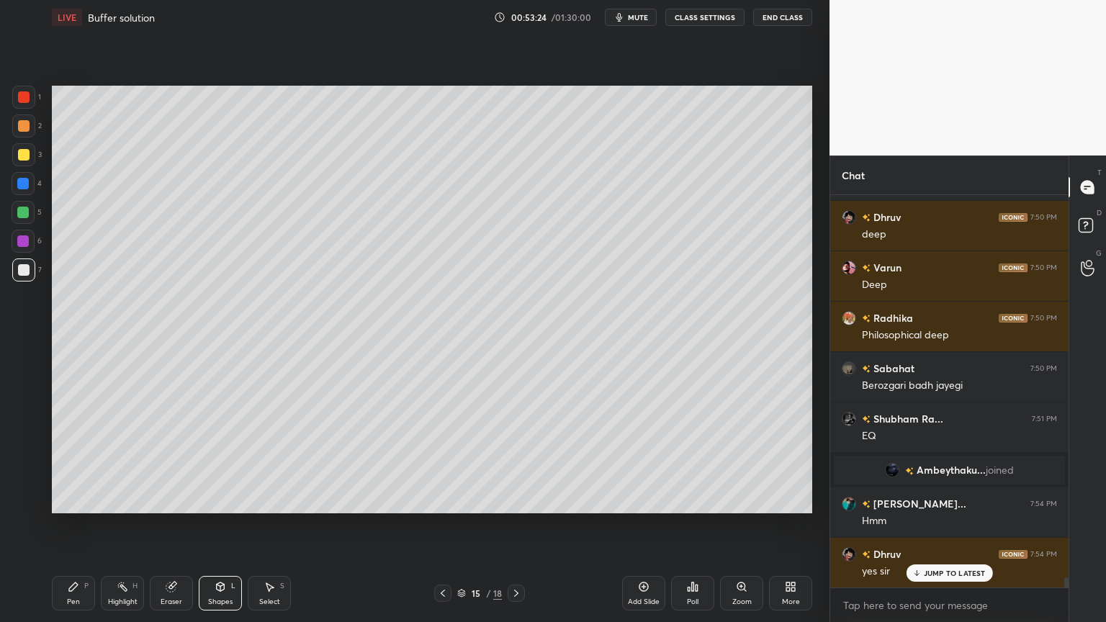
drag, startPoint x: 70, startPoint y: 603, endPoint x: 140, endPoint y: 525, distance: 105.0
click at [72, 525] on div "Pen" at bounding box center [73, 601] width 13 height 7
drag, startPoint x: 225, startPoint y: 593, endPoint x: 211, endPoint y: 579, distance: 19.9
click at [223, 525] on div "Shapes L" at bounding box center [220, 593] width 43 height 35
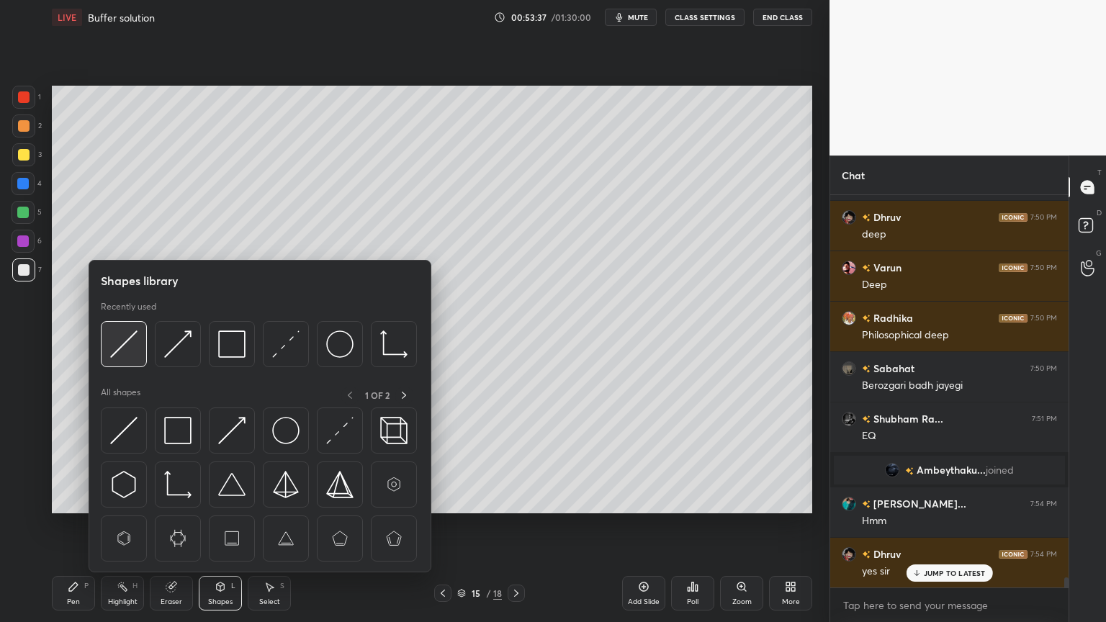
click at [132, 352] on img at bounding box center [123, 344] width 27 height 27
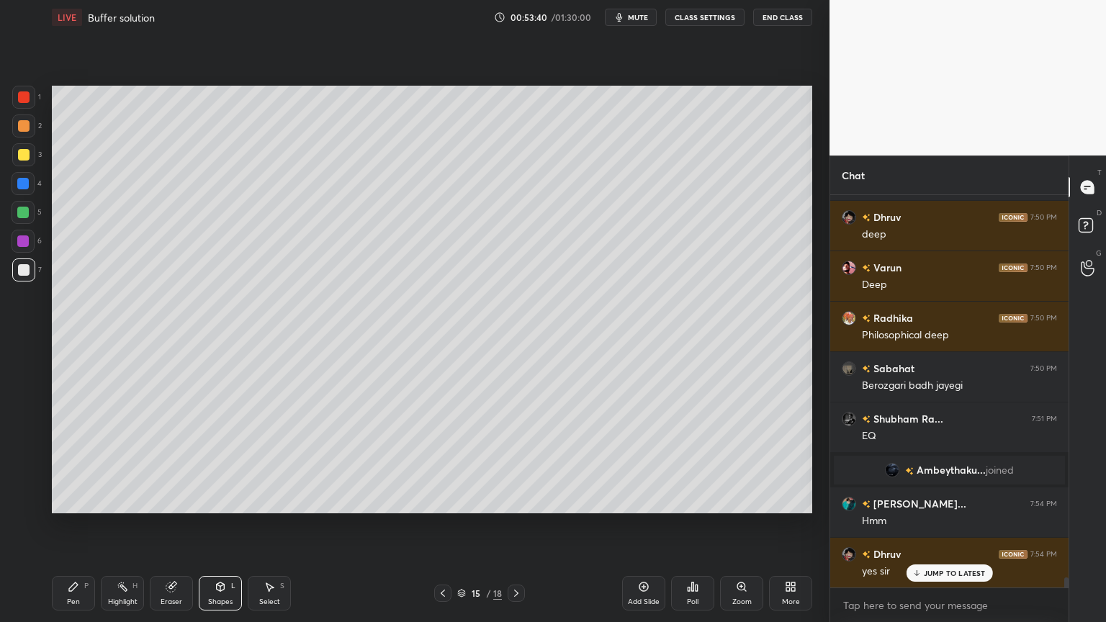
click at [91, 525] on div "Pen P" at bounding box center [73, 593] width 43 height 35
click at [949, 525] on div "JUMP TO LATEST" at bounding box center [949, 573] width 86 height 17
click at [130, 525] on div "Highlight H" at bounding box center [122, 593] width 43 height 35
click at [81, 525] on div "Pen P" at bounding box center [73, 593] width 43 height 35
click at [22, 153] on div at bounding box center [24, 155] width 12 height 12
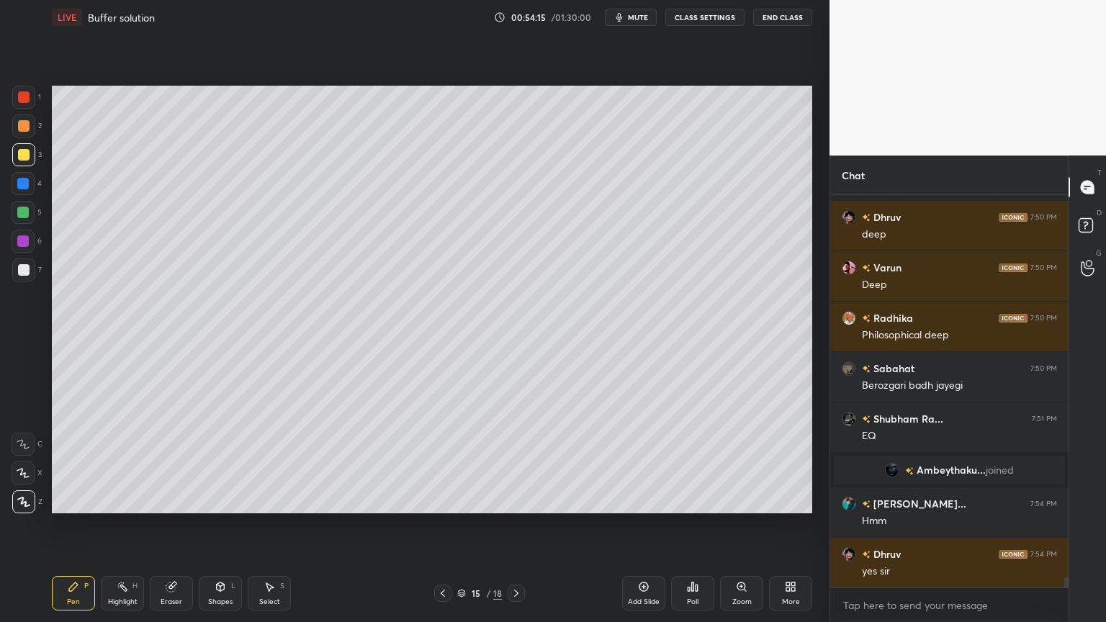
click at [212, 525] on div "Shapes L" at bounding box center [220, 593] width 43 height 35
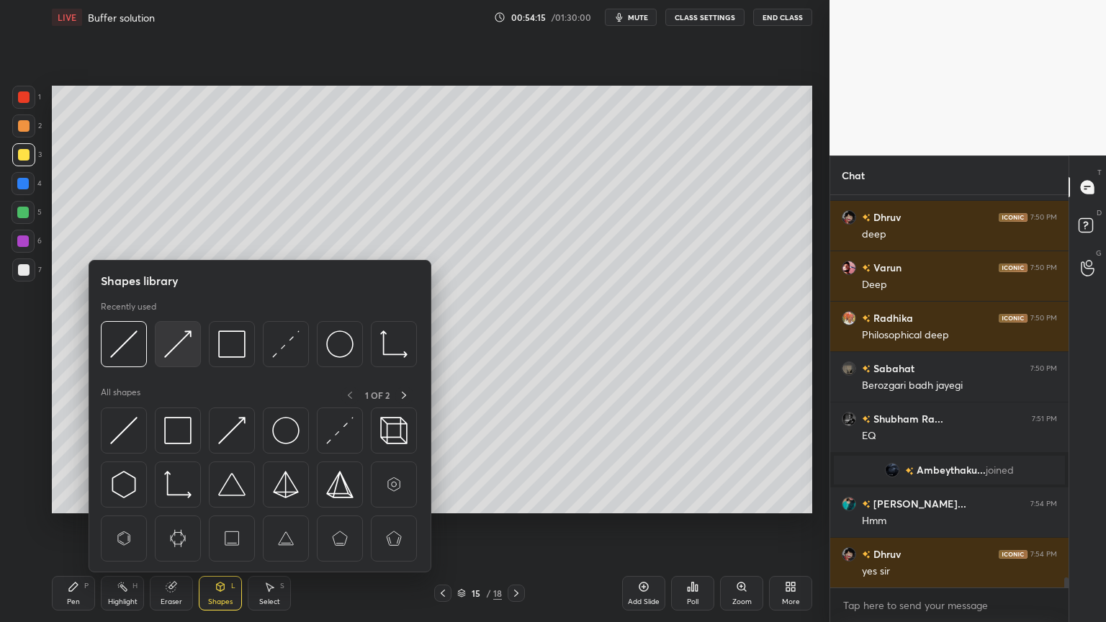
click at [181, 347] on img at bounding box center [177, 344] width 27 height 27
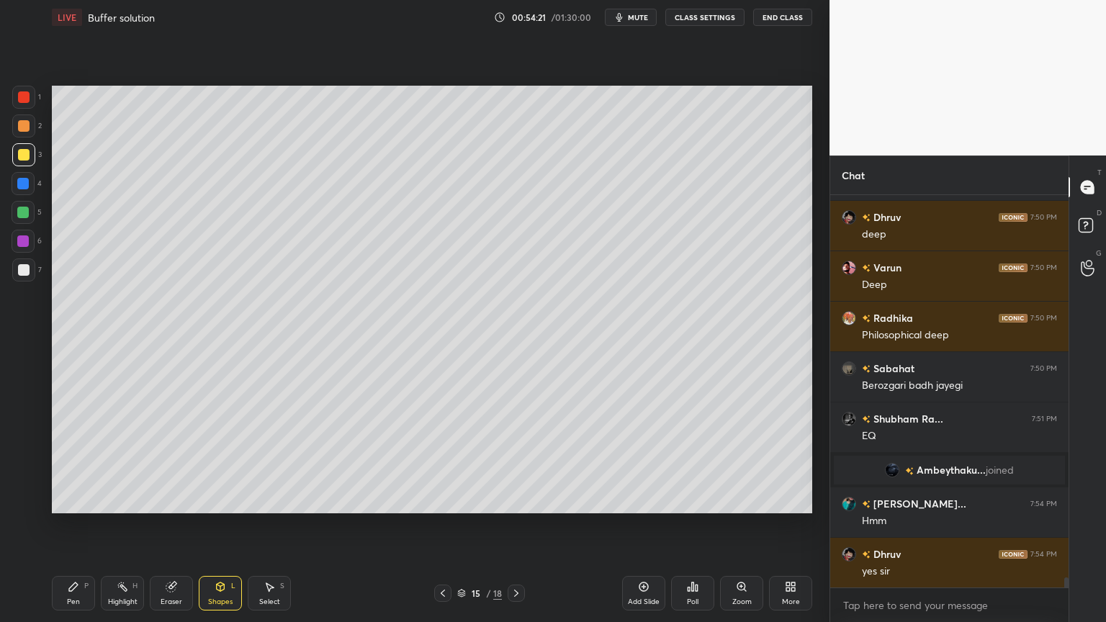
click at [120, 525] on div "Highlight" at bounding box center [123, 601] width 30 height 7
drag, startPoint x: 76, startPoint y: 593, endPoint x: 99, endPoint y: 547, distance: 50.9
click at [75, 525] on div "Pen P" at bounding box center [73, 593] width 43 height 35
click at [135, 525] on div "Highlight H" at bounding box center [122, 593] width 43 height 35
drag, startPoint x: 61, startPoint y: 604, endPoint x: 79, endPoint y: 580, distance: 30.4
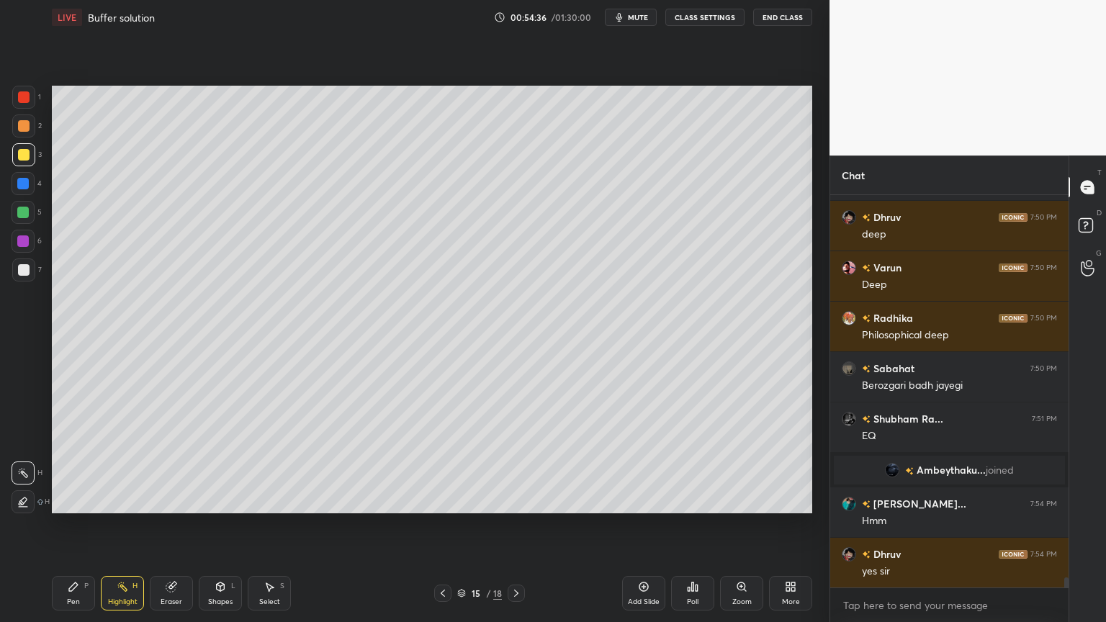
click at [60, 525] on div "Pen P" at bounding box center [73, 593] width 43 height 35
click at [218, 525] on div "Shapes L" at bounding box center [220, 593] width 43 height 35
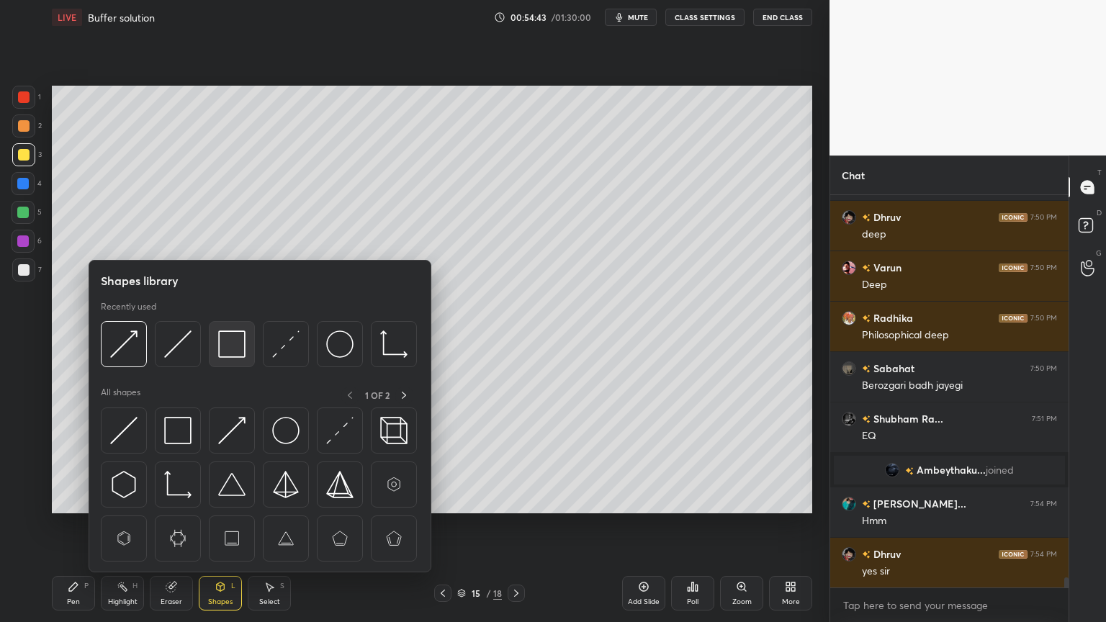
click at [223, 351] on img at bounding box center [231, 344] width 27 height 27
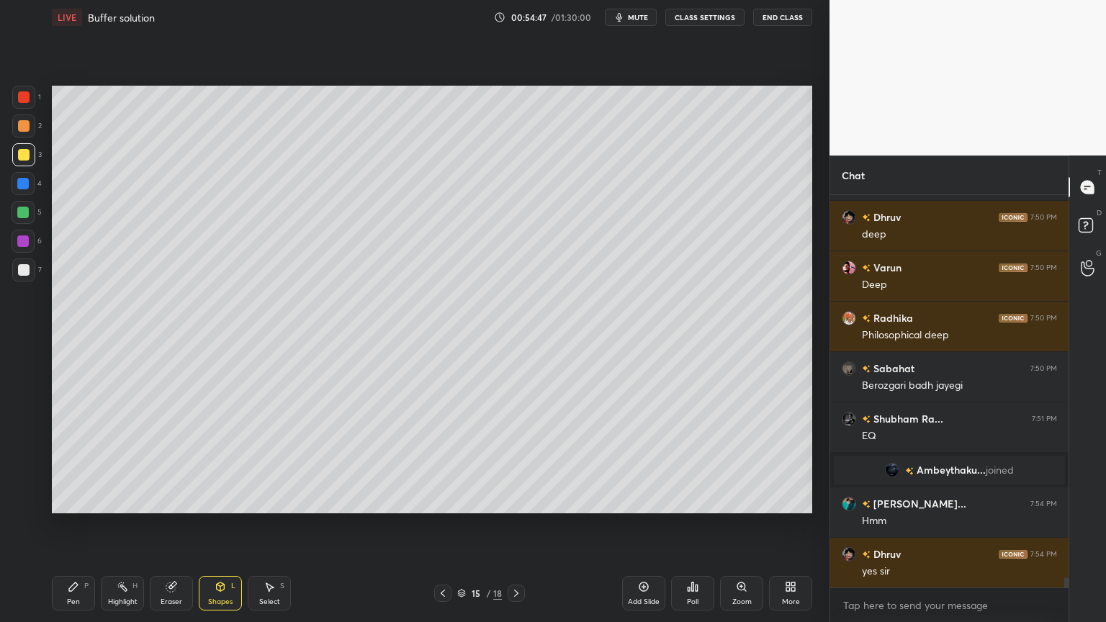
drag, startPoint x: 171, startPoint y: 595, endPoint x: 164, endPoint y: 527, distance: 68.0
click at [169, 525] on div "Eraser" at bounding box center [171, 593] width 43 height 35
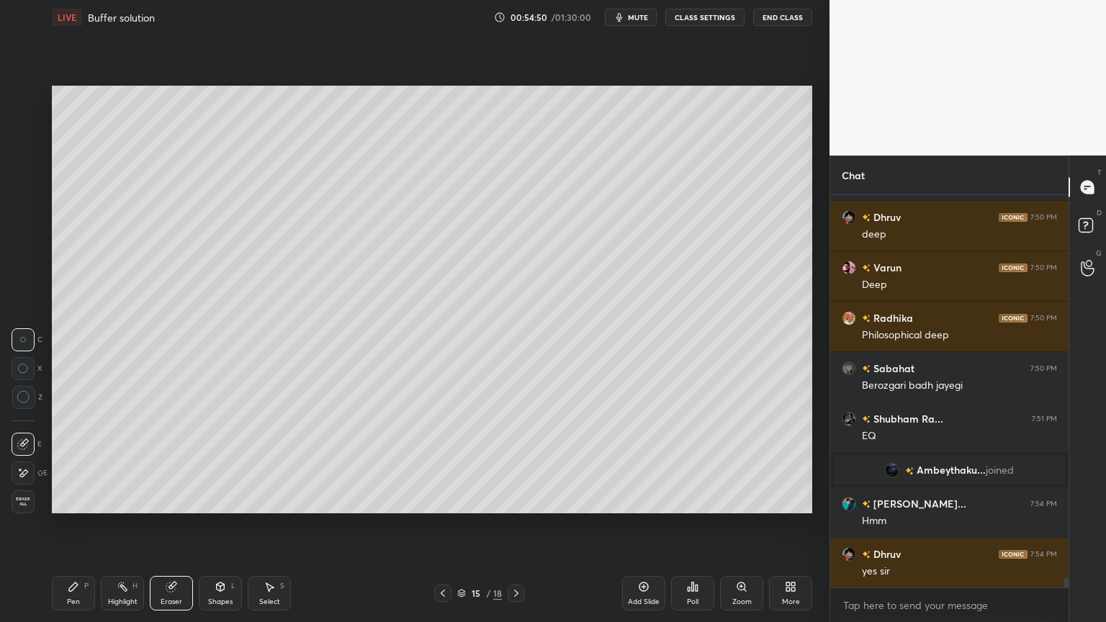
click at [220, 525] on div "Shapes L" at bounding box center [220, 593] width 43 height 35
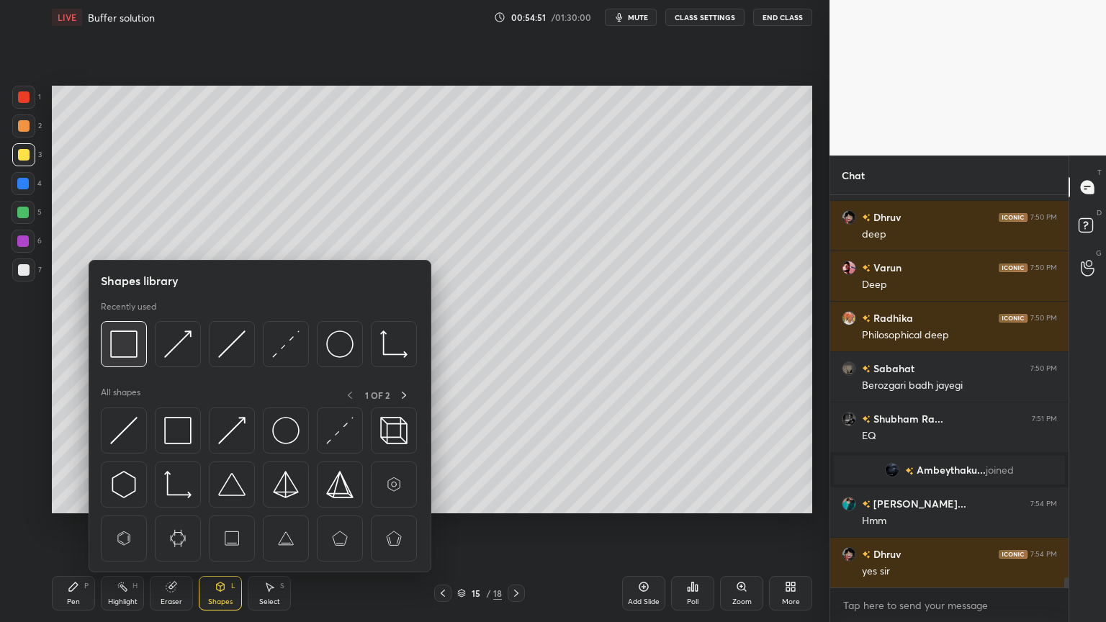
click at [130, 351] on img at bounding box center [123, 344] width 27 height 27
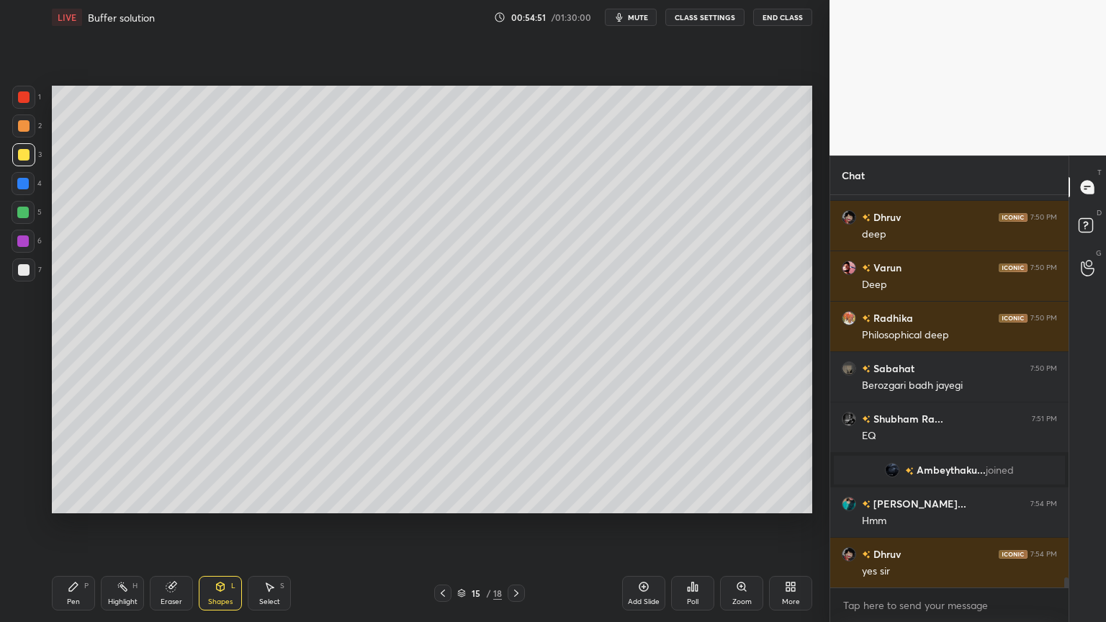
drag, startPoint x: 21, startPoint y: 94, endPoint x: 45, endPoint y: 98, distance: 24.0
click at [24, 98] on div at bounding box center [24, 97] width 12 height 12
drag, startPoint x: 176, startPoint y: 596, endPoint x: 167, endPoint y: 520, distance: 76.1
click at [174, 525] on div "Eraser" at bounding box center [171, 593] width 43 height 35
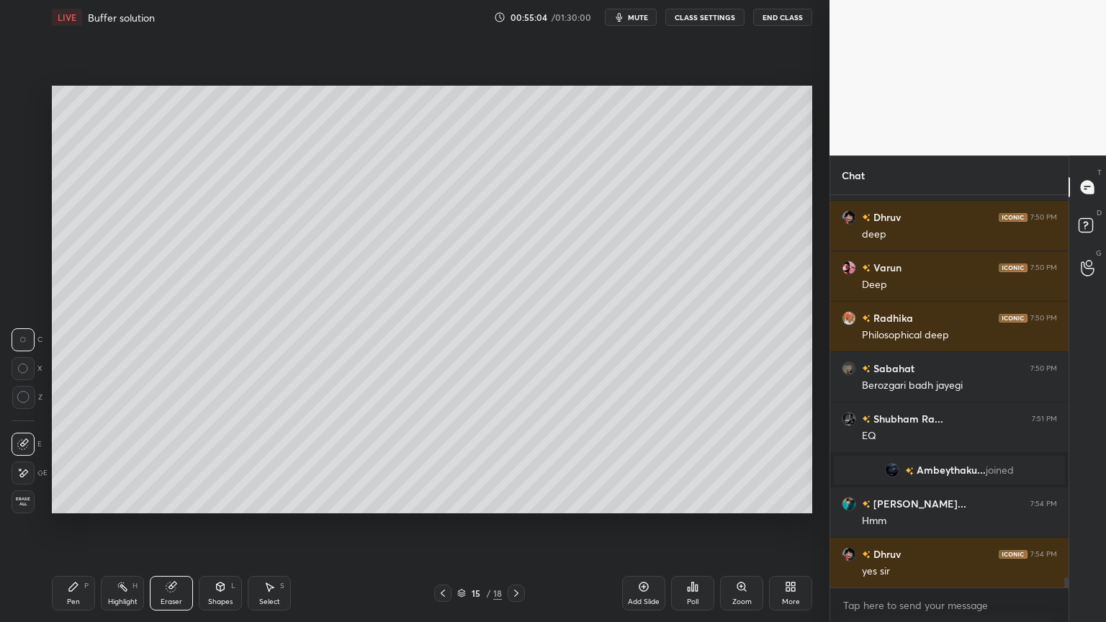
click at [73, 525] on icon at bounding box center [74, 587] width 12 height 12
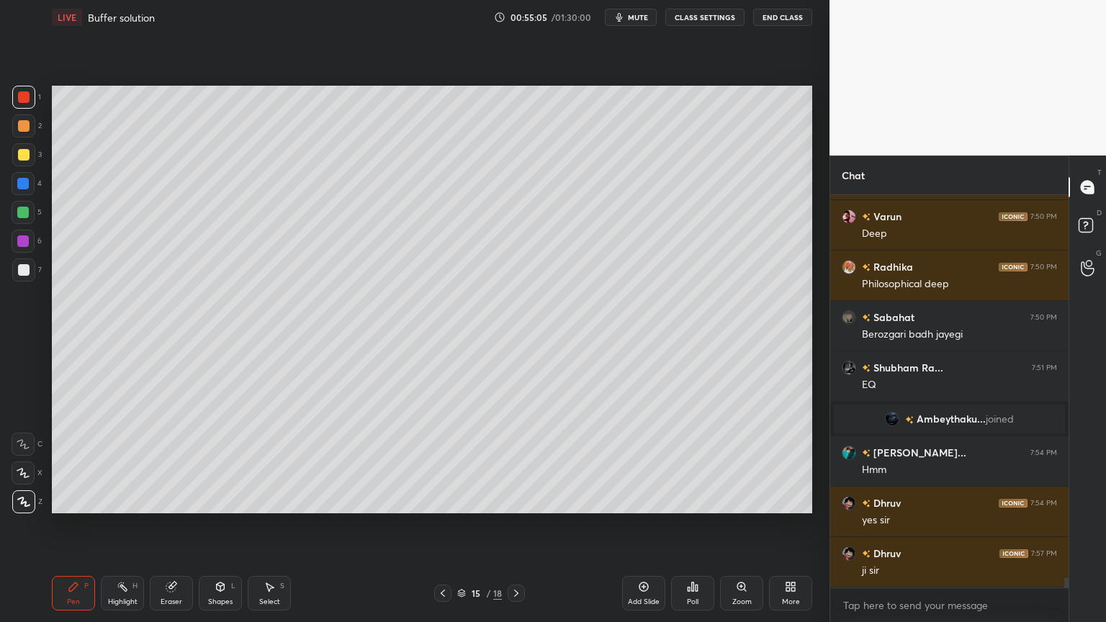
click at [22, 125] on div at bounding box center [24, 126] width 12 height 12
click at [441, 525] on icon at bounding box center [443, 594] width 12 height 12
click at [442, 525] on icon at bounding box center [443, 594] width 12 height 12
click at [443, 525] on icon at bounding box center [443, 594] width 12 height 12
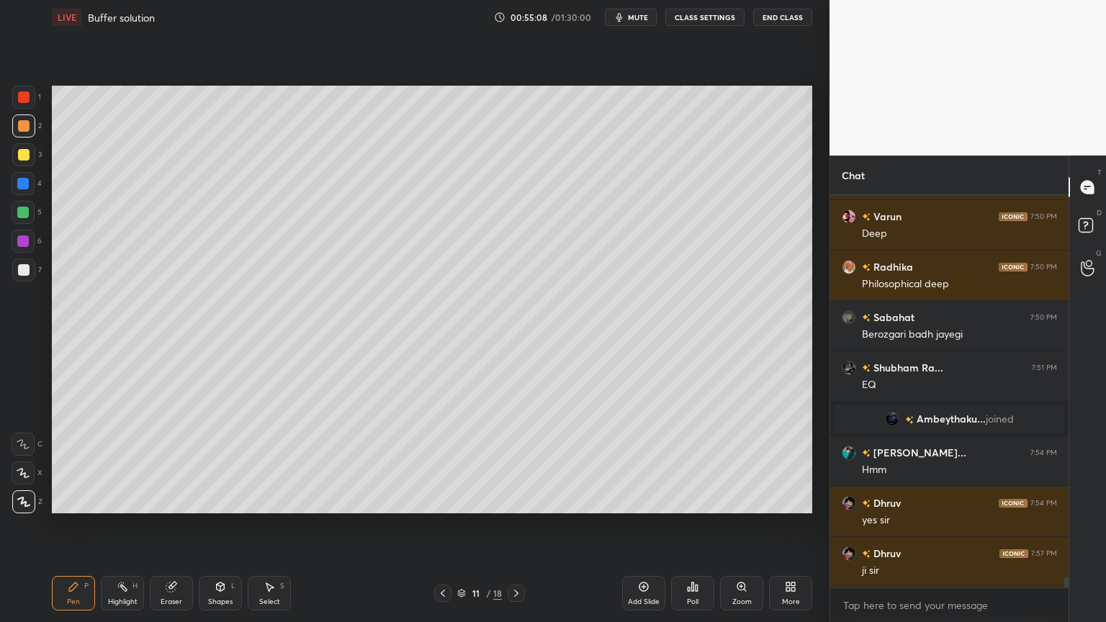
click at [440, 525] on icon at bounding box center [443, 594] width 12 height 12
click at [439, 525] on icon at bounding box center [443, 594] width 12 height 12
click at [441, 525] on icon at bounding box center [443, 594] width 12 height 12
click at [439, 525] on icon at bounding box center [443, 594] width 12 height 12
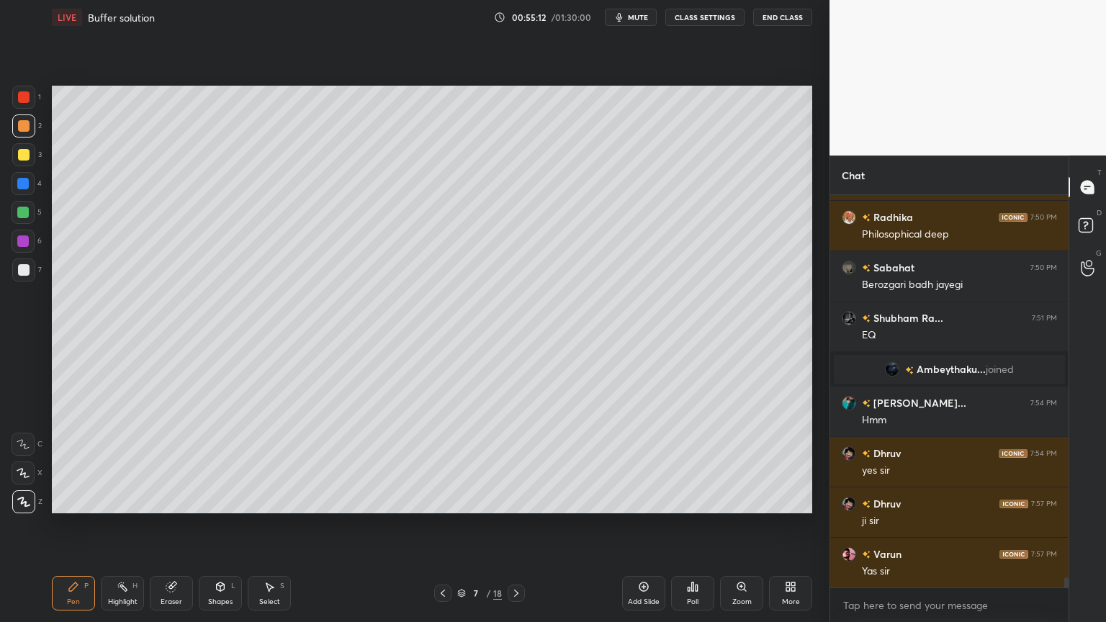
click at [441, 525] on icon at bounding box center [443, 594] width 12 height 12
drag, startPoint x: 122, startPoint y: 593, endPoint x: 197, endPoint y: 545, distance: 88.7
click at [124, 525] on div "Highlight H" at bounding box center [122, 593] width 43 height 35
click at [449, 525] on div "6 / 18" at bounding box center [479, 593] width 91 height 17
click at [441, 525] on icon at bounding box center [443, 594] width 12 height 12
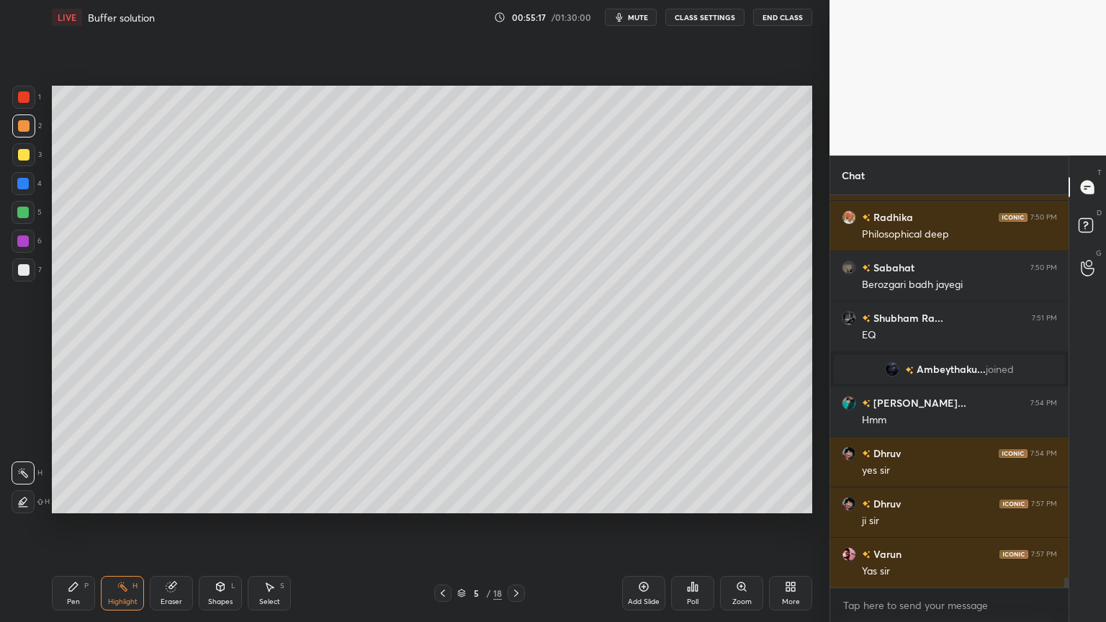
click at [513, 525] on icon at bounding box center [517, 594] width 12 height 12
click at [515, 525] on icon at bounding box center [517, 594] width 12 height 12
click at [513, 525] on icon at bounding box center [517, 594] width 12 height 12
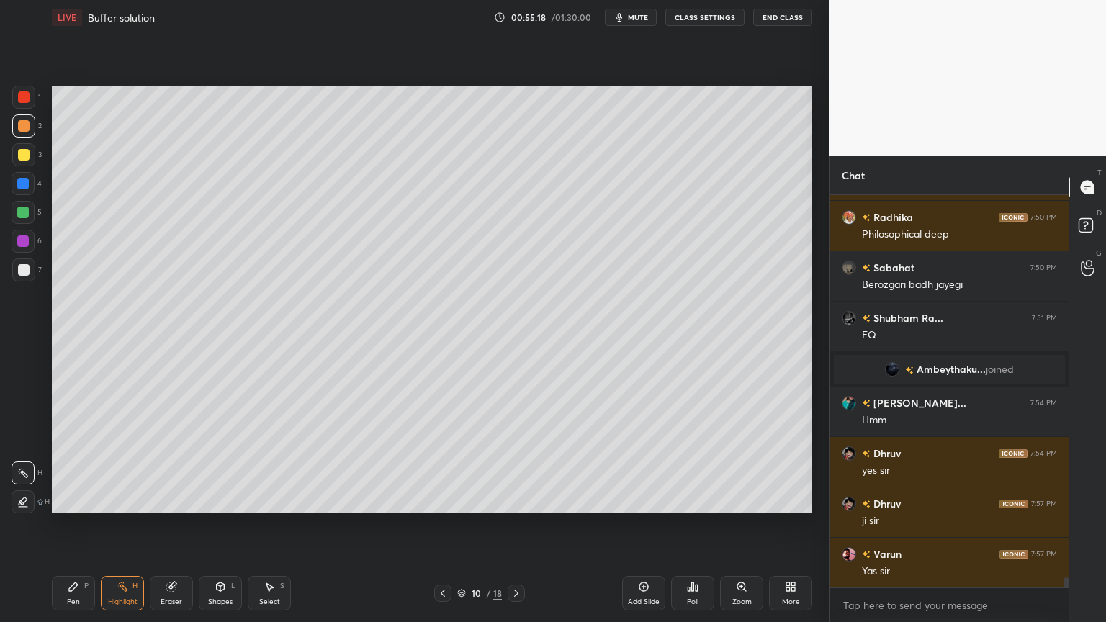
click at [512, 525] on icon at bounding box center [517, 594] width 12 height 12
click at [511, 525] on icon at bounding box center [517, 594] width 12 height 12
click at [509, 525] on div at bounding box center [516, 593] width 17 height 17
click at [511, 525] on div at bounding box center [516, 593] width 17 height 17
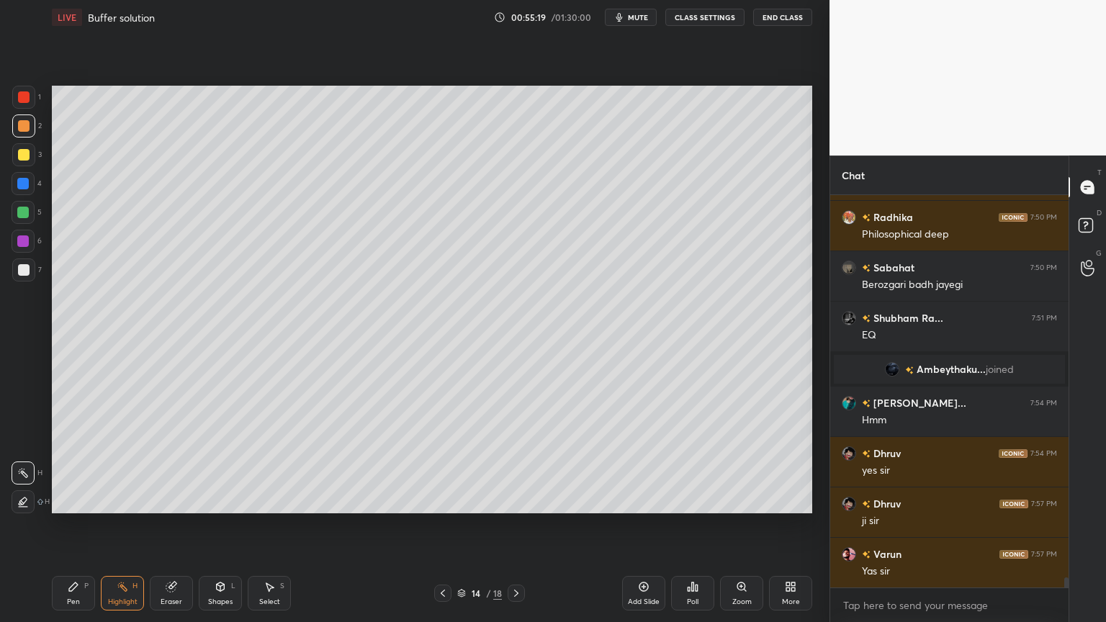
click at [513, 525] on icon at bounding box center [517, 594] width 12 height 12
click at [441, 525] on icon at bounding box center [443, 594] width 12 height 12
click at [219, 525] on icon at bounding box center [221, 587] width 8 height 9
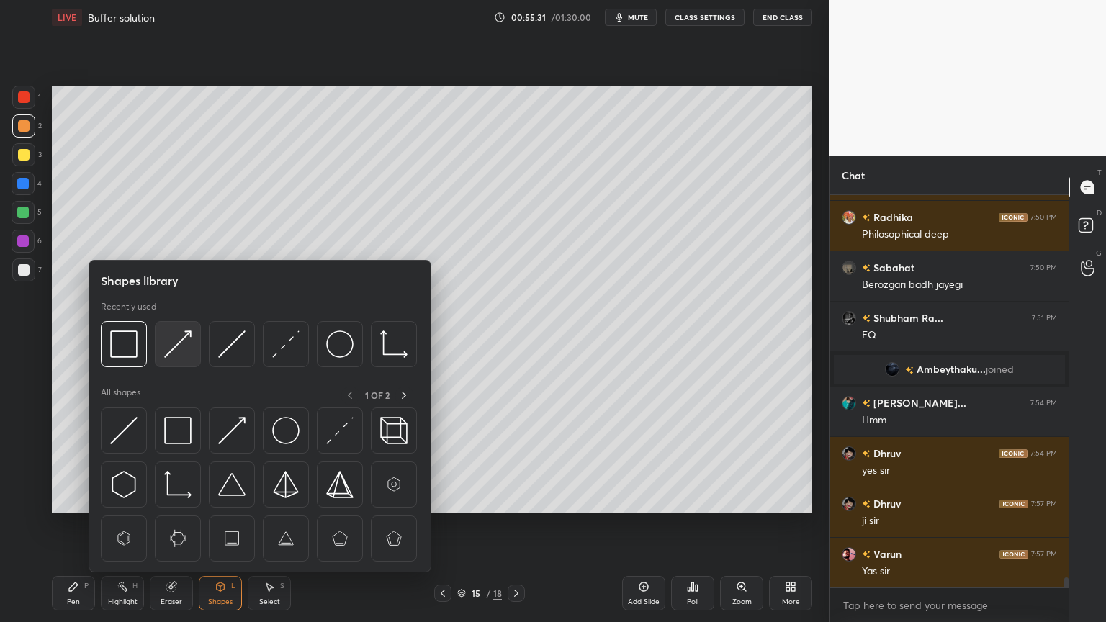
click at [173, 343] on img at bounding box center [177, 344] width 27 height 27
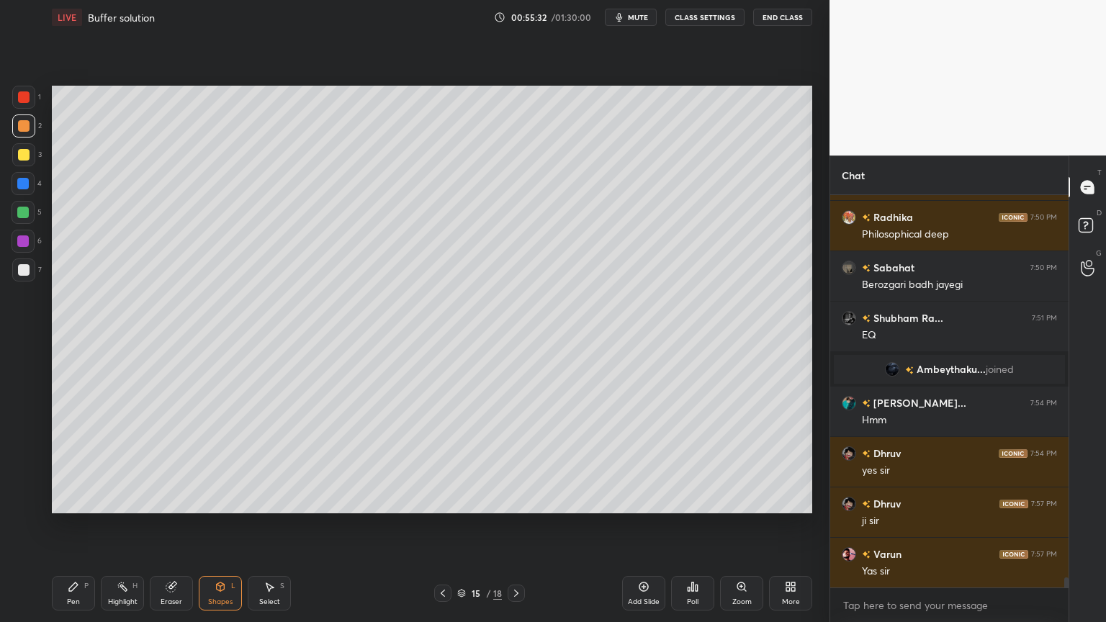
drag, startPoint x: 22, startPoint y: 210, endPoint x: 35, endPoint y: 201, distance: 15.6
click at [21, 207] on div at bounding box center [23, 213] width 12 height 12
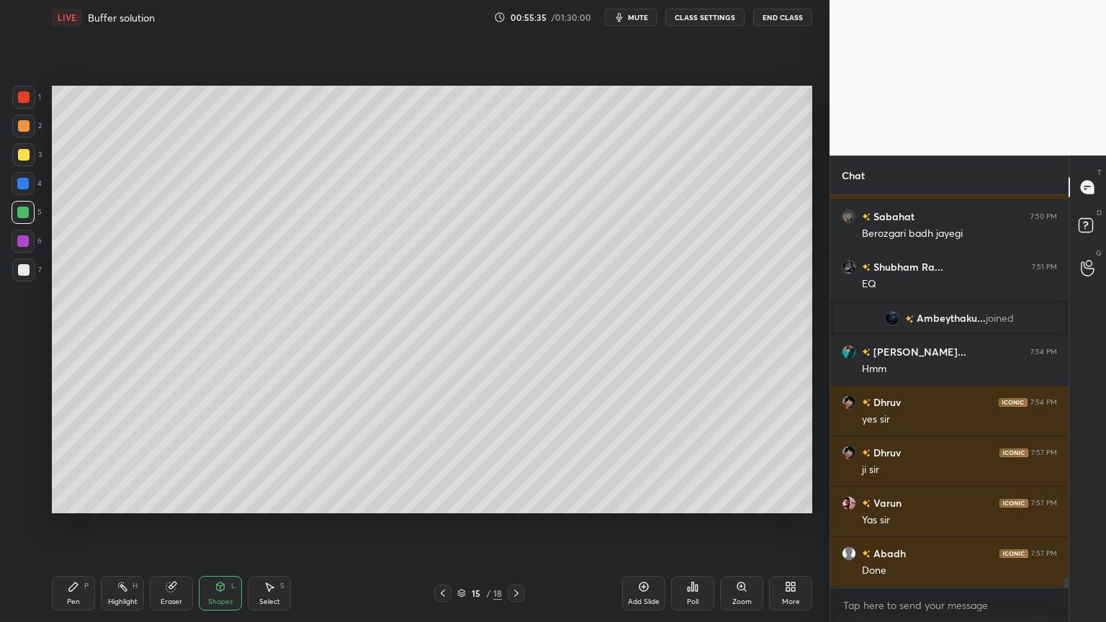
click at [73, 525] on div "Pen P" at bounding box center [73, 593] width 43 height 35
drag, startPoint x: 117, startPoint y: 597, endPoint x: 156, endPoint y: 529, distance: 78.7
click at [122, 525] on div "Highlight H" at bounding box center [122, 593] width 43 height 35
click at [67, 525] on div "Pen P" at bounding box center [73, 593] width 43 height 35
click at [132, 525] on div "Highlight H" at bounding box center [122, 593] width 43 height 35
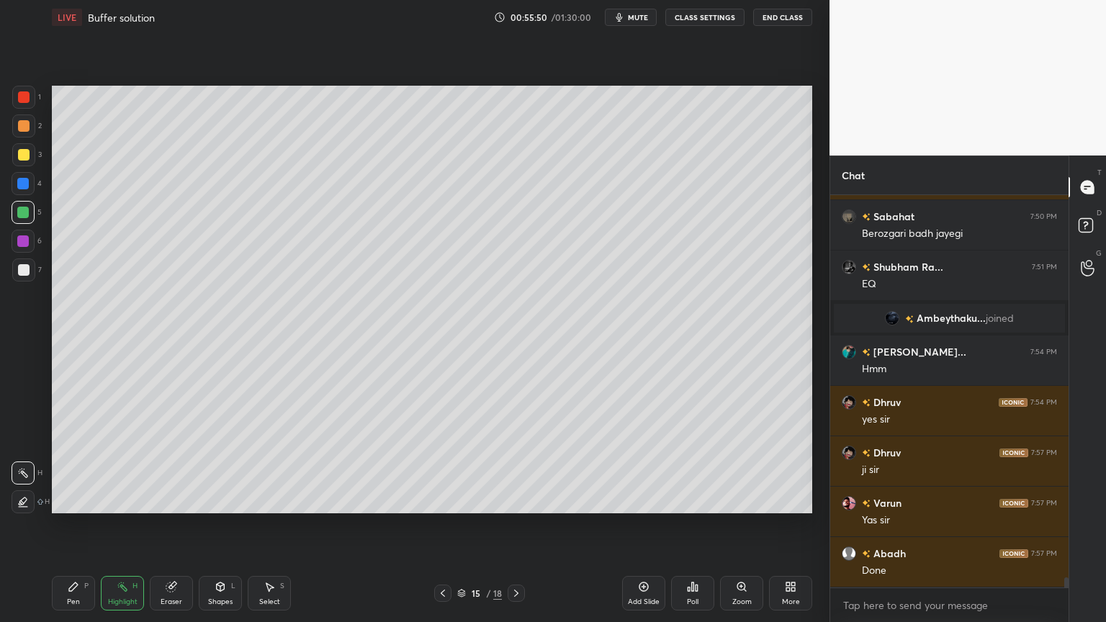
click at [131, 525] on div "Highlight H" at bounding box center [122, 593] width 43 height 35
drag, startPoint x: 72, startPoint y: 603, endPoint x: 91, endPoint y: 582, distance: 28.0
click at [78, 525] on div "Pen" at bounding box center [73, 601] width 13 height 7
click at [122, 525] on div "Highlight" at bounding box center [123, 601] width 30 height 7
click at [216, 525] on div "Shapes L" at bounding box center [220, 593] width 43 height 35
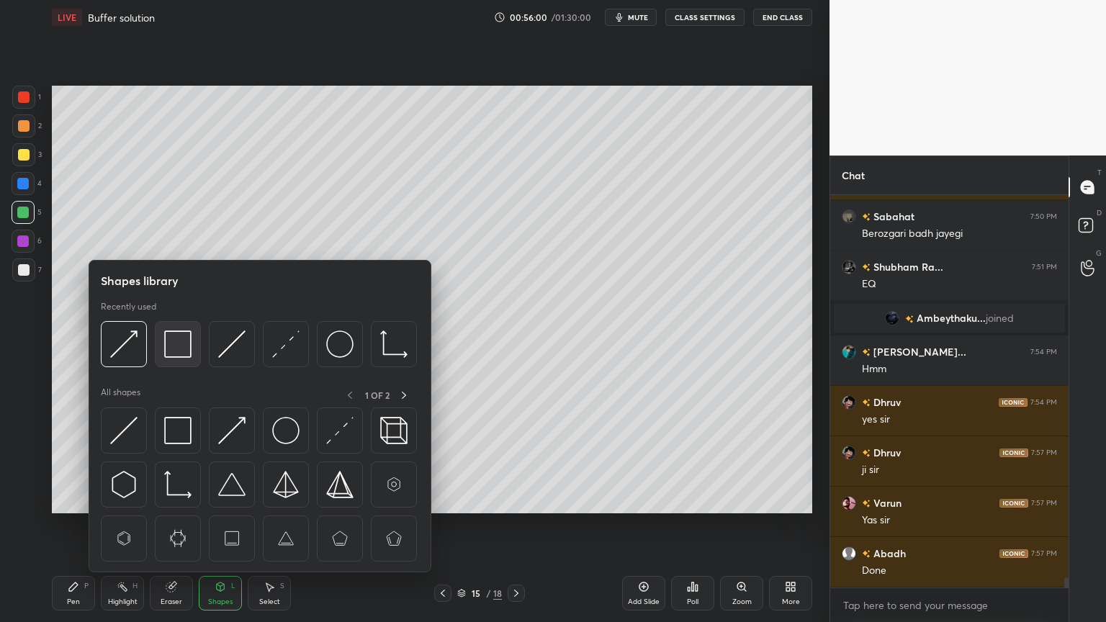
click at [181, 351] on img at bounding box center [177, 344] width 27 height 27
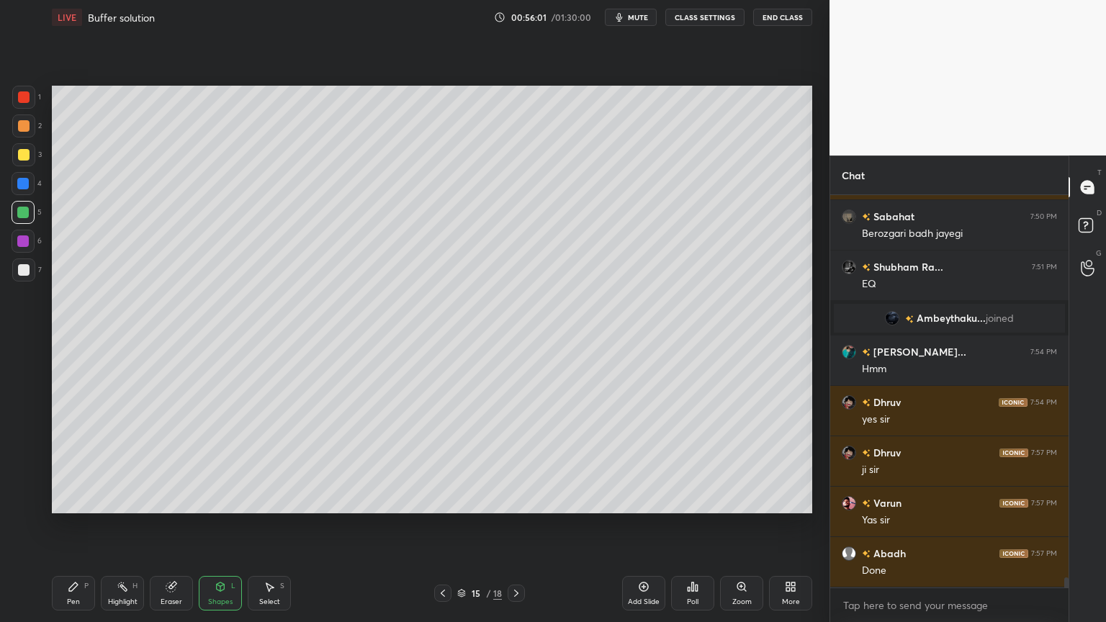
drag, startPoint x: 27, startPoint y: 100, endPoint x: 51, endPoint y: 111, distance: 26.1
click at [30, 104] on div at bounding box center [23, 97] width 23 height 23
drag, startPoint x: 69, startPoint y: 596, endPoint x: 81, endPoint y: 576, distance: 23.0
click at [70, 525] on div "Pen P" at bounding box center [73, 593] width 43 height 35
click at [18, 271] on div at bounding box center [24, 270] width 12 height 12
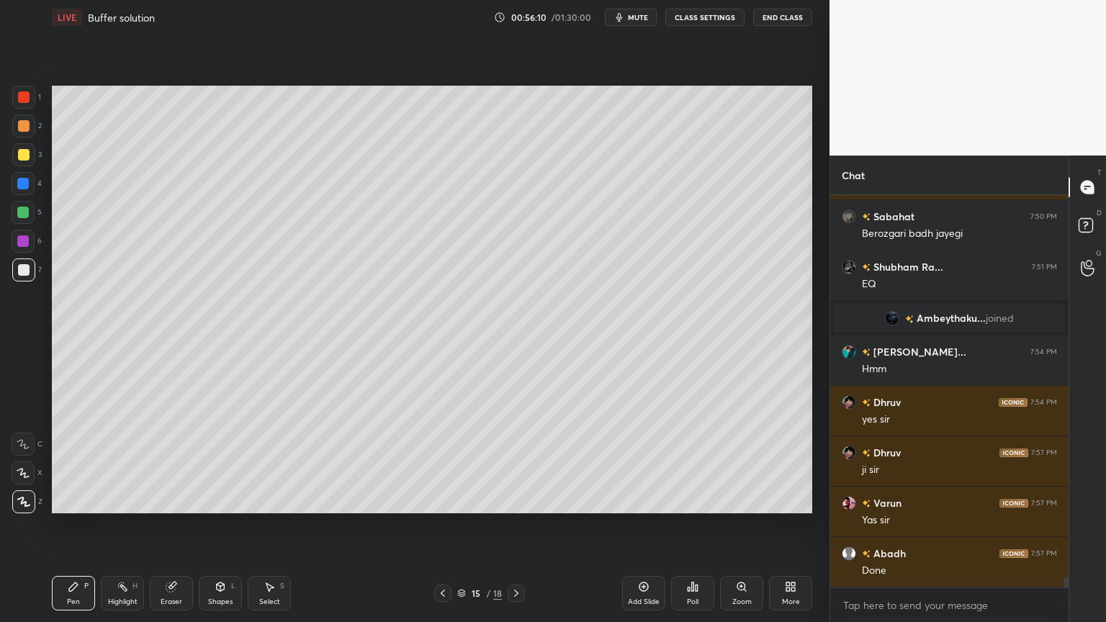
click at [127, 525] on div "Highlight H" at bounding box center [122, 593] width 43 height 35
click at [62, 525] on div "Pen P" at bounding box center [73, 593] width 43 height 35
click at [25, 161] on div at bounding box center [23, 154] width 23 height 23
click at [223, 525] on div "Shapes" at bounding box center [220, 601] width 24 height 7
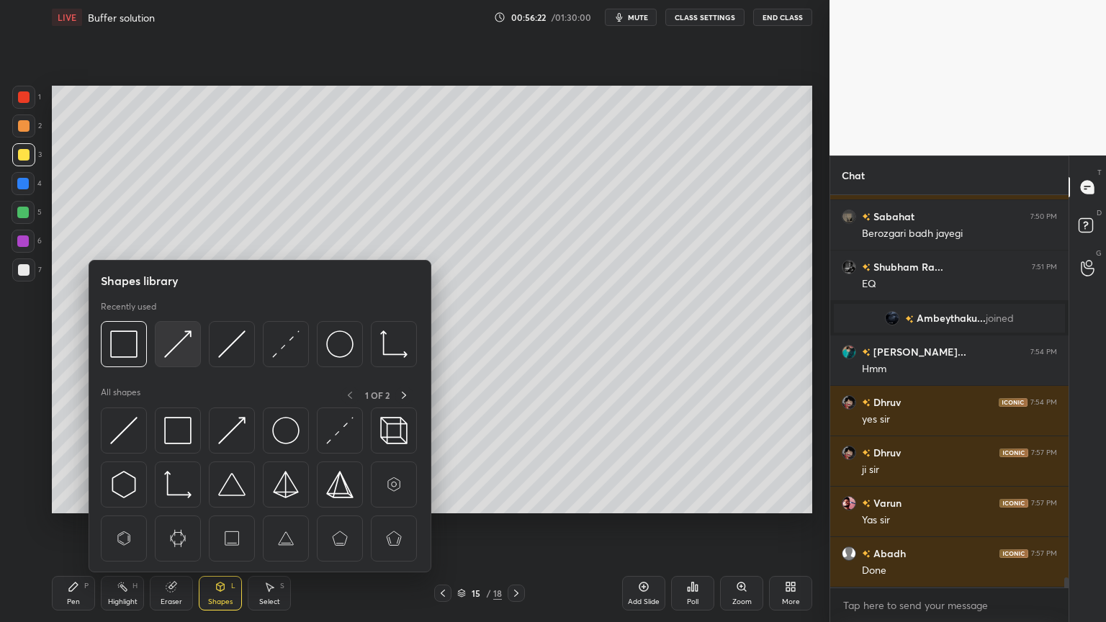
click at [181, 346] on img at bounding box center [177, 344] width 27 height 27
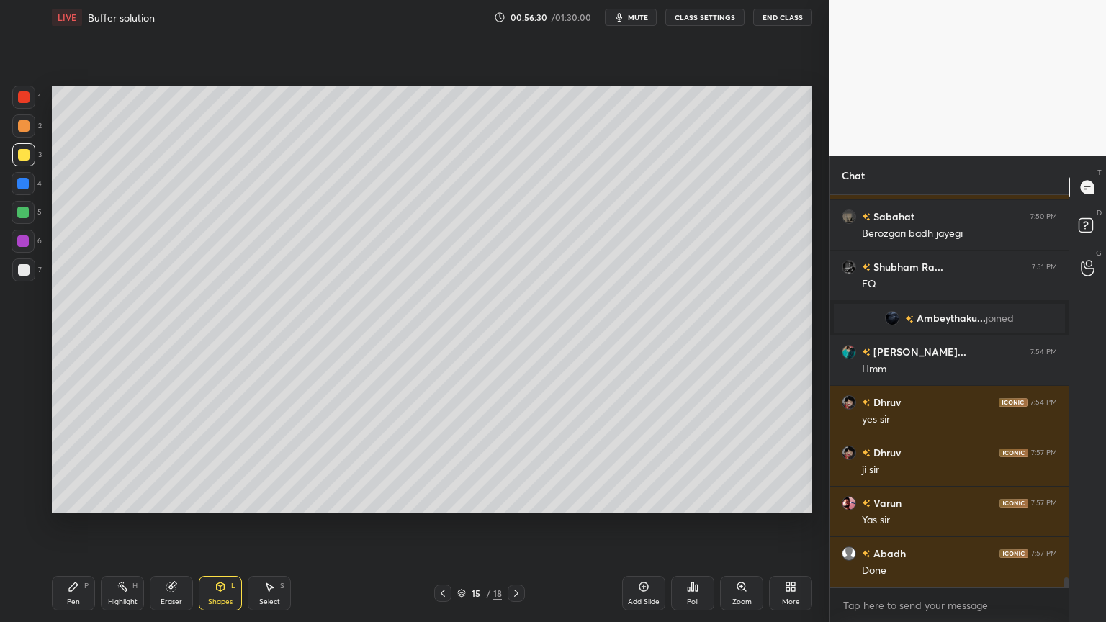
drag, startPoint x: 73, startPoint y: 595, endPoint x: 84, endPoint y: 544, distance: 51.6
click at [73, 525] on div "Pen P" at bounding box center [73, 593] width 43 height 35
drag, startPoint x: 127, startPoint y: 596, endPoint x: 121, endPoint y: 517, distance: 78.7
click at [127, 525] on div "Highlight H" at bounding box center [122, 593] width 43 height 35
drag, startPoint x: 76, startPoint y: 602, endPoint x: 94, endPoint y: 530, distance: 74.2
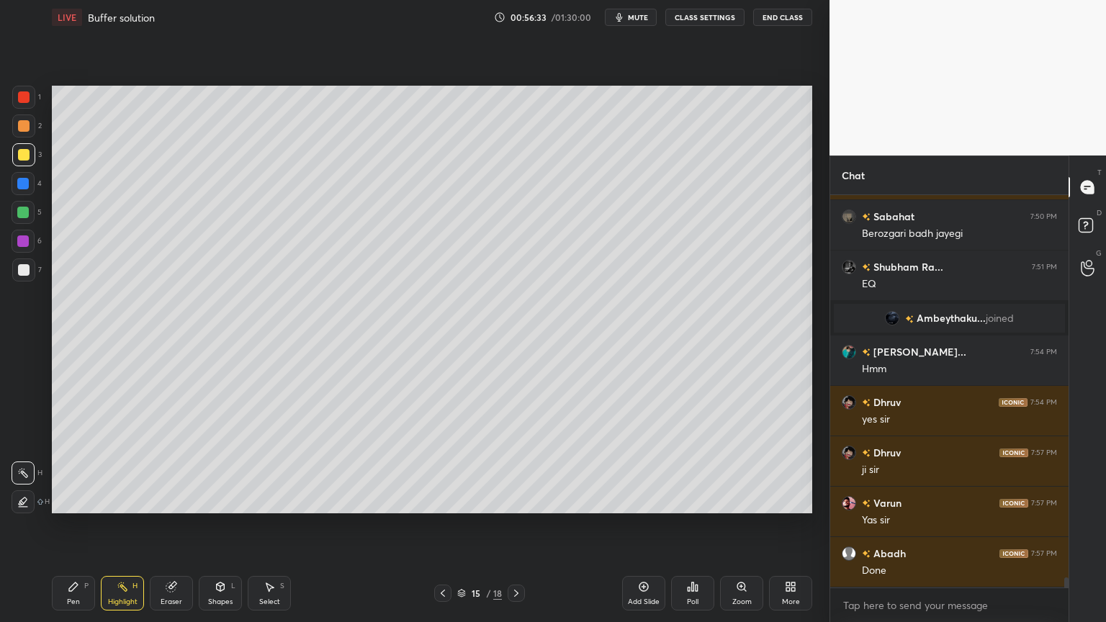
click at [79, 525] on div "Pen" at bounding box center [73, 601] width 13 height 7
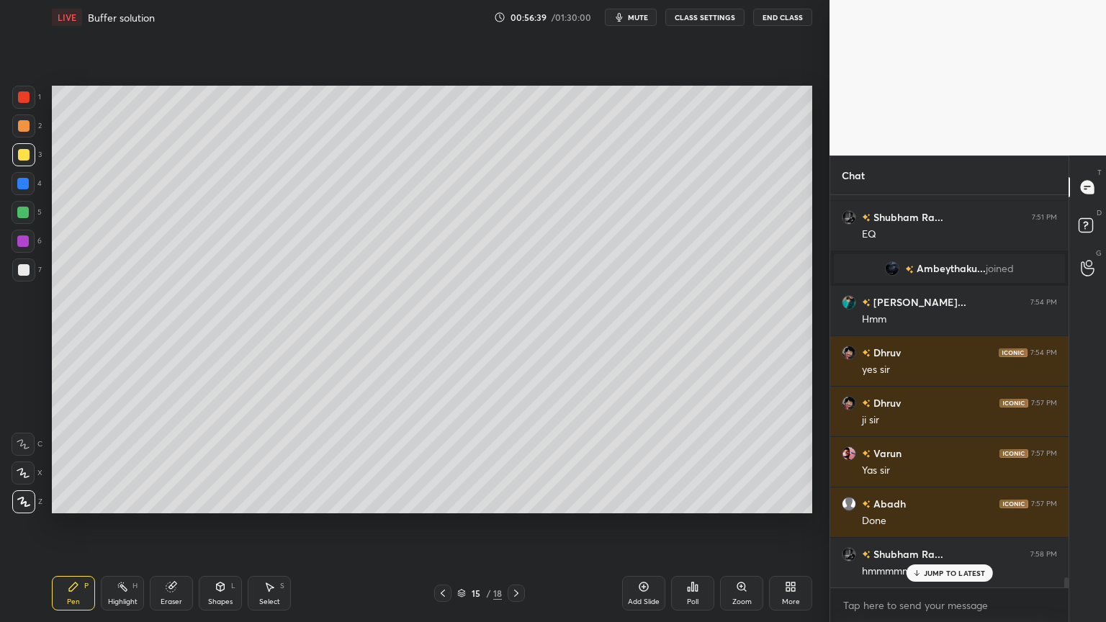
click at [129, 525] on div "Highlight H" at bounding box center [122, 593] width 43 height 35
click at [78, 525] on icon at bounding box center [74, 587] width 12 height 12
click at [217, 525] on div "Shapes" at bounding box center [220, 601] width 24 height 7
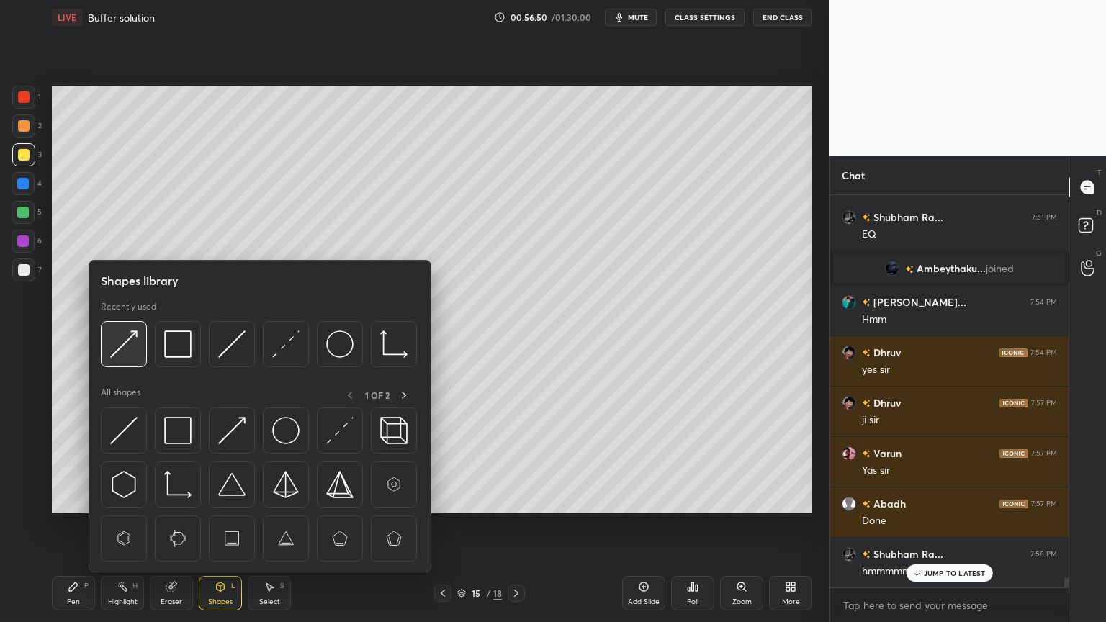
click at [122, 351] on img at bounding box center [123, 344] width 27 height 27
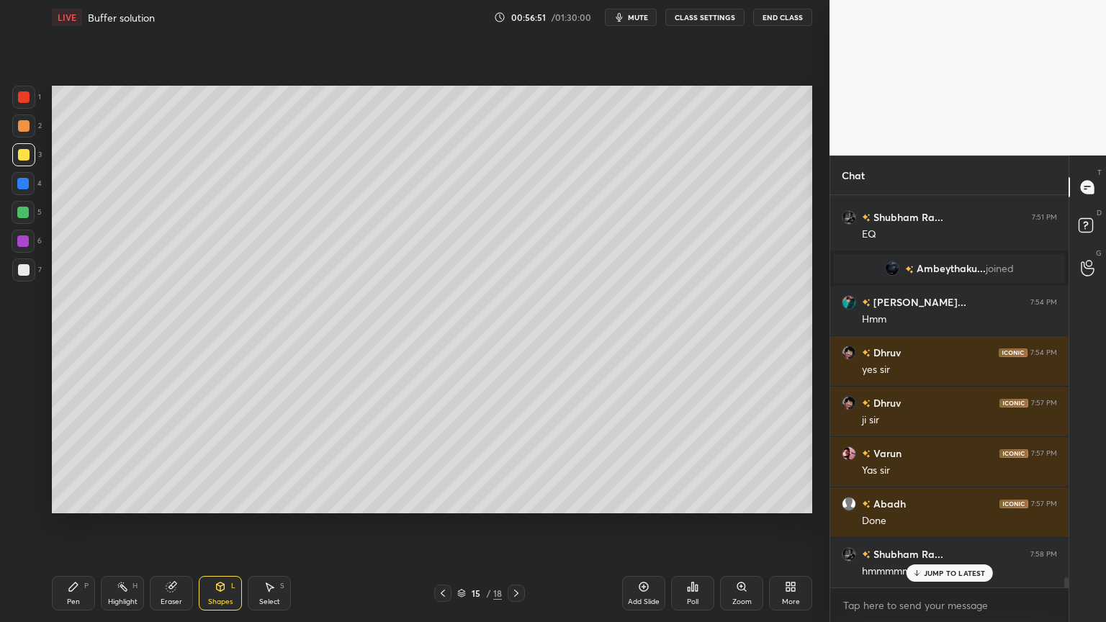
click at [215, 525] on div "Shapes L" at bounding box center [220, 593] width 43 height 35
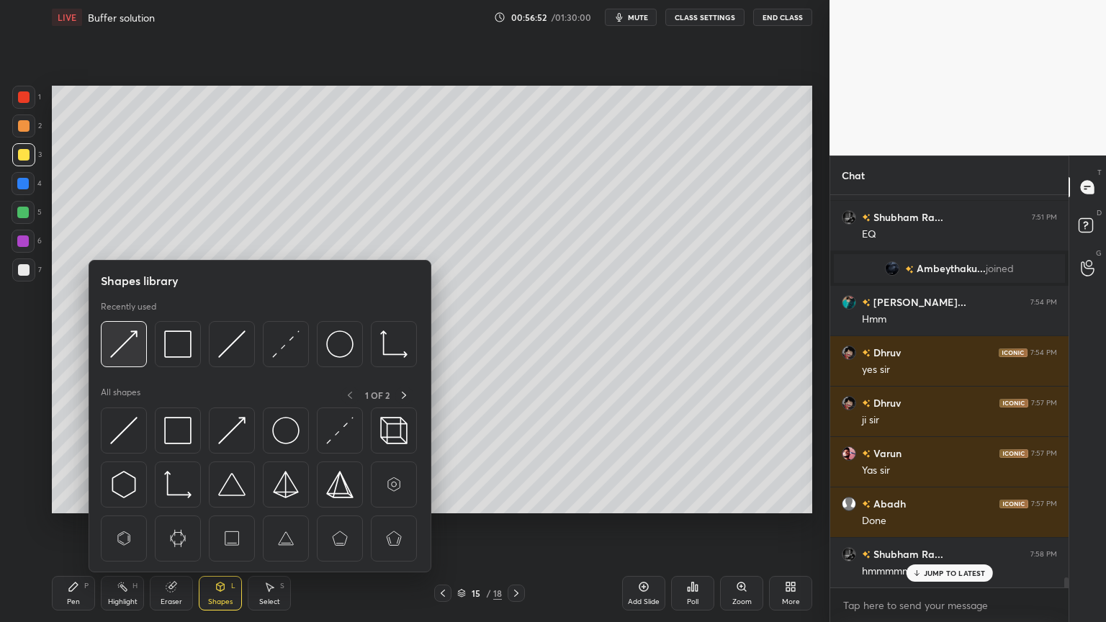
click at [134, 349] on img at bounding box center [123, 344] width 27 height 27
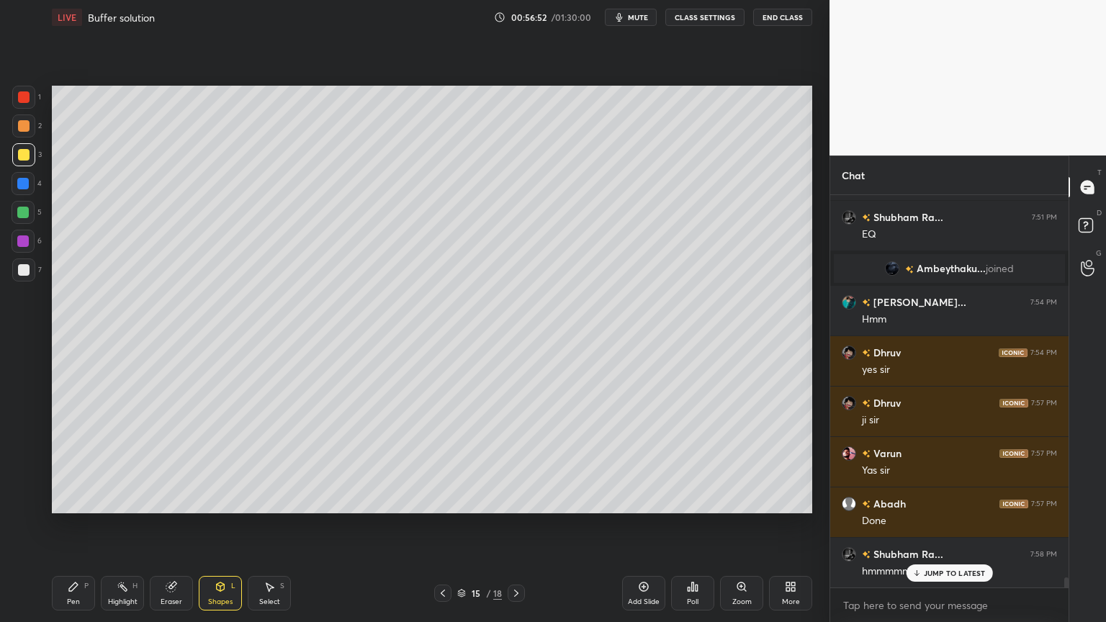
click at [25, 205] on div at bounding box center [23, 212] width 23 height 23
click at [173, 525] on div "Eraser" at bounding box center [171, 593] width 43 height 35
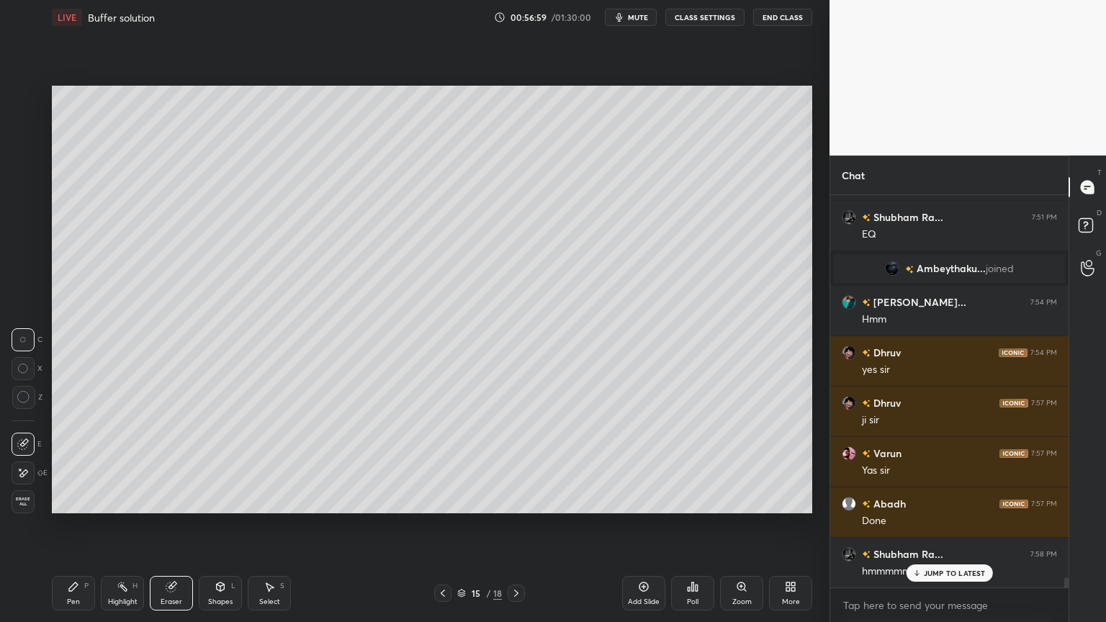
click at [72, 525] on div "Pen P" at bounding box center [73, 593] width 43 height 35
click at [223, 525] on div "Shapes" at bounding box center [220, 601] width 24 height 7
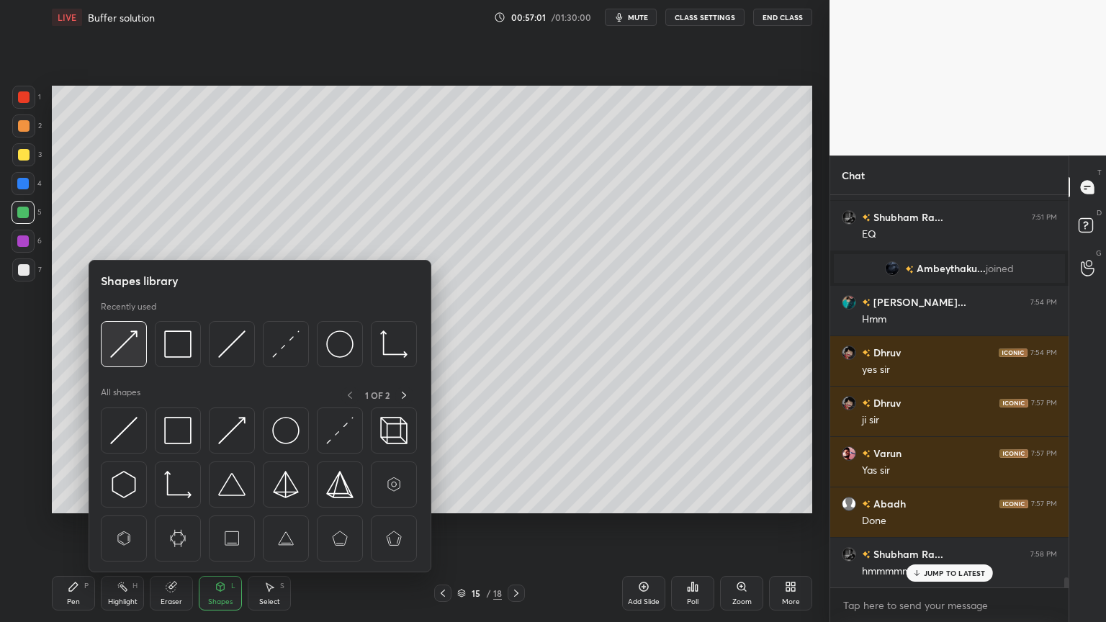
click at [130, 349] on img at bounding box center [123, 344] width 27 height 27
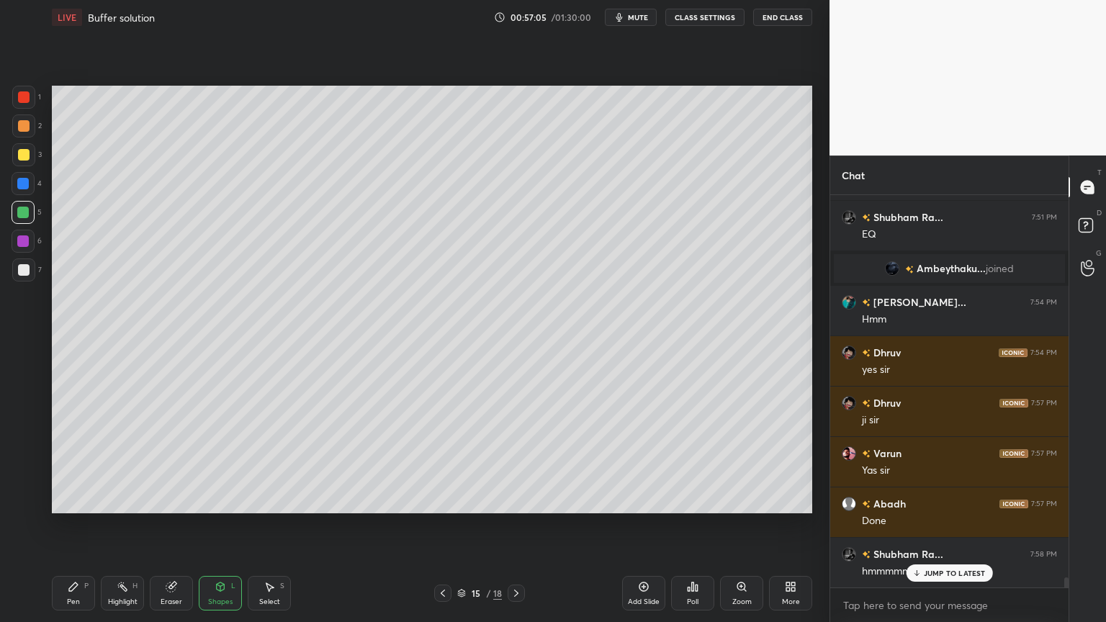
click at [75, 525] on div "Pen P" at bounding box center [73, 593] width 43 height 35
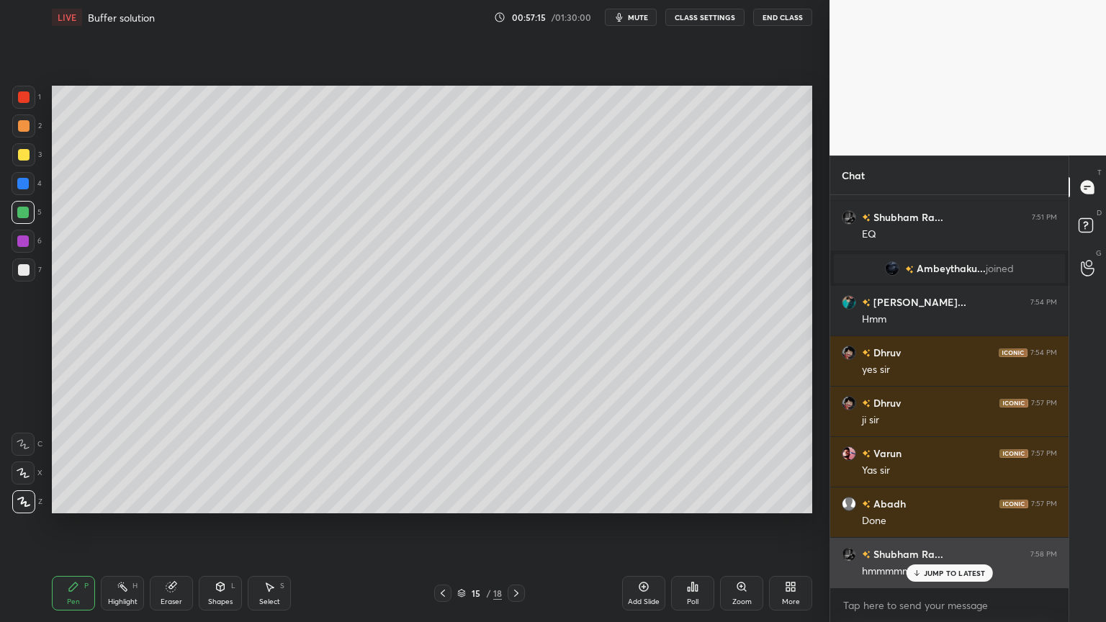
click at [977, 525] on p "JUMP TO LATEST" at bounding box center [955, 573] width 62 height 9
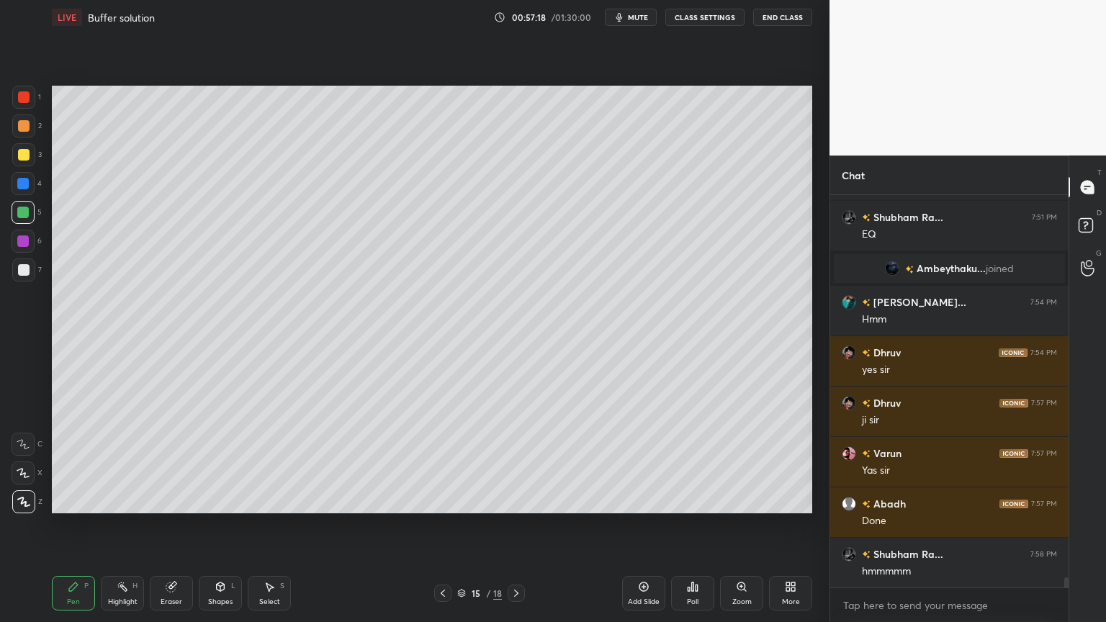
scroll to position [15274, 0]
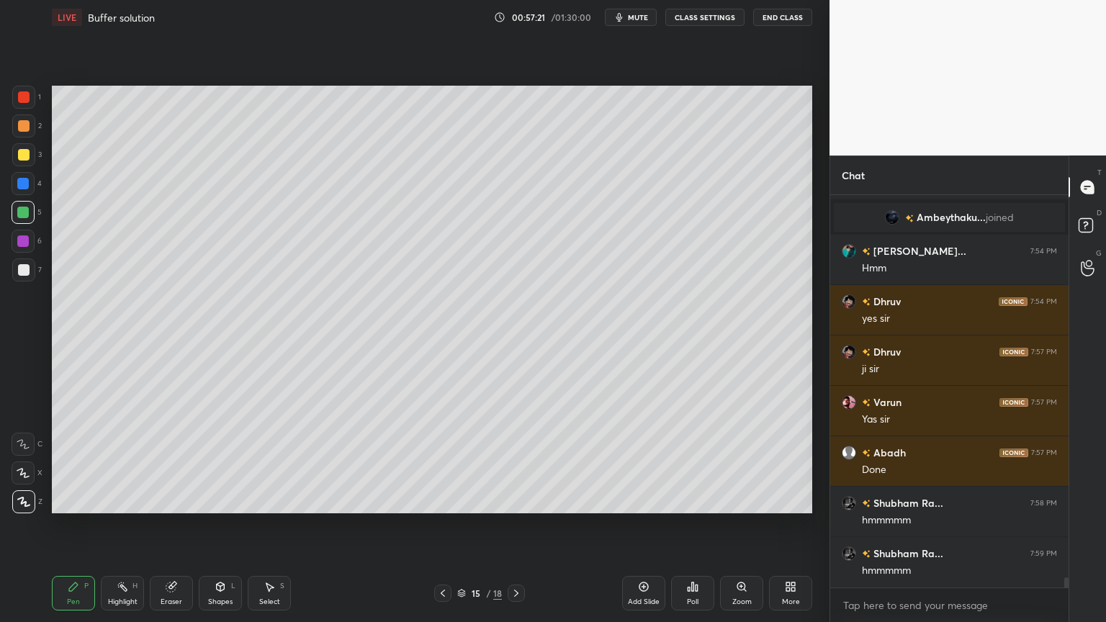
click at [115, 525] on div "Highlight" at bounding box center [123, 601] width 30 height 7
click at [222, 525] on div "Shapes L" at bounding box center [220, 593] width 43 height 35
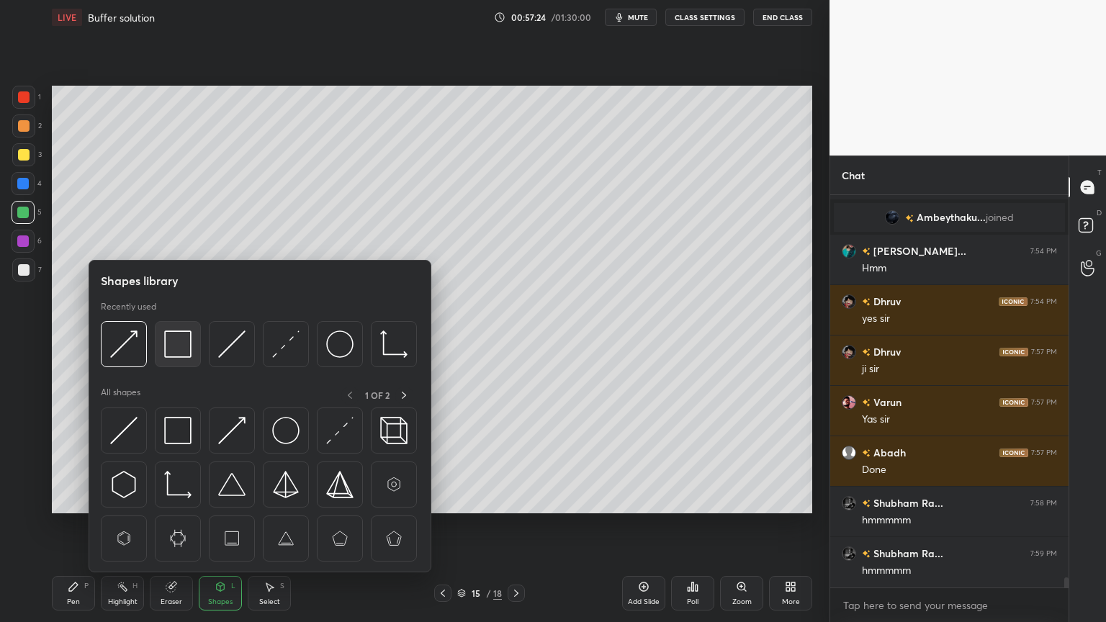
click at [186, 346] on img at bounding box center [177, 344] width 27 height 27
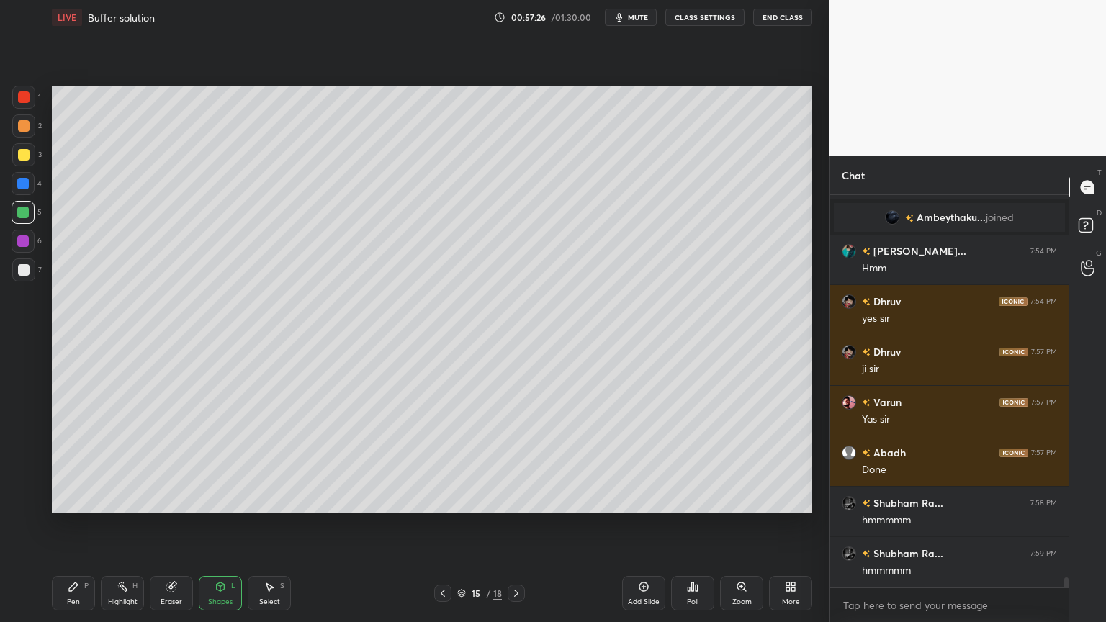
click at [23, 101] on div at bounding box center [24, 97] width 12 height 12
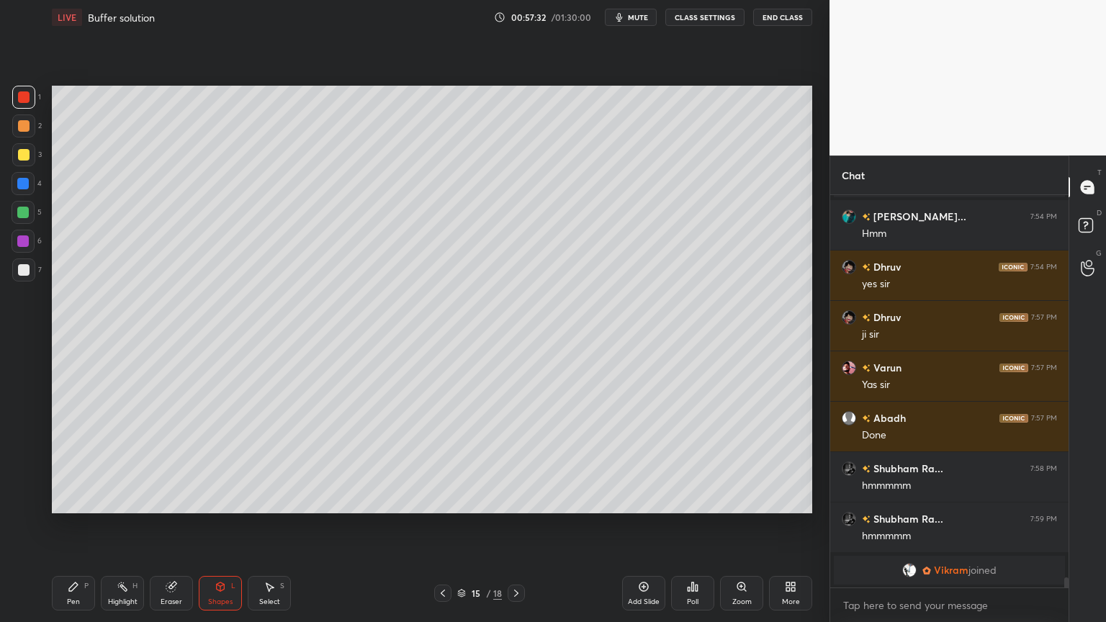
drag, startPoint x: 75, startPoint y: 593, endPoint x: 78, endPoint y: 566, distance: 26.8
click at [76, 525] on div "Pen P" at bounding box center [73, 593] width 43 height 35
click at [26, 273] on div at bounding box center [24, 270] width 12 height 12
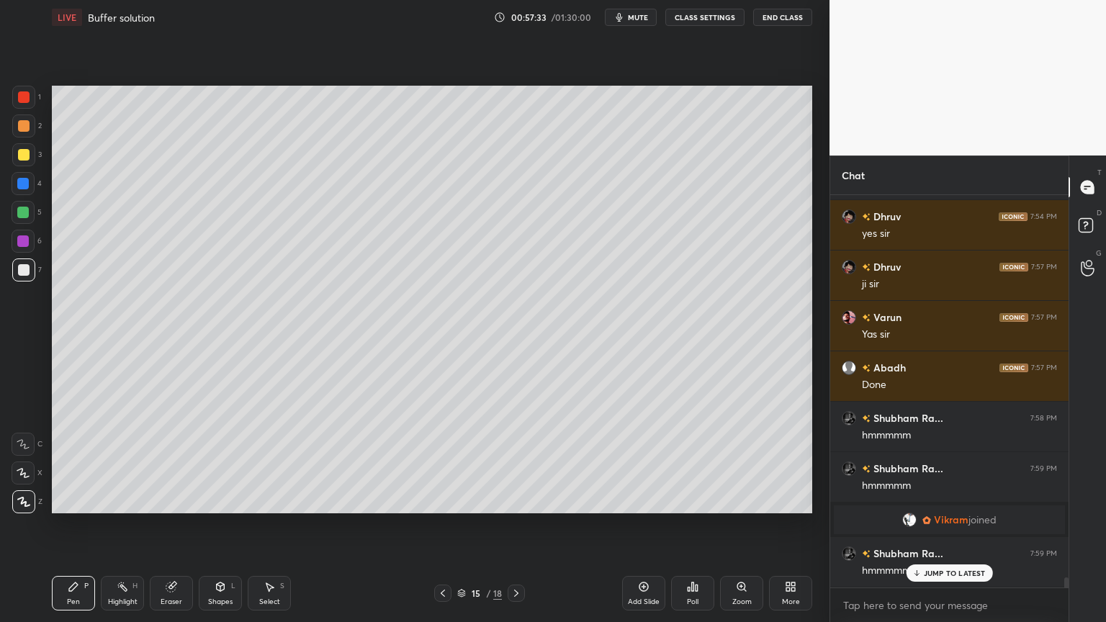
scroll to position [15243, 0]
click at [20, 130] on div at bounding box center [24, 126] width 12 height 12
click at [21, 274] on div at bounding box center [24, 270] width 12 height 12
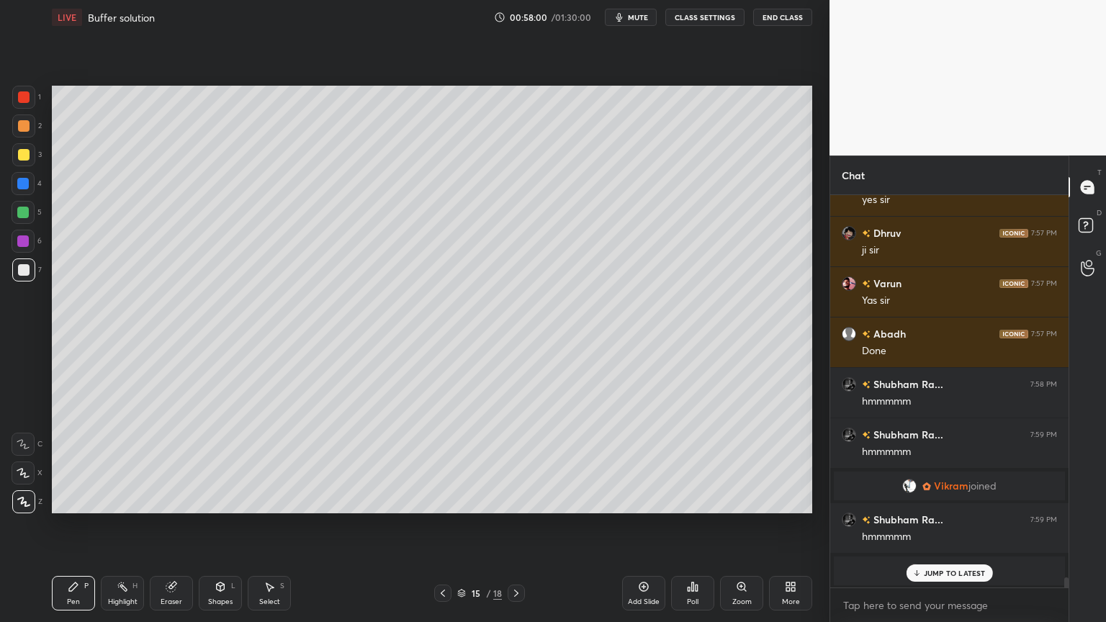
click at [26, 127] on div at bounding box center [24, 126] width 12 height 12
click at [26, 215] on div at bounding box center [23, 213] width 12 height 12
click at [24, 98] on div at bounding box center [24, 97] width 12 height 12
click at [22, 128] on div at bounding box center [24, 126] width 12 height 12
click at [26, 271] on div at bounding box center [24, 270] width 12 height 12
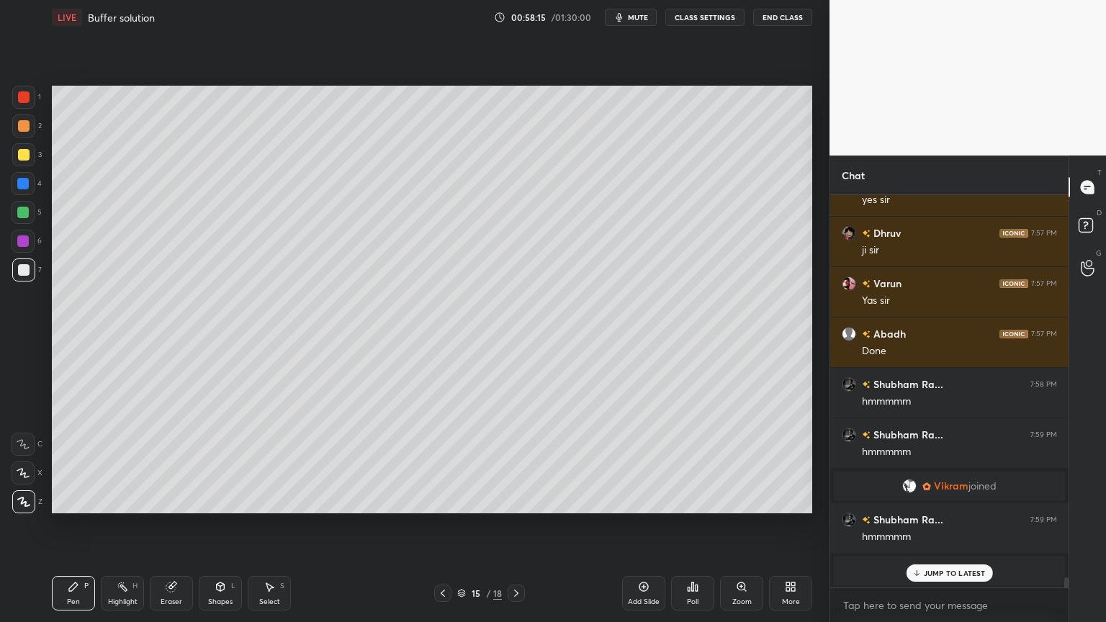
click at [134, 525] on div "Highlight H" at bounding box center [122, 593] width 43 height 35
click at [66, 525] on div "Pen P" at bounding box center [73, 593] width 43 height 35
click at [23, 210] on div at bounding box center [23, 213] width 12 height 12
click at [126, 525] on div "Highlight H" at bounding box center [122, 593] width 43 height 35
click at [441, 525] on icon at bounding box center [443, 594] width 12 height 12
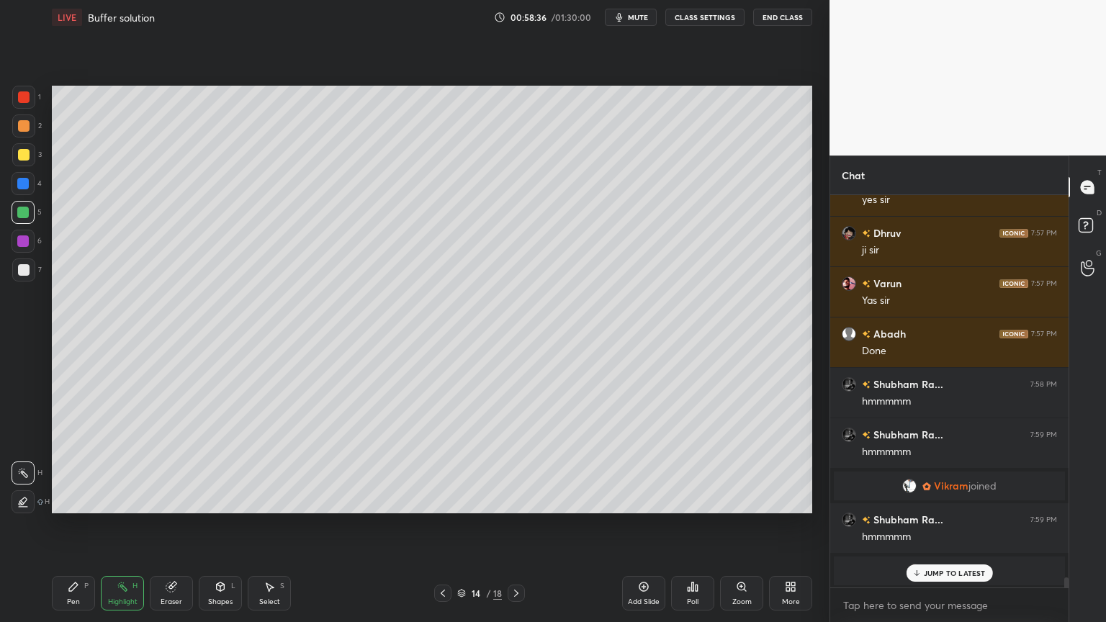
click at [515, 525] on div at bounding box center [516, 593] width 17 height 17
click at [441, 525] on icon at bounding box center [443, 594] width 12 height 12
drag, startPoint x: 519, startPoint y: 588, endPoint x: 524, endPoint y: 548, distance: 39.9
click at [517, 525] on div at bounding box center [516, 593] width 17 height 17
click at [438, 525] on icon at bounding box center [443, 594] width 12 height 12
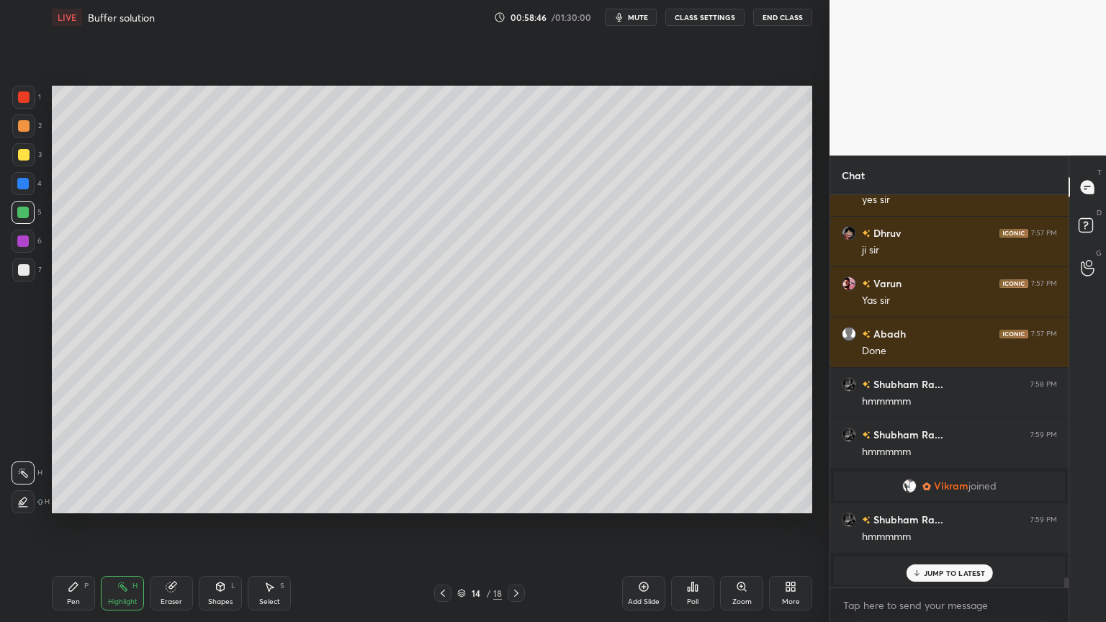
click at [438, 525] on icon at bounding box center [443, 594] width 12 height 12
click at [439, 525] on icon at bounding box center [443, 594] width 12 height 12
click at [438, 525] on icon at bounding box center [443, 594] width 12 height 12
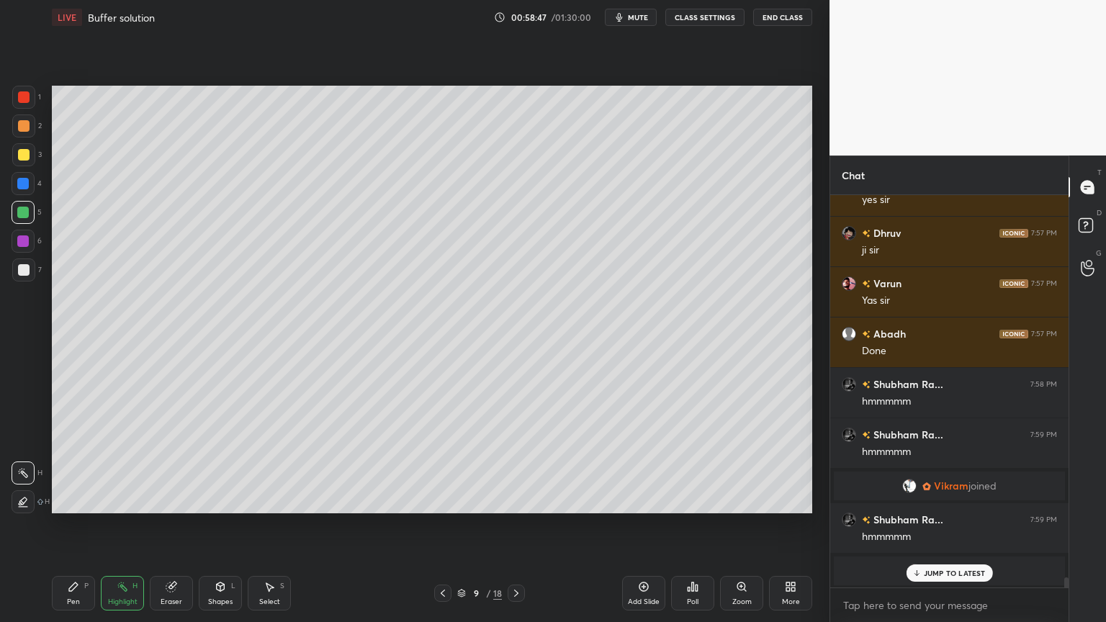
click at [438, 525] on icon at bounding box center [443, 594] width 12 height 12
click at [436, 525] on div at bounding box center [442, 593] width 17 height 17
click at [435, 525] on div at bounding box center [442, 593] width 17 height 17
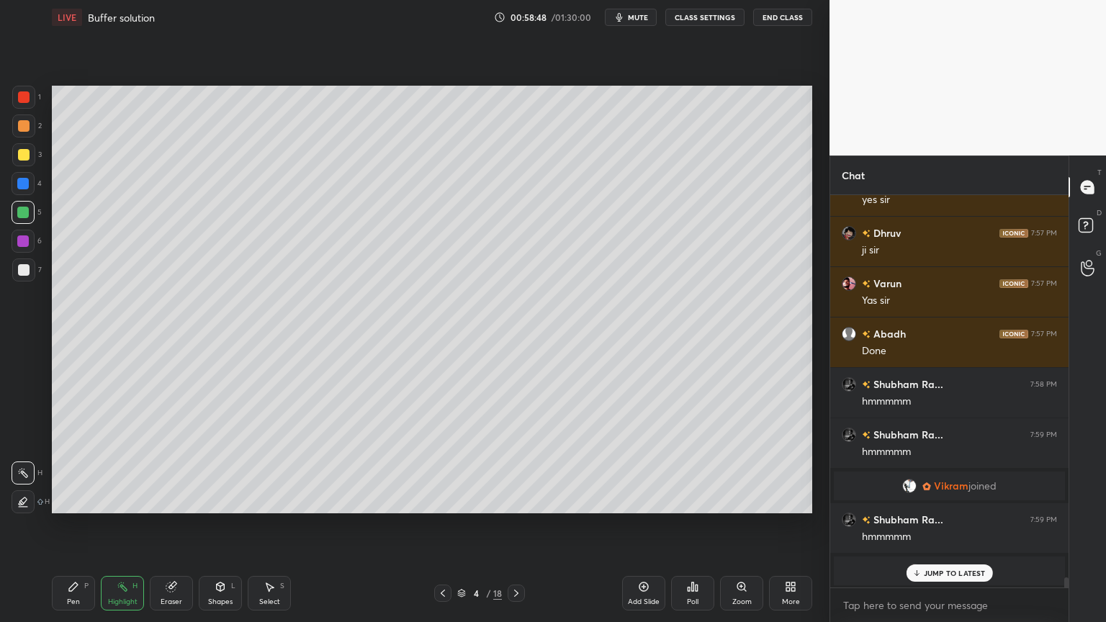
click at [436, 525] on div at bounding box center [442, 593] width 17 height 17
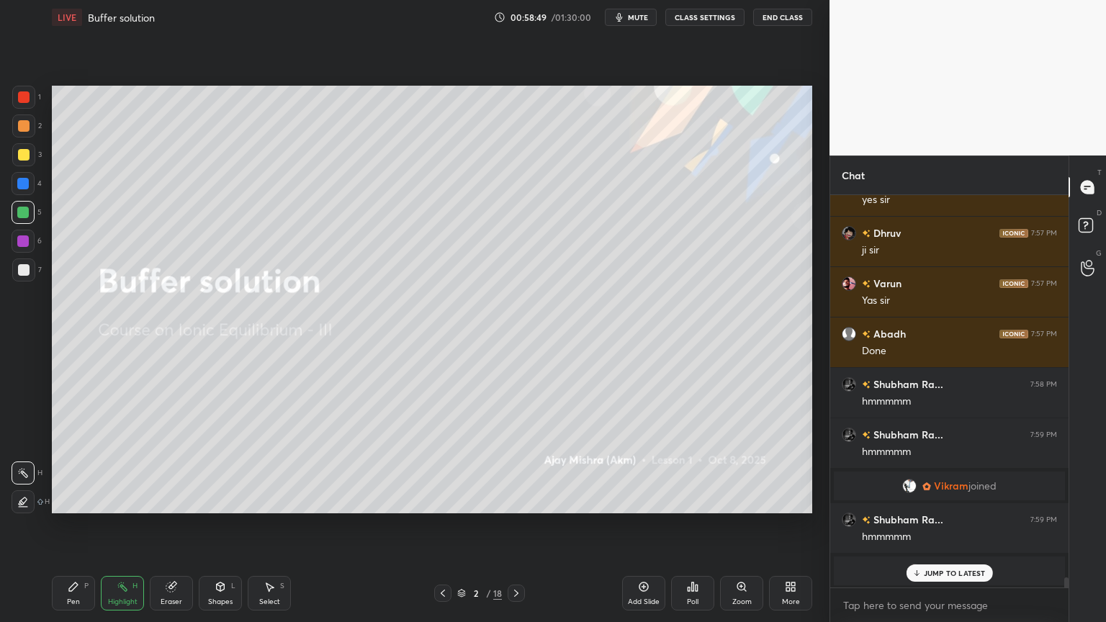
click at [518, 525] on icon at bounding box center [517, 594] width 12 height 12
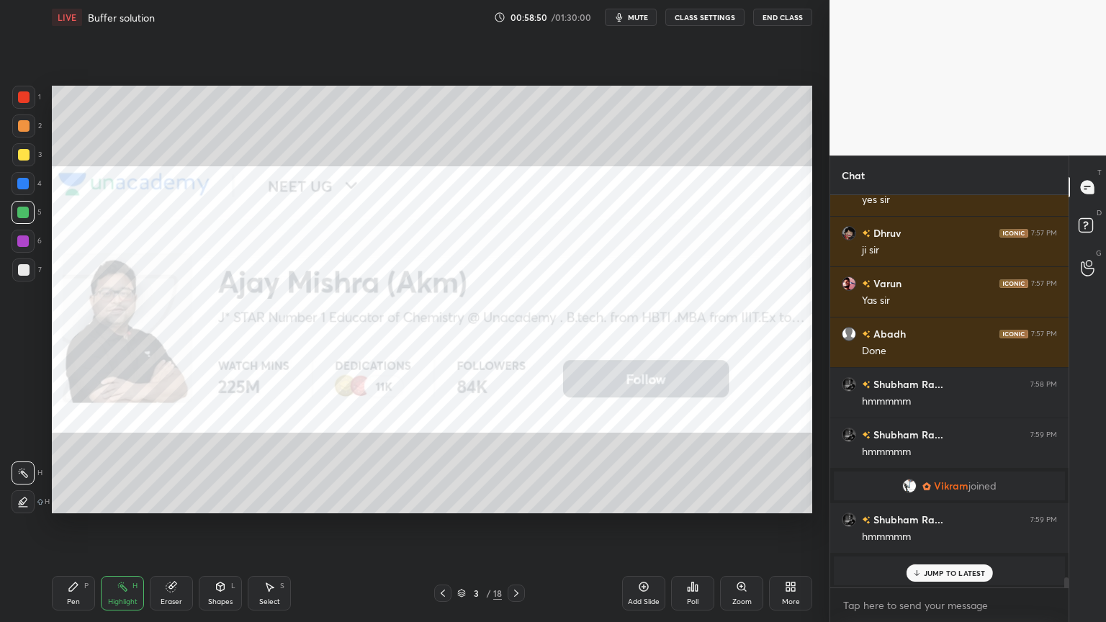
click at [516, 525] on icon at bounding box center [517, 594] width 12 height 12
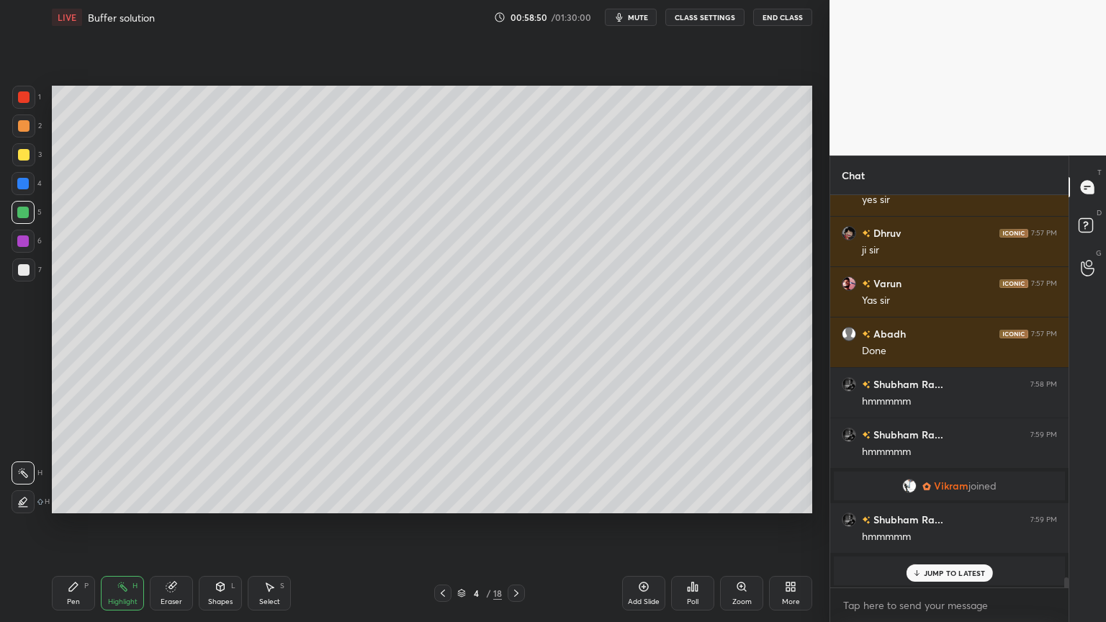
click at [513, 525] on icon at bounding box center [517, 594] width 12 height 12
click at [511, 525] on icon at bounding box center [517, 594] width 12 height 12
click at [513, 525] on icon at bounding box center [517, 594] width 12 height 12
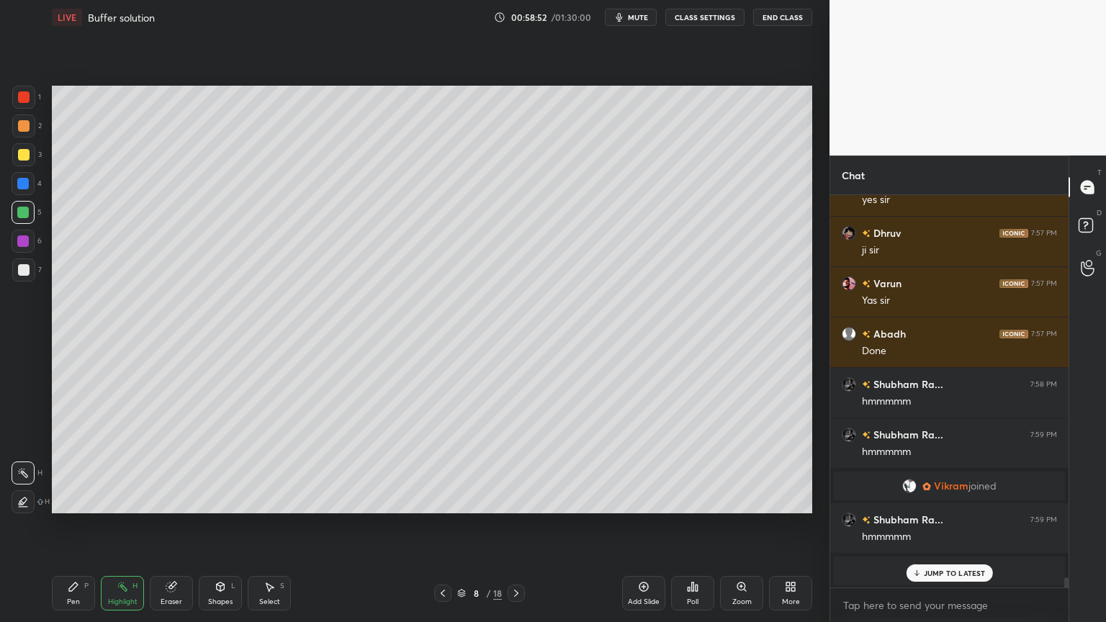
click at [512, 525] on icon at bounding box center [517, 594] width 12 height 12
click at [513, 525] on icon at bounding box center [517, 594] width 12 height 12
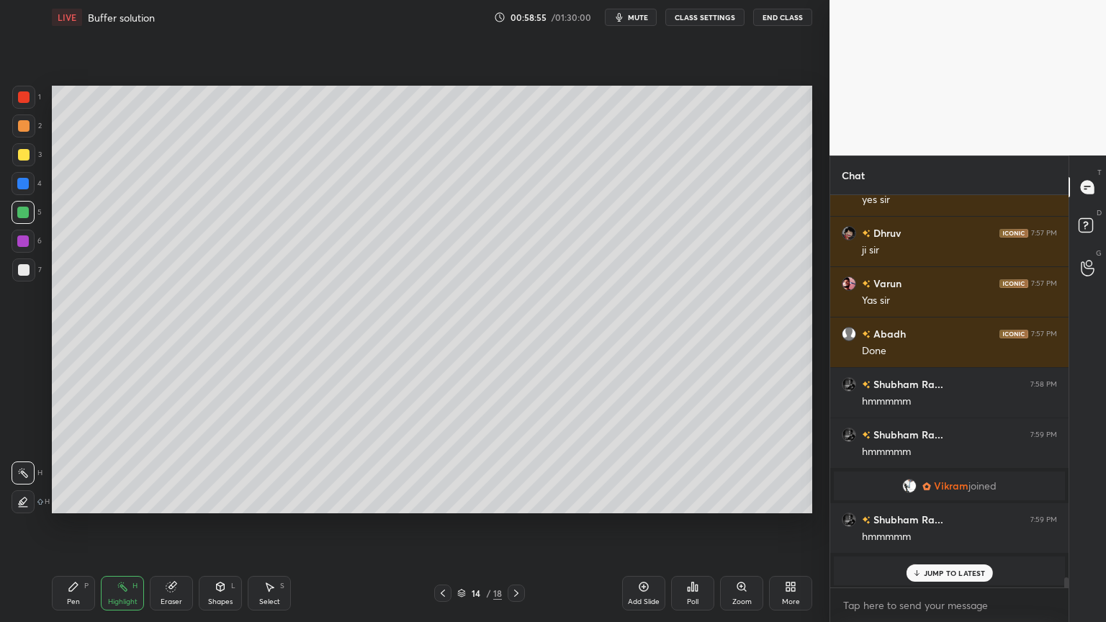
drag, startPoint x: 516, startPoint y: 588, endPoint x: 505, endPoint y: 577, distance: 15.8
click at [514, 525] on icon at bounding box center [517, 594] width 12 height 12
click at [953, 525] on p "JUMP TO LATEST" at bounding box center [955, 573] width 62 height 9
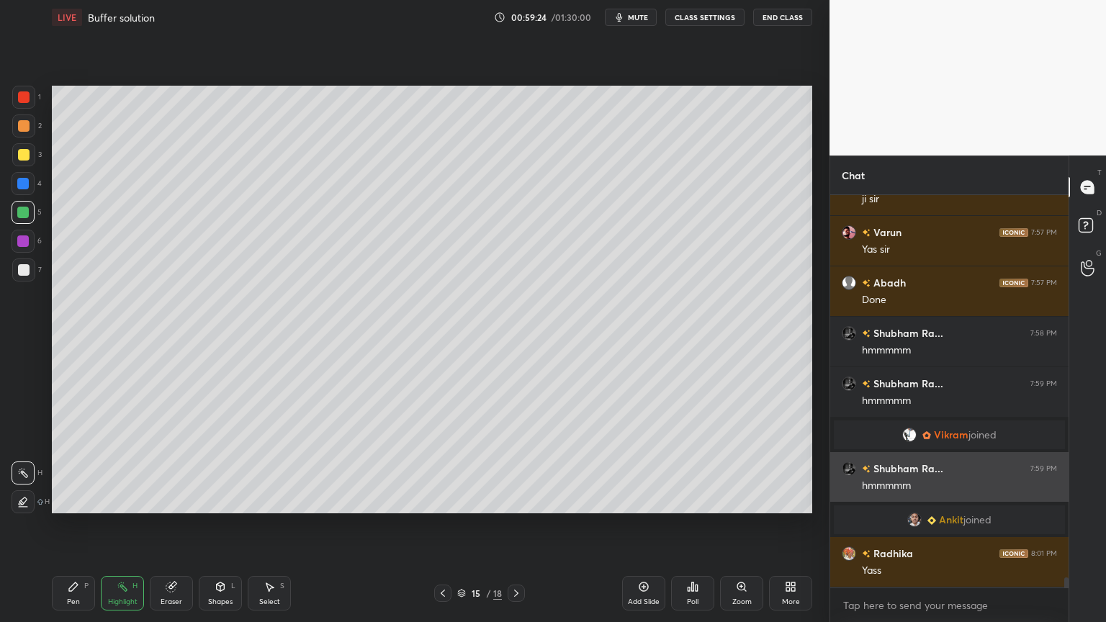
scroll to position [15378, 0]
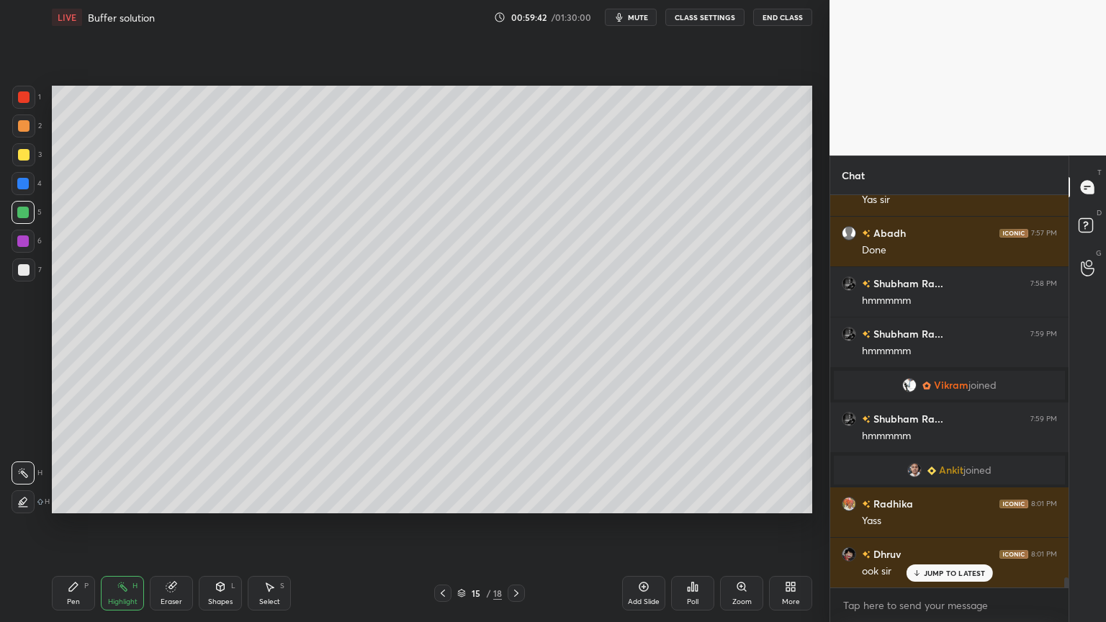
click at [515, 525] on icon at bounding box center [517, 594] width 12 height 12
click at [441, 525] on icon at bounding box center [443, 594] width 12 height 12
click at [654, 525] on div "Add Slide" at bounding box center [643, 593] width 43 height 35
click at [82, 525] on div "Pen P" at bounding box center [73, 593] width 43 height 35
click at [24, 125] on div at bounding box center [24, 126] width 12 height 12
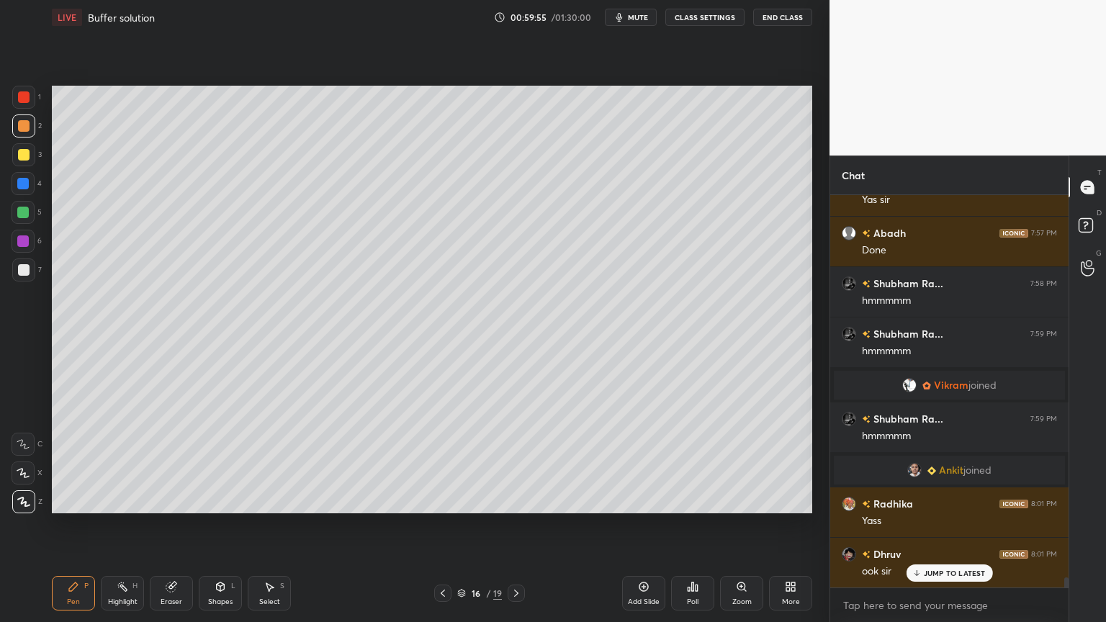
click at [223, 525] on div "Shapes L" at bounding box center [220, 593] width 43 height 35
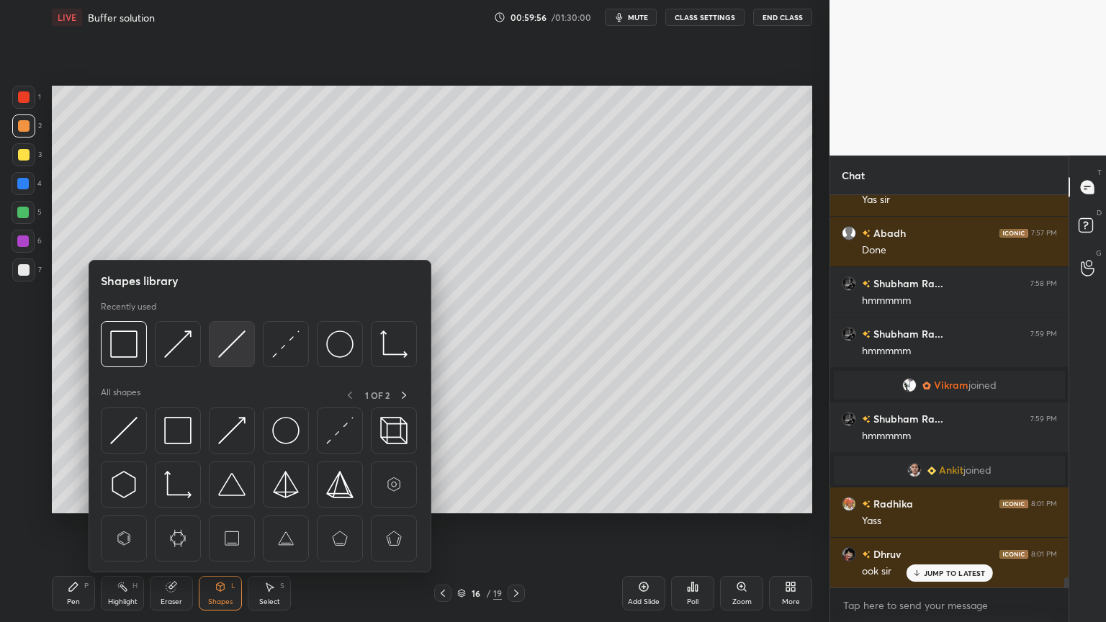
click at [233, 350] on img at bounding box center [231, 344] width 27 height 27
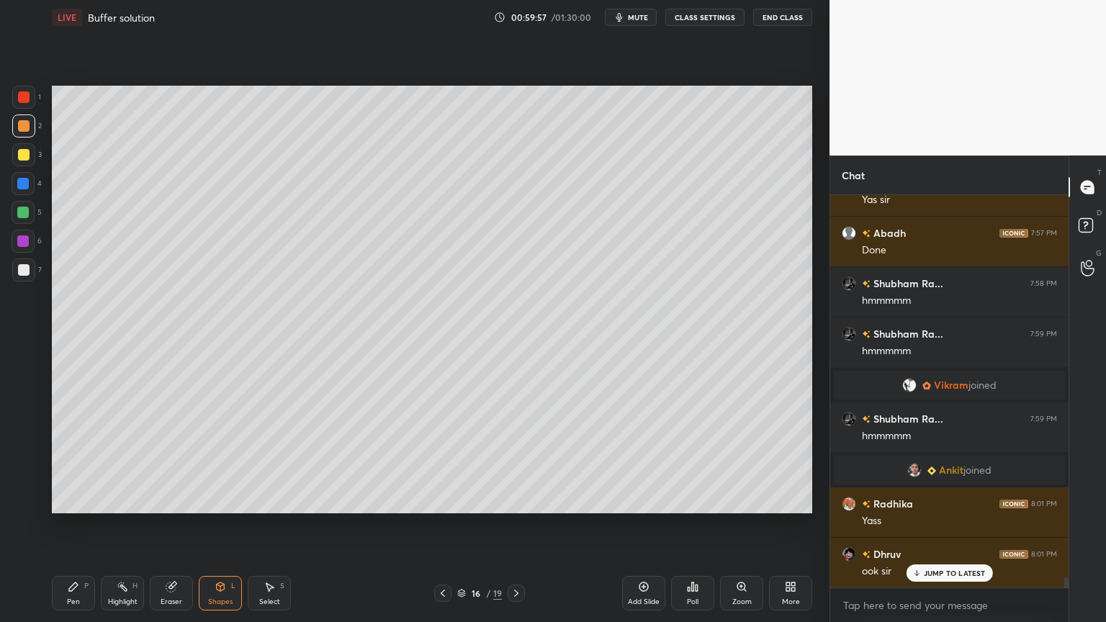
click at [21, 271] on div at bounding box center [24, 270] width 12 height 12
click at [71, 525] on div "Pen" at bounding box center [73, 601] width 13 height 7
click at [23, 158] on div at bounding box center [24, 155] width 12 height 12
drag, startPoint x: 219, startPoint y: 601, endPoint x: 223, endPoint y: 573, distance: 28.4
click at [220, 525] on div "Shapes" at bounding box center [220, 601] width 24 height 7
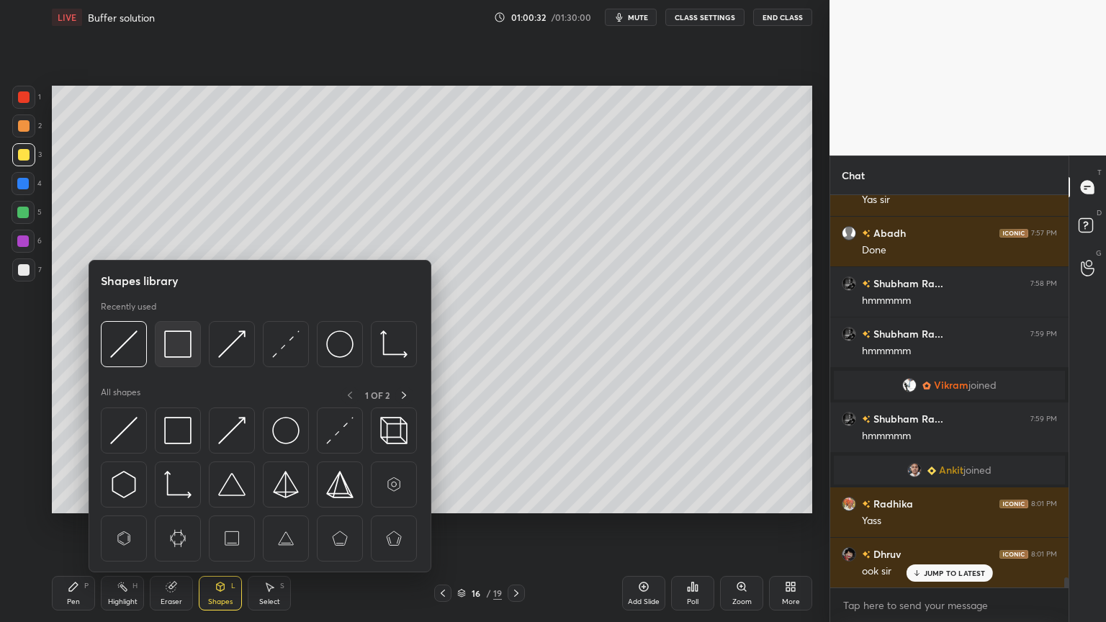
click at [185, 347] on img at bounding box center [177, 344] width 27 height 27
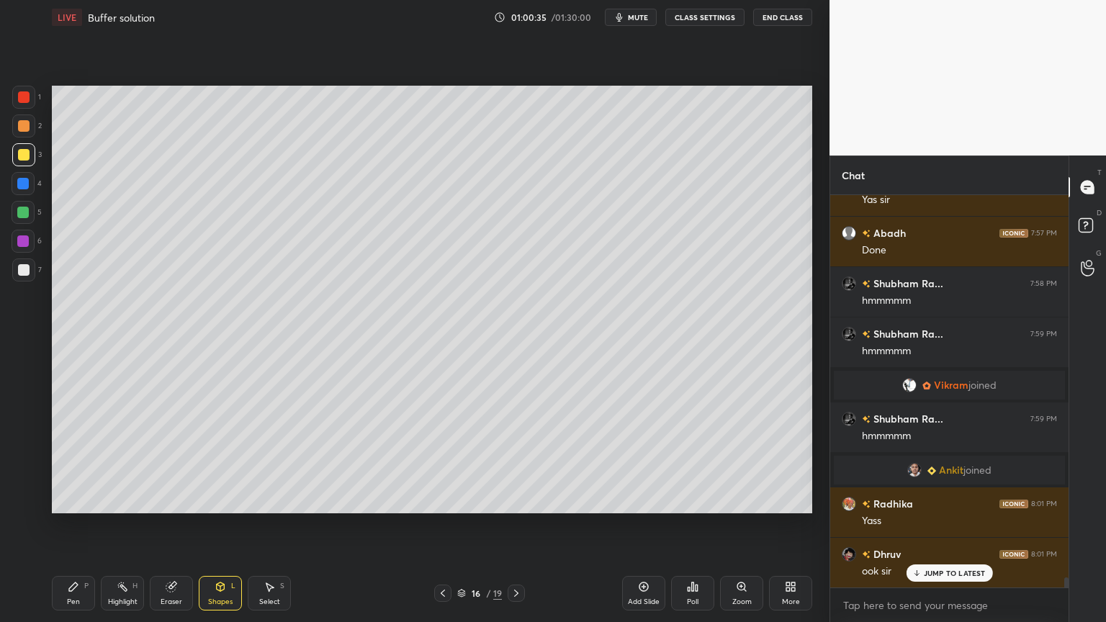
click at [82, 525] on div "Pen P" at bounding box center [73, 593] width 43 height 35
drag, startPoint x: 26, startPoint y: 274, endPoint x: 37, endPoint y: 278, distance: 12.3
click at [26, 275] on div at bounding box center [24, 270] width 12 height 12
drag, startPoint x: 109, startPoint y: 595, endPoint x: 135, endPoint y: 556, distance: 47.1
click at [110, 525] on div "Highlight H" at bounding box center [122, 593] width 43 height 35
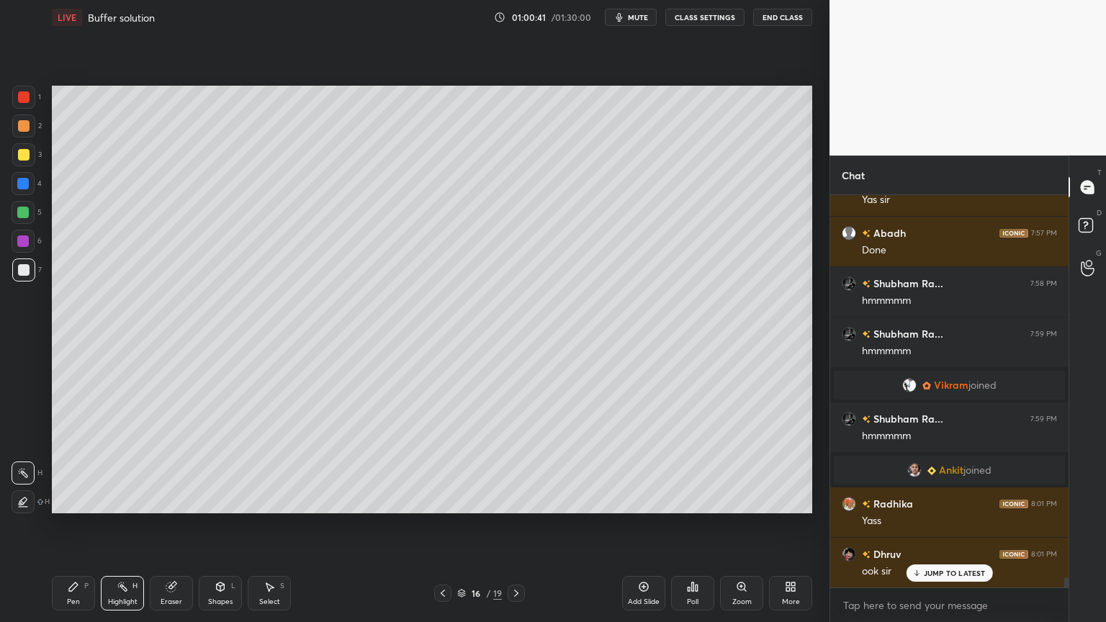
click at [118, 525] on div "Highlight H" at bounding box center [122, 593] width 43 height 35
click at [72, 525] on div "Pen P" at bounding box center [73, 593] width 43 height 35
click at [24, 277] on div at bounding box center [23, 270] width 23 height 23
click at [109, 525] on div "Highlight" at bounding box center [123, 601] width 30 height 7
click at [75, 525] on icon at bounding box center [74, 587] width 12 height 12
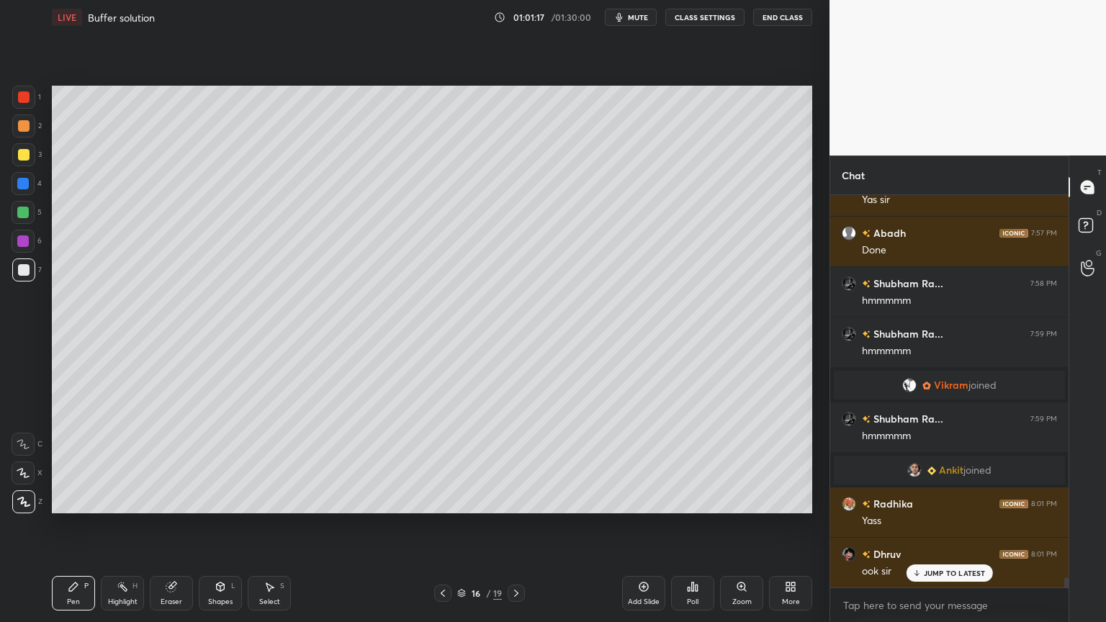
drag, startPoint x: 221, startPoint y: 600, endPoint x: 219, endPoint y: 588, distance: 12.4
click at [220, 525] on div "Shapes L" at bounding box center [220, 593] width 43 height 35
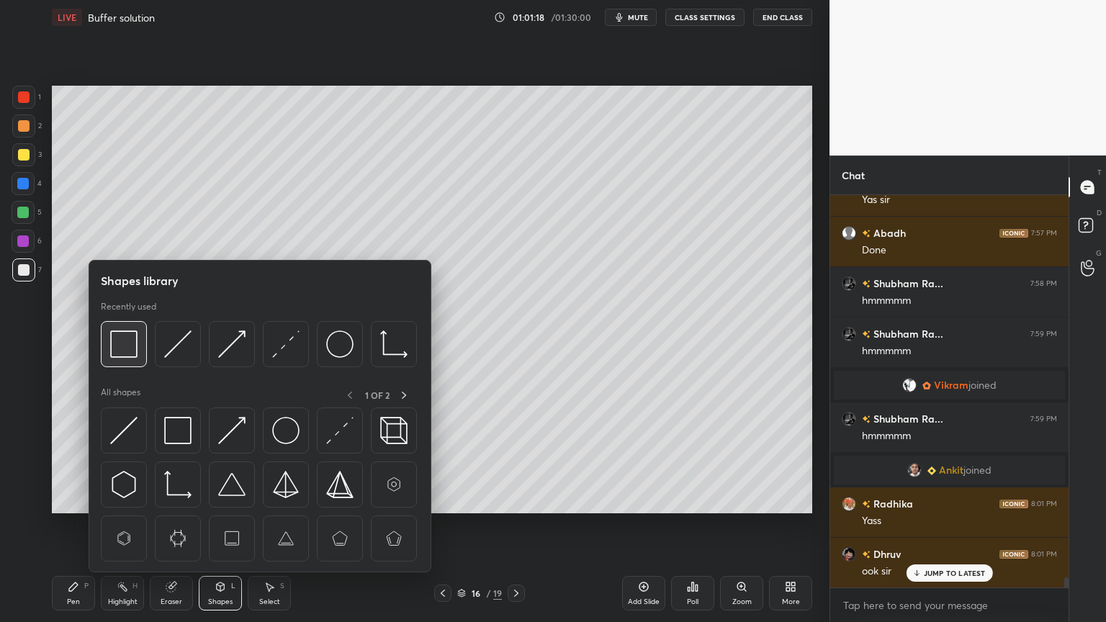
click at [129, 346] on img at bounding box center [123, 344] width 27 height 27
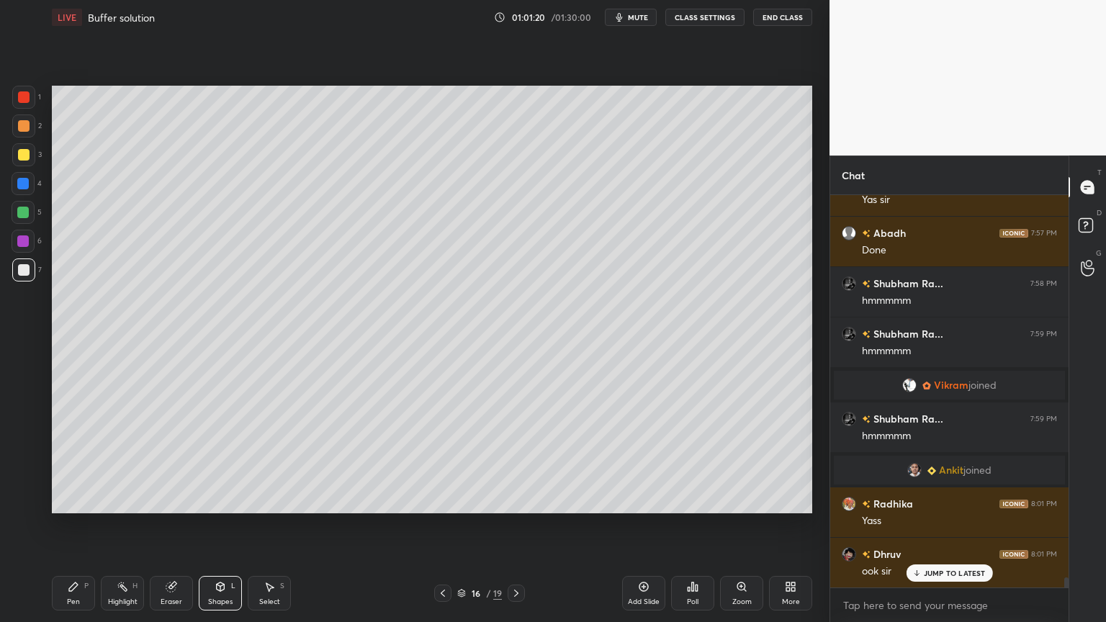
scroll to position [15429, 0]
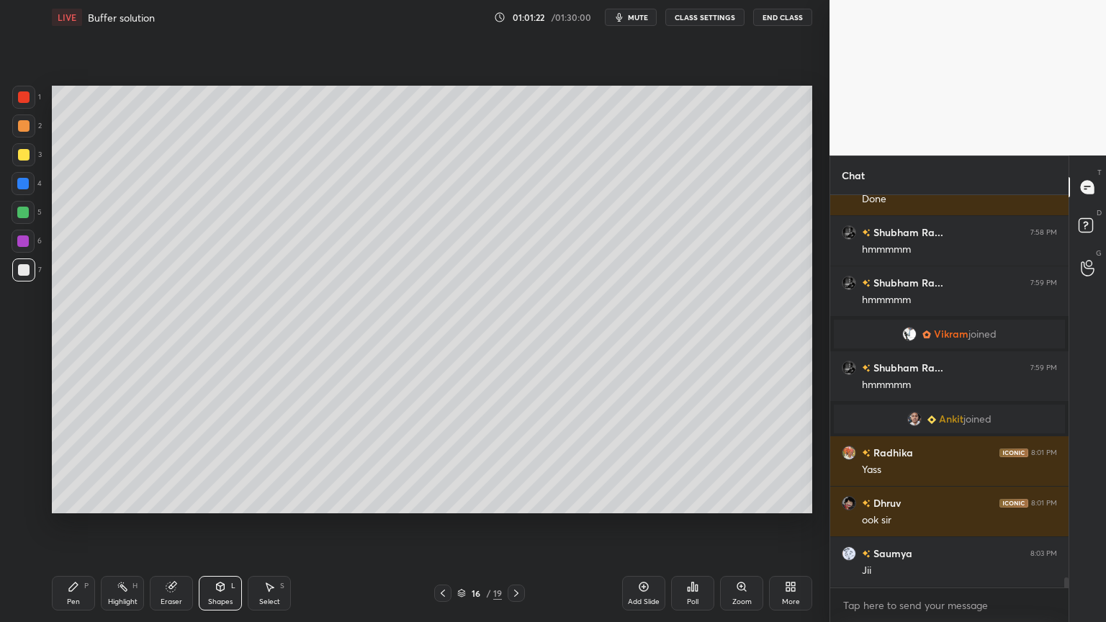
click at [116, 525] on div "Highlight" at bounding box center [123, 601] width 30 height 7
click at [81, 525] on div "Pen P" at bounding box center [73, 593] width 43 height 35
click at [24, 123] on div at bounding box center [24, 126] width 12 height 12
drag, startPoint x: 136, startPoint y: 592, endPoint x: 135, endPoint y: 535, distance: 56.9
click at [136, 525] on div "Highlight H" at bounding box center [122, 593] width 43 height 35
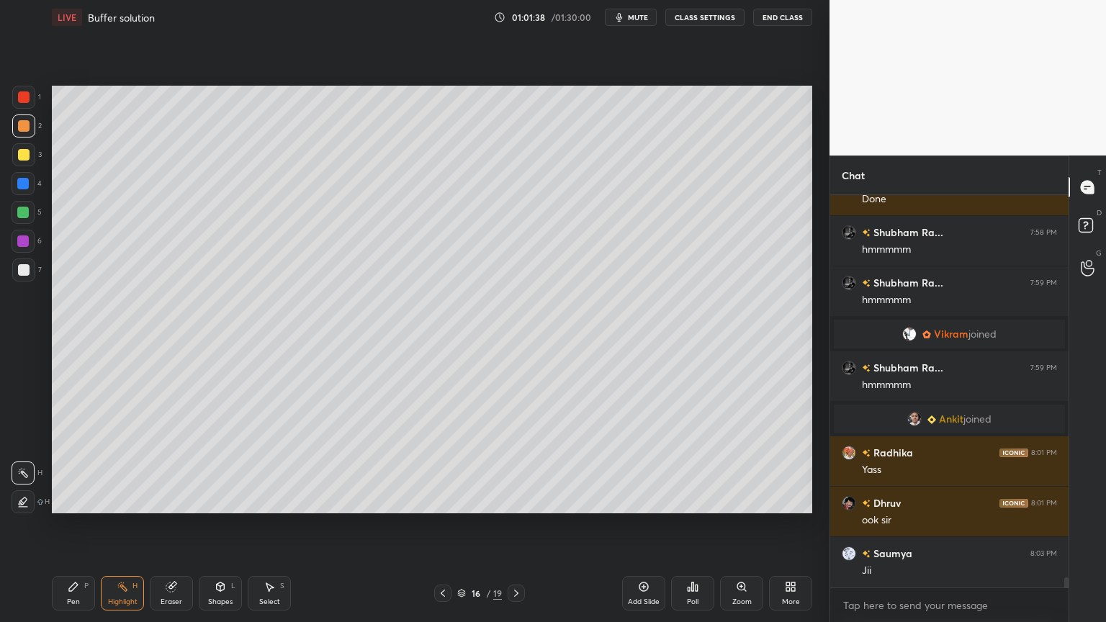
click at [76, 525] on icon at bounding box center [74, 587] width 12 height 12
click at [233, 525] on div "Shapes L" at bounding box center [220, 593] width 43 height 35
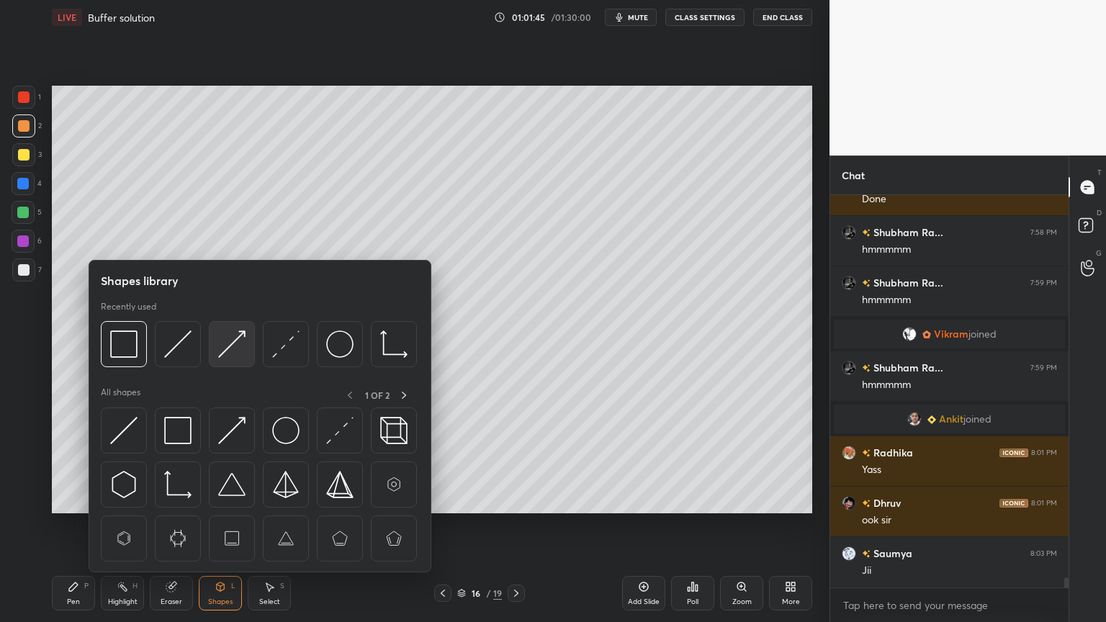
click at [233, 346] on img at bounding box center [231, 344] width 27 height 27
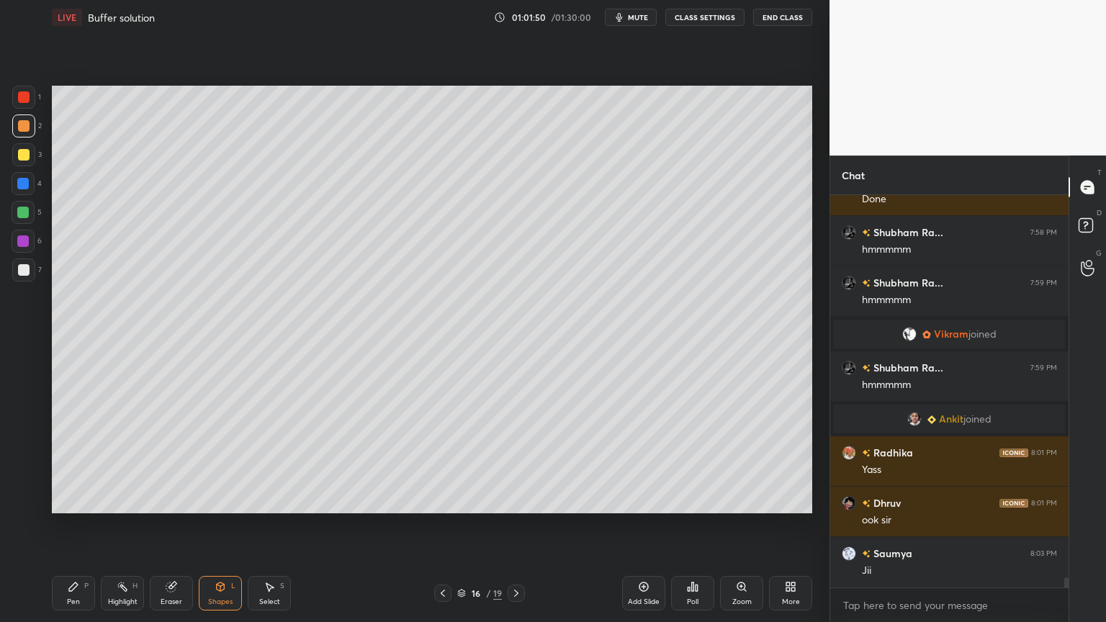
click at [30, 157] on div at bounding box center [23, 154] width 23 height 23
click at [126, 525] on div "Highlight" at bounding box center [123, 601] width 30 height 7
click at [81, 525] on div "Pen P" at bounding box center [73, 593] width 43 height 35
click at [121, 525] on div "Highlight H" at bounding box center [122, 593] width 43 height 35
click at [76, 525] on icon at bounding box center [73, 587] width 9 height 9
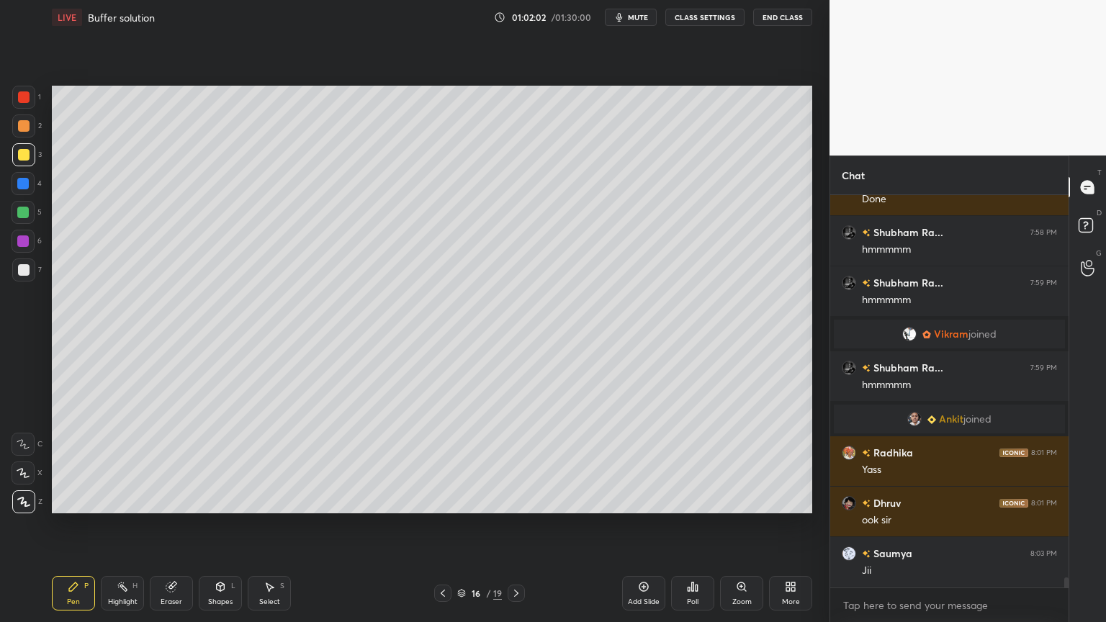
click at [127, 525] on div "Highlight H" at bounding box center [122, 593] width 43 height 35
click at [126, 525] on div "Highlight H" at bounding box center [122, 593] width 43 height 35
drag, startPoint x: 135, startPoint y: 588, endPoint x: 133, endPoint y: 516, distance: 71.3
click at [135, 525] on div "H" at bounding box center [134, 586] width 5 height 7
drag, startPoint x: 58, startPoint y: 609, endPoint x: 104, endPoint y: 536, distance: 86.7
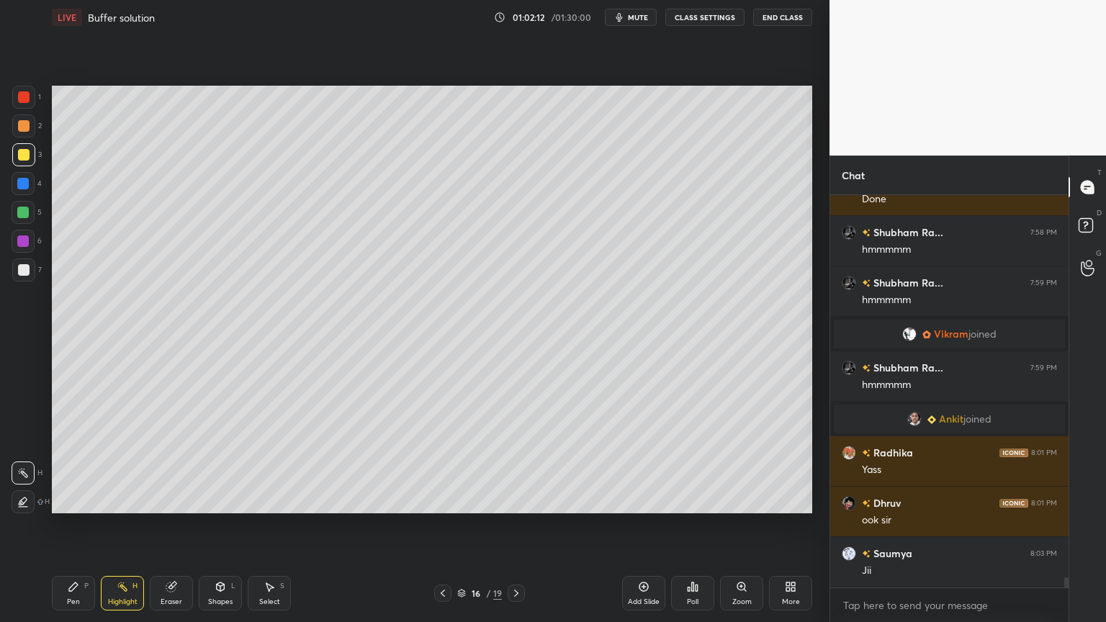
click at [60, 525] on div "Pen P" at bounding box center [73, 593] width 43 height 35
click at [22, 264] on div at bounding box center [24, 270] width 12 height 12
click at [225, 525] on div "Shapes" at bounding box center [220, 601] width 24 height 7
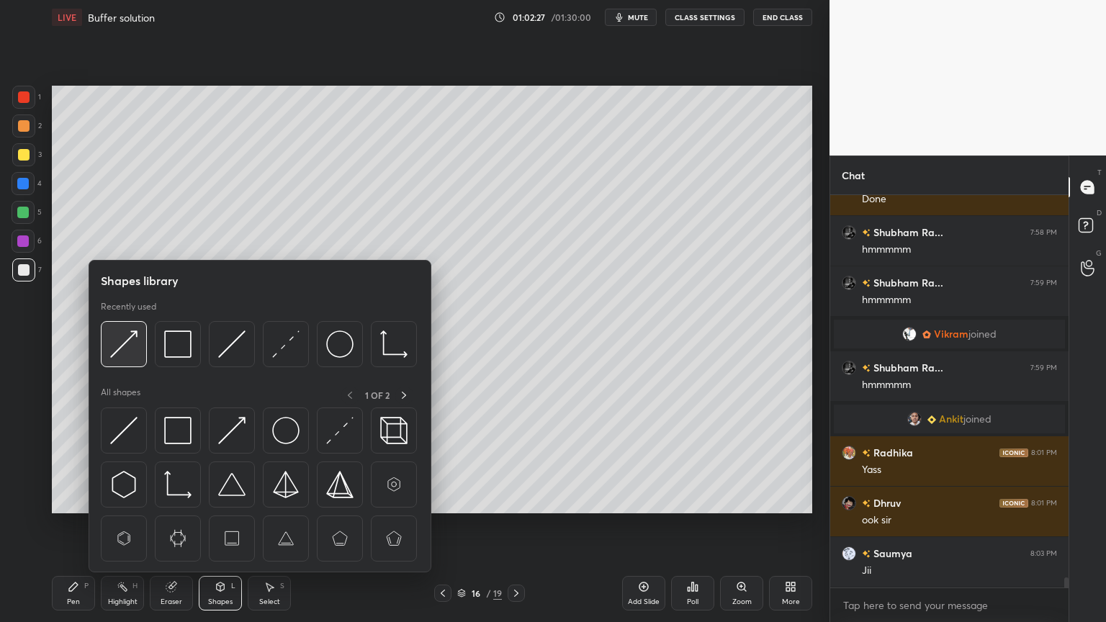
click at [132, 360] on div at bounding box center [124, 344] width 46 height 46
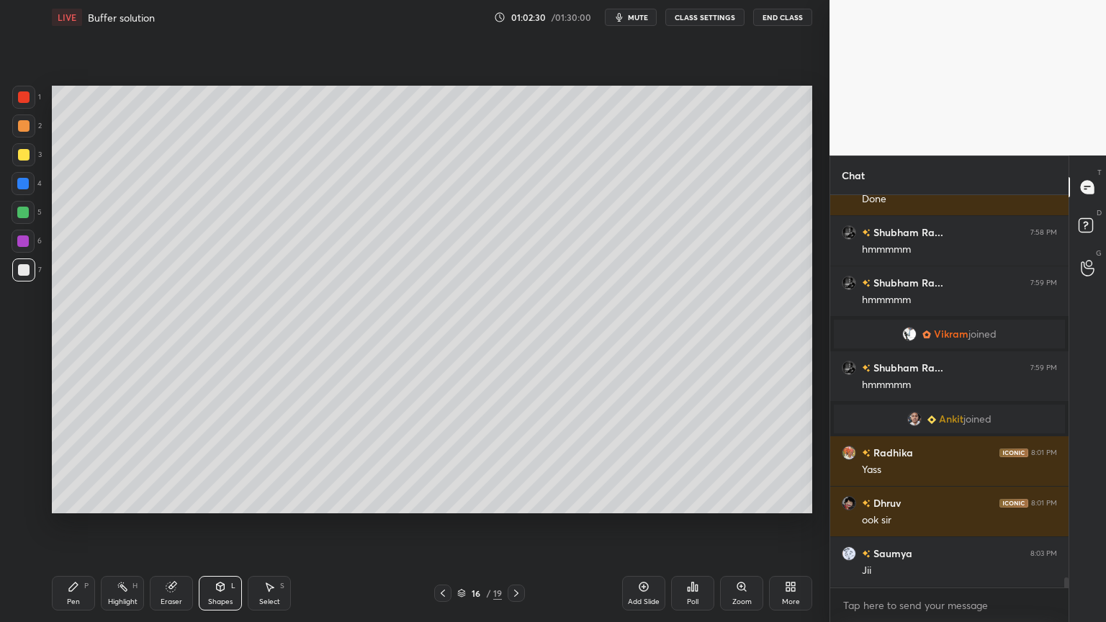
click at [127, 525] on div "Highlight" at bounding box center [123, 601] width 30 height 7
click at [81, 525] on div "Pen P" at bounding box center [73, 593] width 43 height 35
click at [127, 525] on div "Highlight H" at bounding box center [122, 593] width 43 height 35
click at [439, 524] on div "Setting up your live class Poll for secs No correct answer Start poll" at bounding box center [432, 300] width 772 height 530
click at [120, 525] on div "Highlight H" at bounding box center [122, 593] width 43 height 35
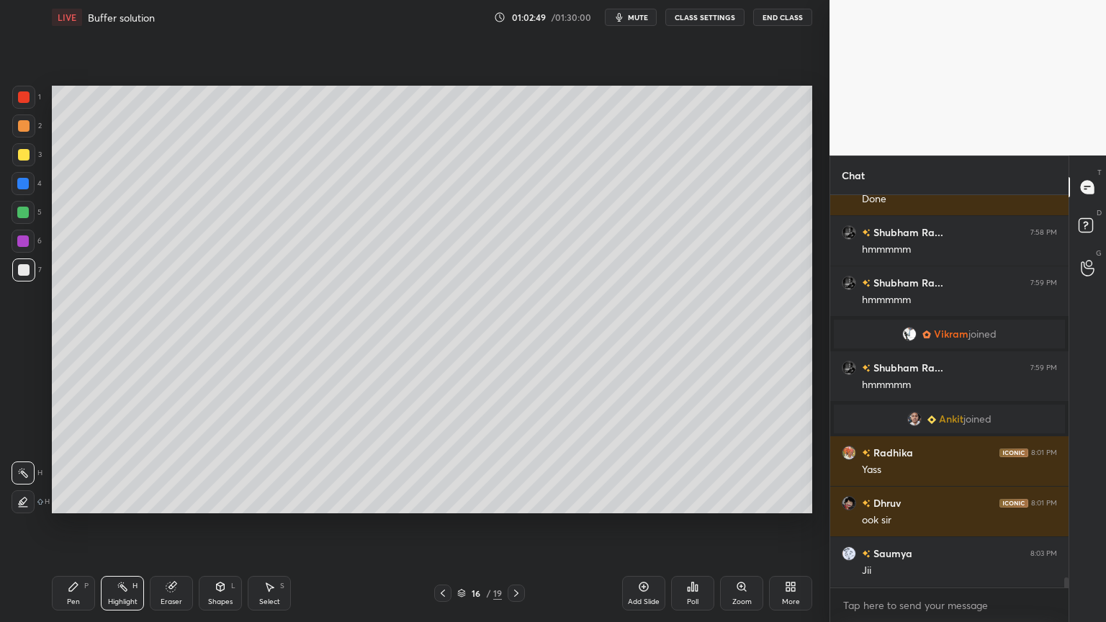
drag, startPoint x: 77, startPoint y: 592, endPoint x: 220, endPoint y: 518, distance: 161.4
click at [88, 525] on div "Pen P" at bounding box center [73, 593] width 43 height 35
drag, startPoint x: 124, startPoint y: 592, endPoint x: 175, endPoint y: 521, distance: 87.1
click at [122, 525] on icon at bounding box center [123, 587] width 12 height 12
click at [641, 525] on div "Add Slide" at bounding box center [643, 593] width 43 height 35
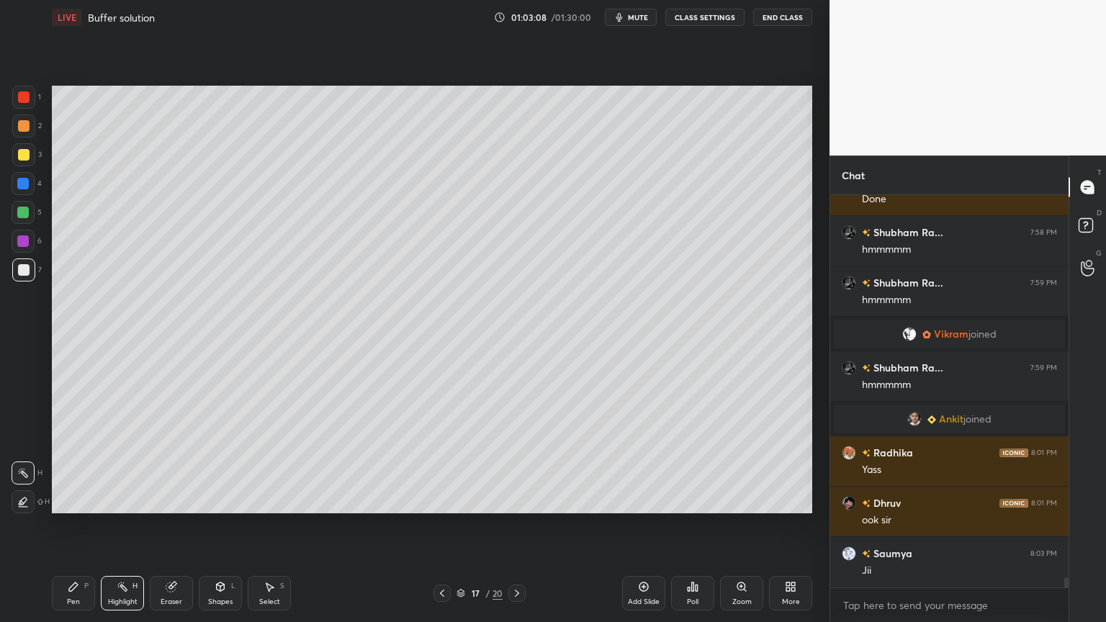
click at [83, 525] on div "Pen P" at bounding box center [73, 593] width 43 height 35
click at [20, 132] on div at bounding box center [23, 125] width 23 height 23
click at [516, 525] on icon at bounding box center [517, 594] width 12 height 12
click at [444, 525] on icon at bounding box center [442, 594] width 12 height 12
click at [84, 525] on div "Pen P" at bounding box center [73, 593] width 43 height 35
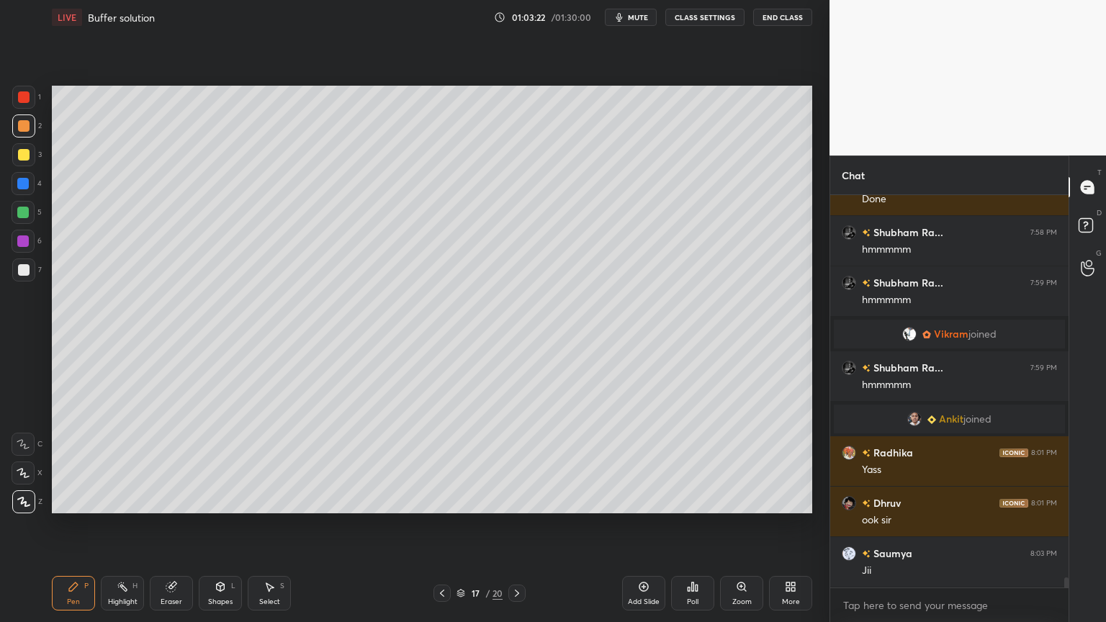
drag, startPoint x: 28, startPoint y: 267, endPoint x: 47, endPoint y: 271, distance: 19.1
click at [26, 272] on div at bounding box center [24, 270] width 12 height 12
click at [180, 525] on div "Eraser" at bounding box center [171, 593] width 43 height 35
click at [68, 525] on div "Pen P" at bounding box center [73, 593] width 43 height 35
click at [131, 525] on div "Highlight" at bounding box center [123, 601] width 30 height 7
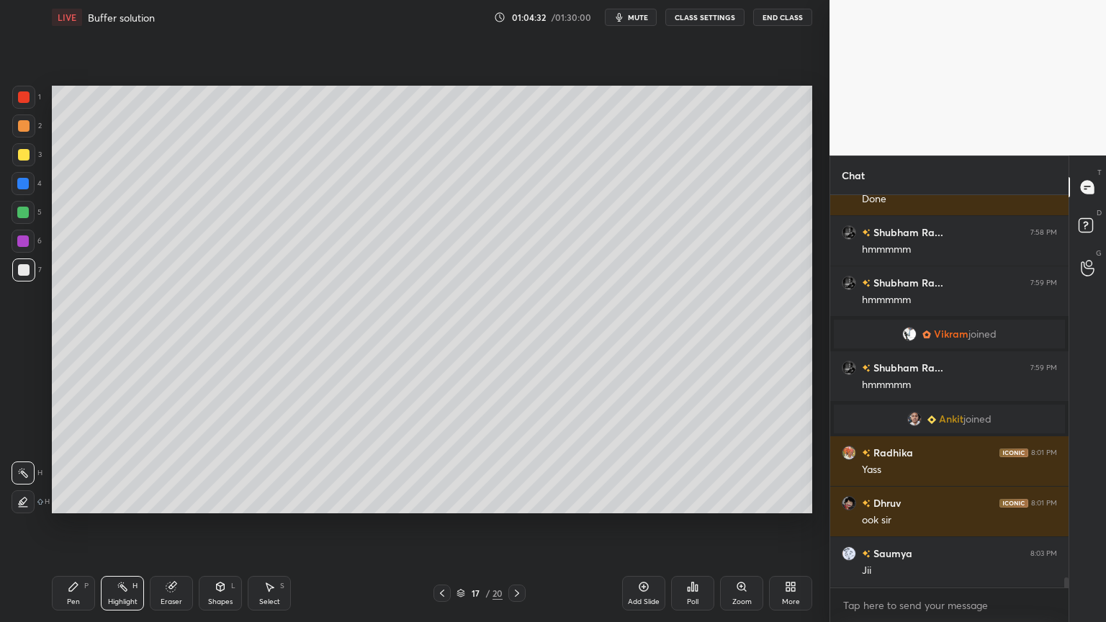
click at [441, 525] on icon at bounding box center [442, 594] width 12 height 12
click at [437, 525] on icon at bounding box center [442, 594] width 12 height 12
drag, startPoint x: 447, startPoint y: 592, endPoint x: 435, endPoint y: 596, distance: 13.0
click at [446, 525] on icon at bounding box center [442, 594] width 12 height 12
click at [122, 525] on icon at bounding box center [123, 587] width 12 height 12
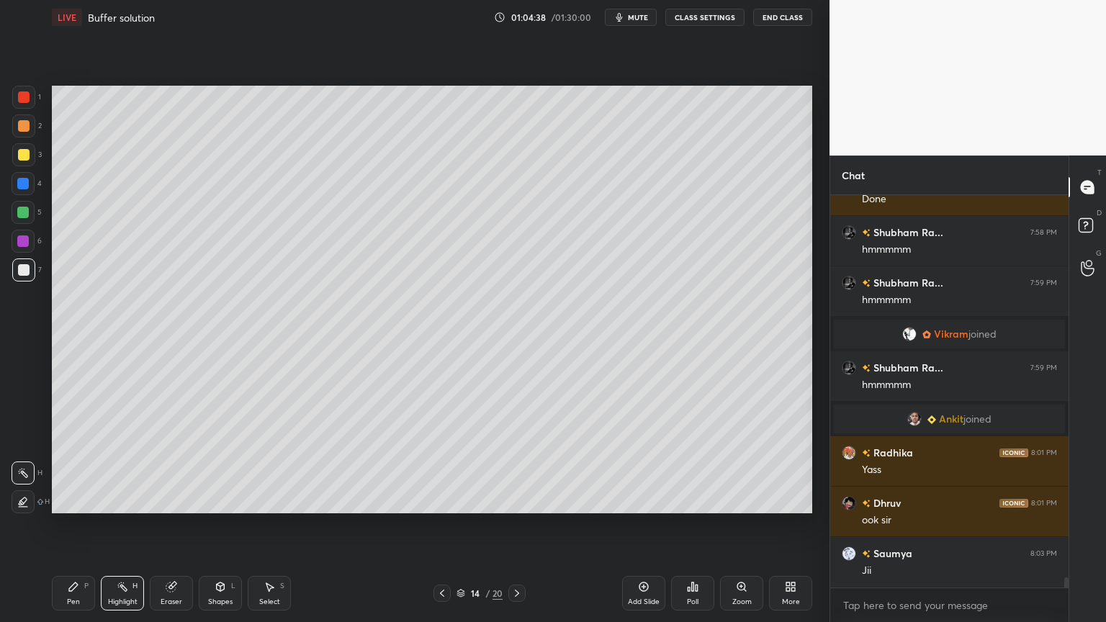
drag, startPoint x: 520, startPoint y: 592, endPoint x: 516, endPoint y: 550, distance: 42.0
click at [518, 525] on icon at bounding box center [517, 594] width 12 height 12
click at [518, 525] on icon at bounding box center [517, 593] width 4 height 7
click at [513, 525] on icon at bounding box center [517, 594] width 12 height 12
click at [521, 525] on div at bounding box center [516, 593] width 17 height 17
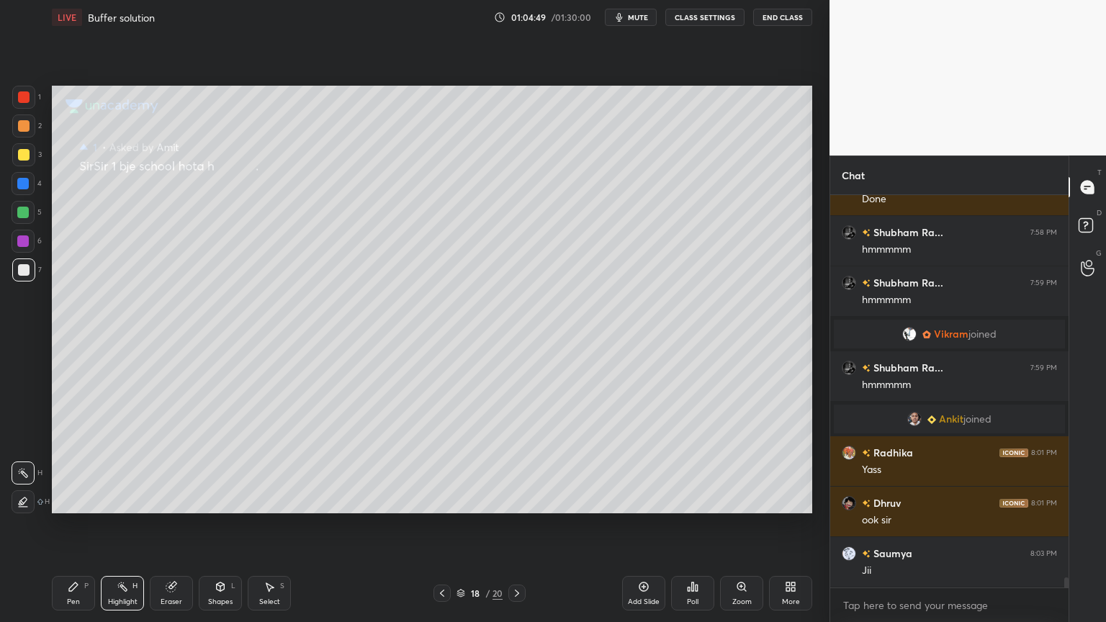
click at [441, 525] on icon at bounding box center [442, 594] width 12 height 12
click at [657, 525] on div "Add Slide" at bounding box center [643, 593] width 43 height 35
click at [82, 525] on div "Pen P" at bounding box center [73, 593] width 43 height 35
drag, startPoint x: 22, startPoint y: 99, endPoint x: 29, endPoint y: 102, distance: 7.5
click at [25, 99] on div at bounding box center [24, 97] width 12 height 12
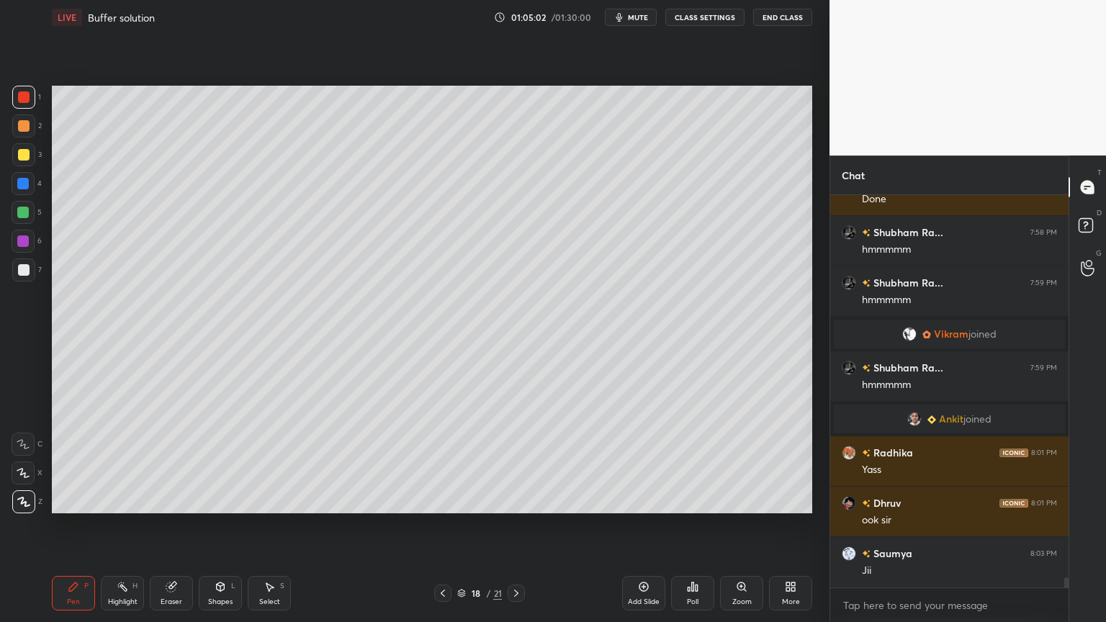
click at [213, 525] on div "Shapes L" at bounding box center [220, 593] width 43 height 35
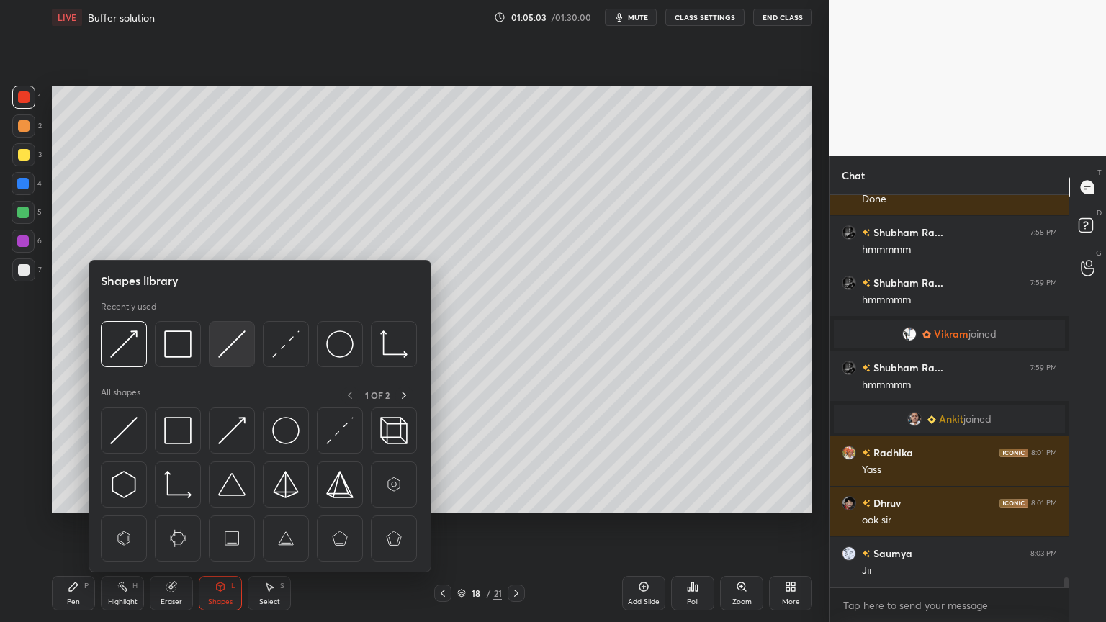
click at [240, 347] on img at bounding box center [231, 344] width 27 height 27
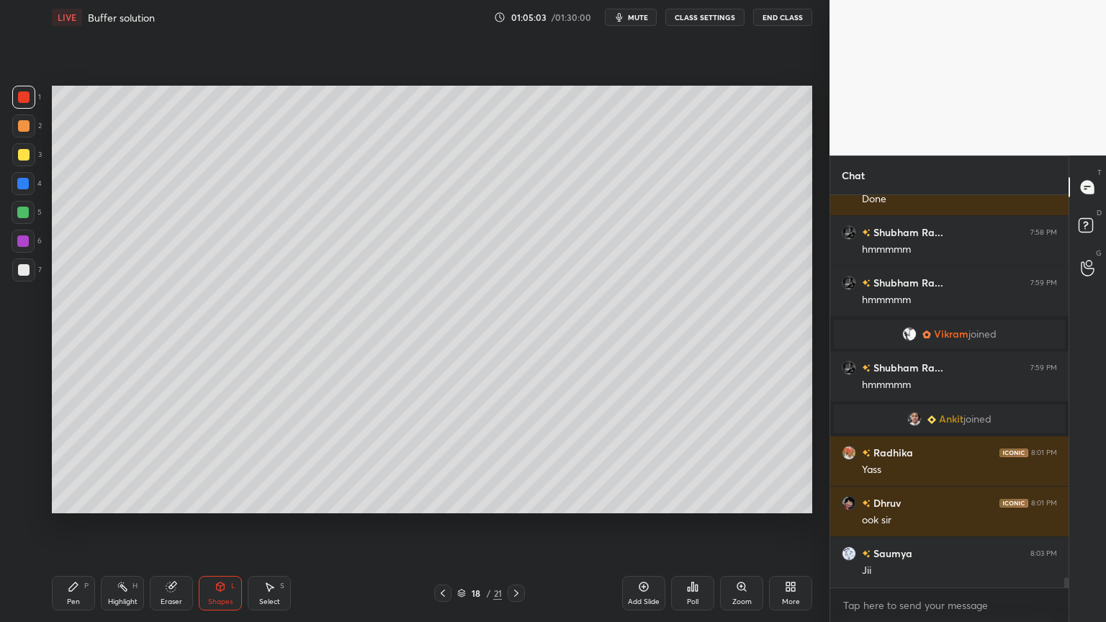
click at [22, 265] on div at bounding box center [24, 270] width 12 height 12
click at [86, 525] on div "Pen P" at bounding box center [73, 593] width 43 height 35
click at [230, 525] on div "Shapes" at bounding box center [220, 601] width 24 height 7
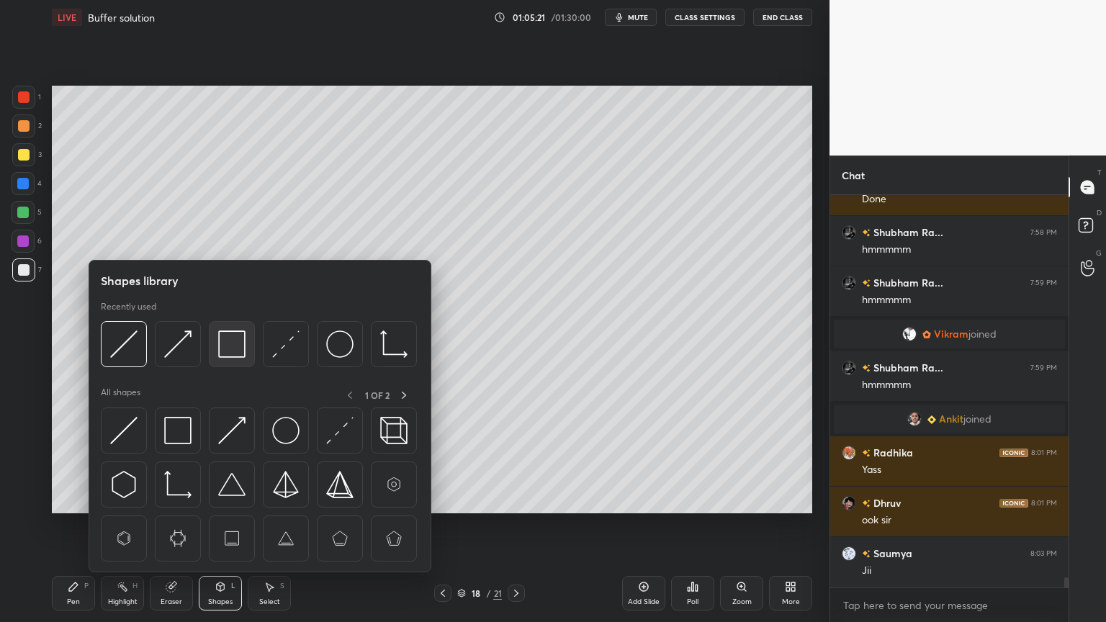
click at [229, 349] on img at bounding box center [231, 344] width 27 height 27
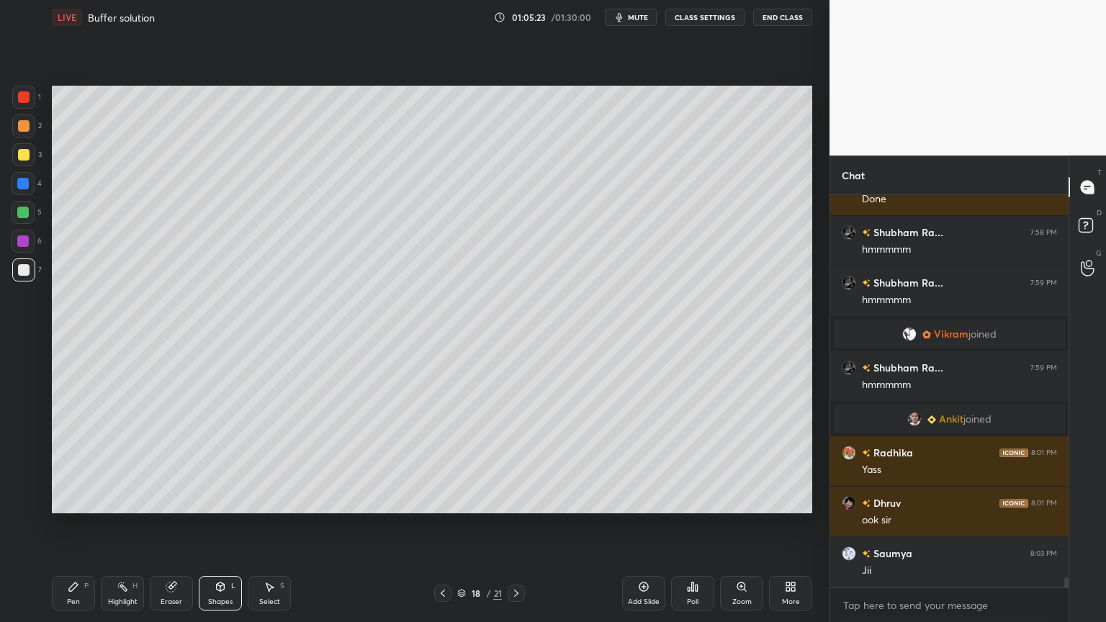
drag, startPoint x: 81, startPoint y: 593, endPoint x: 92, endPoint y: 565, distance: 30.8
click at [82, 525] on div "Pen P" at bounding box center [73, 593] width 43 height 35
click at [229, 525] on div "Shapes L" at bounding box center [220, 593] width 43 height 35
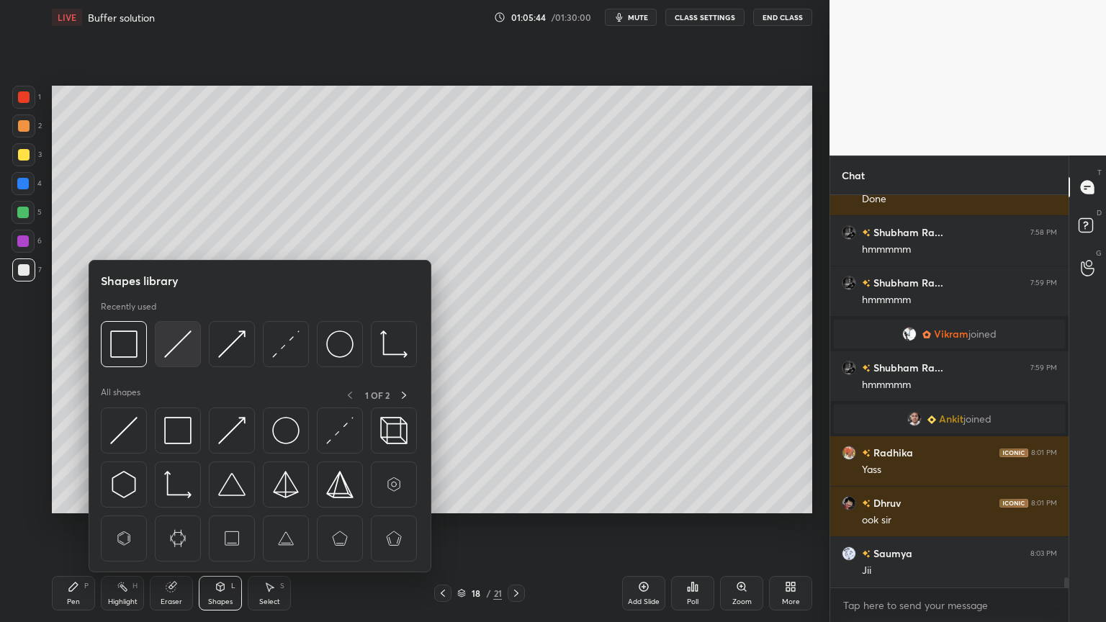
click at [174, 356] on img at bounding box center [177, 344] width 27 height 27
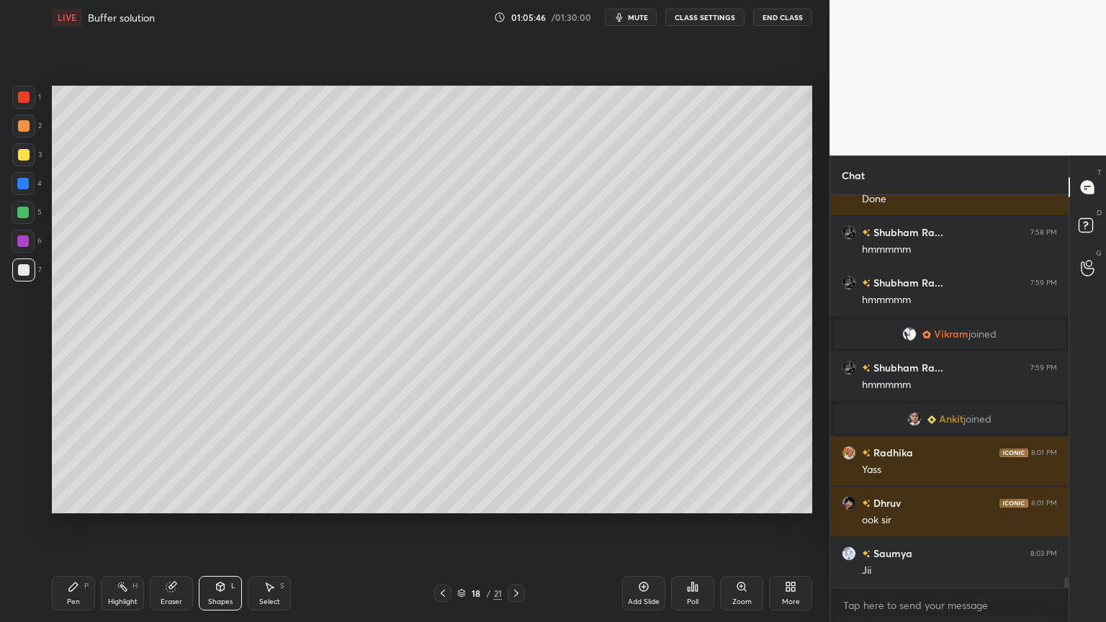
click at [76, 525] on div "Pen P" at bounding box center [73, 593] width 43 height 35
click at [23, 156] on div at bounding box center [24, 155] width 12 height 12
drag, startPoint x: 76, startPoint y: 589, endPoint x: 84, endPoint y: 517, distance: 72.4
click at [77, 525] on icon at bounding box center [74, 587] width 12 height 12
click at [20, 271] on div at bounding box center [24, 270] width 12 height 12
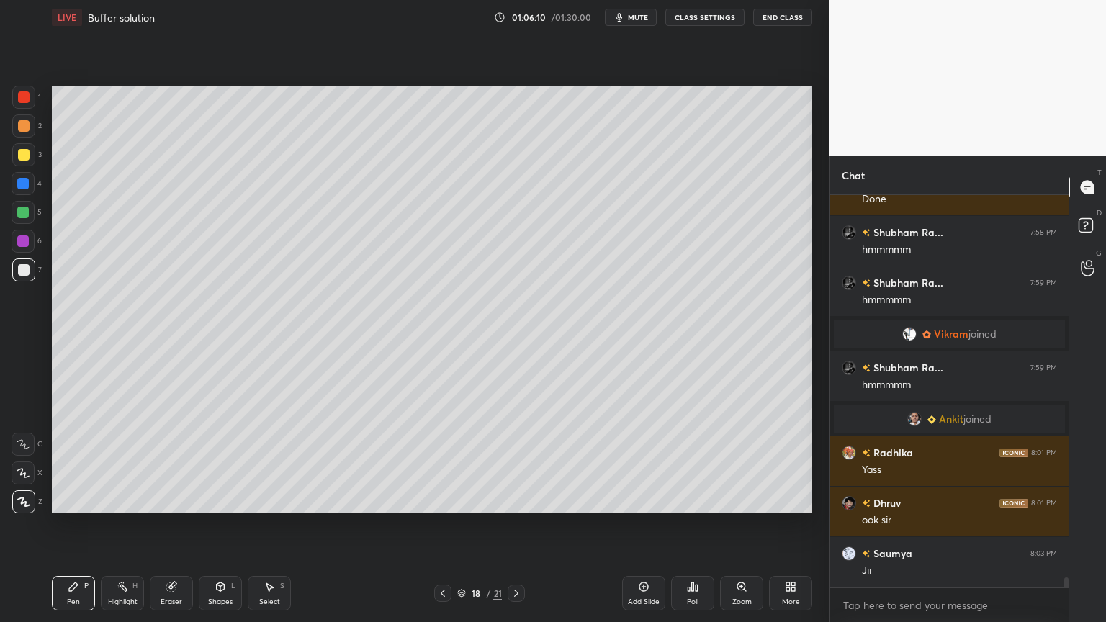
click at [71, 525] on div "Pen P" at bounding box center [73, 593] width 43 height 35
drag, startPoint x: 229, startPoint y: 600, endPoint x: 233, endPoint y: 579, distance: 21.3
click at [228, 525] on div "Shapes" at bounding box center [220, 601] width 24 height 7
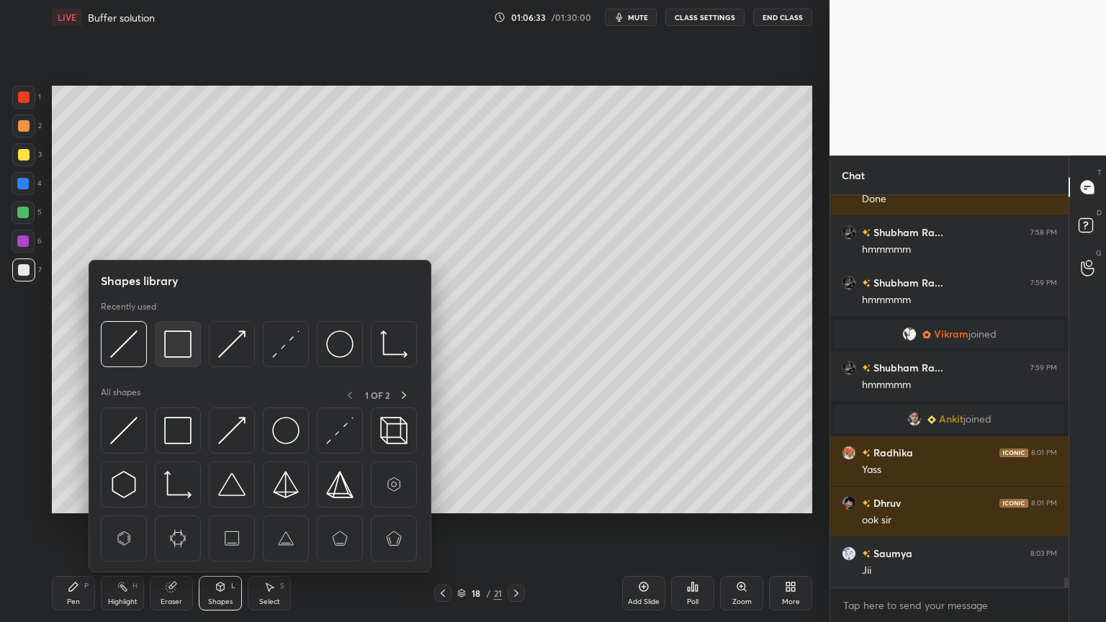
click at [186, 353] on img at bounding box center [177, 344] width 27 height 27
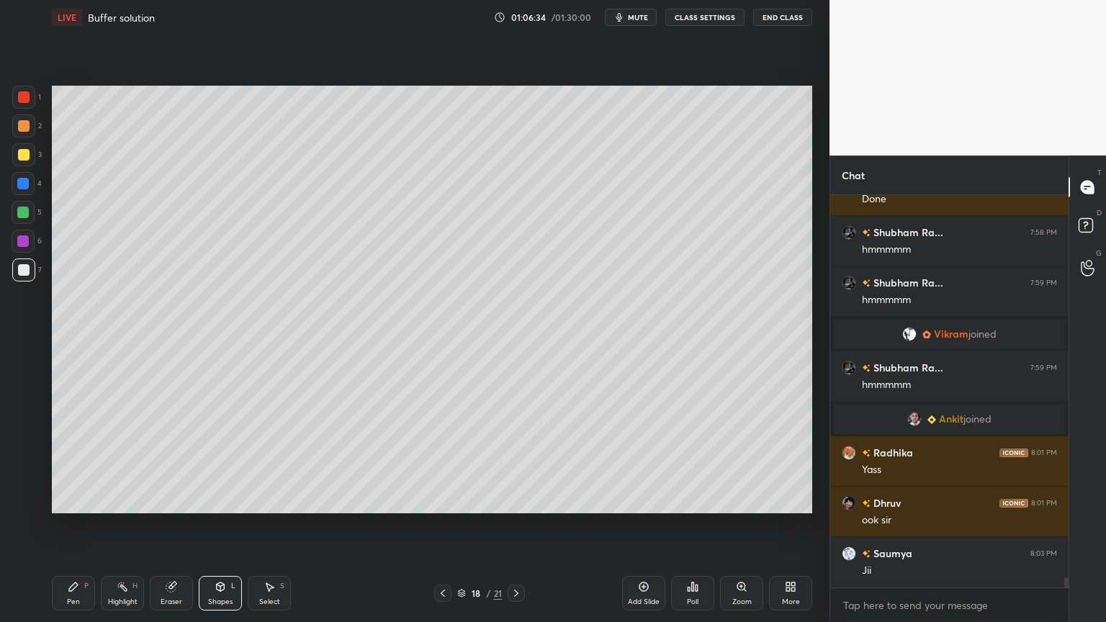
drag, startPoint x: 27, startPoint y: 98, endPoint x: 42, endPoint y: 104, distance: 17.1
click at [27, 101] on div at bounding box center [24, 97] width 12 height 12
click at [228, 525] on div "Shapes" at bounding box center [220, 601] width 24 height 7
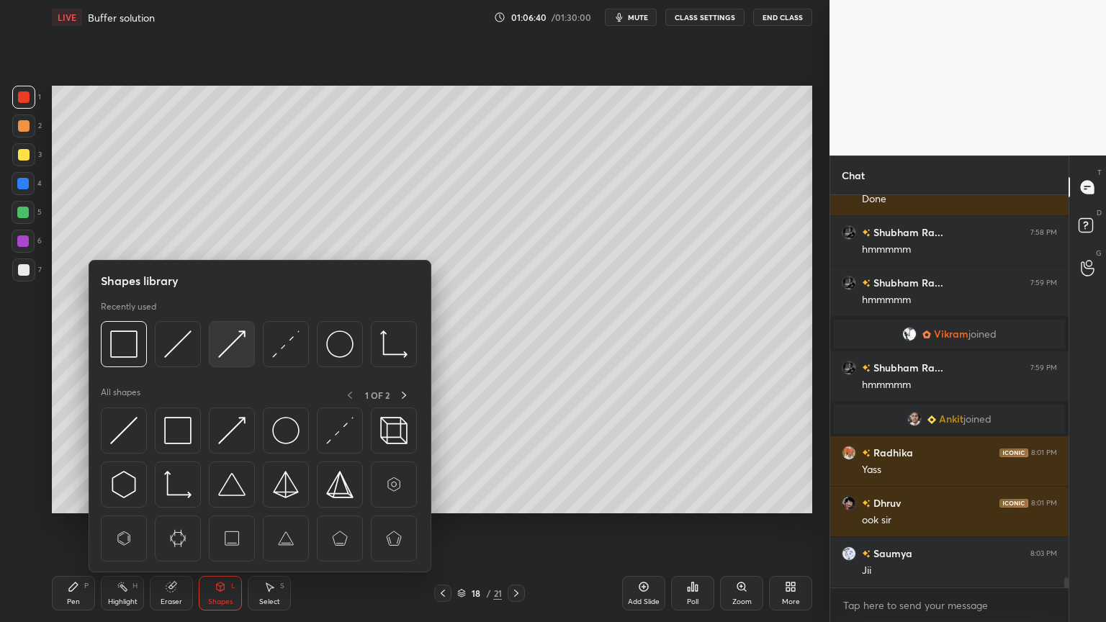
click at [237, 345] on img at bounding box center [231, 344] width 27 height 27
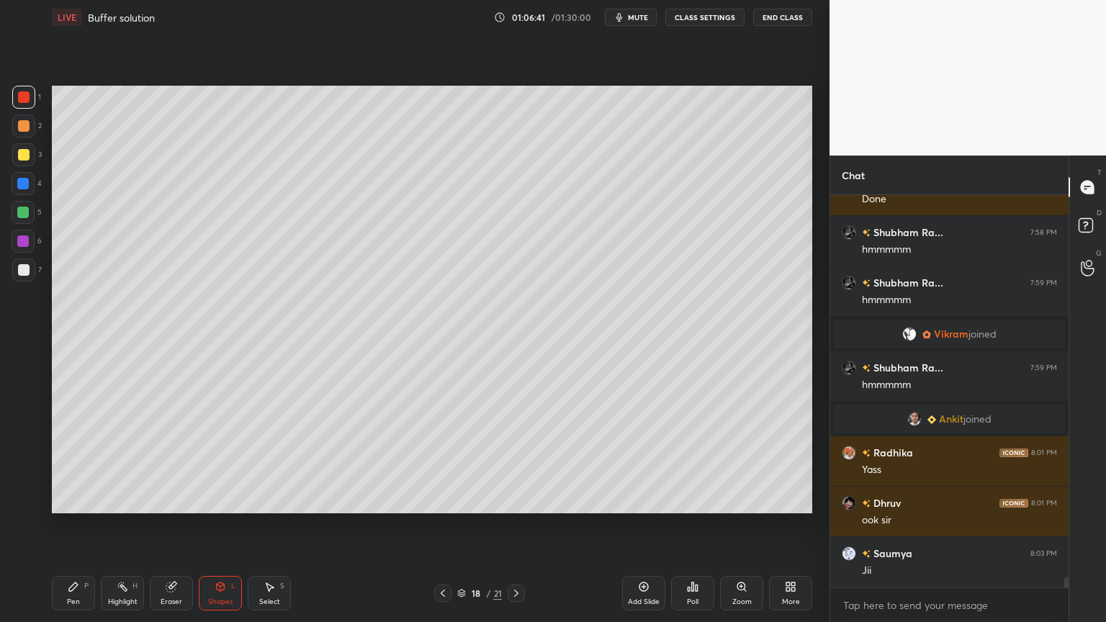
click at [30, 158] on div at bounding box center [23, 154] width 23 height 23
click at [86, 525] on div "Pen P" at bounding box center [73, 593] width 43 height 35
drag, startPoint x: 122, startPoint y: 593, endPoint x: 127, endPoint y: 575, distance: 18.9
click at [121, 525] on div "Highlight H" at bounding box center [122, 593] width 43 height 35
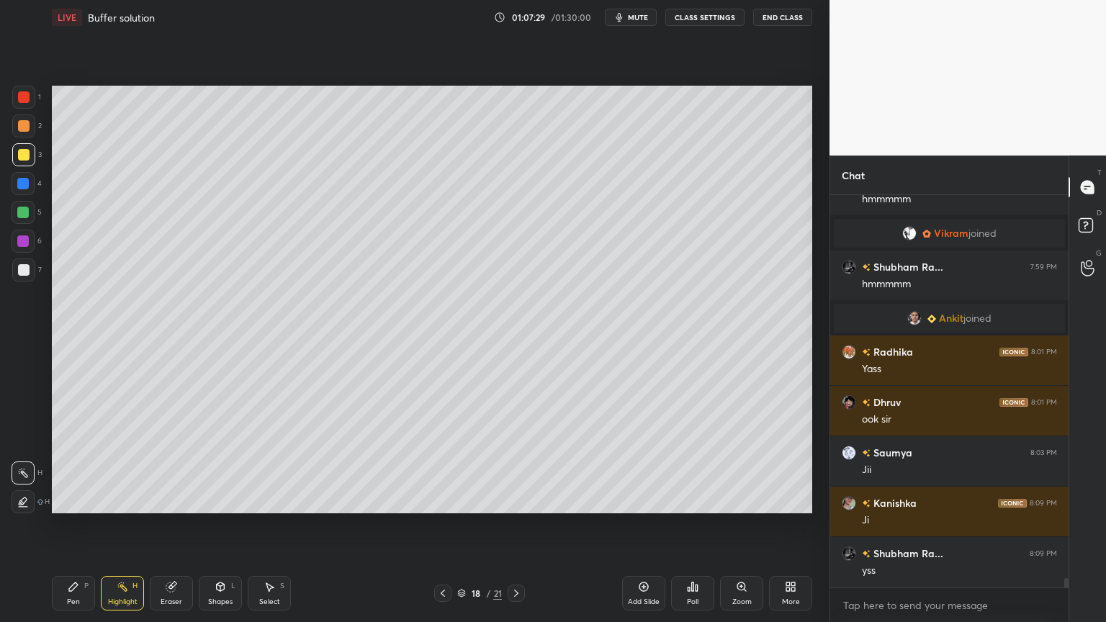
scroll to position [15580, 0]
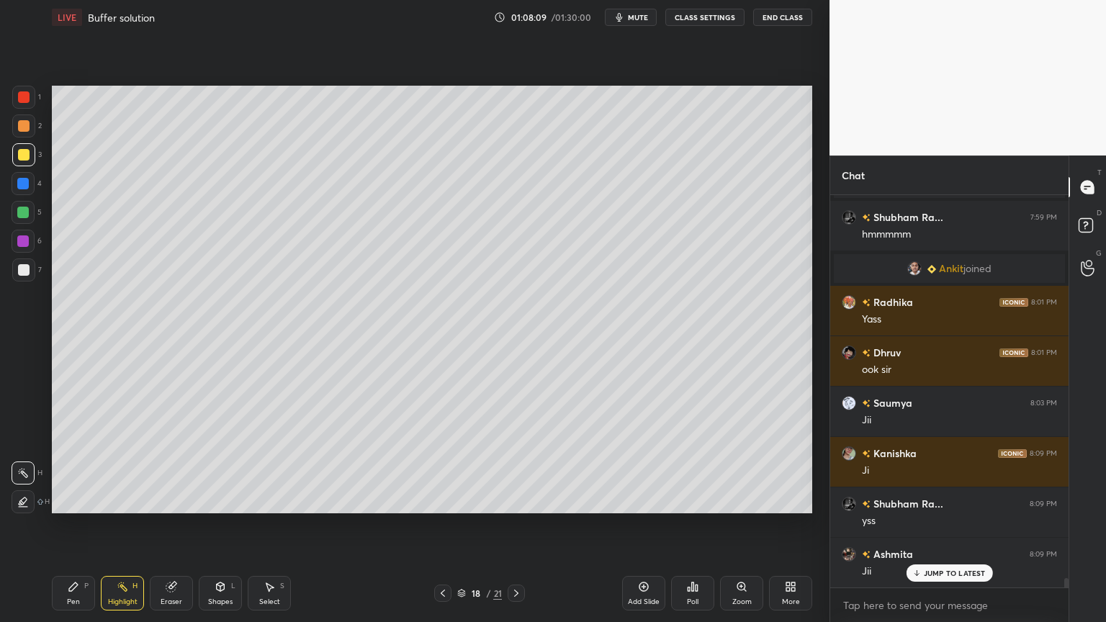
click at [126, 525] on div "Highlight H" at bounding box center [122, 593] width 43 height 35
click at [642, 525] on div "Add Slide" at bounding box center [643, 593] width 43 height 35
click at [72, 525] on div "Pen" at bounding box center [73, 601] width 13 height 7
click at [22, 98] on div at bounding box center [24, 97] width 12 height 12
click at [26, 271] on div at bounding box center [24, 270] width 12 height 12
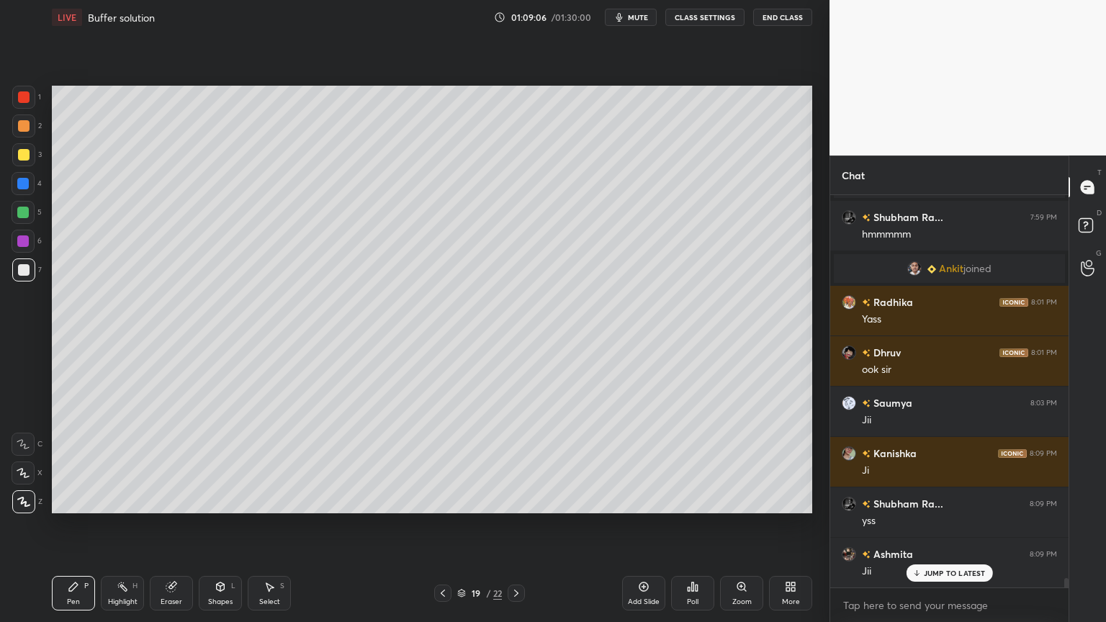
click at [441, 525] on icon at bounding box center [443, 594] width 12 height 12
drag, startPoint x: 124, startPoint y: 595, endPoint x: 187, endPoint y: 527, distance: 92.7
click at [122, 525] on div "Highlight H" at bounding box center [122, 593] width 43 height 35
click at [514, 525] on icon at bounding box center [517, 594] width 12 height 12
drag, startPoint x: 77, startPoint y: 605, endPoint x: 144, endPoint y: 521, distance: 107.1
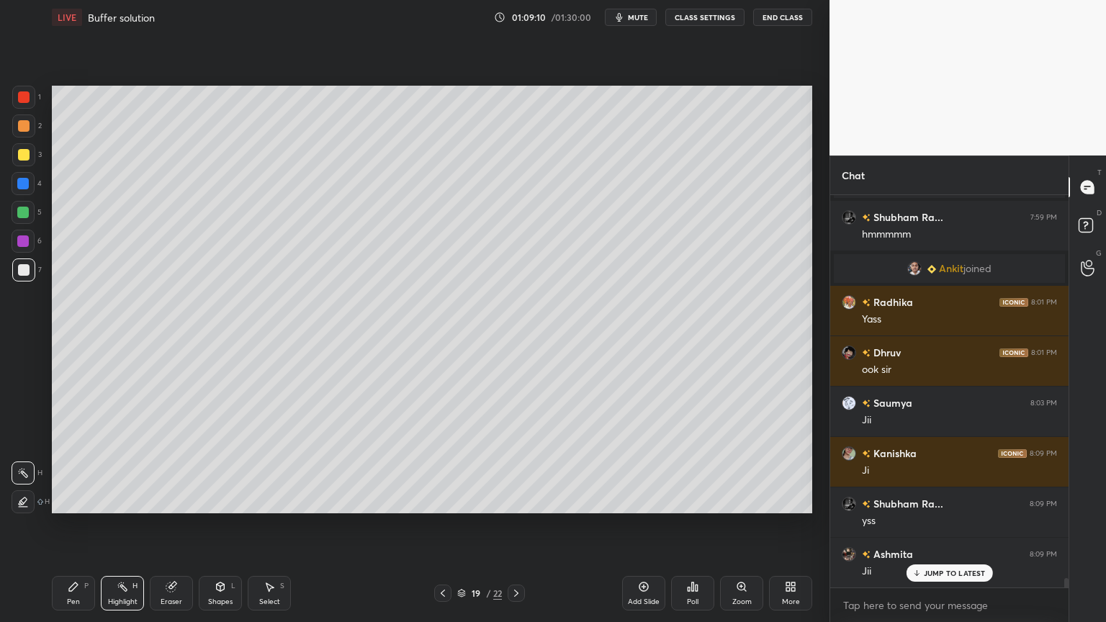
click at [78, 525] on div "Pen" at bounding box center [73, 601] width 13 height 7
click at [25, 153] on div at bounding box center [24, 155] width 12 height 12
drag, startPoint x: 124, startPoint y: 596, endPoint x: 120, endPoint y: 588, distance: 9.4
click at [122, 525] on div "Highlight H" at bounding box center [122, 593] width 43 height 35
click at [121, 525] on div "Highlight H" at bounding box center [122, 593] width 43 height 35
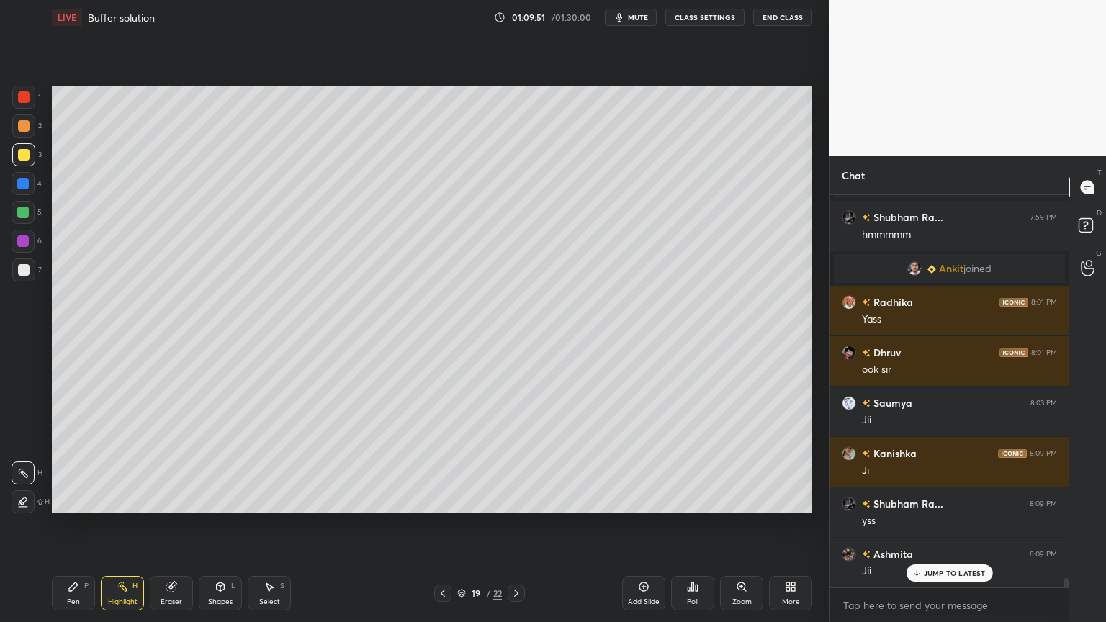
click at [82, 525] on div "Pen P" at bounding box center [73, 593] width 43 height 35
click at [226, 525] on div "Shapes L" at bounding box center [220, 593] width 43 height 35
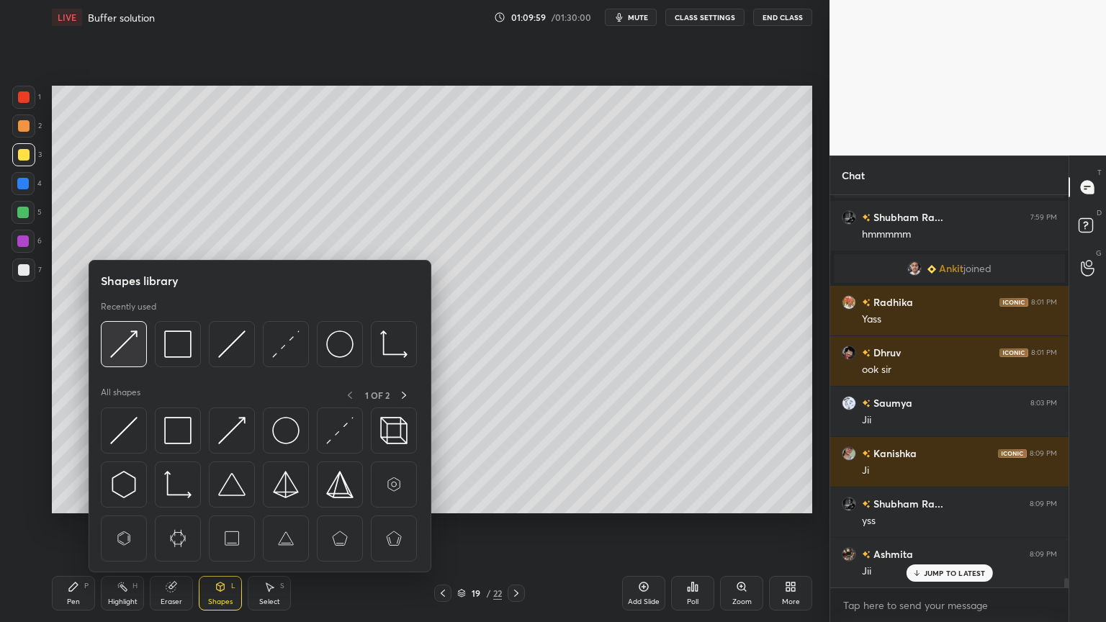
click at [130, 342] on img at bounding box center [123, 344] width 27 height 27
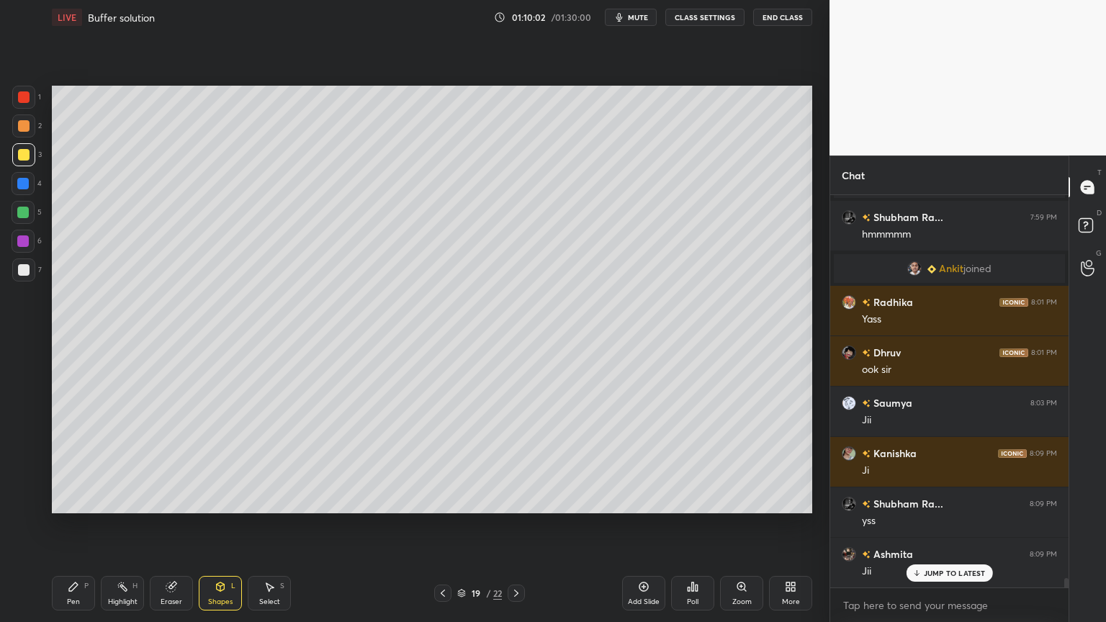
click at [78, 525] on div "Pen P" at bounding box center [73, 593] width 43 height 35
click at [217, 525] on div "Shapes L" at bounding box center [220, 593] width 43 height 35
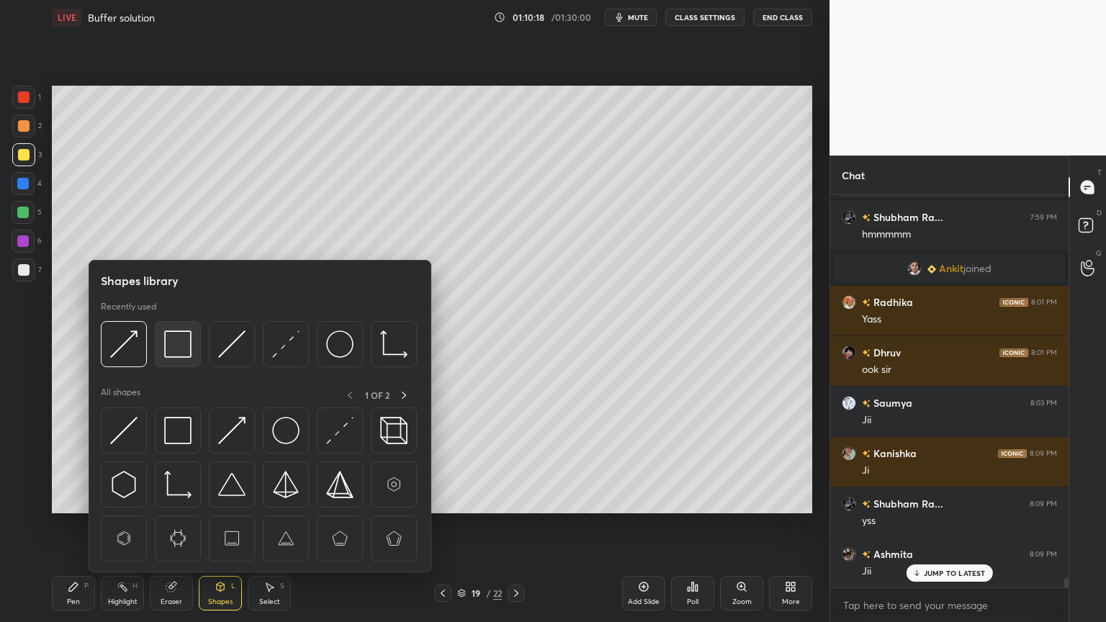
click at [179, 348] on img at bounding box center [177, 344] width 27 height 27
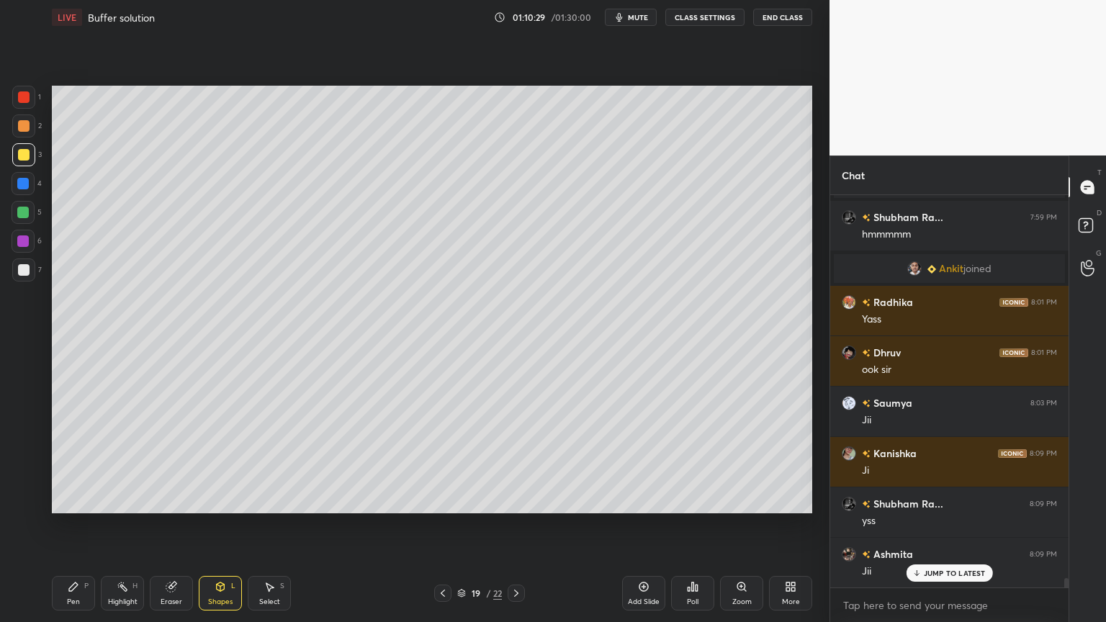
click at [814, 320] on div "Setting up your live class Poll for secs No correct answer Start poll" at bounding box center [432, 300] width 772 height 530
click at [81, 525] on div "Pen P" at bounding box center [73, 593] width 43 height 35
click at [121, 525] on div "Highlight" at bounding box center [123, 601] width 30 height 7
click at [75, 525] on icon at bounding box center [73, 587] width 9 height 9
click at [84, 525] on div "Pen P" at bounding box center [73, 593] width 43 height 35
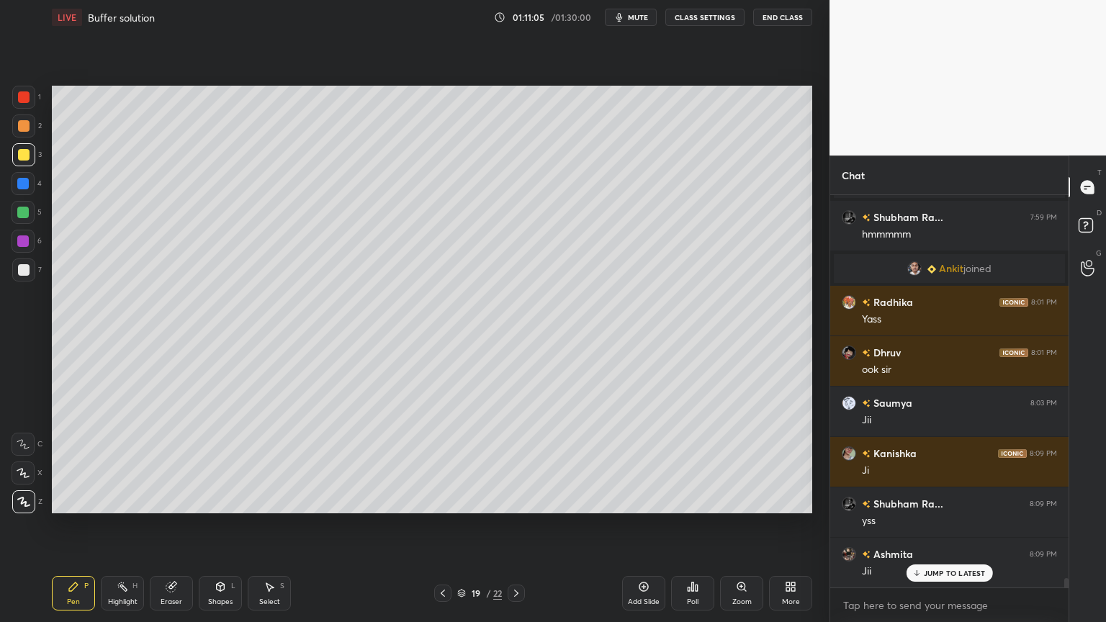
click at [218, 525] on div "Shapes L" at bounding box center [220, 593] width 43 height 35
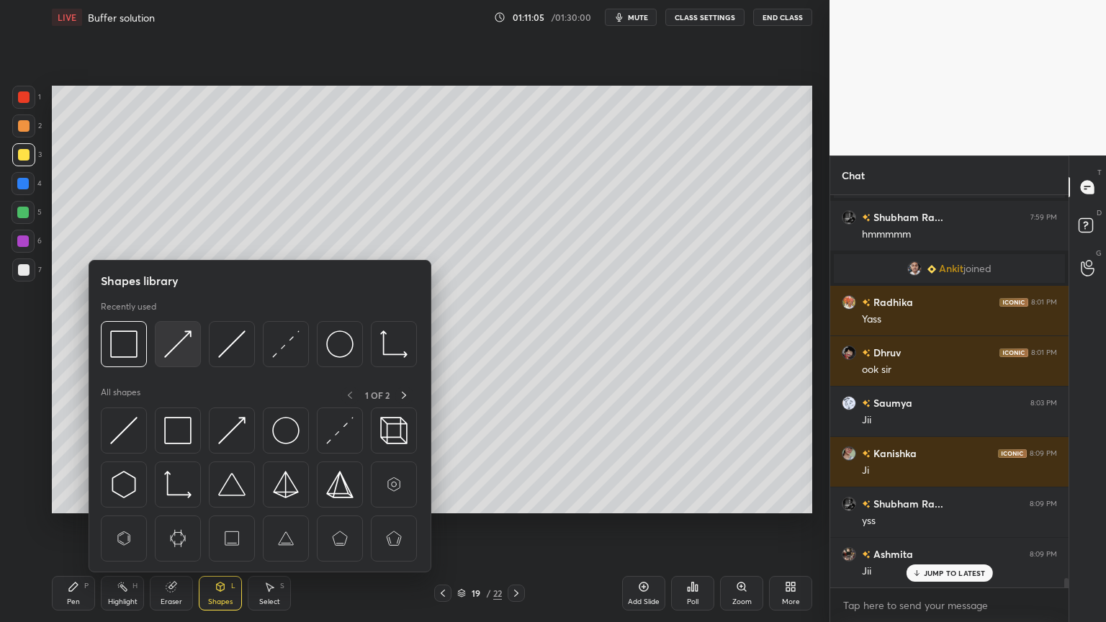
click at [184, 347] on img at bounding box center [177, 344] width 27 height 27
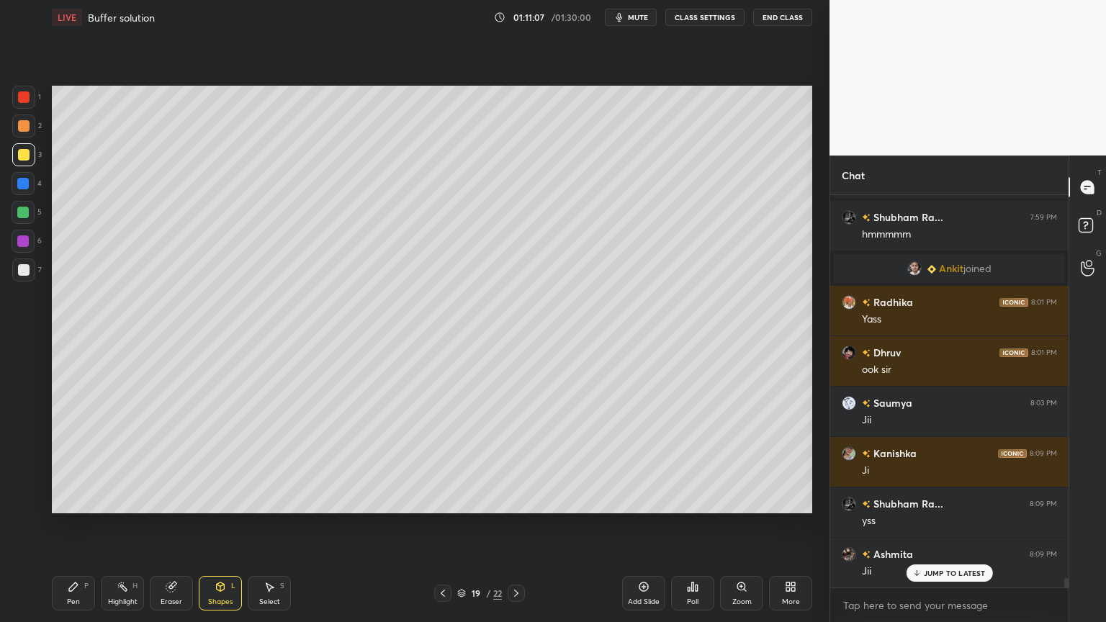
click at [27, 210] on div at bounding box center [23, 213] width 12 height 12
drag, startPoint x: 48, startPoint y: 599, endPoint x: 75, endPoint y: 598, distance: 27.4
click at [50, 525] on div "LIVE Buffer solution 01:11:12 / 01:30:00 mute CLASS SETTINGS End Class Setting …" at bounding box center [432, 311] width 772 height 622
drag, startPoint x: 73, startPoint y: 597, endPoint x: 81, endPoint y: 577, distance: 21.4
click at [73, 525] on div "Pen P" at bounding box center [73, 593] width 43 height 35
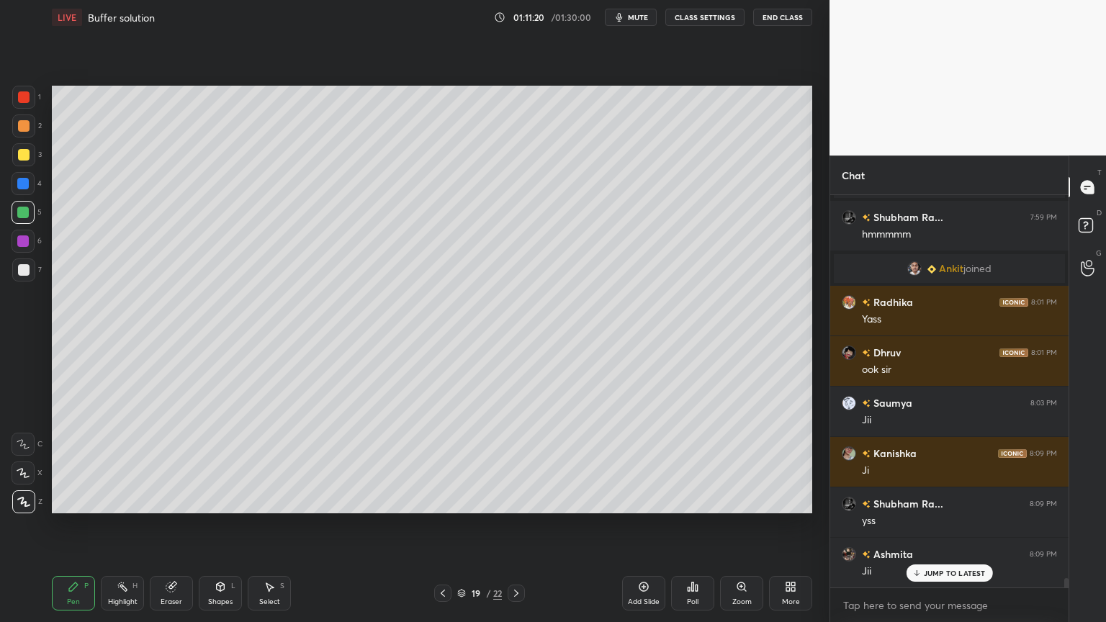
click at [27, 98] on div at bounding box center [24, 97] width 12 height 12
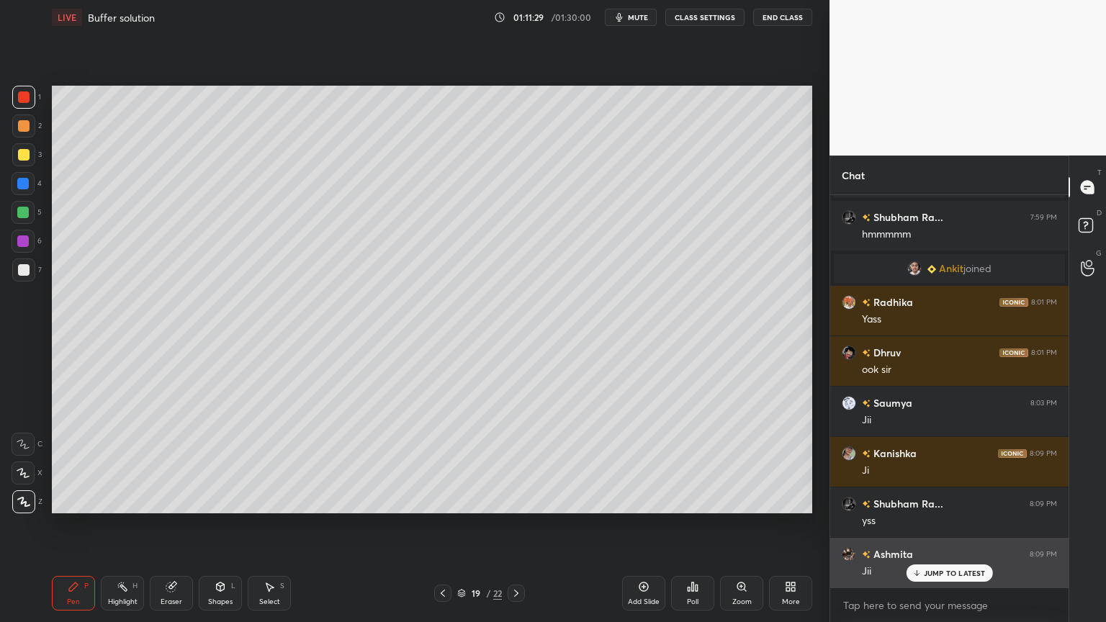
click at [950, 525] on div "JUMP TO LATEST" at bounding box center [949, 573] width 86 height 17
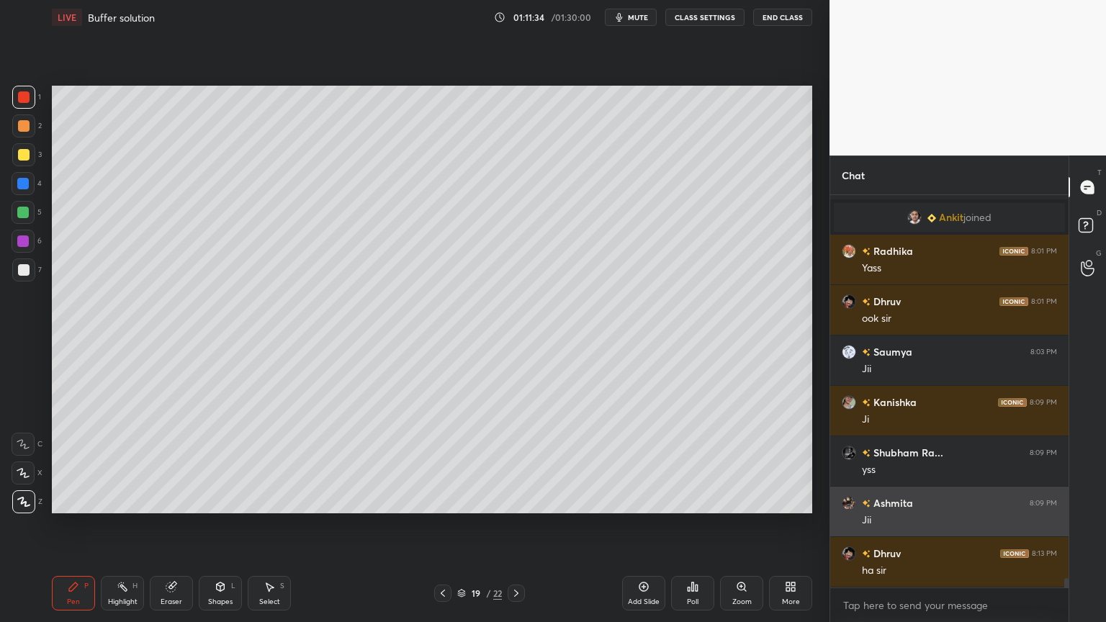
scroll to position [15645, 0]
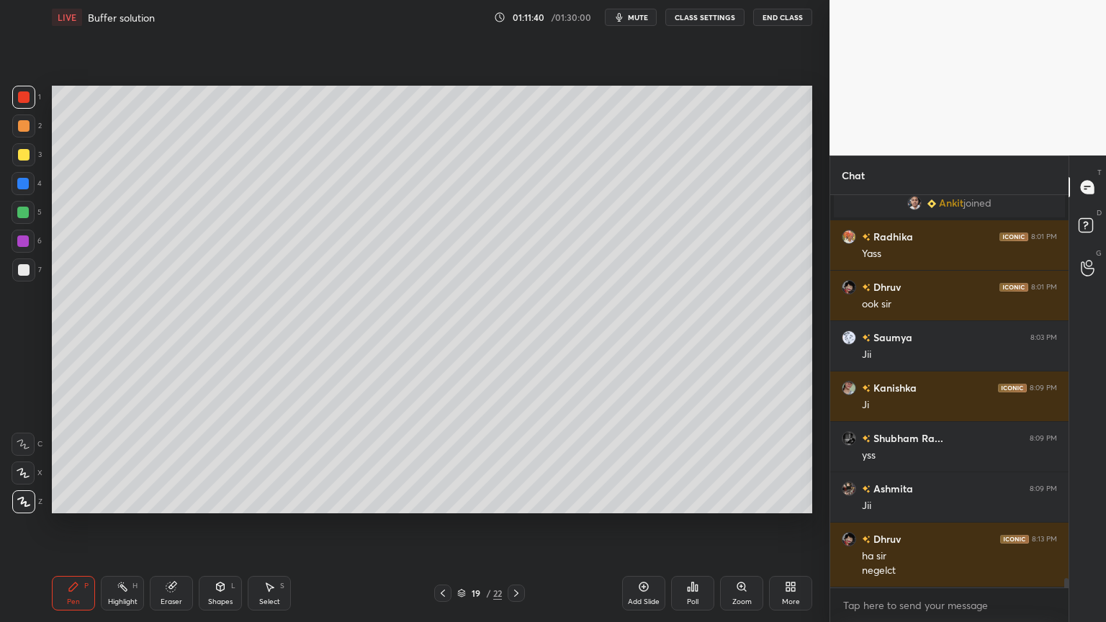
drag, startPoint x: 172, startPoint y: 591, endPoint x: 176, endPoint y: 579, distance: 12.8
click at [169, 525] on icon at bounding box center [170, 587] width 9 height 9
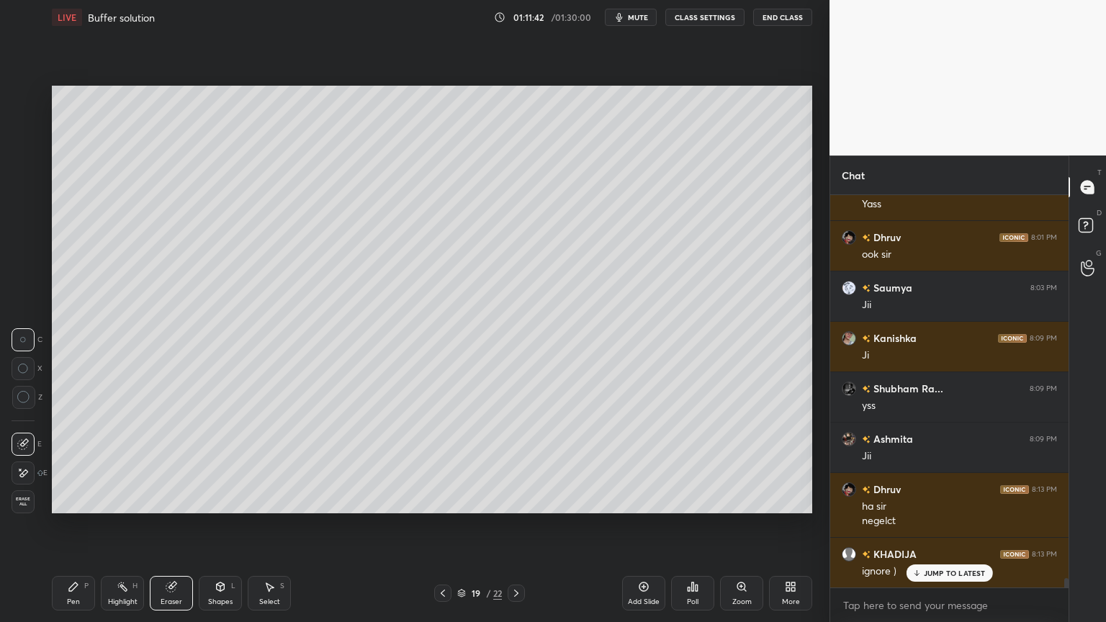
click at [231, 525] on div "Shapes" at bounding box center [220, 601] width 24 height 7
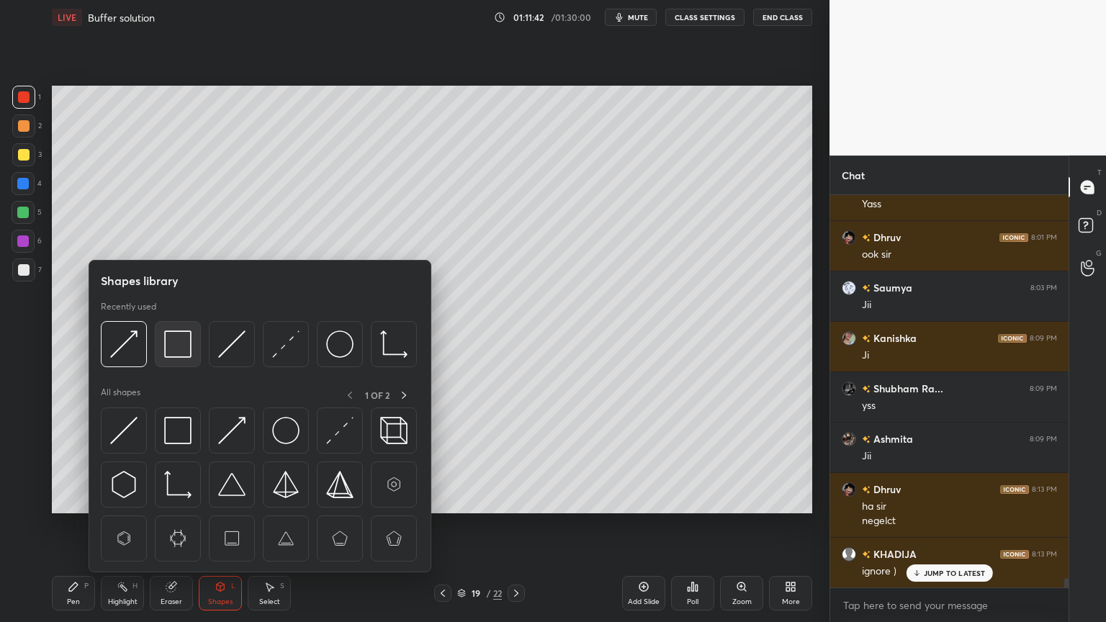
click at [176, 351] on img at bounding box center [177, 344] width 27 height 27
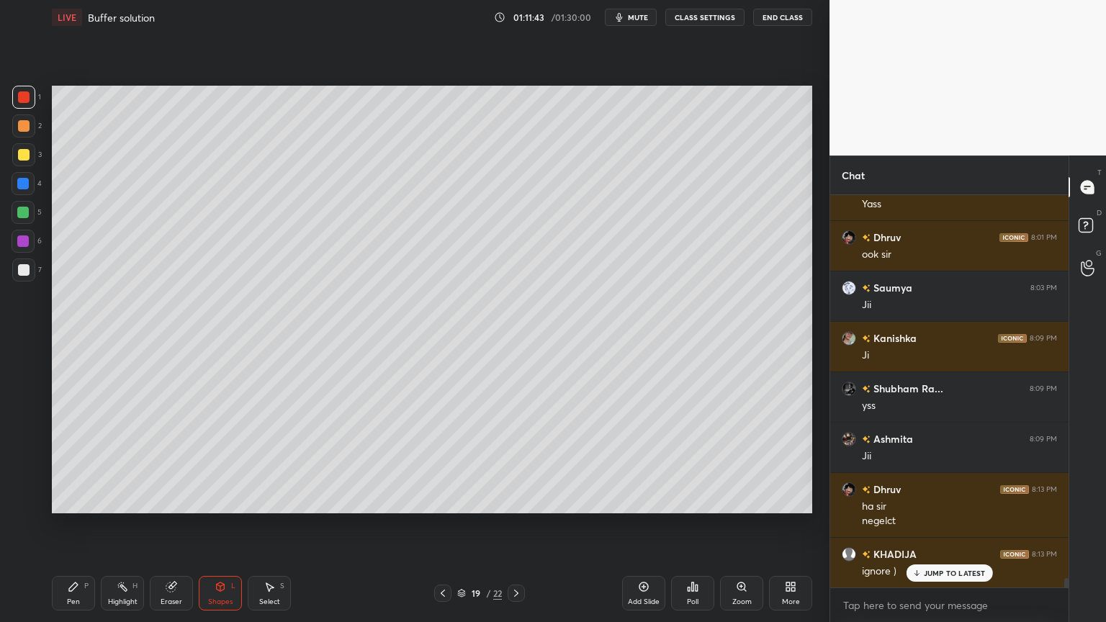
click at [26, 154] on div at bounding box center [24, 155] width 12 height 12
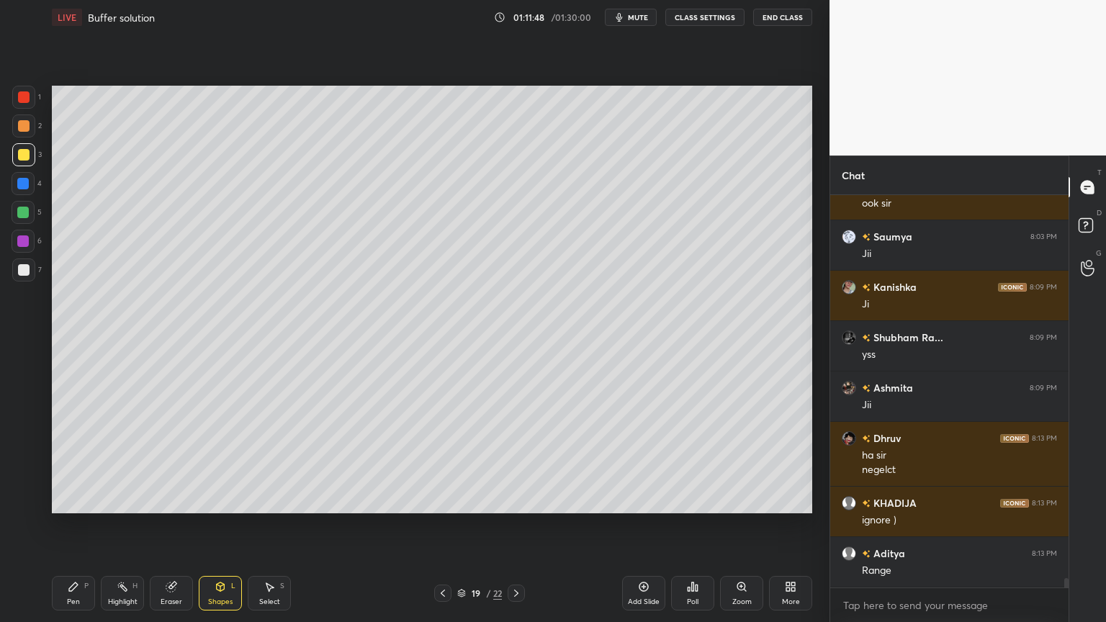
click at [441, 525] on div "Pen P Highlight H Eraser Shapes L Select S 19 / 22 Add Slide Poll Zoom More" at bounding box center [432, 594] width 760 height 58
click at [439, 525] on icon at bounding box center [443, 594] width 12 height 12
click at [515, 525] on icon at bounding box center [517, 594] width 12 height 12
click at [69, 525] on icon at bounding box center [74, 587] width 12 height 12
click at [18, 95] on div at bounding box center [24, 97] width 12 height 12
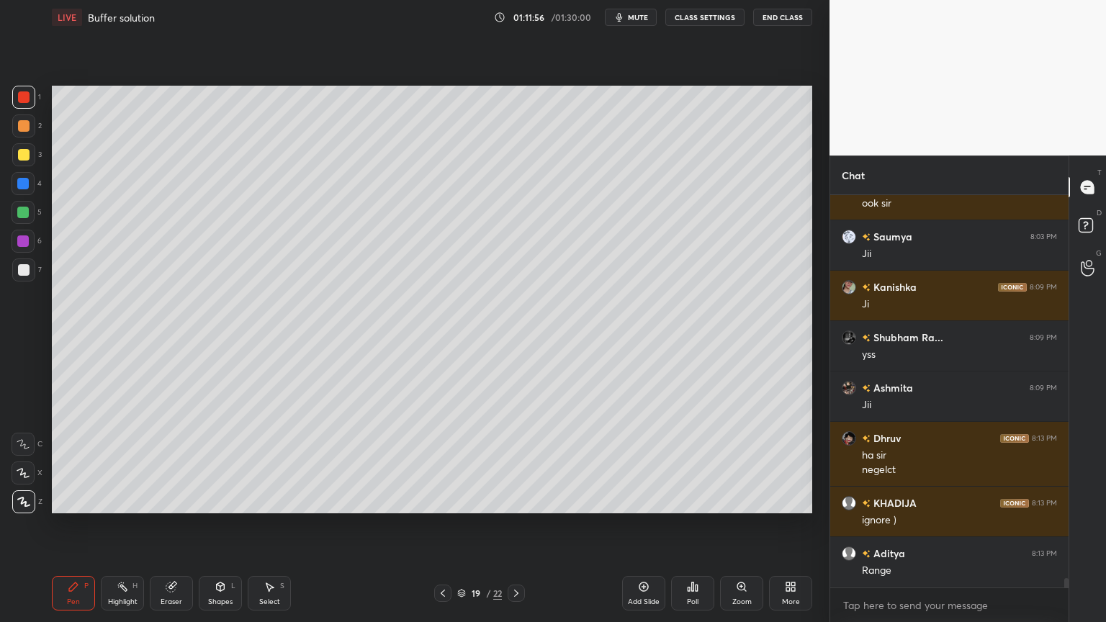
drag, startPoint x: 28, startPoint y: 125, endPoint x: 27, endPoint y: 132, distance: 7.3
click at [29, 130] on div at bounding box center [23, 125] width 23 height 23
click at [30, 277] on div at bounding box center [23, 270] width 23 height 23
click at [445, 525] on icon at bounding box center [443, 594] width 12 height 12
click at [120, 525] on div "Highlight H" at bounding box center [122, 593] width 43 height 35
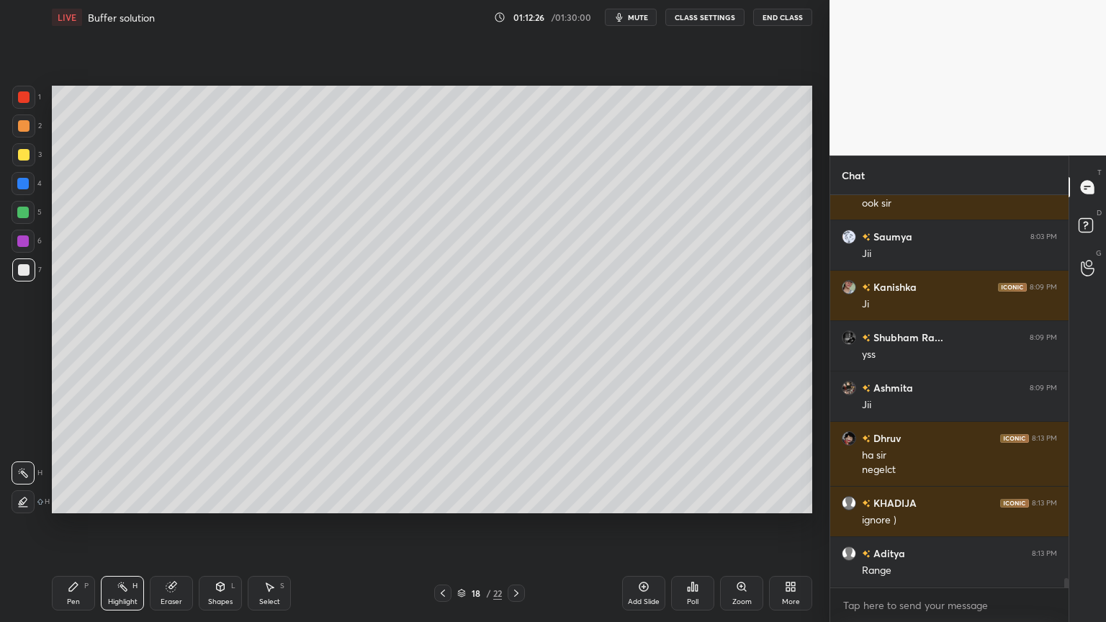
click at [441, 525] on icon at bounding box center [443, 594] width 12 height 12
click at [71, 525] on div "Pen P" at bounding box center [73, 593] width 43 height 35
click at [229, 525] on div "Shapes L" at bounding box center [220, 593] width 43 height 35
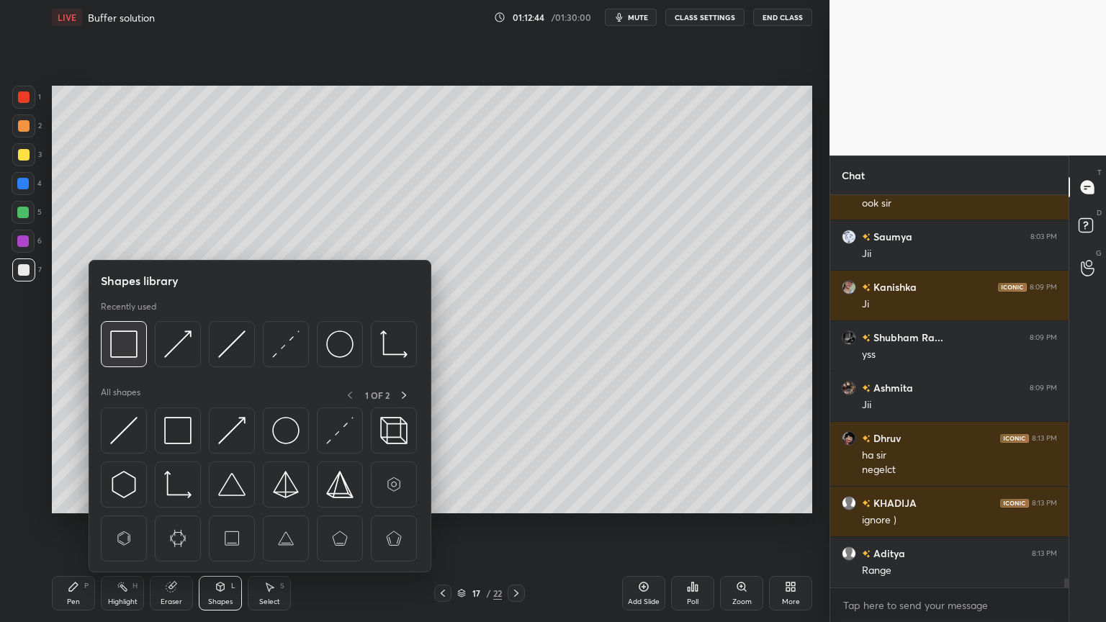
click at [129, 349] on img at bounding box center [123, 344] width 27 height 27
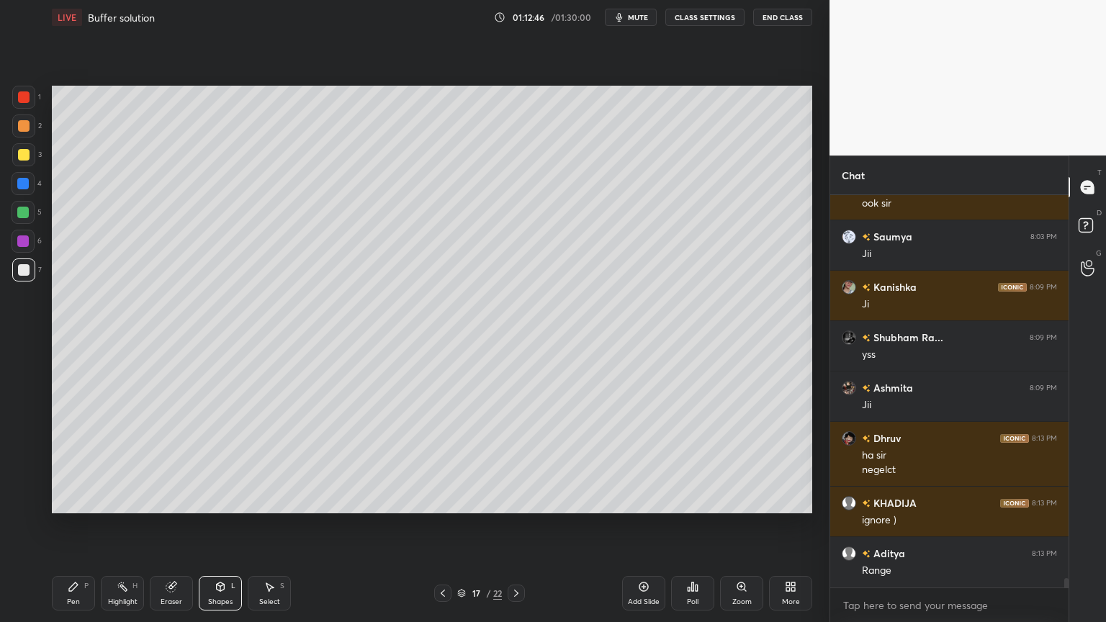
click at [516, 525] on icon at bounding box center [517, 594] width 12 height 12
click at [86, 525] on div "Pen P" at bounding box center [73, 593] width 43 height 35
click at [123, 525] on div "Highlight H" at bounding box center [122, 593] width 43 height 35
drag, startPoint x: 71, startPoint y: 597, endPoint x: 69, endPoint y: 585, distance: 12.4
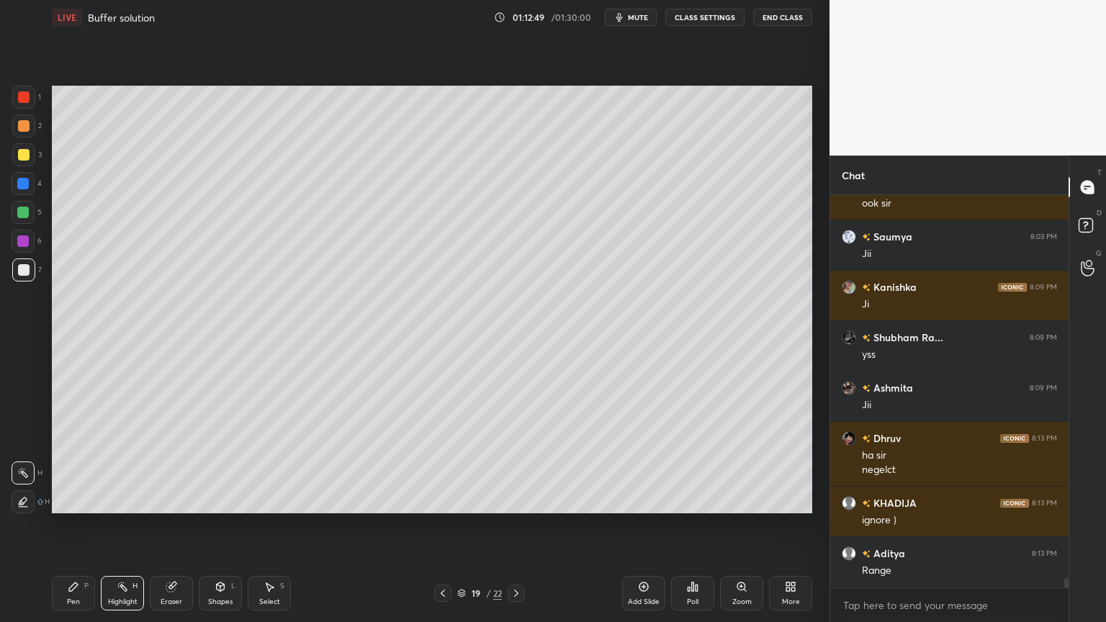
click at [69, 525] on div "Pen P" at bounding box center [73, 593] width 43 height 35
click at [209, 525] on div "Shapes L" at bounding box center [220, 593] width 43 height 35
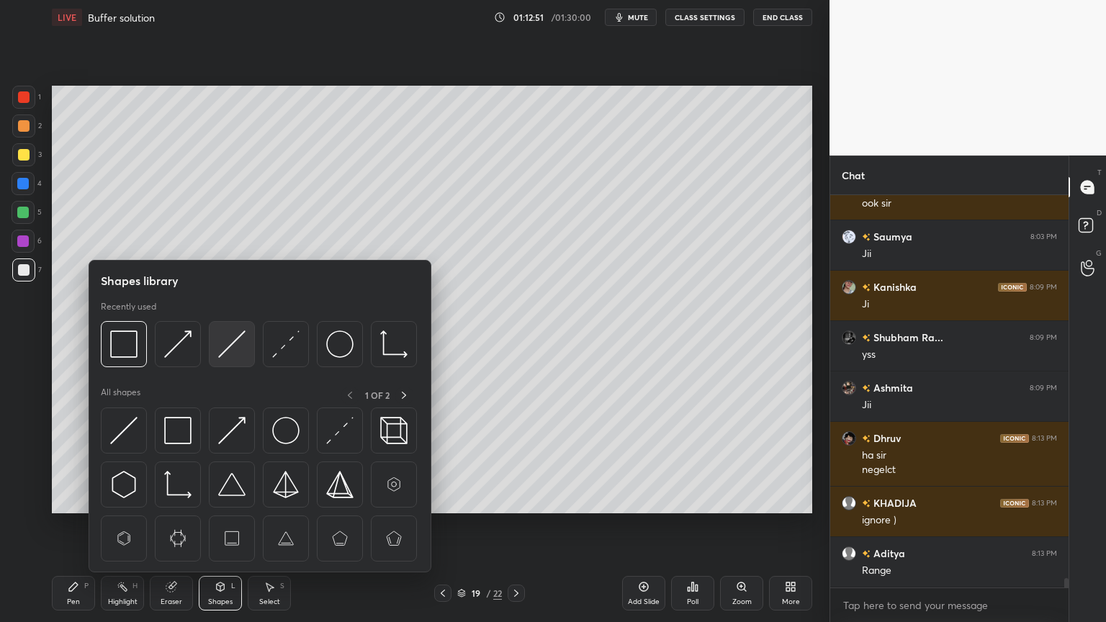
click at [230, 350] on img at bounding box center [231, 344] width 27 height 27
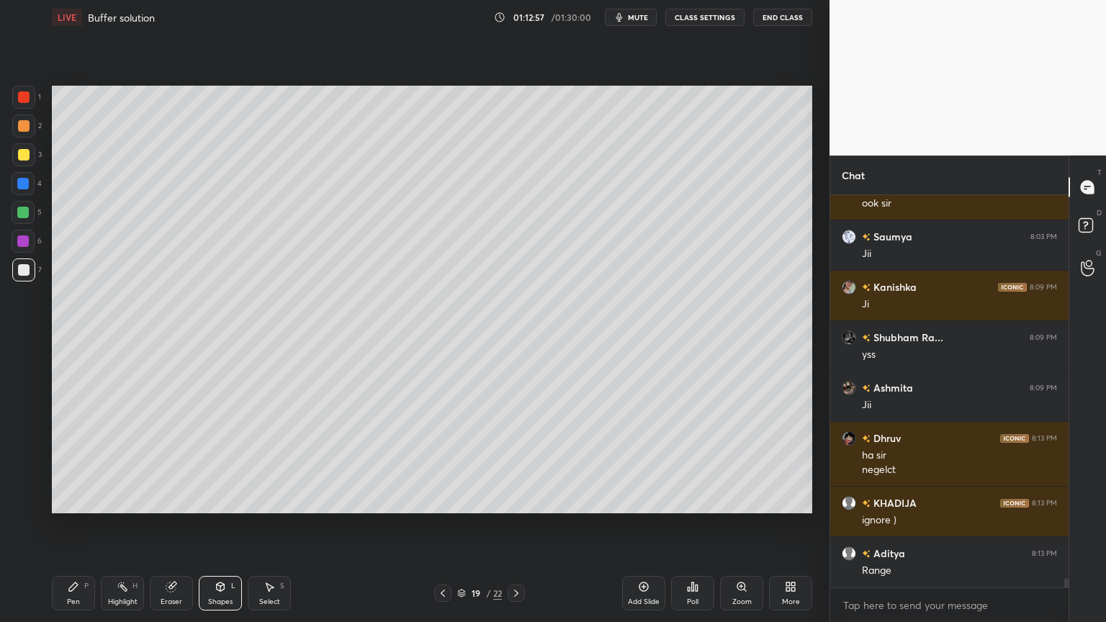
click at [92, 525] on div "Pen P" at bounding box center [73, 593] width 43 height 35
click at [125, 525] on div "Highlight" at bounding box center [123, 601] width 30 height 7
click at [75, 525] on div "Pen" at bounding box center [73, 601] width 13 height 7
click at [78, 525] on div "Pen P" at bounding box center [73, 593] width 43 height 35
drag, startPoint x: 117, startPoint y: 585, endPoint x: 134, endPoint y: 541, distance: 46.9
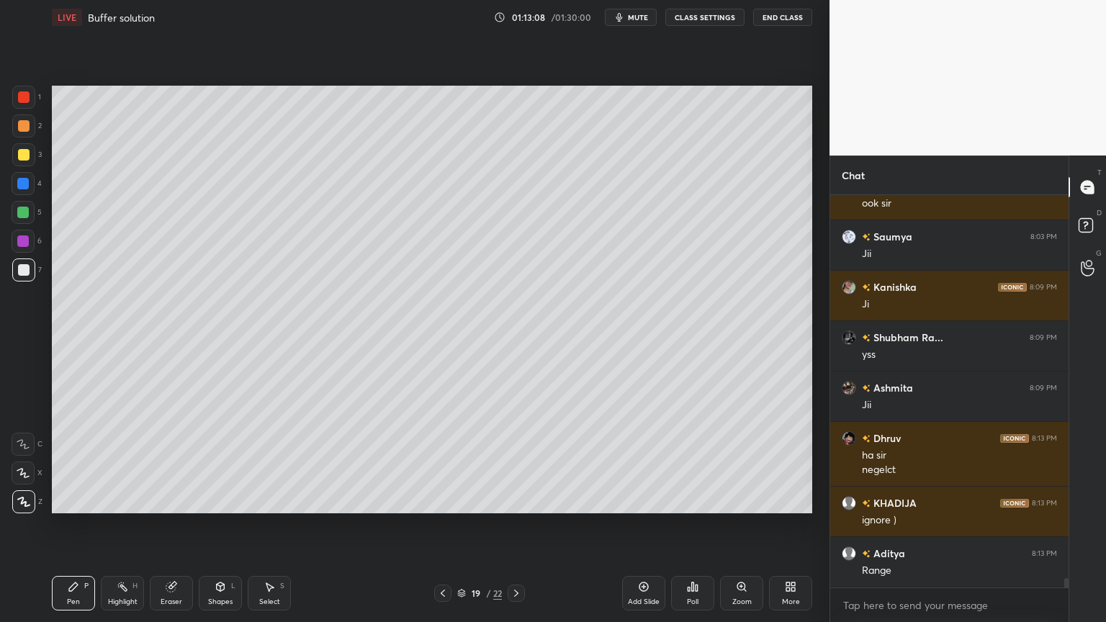
click at [120, 525] on div "Highlight H" at bounding box center [122, 593] width 43 height 35
click at [90, 525] on div "Pen P" at bounding box center [73, 593] width 43 height 35
click at [29, 128] on div at bounding box center [23, 125] width 23 height 23
click at [31, 274] on div at bounding box center [23, 270] width 23 height 23
click at [130, 525] on div "Highlight H" at bounding box center [122, 593] width 43 height 35
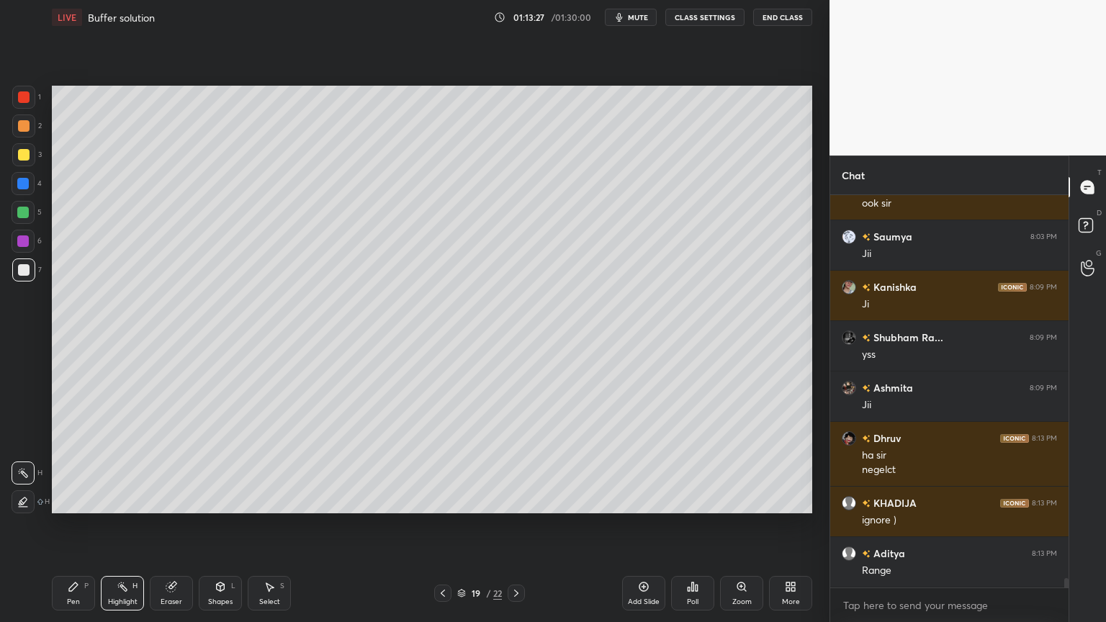
drag, startPoint x: 82, startPoint y: 585, endPoint x: 127, endPoint y: 538, distance: 64.7
click at [86, 525] on div "Pen P" at bounding box center [73, 593] width 43 height 35
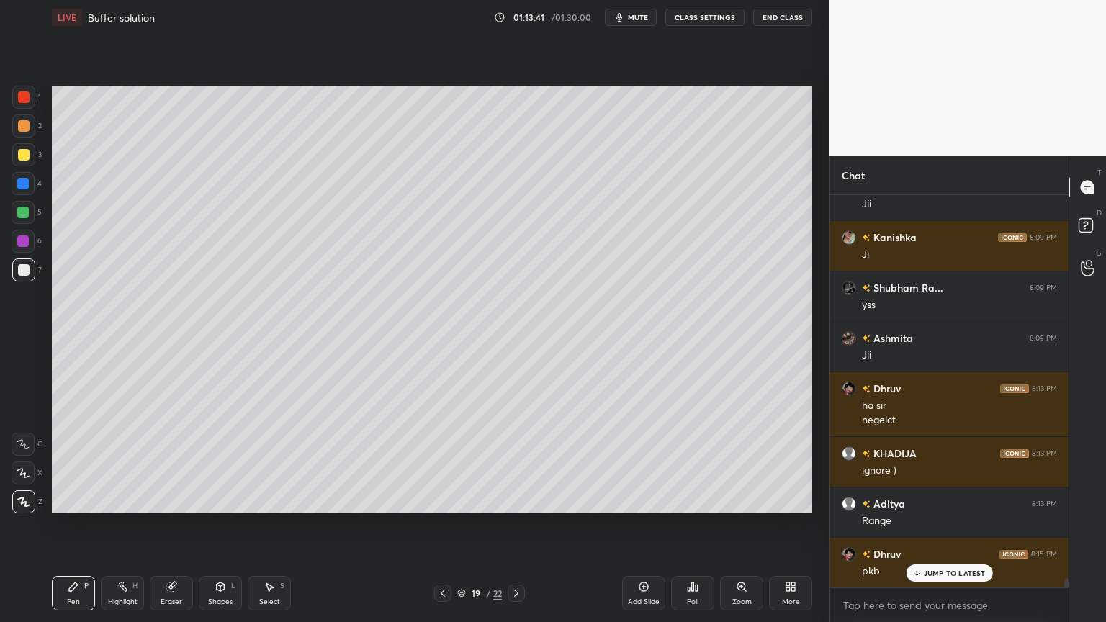
click at [224, 525] on div "Shapes" at bounding box center [220, 601] width 24 height 7
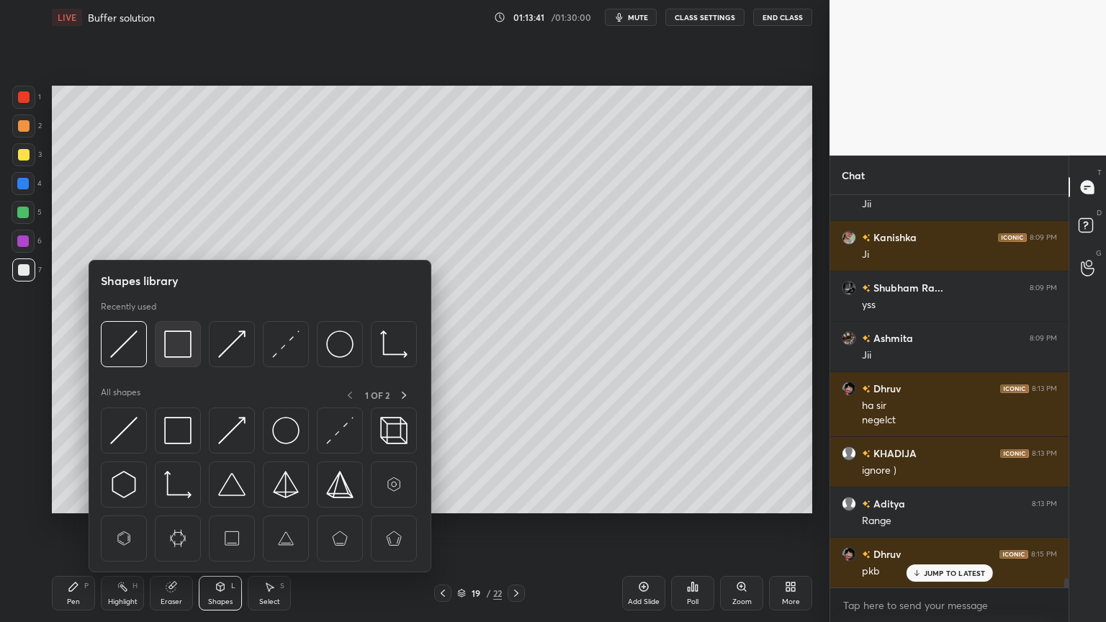
click at [168, 346] on img at bounding box center [177, 344] width 27 height 27
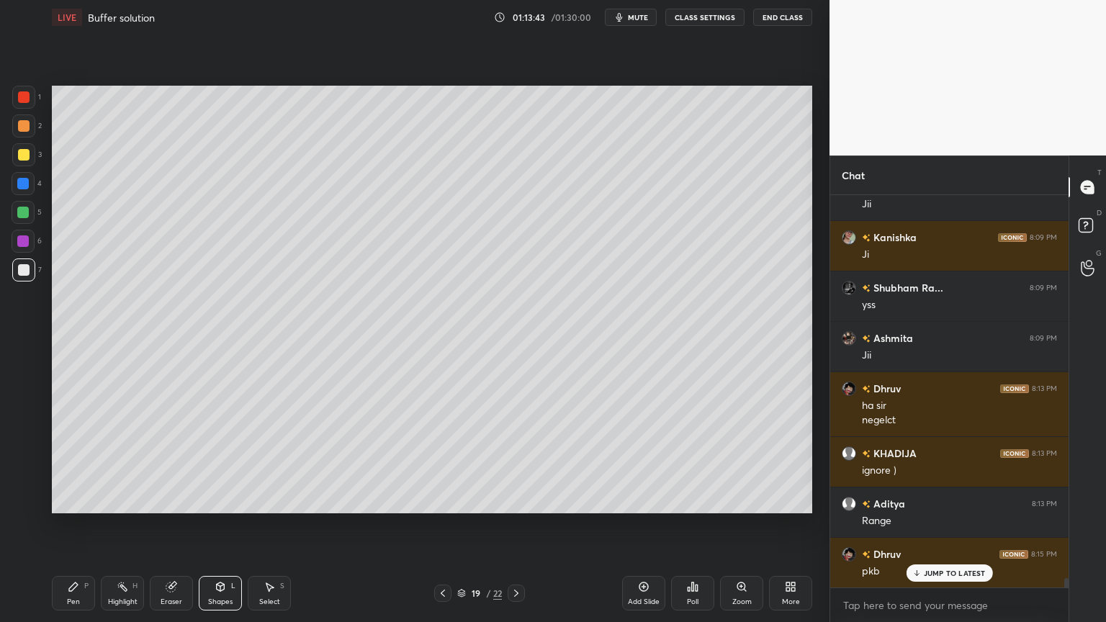
drag, startPoint x: 81, startPoint y: 593, endPoint x: 78, endPoint y: 519, distance: 74.2
click at [78, 525] on div "Pen P" at bounding box center [73, 593] width 43 height 35
click at [20, 216] on div at bounding box center [23, 213] width 12 height 12
click at [442, 525] on icon at bounding box center [443, 594] width 12 height 12
click at [441, 525] on icon at bounding box center [443, 594] width 12 height 12
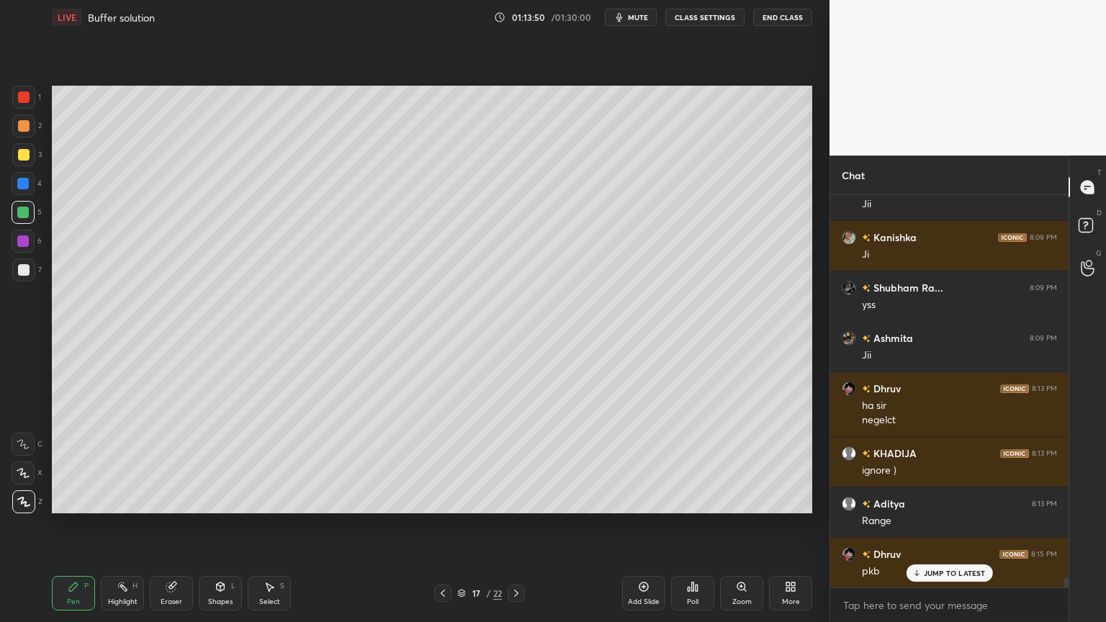
click at [441, 525] on icon at bounding box center [443, 594] width 12 height 12
click at [438, 525] on icon at bounding box center [443, 594] width 12 height 12
drag, startPoint x: 129, startPoint y: 599, endPoint x: 138, endPoint y: 552, distance: 47.7
click at [127, 525] on div "Highlight H" at bounding box center [122, 593] width 43 height 35
click at [516, 525] on icon at bounding box center [517, 594] width 12 height 12
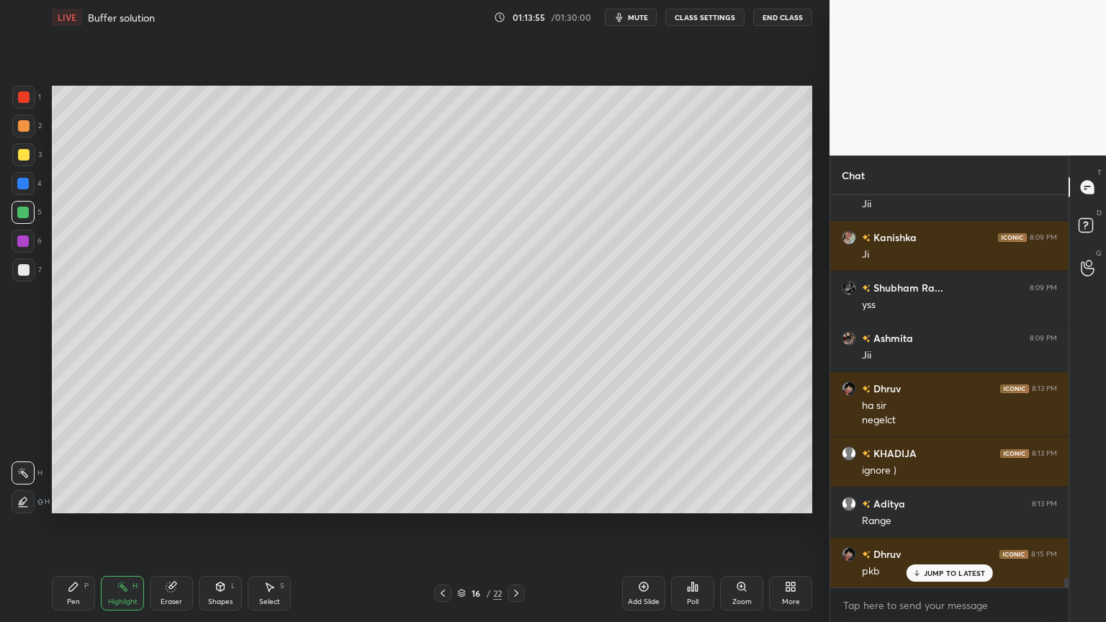
click at [518, 525] on icon at bounding box center [517, 594] width 12 height 12
click at [518, 525] on div at bounding box center [516, 593] width 17 height 17
click at [515, 525] on icon at bounding box center [517, 594] width 12 height 12
drag, startPoint x: 444, startPoint y: 596, endPoint x: 447, endPoint y: 587, distance: 9.4
click at [444, 525] on icon at bounding box center [443, 594] width 12 height 12
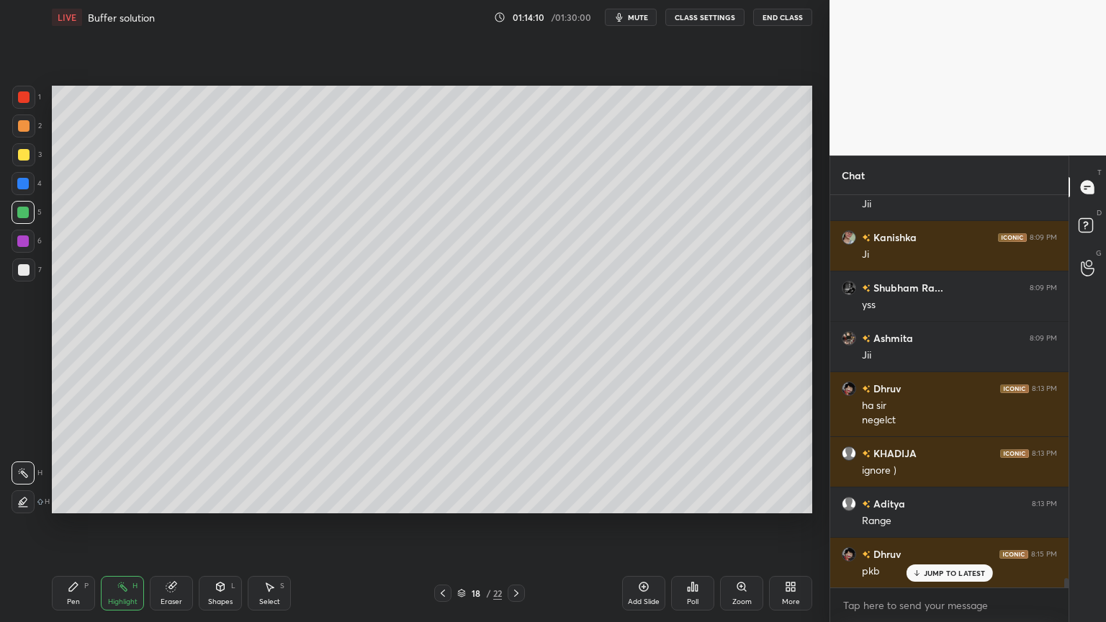
drag, startPoint x: 439, startPoint y: 593, endPoint x: 449, endPoint y: 589, distance: 10.3
click at [438, 525] on icon at bounding box center [443, 594] width 12 height 12
click at [444, 525] on icon at bounding box center [443, 594] width 12 height 12
click at [446, 525] on icon at bounding box center [443, 594] width 12 height 12
click at [437, 525] on icon at bounding box center [443, 594] width 12 height 12
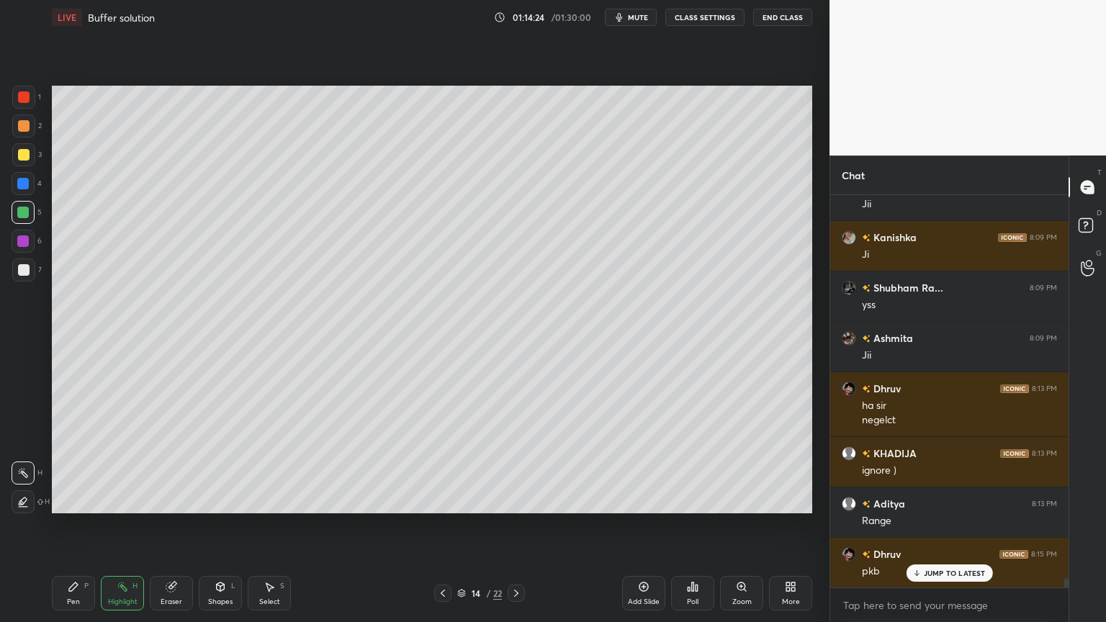
click at [516, 525] on icon at bounding box center [517, 594] width 12 height 12
click at [513, 525] on icon at bounding box center [517, 594] width 12 height 12
click at [515, 525] on icon at bounding box center [517, 594] width 12 height 12
click at [514, 525] on icon at bounding box center [517, 594] width 12 height 12
click at [516, 525] on icon at bounding box center [517, 594] width 12 height 12
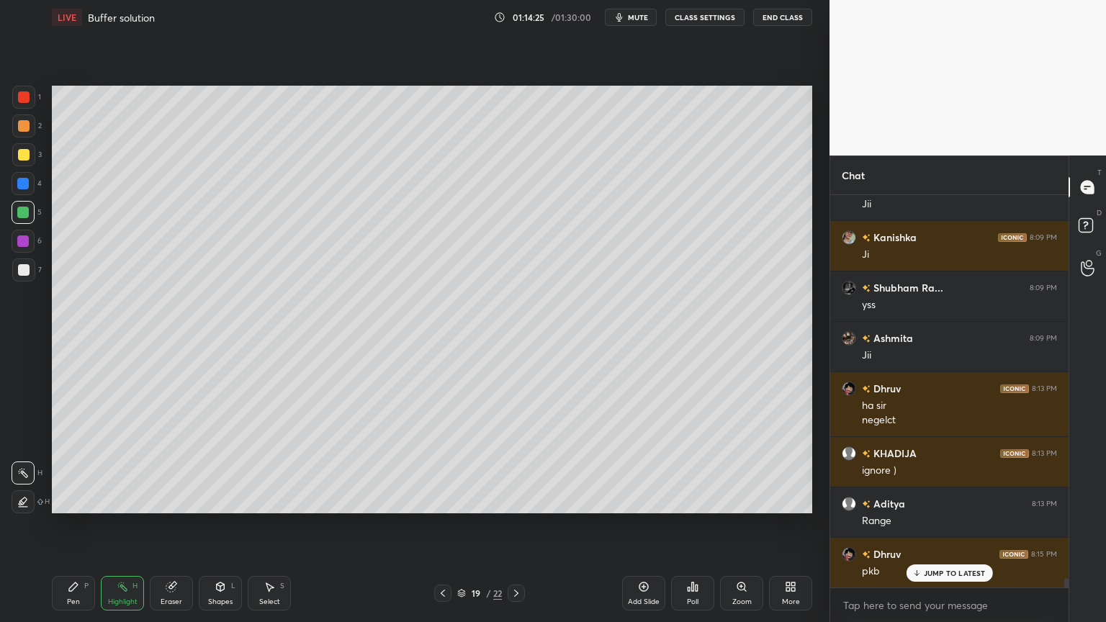
click at [513, 525] on icon at bounding box center [517, 594] width 12 height 12
click at [439, 525] on icon at bounding box center [443, 594] width 12 height 12
drag, startPoint x: 639, startPoint y: 593, endPoint x: 631, endPoint y: 597, distance: 8.7
click at [635, 525] on div "Add Slide" at bounding box center [643, 593] width 43 height 35
click at [81, 525] on div "Pen P" at bounding box center [73, 593] width 43 height 35
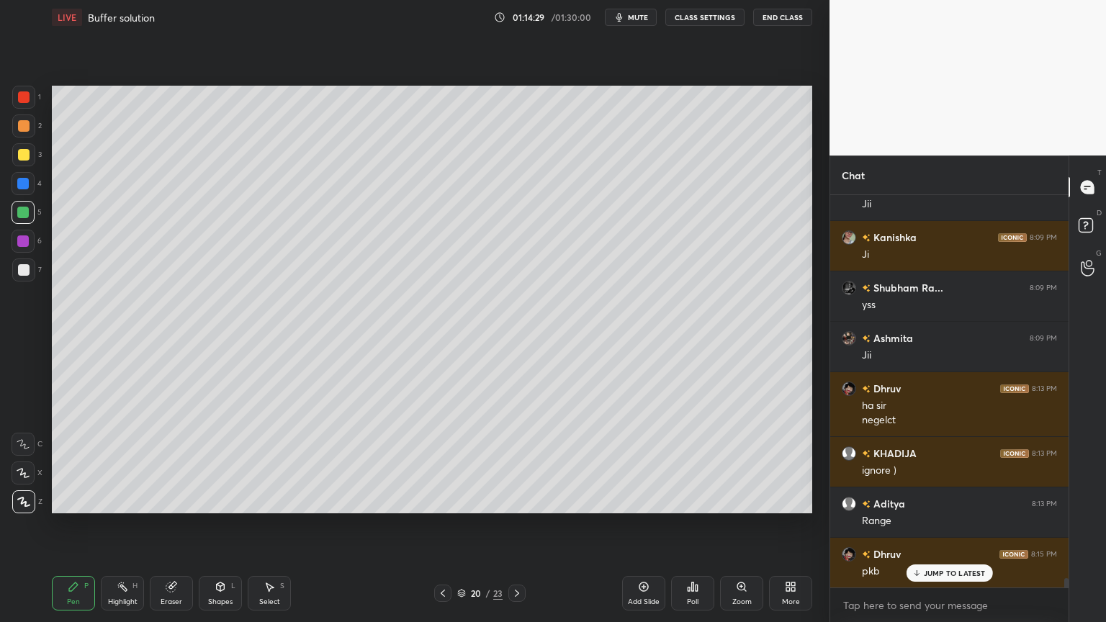
click at [22, 124] on div at bounding box center [24, 126] width 12 height 12
drag, startPoint x: 181, startPoint y: 593, endPoint x: 179, endPoint y: 535, distance: 58.3
click at [180, 525] on div "Eraser" at bounding box center [171, 593] width 43 height 35
click at [62, 525] on div "Pen P" at bounding box center [73, 593] width 43 height 35
click at [27, 272] on div at bounding box center [24, 270] width 12 height 12
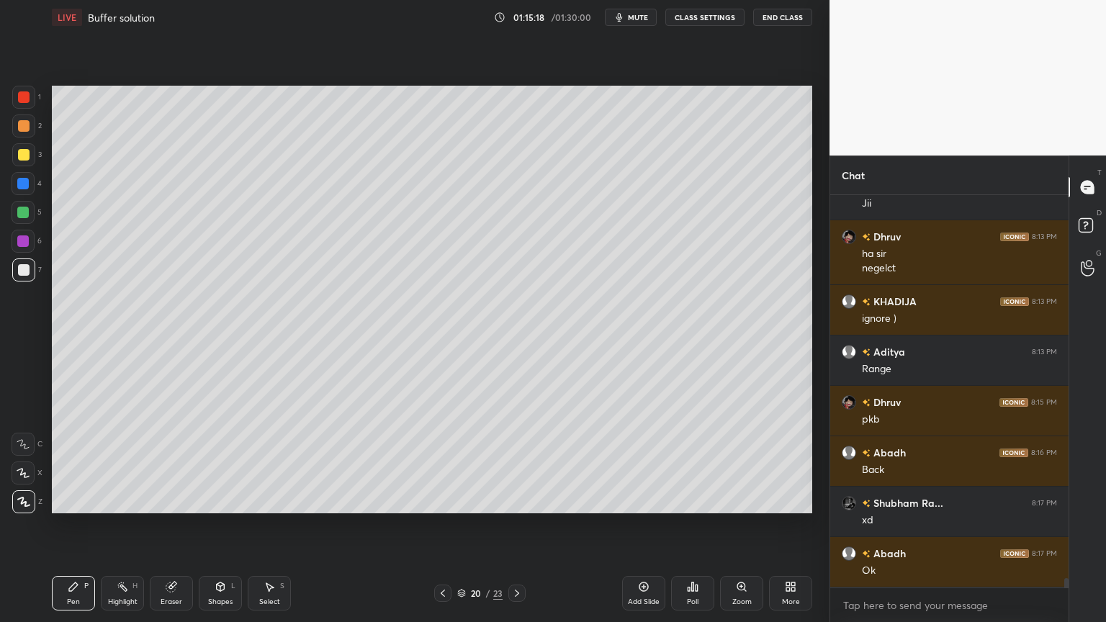
scroll to position [15997, 0]
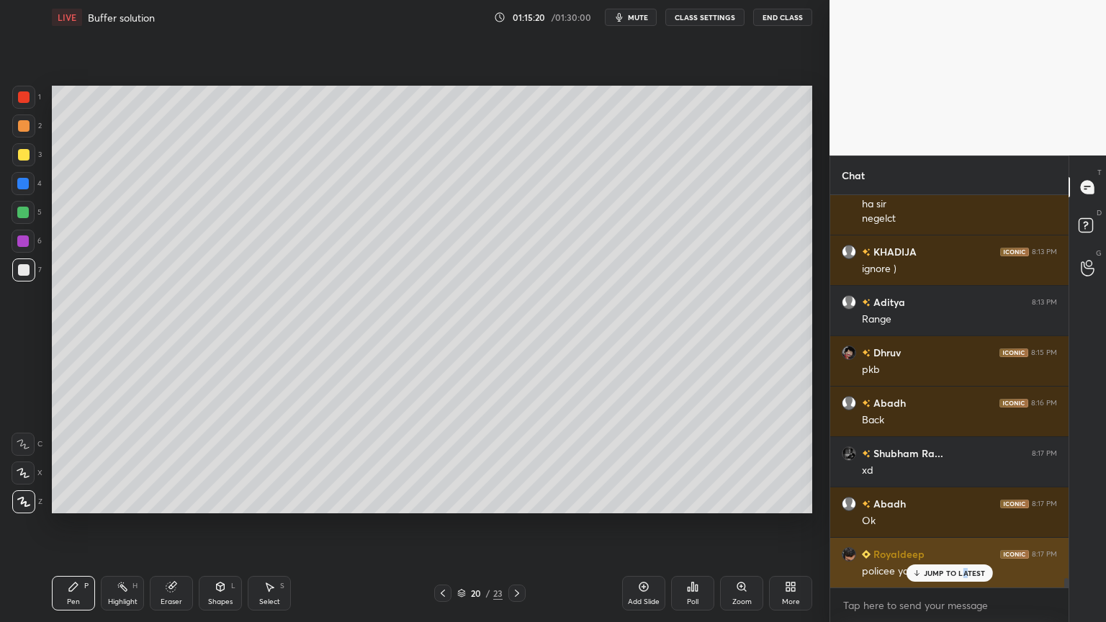
drag, startPoint x: 968, startPoint y: 575, endPoint x: 941, endPoint y: 569, distance: 27.3
click at [963, 525] on p "JUMP TO LATEST" at bounding box center [955, 573] width 62 height 9
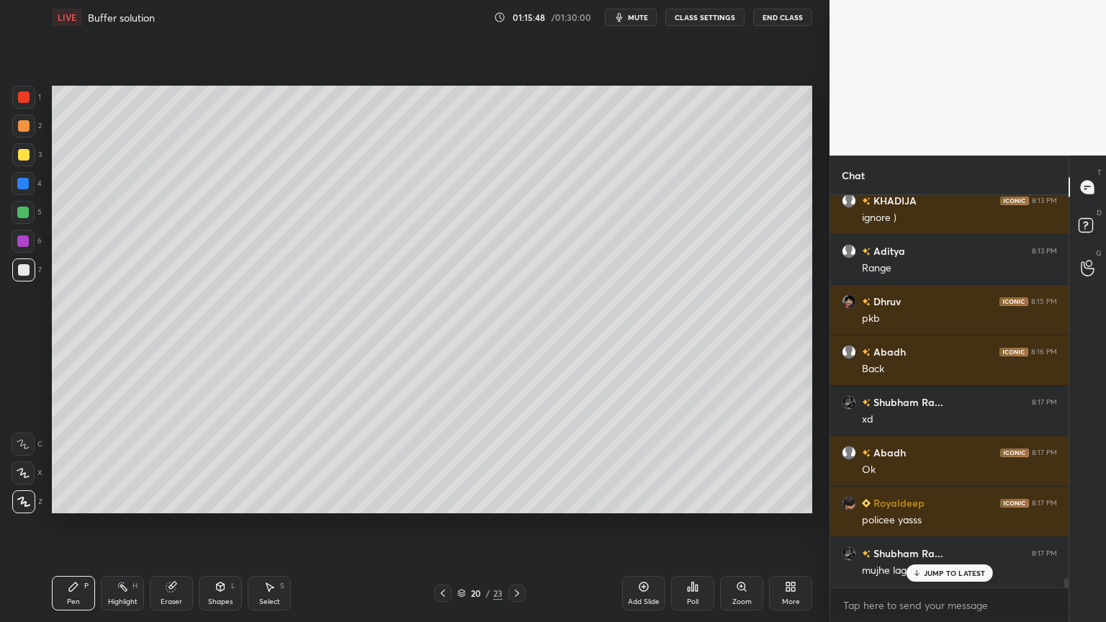
scroll to position [16098, 0]
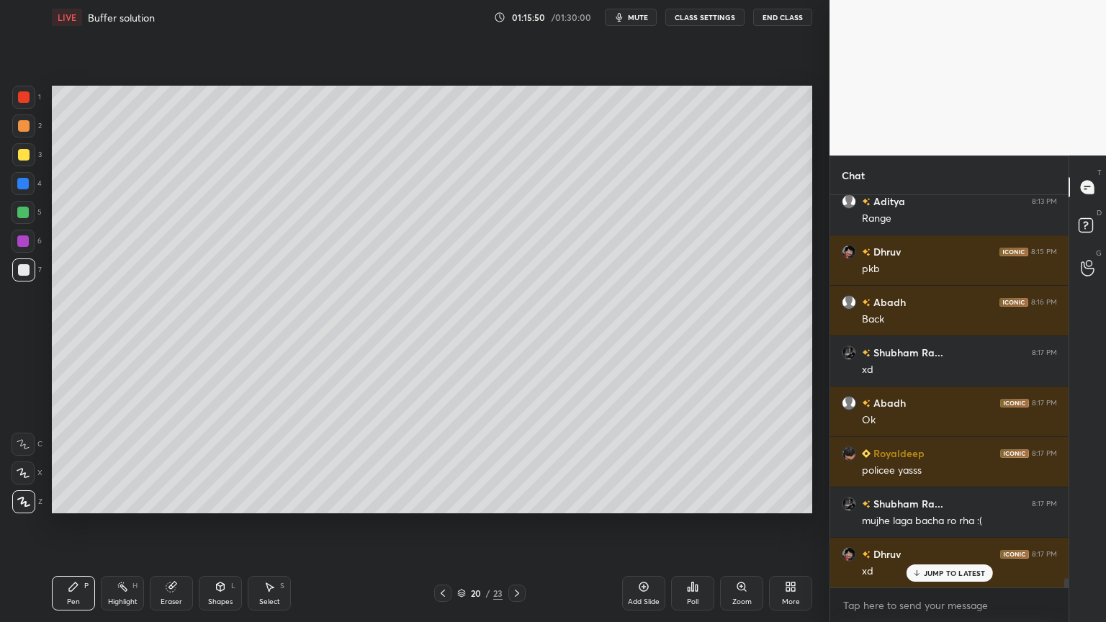
click at [101, 525] on div "Highlight H" at bounding box center [122, 593] width 43 height 35
click at [84, 525] on div "Pen P" at bounding box center [73, 593] width 43 height 35
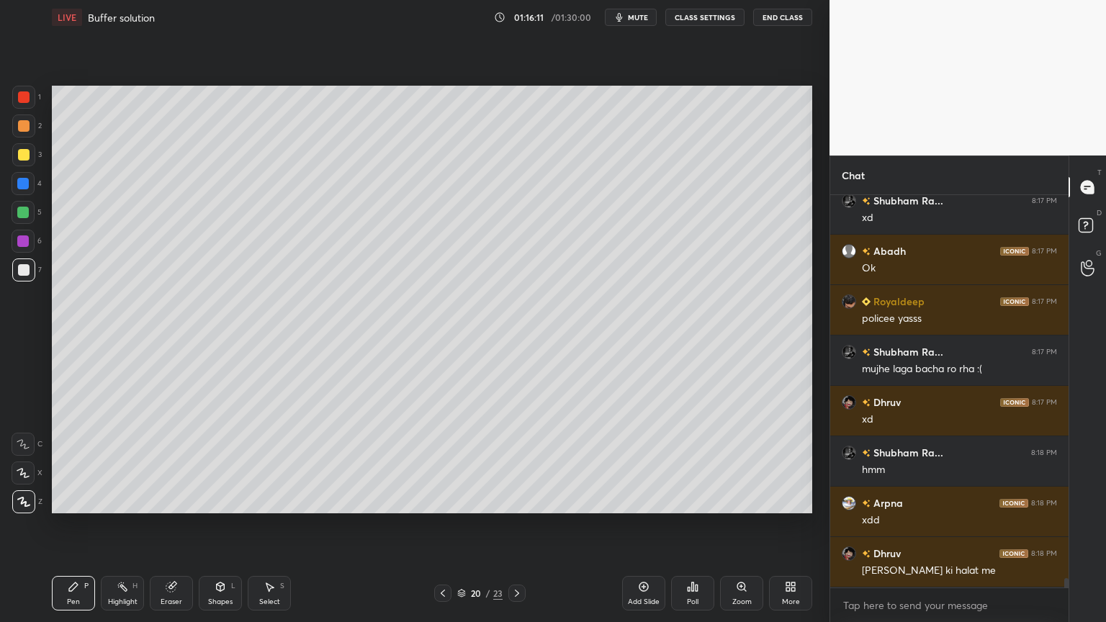
scroll to position [16300, 0]
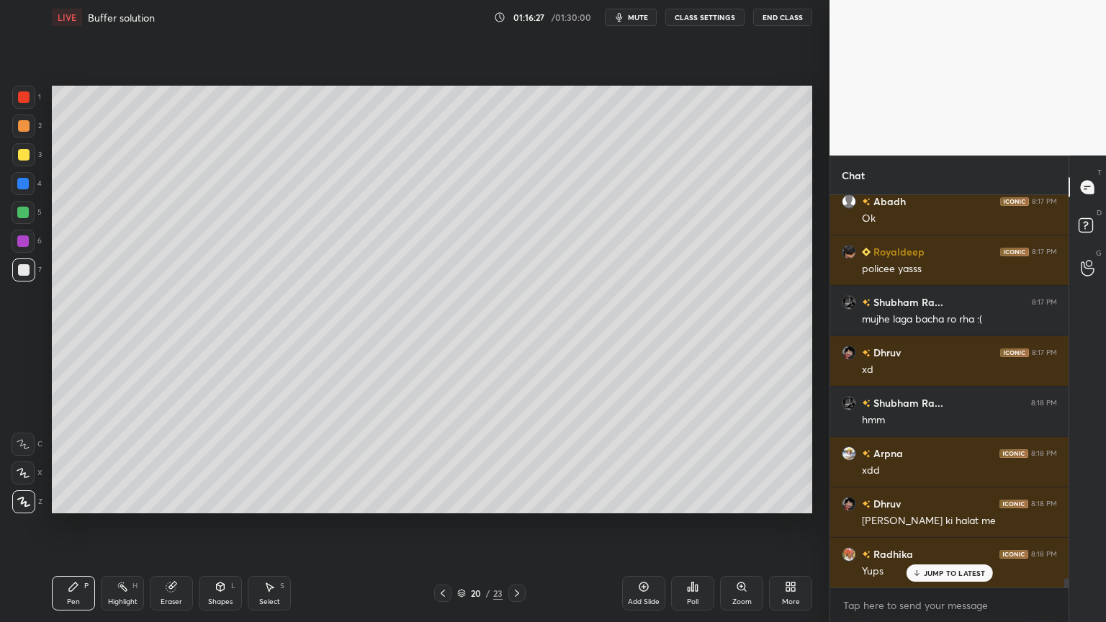
click at [22, 212] on div at bounding box center [23, 213] width 12 height 12
click at [25, 129] on div at bounding box center [24, 126] width 12 height 12
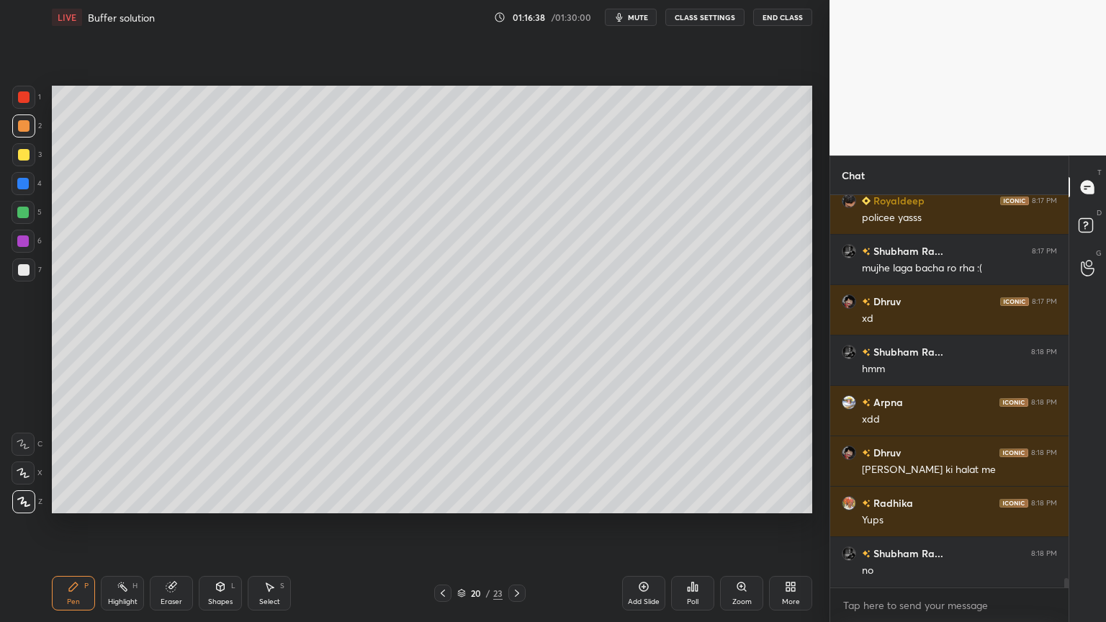
click at [26, 273] on div at bounding box center [24, 270] width 12 height 12
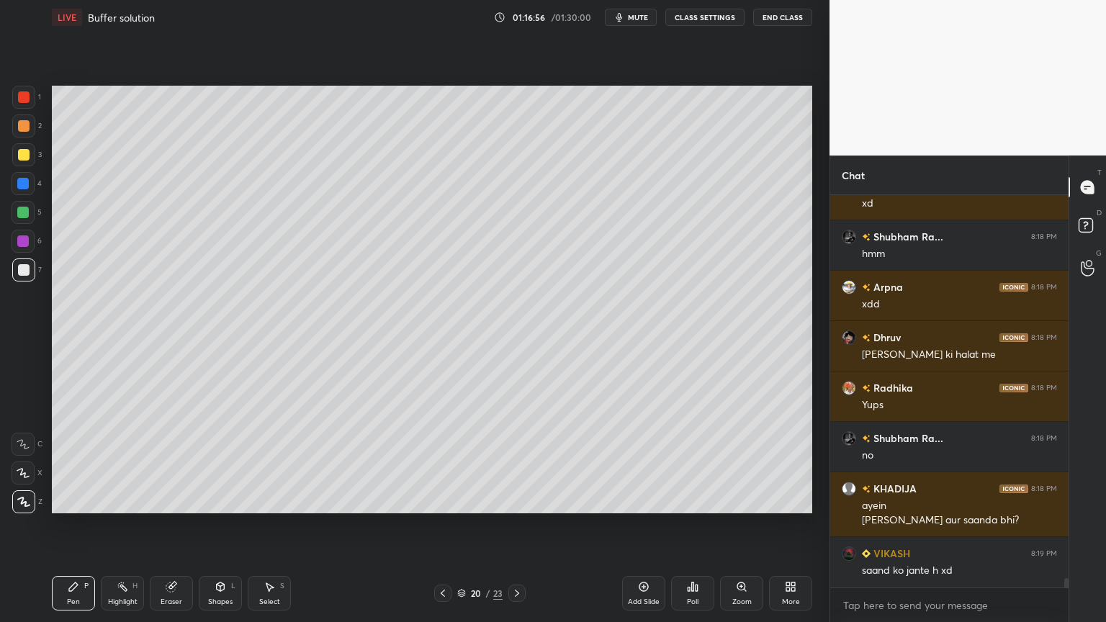
scroll to position [16516, 0]
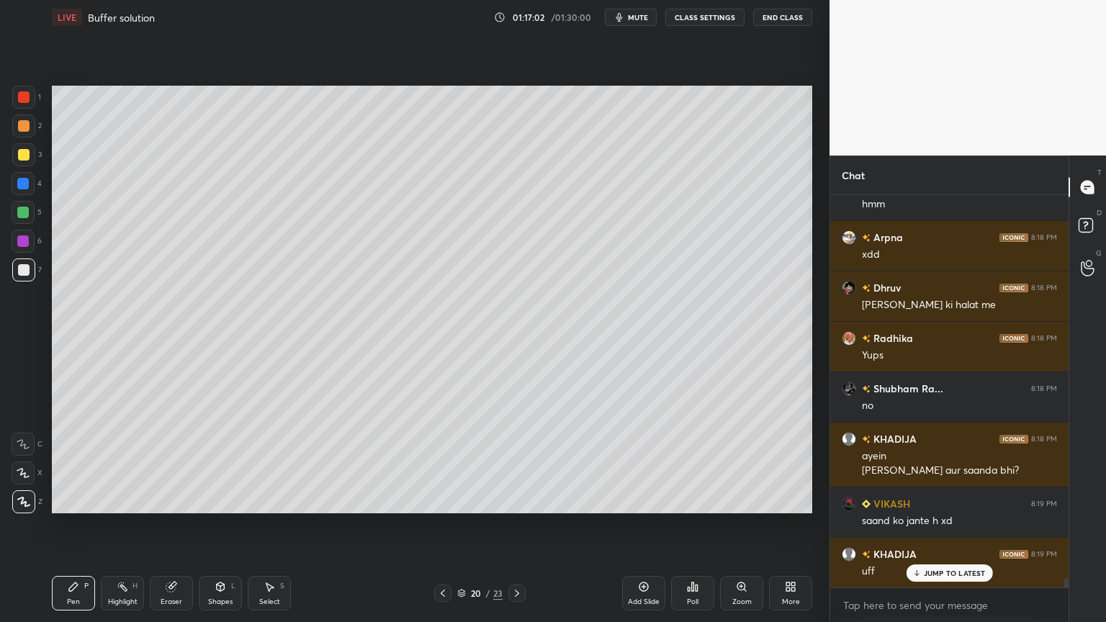
click at [25, 122] on div at bounding box center [24, 126] width 12 height 12
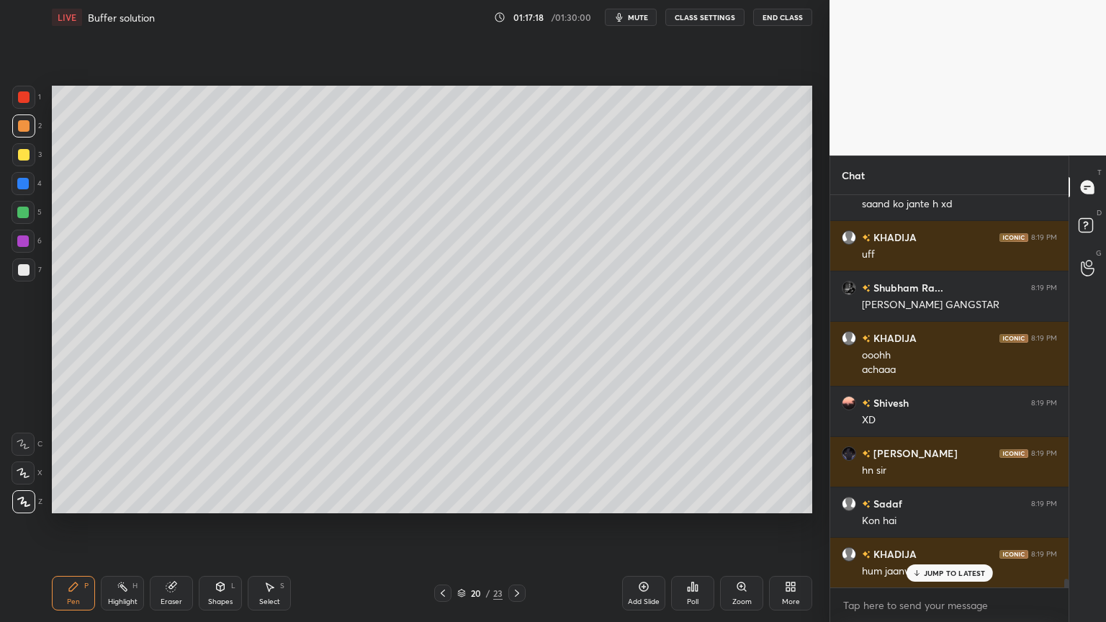
scroll to position [16884, 0]
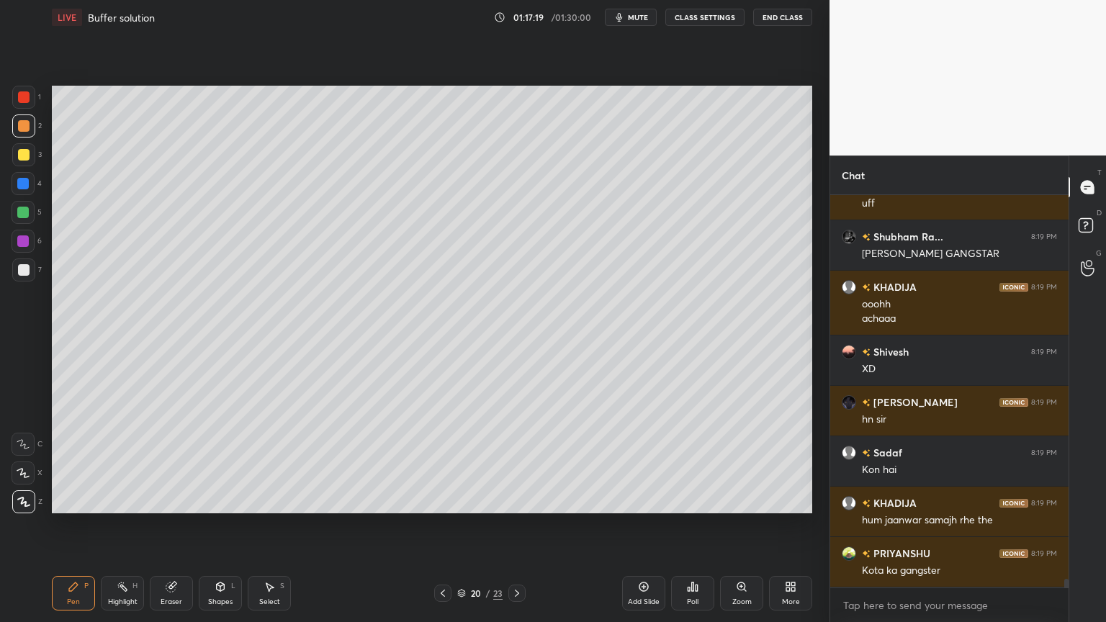
drag, startPoint x: 35, startPoint y: 269, endPoint x: 48, endPoint y: 283, distance: 18.8
click at [34, 273] on div "7" at bounding box center [27, 270] width 30 height 23
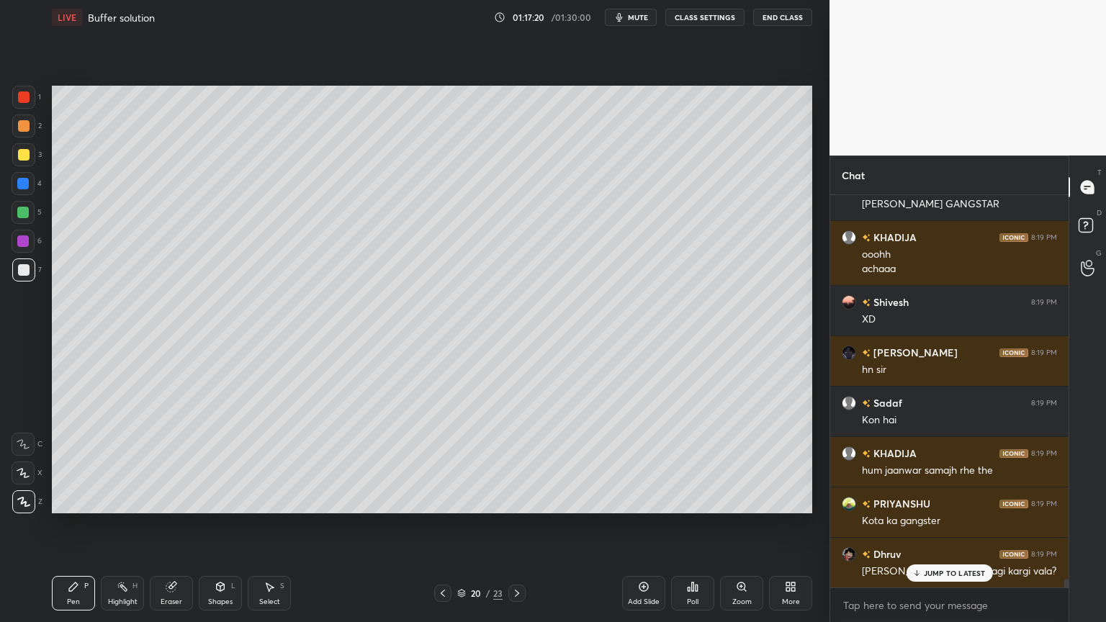
click at [22, 130] on div at bounding box center [24, 126] width 12 height 12
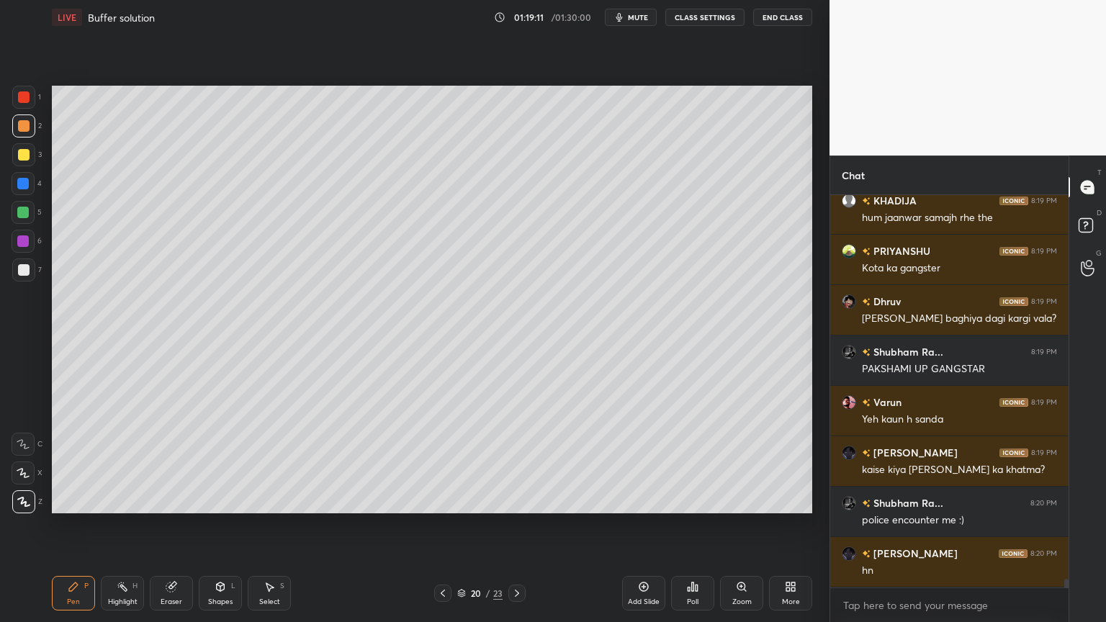
scroll to position [17236, 0]
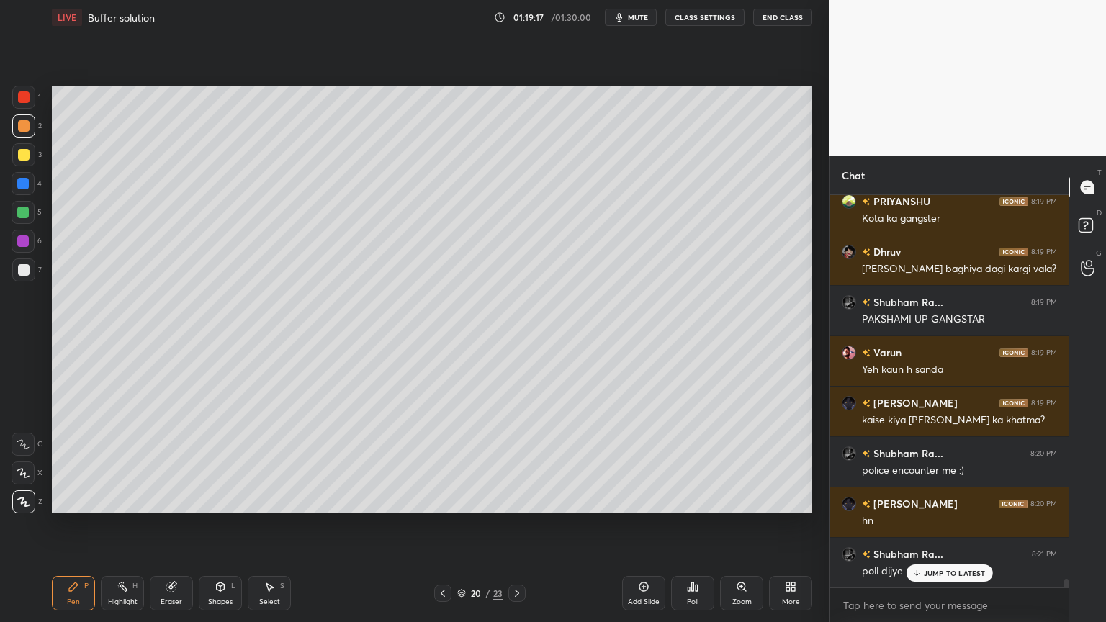
click at [696, 525] on div "Poll" at bounding box center [692, 593] width 43 height 35
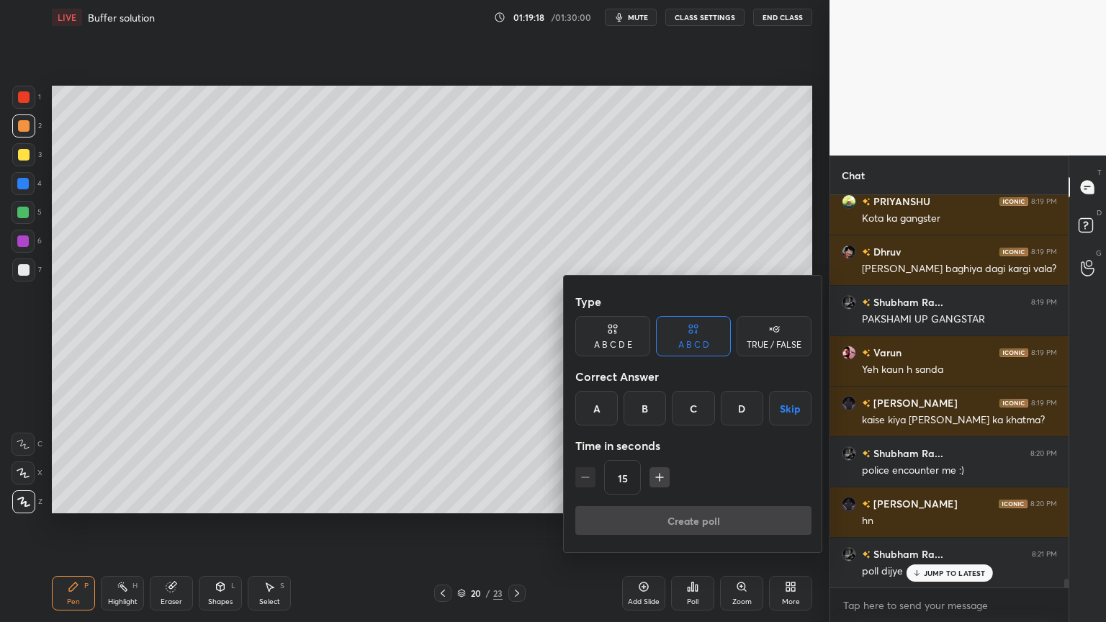
drag, startPoint x: 651, startPoint y: 398, endPoint x: 650, endPoint y: 410, distance: 11.5
click at [650, 400] on div "B" at bounding box center [645, 408] width 42 height 35
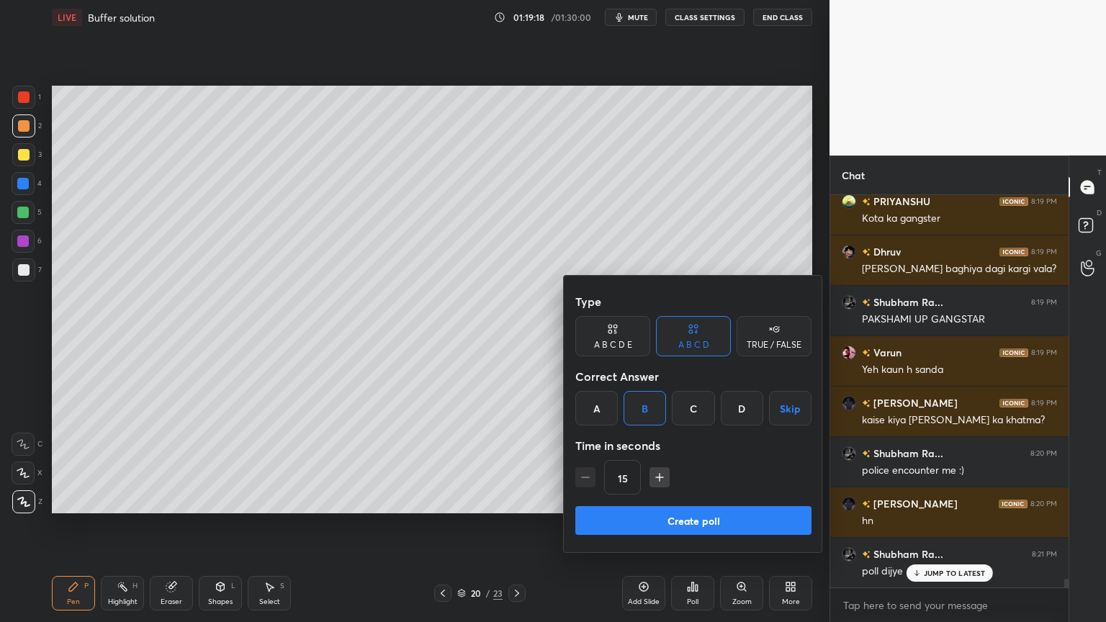
scroll to position [17287, 0]
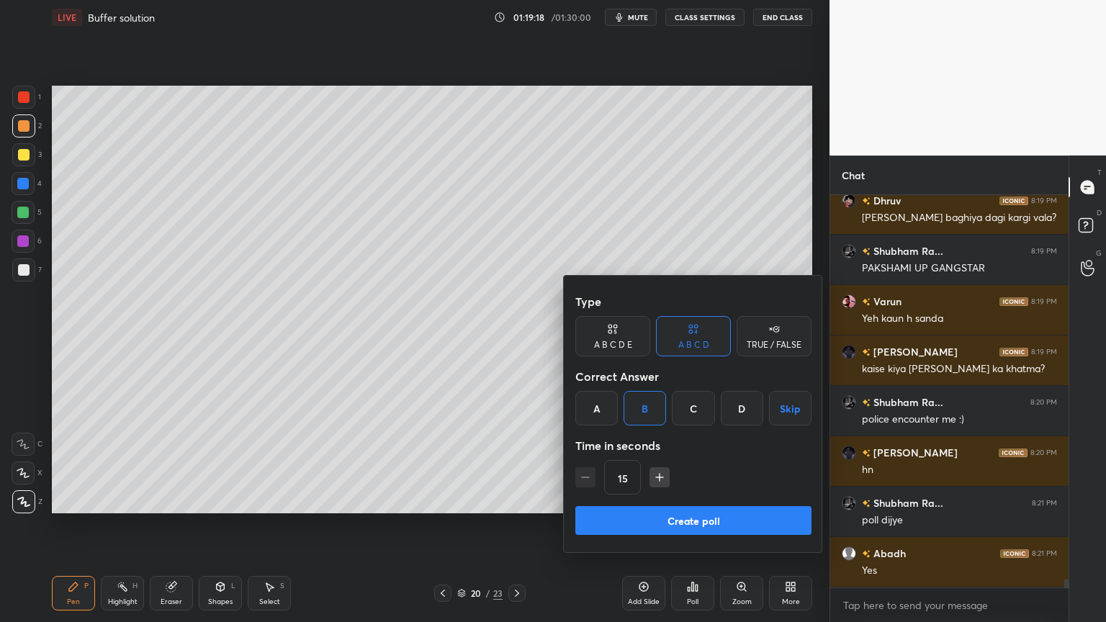
click at [678, 520] on button "Create poll" at bounding box center [693, 520] width 236 height 29
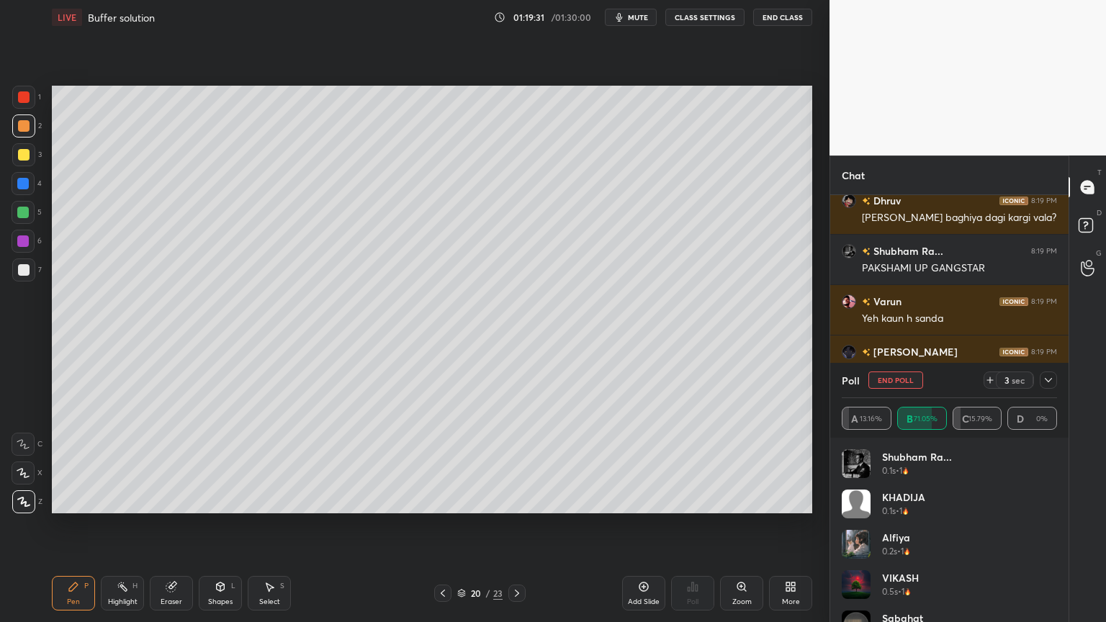
scroll to position [17376, 0]
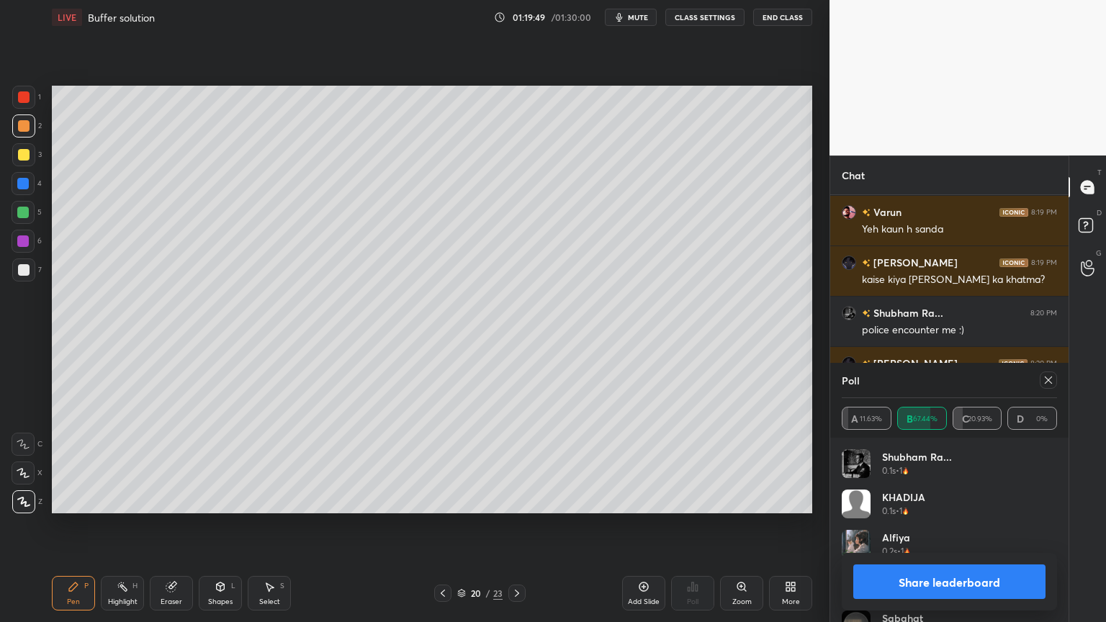
click at [951, 525] on button "Share leaderboard" at bounding box center [949, 582] width 192 height 35
type textarea "x"
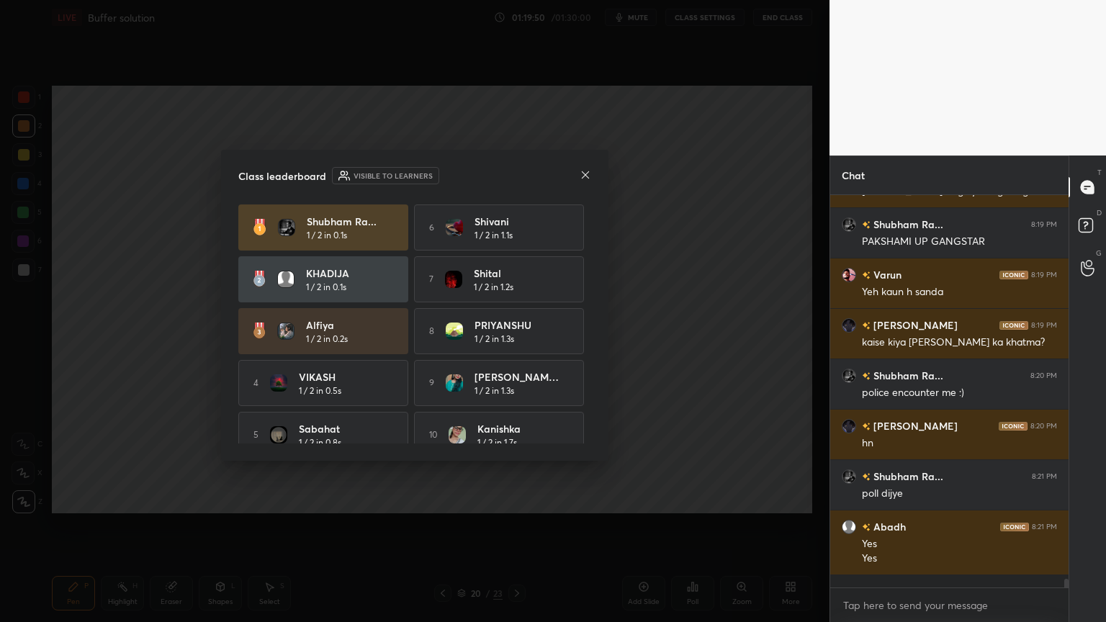
scroll to position [421, 234]
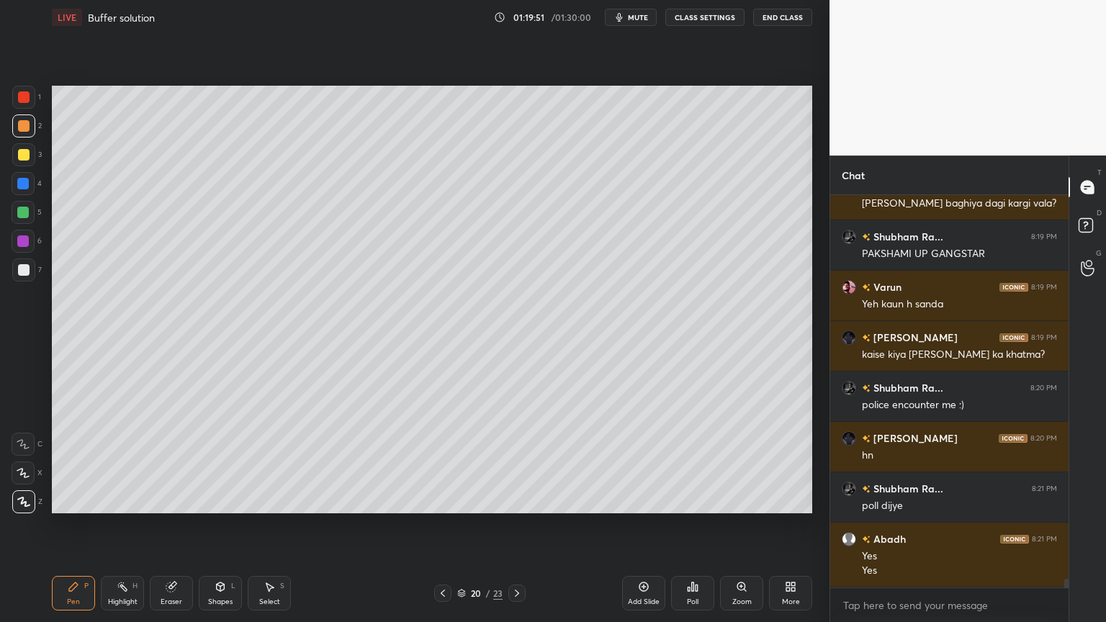
click at [117, 525] on div "Highlight H" at bounding box center [122, 593] width 43 height 35
click at [441, 525] on icon at bounding box center [443, 594] width 12 height 12
click at [517, 525] on icon at bounding box center [517, 594] width 12 height 12
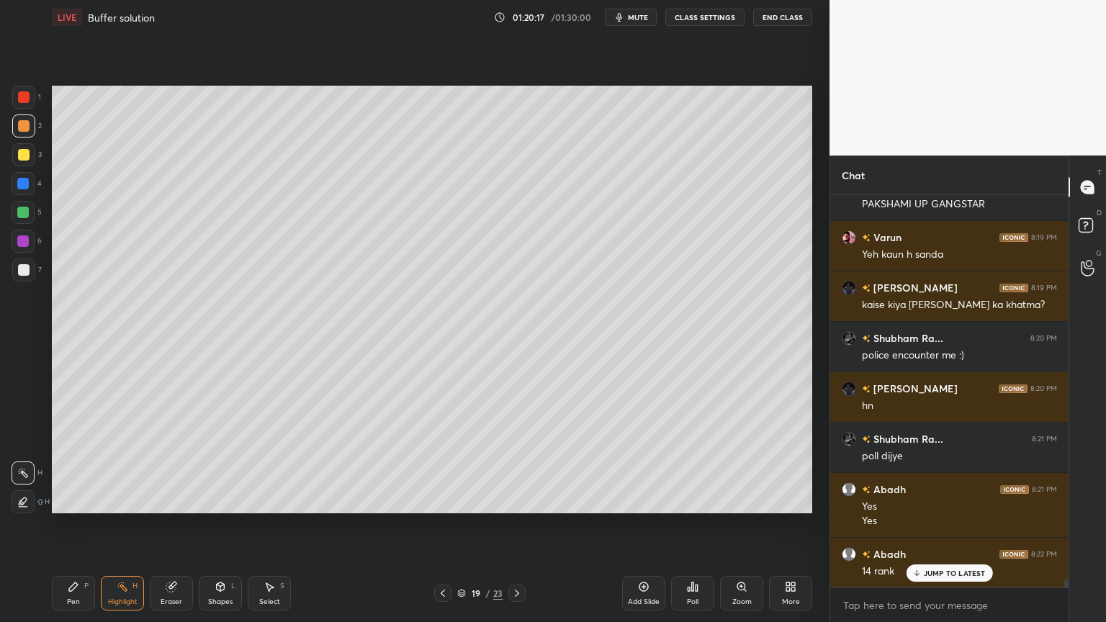
click at [445, 525] on icon at bounding box center [443, 594] width 12 height 12
click at [444, 525] on icon at bounding box center [443, 594] width 12 height 12
click at [446, 525] on icon at bounding box center [443, 594] width 12 height 12
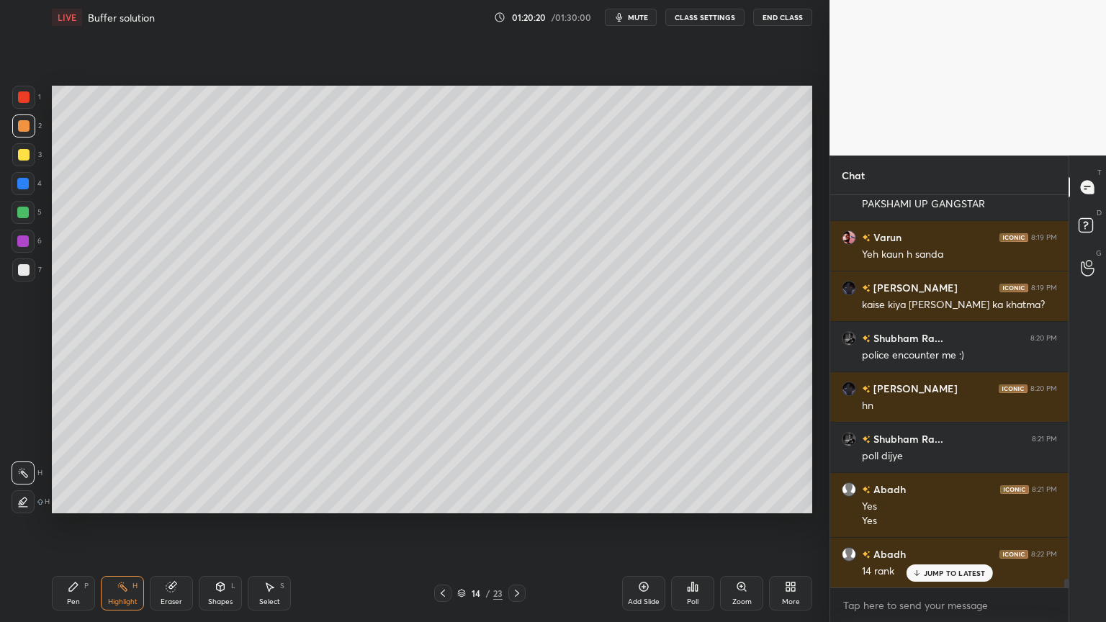
scroll to position [17402, 0]
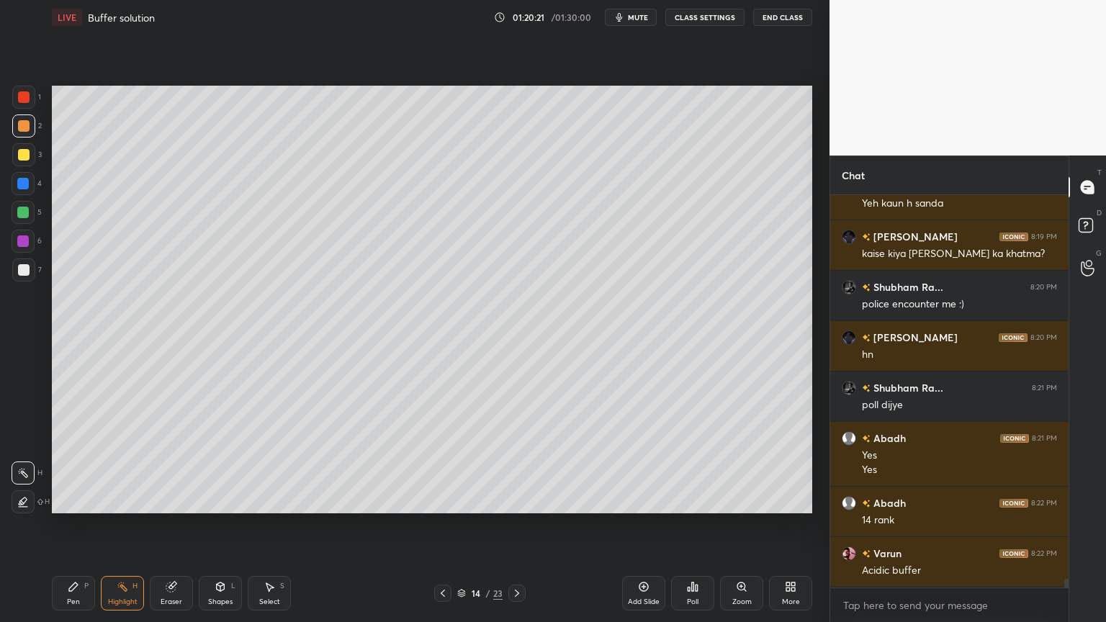
click at [518, 525] on icon at bounding box center [517, 594] width 12 height 12
click at [517, 525] on icon at bounding box center [517, 594] width 12 height 12
click at [516, 525] on icon at bounding box center [517, 593] width 4 height 7
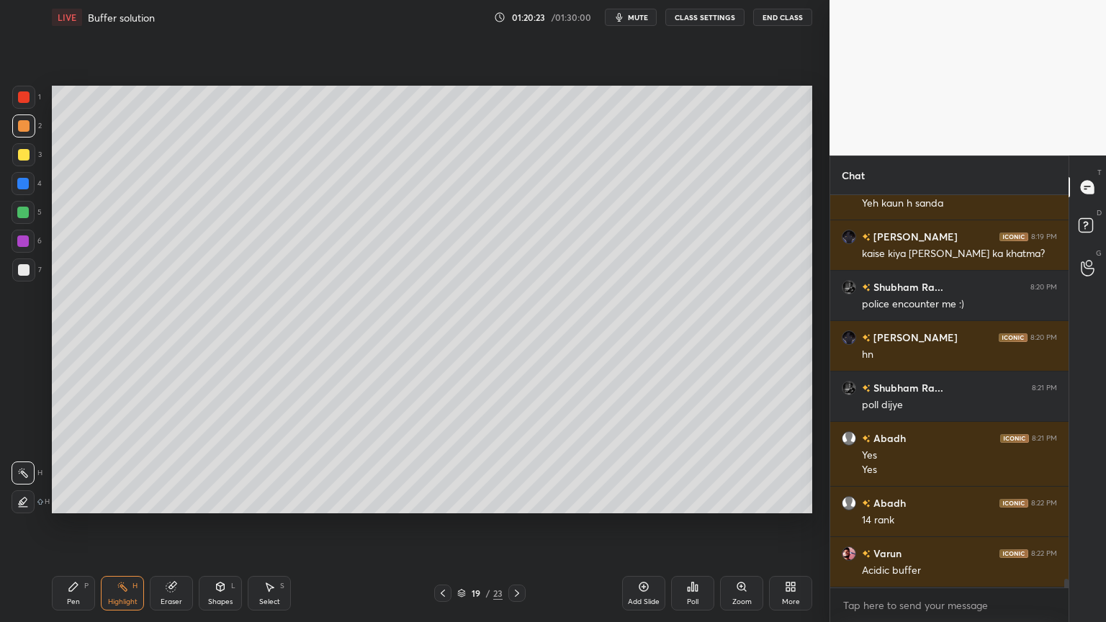
click at [516, 525] on icon at bounding box center [517, 593] width 4 height 7
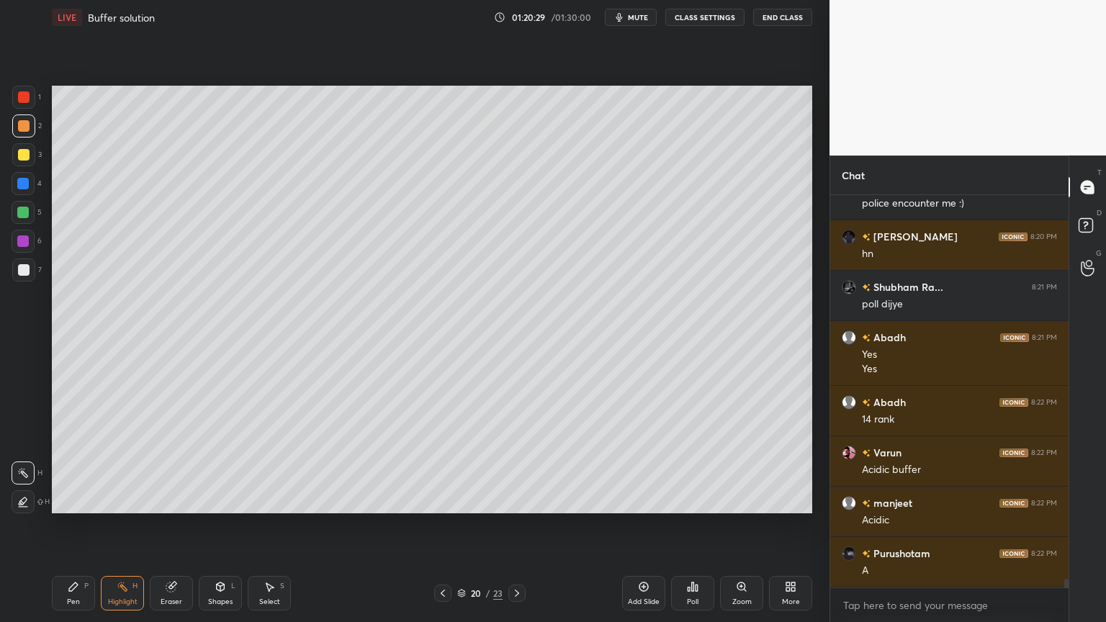
scroll to position [17553, 0]
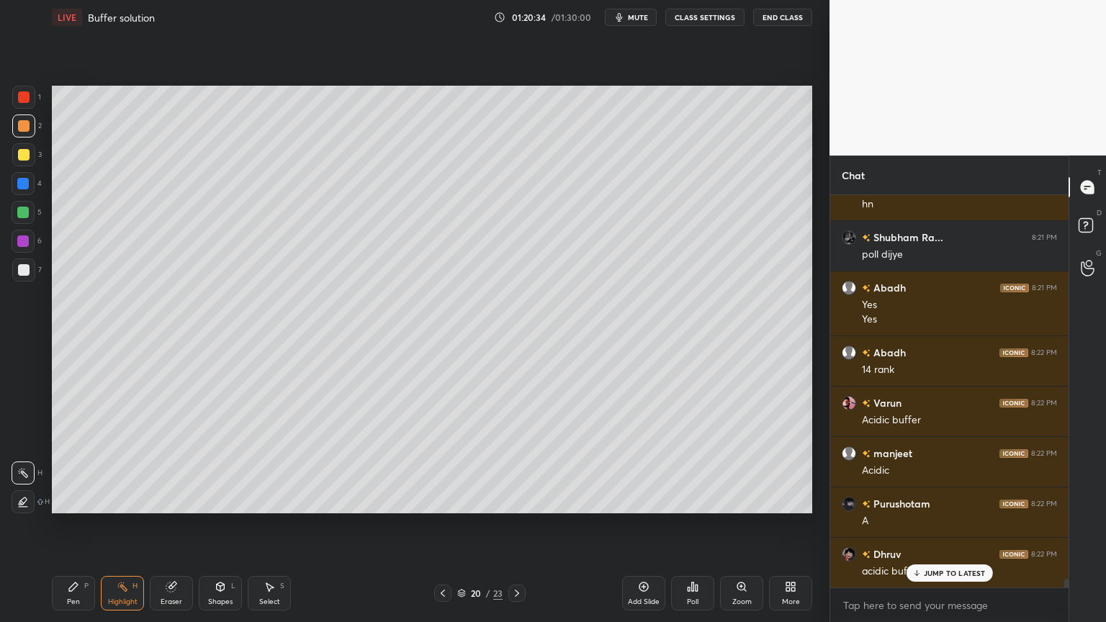
click at [224, 525] on div "Shapes" at bounding box center [220, 601] width 24 height 7
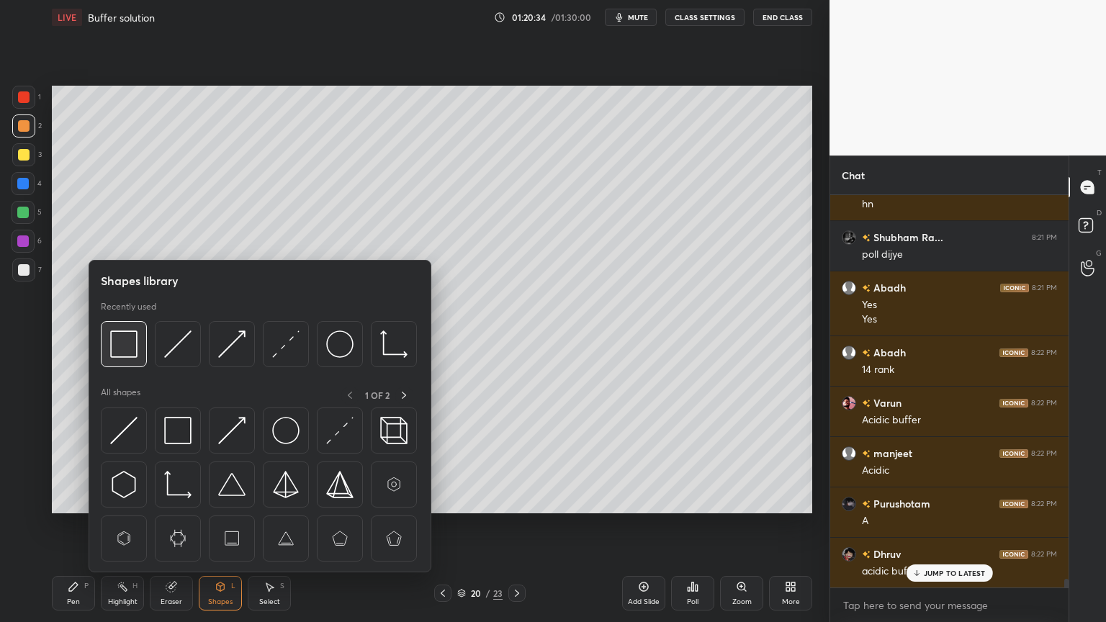
click at [128, 351] on img at bounding box center [123, 344] width 27 height 27
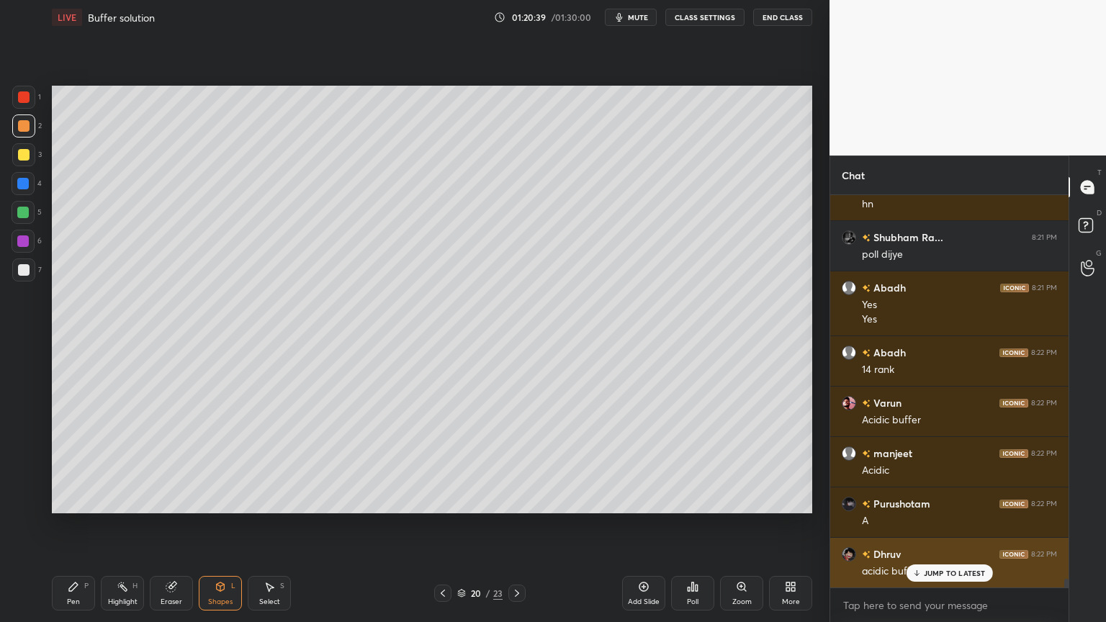
click at [960, 525] on p "JUMP TO LATEST" at bounding box center [955, 573] width 62 height 9
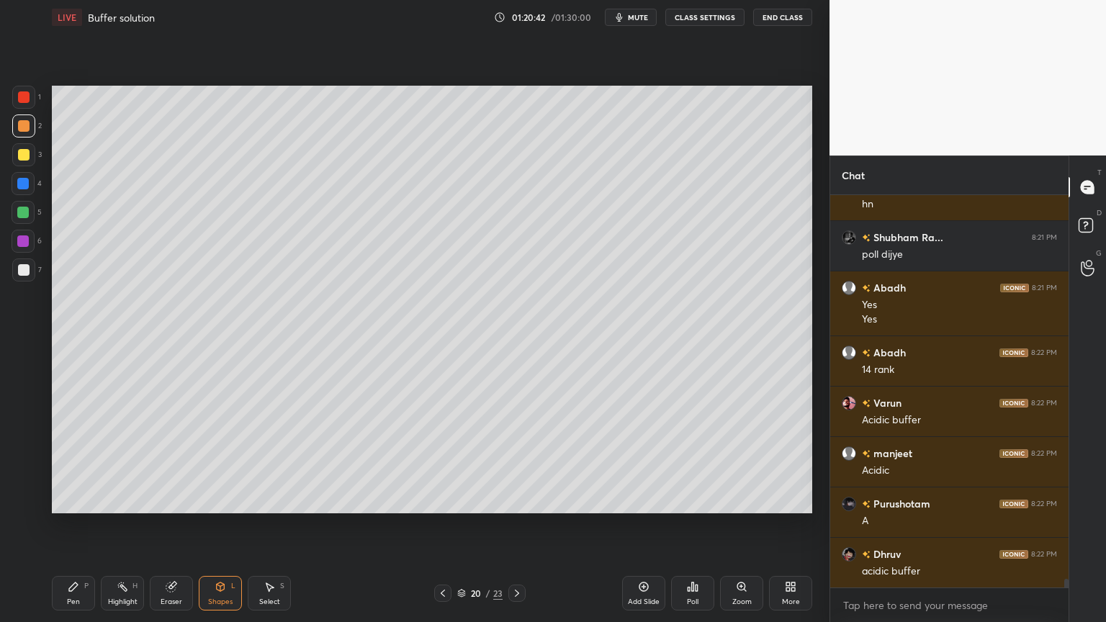
click at [120, 525] on div "Highlight H" at bounding box center [122, 593] width 43 height 35
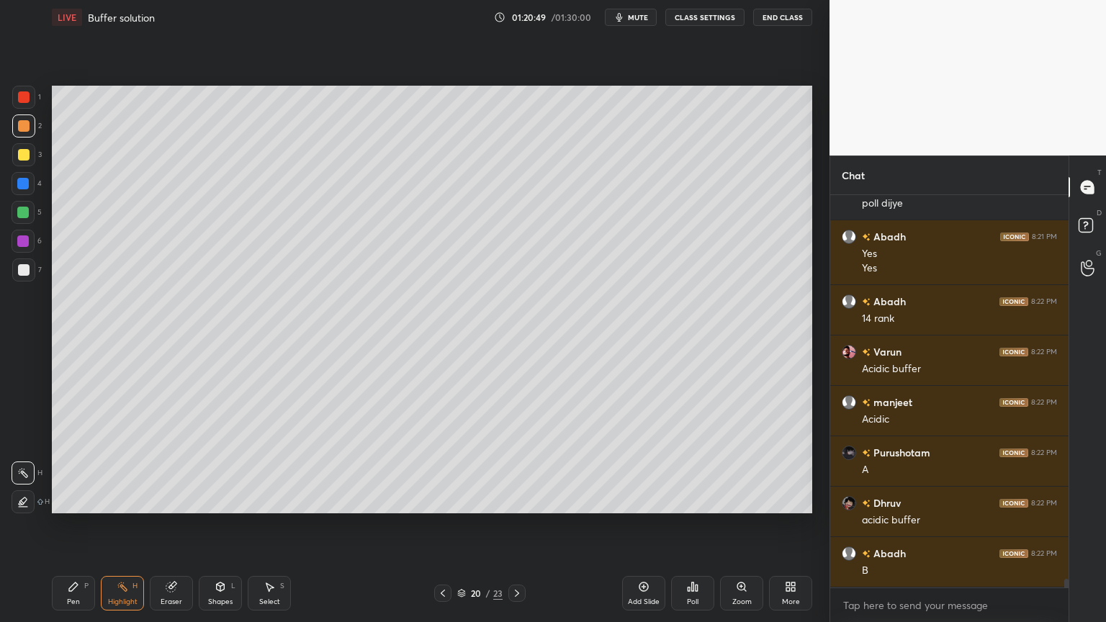
click at [441, 525] on icon at bounding box center [443, 594] width 12 height 12
click at [439, 525] on icon at bounding box center [443, 594] width 12 height 12
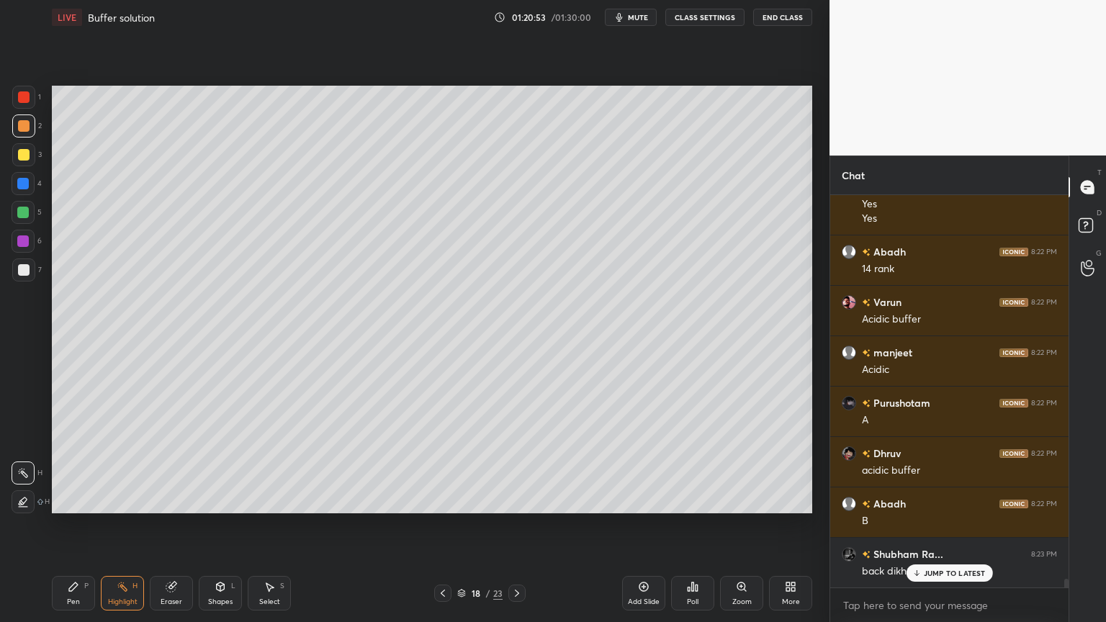
drag, startPoint x: 933, startPoint y: 573, endPoint x: 810, endPoint y: 533, distance: 129.6
click at [932, 525] on p "JUMP TO LATEST" at bounding box center [955, 573] width 62 height 9
click at [440, 525] on icon at bounding box center [443, 594] width 12 height 12
click at [441, 525] on icon at bounding box center [443, 594] width 12 height 12
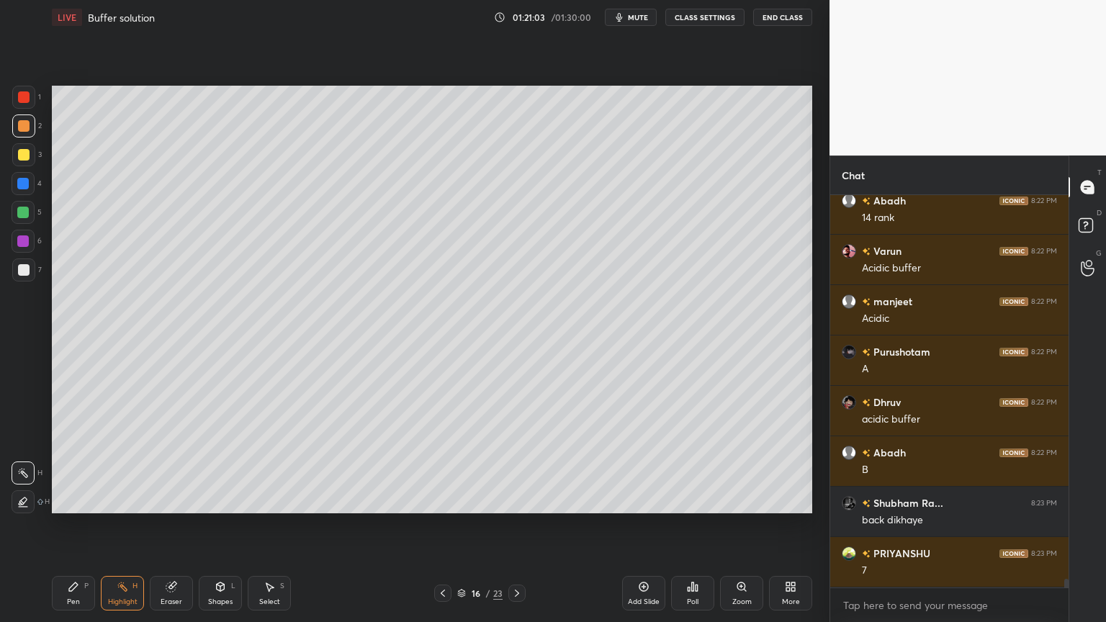
scroll to position [17754, 0]
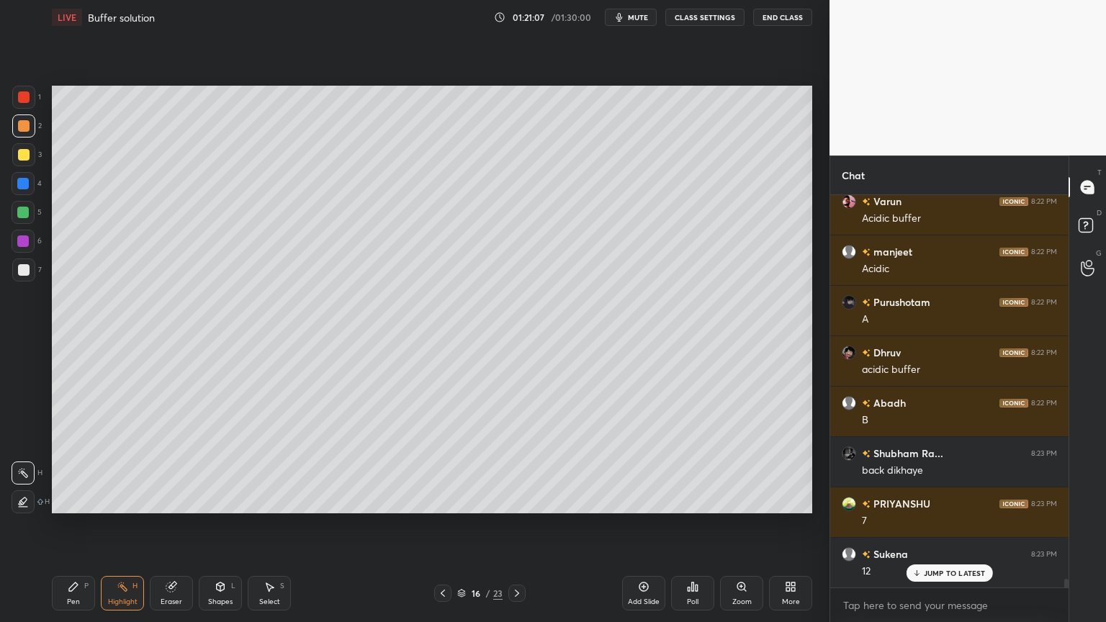
click at [441, 525] on icon at bounding box center [443, 594] width 12 height 12
click at [441, 525] on div at bounding box center [442, 593] width 17 height 17
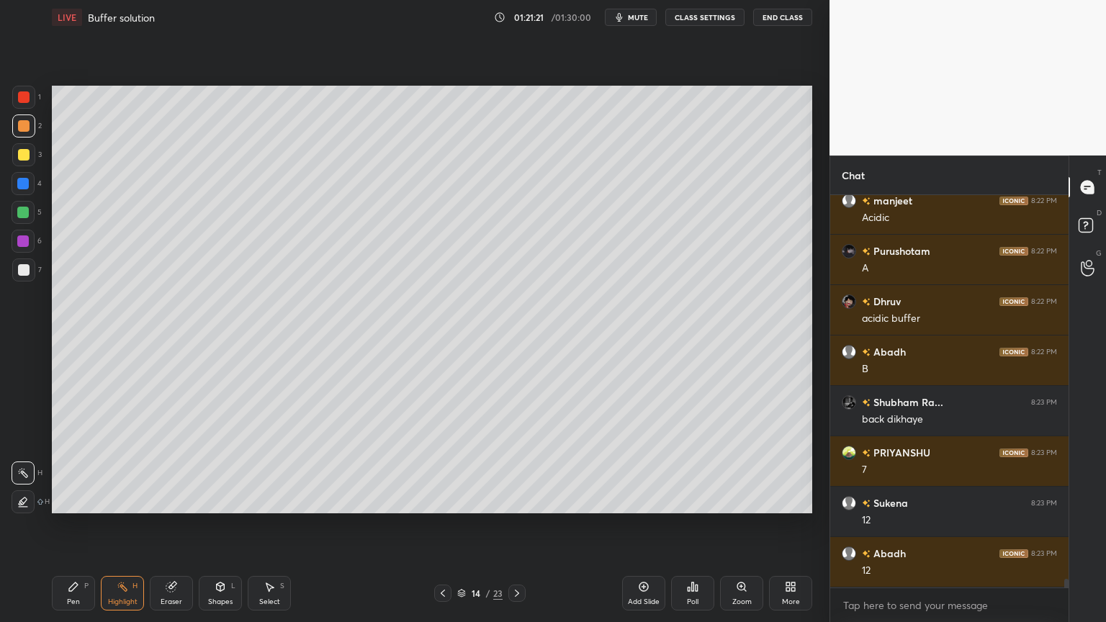
click at [518, 525] on icon at bounding box center [517, 594] width 12 height 12
drag, startPoint x: 20, startPoint y: 264, endPoint x: 38, endPoint y: 251, distance: 21.8
click at [24, 265] on div at bounding box center [23, 270] width 23 height 23
click at [516, 525] on icon at bounding box center [517, 594] width 12 height 12
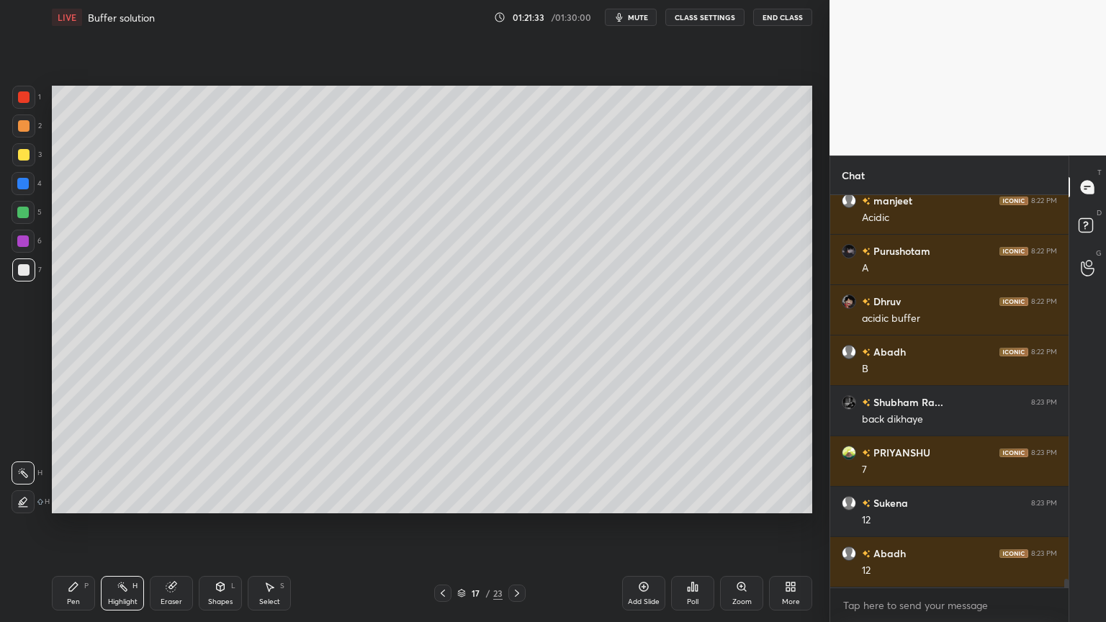
click at [515, 525] on icon at bounding box center [517, 594] width 12 height 12
click at [516, 525] on icon at bounding box center [517, 594] width 12 height 12
click at [516, 525] on icon at bounding box center [517, 593] width 4 height 7
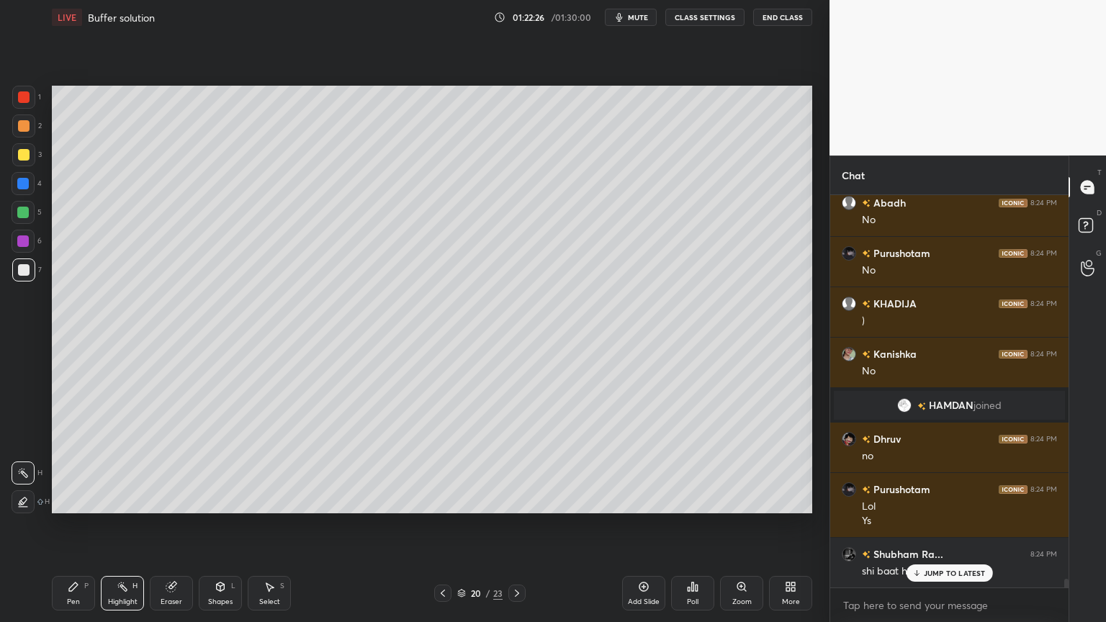
scroll to position [17846, 0]
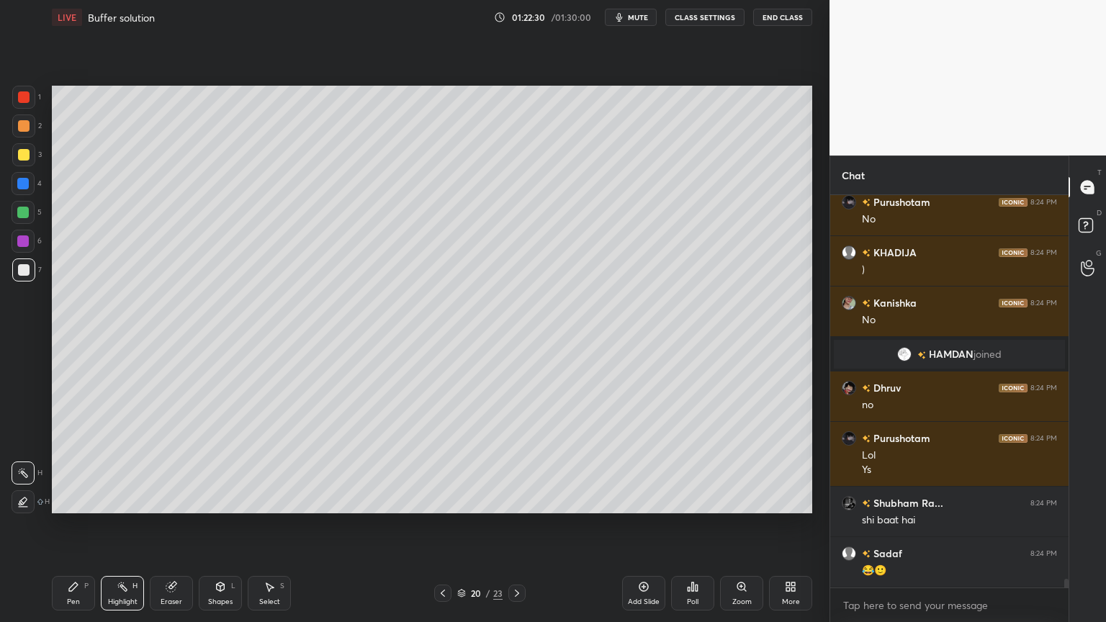
click at [442, 525] on icon at bounding box center [443, 594] width 12 height 12
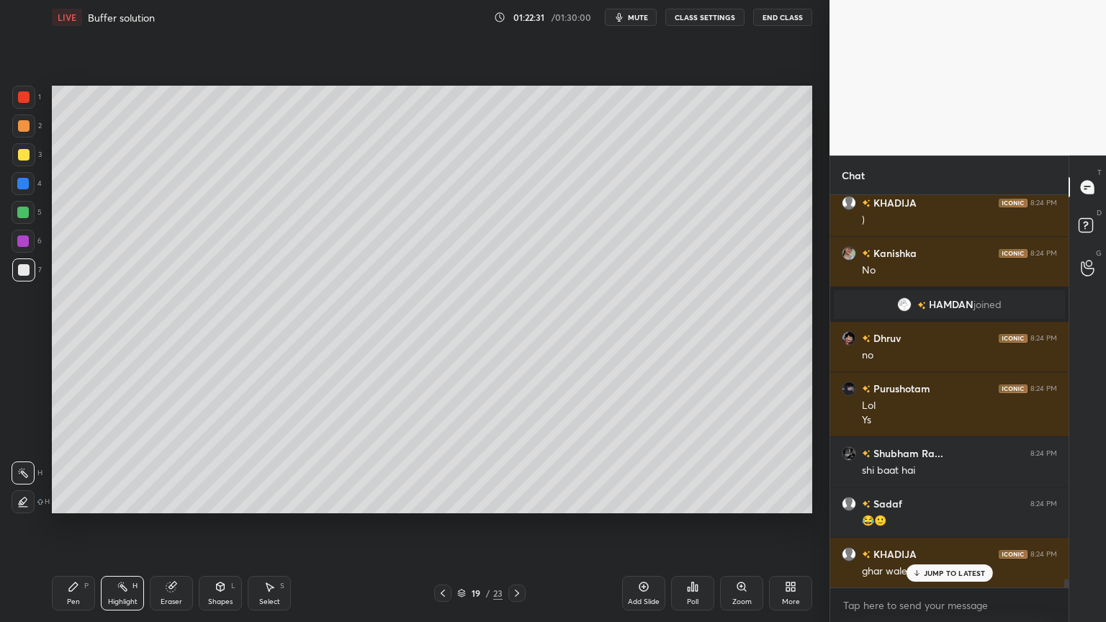
click at [439, 525] on icon at bounding box center [443, 594] width 12 height 12
click at [440, 525] on icon at bounding box center [443, 594] width 12 height 12
click at [436, 525] on div at bounding box center [442, 593] width 17 height 17
click at [445, 525] on icon at bounding box center [443, 594] width 12 height 12
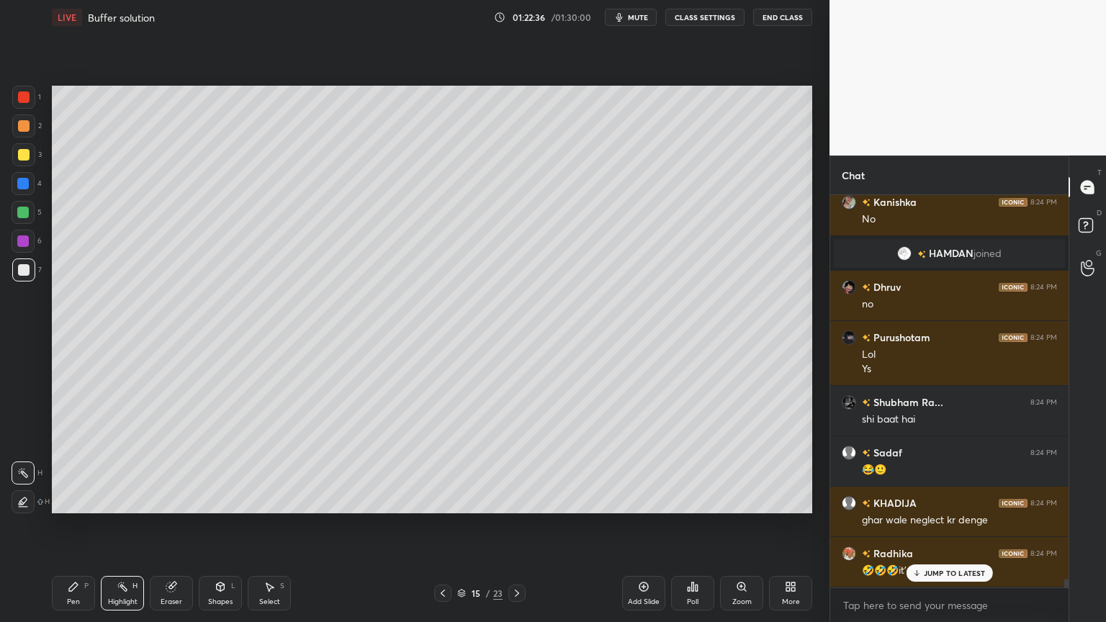
scroll to position [17996, 0]
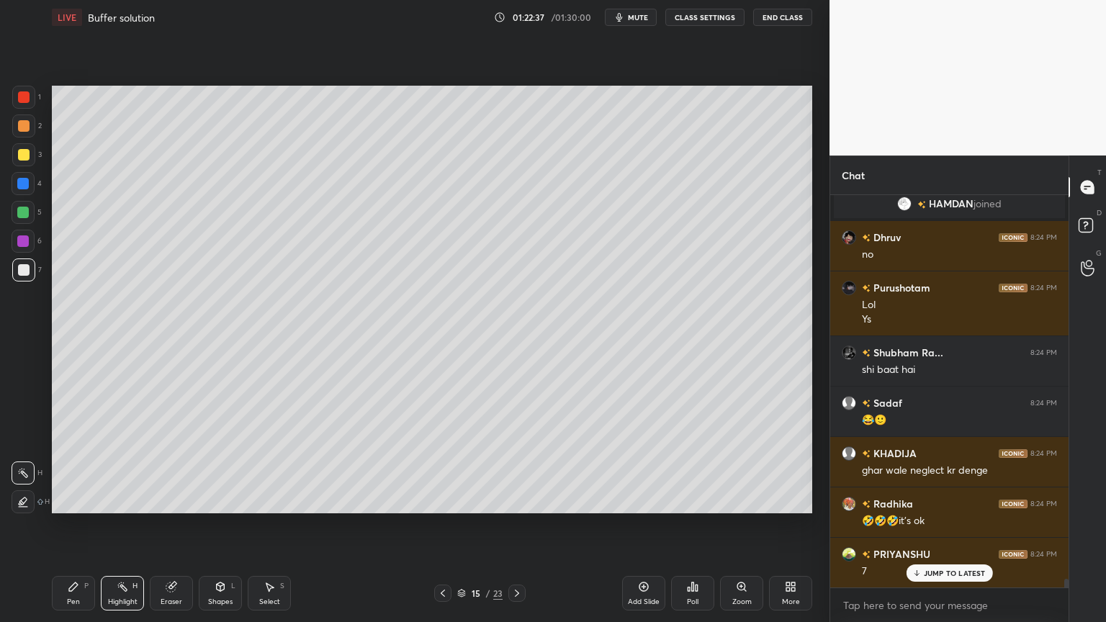
drag, startPoint x: 435, startPoint y: 593, endPoint x: 452, endPoint y: 593, distance: 17.3
click at [439, 525] on icon at bounding box center [443, 594] width 12 height 12
click at [513, 525] on icon at bounding box center [517, 594] width 12 height 12
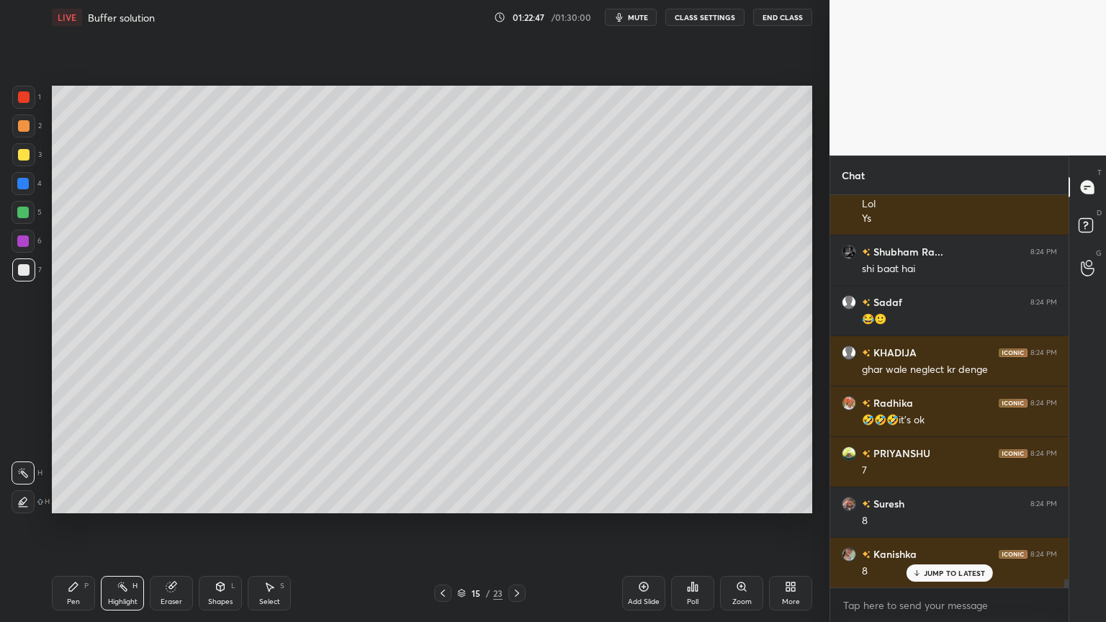
scroll to position [18198, 0]
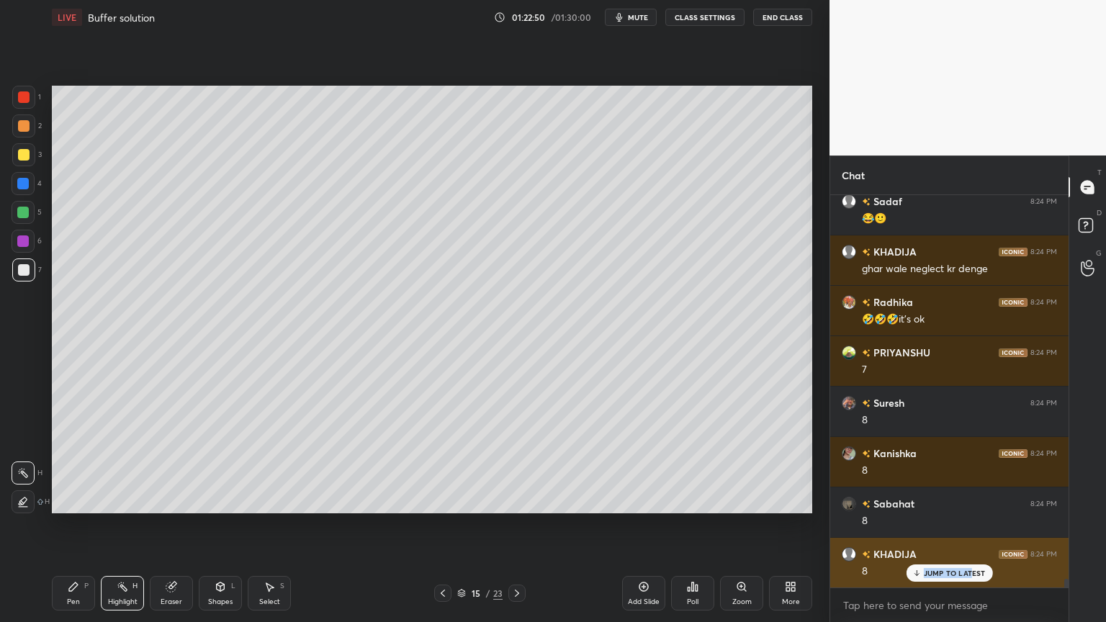
click at [972, 525] on div "Rudra 8:24 PM no [GEOGRAPHIC_DATA] 8:24 PM No Abadh 8:24 PM No Purushotam 8:24 …" at bounding box center [949, 391] width 238 height 392
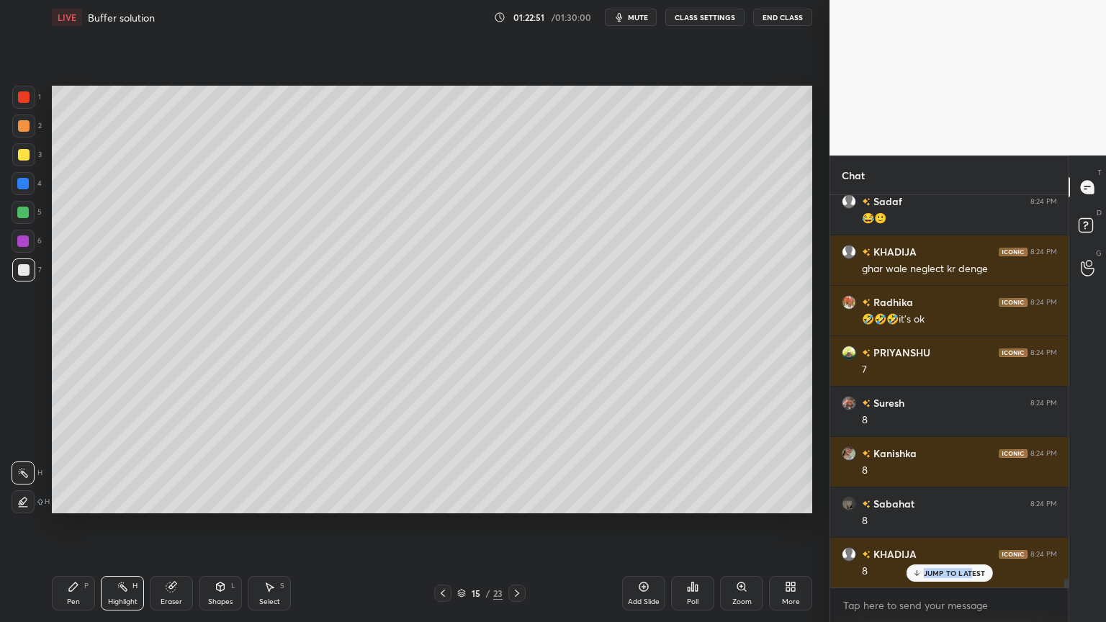
click at [1069, 525] on div "T Messages (T) D Doubts (D) G Raise Hand (G)" at bounding box center [1087, 389] width 37 height 467
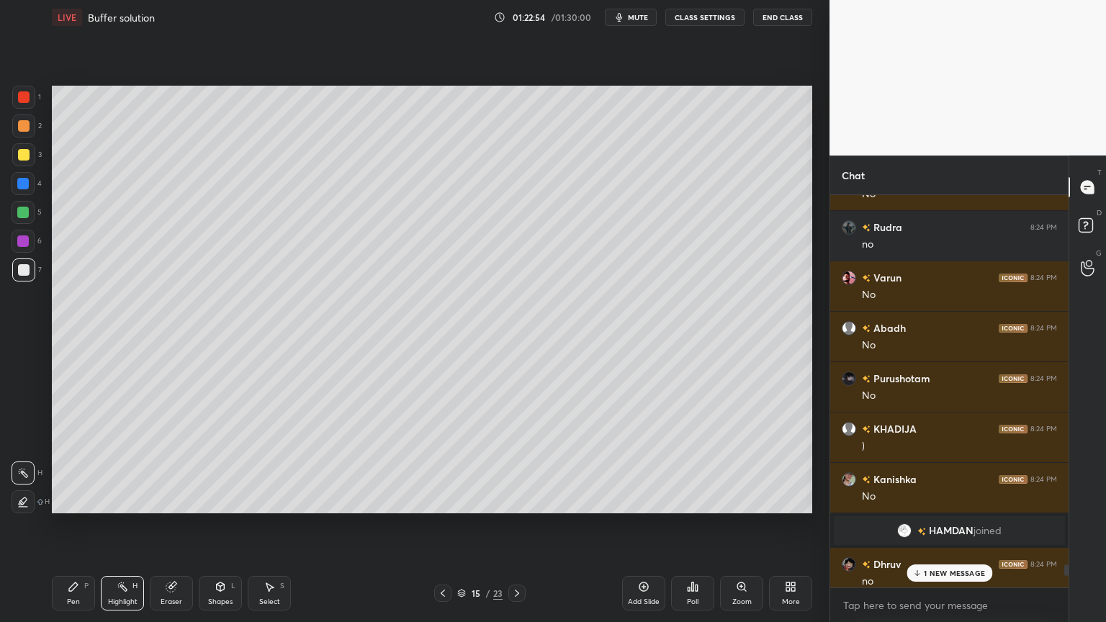
drag, startPoint x: 966, startPoint y: 573, endPoint x: 977, endPoint y: 572, distance: 11.6
click at [966, 525] on p "1 NEW MESSAGE" at bounding box center [954, 573] width 61 height 9
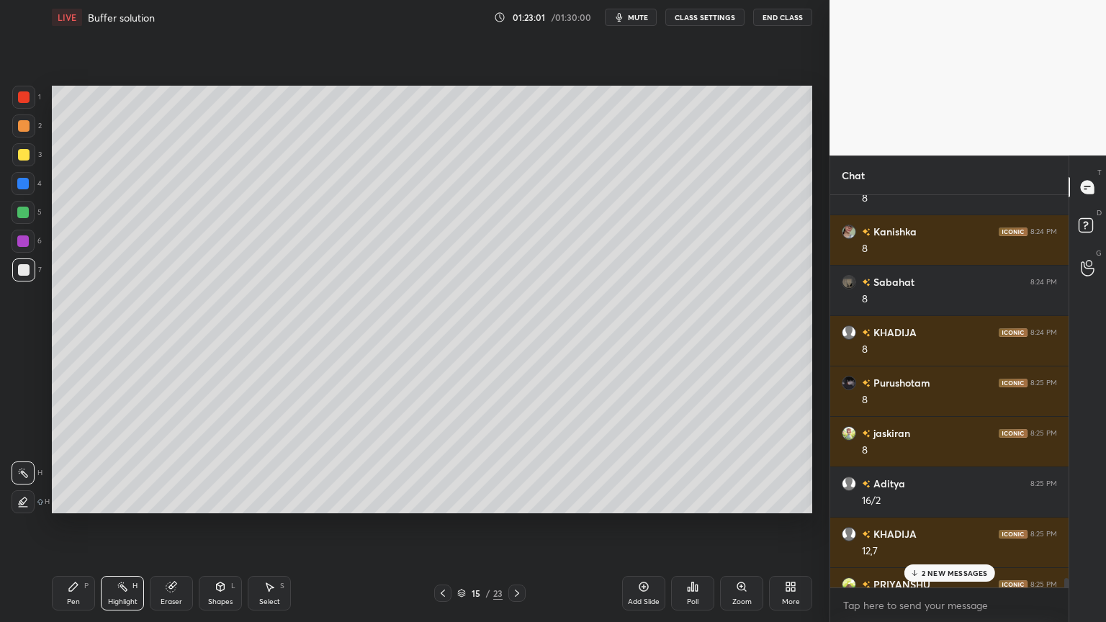
scroll to position [18552, 0]
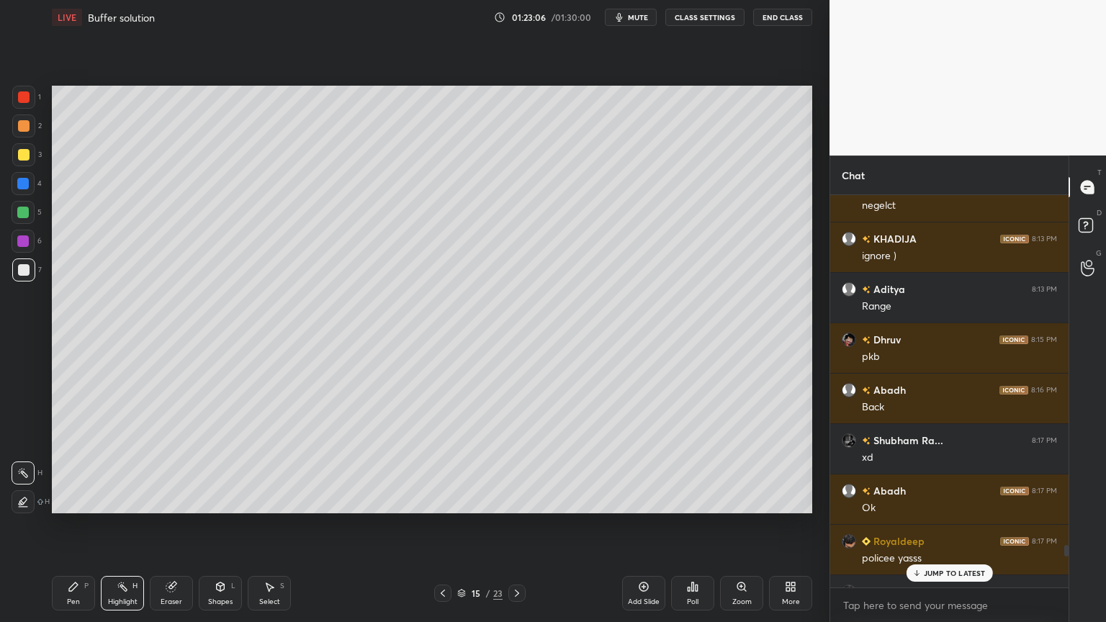
drag, startPoint x: 1069, startPoint y: 579, endPoint x: 1064, endPoint y: 529, distance: 50.6
click at [1066, 525] on div at bounding box center [1064, 391] width 9 height 392
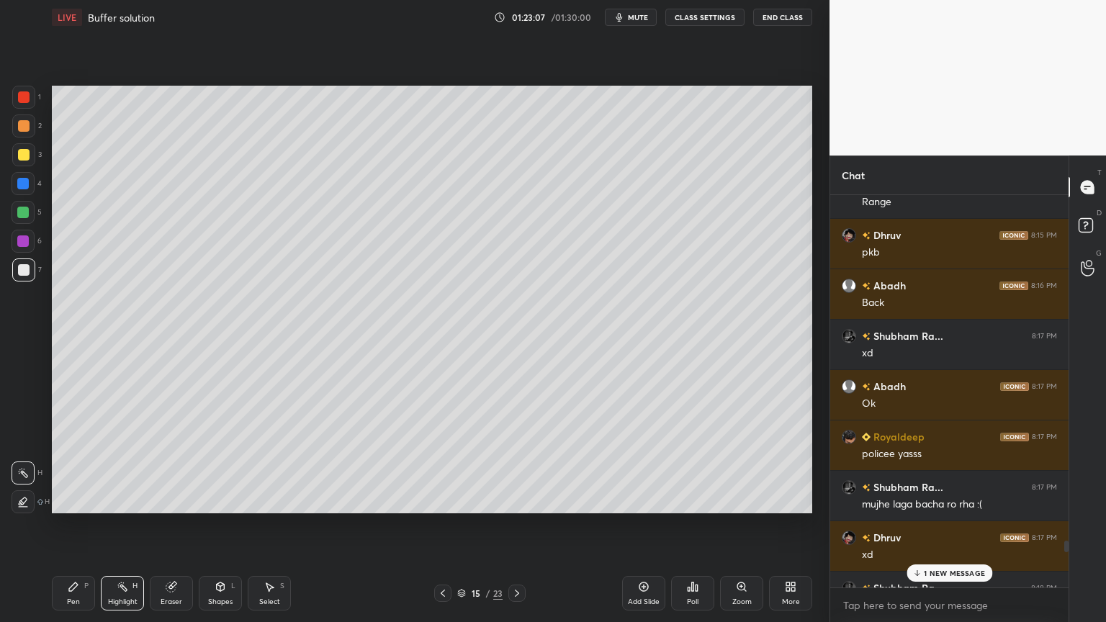
click at [971, 525] on p "1 NEW MESSAGE" at bounding box center [954, 573] width 61 height 9
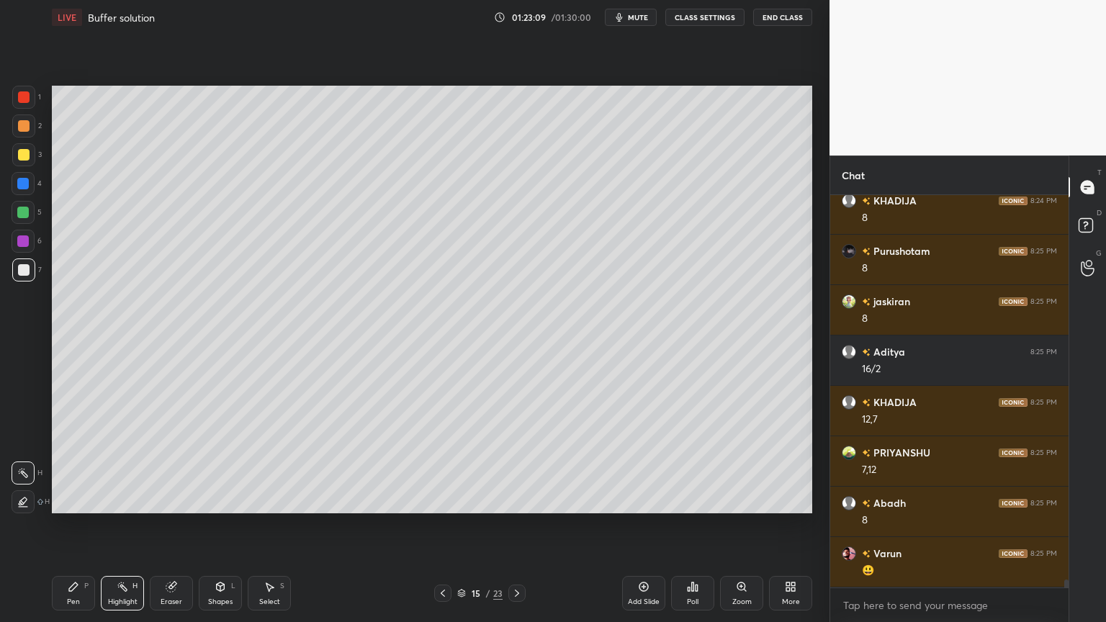
scroll to position [19347, 0]
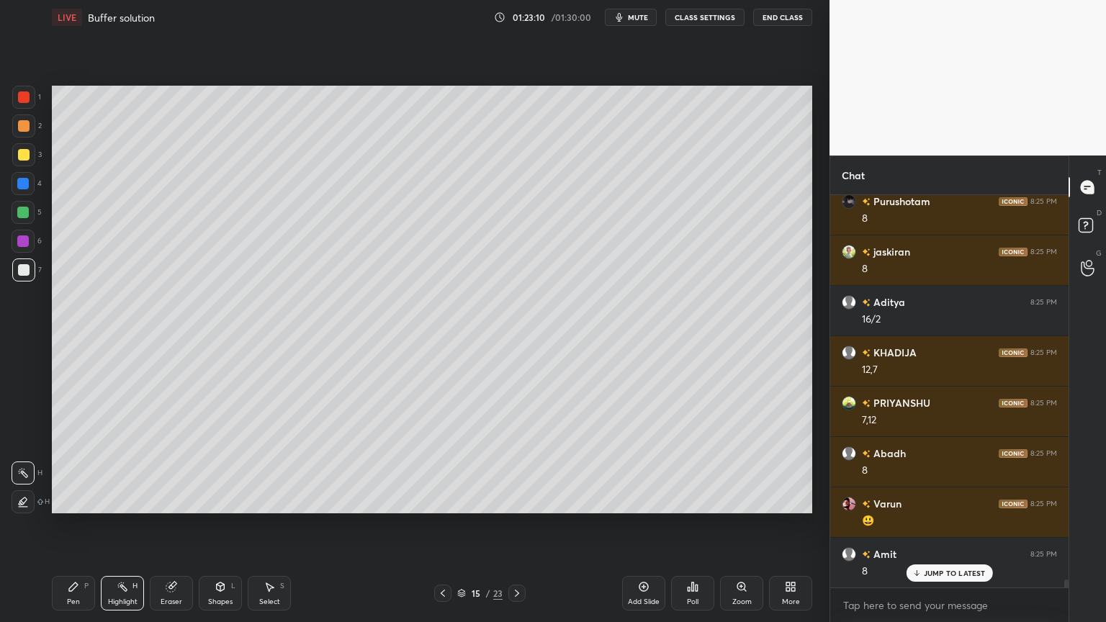
click at [515, 525] on icon at bounding box center [517, 594] width 12 height 12
click at [513, 525] on icon at bounding box center [517, 594] width 12 height 12
click at [516, 525] on icon at bounding box center [517, 594] width 12 height 12
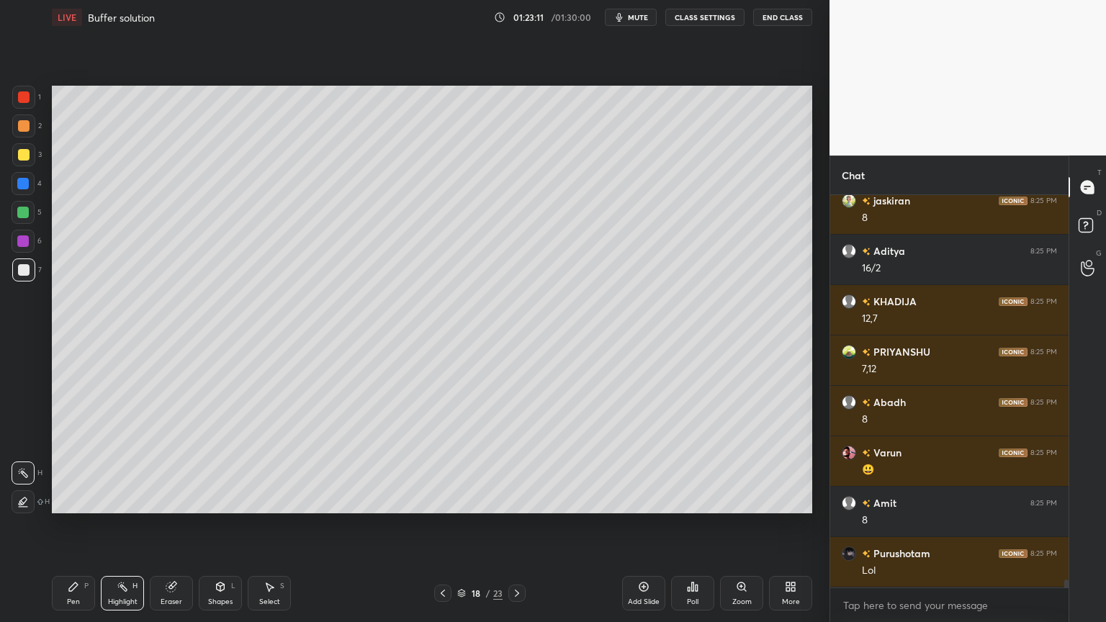
click at [516, 525] on icon at bounding box center [517, 593] width 4 height 7
click at [518, 525] on icon at bounding box center [517, 594] width 12 height 12
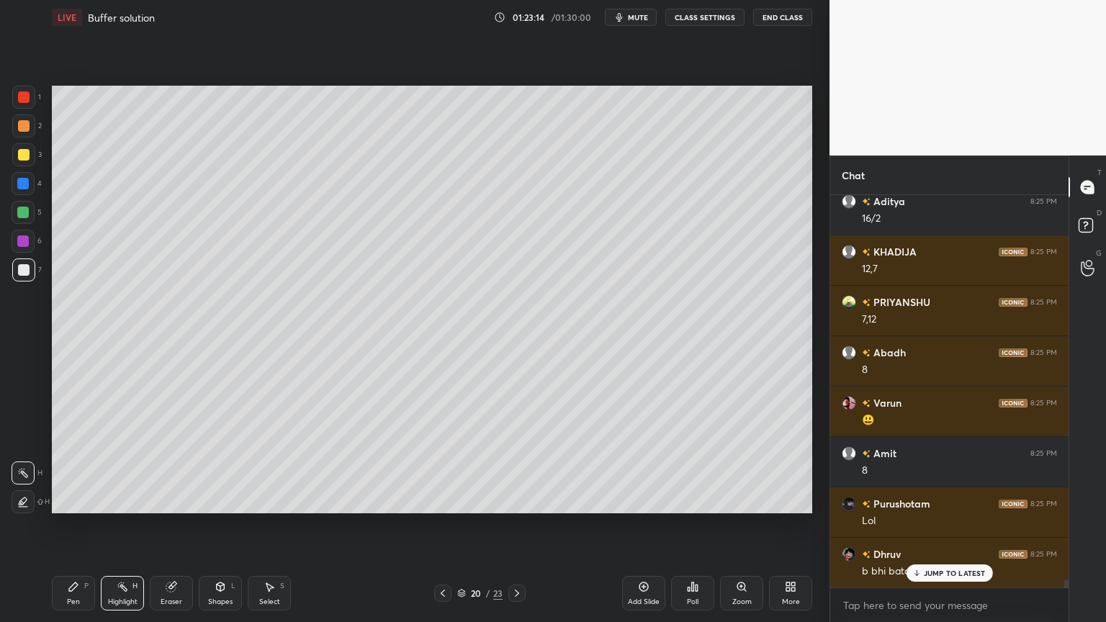
click at [64, 525] on div "Pen P" at bounding box center [73, 593] width 43 height 35
click at [29, 278] on div at bounding box center [23, 270] width 23 height 23
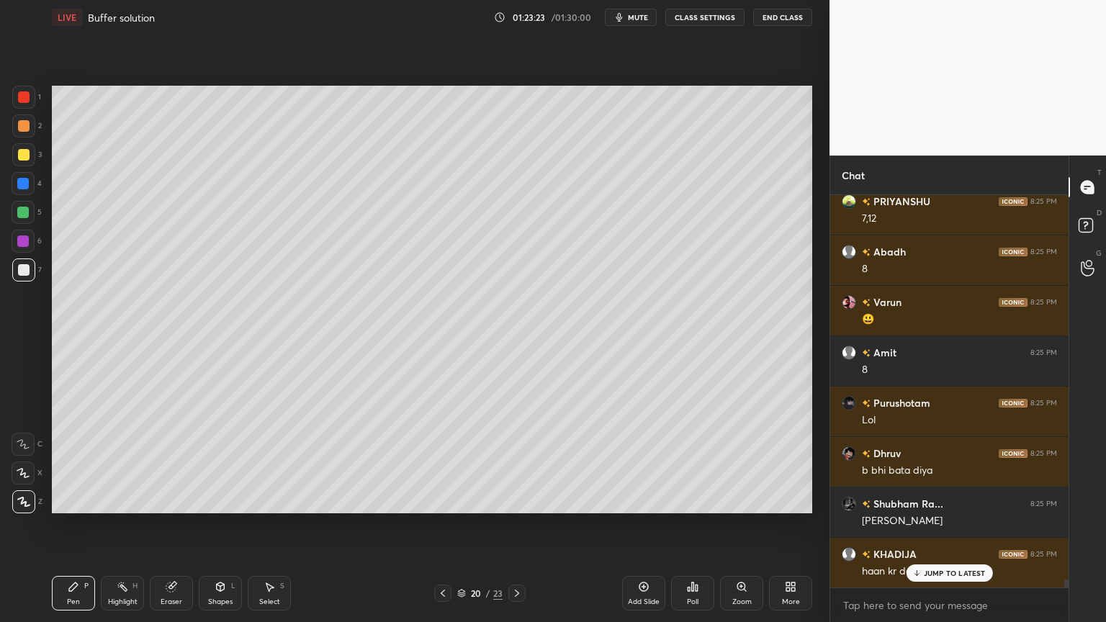
scroll to position [19600, 0]
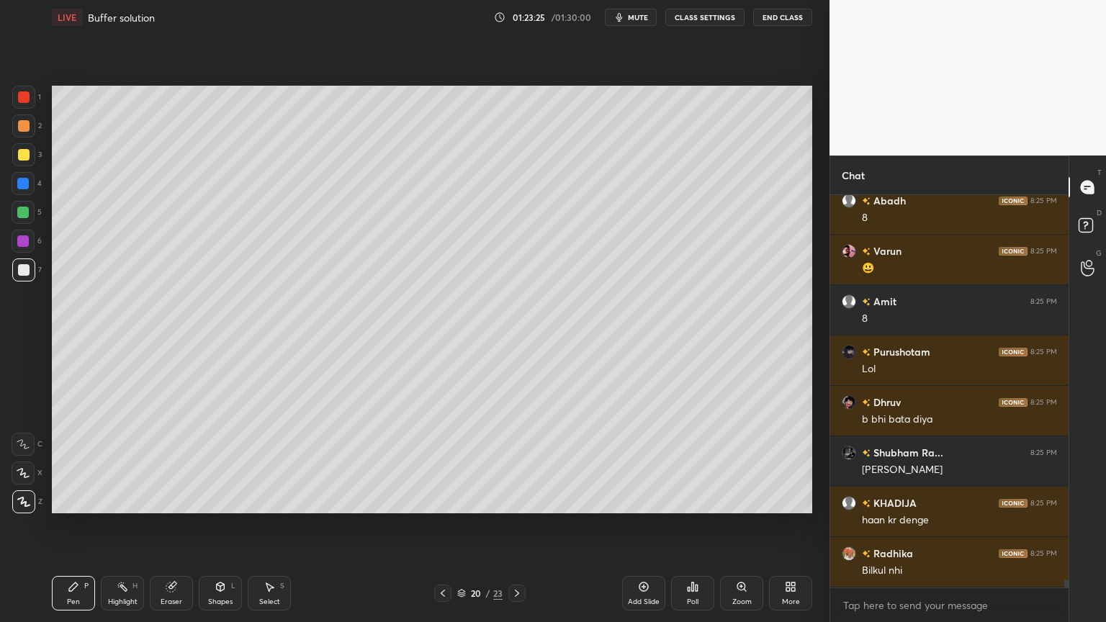
drag, startPoint x: 25, startPoint y: 98, endPoint x: 46, endPoint y: 114, distance: 26.2
click at [26, 99] on div at bounding box center [24, 97] width 12 height 12
click at [77, 525] on div "Pen" at bounding box center [73, 601] width 13 height 7
click at [21, 277] on div at bounding box center [23, 270] width 23 height 23
drag, startPoint x: 118, startPoint y: 599, endPoint x: 124, endPoint y: 585, distance: 15.5
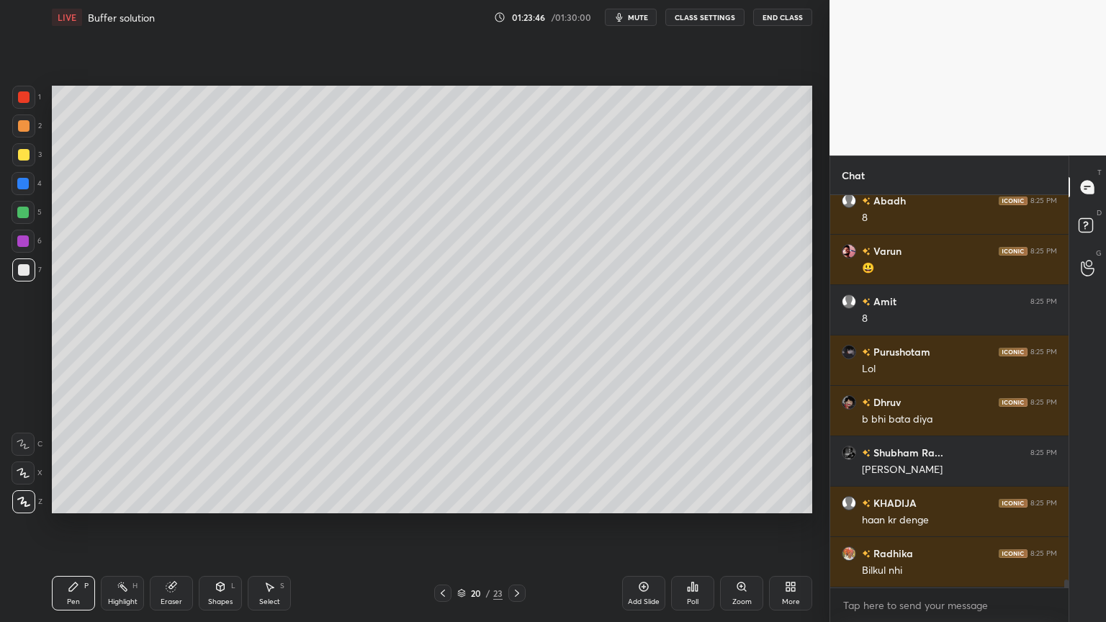
click at [119, 525] on div "Highlight H" at bounding box center [122, 593] width 43 height 35
click at [107, 525] on div "Highlight H" at bounding box center [122, 593] width 43 height 35
click at [82, 525] on div "Pen P" at bounding box center [73, 593] width 43 height 35
click at [221, 525] on div "Shapes" at bounding box center [220, 601] width 24 height 7
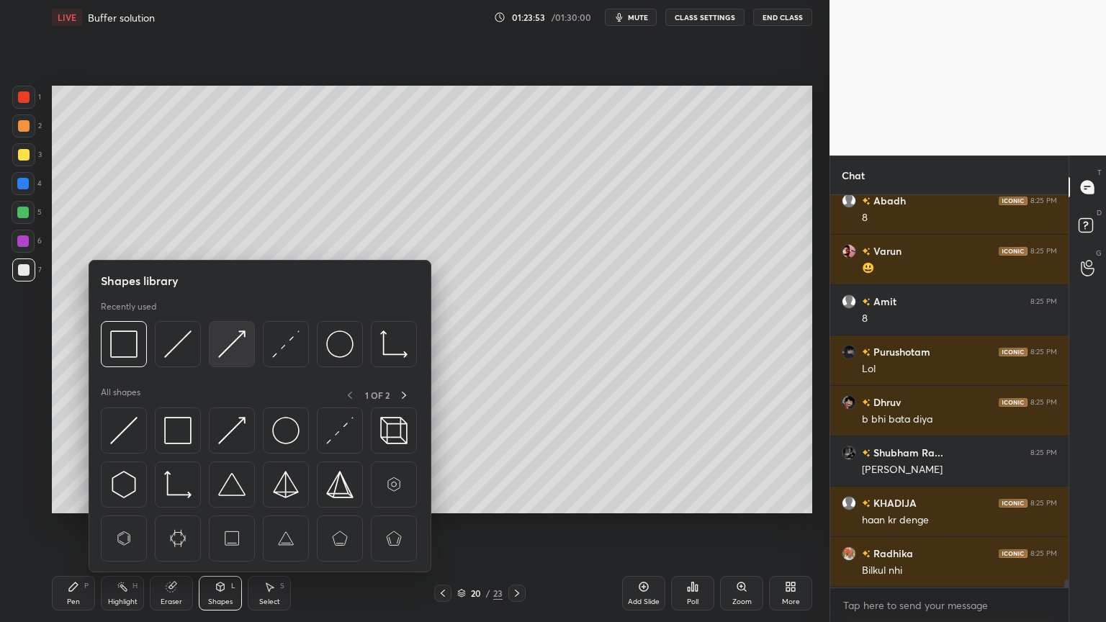
click at [230, 349] on img at bounding box center [231, 344] width 27 height 27
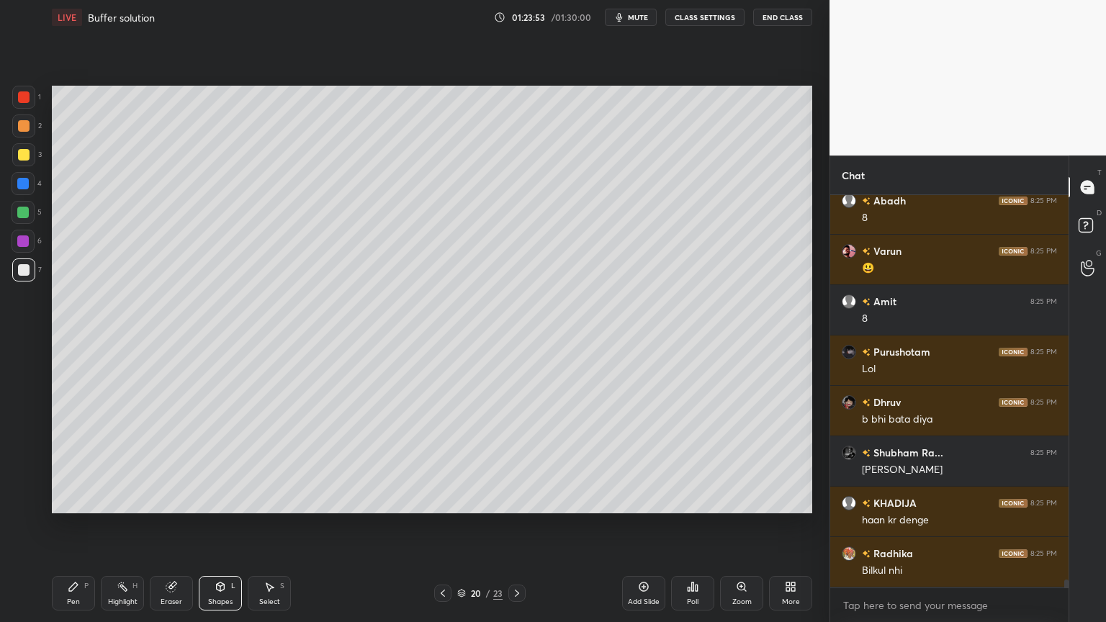
click at [29, 160] on div at bounding box center [23, 154] width 23 height 23
click at [57, 525] on div "Pen P" at bounding box center [73, 593] width 43 height 35
click at [78, 525] on icon at bounding box center [74, 587] width 12 height 12
click at [137, 525] on div "Highlight H" at bounding box center [122, 593] width 43 height 35
click at [85, 525] on div "Pen P" at bounding box center [73, 593] width 43 height 35
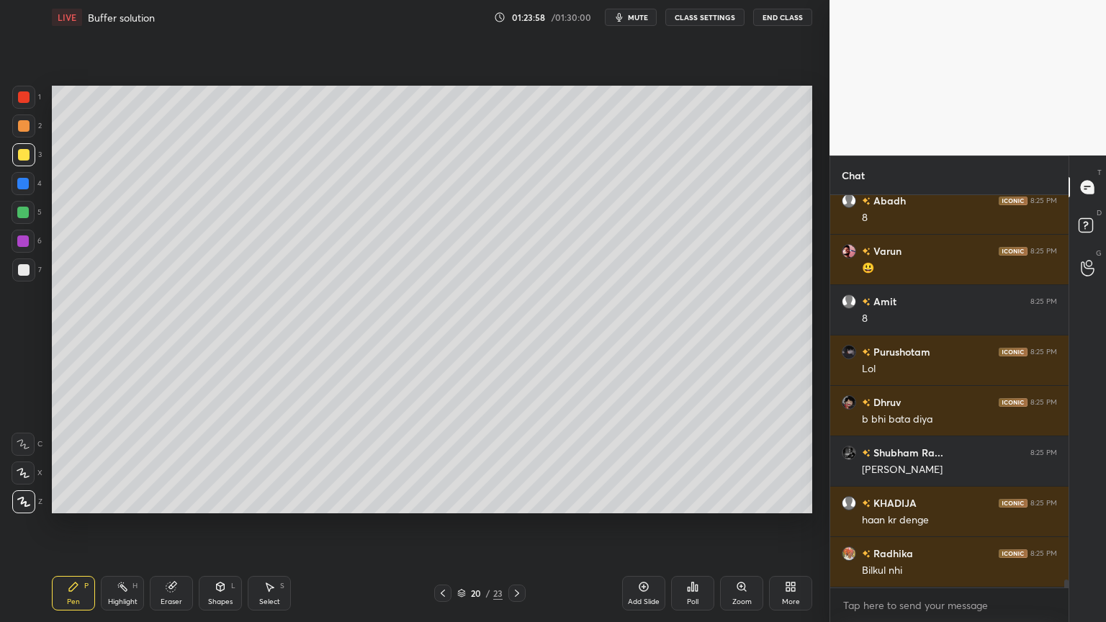
click at [21, 273] on div at bounding box center [24, 270] width 12 height 12
drag, startPoint x: 99, startPoint y: 601, endPoint x: 111, endPoint y: 578, distance: 25.1
click at [99, 525] on div "Pen P Highlight H Eraser Shapes L Select S" at bounding box center [194, 593] width 285 height 35
click at [73, 525] on div "Pen P" at bounding box center [73, 593] width 43 height 35
click at [22, 135] on div at bounding box center [23, 125] width 23 height 23
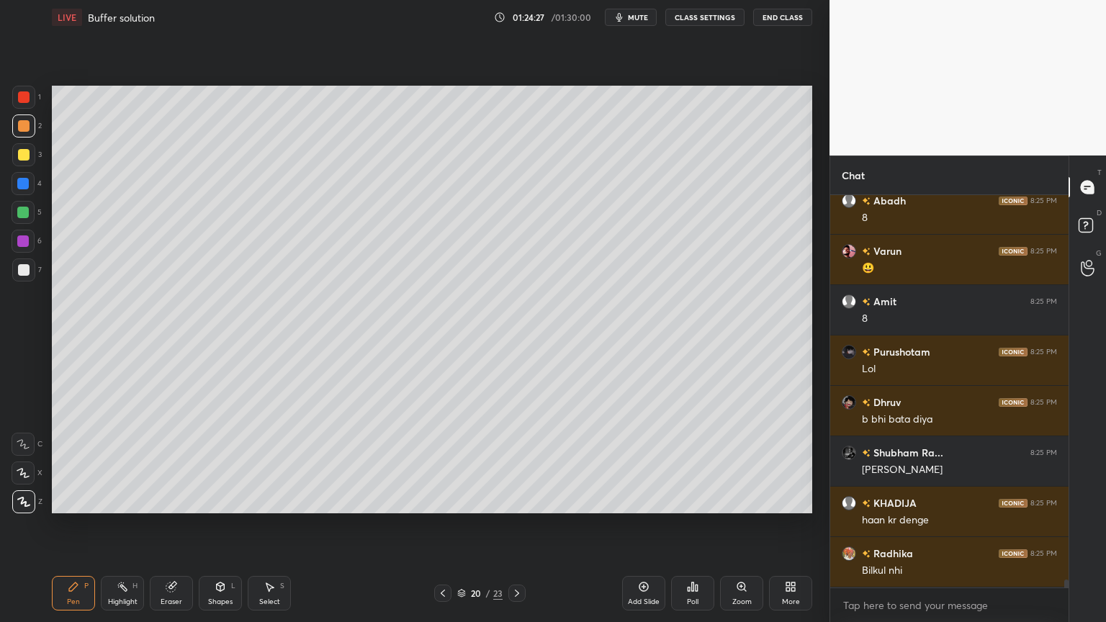
click at [220, 525] on div "Shapes L" at bounding box center [220, 593] width 43 height 35
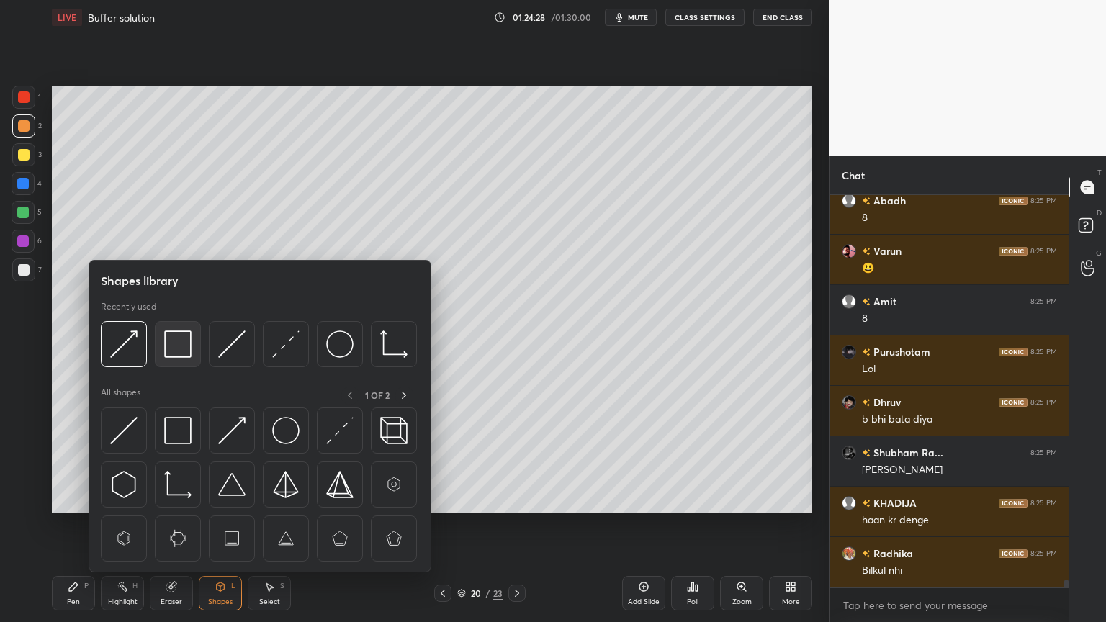
click at [181, 347] on img at bounding box center [177, 344] width 27 height 27
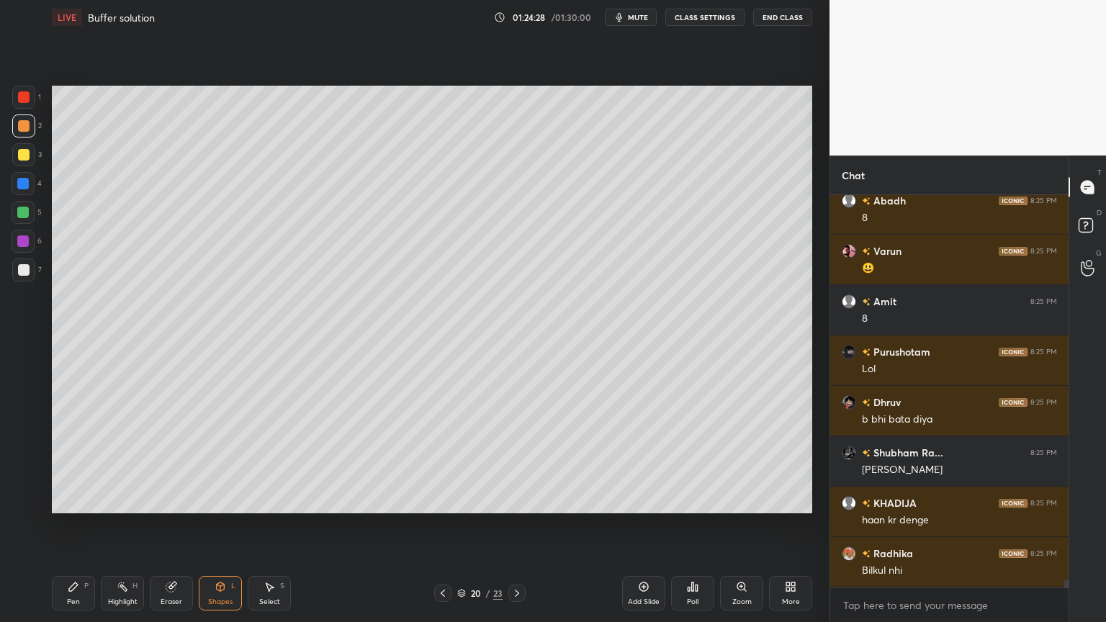
drag, startPoint x: 26, startPoint y: 156, endPoint x: 45, endPoint y: 180, distance: 30.3
click at [26, 159] on div at bounding box center [24, 155] width 12 height 12
click at [75, 525] on div "Pen" at bounding box center [73, 601] width 13 height 7
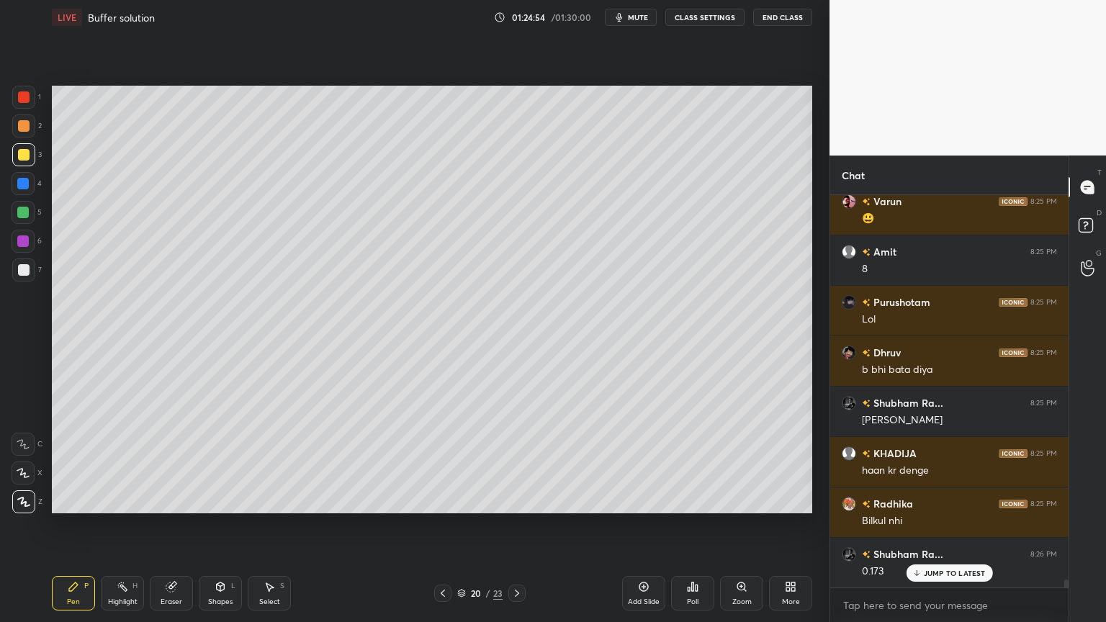
scroll to position [19684, 0]
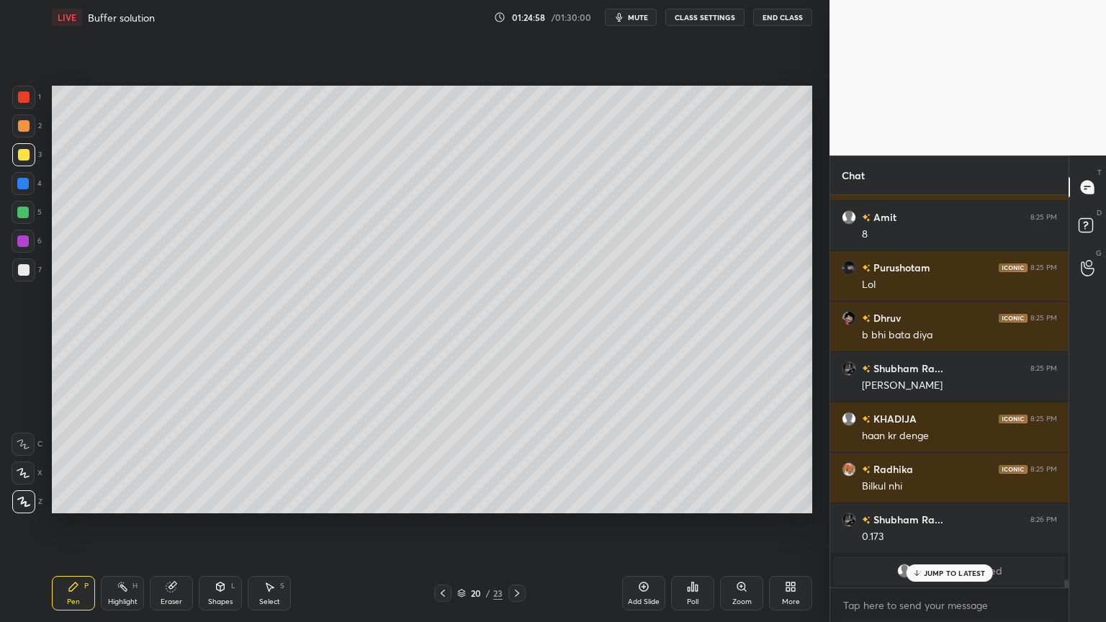
click at [149, 525] on div "Pen P Highlight H Eraser Shapes L Select S" at bounding box center [194, 593] width 285 height 35
click at [123, 525] on div "Highlight" at bounding box center [123, 601] width 30 height 7
click at [22, 266] on div at bounding box center [24, 270] width 12 height 12
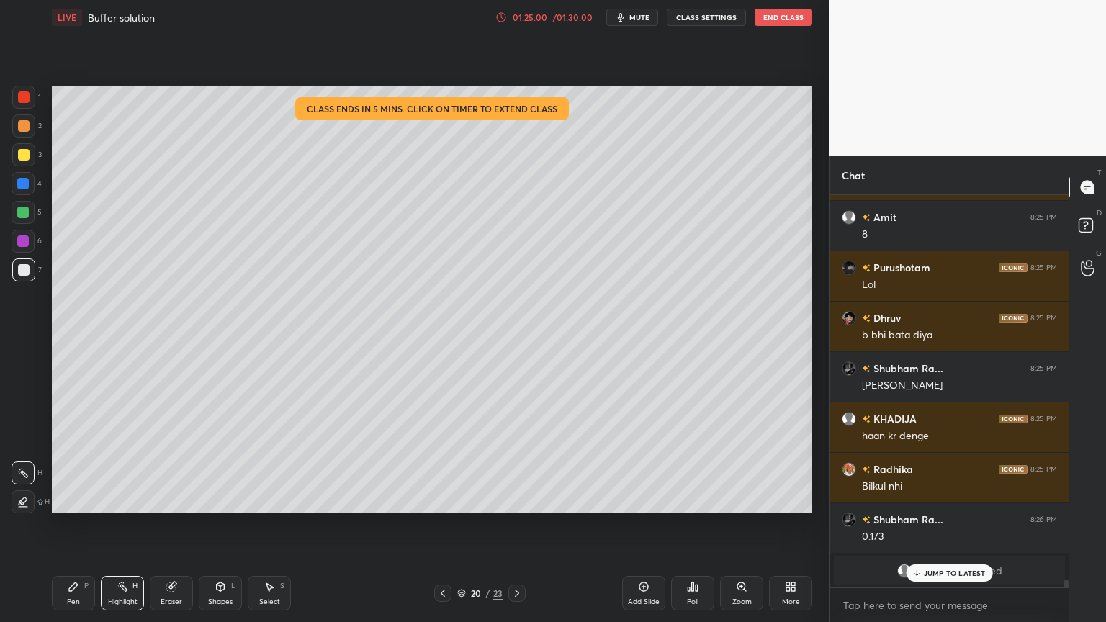
drag, startPoint x: 58, startPoint y: 596, endPoint x: 138, endPoint y: 562, distance: 87.5
click at [60, 525] on div "Pen P" at bounding box center [73, 593] width 43 height 35
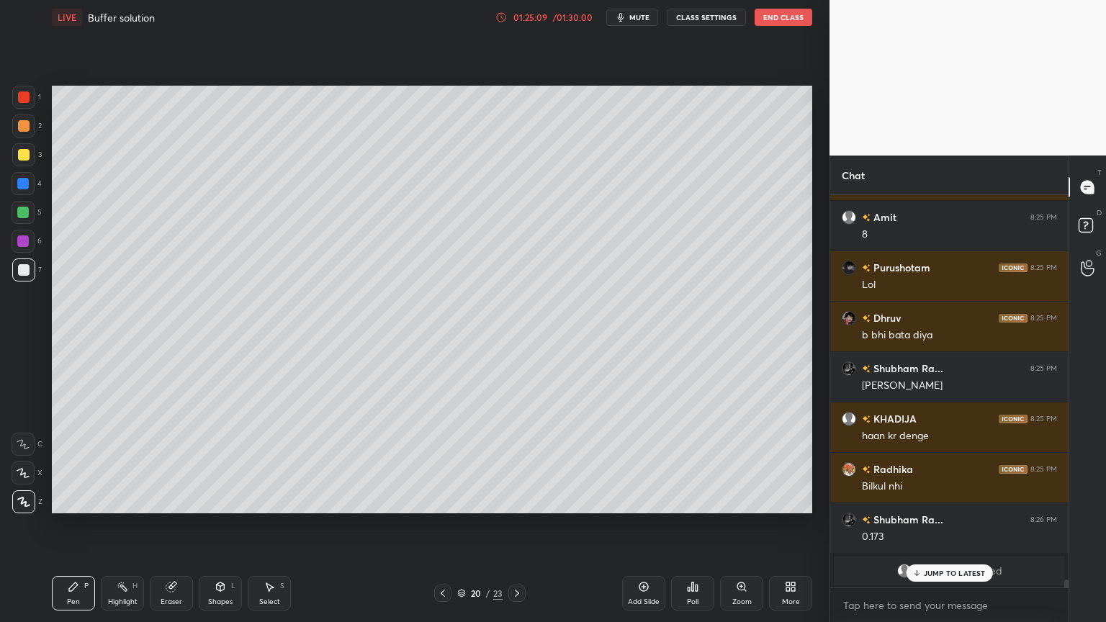
click at [130, 525] on div "Highlight H" at bounding box center [122, 593] width 43 height 35
click at [78, 525] on div "Pen P" at bounding box center [73, 593] width 43 height 35
click at [121, 525] on icon at bounding box center [123, 587] width 12 height 12
click at [68, 525] on icon at bounding box center [74, 587] width 12 height 12
click at [127, 525] on div "Highlight" at bounding box center [123, 601] width 30 height 7
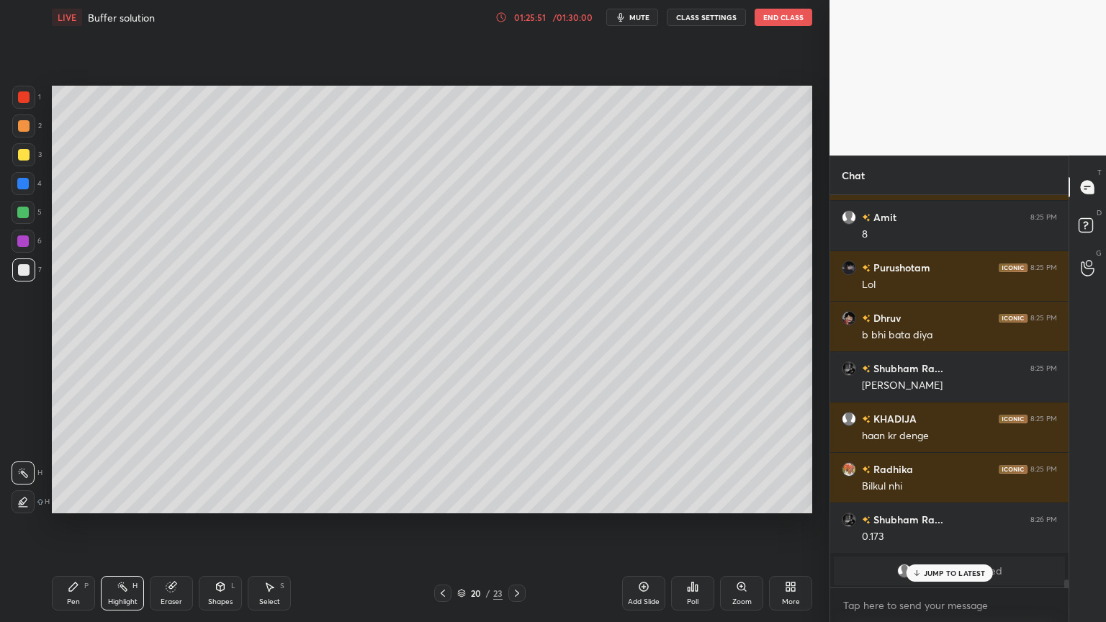
click at [51, 525] on div "LIVE Buffer solution 01:25:51 / 01:30:00 mute CLASS SETTINGS End Class Setting …" at bounding box center [432, 311] width 772 height 622
drag, startPoint x: 81, startPoint y: 602, endPoint x: 322, endPoint y: 516, distance: 255.3
click at [86, 525] on div "Pen P" at bounding box center [73, 593] width 43 height 35
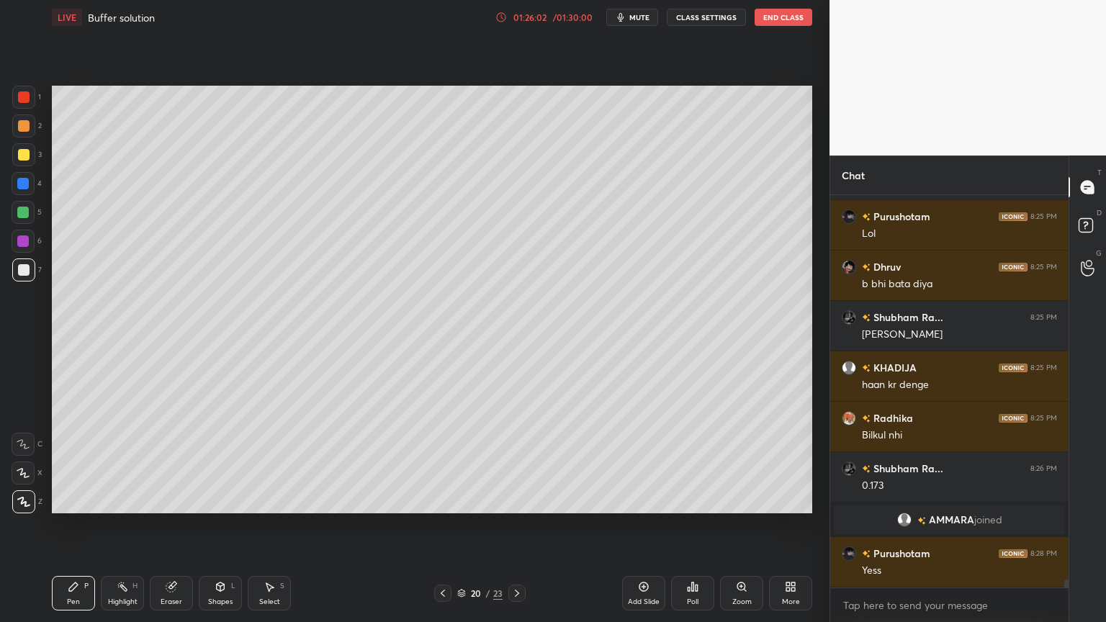
scroll to position [19785, 0]
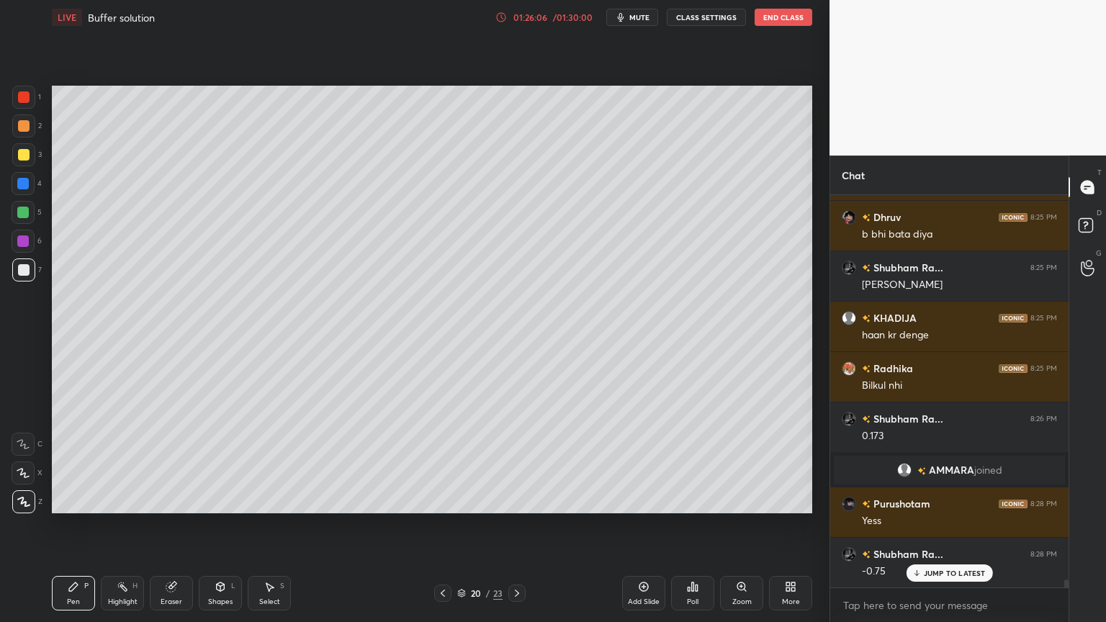
drag, startPoint x: 116, startPoint y: 596, endPoint x: 141, endPoint y: 562, distance: 42.2
click at [117, 525] on div "Highlight H" at bounding box center [122, 593] width 43 height 35
click at [75, 525] on div "Pen P" at bounding box center [73, 593] width 43 height 35
drag, startPoint x: 114, startPoint y: 593, endPoint x: 166, endPoint y: 562, distance: 60.4
click at [117, 525] on div "Highlight H" at bounding box center [122, 593] width 43 height 35
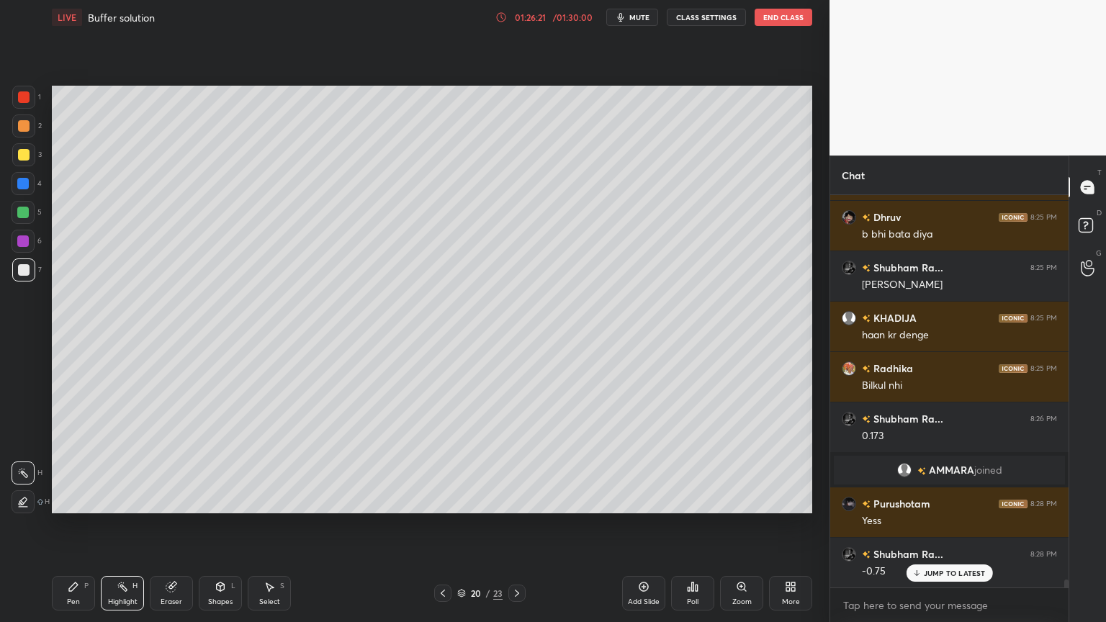
drag, startPoint x: 81, startPoint y: 593, endPoint x: 99, endPoint y: 574, distance: 26.5
click at [79, 525] on div "Pen P" at bounding box center [73, 593] width 43 height 35
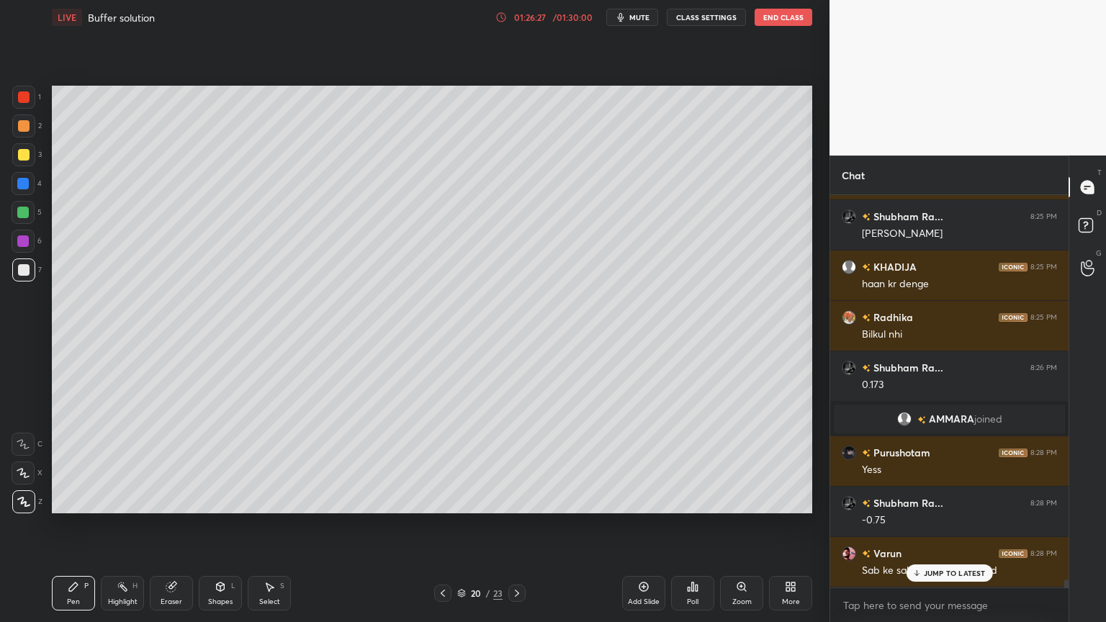
scroll to position [19886, 0]
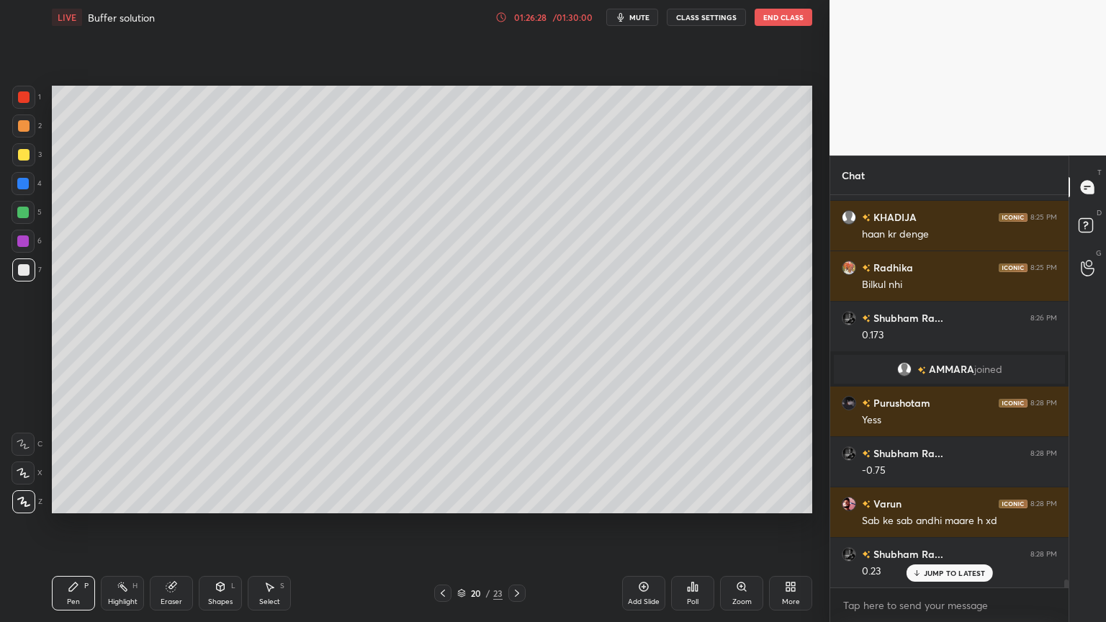
click at [161, 525] on div "Eraser" at bounding box center [172, 601] width 22 height 7
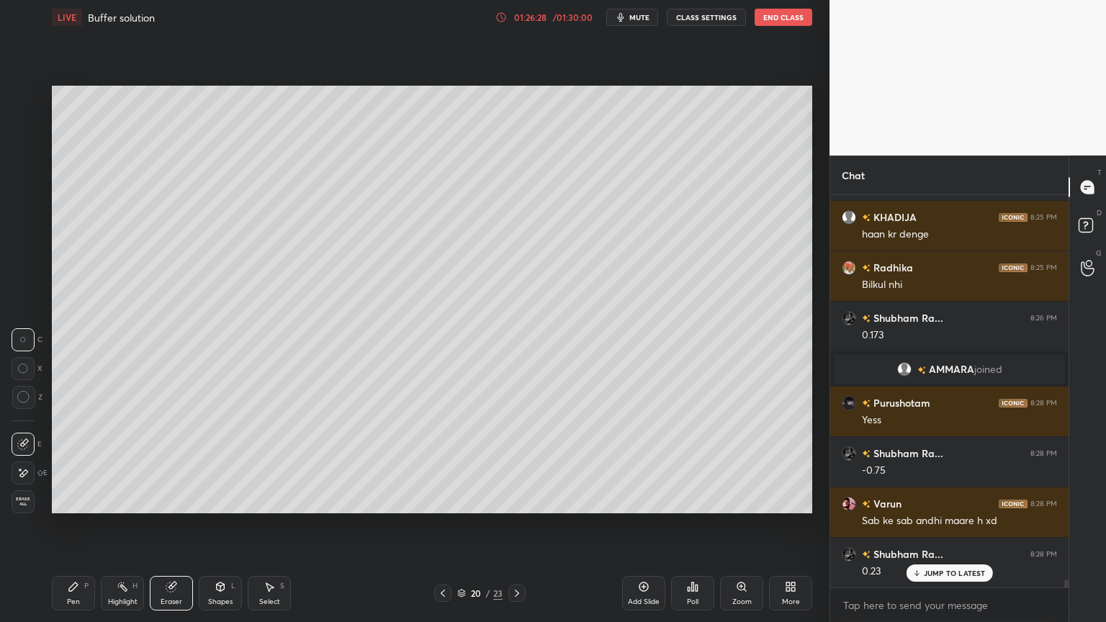
click at [121, 525] on div "Highlight H" at bounding box center [122, 593] width 43 height 35
drag, startPoint x: 79, startPoint y: 593, endPoint x: 236, endPoint y: 523, distance: 172.1
click at [84, 525] on div "Pen P" at bounding box center [73, 593] width 43 height 35
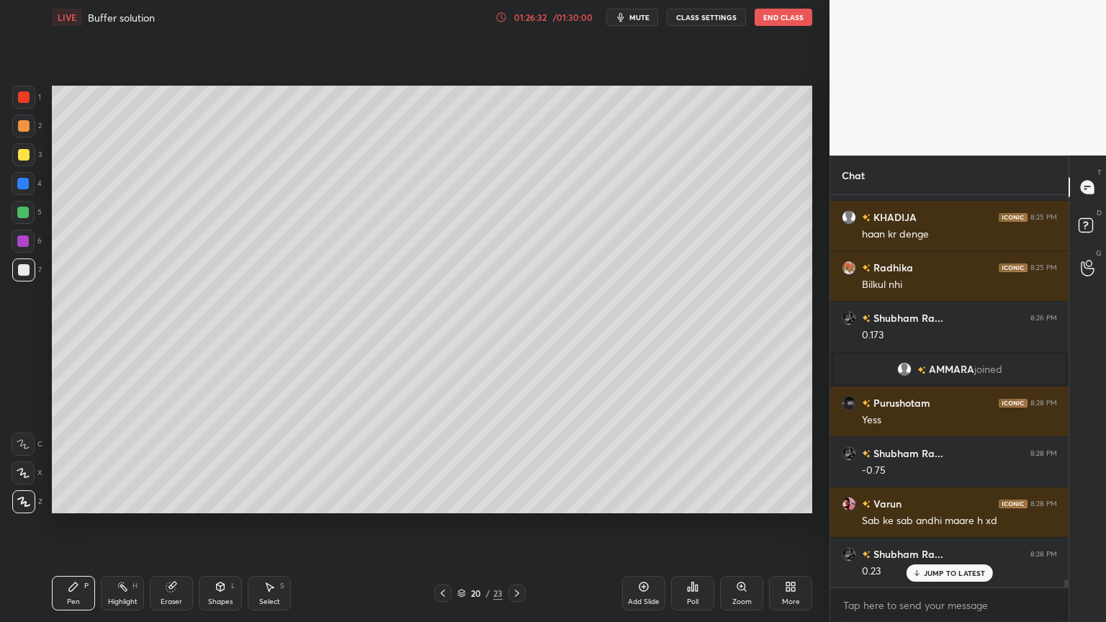
drag, startPoint x: 125, startPoint y: 602, endPoint x: 122, endPoint y: 590, distance: 12.8
click at [123, 525] on div "Highlight" at bounding box center [123, 601] width 30 height 7
drag, startPoint x: 130, startPoint y: 586, endPoint x: 178, endPoint y: 534, distance: 71.4
click at [136, 525] on div "Highlight H" at bounding box center [122, 593] width 43 height 35
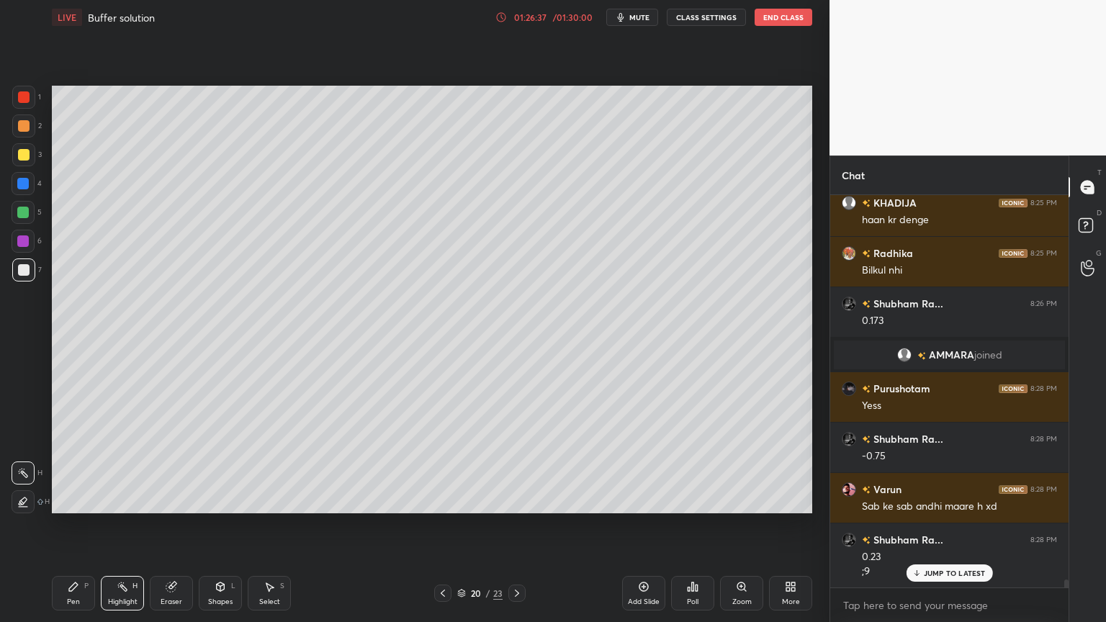
click at [637, 525] on div "Add Slide" at bounding box center [643, 593] width 43 height 35
click at [71, 525] on div "Pen P" at bounding box center [73, 593] width 43 height 35
click at [26, 269] on div at bounding box center [24, 270] width 12 height 12
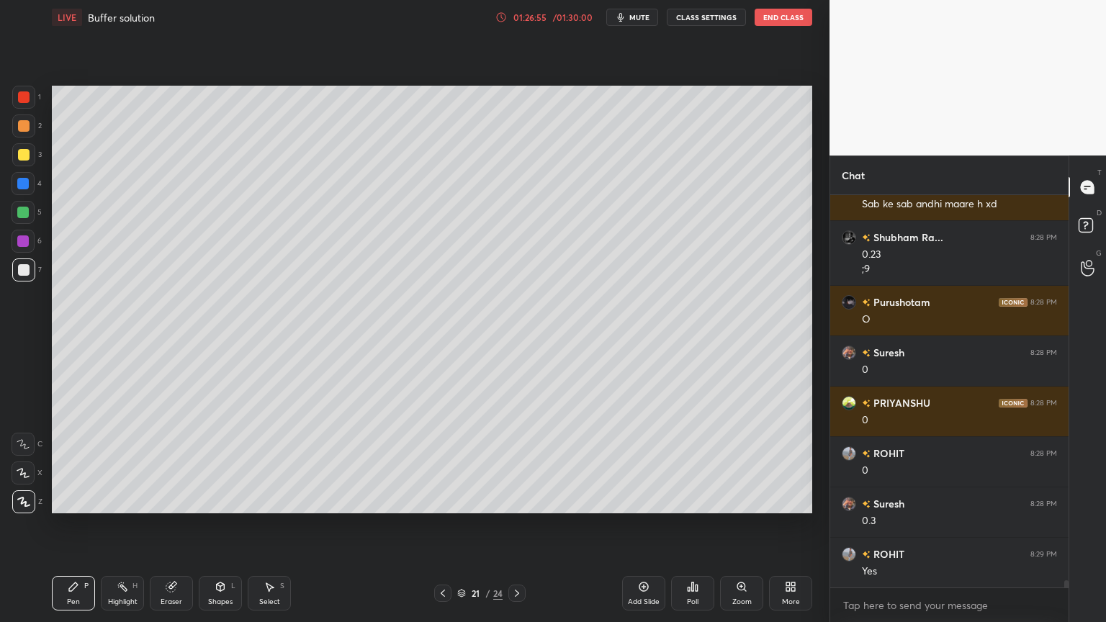
scroll to position [20254, 0]
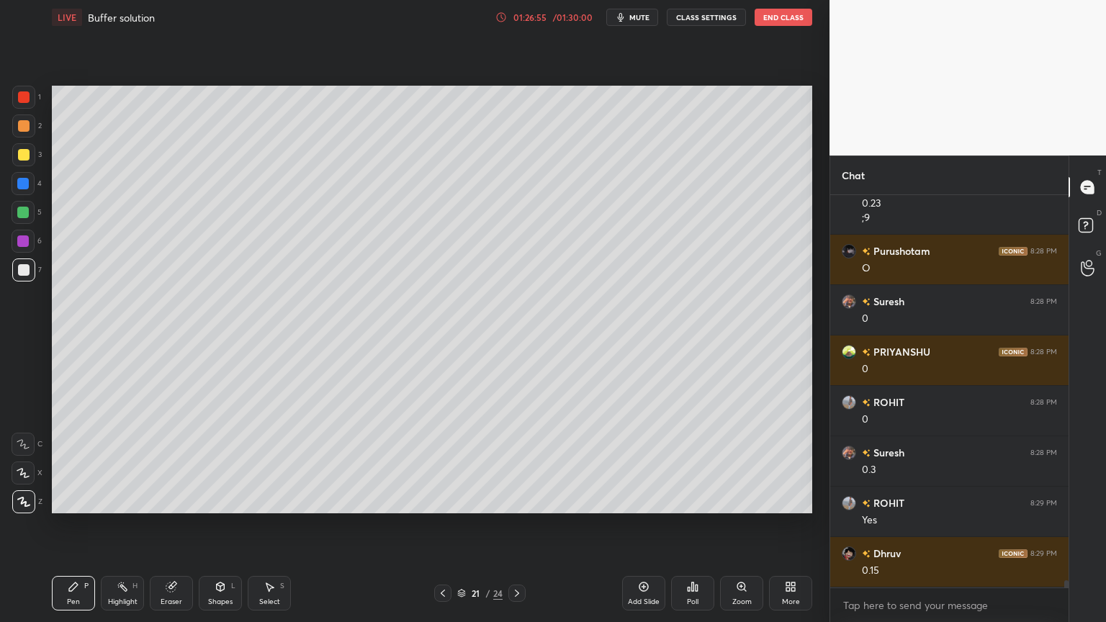
click at [138, 525] on div "Highlight H" at bounding box center [122, 593] width 43 height 35
drag, startPoint x: 124, startPoint y: 593, endPoint x: 173, endPoint y: 562, distance: 57.6
click at [125, 525] on div "Highlight H" at bounding box center [122, 593] width 43 height 35
drag, startPoint x: 114, startPoint y: 601, endPoint x: 137, endPoint y: 553, distance: 53.2
click at [116, 525] on div "Highlight" at bounding box center [123, 601] width 30 height 7
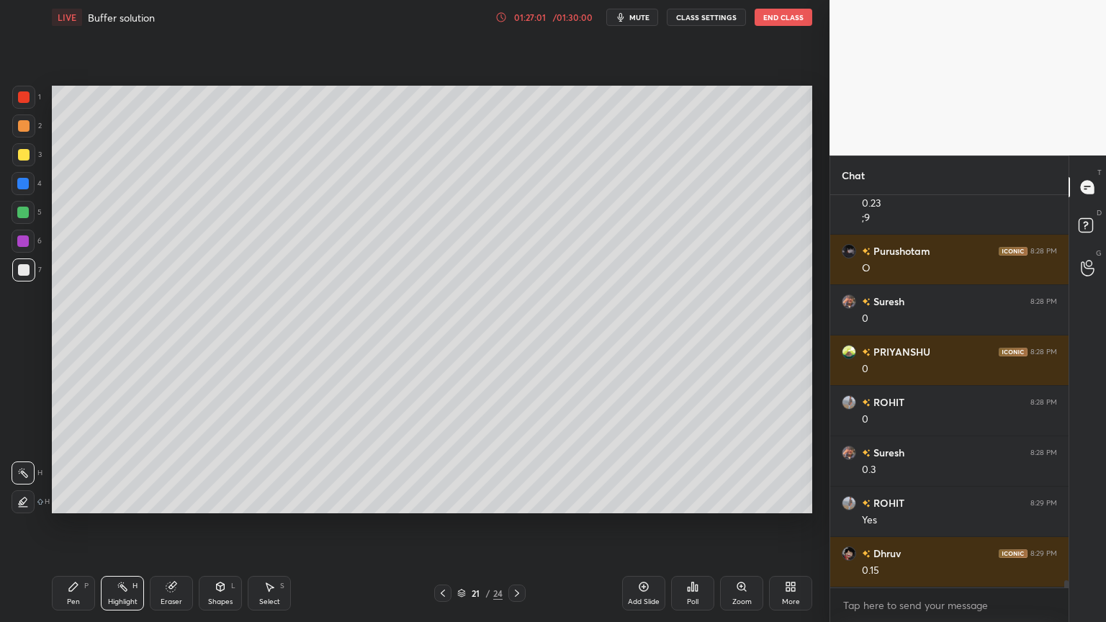
click at [441, 525] on icon at bounding box center [443, 594] width 12 height 12
click at [73, 525] on div "Pen P" at bounding box center [73, 593] width 43 height 35
drag, startPoint x: 119, startPoint y: 593, endPoint x: 234, endPoint y: 530, distance: 131.5
click at [128, 525] on div "Highlight H" at bounding box center [122, 593] width 43 height 35
drag, startPoint x: 76, startPoint y: 587, endPoint x: 83, endPoint y: 575, distance: 13.6
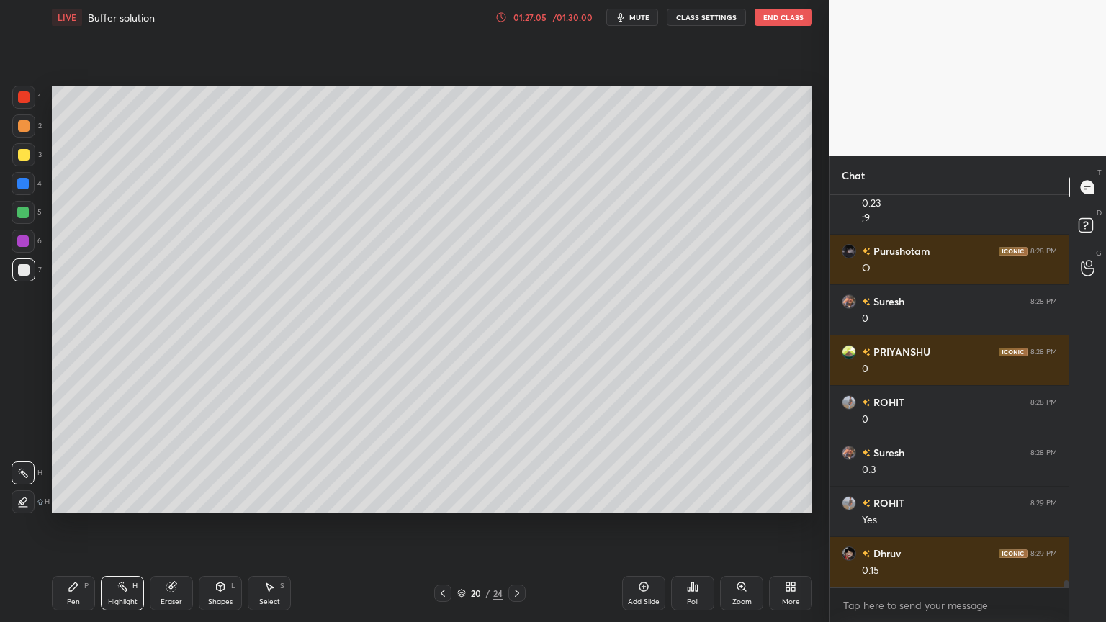
click at [76, 525] on div "Pen P" at bounding box center [73, 593] width 43 height 35
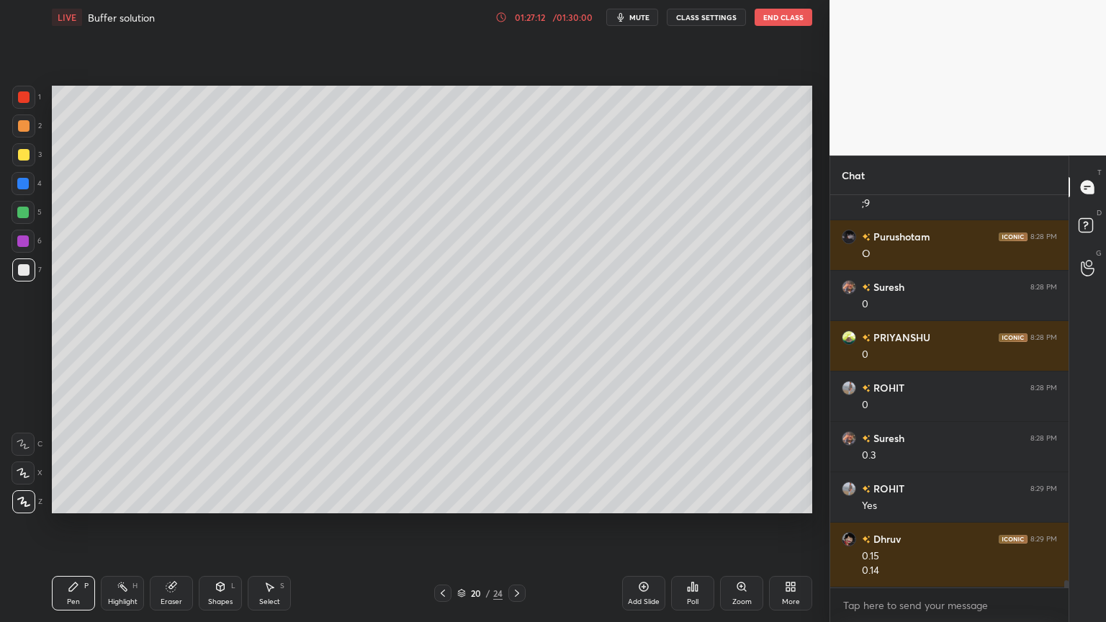
drag, startPoint x: 125, startPoint y: 595, endPoint x: 215, endPoint y: 533, distance: 109.3
click at [122, 525] on div "Highlight H" at bounding box center [122, 593] width 43 height 35
click at [78, 525] on div "Pen P" at bounding box center [73, 593] width 43 height 35
click at [75, 525] on div "Pen P" at bounding box center [73, 593] width 43 height 35
drag, startPoint x: 22, startPoint y: 185, endPoint x: 29, endPoint y: 215, distance: 30.9
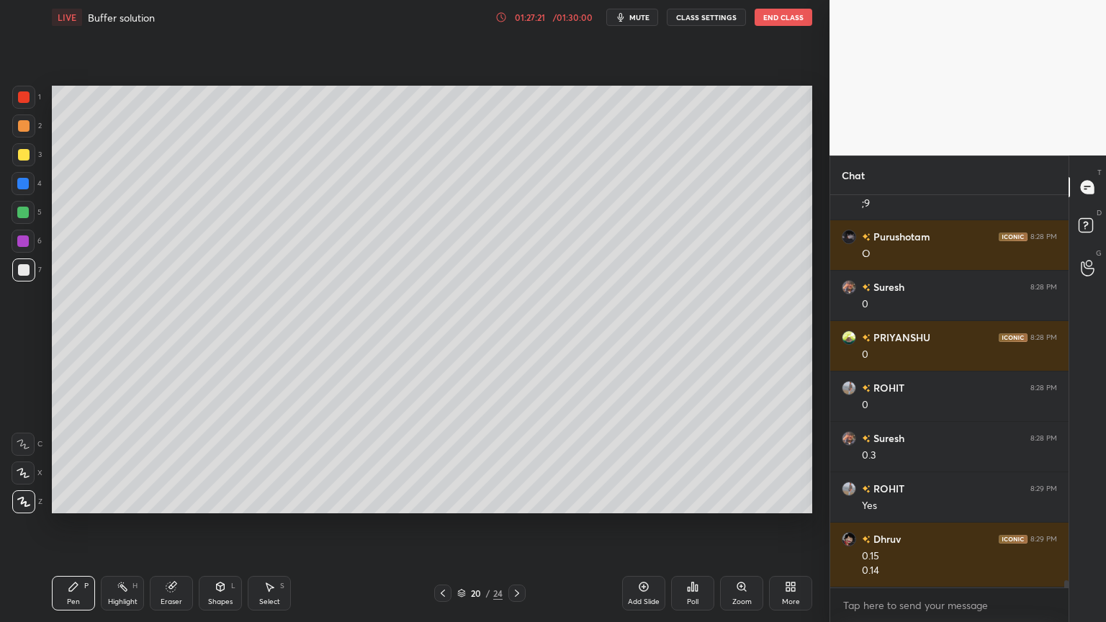
click at [24, 190] on div at bounding box center [23, 183] width 23 height 23
drag, startPoint x: 120, startPoint y: 589, endPoint x: 143, endPoint y: 542, distance: 51.9
click at [121, 525] on icon at bounding box center [123, 587] width 12 height 12
click at [675, 525] on div "Setting up your live class Poll for secs No correct answer Start poll" at bounding box center [432, 300] width 772 height 530
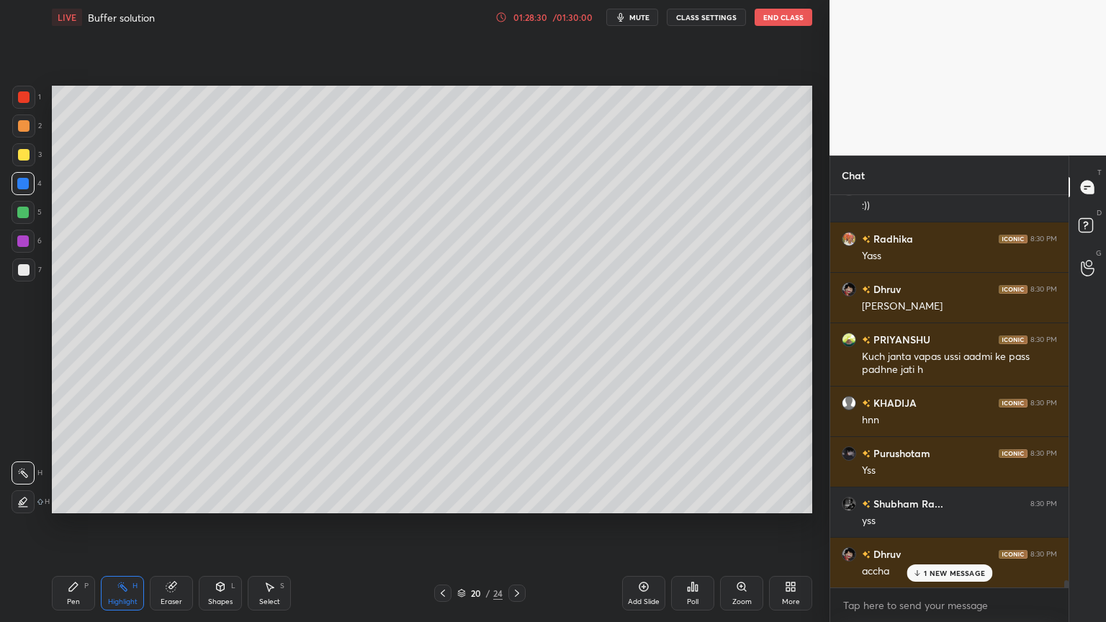
scroll to position [20735, 0]
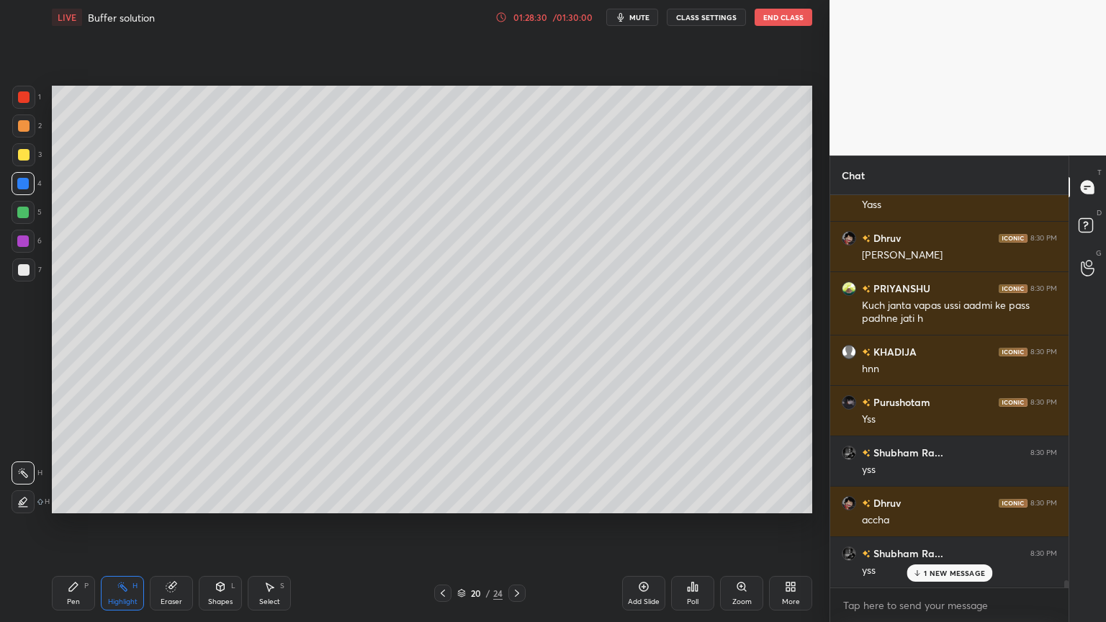
click at [66, 525] on div "Pen P" at bounding box center [73, 593] width 43 height 35
click at [25, 153] on div at bounding box center [24, 155] width 12 height 12
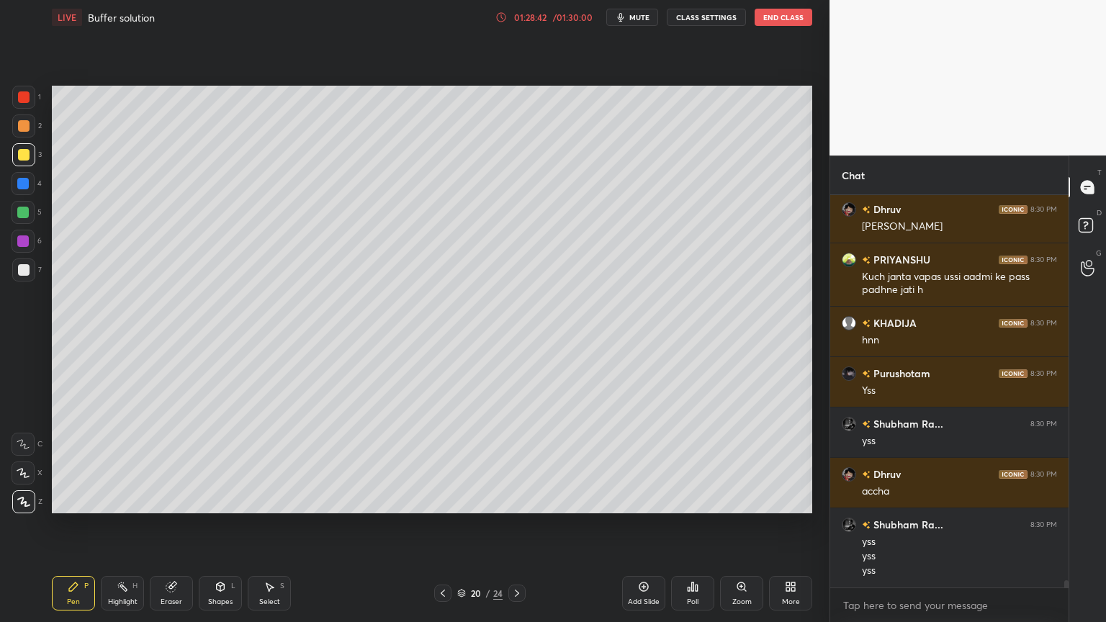
scroll to position [20778, 0]
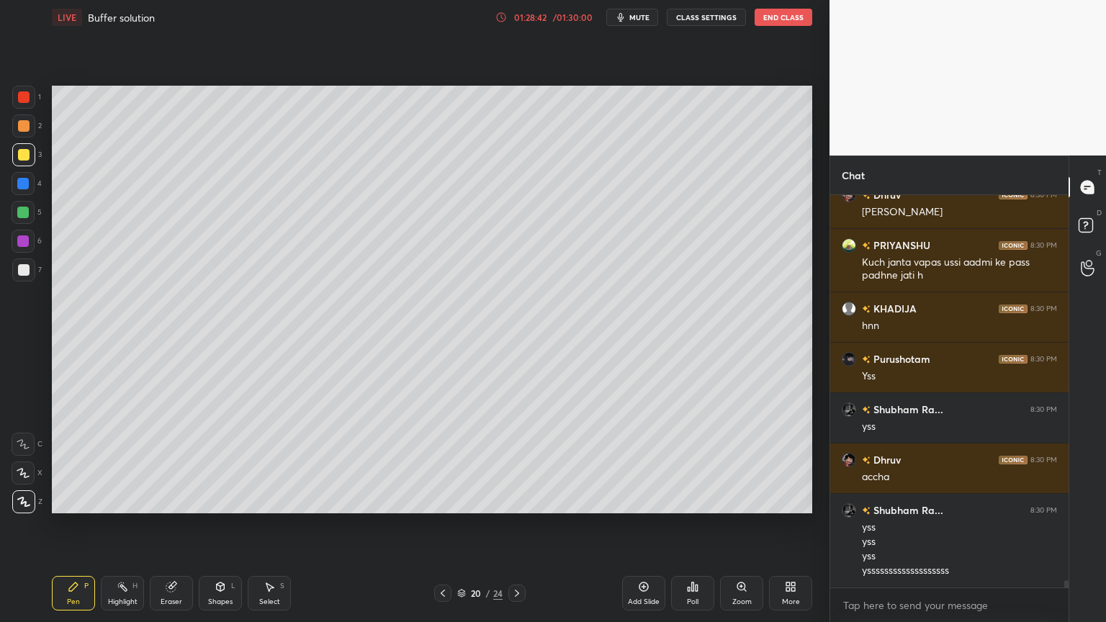
click at [130, 525] on div "Highlight" at bounding box center [123, 601] width 30 height 7
click at [127, 525] on div "Highlight H" at bounding box center [122, 593] width 43 height 35
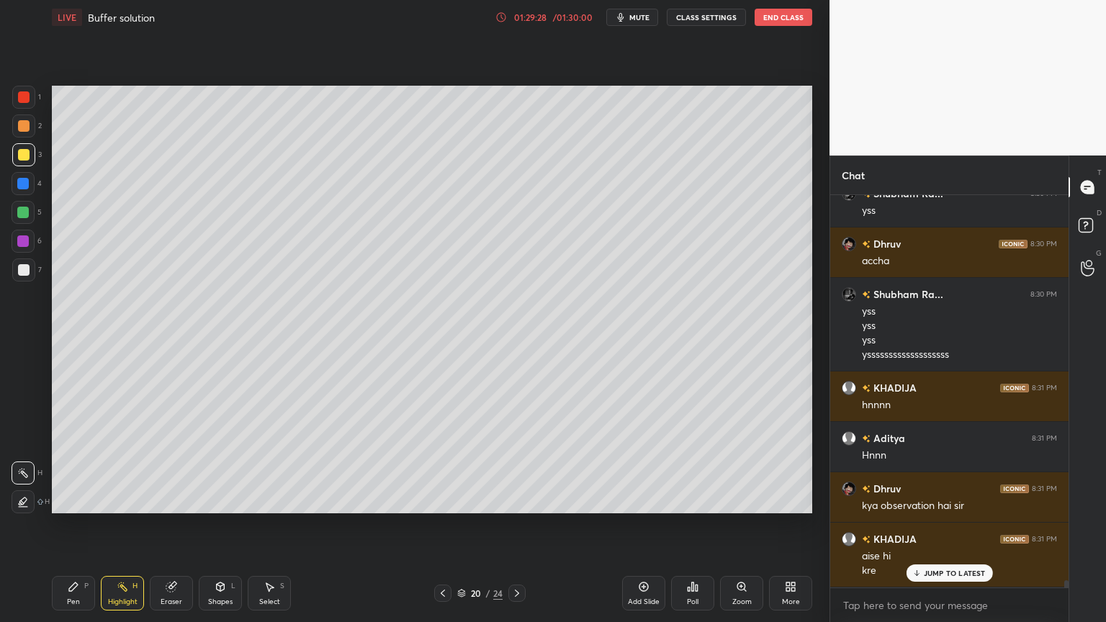
scroll to position [21044, 0]
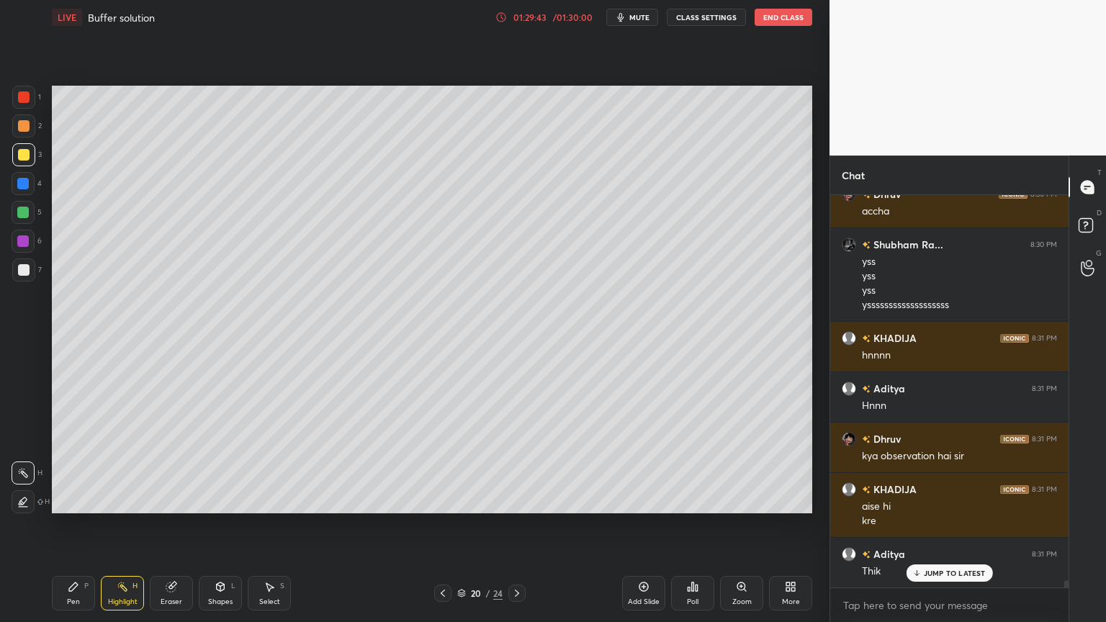
click at [709, 13] on button "CLASS SETTINGS" at bounding box center [706, 17] width 79 height 17
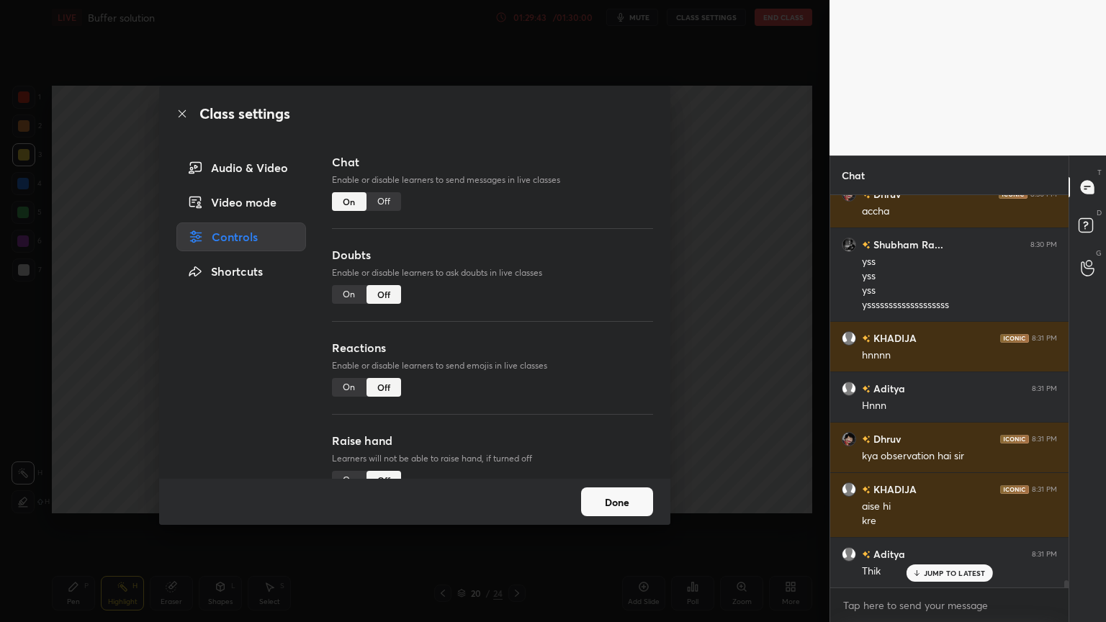
click at [378, 204] on div "Off" at bounding box center [384, 201] width 35 height 19
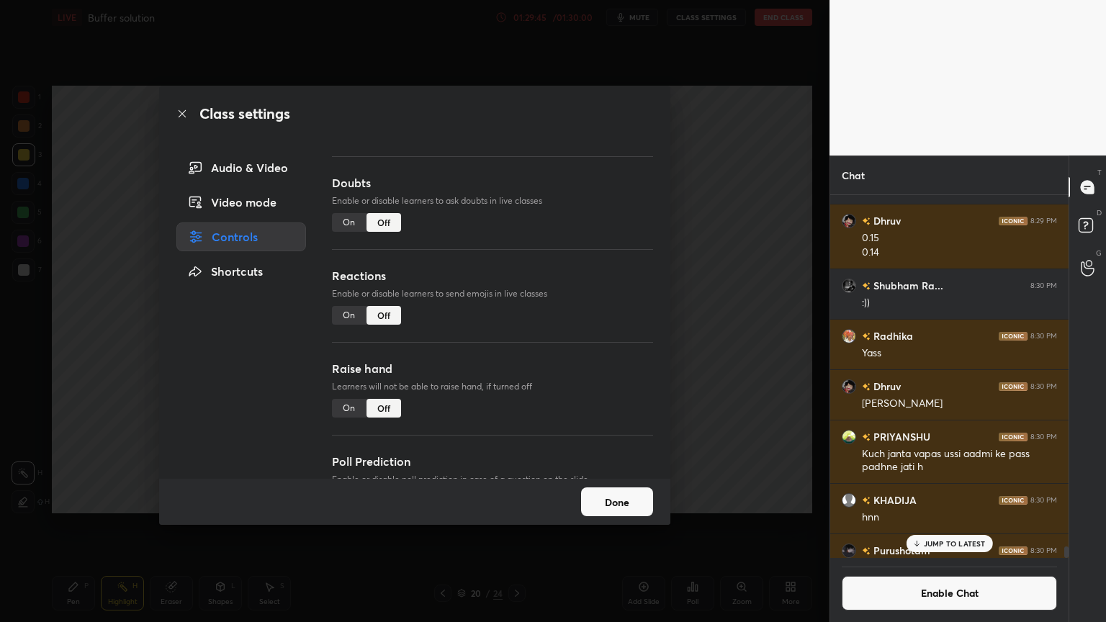
scroll to position [125, 0]
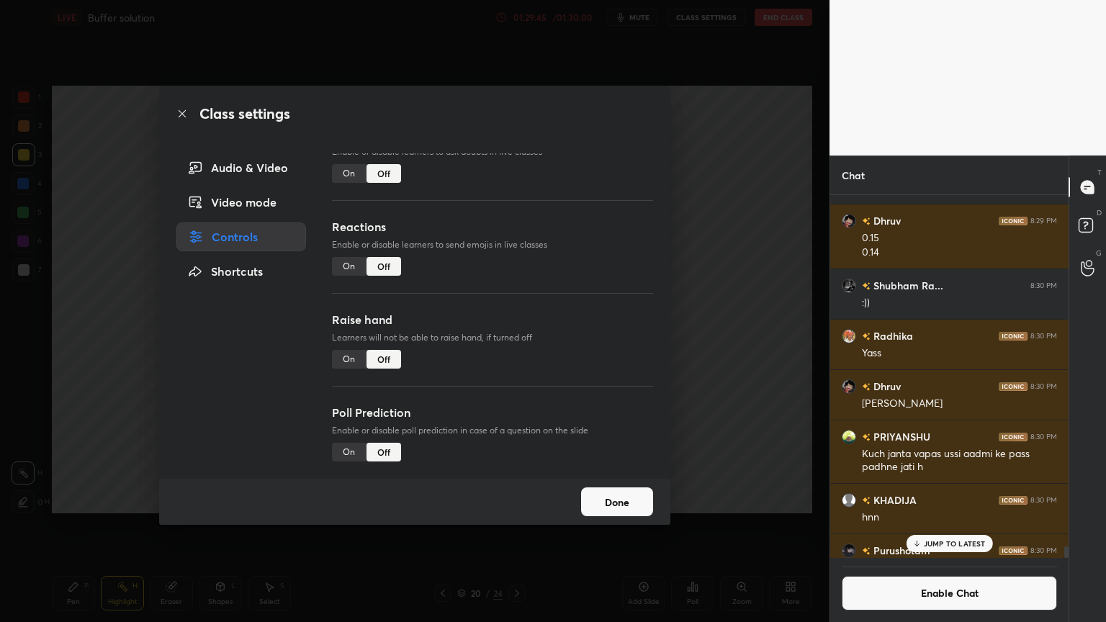
click at [737, 381] on div "Class settings Audio & Video Video mode Controls Shortcuts Chat Enable or disab…" at bounding box center [415, 311] width 830 height 622
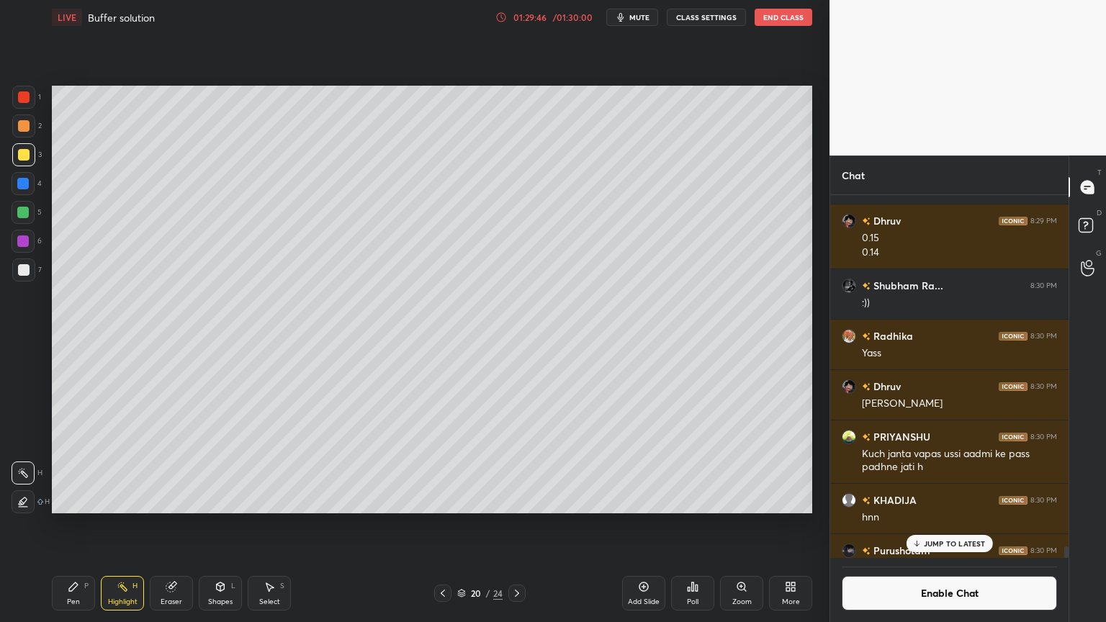
click at [787, 19] on button "End Class" at bounding box center [784, 17] width 58 height 17
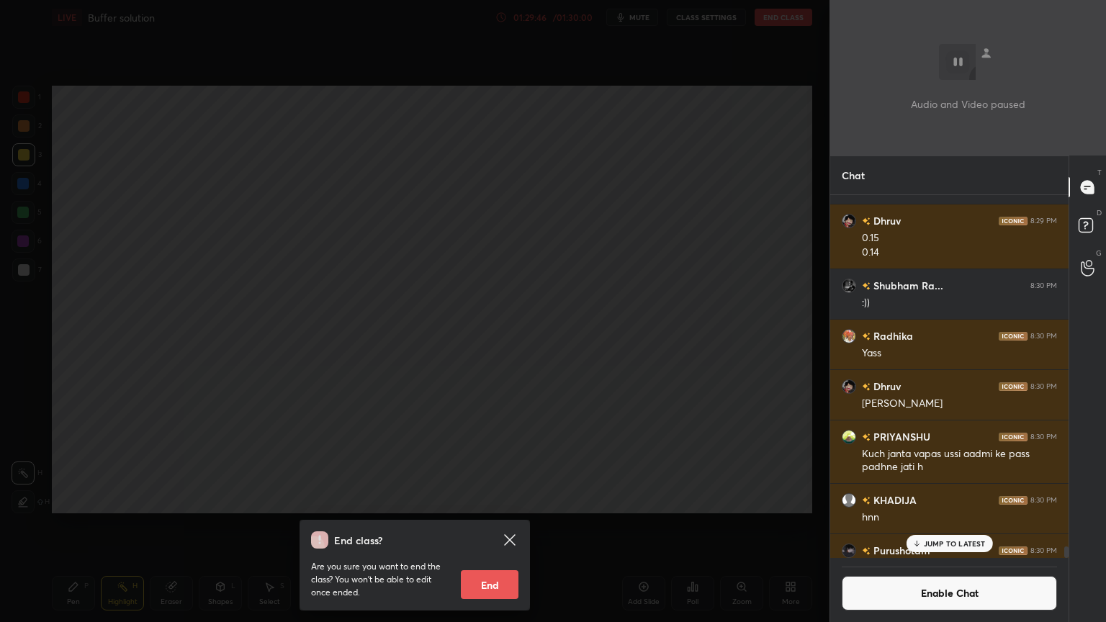
drag, startPoint x: 498, startPoint y: 588, endPoint x: 550, endPoint y: 435, distance: 161.2
click at [504, 525] on button "End" at bounding box center [490, 584] width 58 height 29
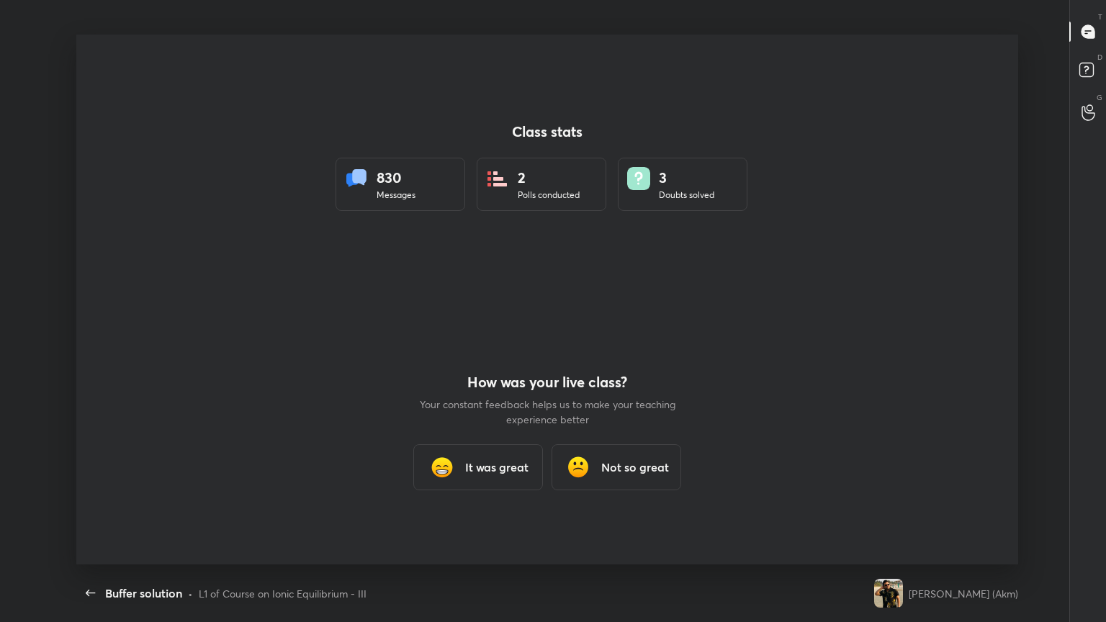
scroll to position [530, 1095]
click at [512, 467] on h3 "It was great" at bounding box center [496, 467] width 63 height 17
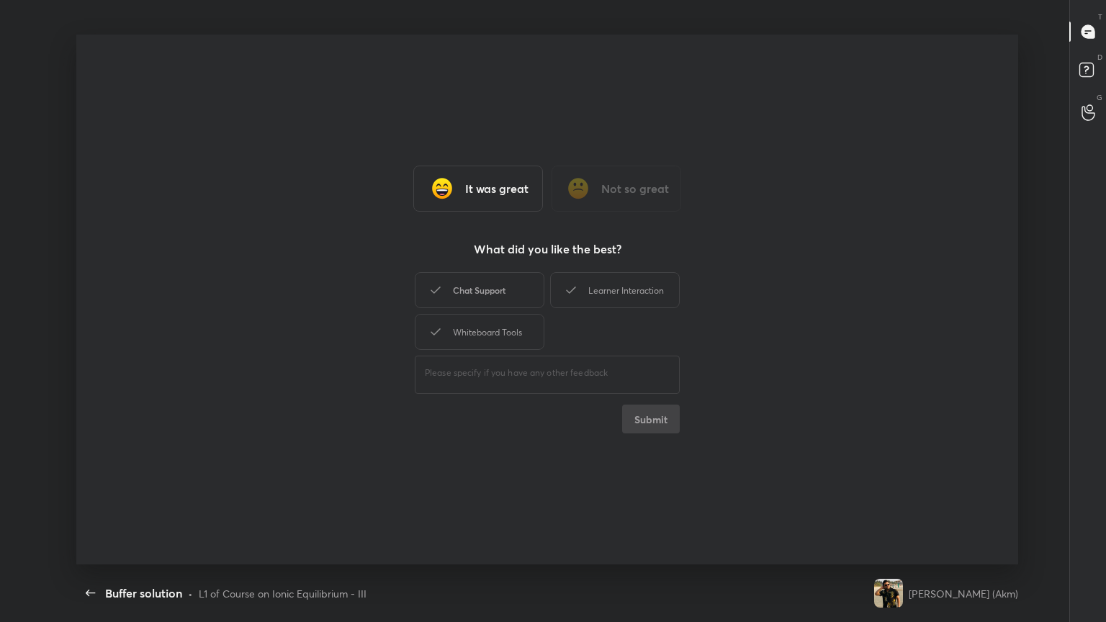
click at [503, 281] on div "Chat Support" at bounding box center [480, 290] width 130 height 36
click at [601, 289] on div "Learner Interaction" at bounding box center [615, 290] width 130 height 36
click at [521, 340] on div "Whiteboard Tools" at bounding box center [480, 332] width 130 height 36
